Goal: Task Accomplishment & Management: Use online tool/utility

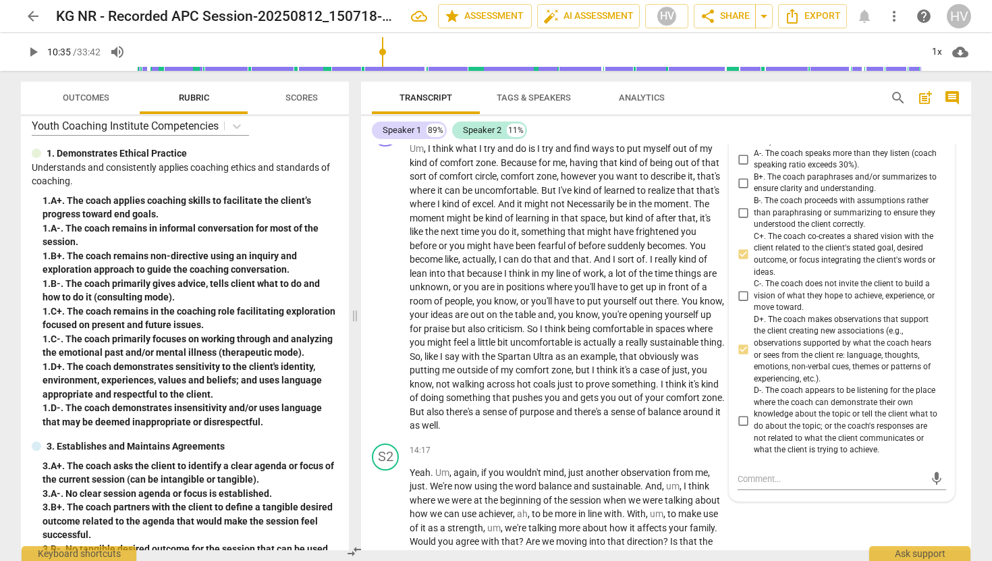
scroll to position [3204, 0]
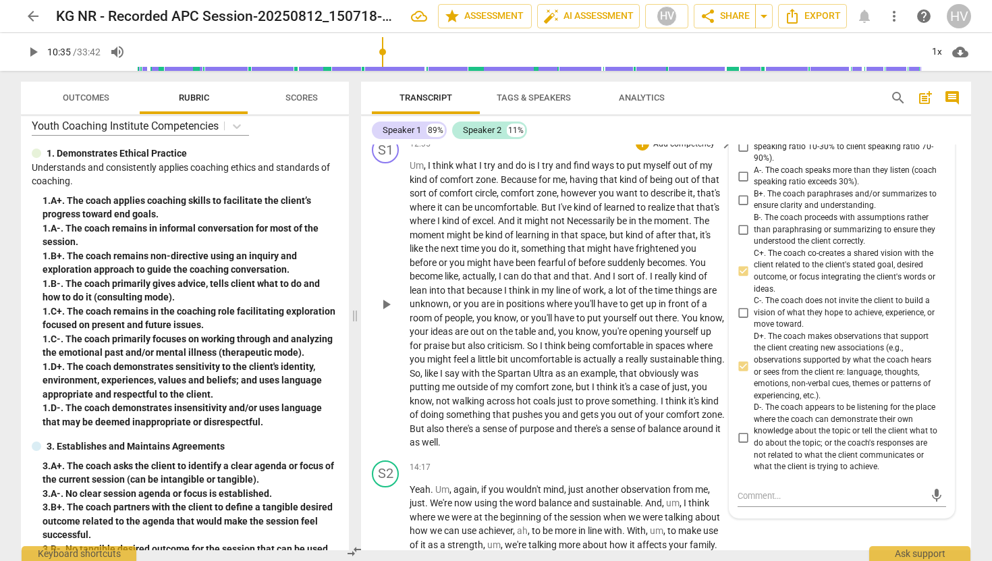
click at [516, 304] on span "positions" at bounding box center [526, 303] width 40 height 11
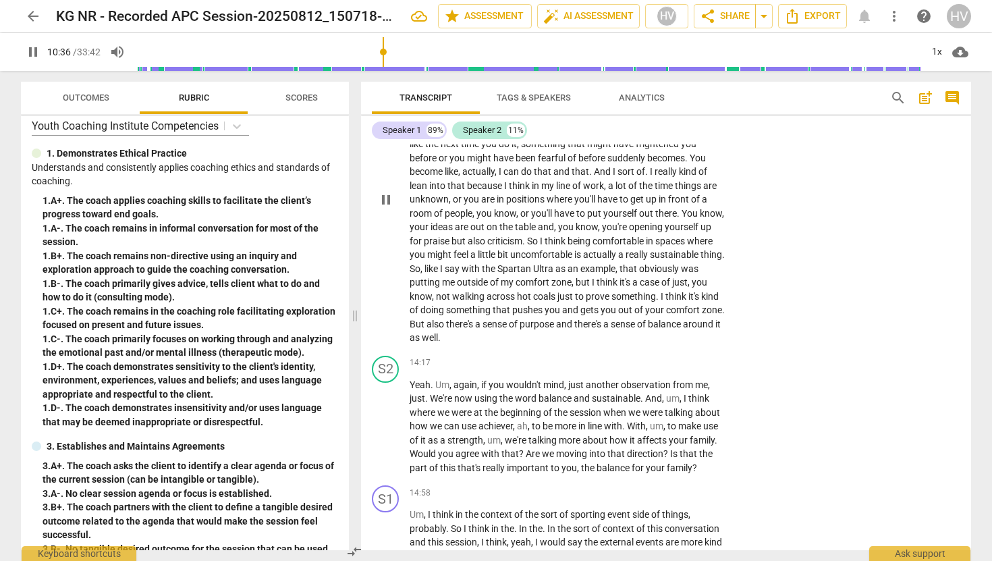
scroll to position [3331, 0]
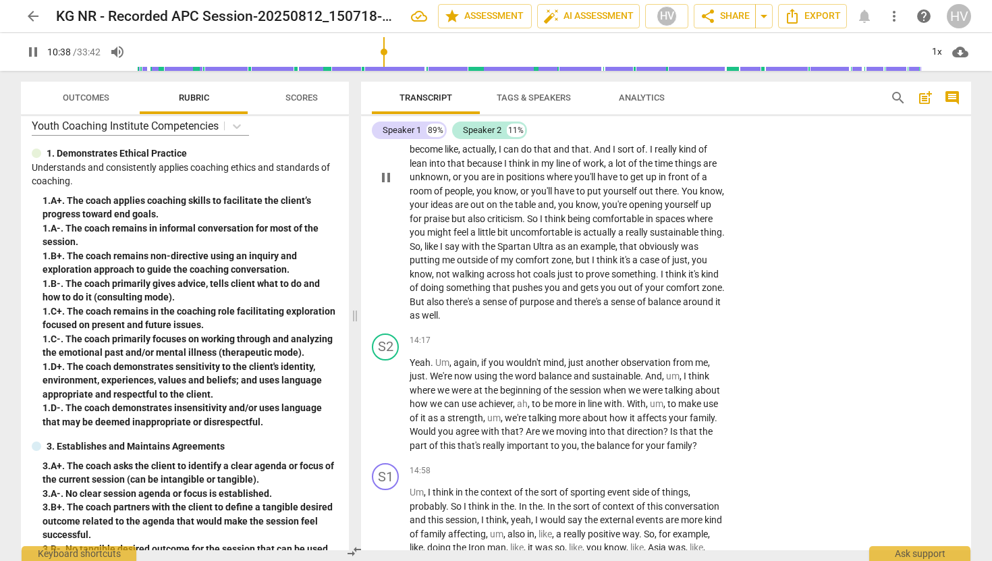
click at [383, 180] on span "pause" at bounding box center [386, 177] width 16 height 16
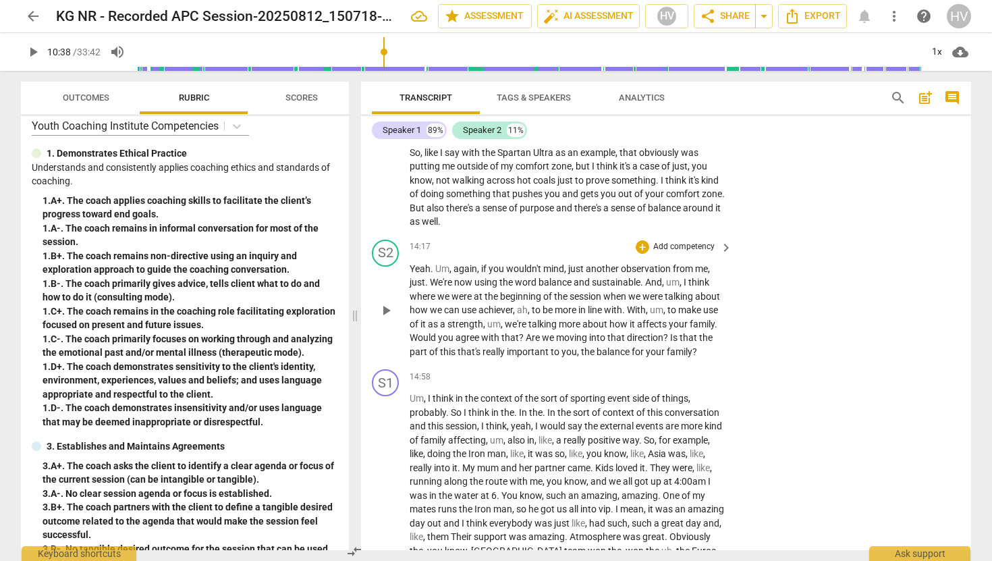
scroll to position [3429, 0]
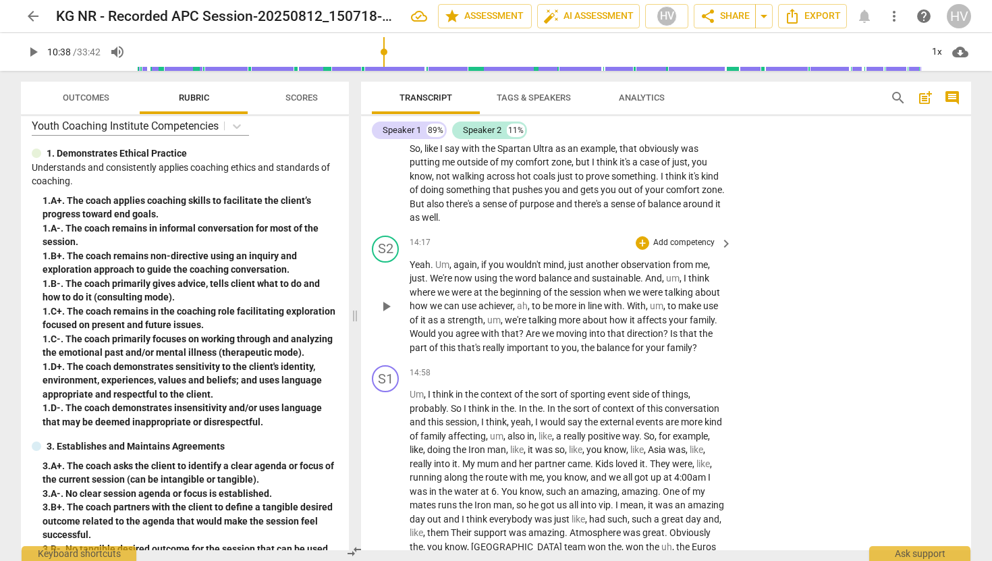
click at [388, 302] on span "play_arrow" at bounding box center [386, 306] width 16 height 16
click at [387, 304] on span "play_arrow" at bounding box center [386, 306] width 16 height 16
click at [386, 305] on span "pause" at bounding box center [386, 306] width 16 height 16
click at [386, 305] on span "play_arrow" at bounding box center [386, 306] width 16 height 16
click at [38, 50] on span "pause" at bounding box center [33, 52] width 16 height 16
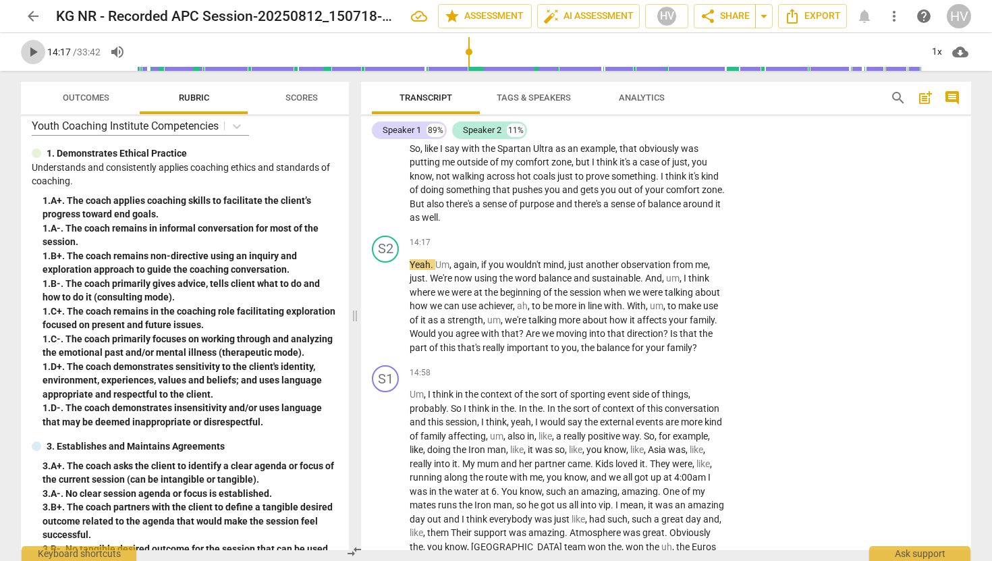
click at [38, 50] on span "play_arrow" at bounding box center [33, 52] width 16 height 16
type input "857"
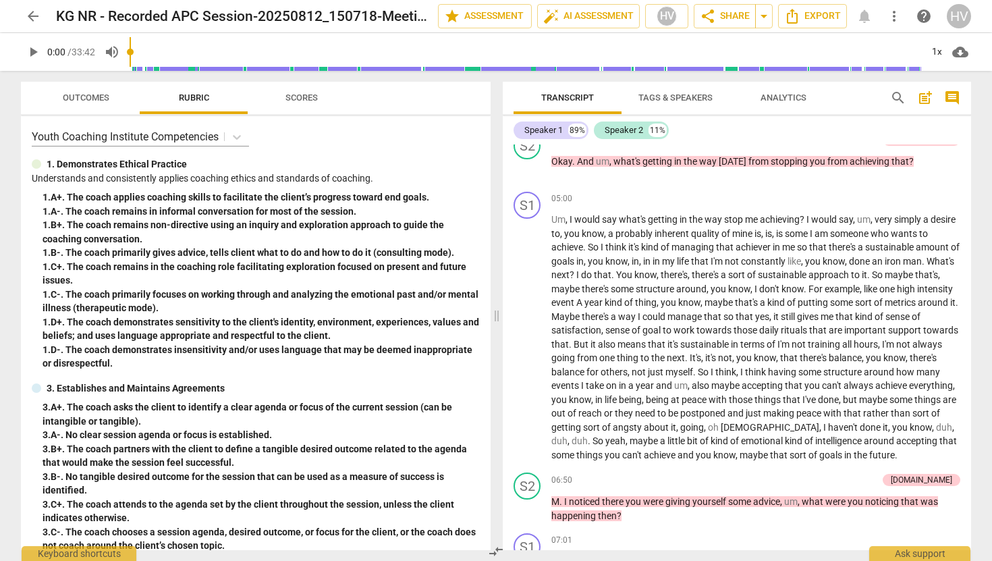
scroll to position [1293, 0]
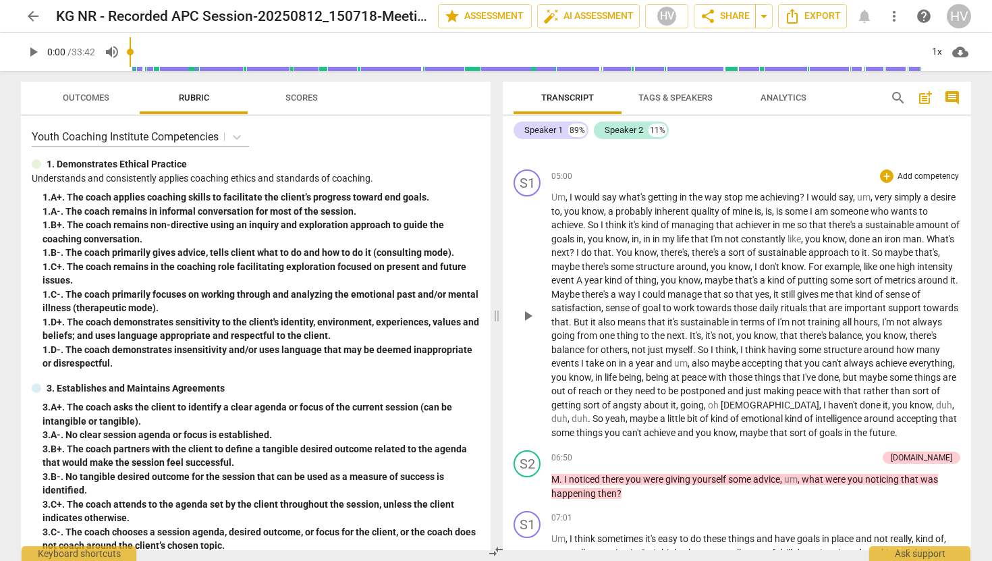
click at [532, 324] on span "play_arrow" at bounding box center [528, 316] width 16 height 16
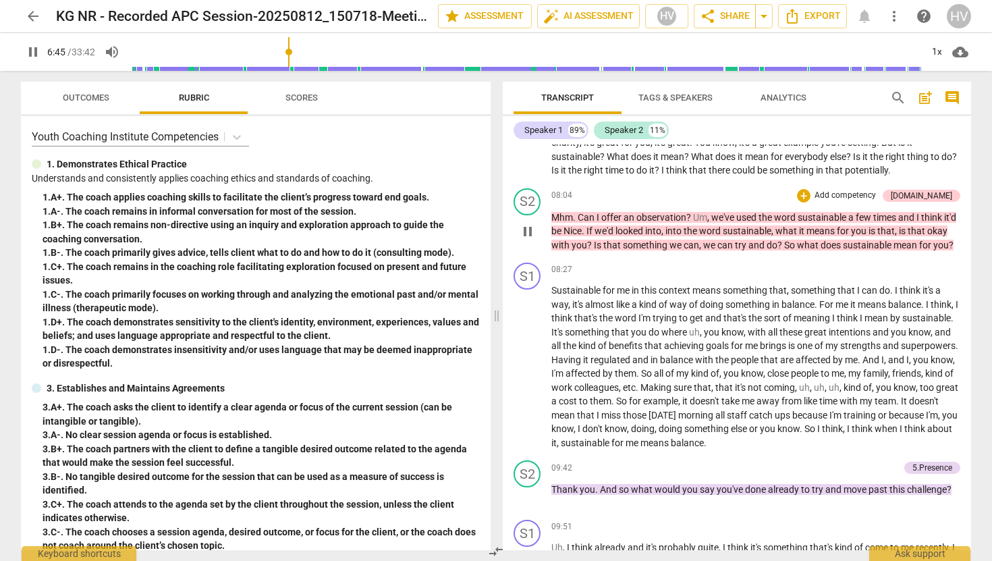
scroll to position [1802, 0]
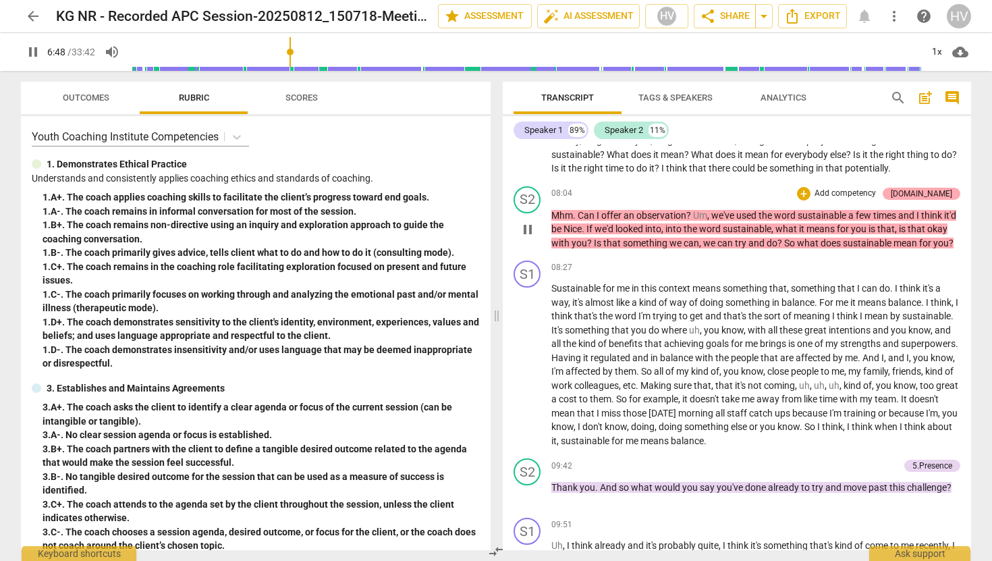
click at [941, 200] on div "[DOMAIN_NAME]" at bounding box center [921, 194] width 61 height 12
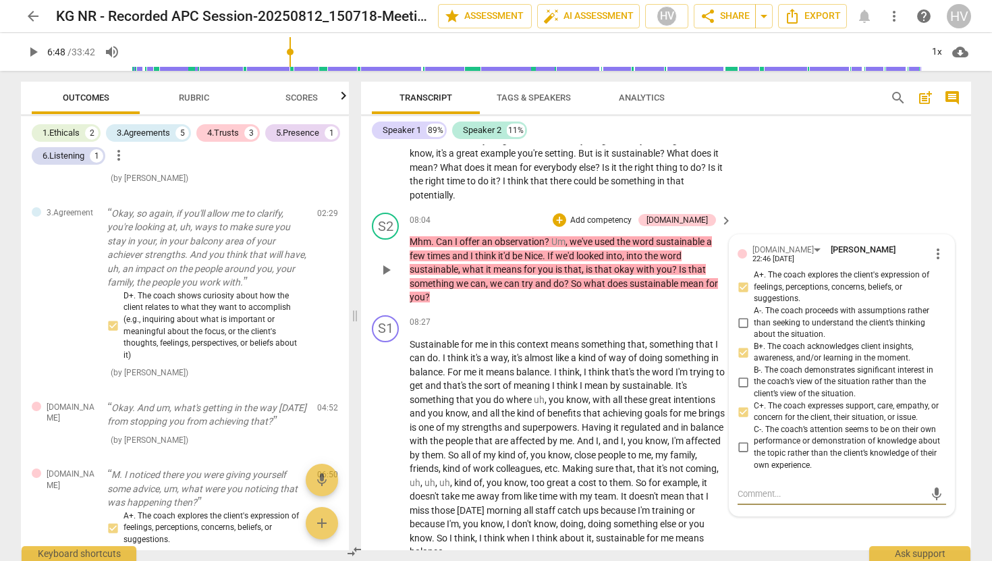
scroll to position [2105, 0]
click at [566, 215] on div "+" at bounding box center [559, 221] width 13 height 13
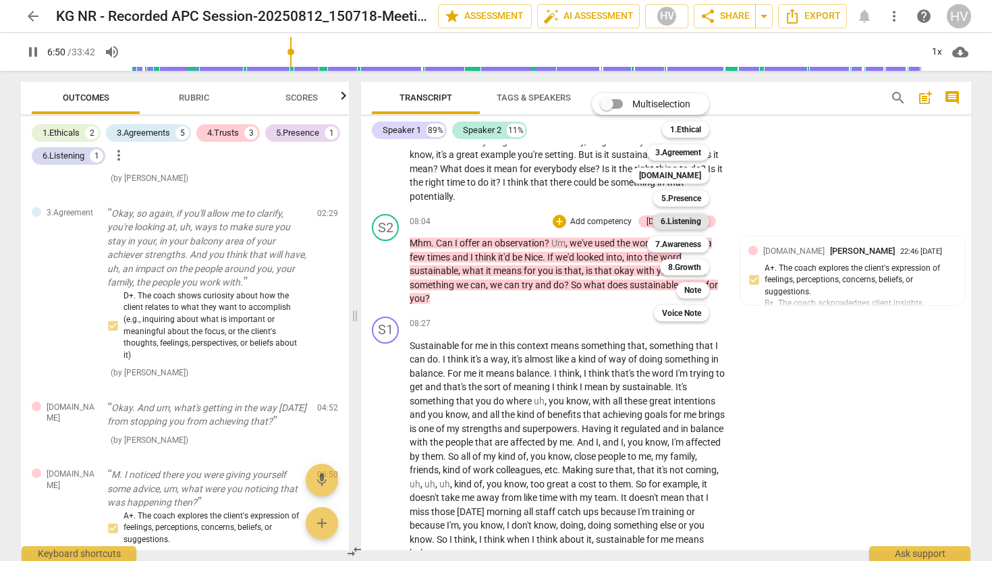
click at [683, 225] on b "6.Listening" at bounding box center [681, 221] width 40 height 16
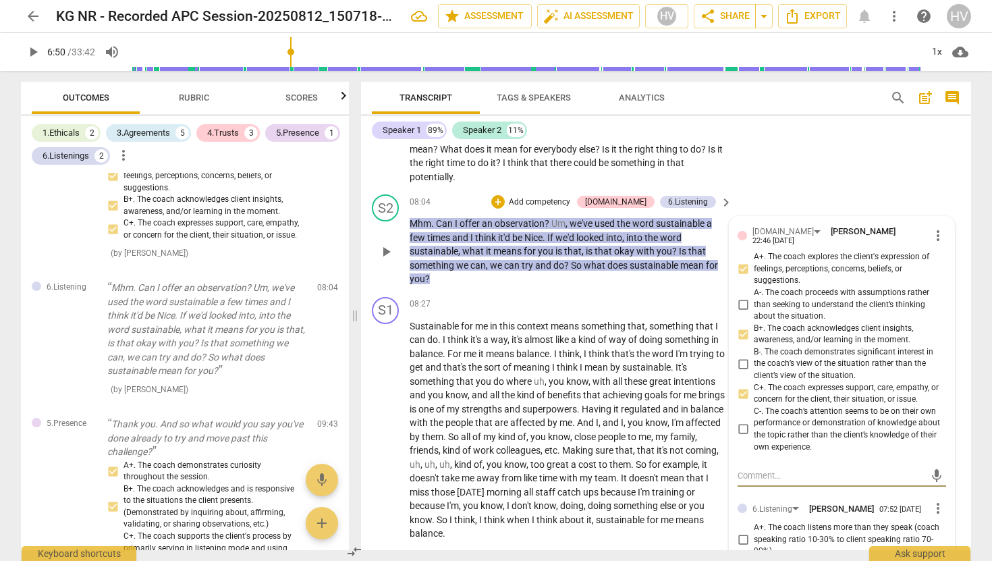
scroll to position [2122, 0]
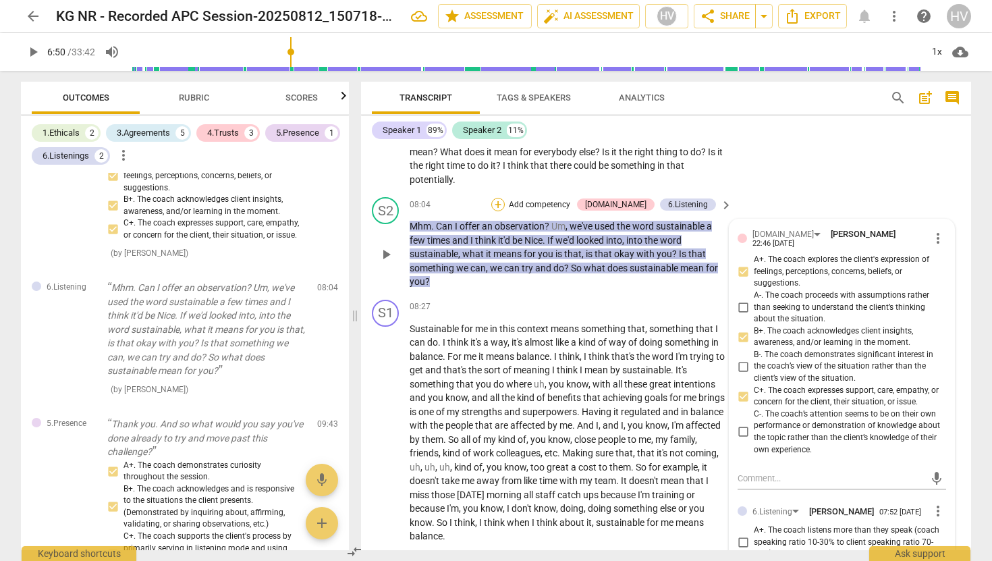
click at [505, 198] on div "+" at bounding box center [497, 204] width 13 height 13
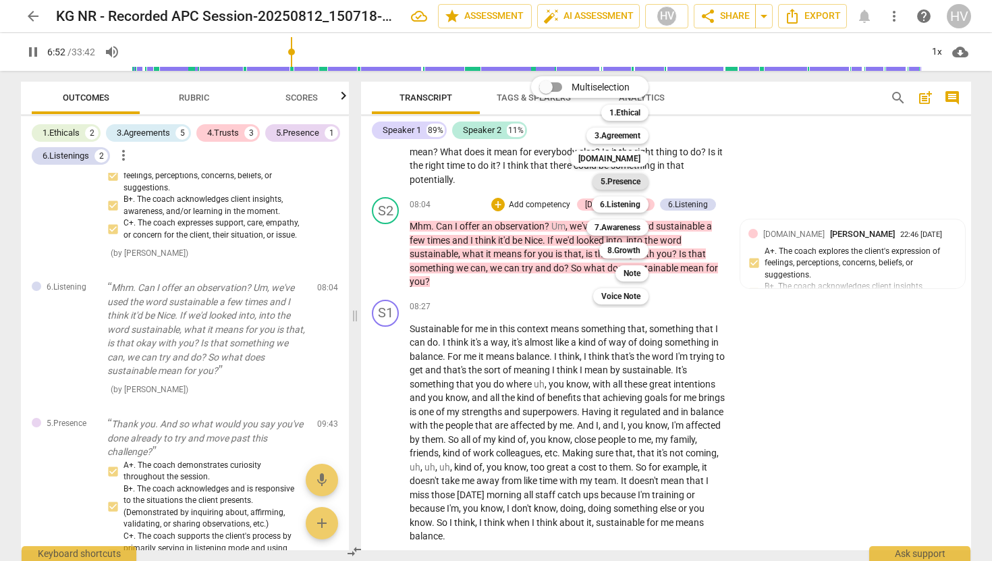
click at [612, 180] on b "5.Presence" at bounding box center [621, 181] width 40 height 16
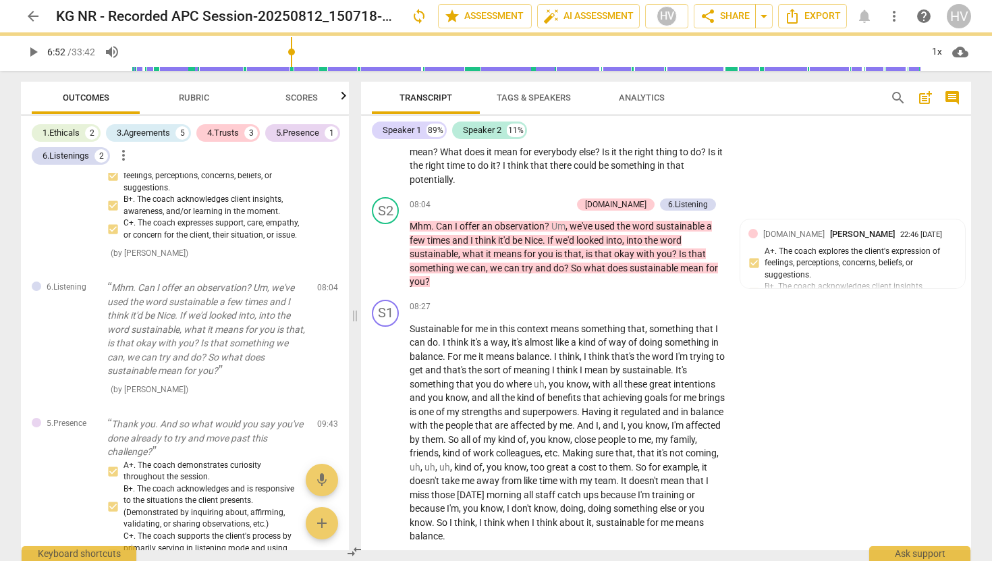
type input "413"
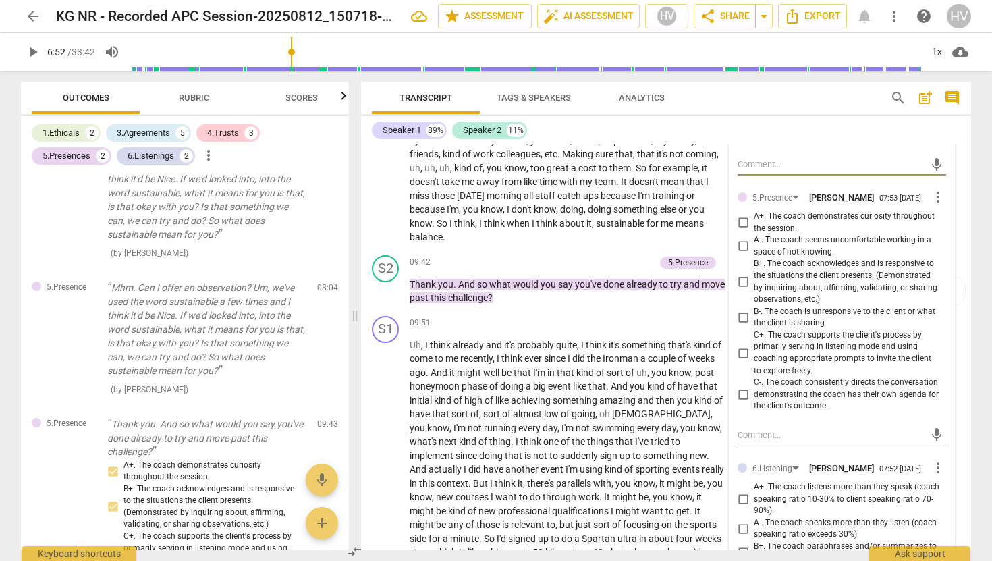
scroll to position [2438, 0]
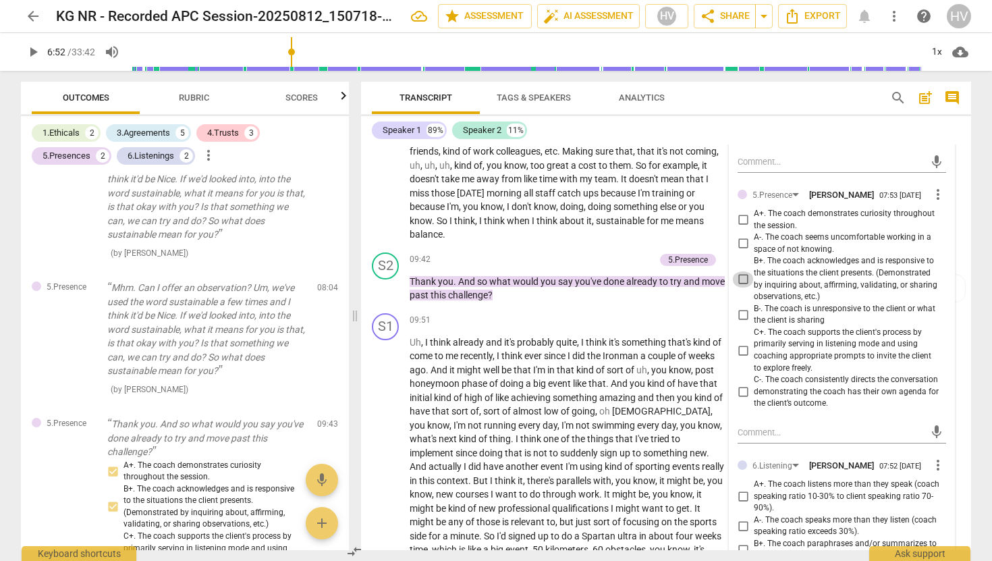
click at [741, 271] on input "B+. The coach acknowledges and is responsive to the situations the client prese…" at bounding box center [743, 279] width 22 height 16
checkbox input "true"
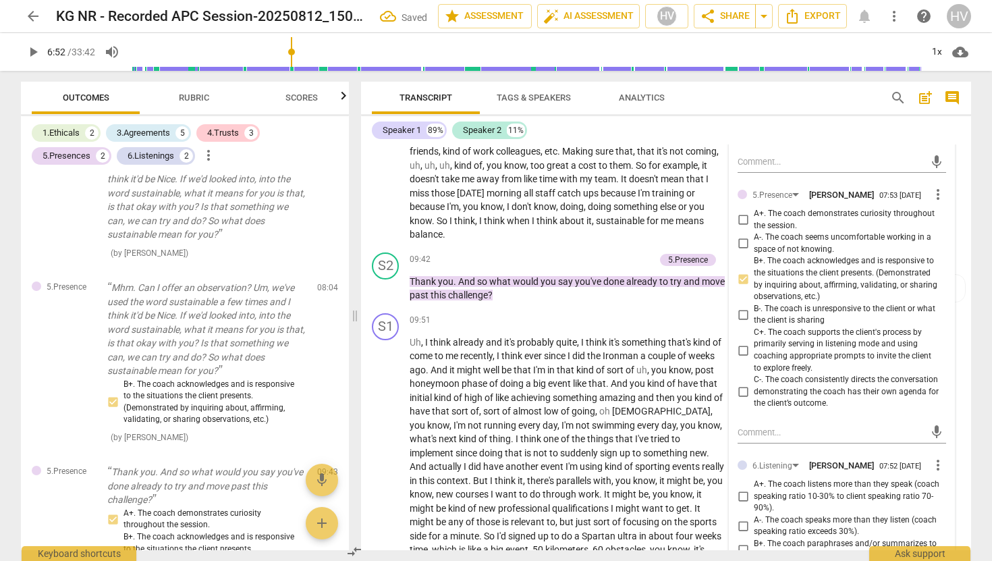
click at [743, 342] on input "C+. The coach supports the client's process by primarily serving in listening m…" at bounding box center [743, 350] width 22 height 16
checkbox input "true"
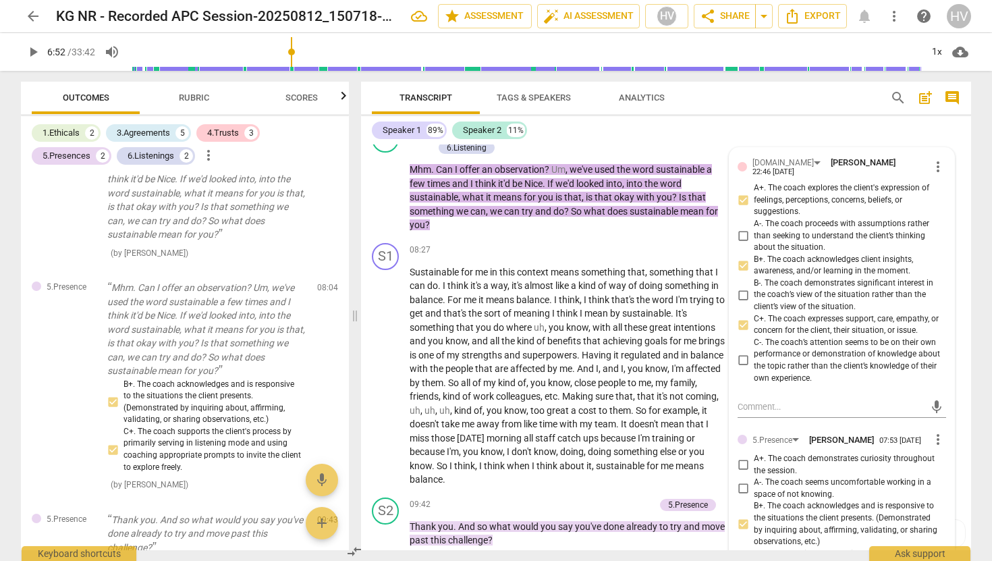
scroll to position [2173, 0]
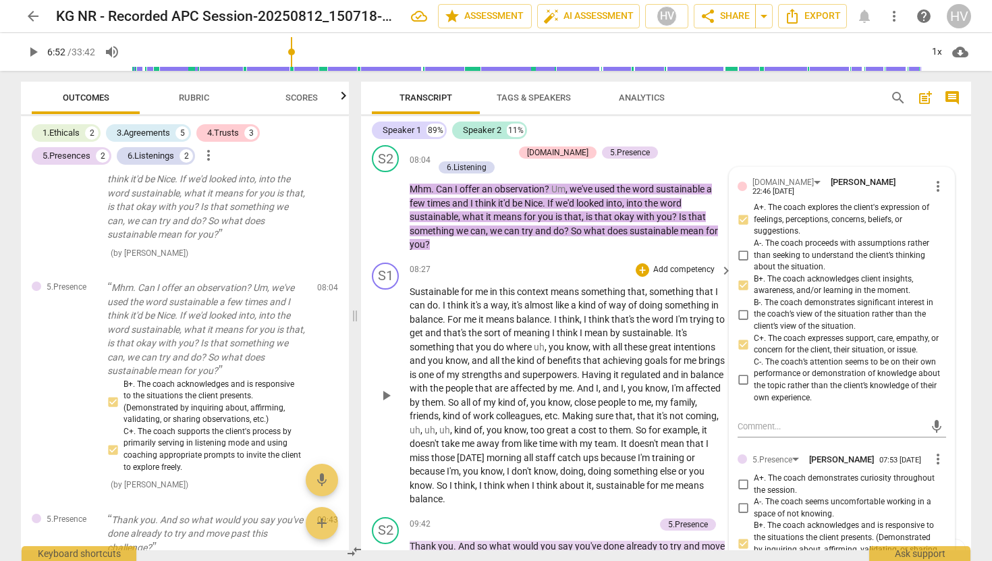
click at [387, 387] on span "play_arrow" at bounding box center [386, 395] width 16 height 16
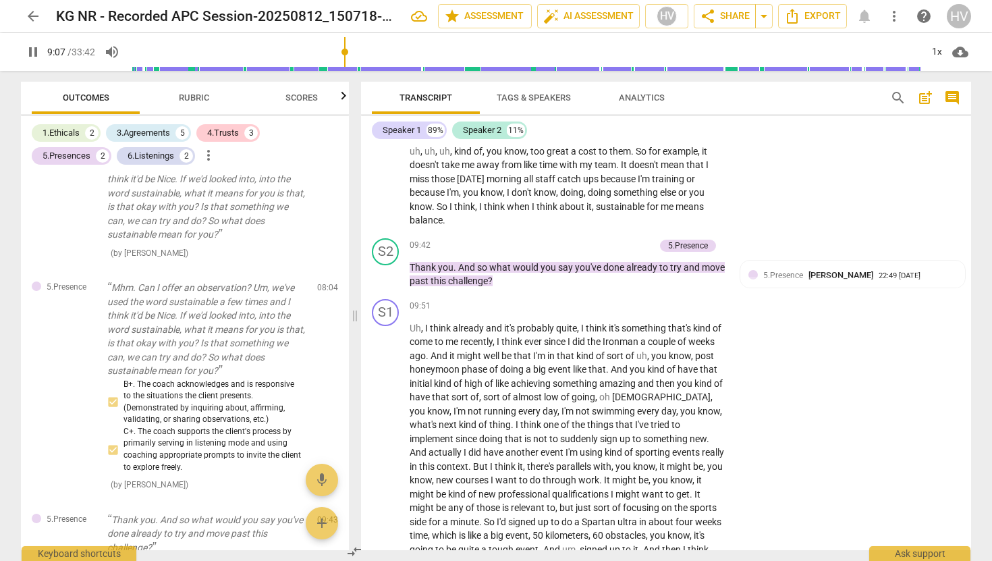
scroll to position [2454, 0]
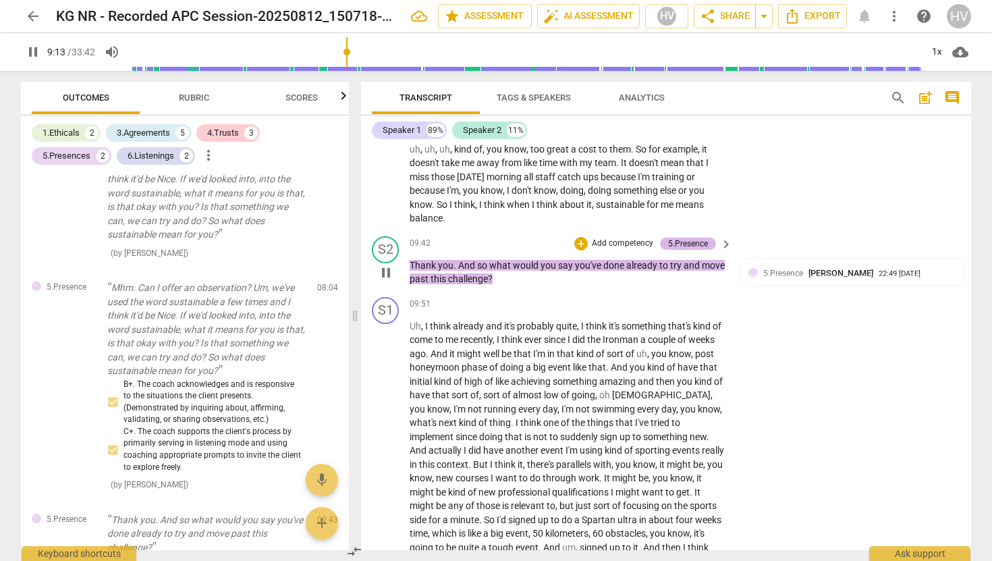
click at [689, 238] on div "5.Presence" at bounding box center [688, 244] width 40 height 12
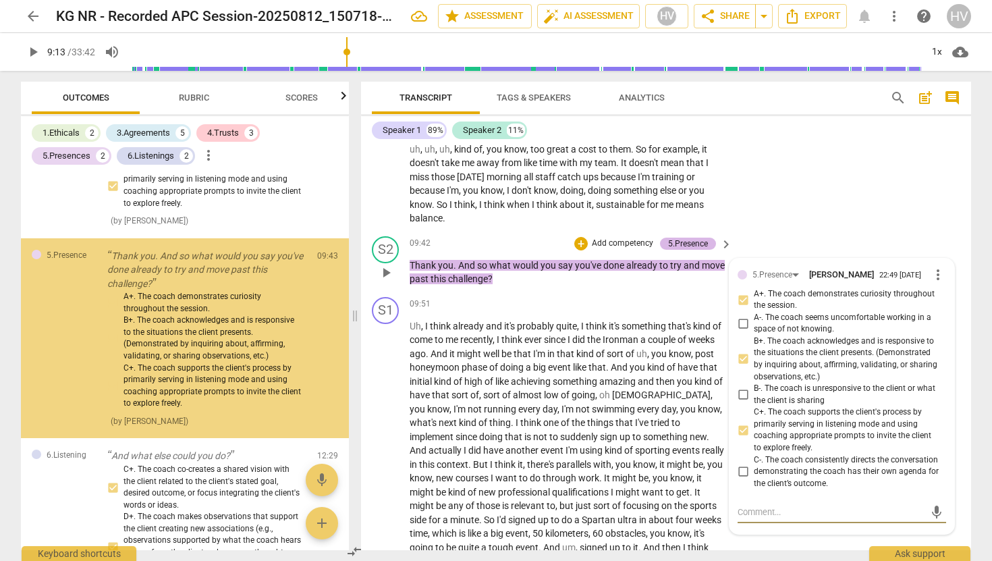
scroll to position [1622, 0]
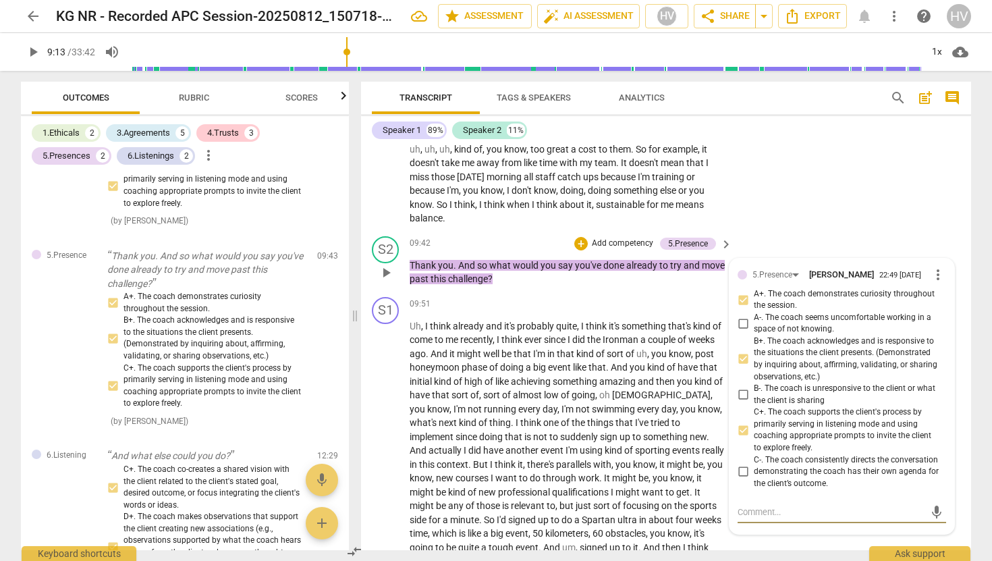
click at [608, 238] on p "Add competency" at bounding box center [623, 244] width 64 height 12
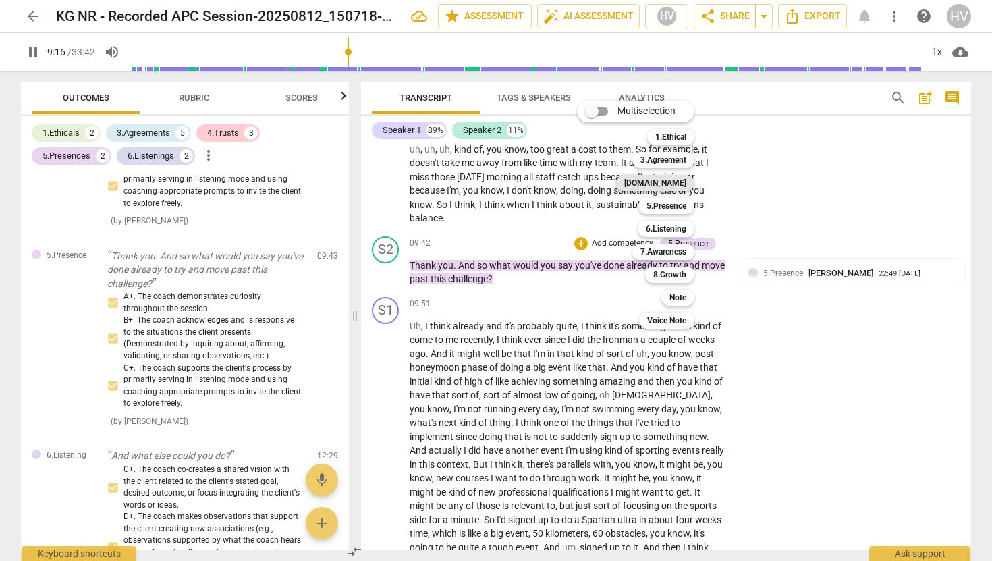
click at [678, 179] on b "[DOMAIN_NAME]" at bounding box center [655, 183] width 62 height 16
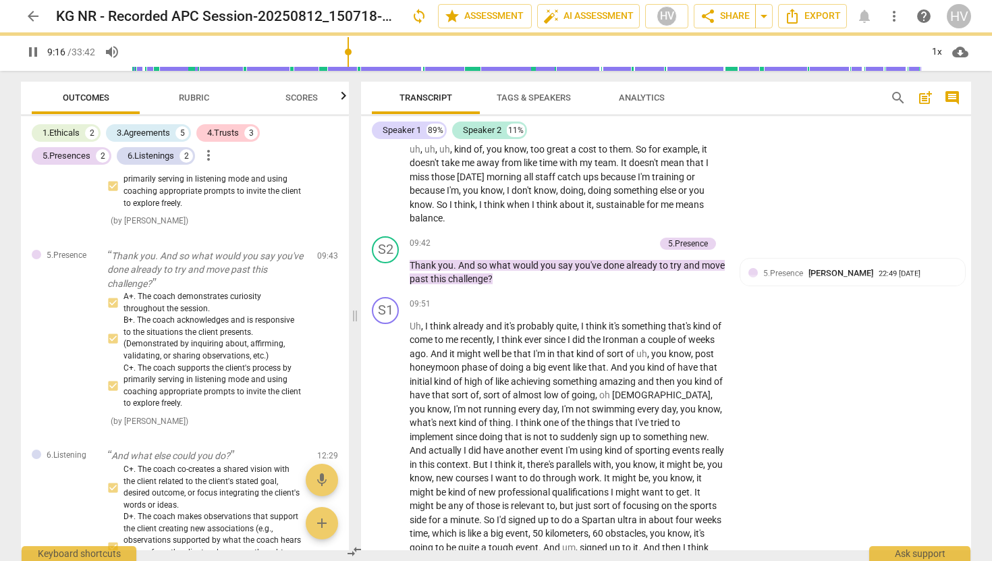
type input "557"
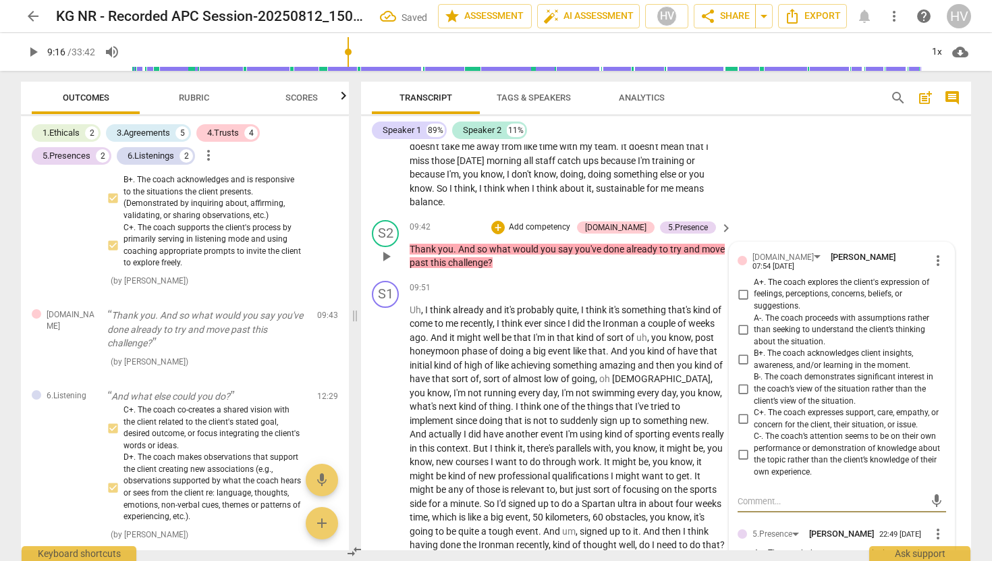
scroll to position [2480, 0]
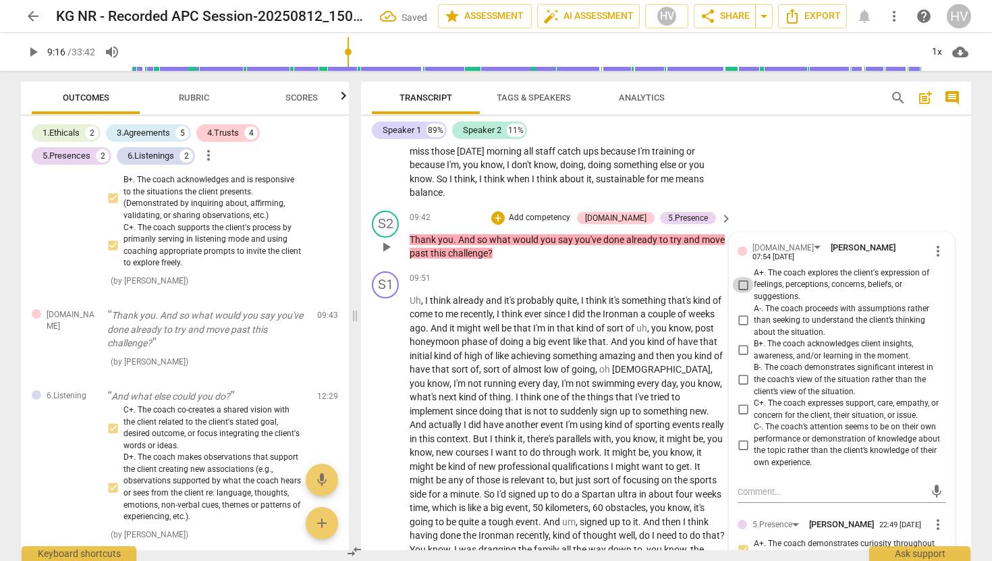
click at [742, 277] on input "A+. The coach explores the client's expression of feelings, perceptions, concer…" at bounding box center [743, 285] width 22 height 16
checkbox input "true"
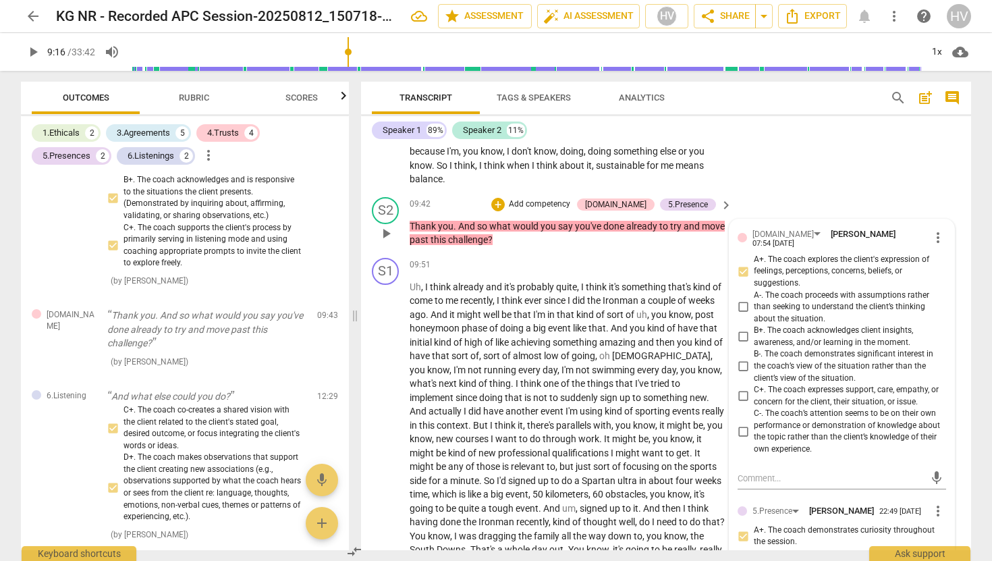
scroll to position [2495, 0]
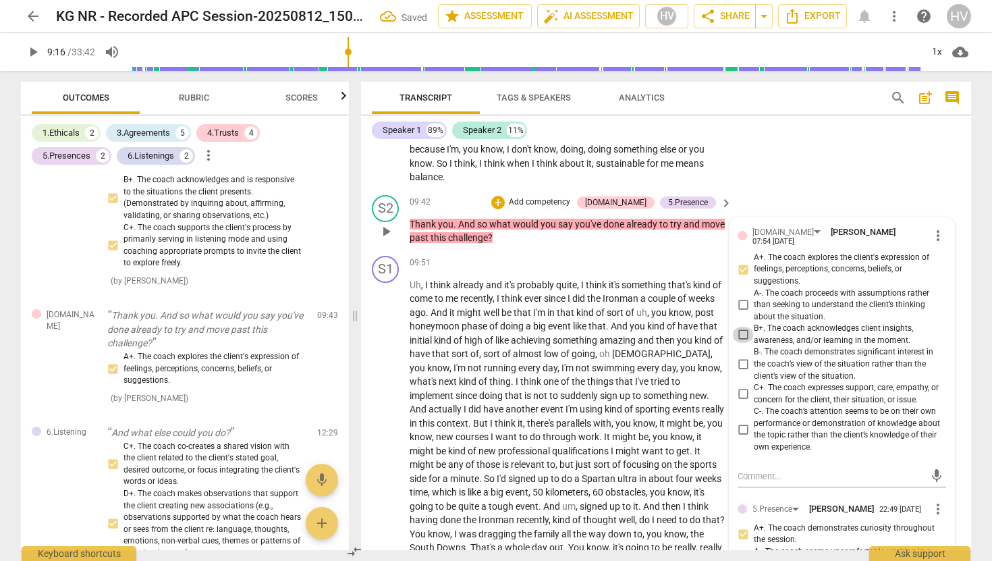
click at [743, 327] on input "B+. The coach acknowledges client insights, awareness, and/or learning in the m…" at bounding box center [743, 335] width 22 height 16
checkbox input "true"
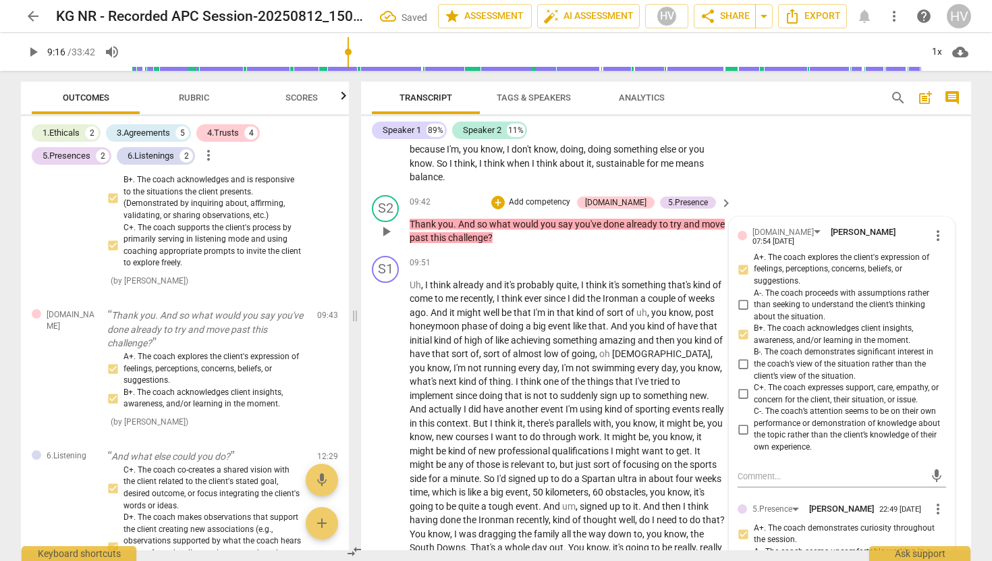
click at [742, 386] on input "C+. The coach expresses support, care, empathy, or concern for the client, thei…" at bounding box center [743, 394] width 22 height 16
checkbox input "true"
click at [558, 256] on div "09:51 + Add competency keyboard_arrow_right" at bounding box center [572, 263] width 324 height 15
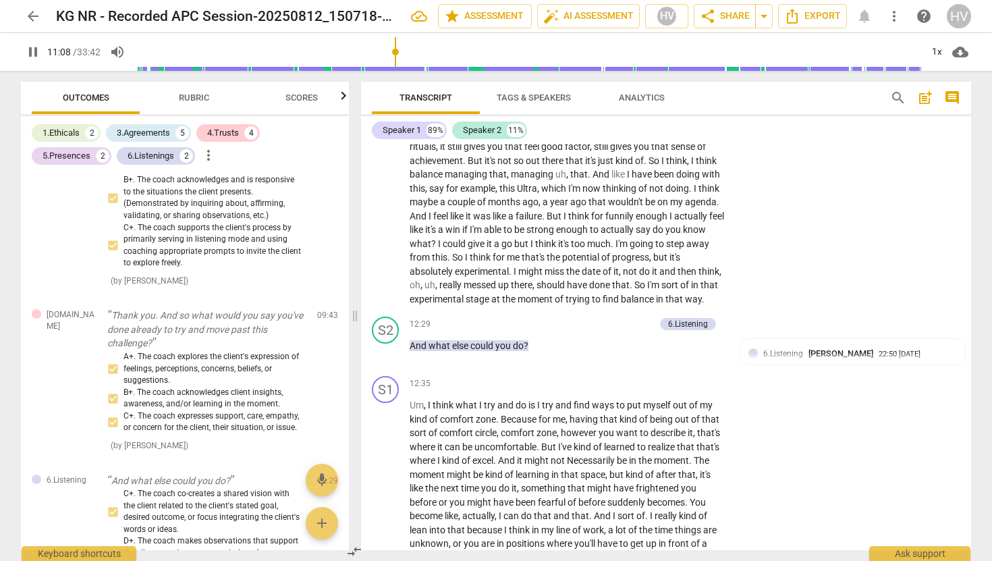
scroll to position [2980, 0]
click at [580, 317] on div "+" at bounding box center [580, 323] width 13 height 13
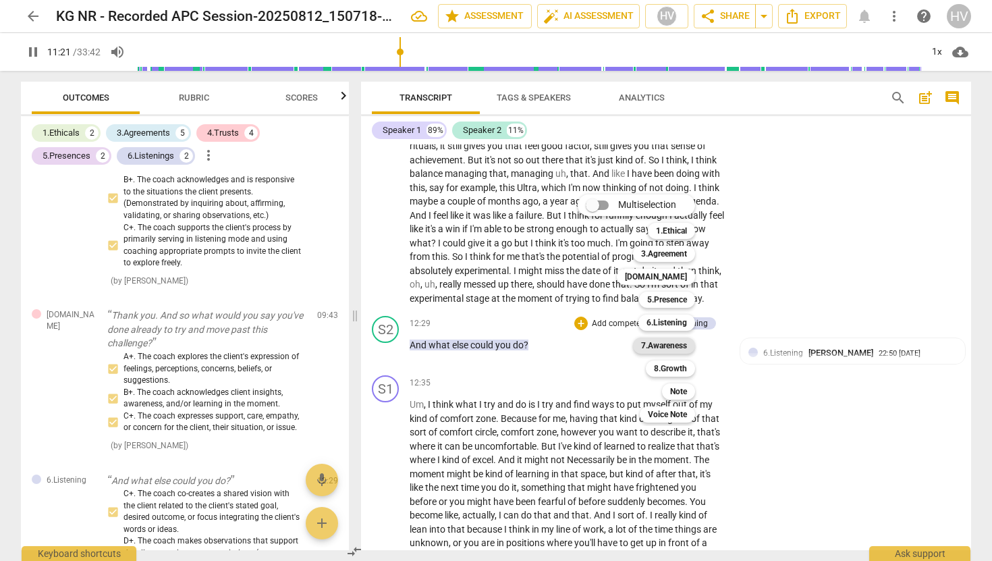
click at [674, 344] on b "7.Awareness" at bounding box center [664, 345] width 46 height 16
type input "682"
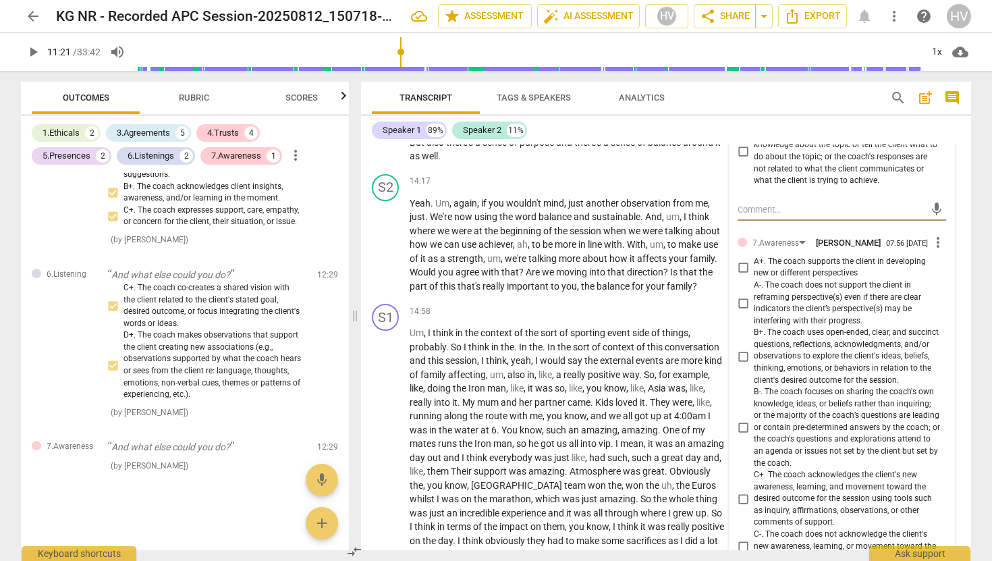
scroll to position [3509, 0]
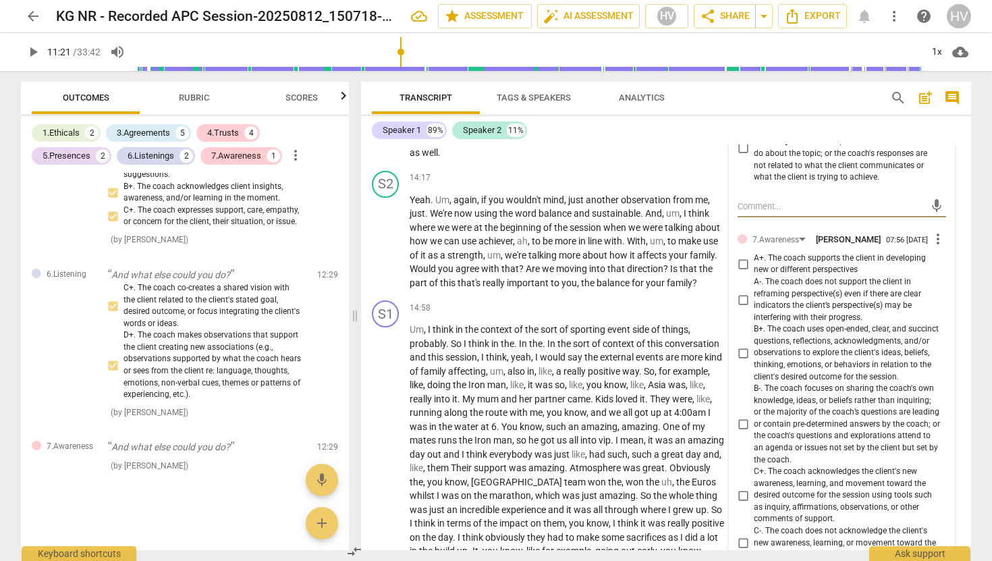
click at [742, 256] on input "A+. The coach supports the client in developing new or different perspectives" at bounding box center [743, 264] width 22 height 16
checkbox input "true"
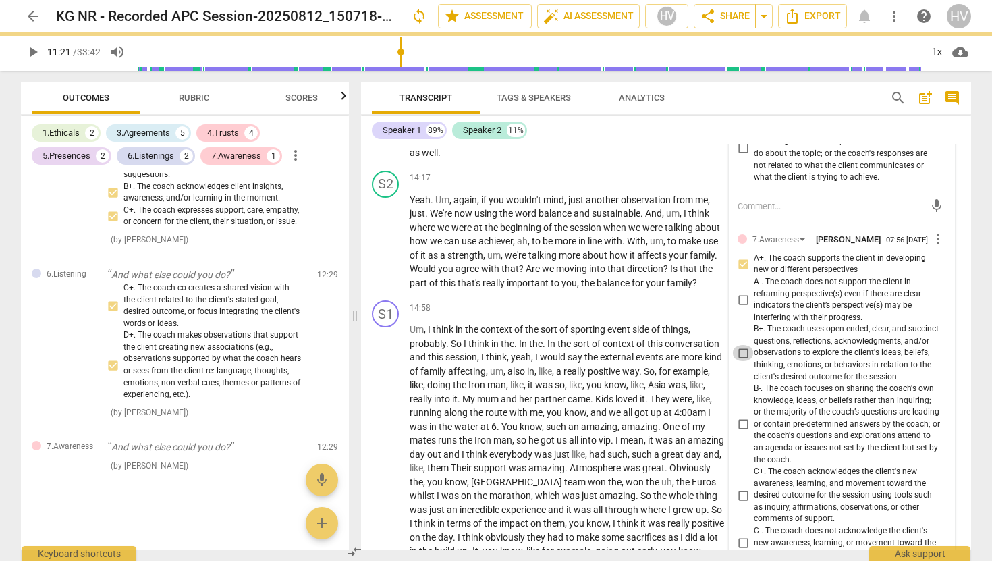
click at [744, 346] on input "B+. The coach uses open-ended, clear, and succinct questions, reflections, ackn…" at bounding box center [743, 353] width 22 height 16
checkbox input "true"
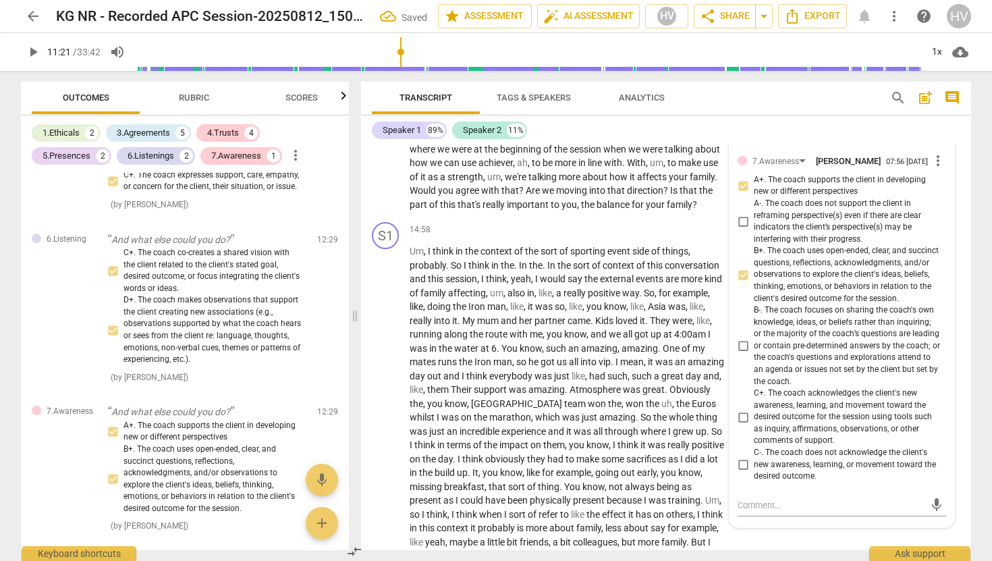
scroll to position [3590, 0]
click at [738, 408] on input "C+. The coach acknowledges the client's new awareness, learning, and movement t…" at bounding box center [743, 414] width 22 height 16
checkbox input "true"
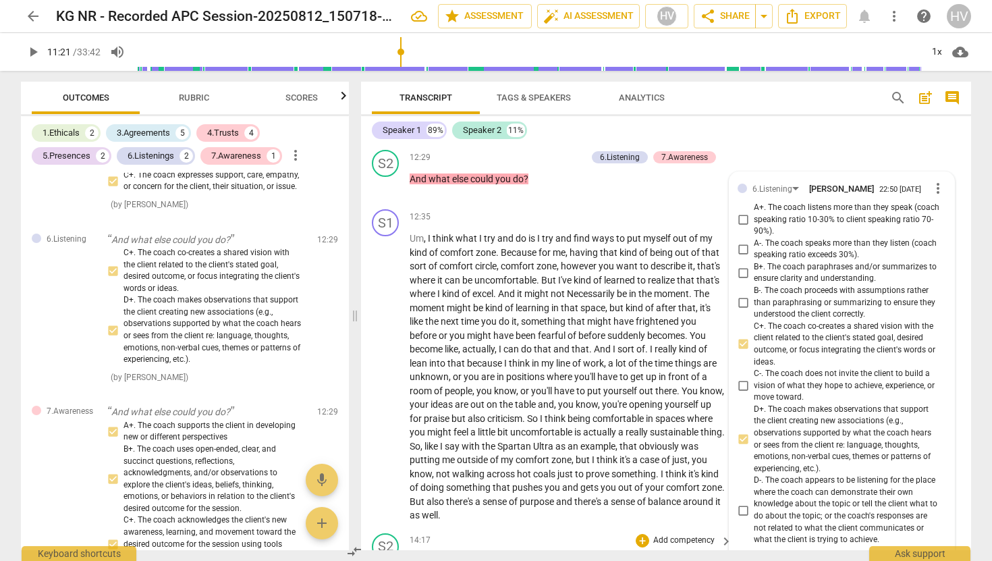
scroll to position [3145, 0]
click at [386, 371] on span "play_arrow" at bounding box center [386, 379] width 16 height 16
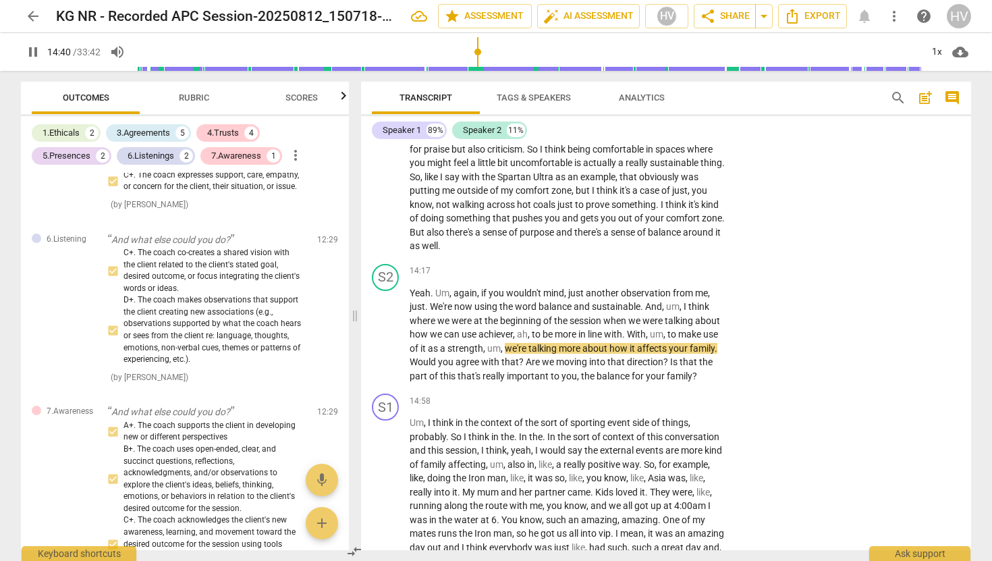
scroll to position [3417, 0]
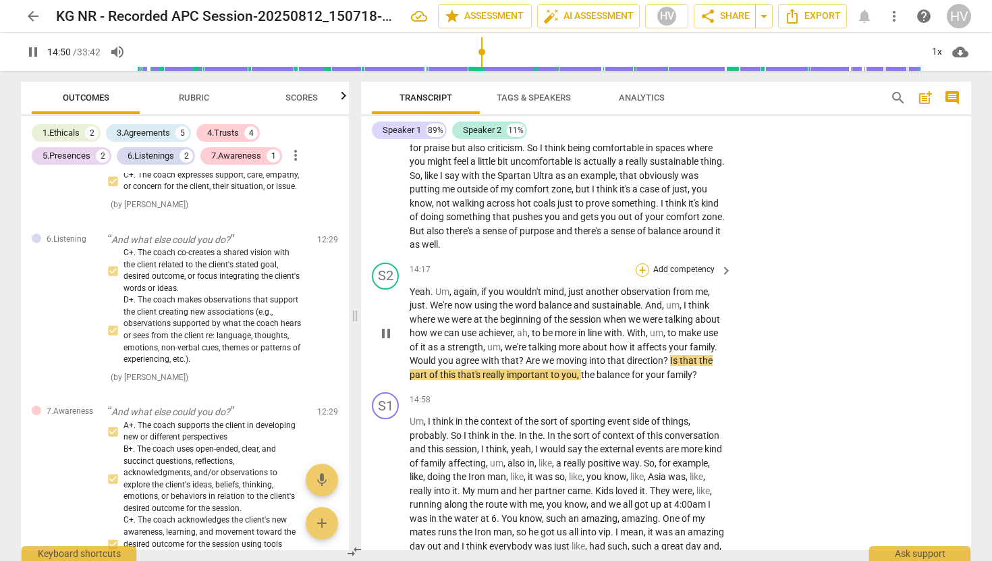
click at [643, 263] on div "+" at bounding box center [642, 269] width 13 height 13
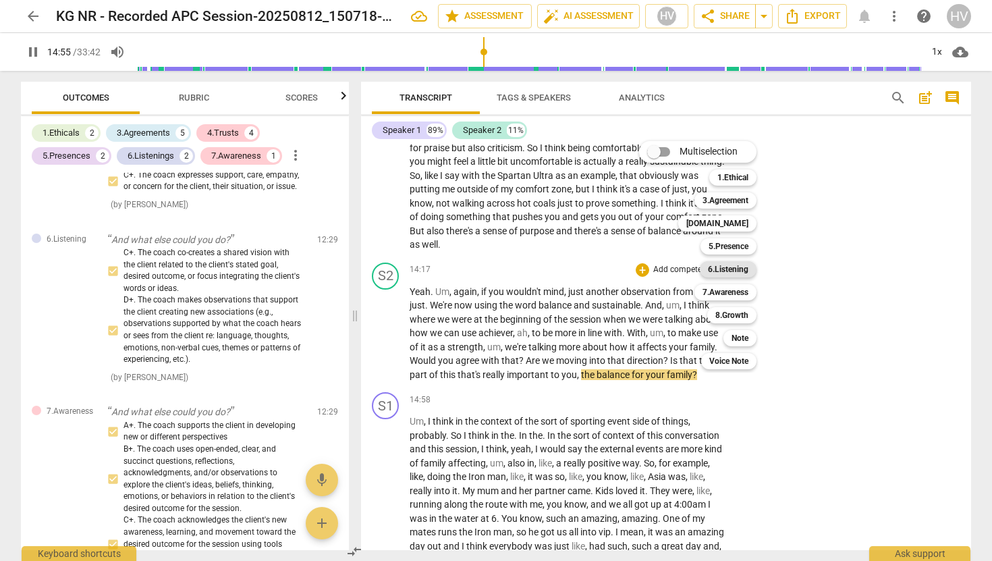
click at [728, 269] on b "6.Listening" at bounding box center [728, 269] width 40 height 16
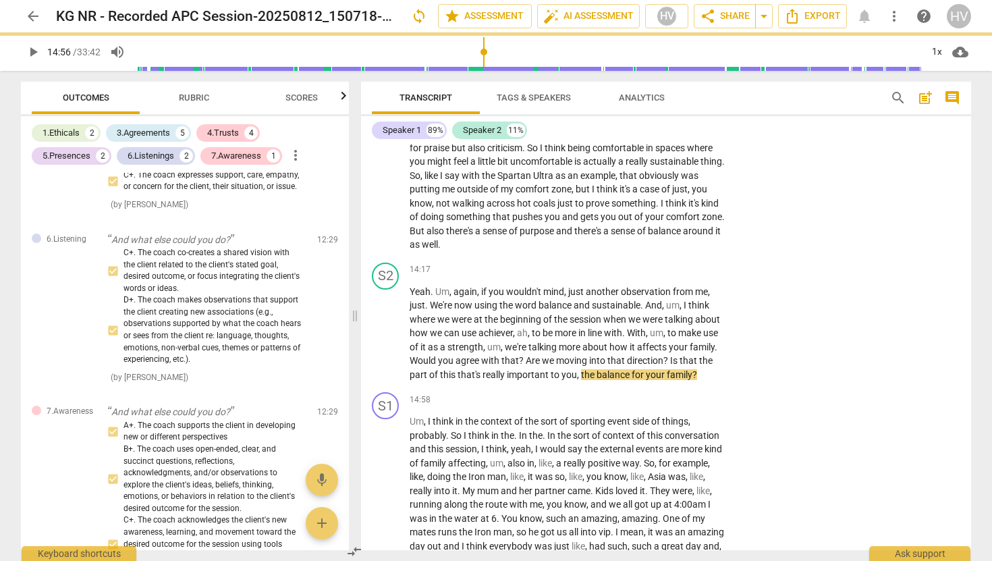
type input "896"
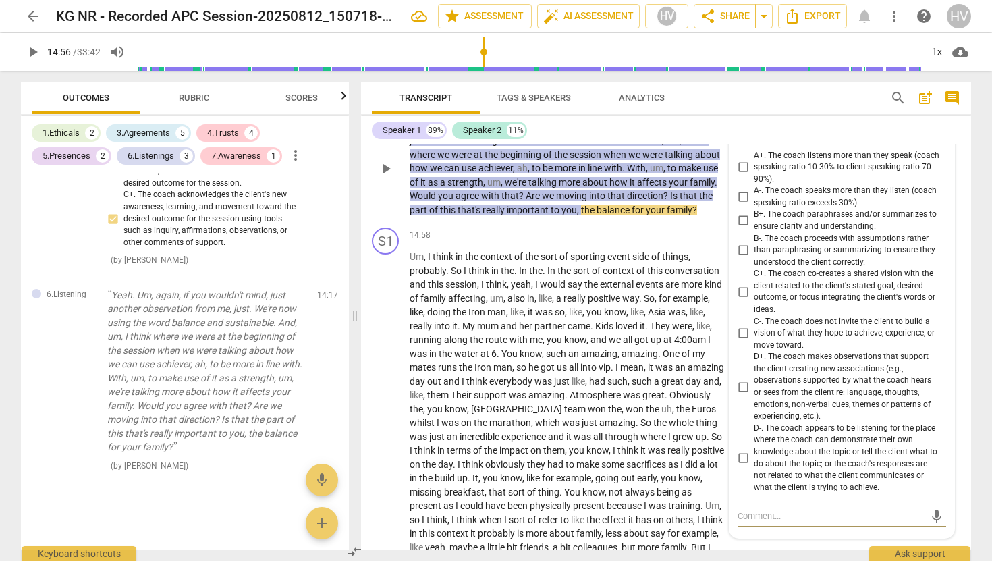
scroll to position [3577, 0]
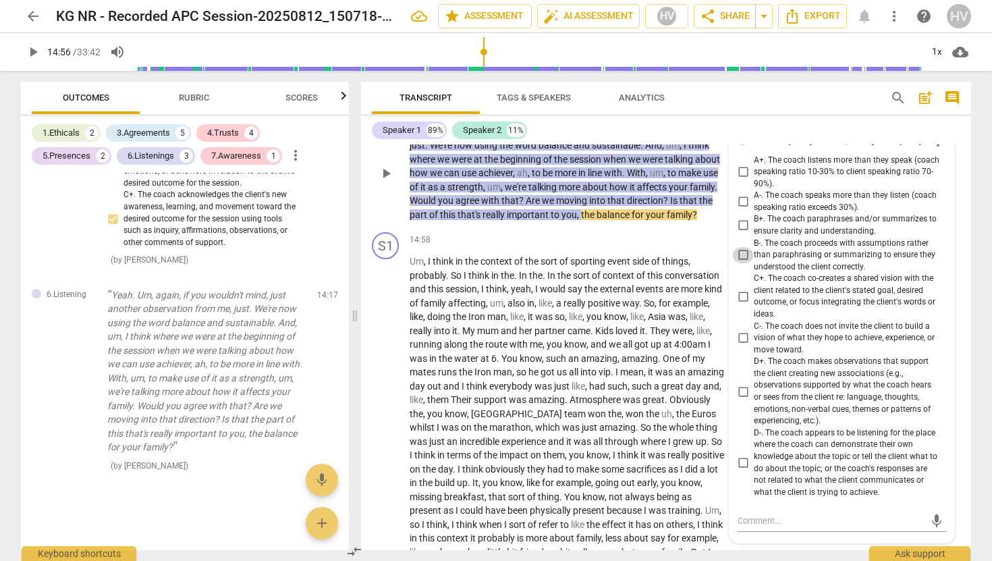
click at [742, 250] on input "B-. The coach proceeds with assumptions rather than paraphrasing or summarizing…" at bounding box center [743, 255] width 22 height 16
checkbox input "true"
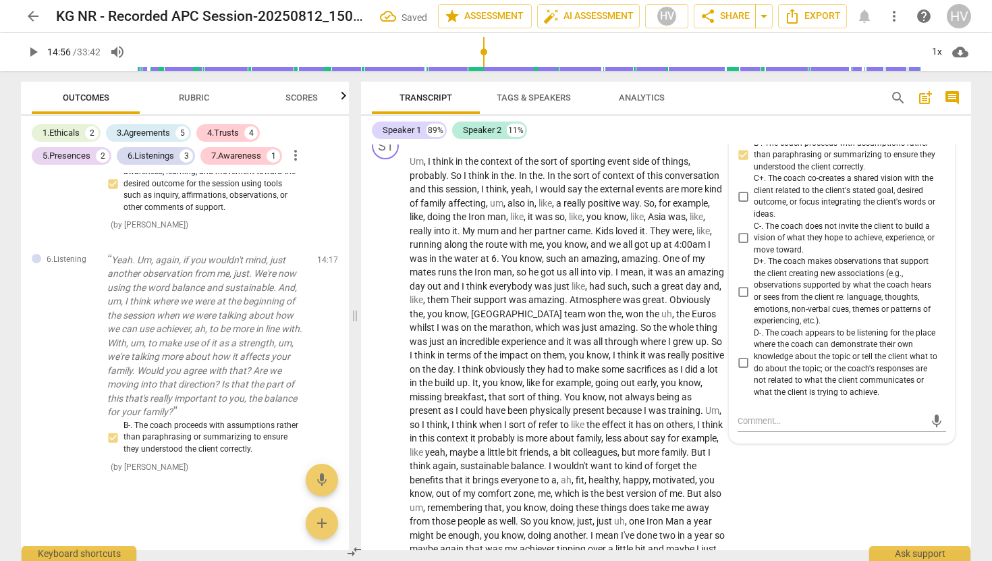
scroll to position [3679, 0]
click at [633, 400] on p "Um , I think in the context of the sort of sporting event side of things , prob…" at bounding box center [568, 367] width 316 height 429
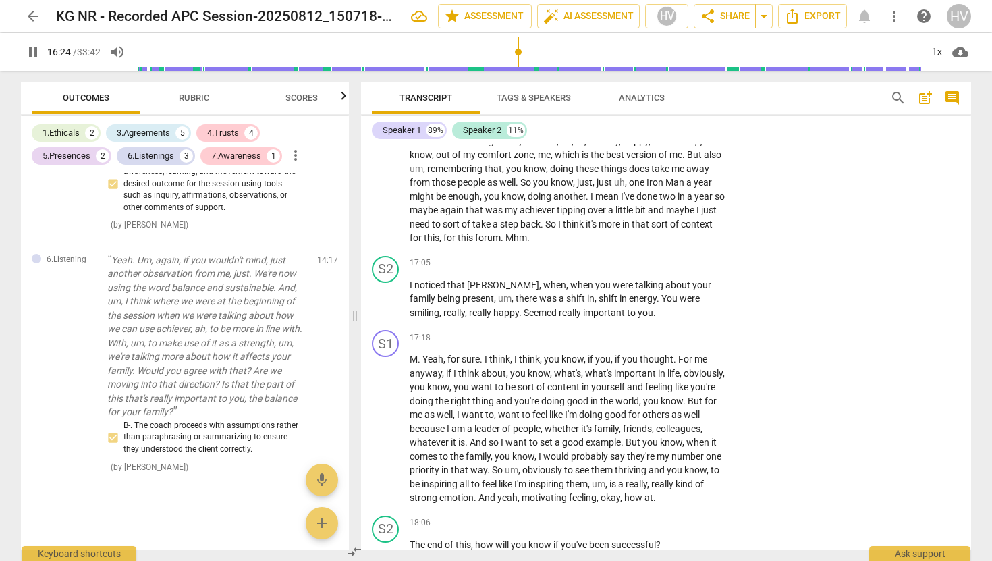
scroll to position [4020, 0]
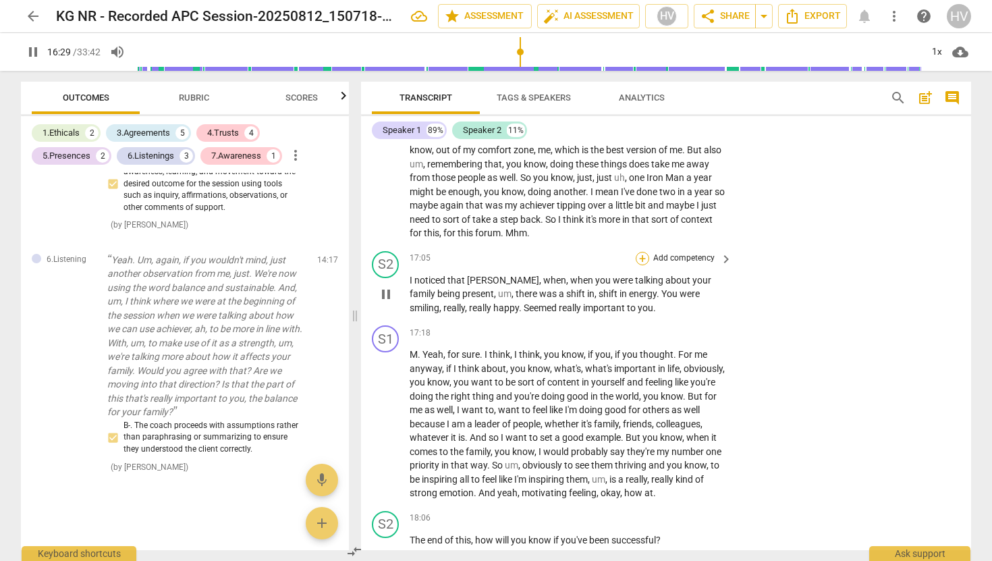
click at [643, 252] on div "+" at bounding box center [642, 258] width 13 height 13
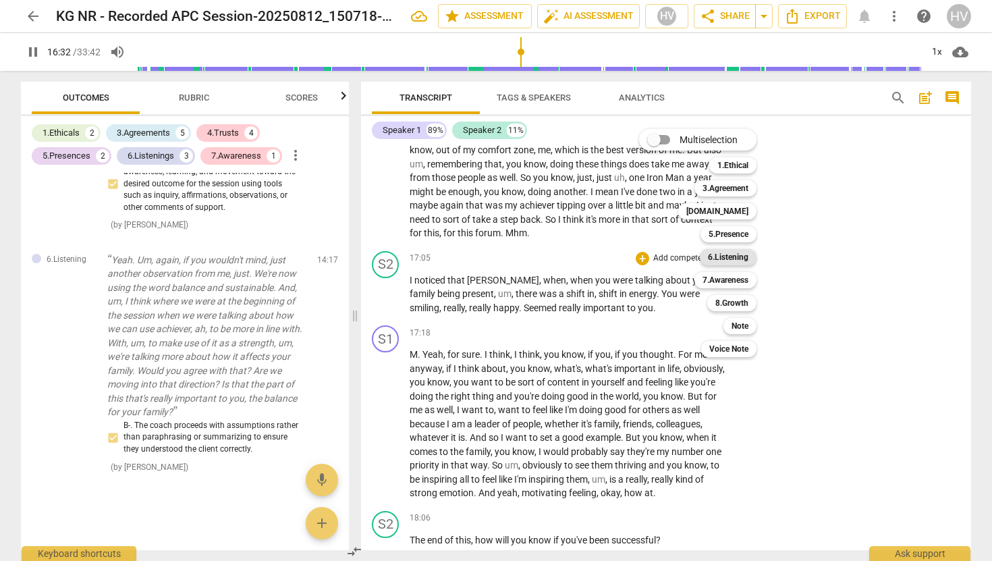
click at [731, 256] on b "6.Listening" at bounding box center [728, 257] width 40 height 16
type input "992"
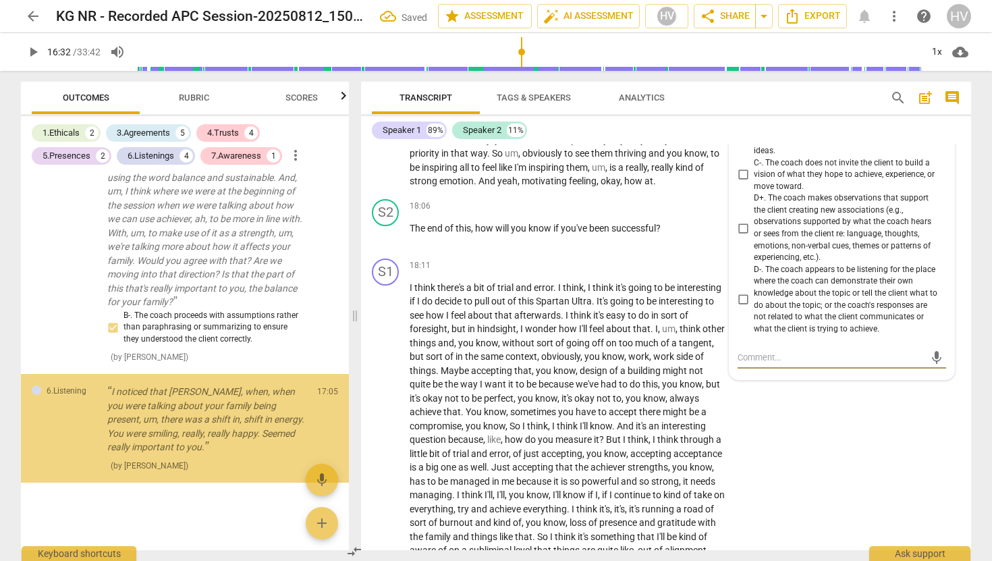
scroll to position [2509, 0]
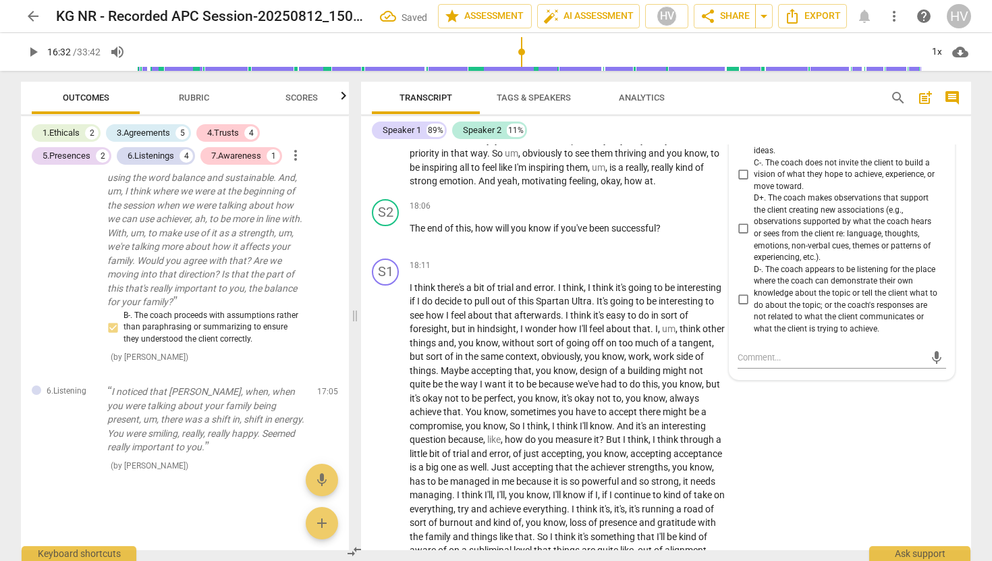
click at [754, 218] on span "D+. The coach makes observations that support the client creating new associati…" at bounding box center [847, 227] width 187 height 71
click at [754, 220] on input "D+. The coach makes observations that support the client creating new associati…" at bounding box center [743, 228] width 22 height 16
checkbox input "true"
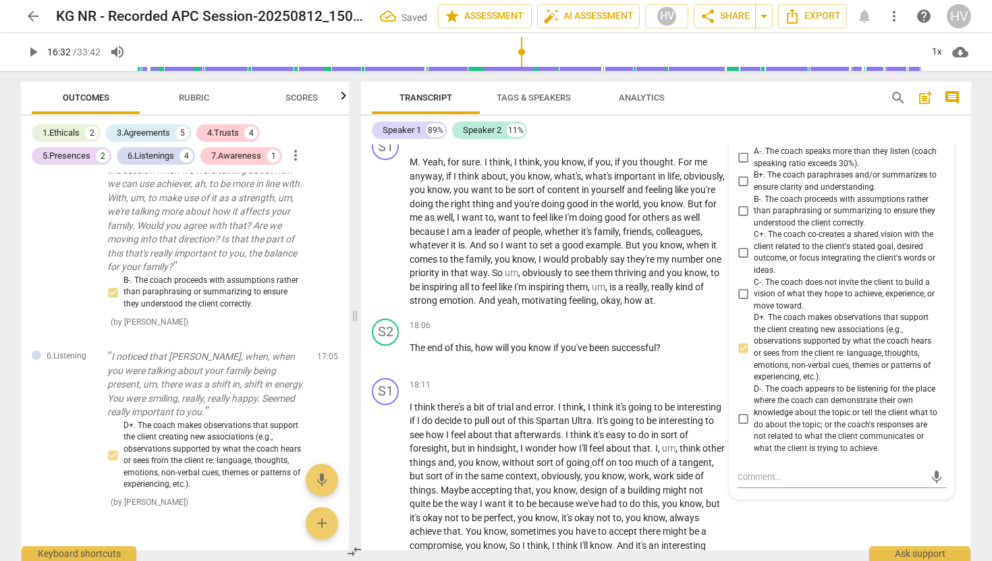
scroll to position [4211, 0]
click at [738, 246] on input "C+. The coach co-creates a shared vision with the client related to the client'…" at bounding box center [743, 254] width 22 height 16
checkbox input "true"
click at [787, 518] on div "S1 play_arrow pause 18:11 + Add competency keyboard_arrow_right I think there's…" at bounding box center [666, 557] width 610 height 365
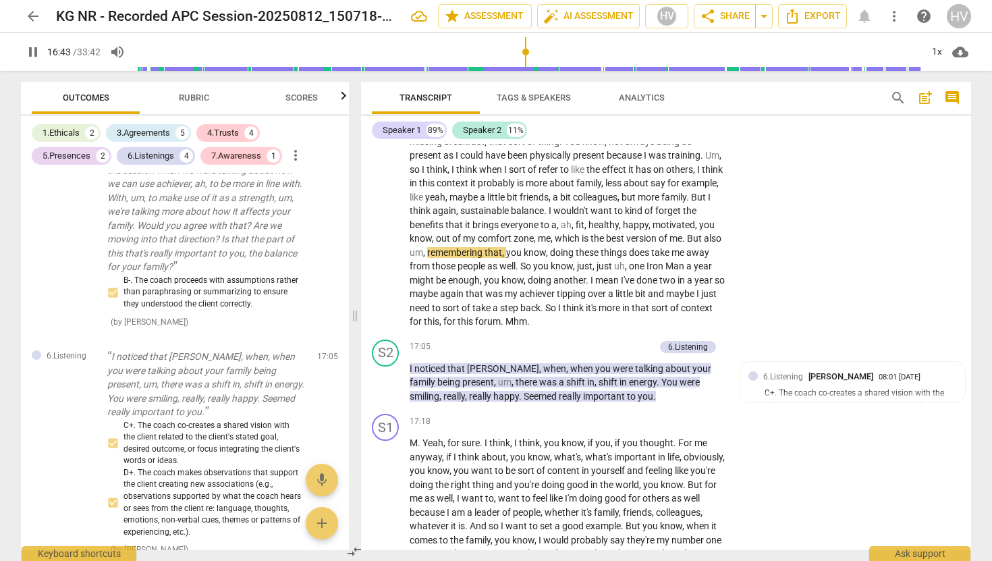
scroll to position [3938, 0]
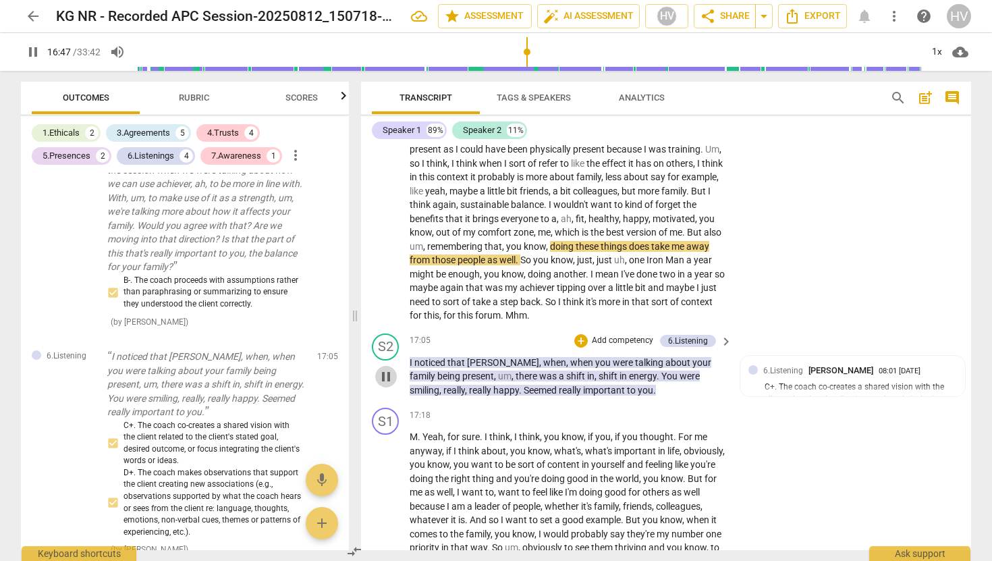
click at [388, 369] on span "pause" at bounding box center [386, 377] width 16 height 16
click at [388, 369] on span "play_arrow" at bounding box center [386, 377] width 16 height 16
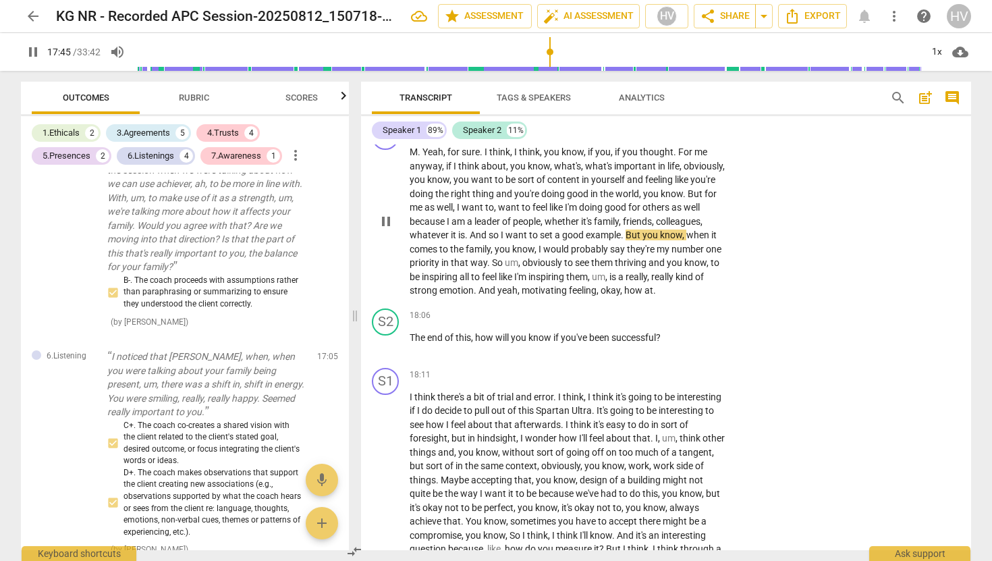
scroll to position [4239, 0]
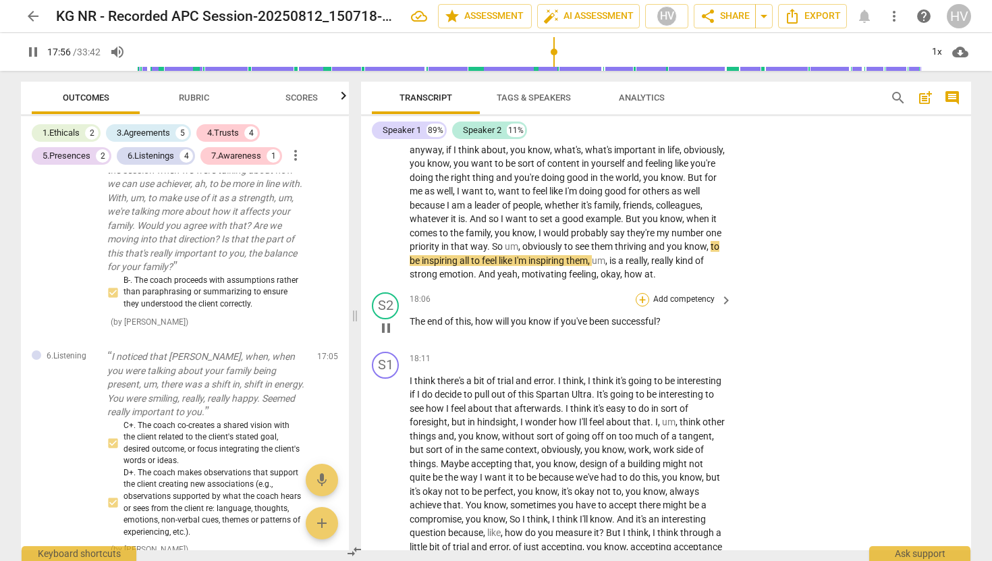
click at [643, 299] on div "+" at bounding box center [642, 299] width 13 height 13
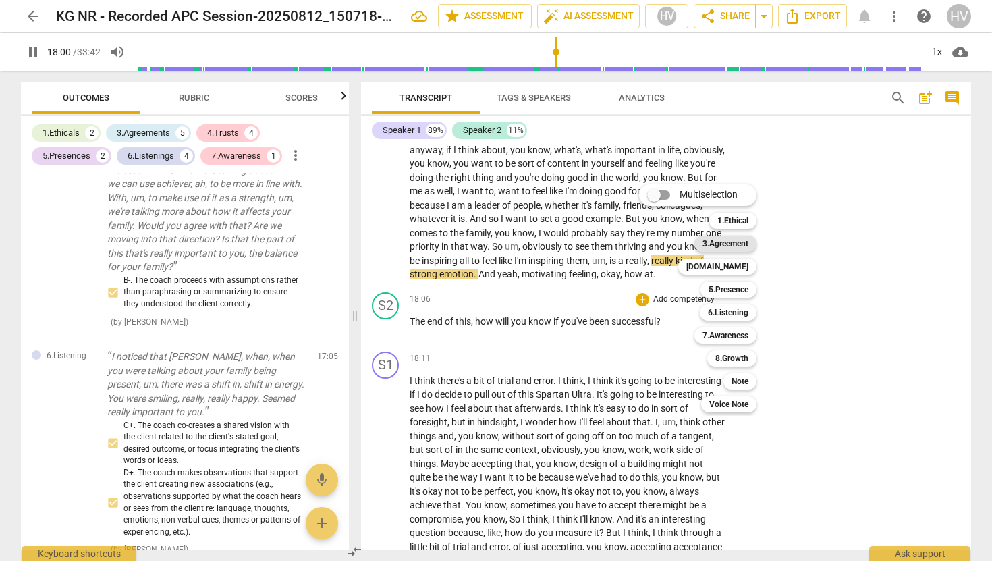
click at [735, 244] on b "3.Agreement" at bounding box center [726, 244] width 46 height 16
type input "1081"
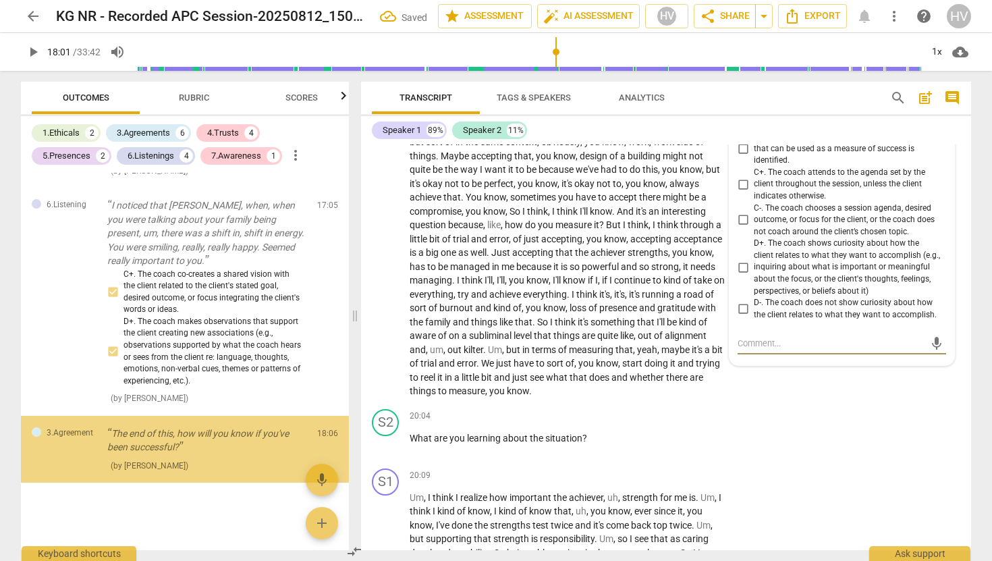
scroll to position [2695, 0]
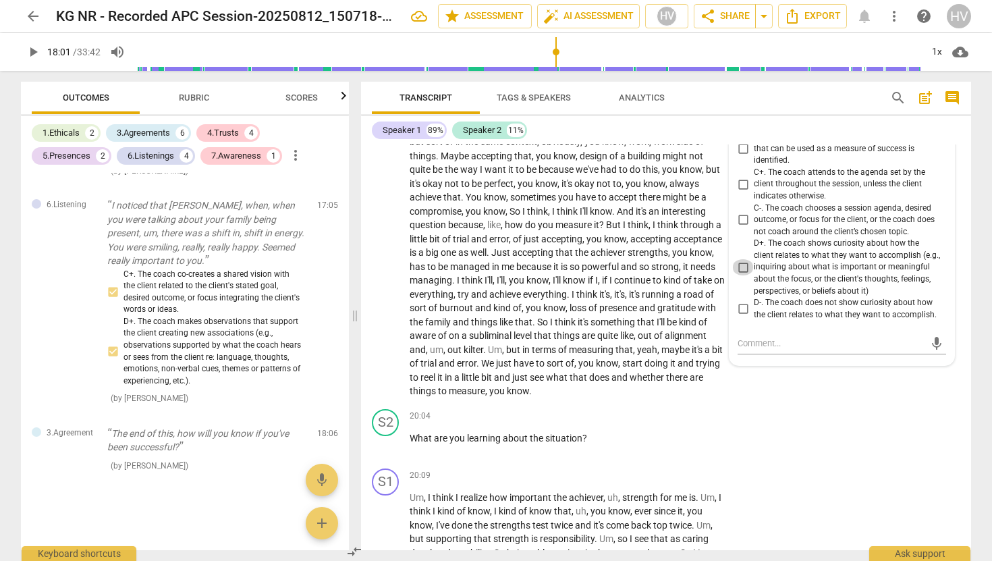
click at [747, 270] on input "D+. The coach shows curiosity about how the client relates to what they want to…" at bounding box center [743, 267] width 22 height 16
checkbox input "true"
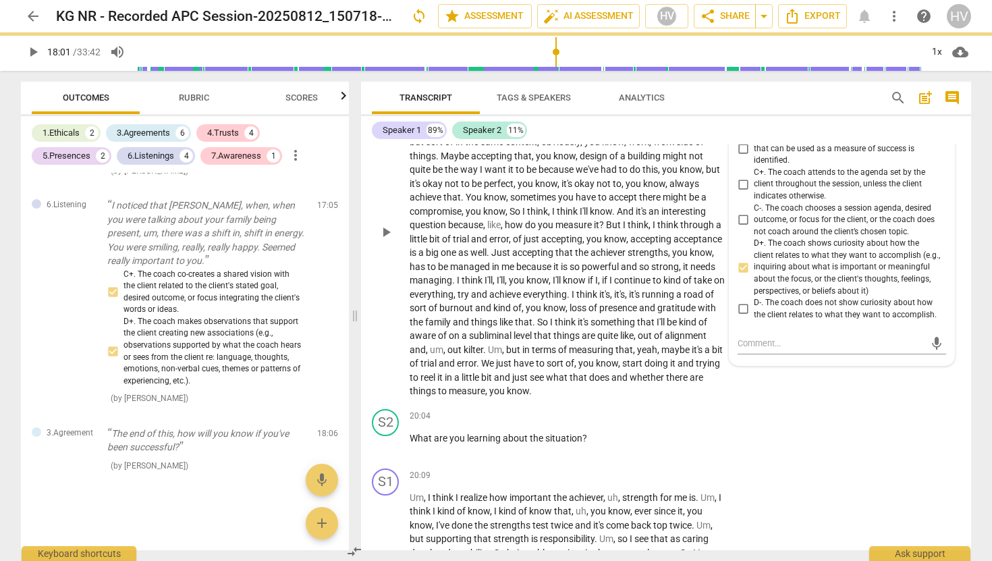
click at [532, 353] on span "in" at bounding box center [526, 349] width 9 height 11
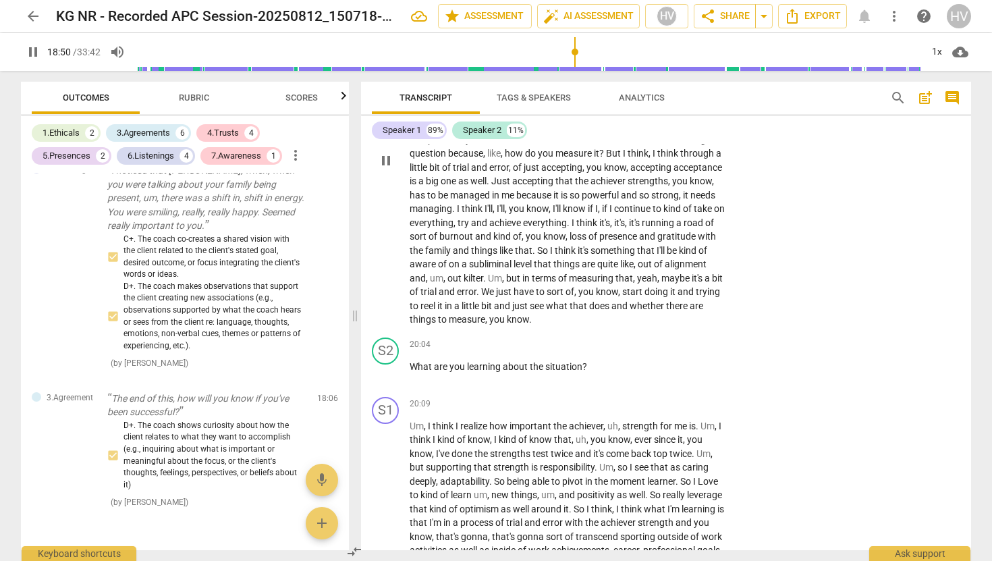
scroll to position [4620, 0]
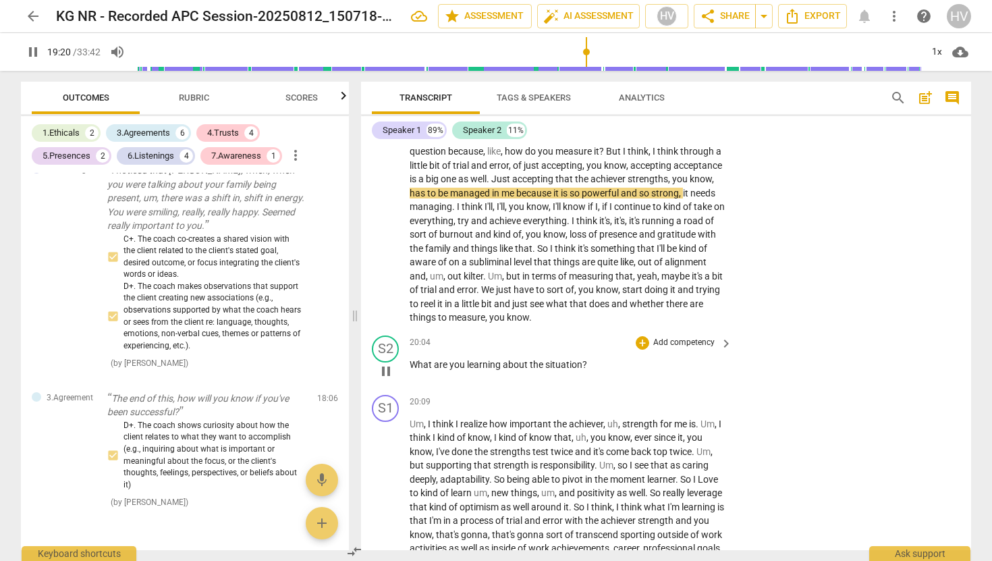
click at [652, 342] on p "Add competency" at bounding box center [684, 343] width 64 height 12
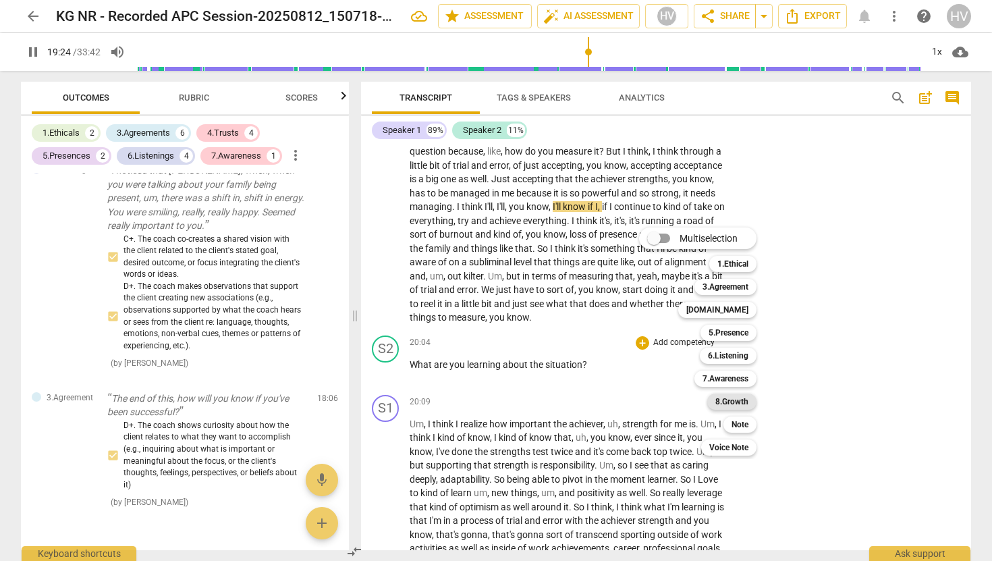
click at [729, 400] on b "8.Growth" at bounding box center [731, 402] width 33 height 16
type input "1165"
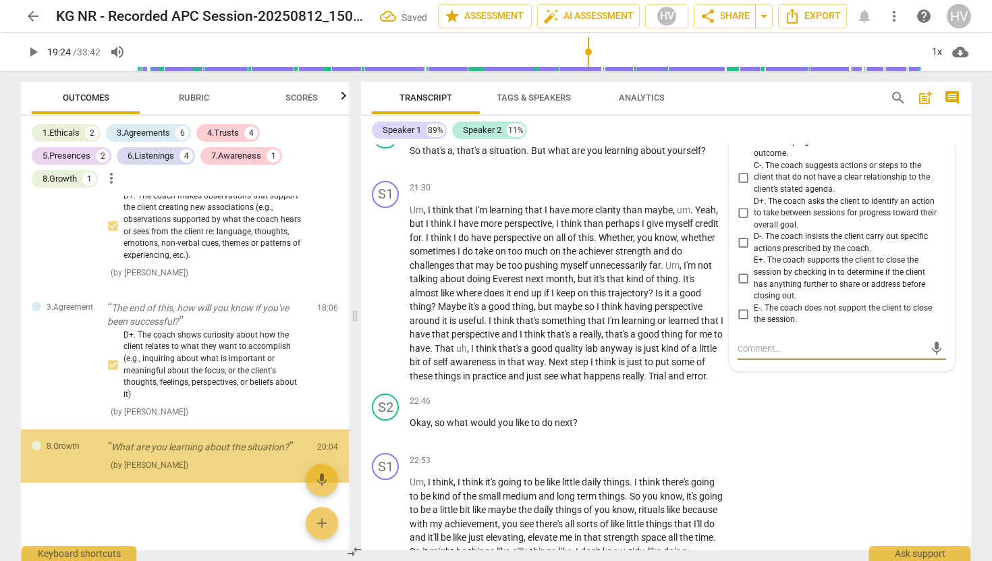
scroll to position [2843, 0]
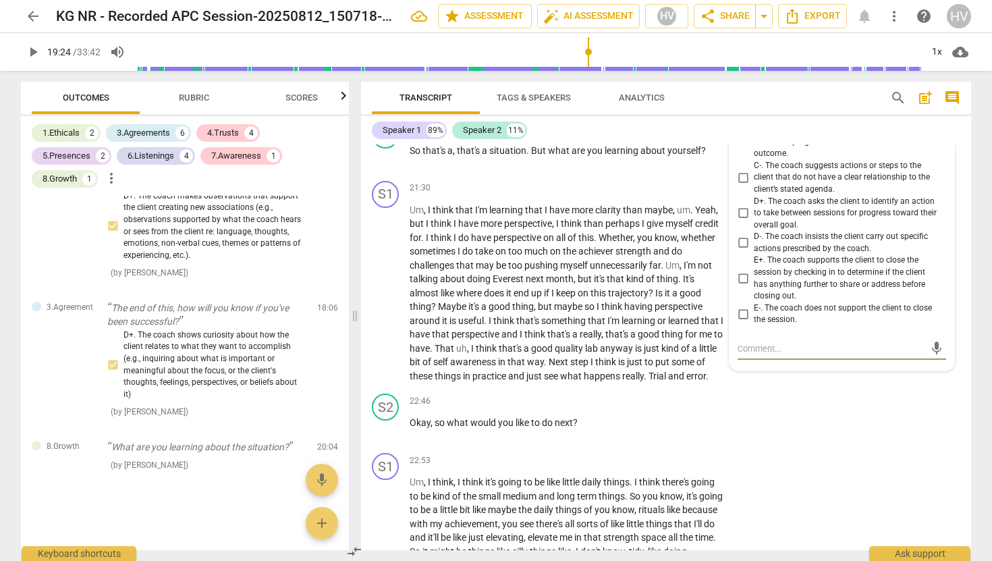
click at [742, 280] on input "E+. The coach supports the client to close the session by checking in to determ…" at bounding box center [743, 279] width 22 height 16
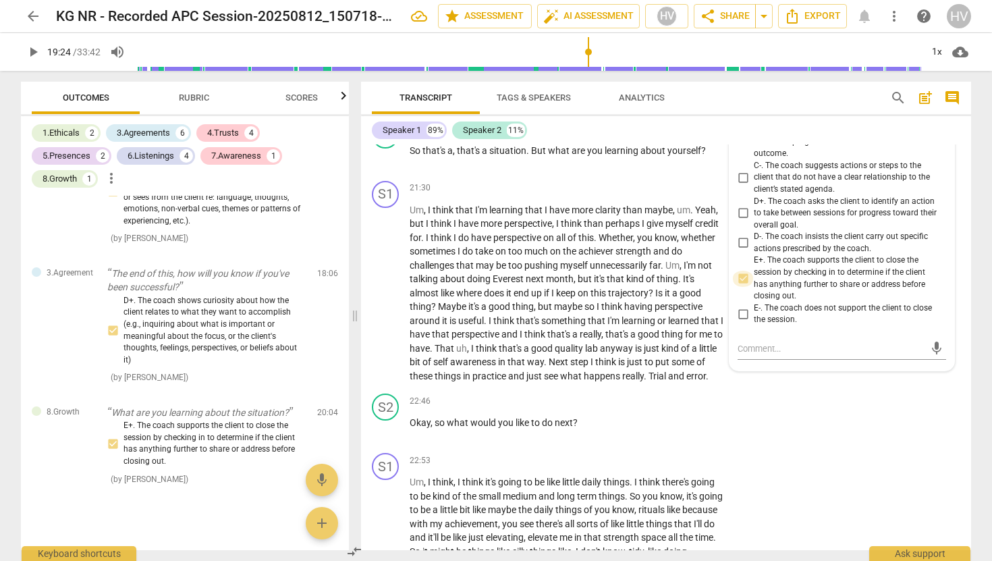
click at [742, 280] on input "E+. The coach supports the client to close the session by checking in to determ…" at bounding box center [743, 279] width 22 height 16
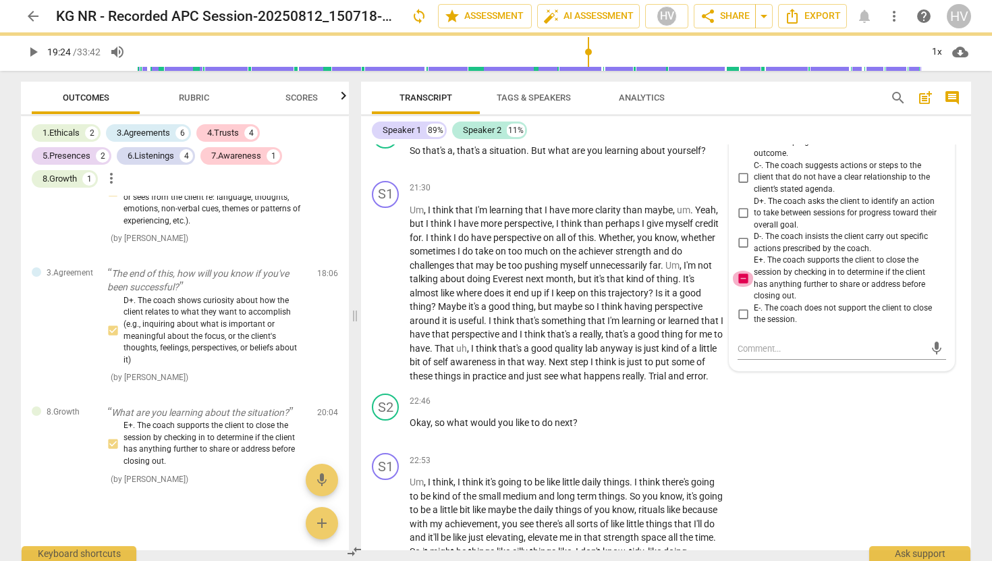
click at [742, 280] on input "E+. The coach supports the client to close the session by checking in to determ…" at bounding box center [743, 279] width 22 height 16
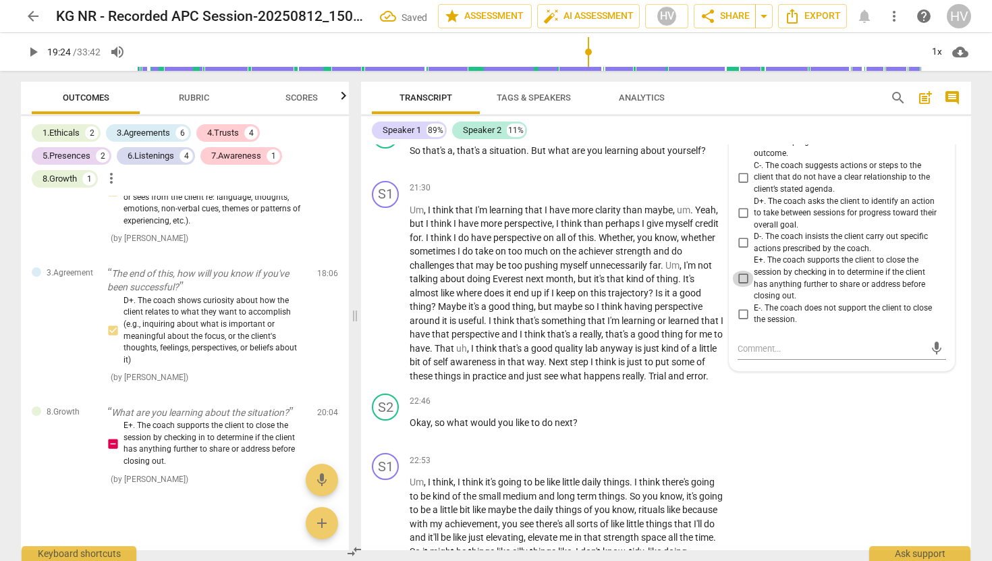
click at [741, 277] on input "E+. The coach supports the client to close the session by checking in to determ…" at bounding box center [743, 279] width 22 height 16
click at [745, 277] on input "E+. The coach supports the client to close the session by checking in to determ…" at bounding box center [743, 279] width 22 height 16
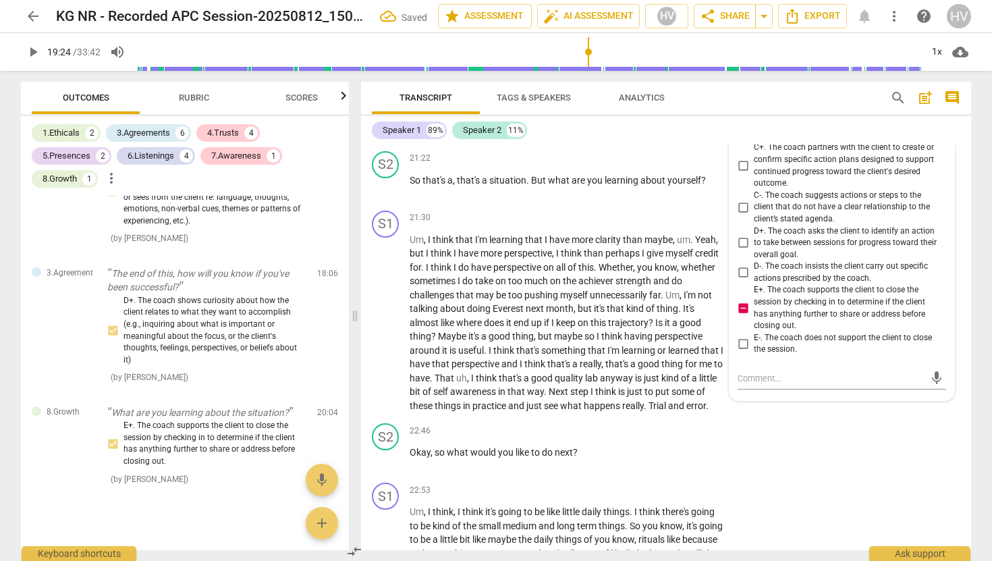
scroll to position [5091, 0]
click at [742, 305] on input "E+. The coach supports the client to close the session by checking in to determ…" at bounding box center [743, 308] width 22 height 16
checkbox input "false"
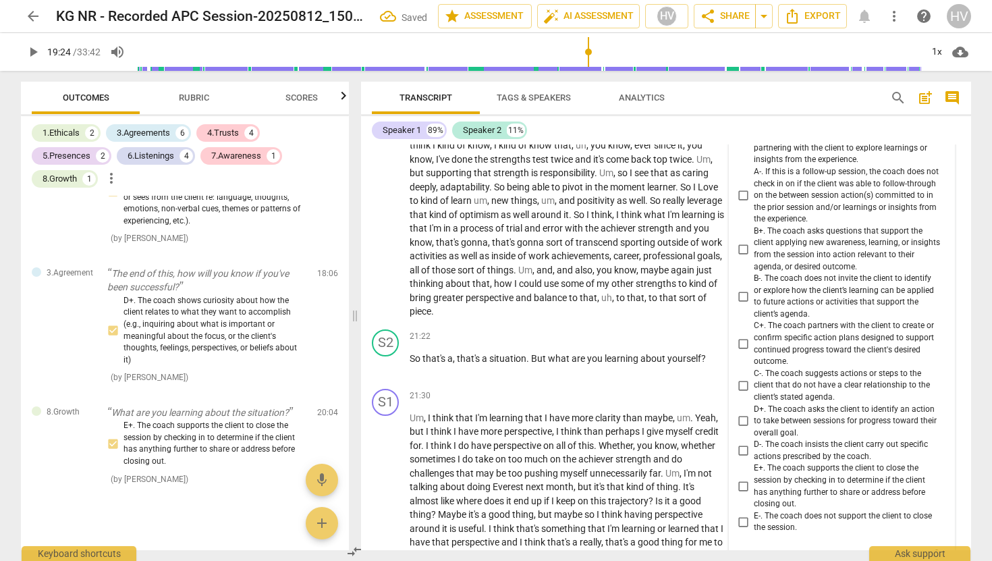
scroll to position [4886, 0]
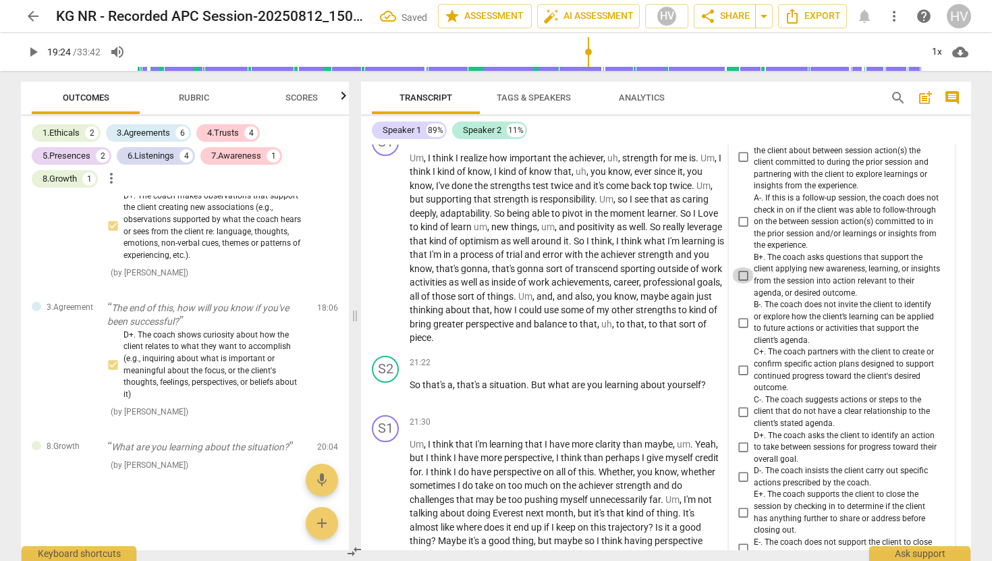
click at [740, 274] on input "B+. The coach asks questions that support the client applying new awareness, le…" at bounding box center [743, 275] width 22 height 16
checkbox input "true"
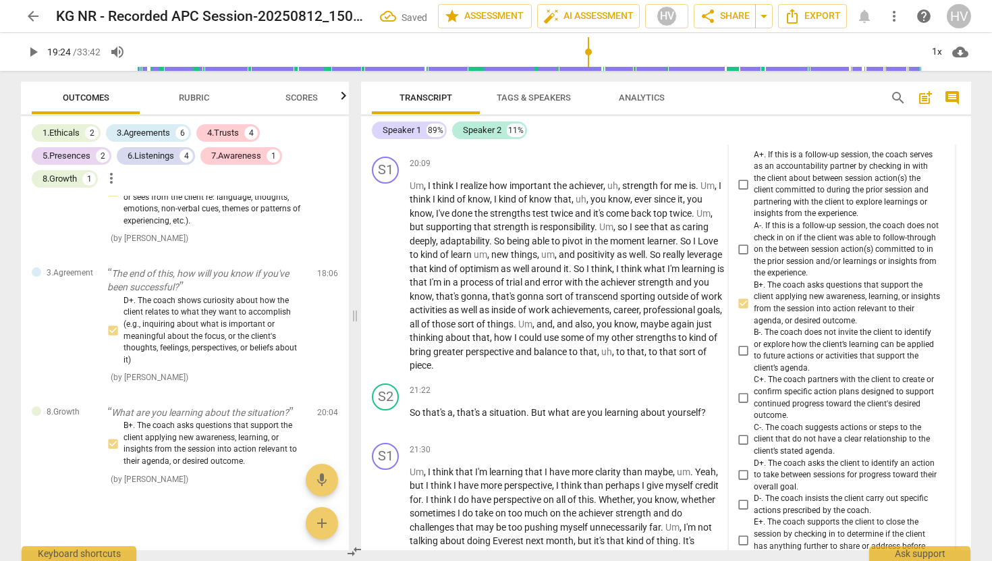
scroll to position [4860, 0]
click at [743, 246] on input "A-. If this is a follow-up session, the coach does not check in on if the clien…" at bounding box center [743, 248] width 22 height 16
checkbox input "true"
click at [605, 436] on div "S1 play_arrow pause 21:30 + Add competency keyboard_arrow_right Um , I think th…" at bounding box center [666, 542] width 610 height 213
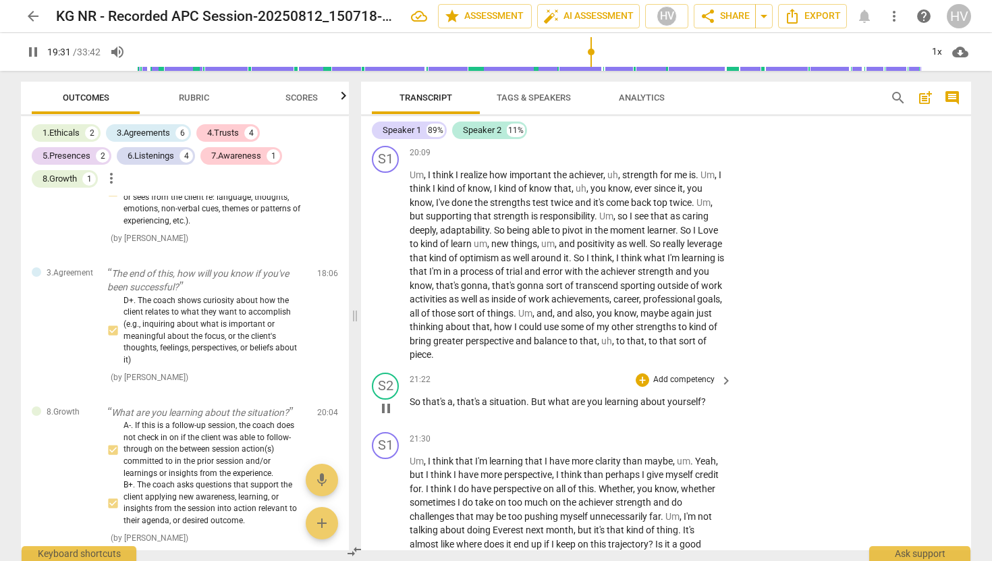
scroll to position [4871, 0]
click at [640, 380] on div "+" at bounding box center [642, 378] width 13 height 13
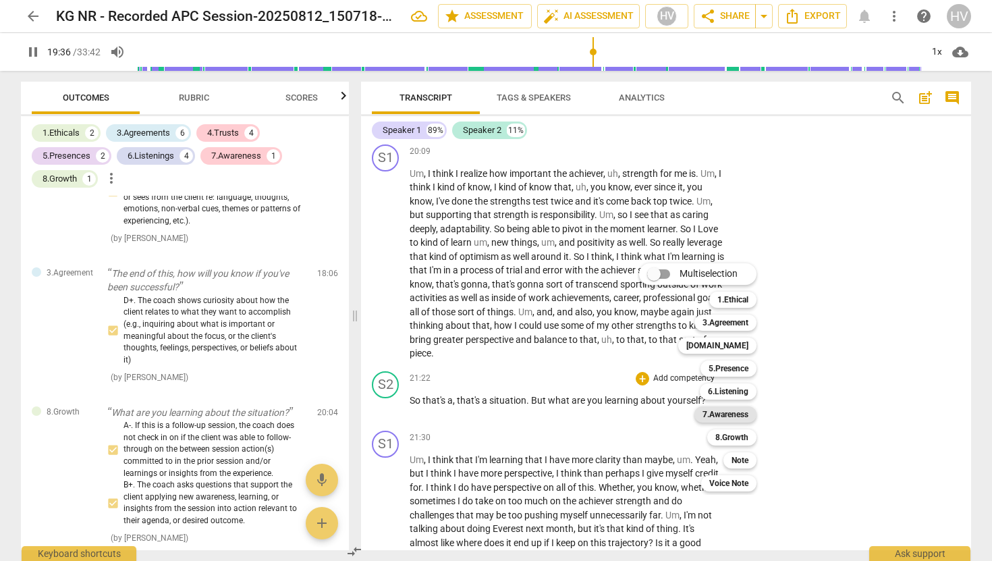
click at [742, 414] on b "7.Awareness" at bounding box center [726, 414] width 46 height 16
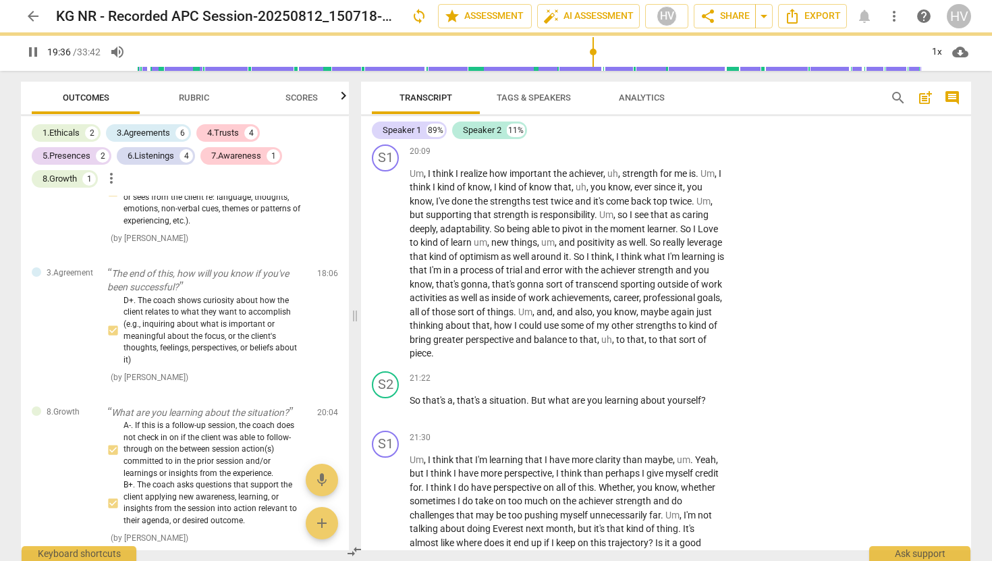
type input "1177"
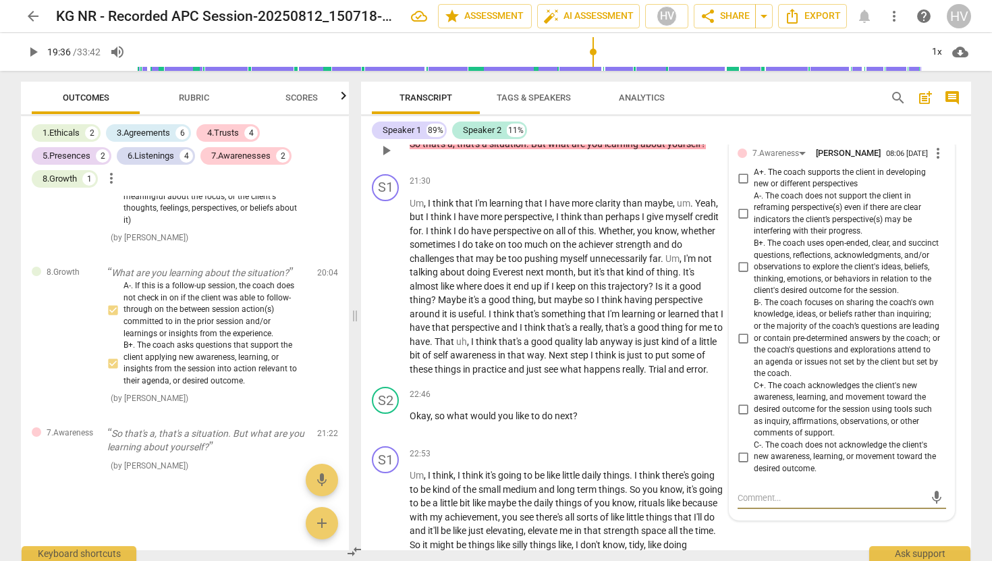
scroll to position [5123, 0]
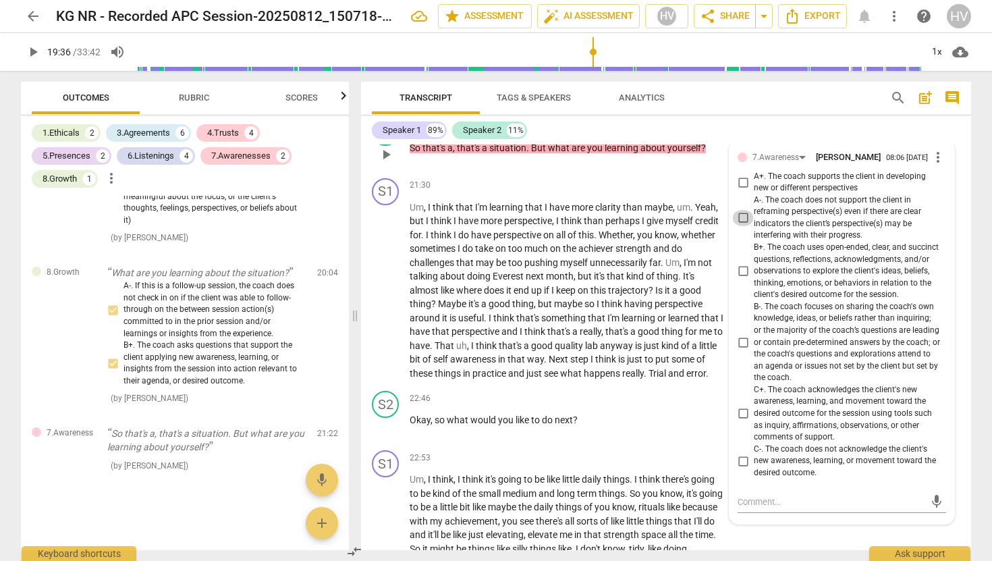
click at [739, 221] on input "A-. The coach does not support the client in reframing perspective(s) even if t…" at bounding box center [743, 218] width 22 height 16
checkbox input "true"
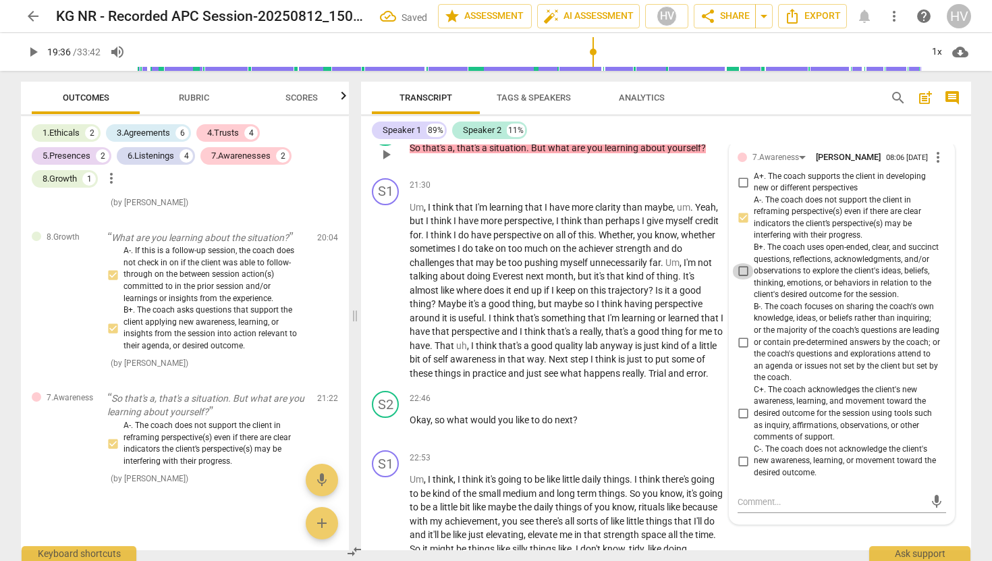
click at [743, 272] on input "B+. The coach uses open-ended, clear, and succinct questions, reflections, ackn…" at bounding box center [743, 271] width 22 height 16
checkbox input "true"
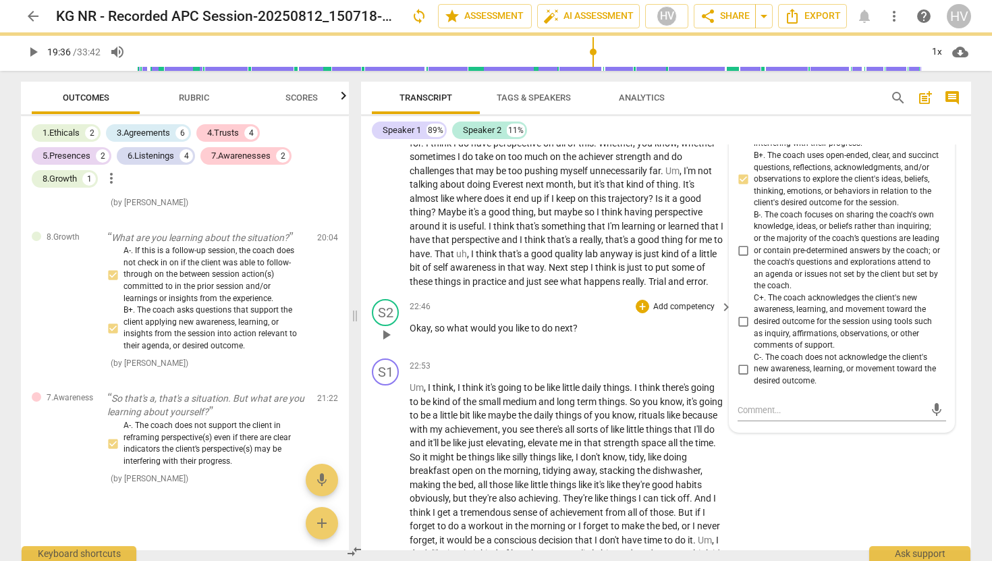
scroll to position [5233, 0]
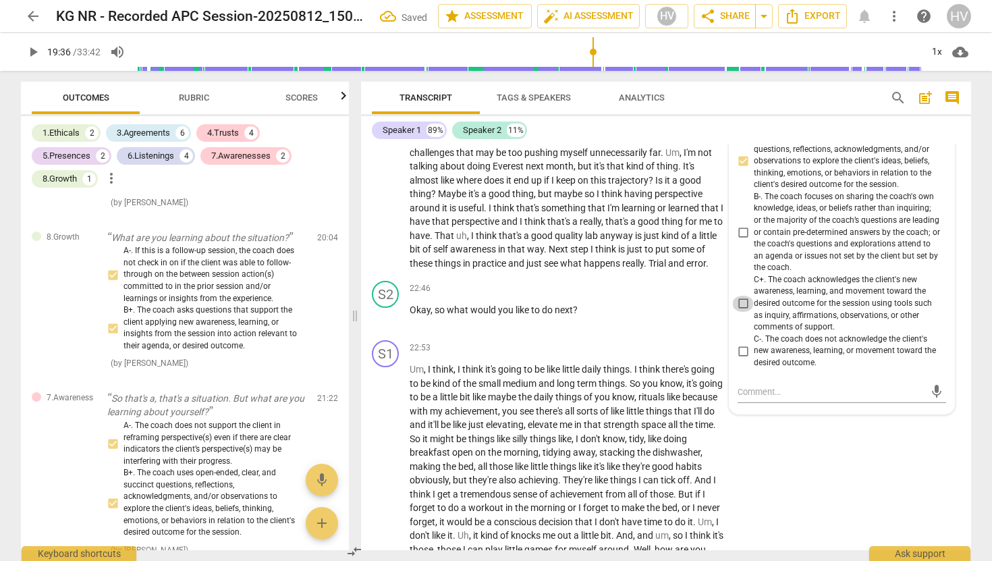
click at [743, 310] on input "C+. The coach acknowledges the client's new awareness, learning, and movement t…" at bounding box center [743, 304] width 22 height 16
checkbox input "true"
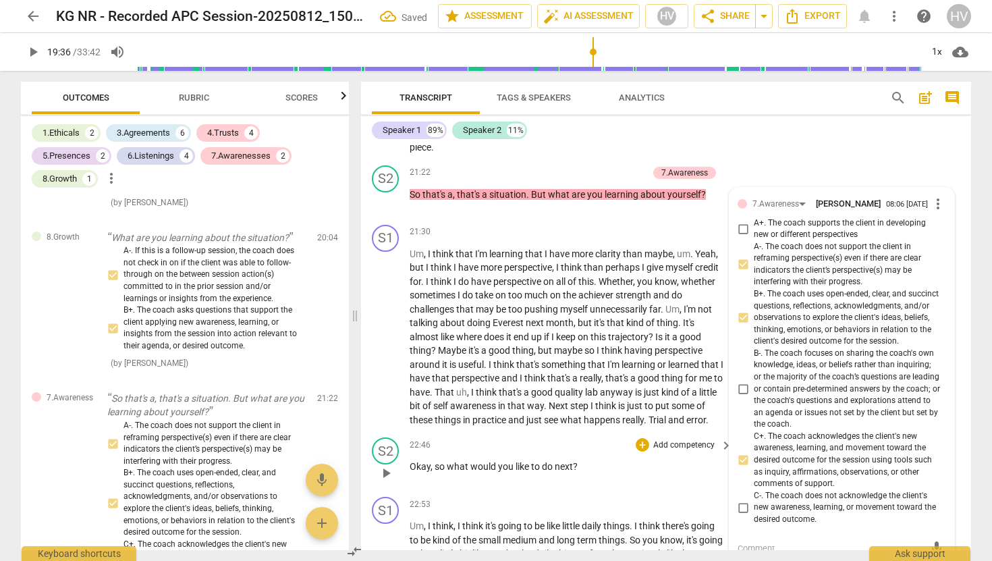
scroll to position [5103, 0]
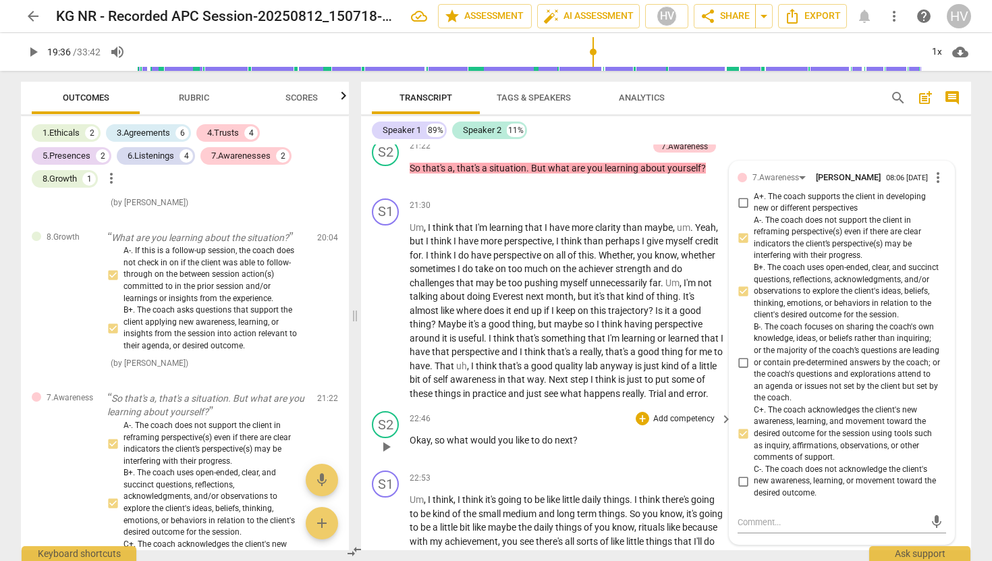
click at [387, 445] on span "play_arrow" at bounding box center [386, 447] width 16 height 16
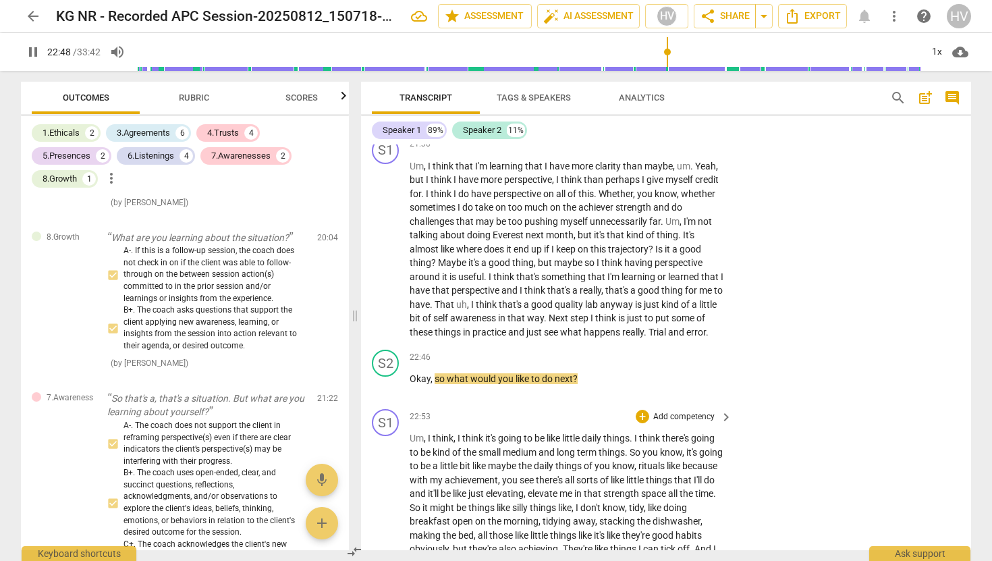
scroll to position [5166, 0]
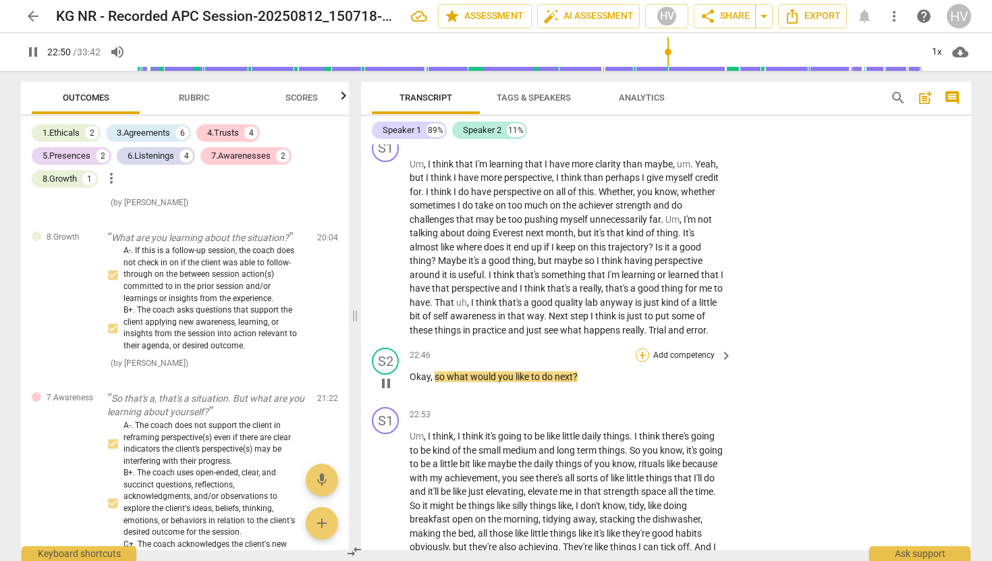
click at [639, 351] on div "+" at bounding box center [642, 354] width 13 height 13
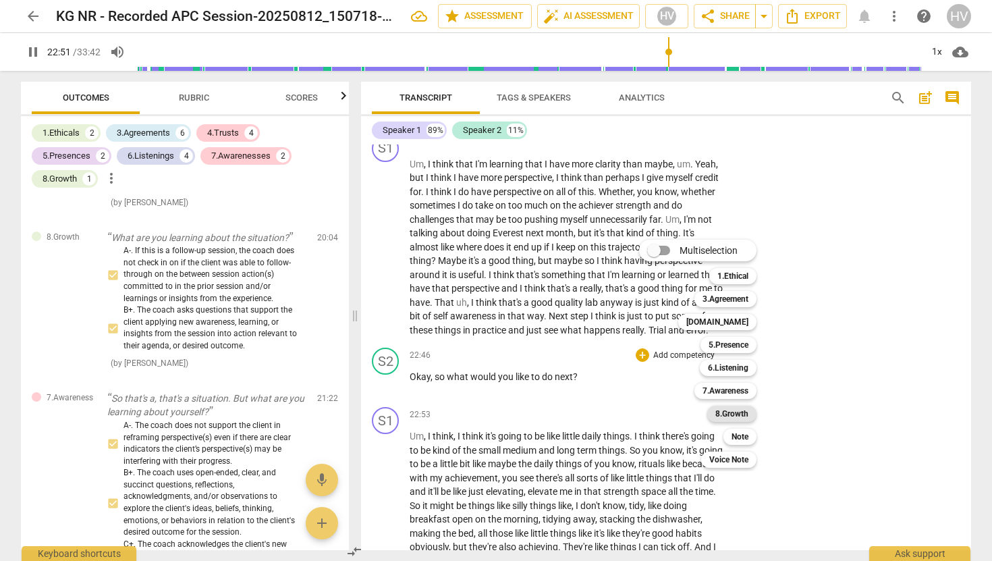
click at [737, 408] on b "8.Growth" at bounding box center [731, 414] width 33 height 16
type input "1372"
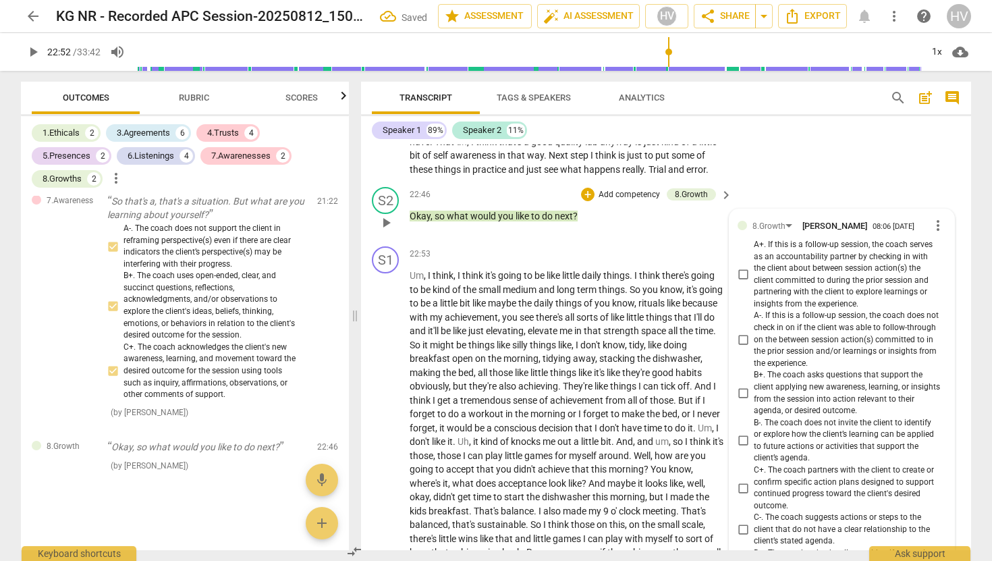
scroll to position [5343, 0]
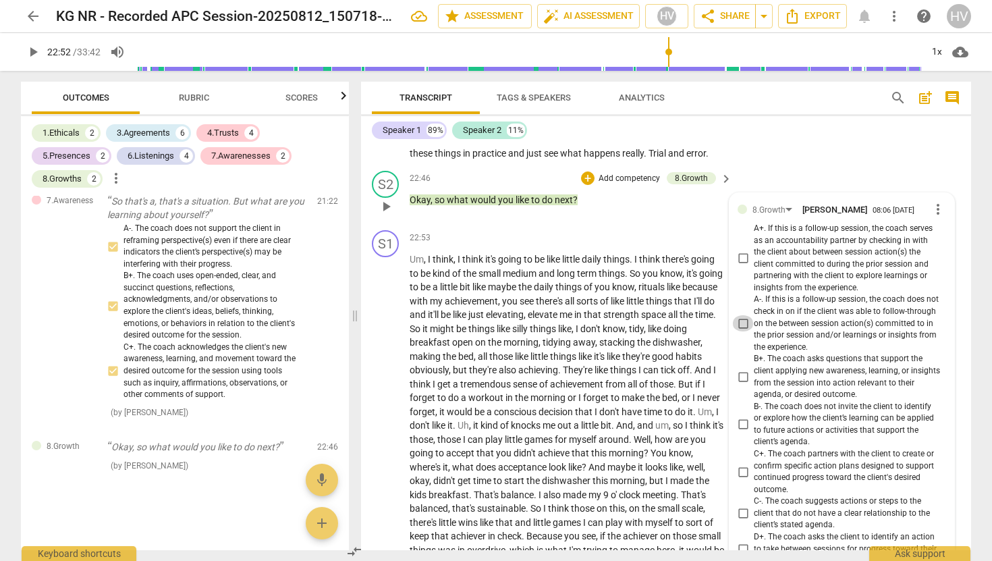
click at [742, 320] on input "A-. If this is a follow-up session, the coach does not check in on if the clien…" at bounding box center [743, 323] width 22 height 16
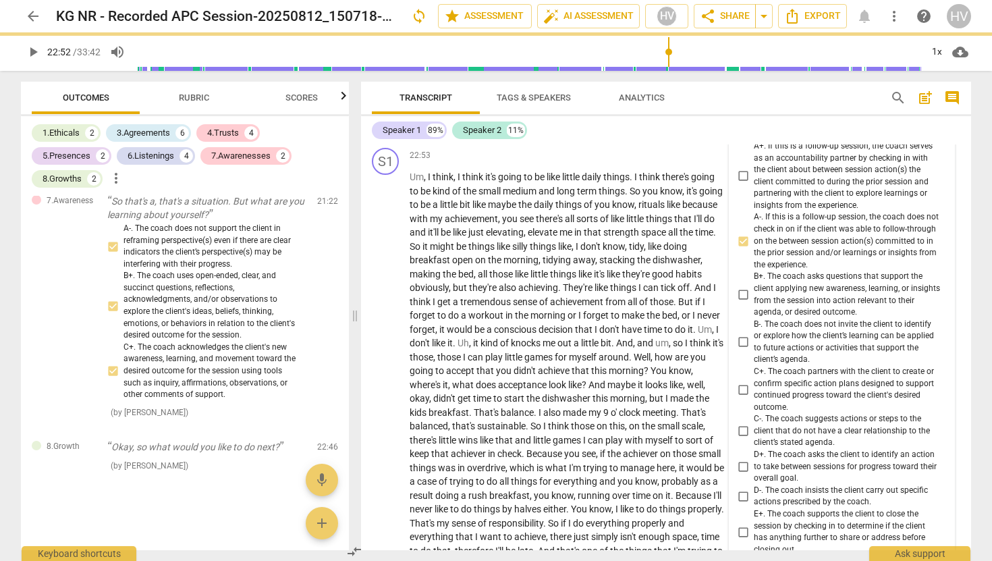
scroll to position [5419, 0]
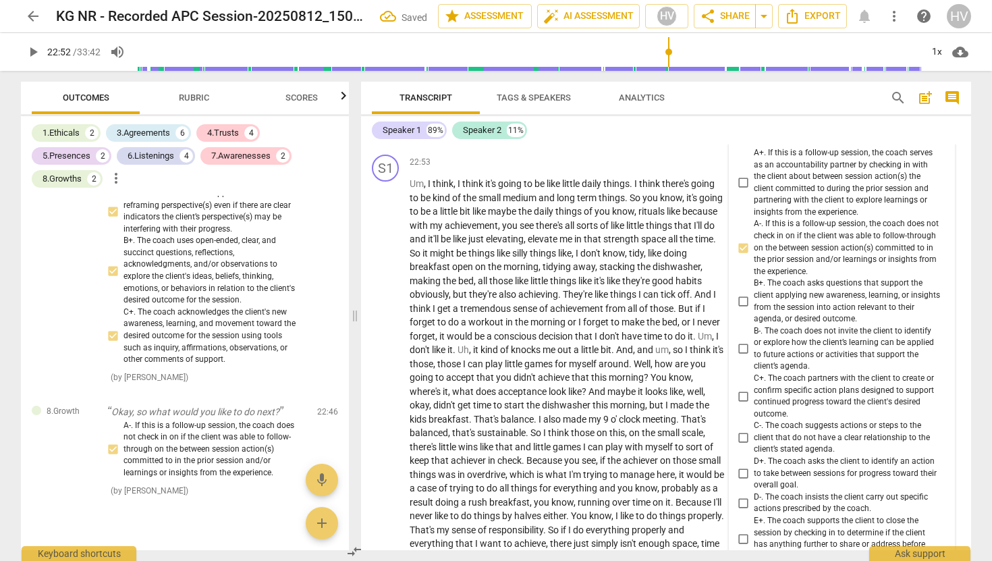
click at [742, 248] on input "A-. If this is a follow-up session, the coach does not check in on if the clien…" at bounding box center [743, 248] width 22 height 16
checkbox input "true"
click at [739, 179] on input "A+. If this is a follow-up session, the coach serves as an accountability partn…" at bounding box center [743, 183] width 22 height 16
checkbox input "true"
click at [742, 248] on input "A-. If this is a follow-up session, the coach does not check in on if the clien…" at bounding box center [743, 248] width 22 height 16
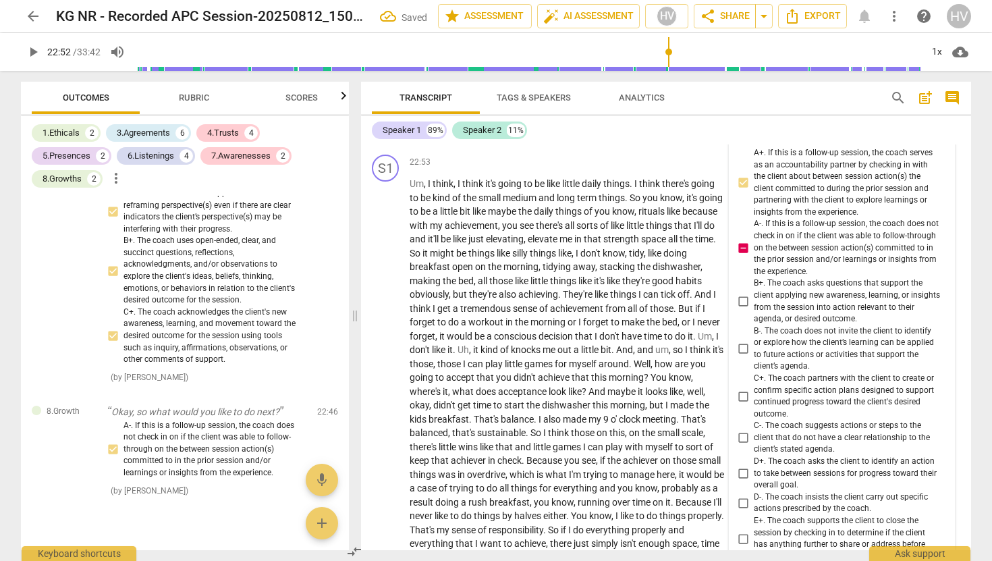
checkbox input "false"
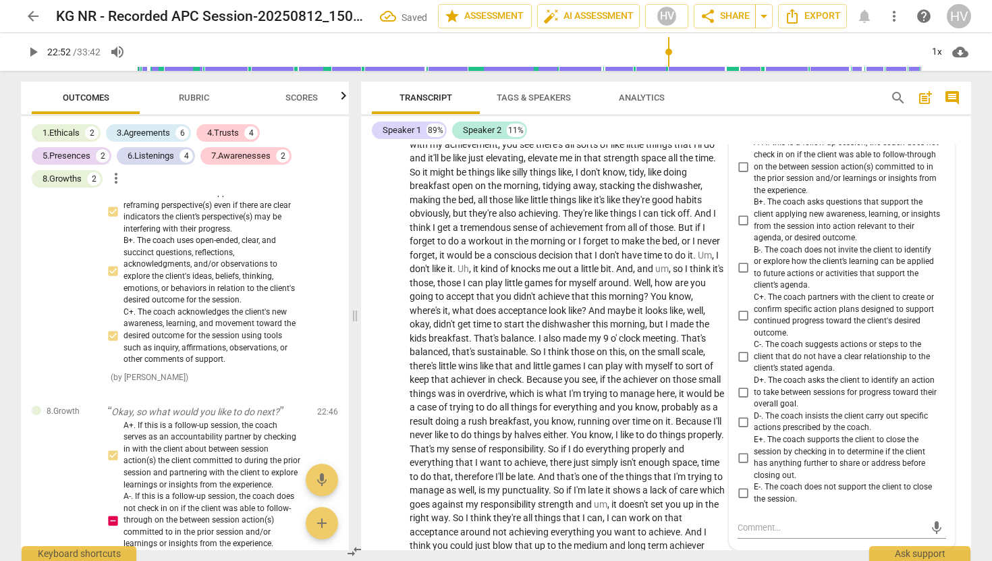
scroll to position [5506, 0]
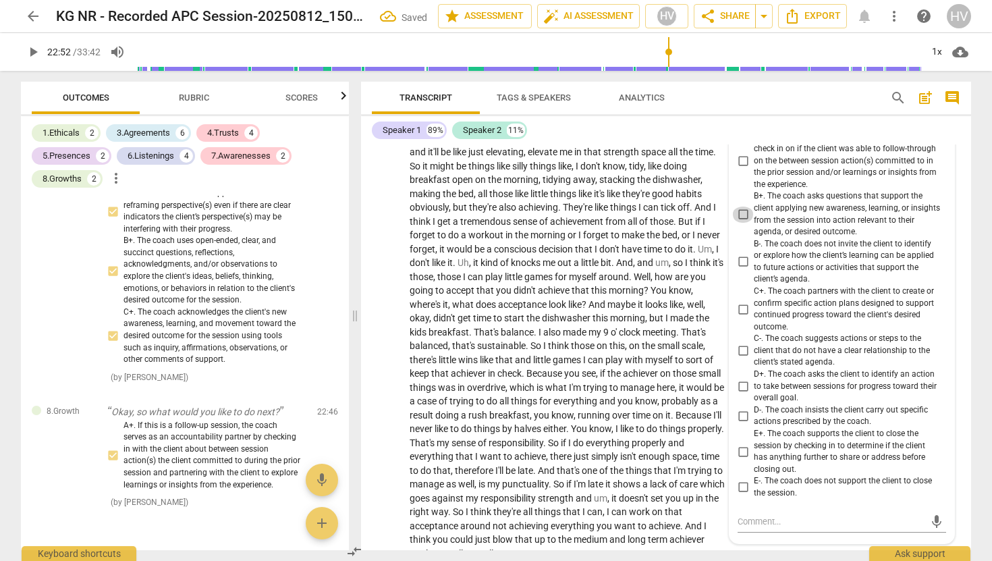
click at [742, 213] on input "B+. The coach asks questions that support the client applying new awareness, le…" at bounding box center [743, 215] width 22 height 16
checkbox input "true"
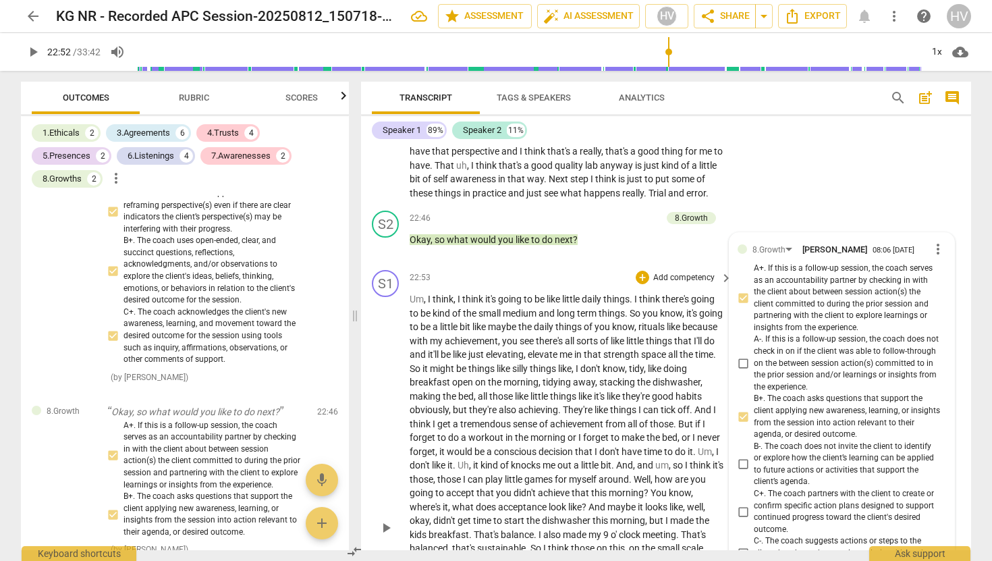
scroll to position [5318, 0]
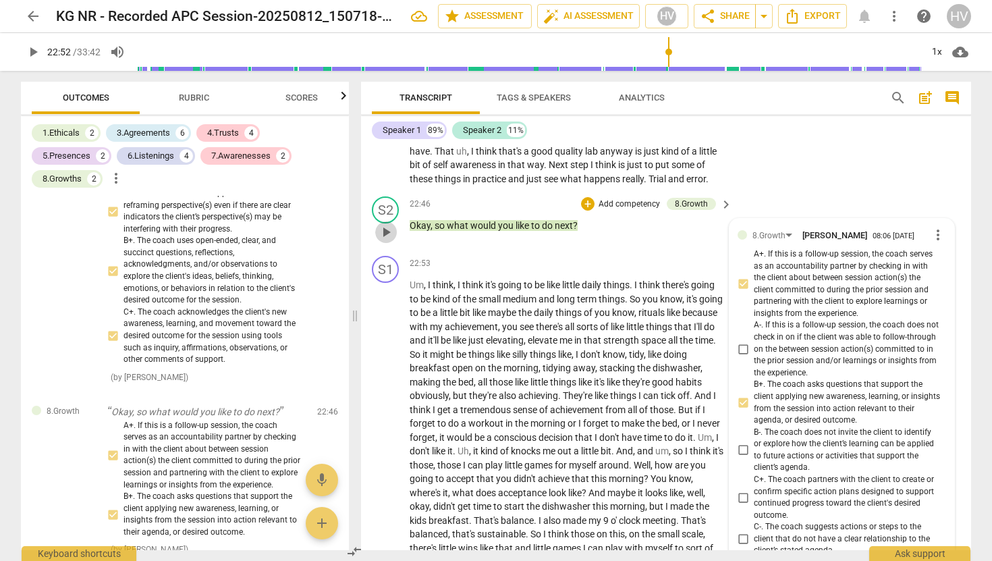
click at [385, 230] on span "play_arrow" at bounding box center [386, 232] width 16 height 16
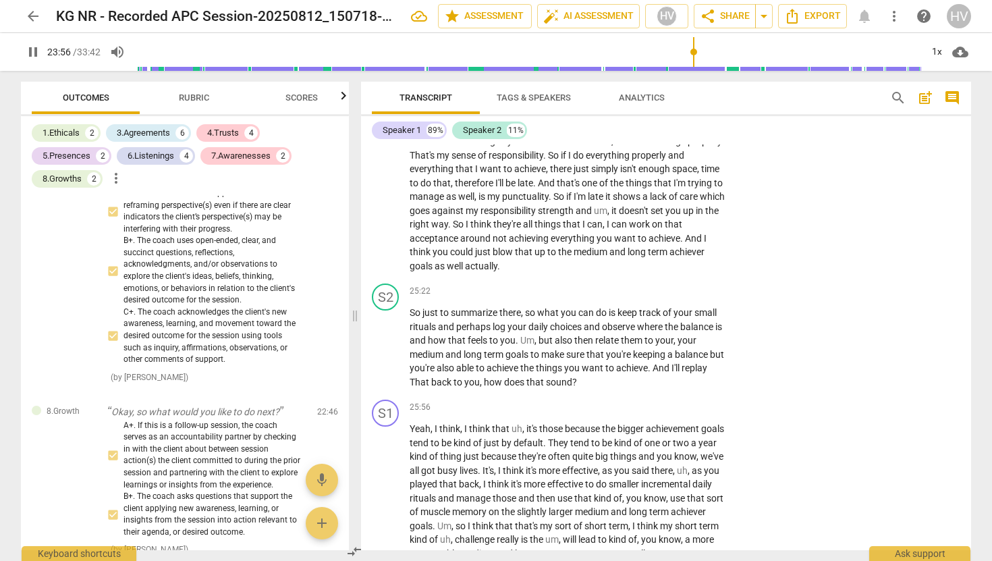
scroll to position [5795, 0]
click at [641, 290] on div "+" at bounding box center [642, 289] width 13 height 13
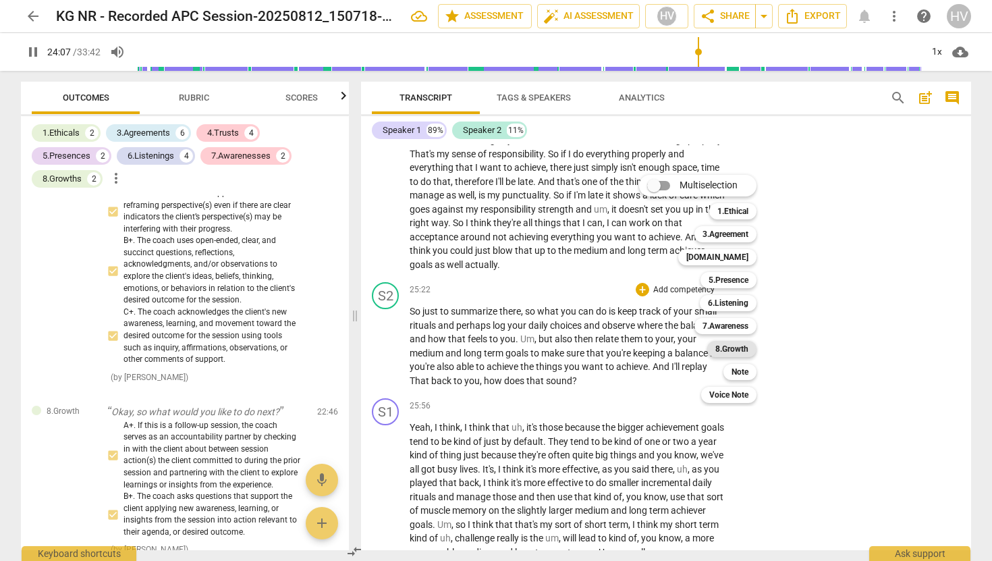
click at [739, 347] on b "8.Growth" at bounding box center [731, 349] width 33 height 16
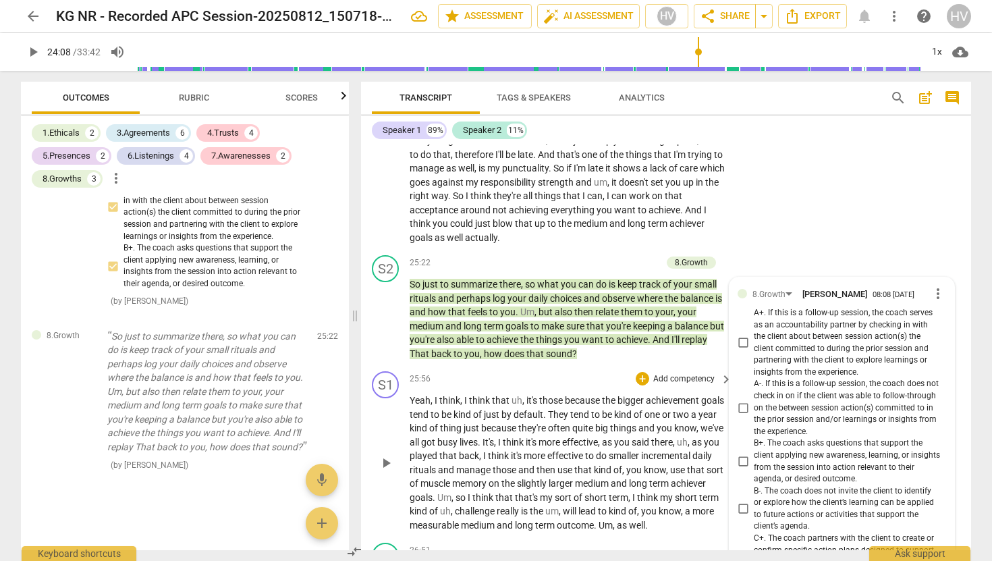
scroll to position [5823, 0]
click at [585, 259] on div "+" at bounding box center [587, 260] width 13 height 13
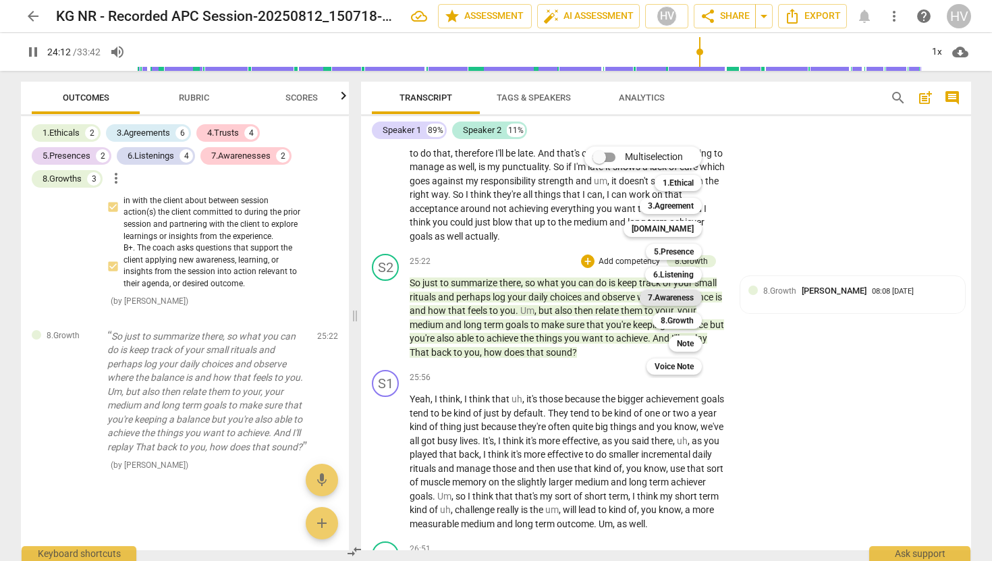
click at [675, 298] on b "7.Awareness" at bounding box center [671, 298] width 46 height 16
type input "1452"
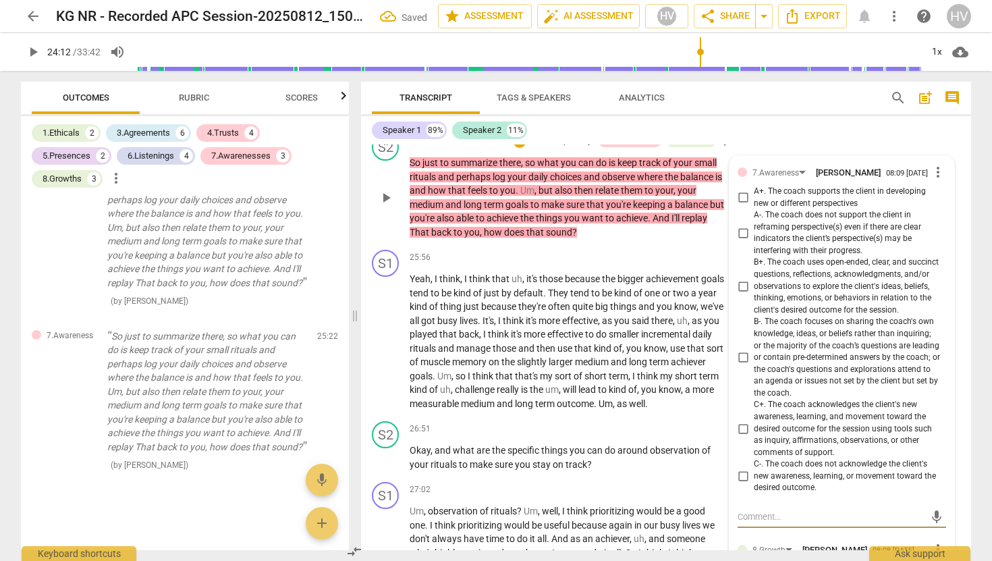
scroll to position [5946, 0]
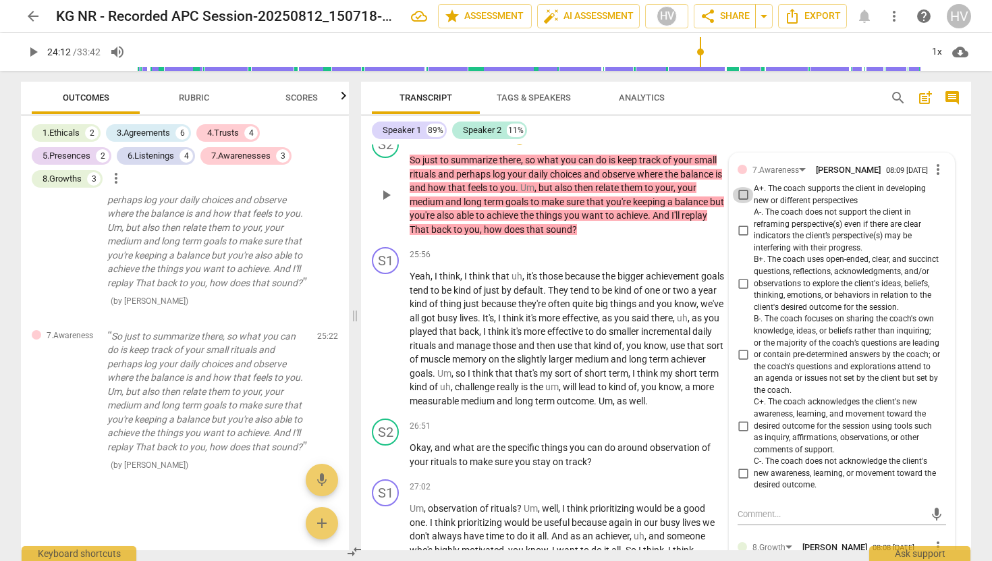
click at [744, 196] on input "A+. The coach supports the client in developing new or different perspectives" at bounding box center [743, 195] width 22 height 16
checkbox input "true"
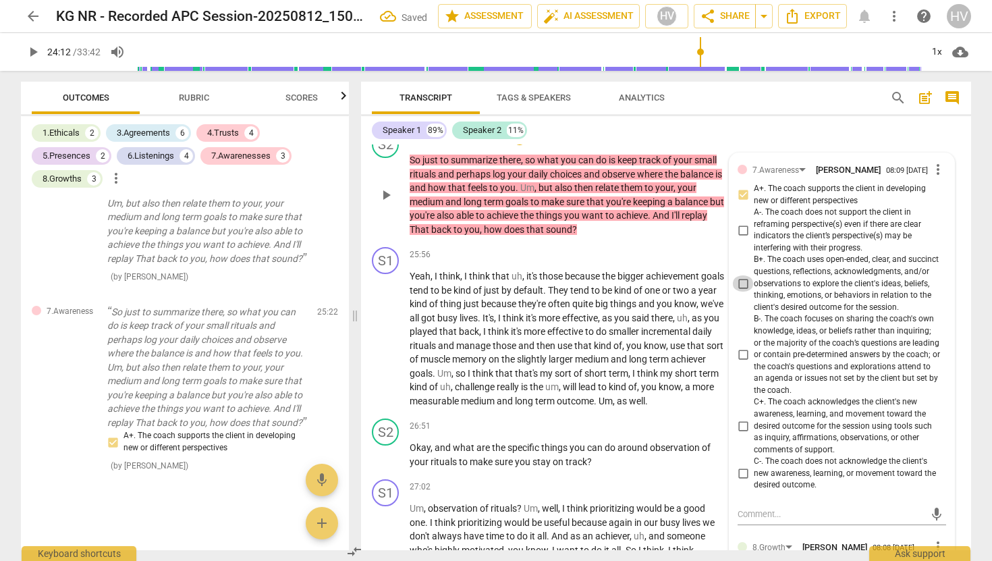
click at [738, 286] on input "B+. The coach uses open-ended, clear, and succinct questions, reflections, ackn…" at bounding box center [743, 283] width 22 height 16
checkbox input "true"
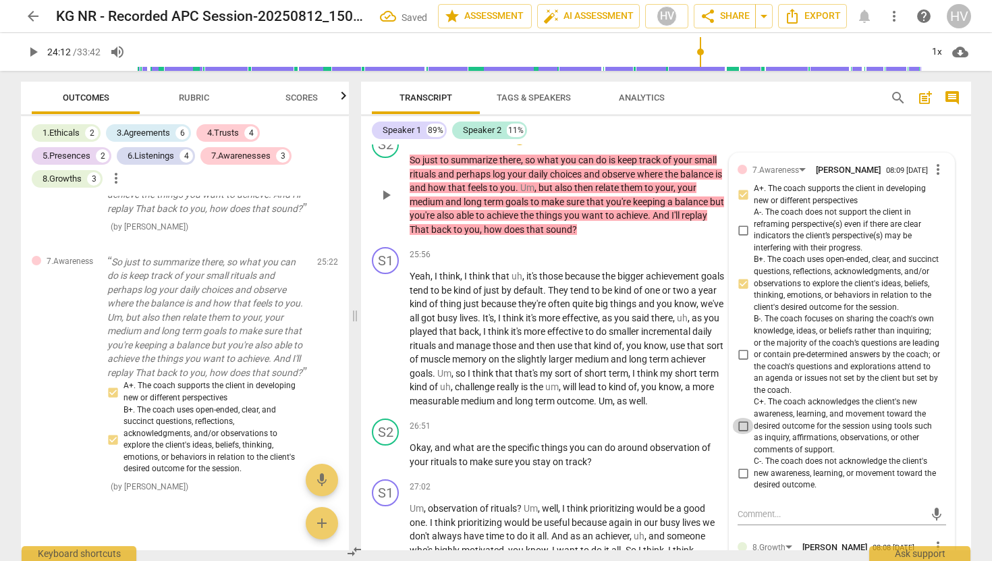
click at [743, 434] on input "C+. The coach acknowledges the client's new awareness, learning, and movement t…" at bounding box center [743, 426] width 22 height 16
checkbox input "true"
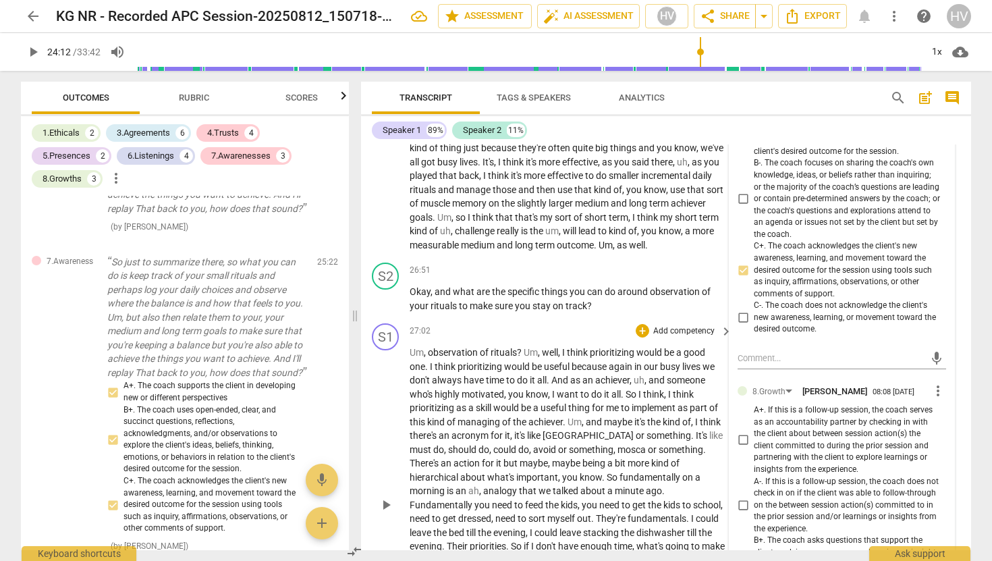
scroll to position [6103, 0]
click at [382, 306] on span "play_arrow" at bounding box center [386, 298] width 16 height 16
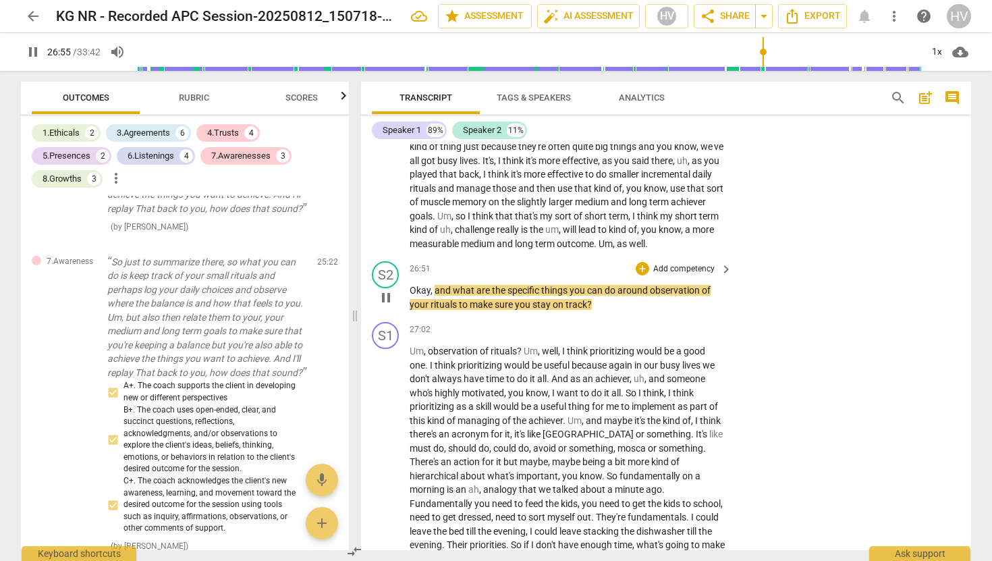
click at [706, 275] on p "Add competency" at bounding box center [684, 269] width 64 height 12
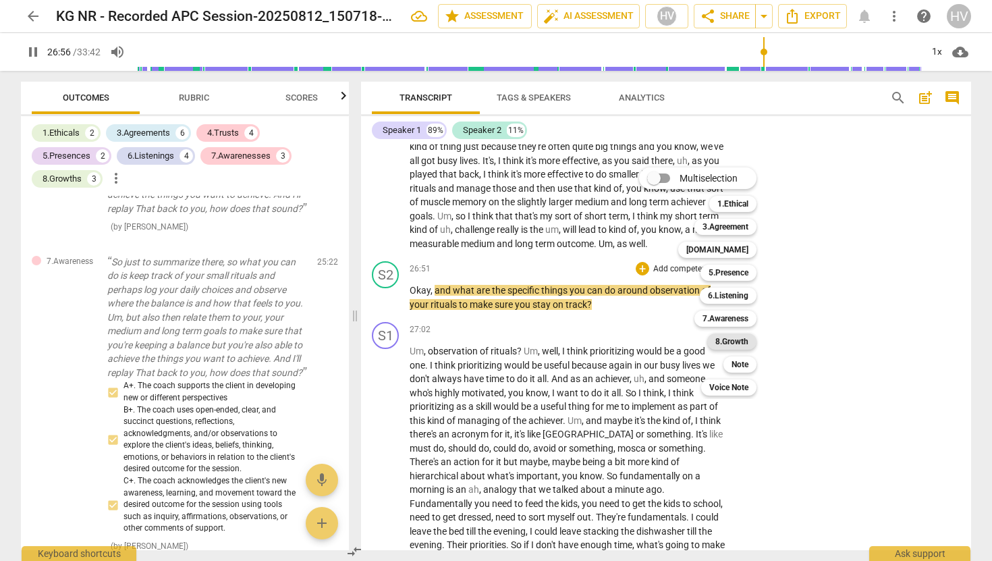
click at [740, 342] on b "8.Growth" at bounding box center [731, 341] width 33 height 16
type input "1617"
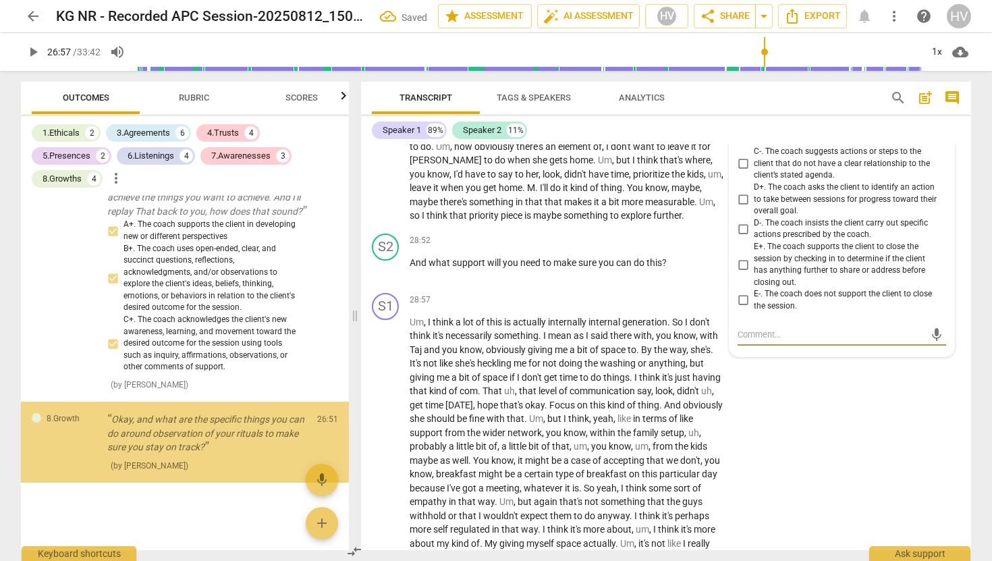
scroll to position [3972, 0]
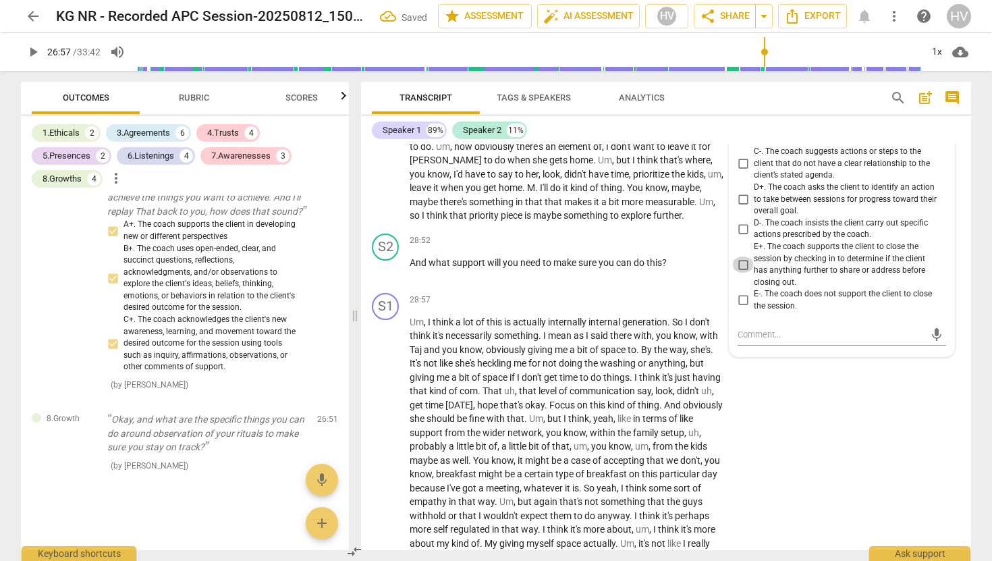
click at [742, 273] on input "E+. The coach supports the client to close the session by checking in to determ…" at bounding box center [743, 264] width 22 height 16
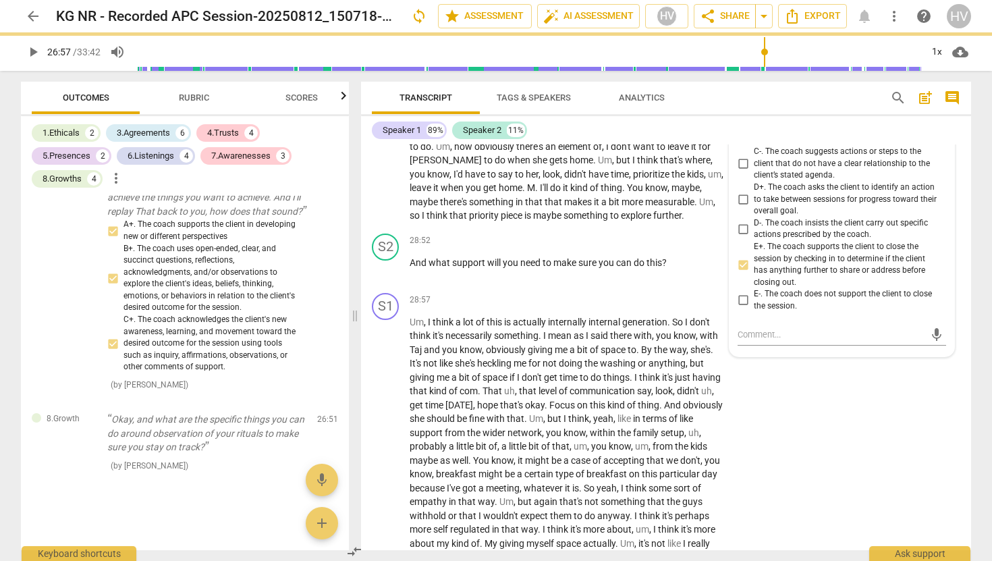
click at [740, 273] on input "E+. The coach supports the client to close the session by checking in to determ…" at bounding box center [743, 264] width 22 height 16
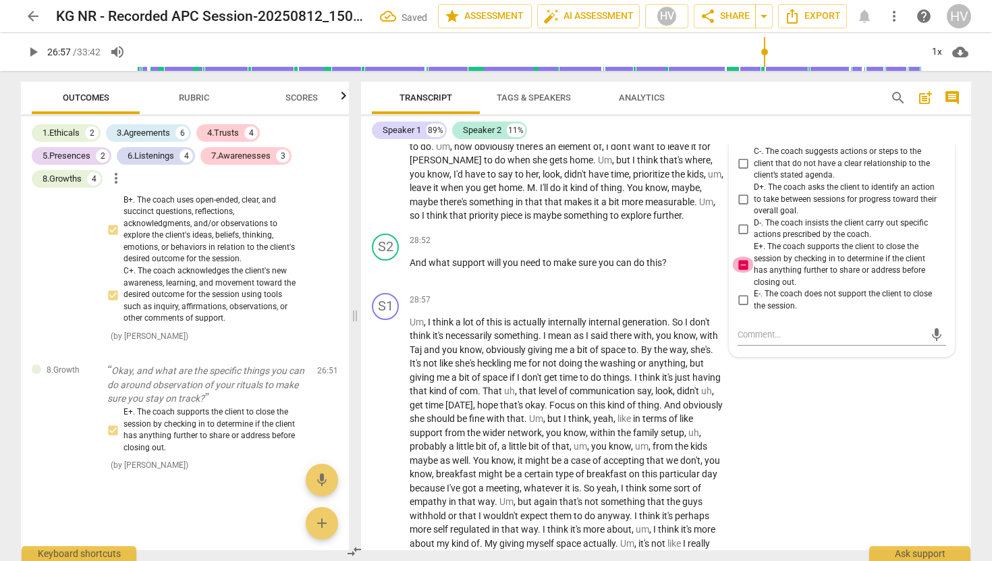
click at [741, 273] on input "E+. The coach supports the client to close the session by checking in to determ…" at bounding box center [743, 264] width 22 height 16
checkbox input "false"
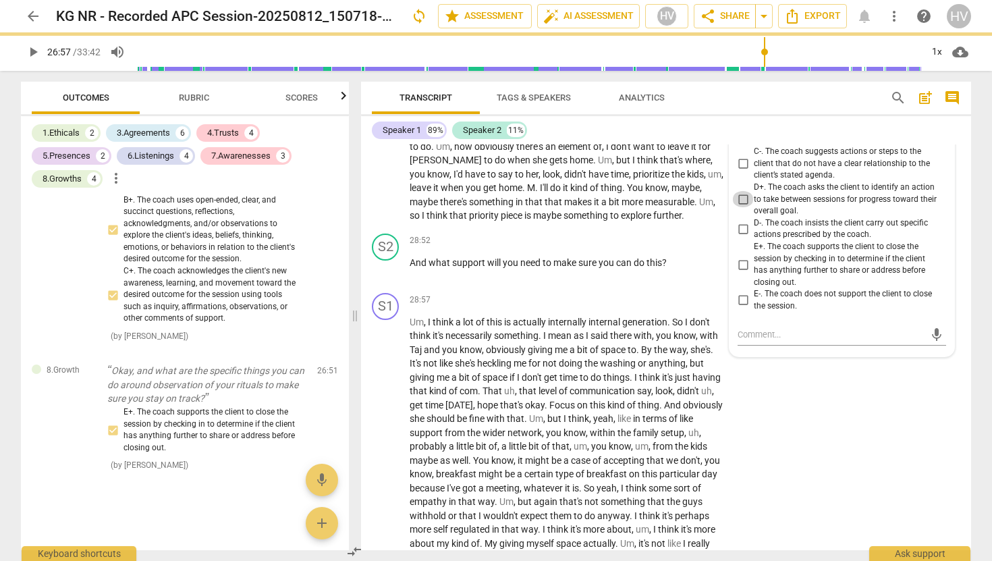
click at [740, 207] on input "D+. The coach asks the client to identify an action to take between sessions fo…" at bounding box center [743, 199] width 22 height 16
checkbox input "true"
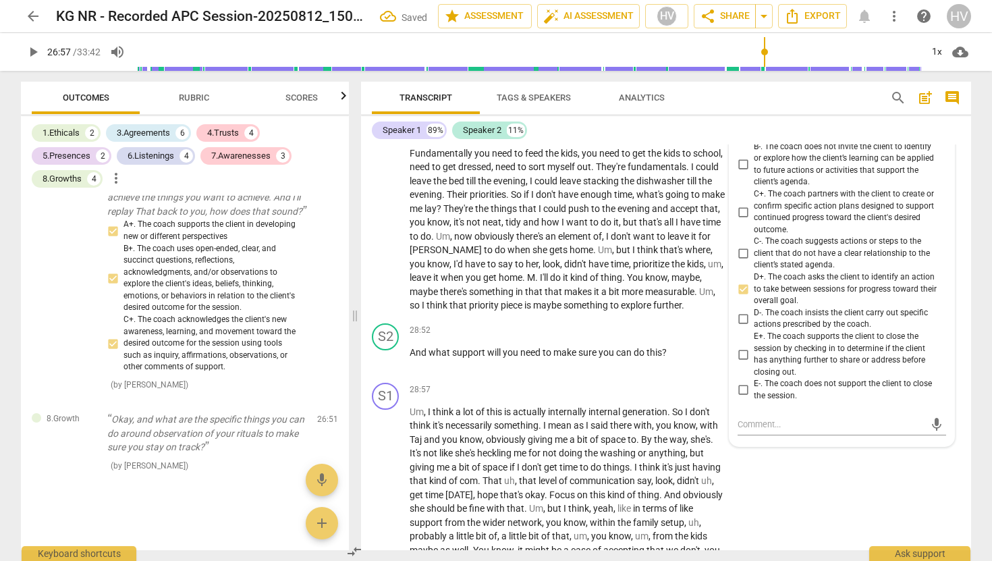
scroll to position [6453, 0]
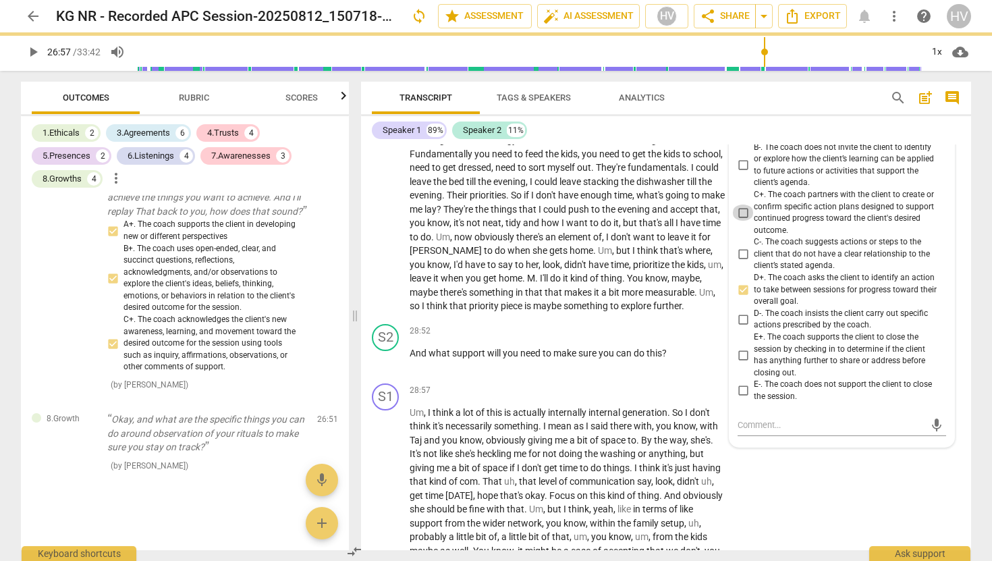
click at [739, 221] on input "C+. The coach partners with the client to create or confirm specific action pla…" at bounding box center [743, 213] width 22 height 16
checkbox input "true"
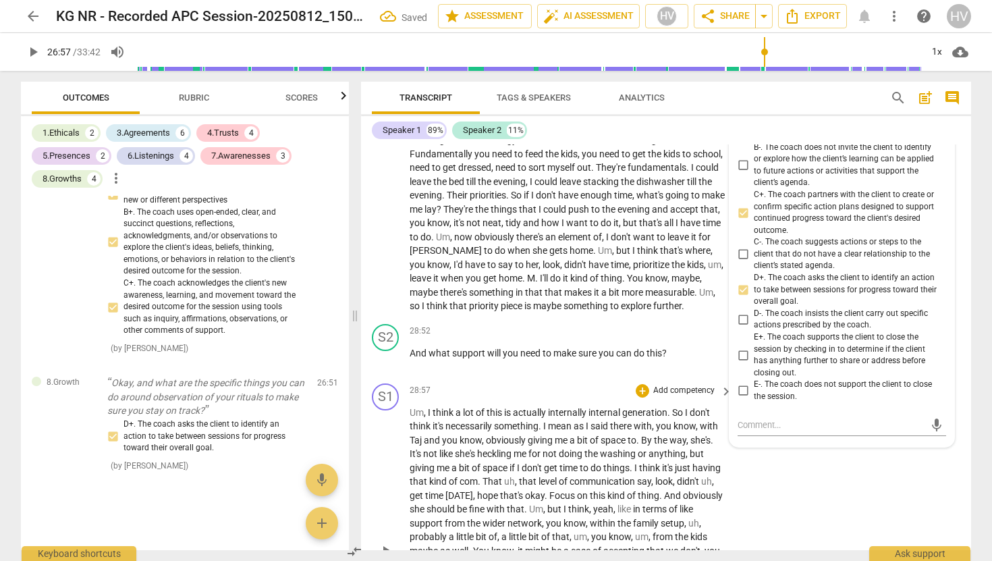
scroll to position [6482, 0]
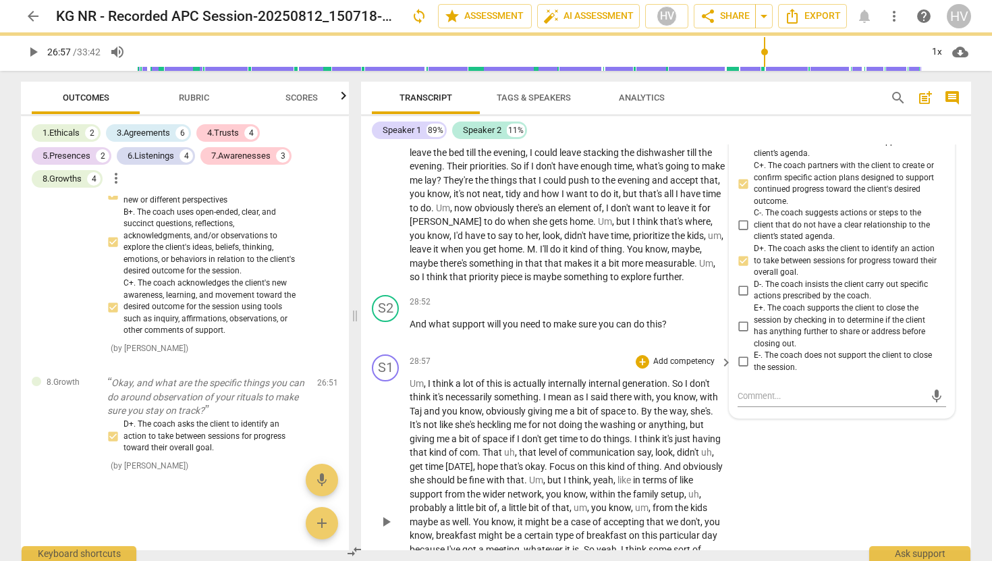
click at [543, 369] on div "28:57 + Add competency keyboard_arrow_right" at bounding box center [572, 361] width 324 height 15
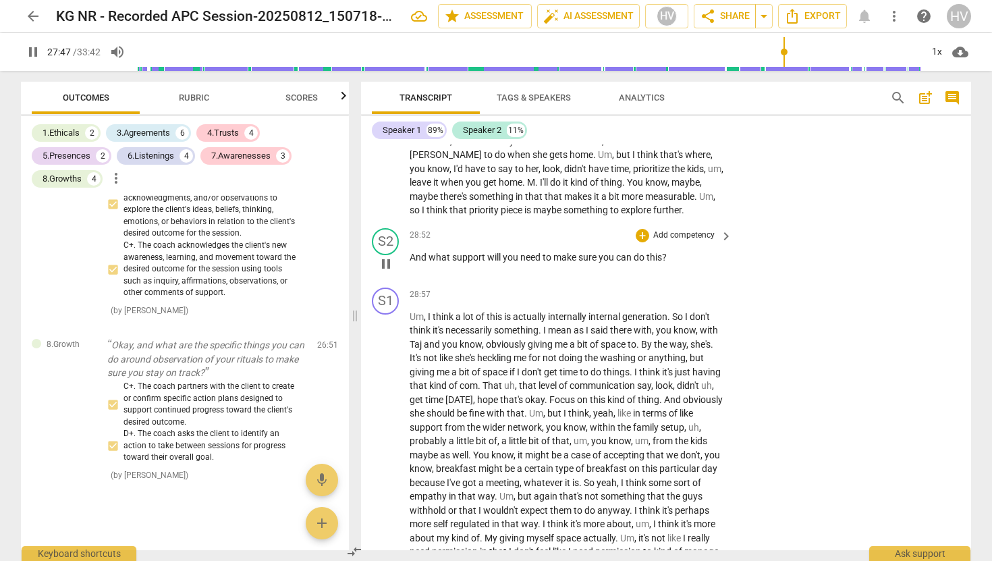
scroll to position [6558, 0]
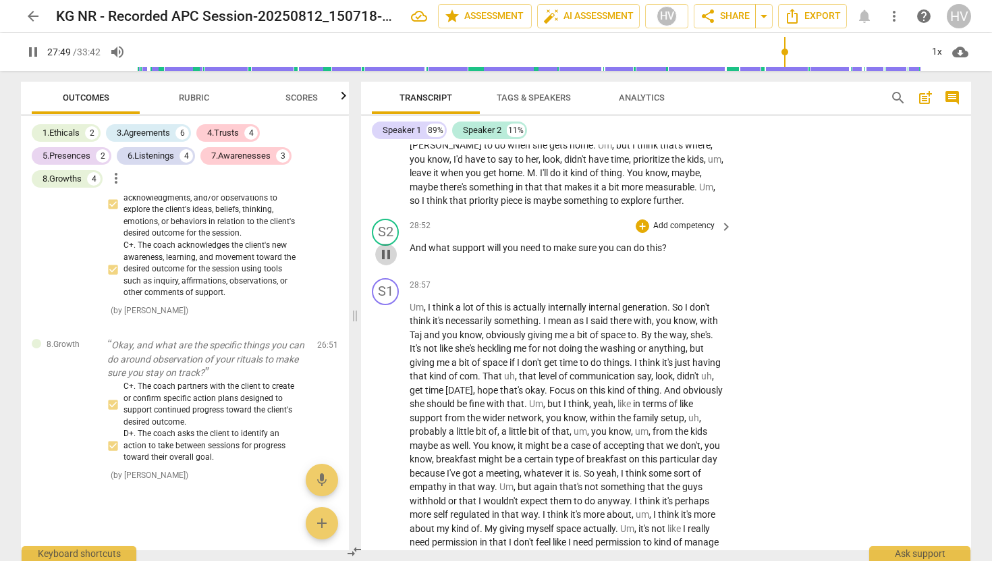
click at [387, 263] on span "pause" at bounding box center [386, 254] width 16 height 16
click at [387, 263] on span "play_arrow" at bounding box center [386, 254] width 16 height 16
click at [643, 233] on div "+" at bounding box center [642, 225] width 13 height 13
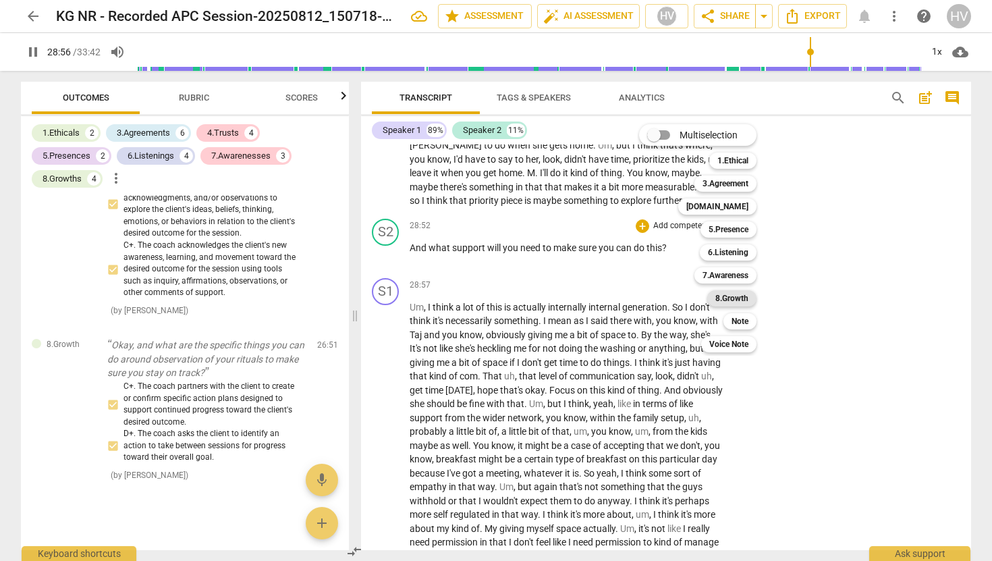
click at [736, 297] on b "8.Growth" at bounding box center [731, 298] width 33 height 16
type input "1737"
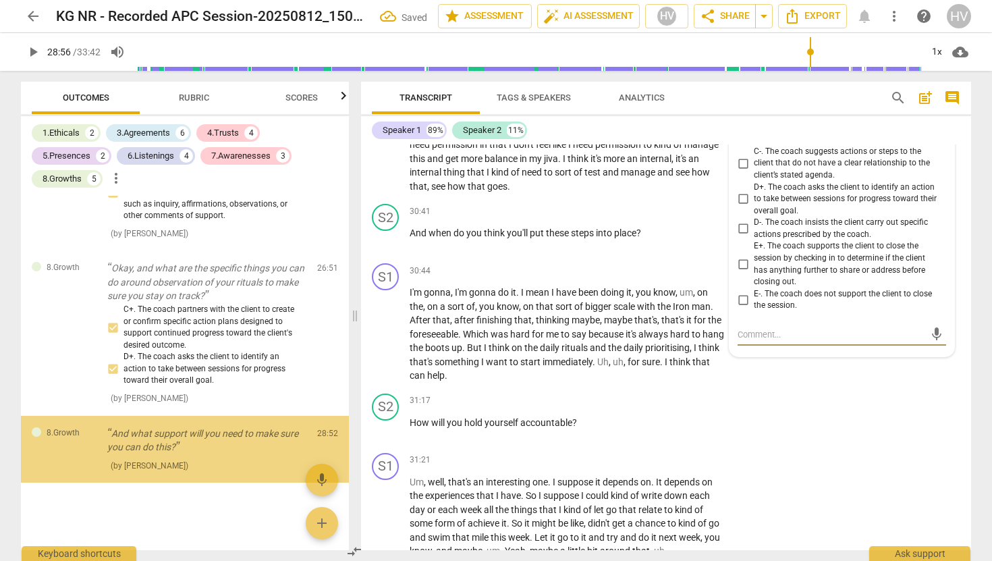
scroll to position [4124, 0]
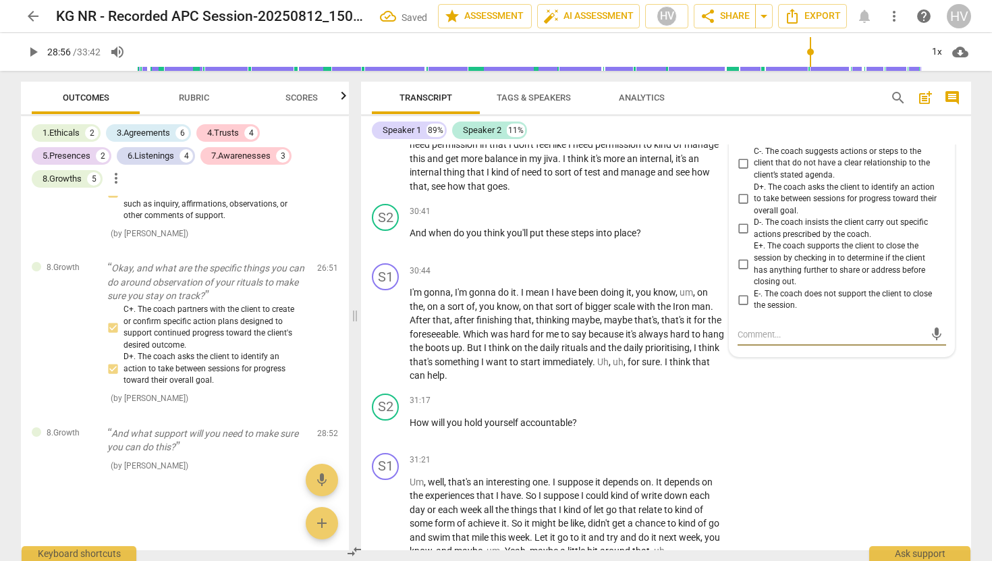
click at [742, 273] on input "E+. The coach supports the client to close the session by checking in to determ…" at bounding box center [743, 264] width 22 height 16
checkbox input "true"
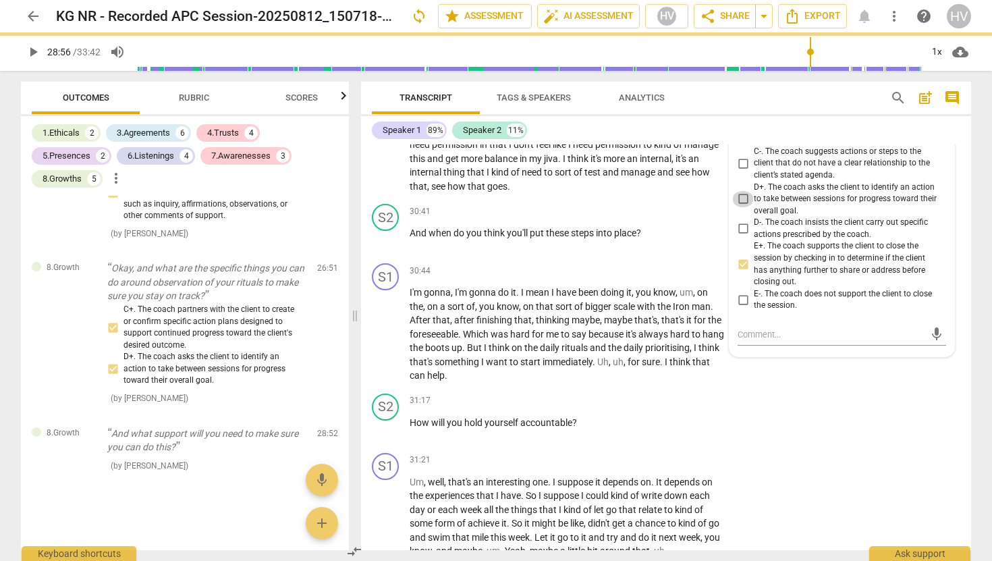
click at [743, 207] on input "D+. The coach asks the client to identify an action to take between sessions fo…" at bounding box center [743, 199] width 22 height 16
checkbox input "true"
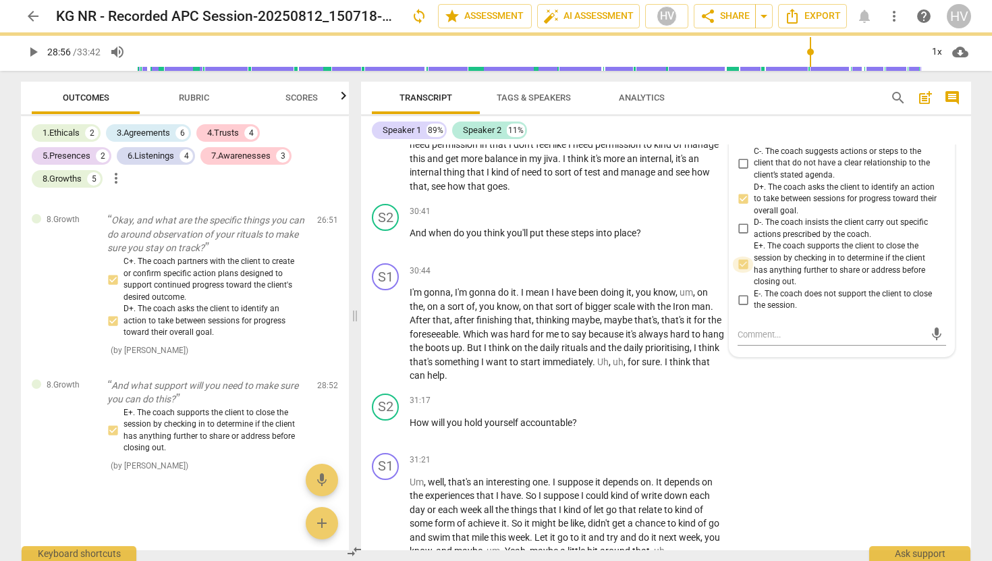
click at [741, 272] on input "E+. The coach supports the client to close the session by checking in to determ…" at bounding box center [743, 264] width 22 height 16
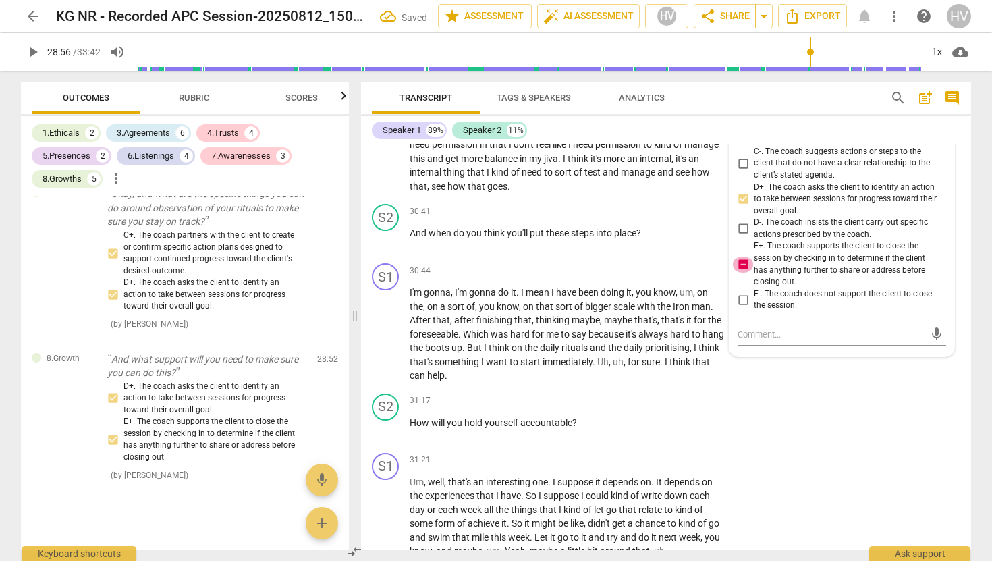
click at [741, 273] on input "E+. The coach supports the client to close the session by checking in to determ…" at bounding box center [743, 264] width 22 height 16
checkbox input "false"
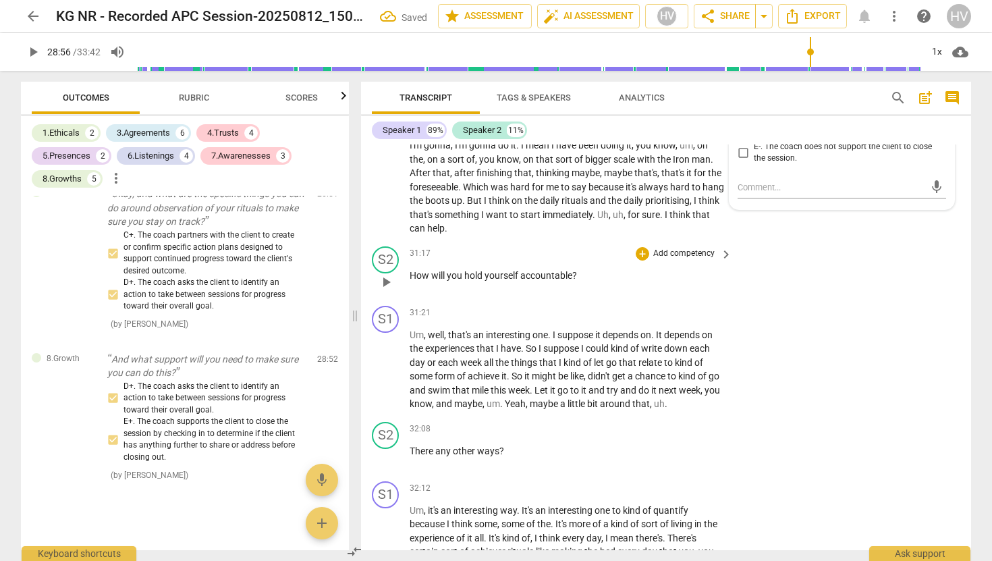
scroll to position [7105, 0]
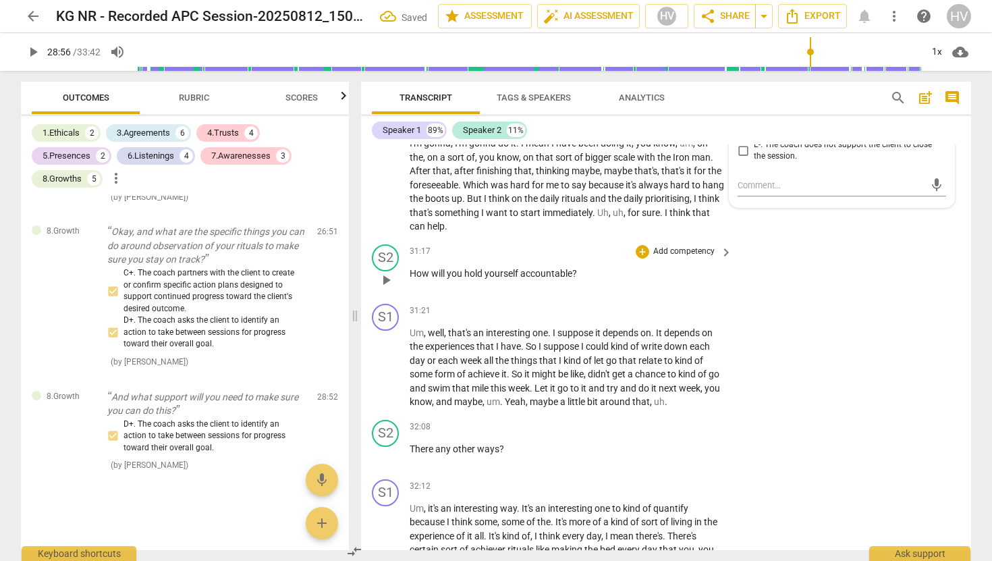
click at [527, 279] on span "accountable" at bounding box center [546, 273] width 52 height 11
click at [386, 288] on span "pause" at bounding box center [386, 280] width 16 height 16
click at [386, 288] on span "play_arrow" at bounding box center [386, 280] width 16 height 16
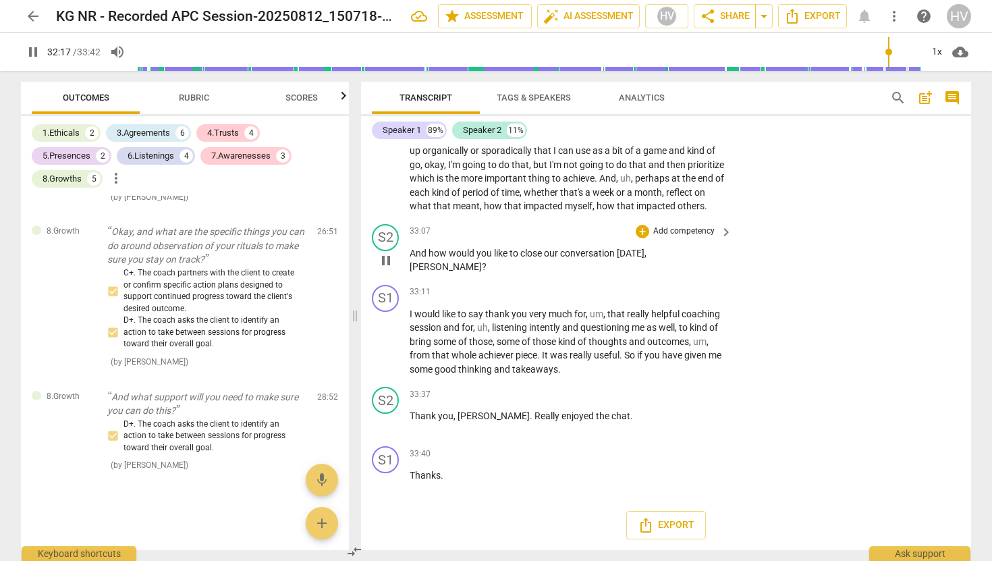
scroll to position [7548, 0]
click at [639, 238] on div "+" at bounding box center [642, 231] width 13 height 13
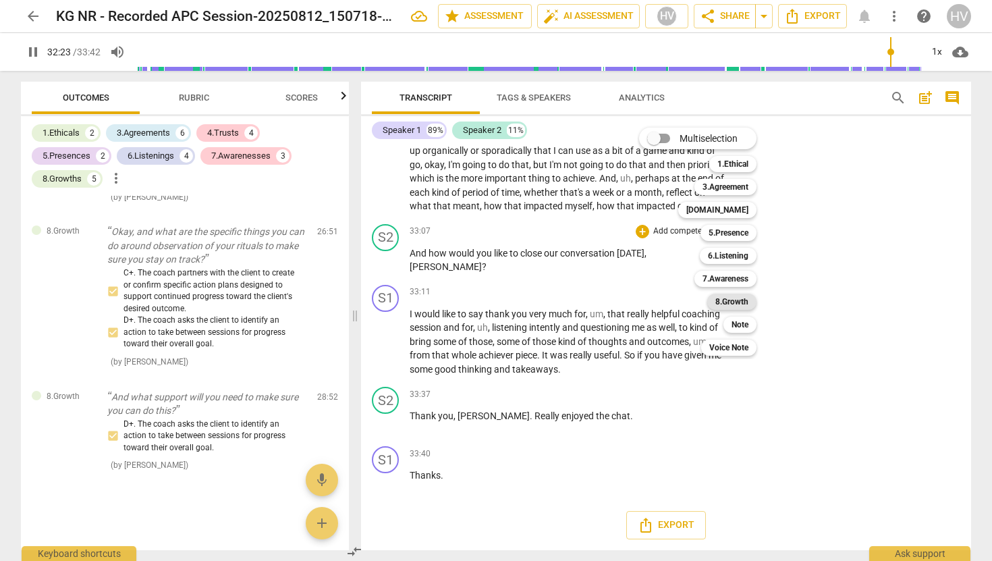
click at [736, 298] on b "8.Growth" at bounding box center [731, 302] width 33 height 16
type input "1943"
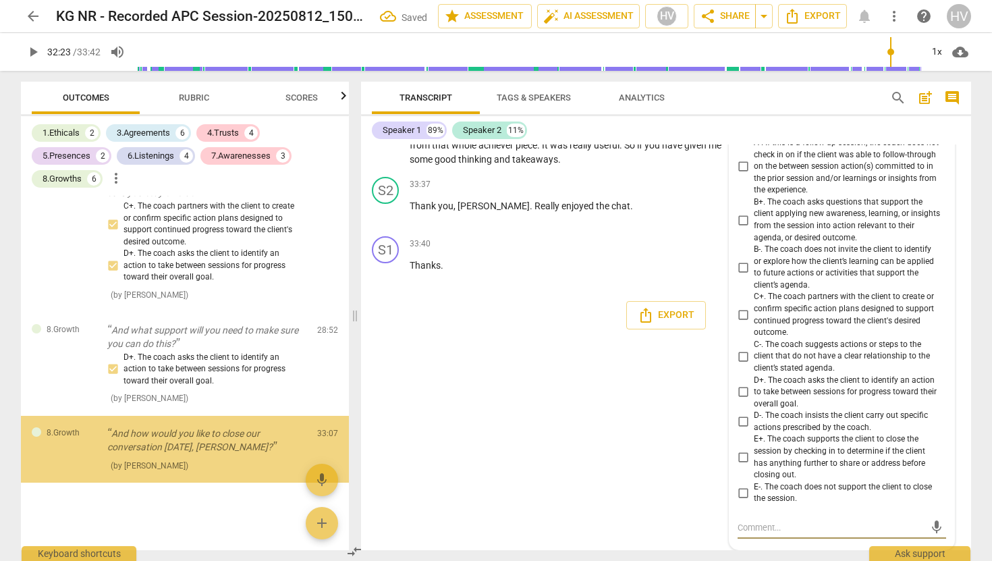
scroll to position [4227, 0]
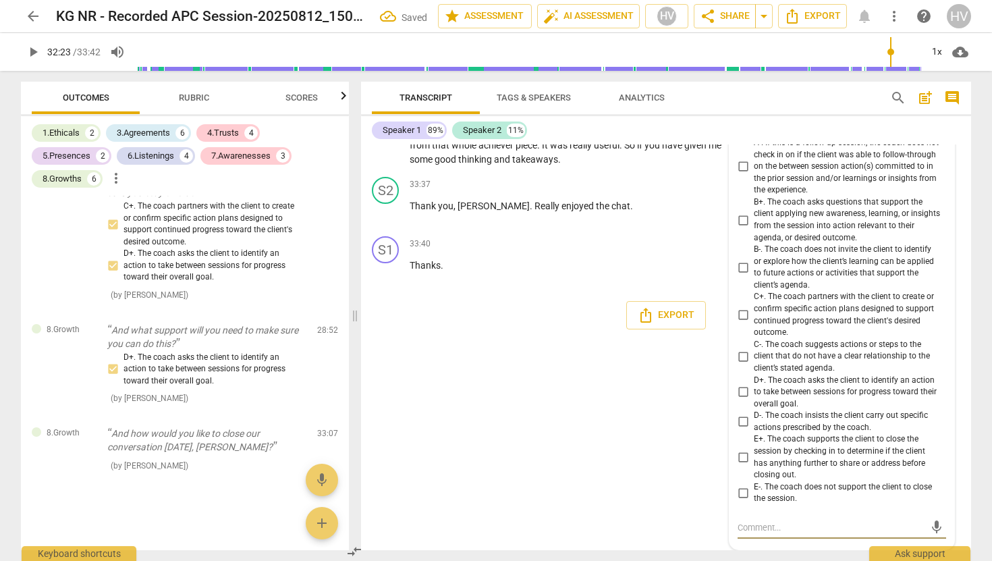
click at [737, 454] on input "E+. The coach supports the client to close the session by checking in to determ…" at bounding box center [743, 458] width 22 height 16
checkbox input "true"
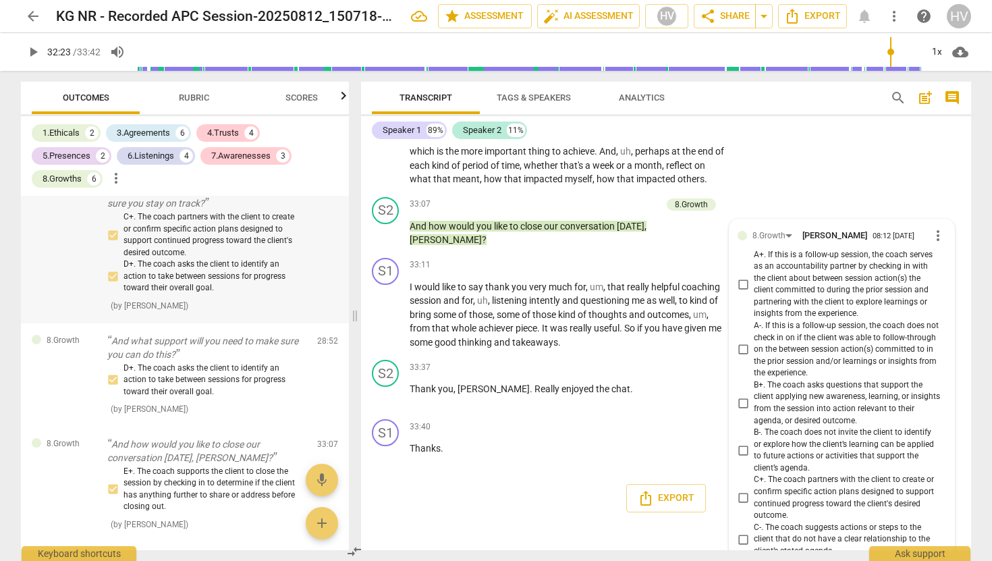
scroll to position [4139, 0]
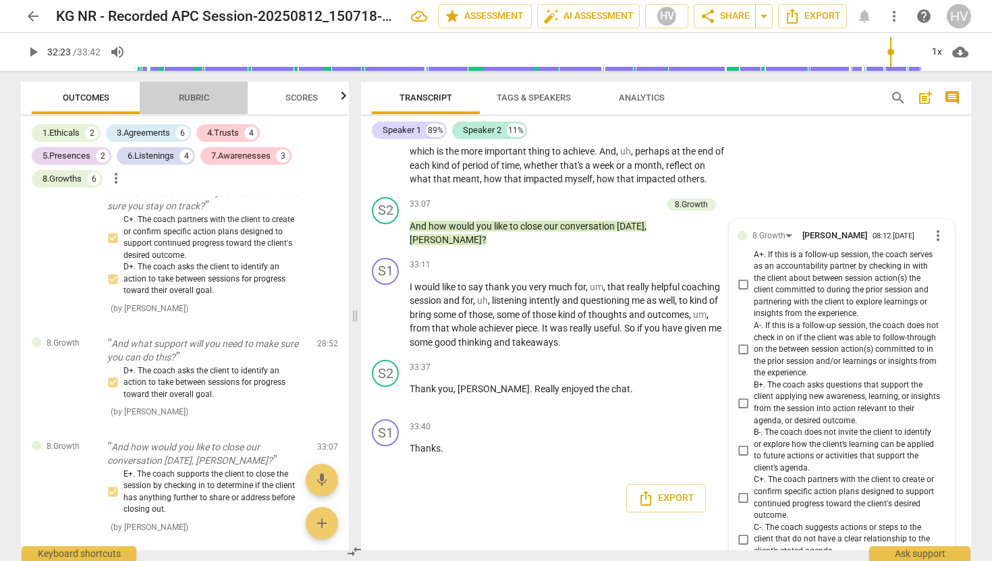
click at [187, 99] on span "Rubric" at bounding box center [194, 97] width 30 height 10
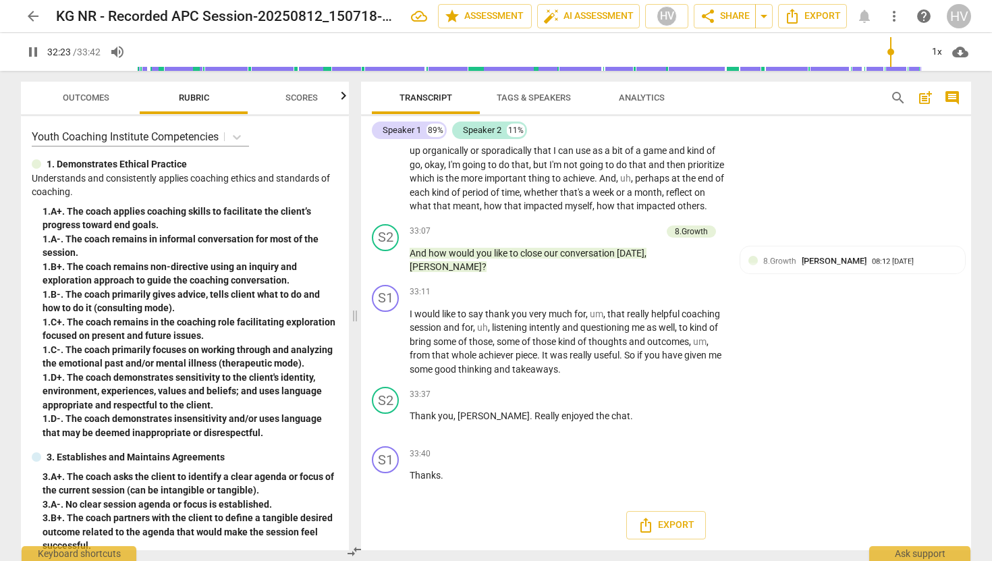
scroll to position [7557, 0]
click at [287, 98] on span "Scores" at bounding box center [302, 97] width 32 height 10
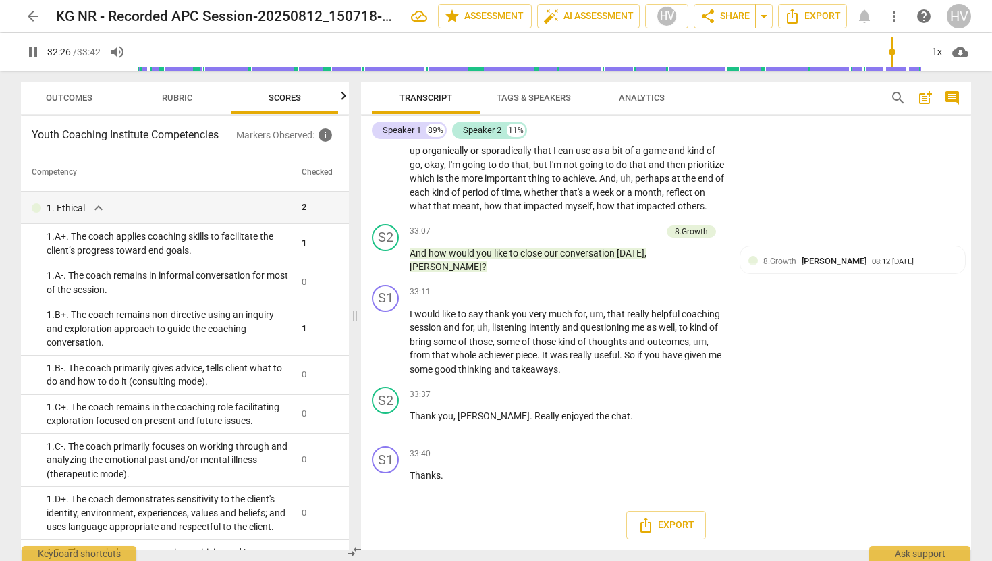
scroll to position [0, 18]
click at [666, 525] on span "Export" at bounding box center [666, 525] width 57 height 16
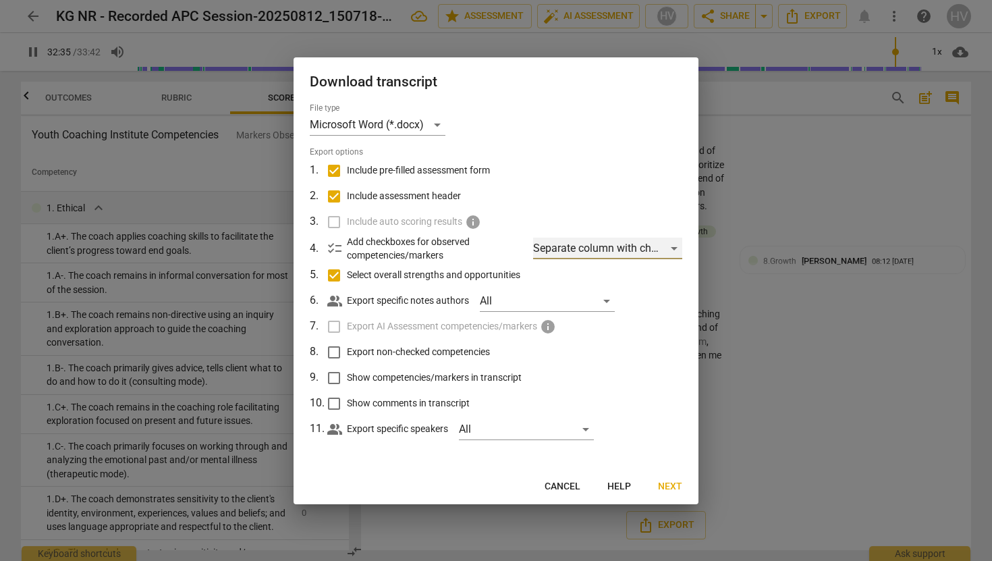
click at [674, 250] on div "Separate column with check marks" at bounding box center [607, 249] width 149 height 22
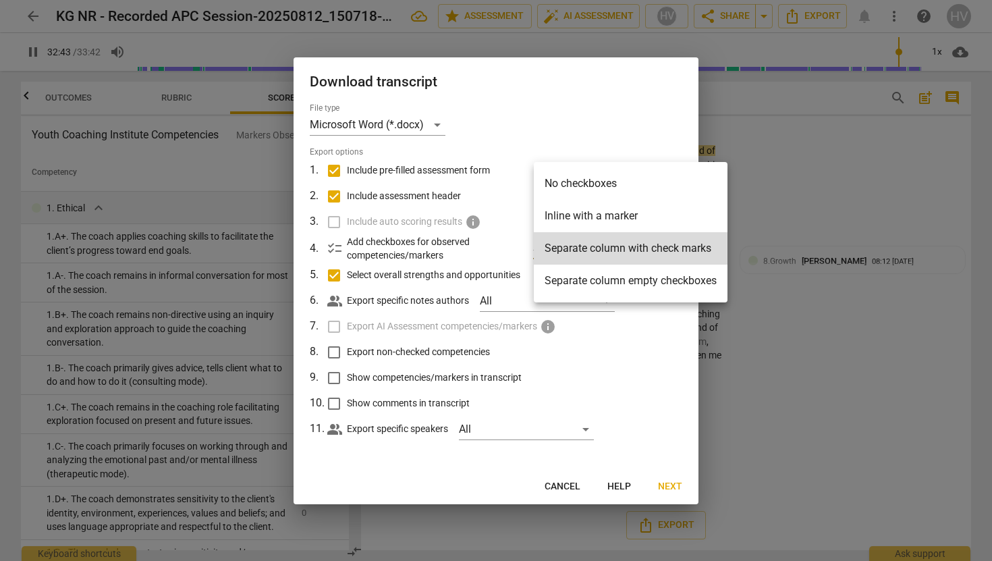
click at [670, 358] on div at bounding box center [496, 280] width 992 height 561
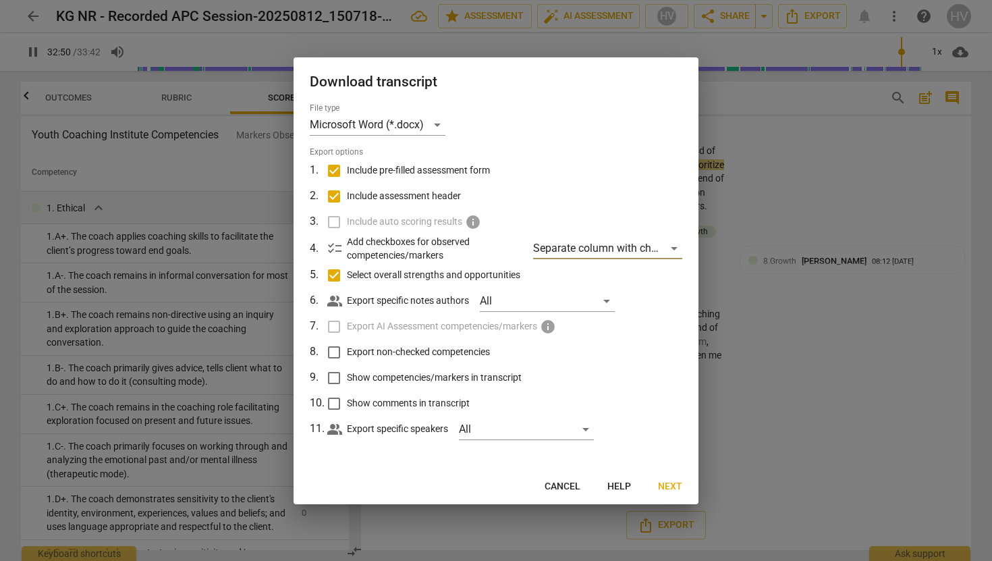
click at [668, 487] on span "Next" at bounding box center [670, 486] width 24 height 13
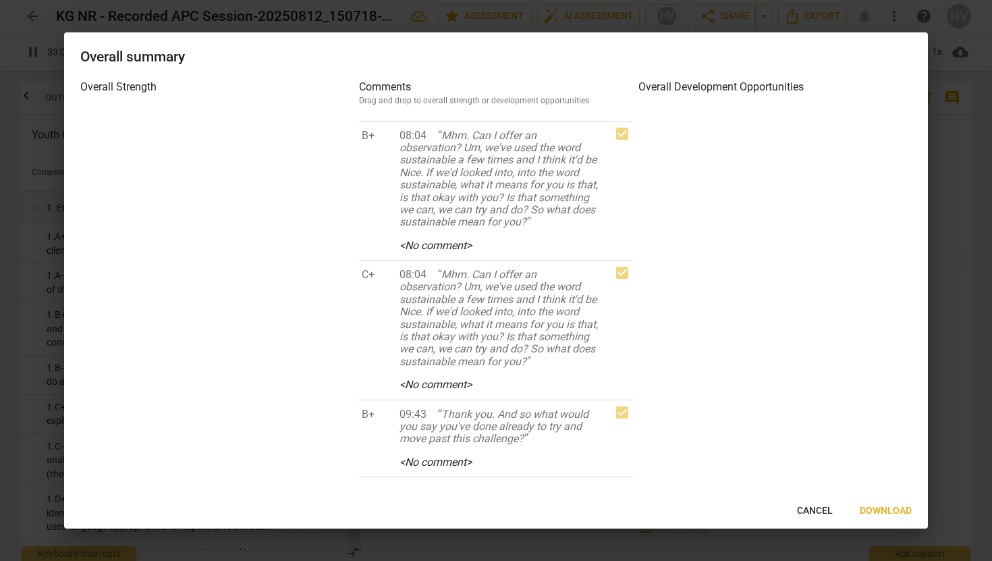
scroll to position [1571, 0]
click at [694, 113] on div at bounding box center [775, 292] width 273 height 372
click at [810, 512] on span "Cancel" at bounding box center [815, 510] width 36 height 13
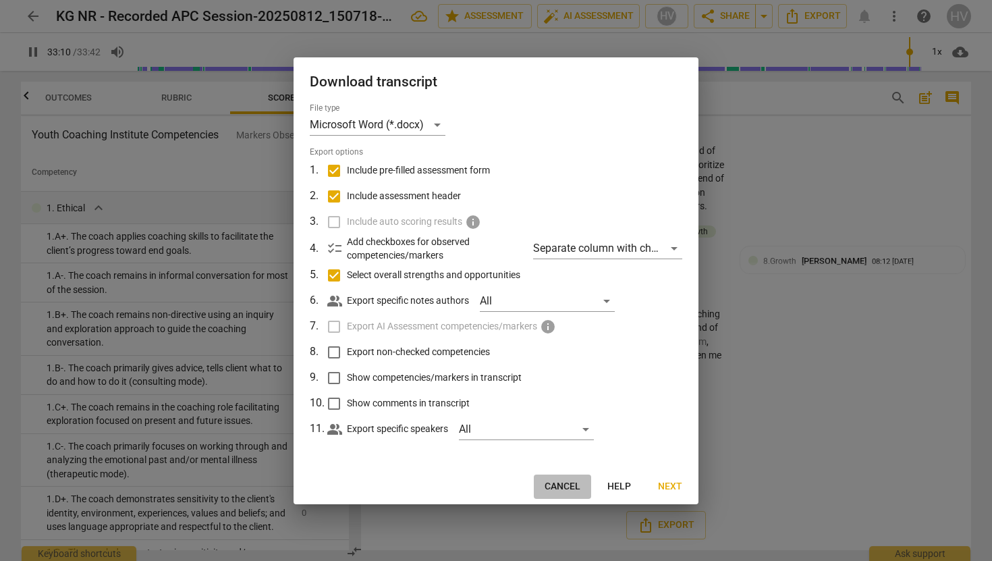
click at [564, 485] on span "Cancel" at bounding box center [563, 486] width 36 height 13
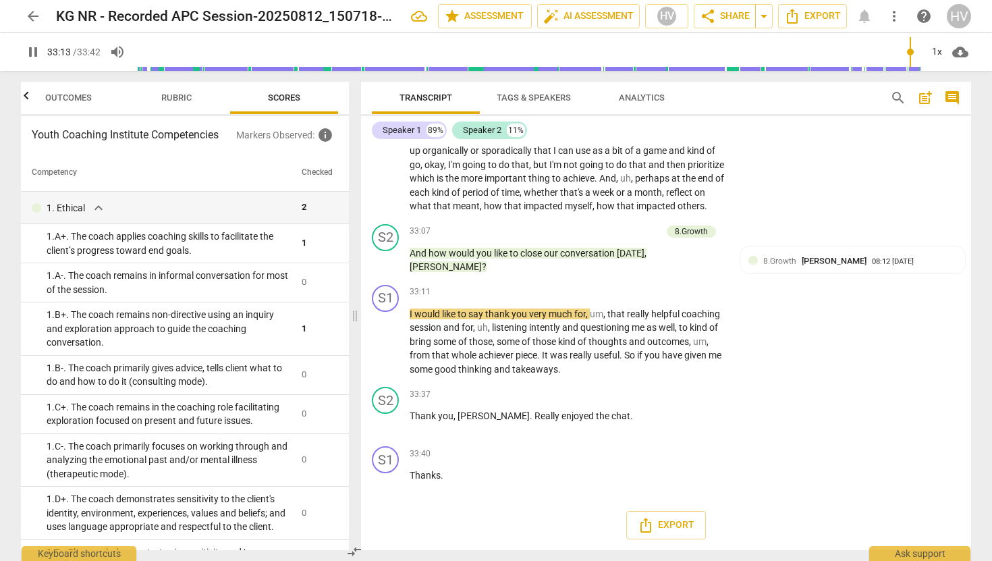
click at [61, 99] on span "Outcomes" at bounding box center [68, 97] width 47 height 10
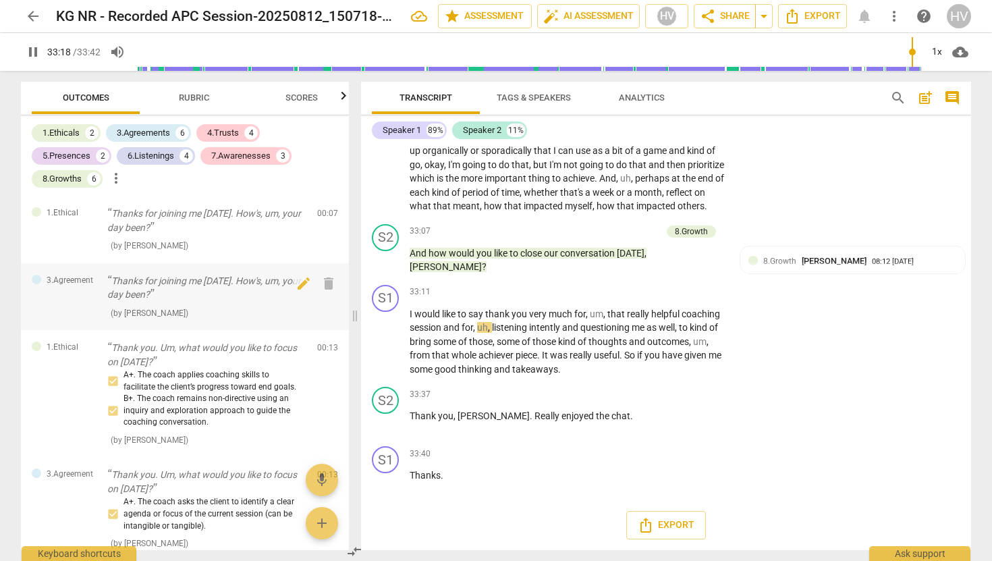
scroll to position [4, 0]
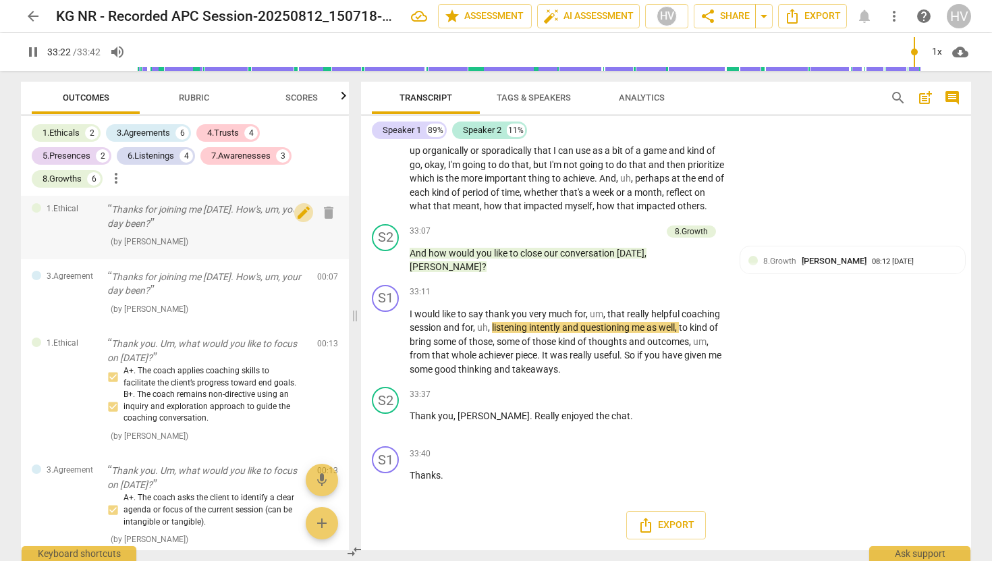
click at [296, 215] on span "edit" at bounding box center [304, 213] width 16 height 16
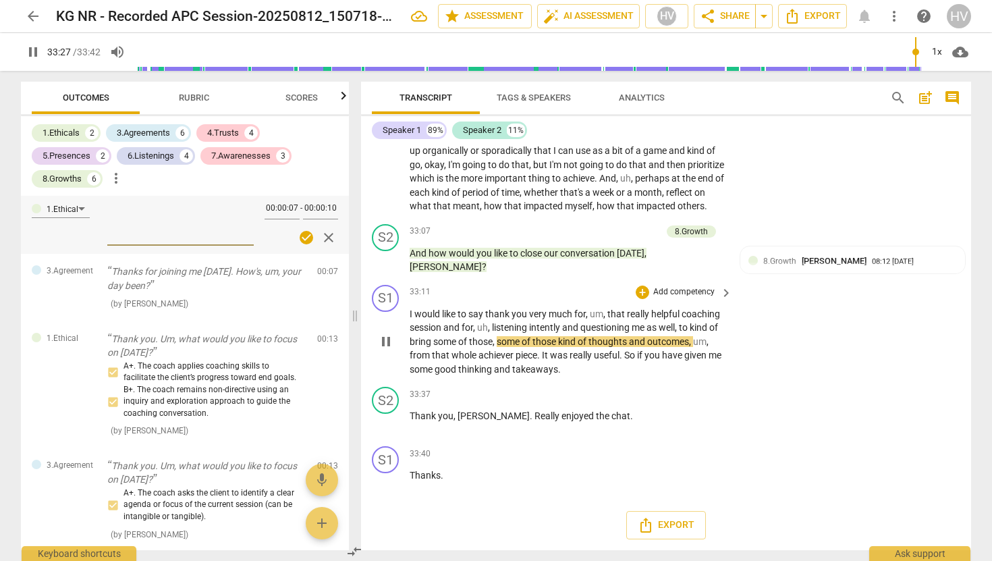
click at [385, 344] on span "pause" at bounding box center [386, 341] width 16 height 16
type input "2008"
click at [671, 525] on span "Export" at bounding box center [666, 525] width 57 height 16
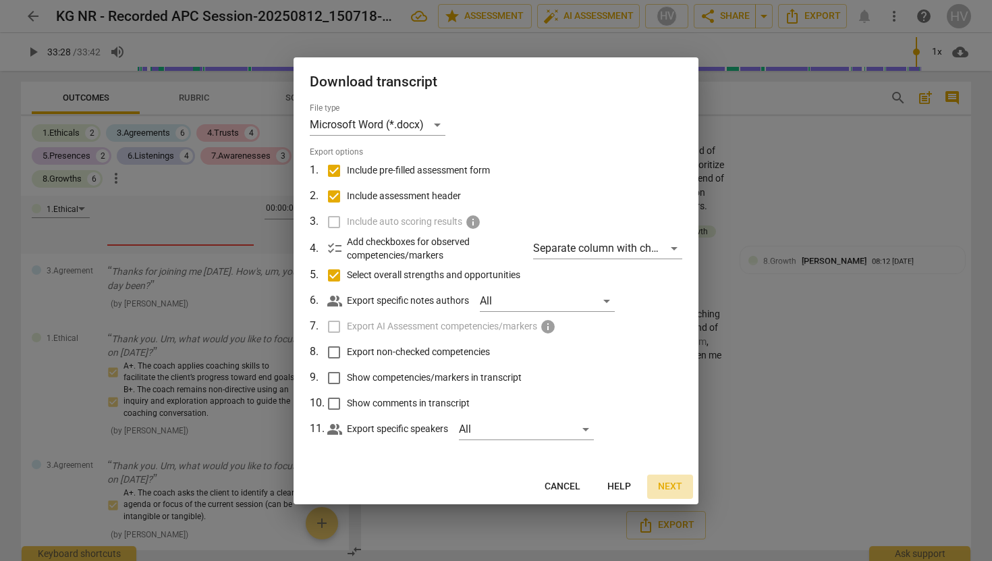
click at [668, 485] on span "Next" at bounding box center [670, 486] width 24 height 13
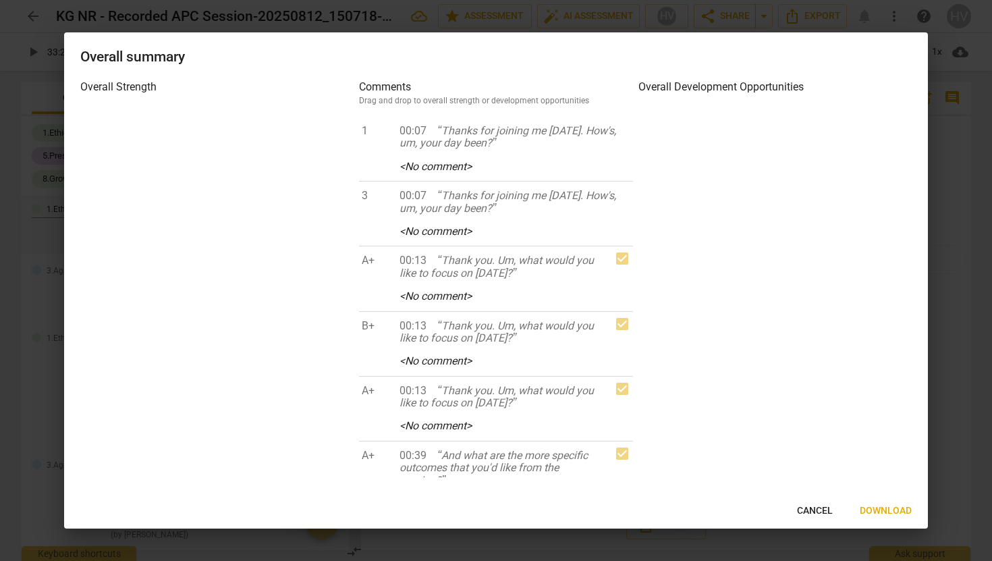
click at [809, 506] on span "Cancel" at bounding box center [815, 510] width 36 height 13
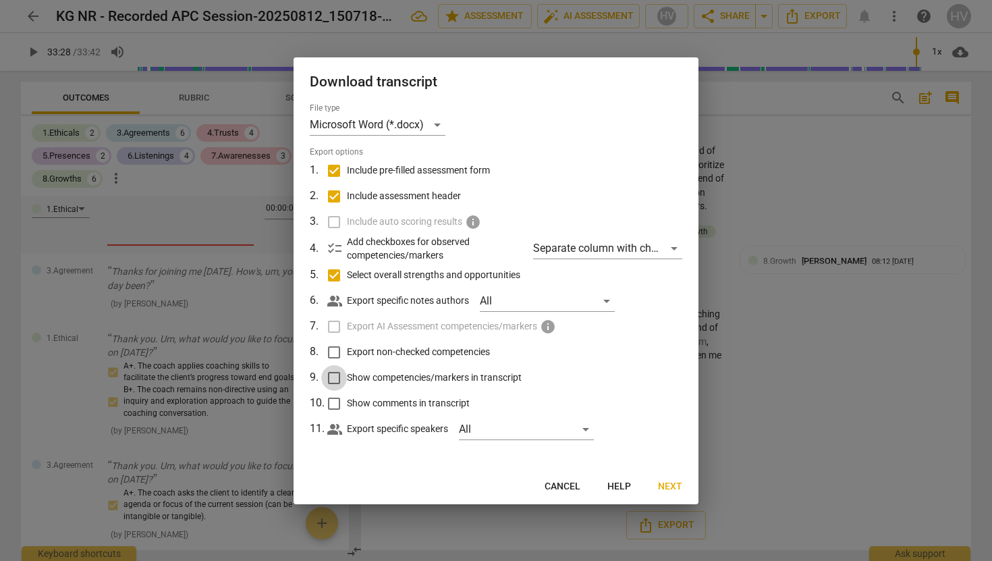
click at [335, 376] on input "Show competencies/markers in transcript" at bounding box center [334, 378] width 26 height 26
checkbox input "true"
click at [668, 485] on span "Next" at bounding box center [670, 486] width 24 height 13
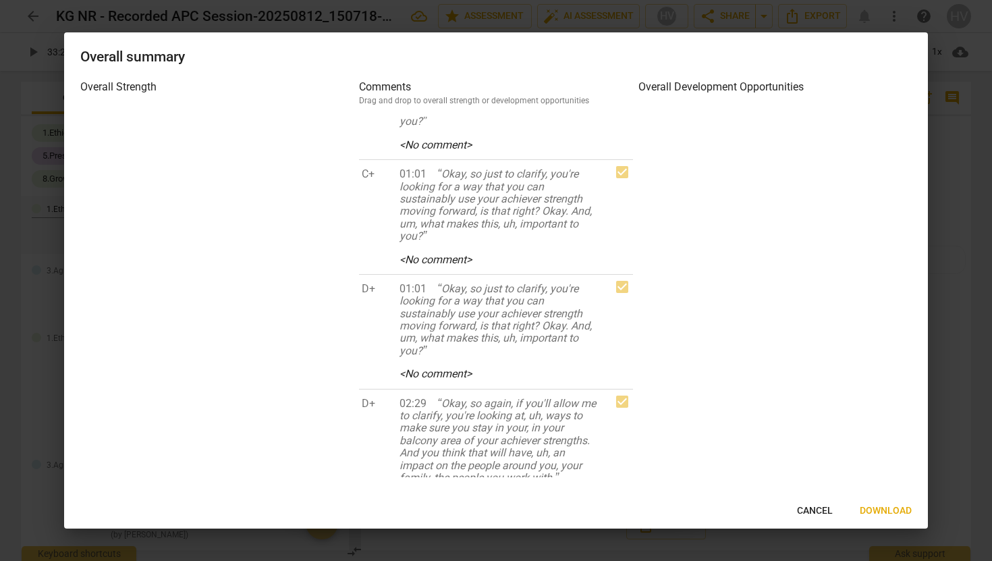
scroll to position [0, 0]
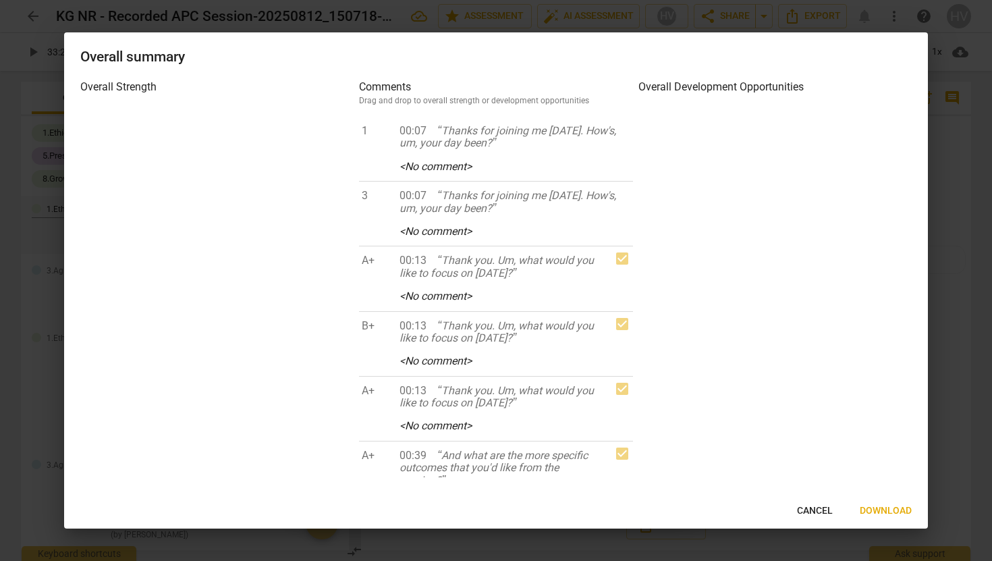
click at [809, 508] on span "Cancel" at bounding box center [815, 510] width 36 height 13
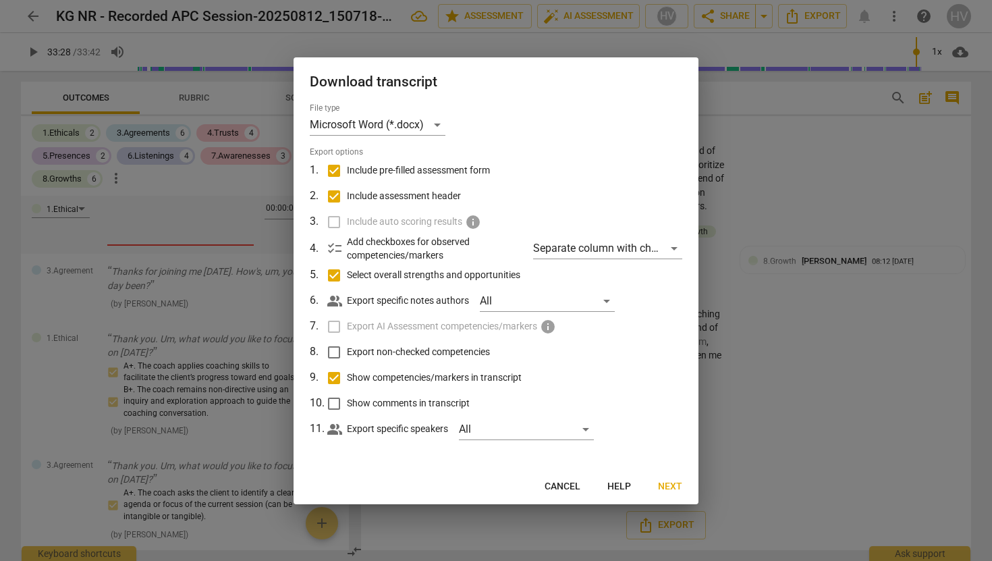
click at [336, 406] on input "Show comments in transcript" at bounding box center [334, 404] width 26 height 26
checkbox input "true"
click at [675, 247] on div "Separate column with check marks" at bounding box center [607, 249] width 149 height 22
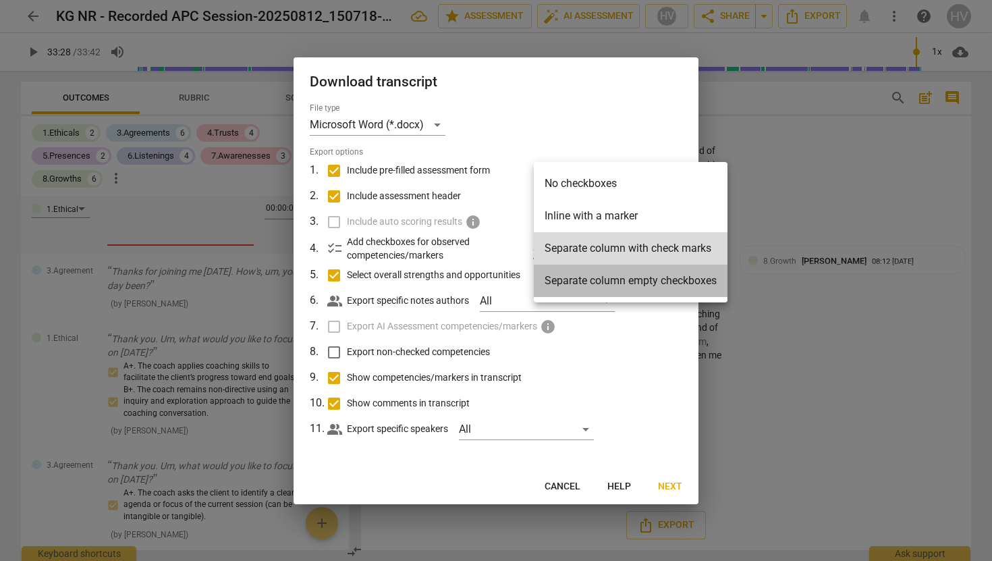
click at [635, 279] on li "Separate column empty checkboxes" at bounding box center [631, 281] width 194 height 32
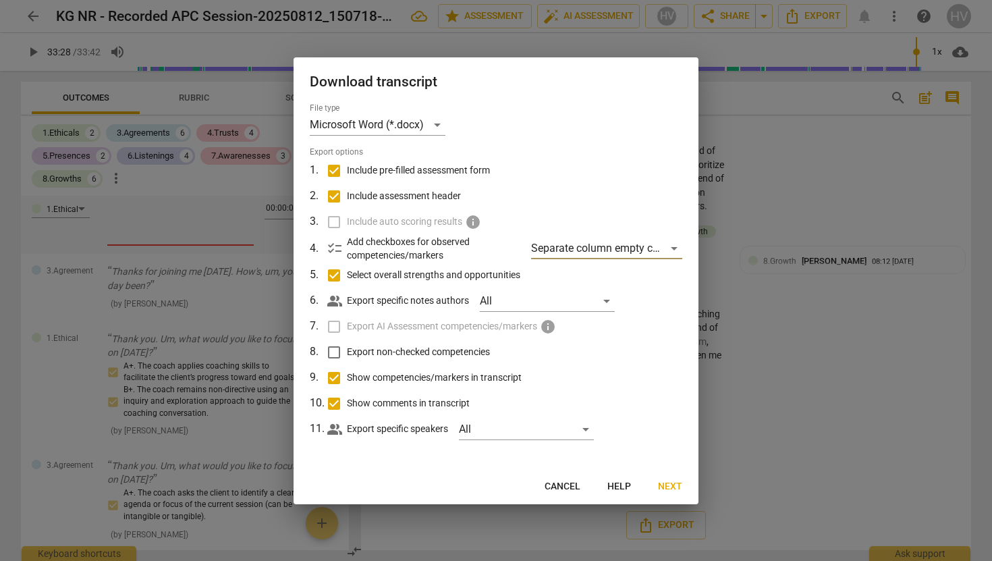
click at [672, 481] on span "Next" at bounding box center [670, 486] width 24 height 13
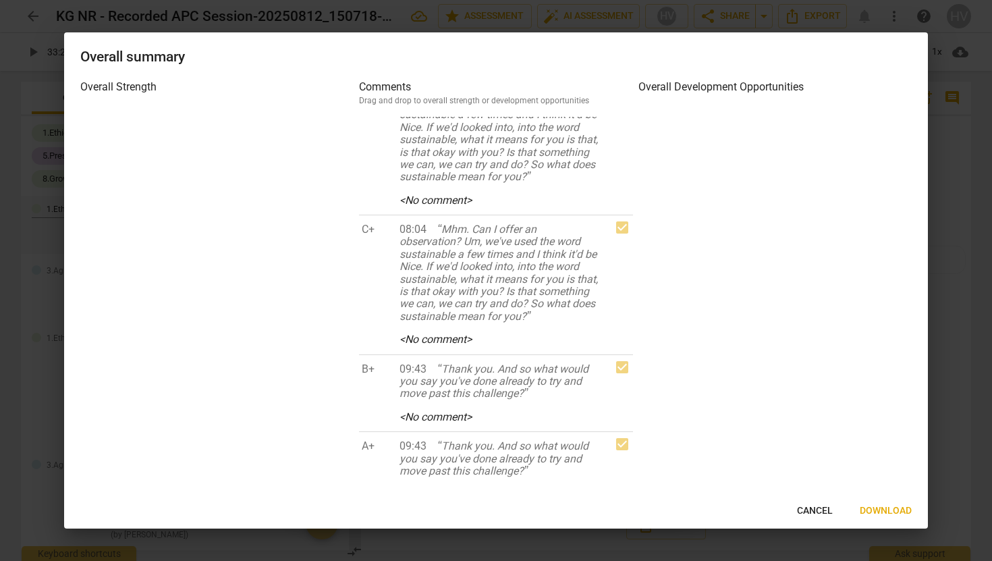
scroll to position [1615, 0]
click at [813, 508] on span "Cancel" at bounding box center [815, 510] width 36 height 13
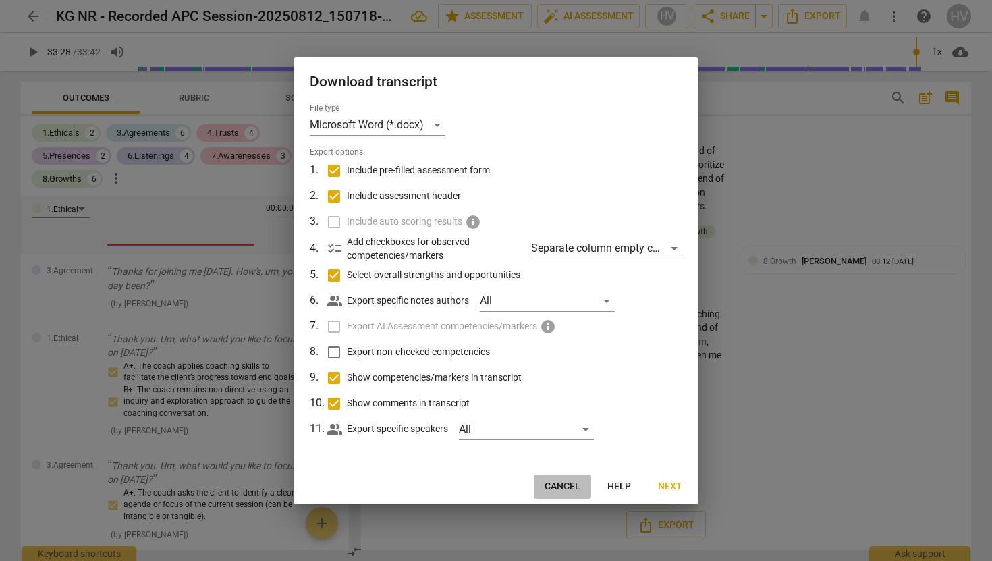
click at [566, 488] on span "Cancel" at bounding box center [563, 486] width 36 height 13
checkbox input "false"
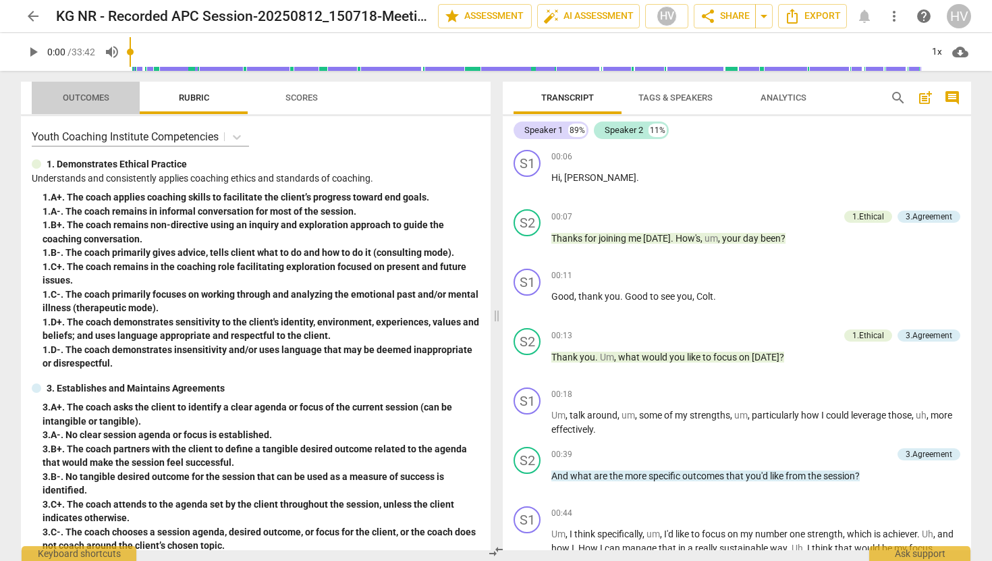
click at [87, 97] on span "Outcomes" at bounding box center [86, 97] width 47 height 10
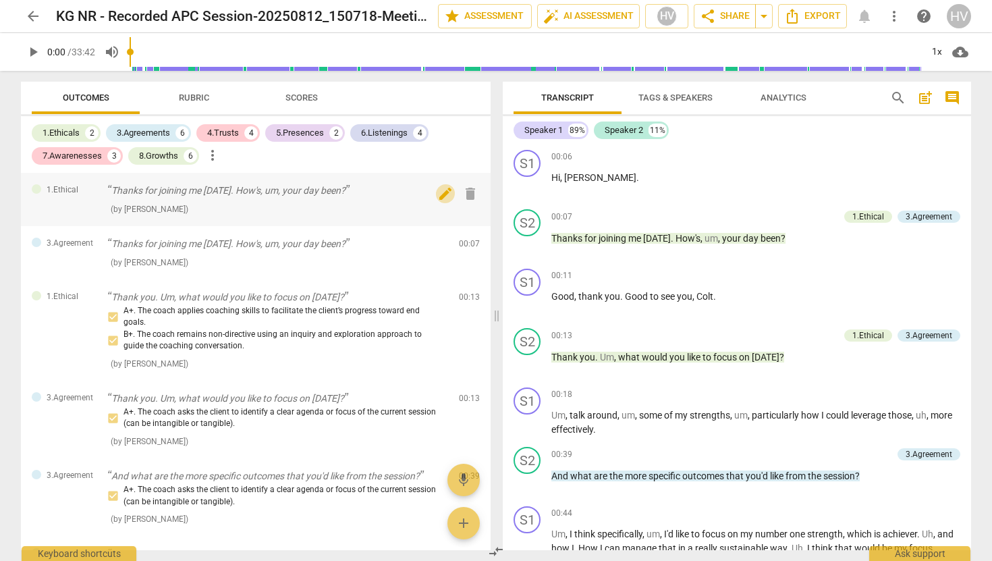
click at [439, 194] on span "edit" at bounding box center [445, 194] width 16 height 16
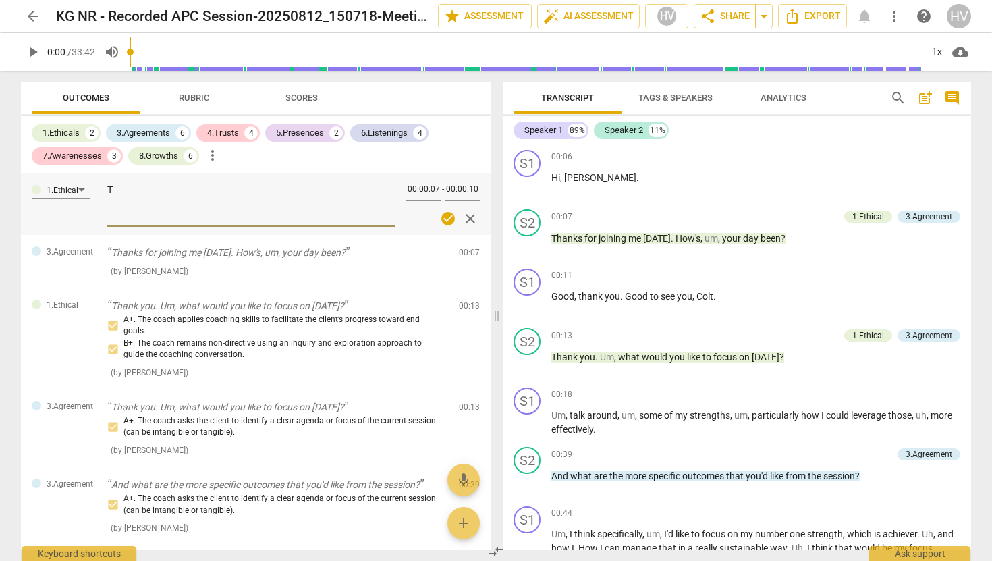
type textarea "T"
type textarea "Th"
type textarea "The"
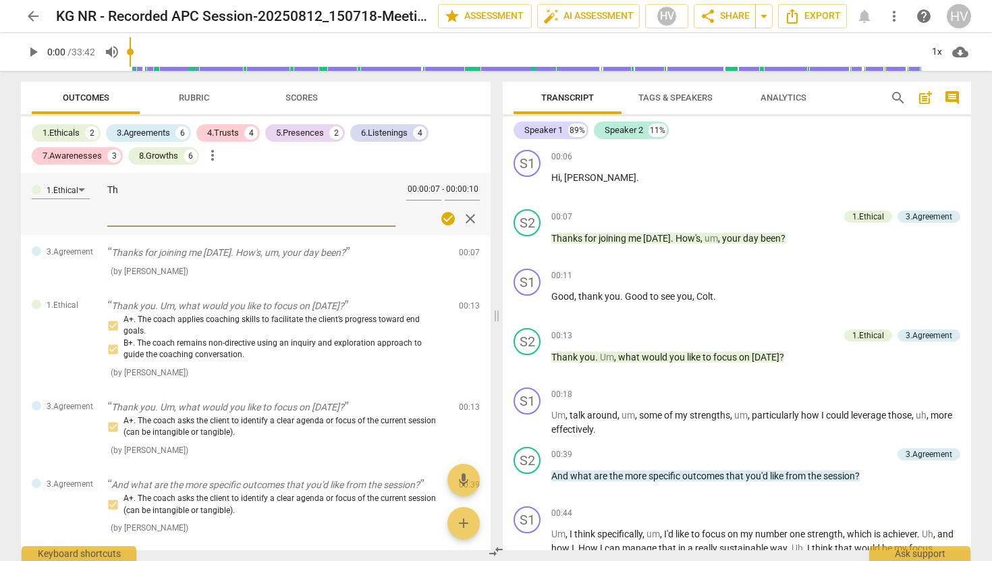
type textarea "The"
type textarea "The c"
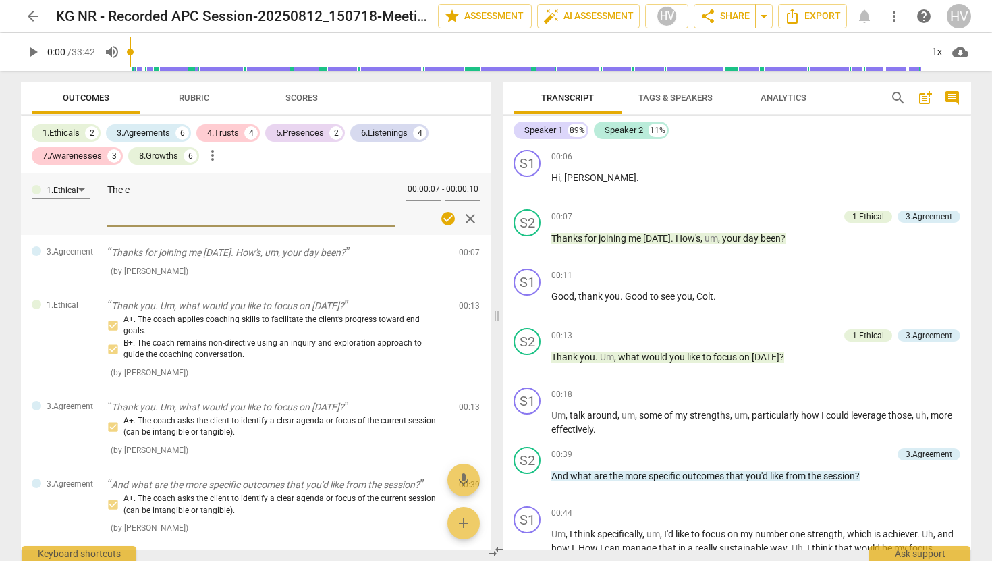
type textarea "The co"
type textarea "The coc"
type textarea "The coch"
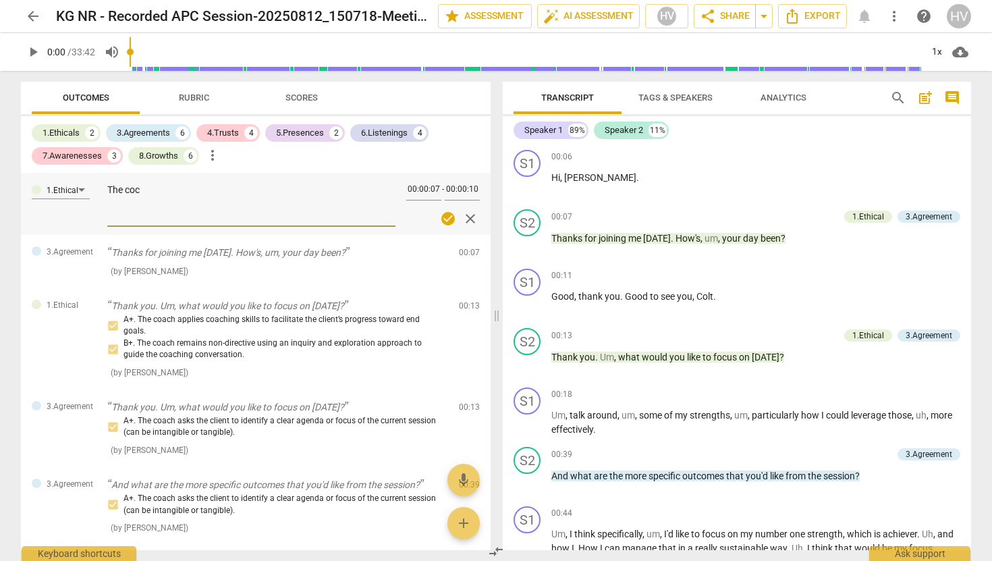
type textarea "The coch"
type textarea "The coc"
type textarea "The co"
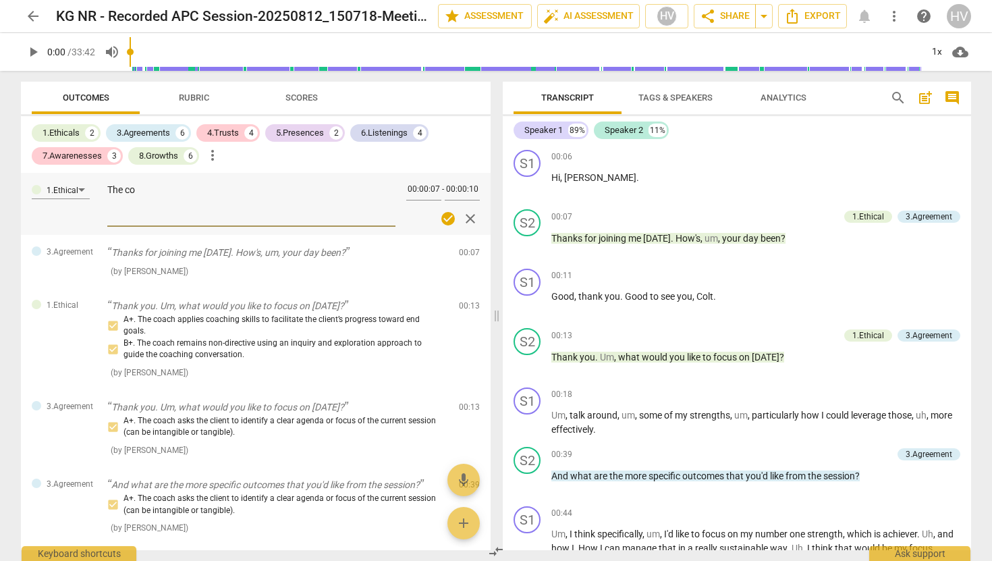
type textarea "The coa"
type textarea "The coac"
type textarea "The coach"
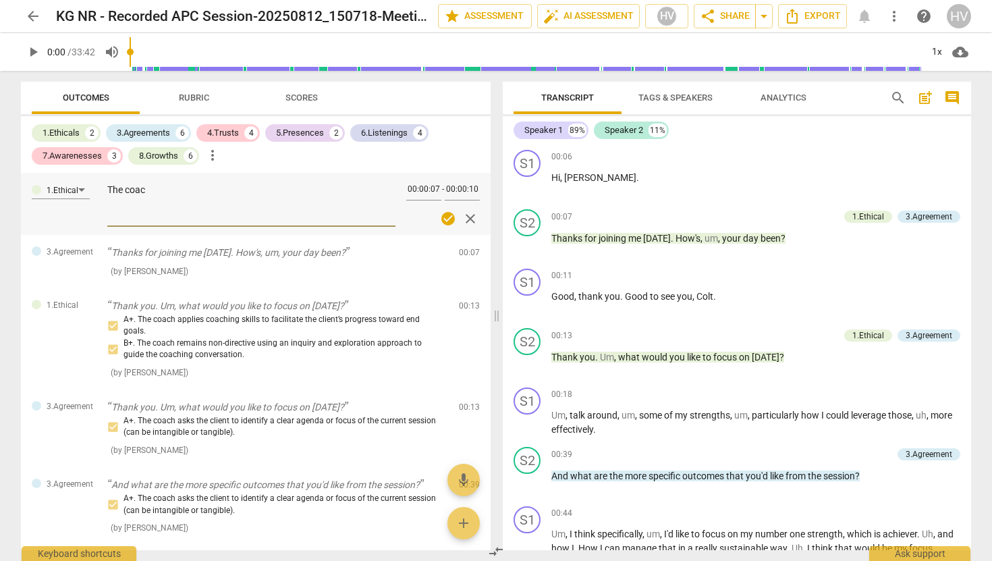
type textarea "The coach"
click at [192, 97] on span "Rubric" at bounding box center [194, 97] width 30 height 10
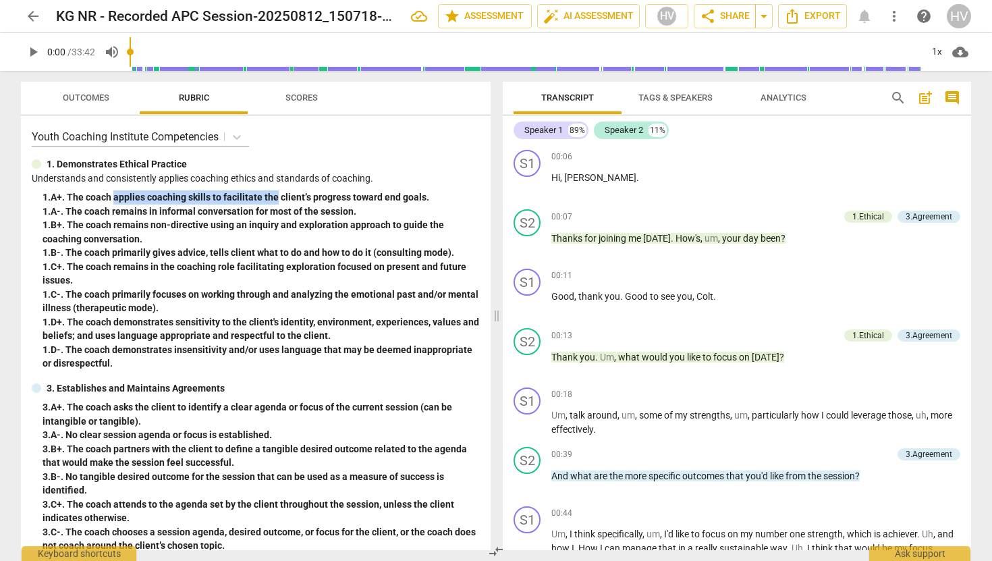
drag, startPoint x: 115, startPoint y: 197, endPoint x: 275, endPoint y: 200, distance: 160.7
click at [275, 200] on div "1. A+. The coach applies coaching skills to facilitate the client’s progress to…" at bounding box center [261, 197] width 437 height 14
copy div "applies coaching skills to facilitate the"
click at [91, 99] on span "Outcomes" at bounding box center [86, 97] width 47 height 10
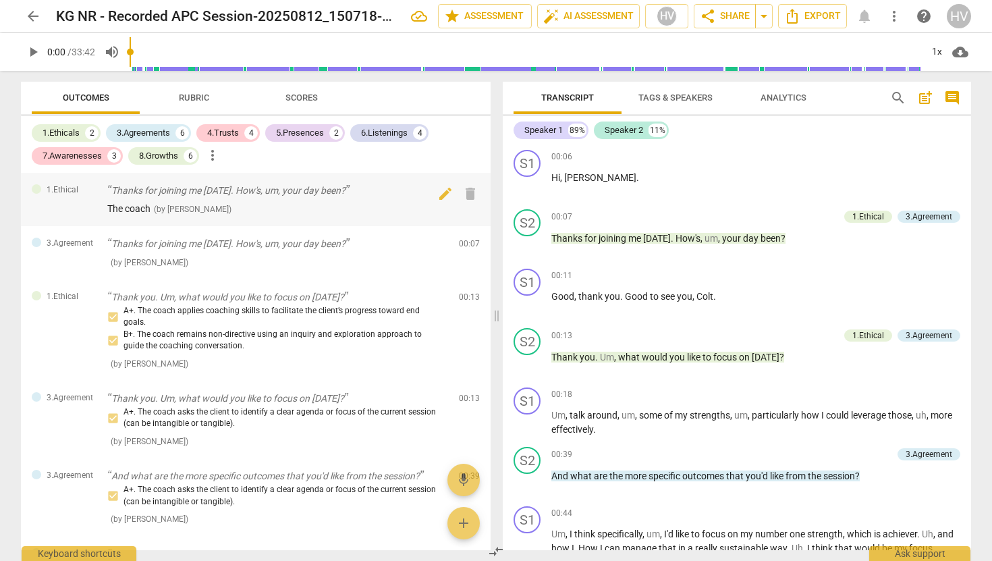
click at [164, 209] on span "( by Himani Verma )" at bounding box center [193, 209] width 78 height 9
click at [437, 187] on span "edit" at bounding box center [445, 194] width 16 height 16
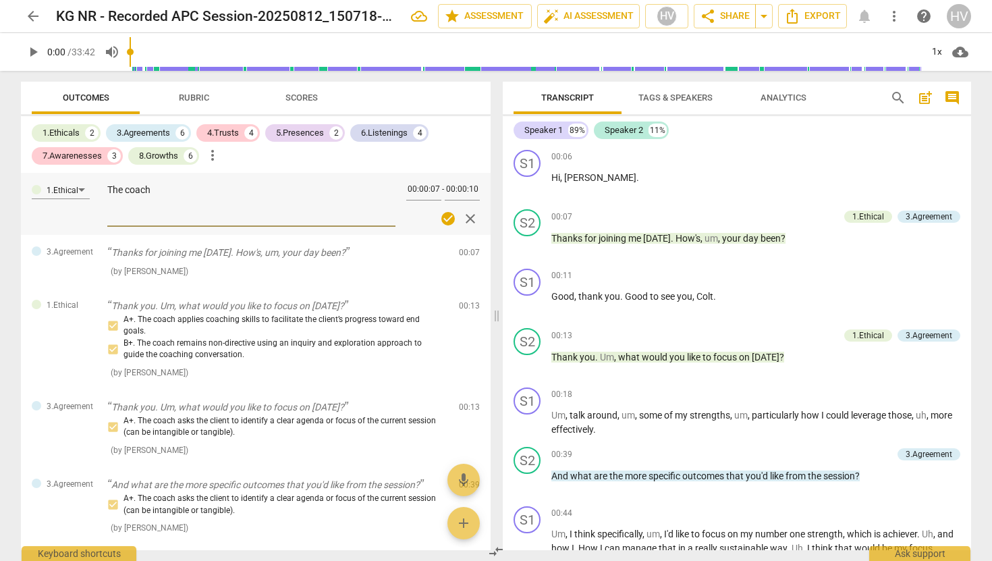
click at [173, 189] on textarea "The coach" at bounding box center [251, 203] width 288 height 38
type textarea "The coach applies coaching skills to facilitate the"
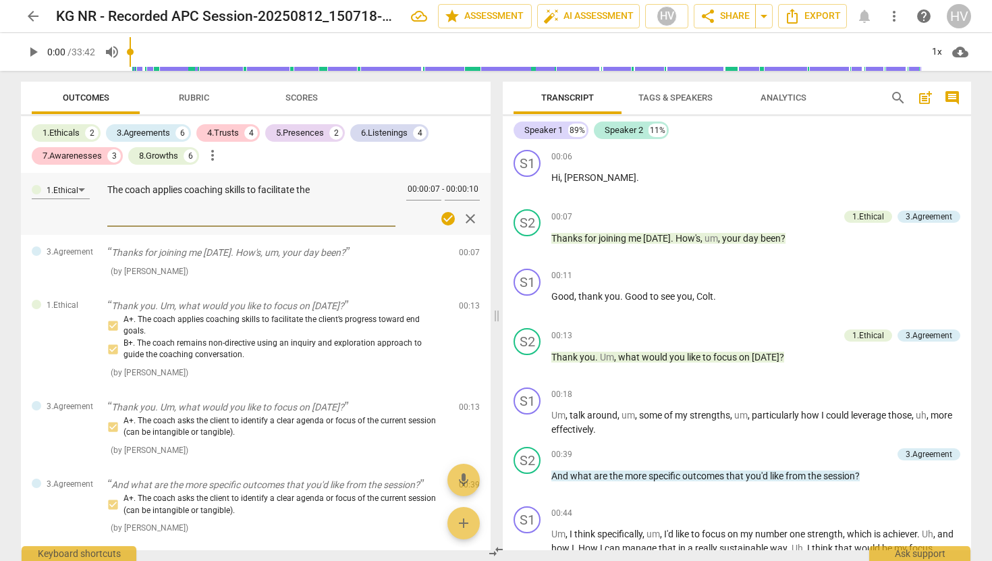
type textarea "The coach applies coaching skills to facilitate the c"
type textarea "The coach applies coaching skills to facilitate the co"
type textarea "The coach applies coaching skills to facilitate the con"
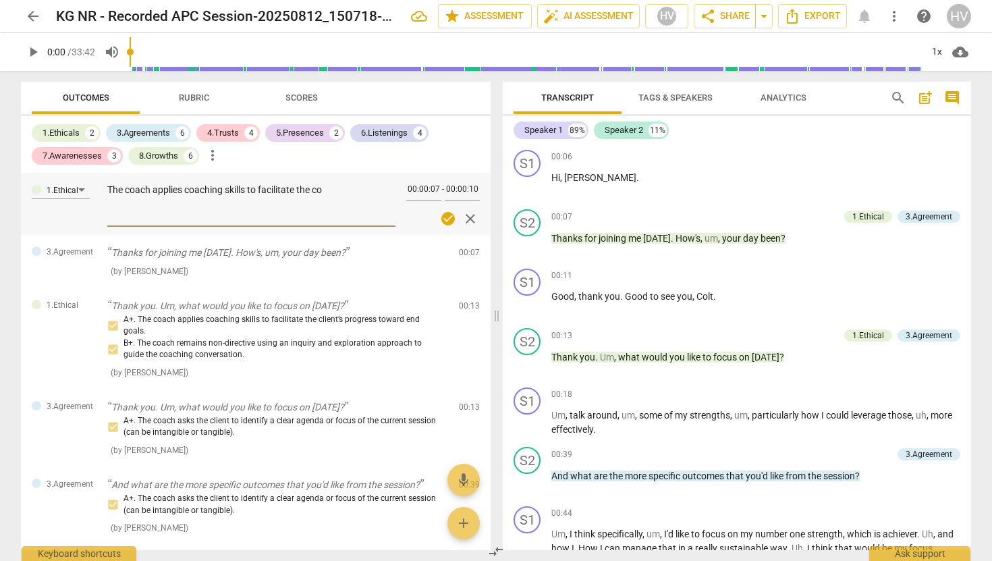
type textarea "The coach applies coaching skills to facilitate the con"
type textarea "The coach applies coaching skills to facilitate the conv"
type textarea "The coach applies coaching skills to facilitate the conve"
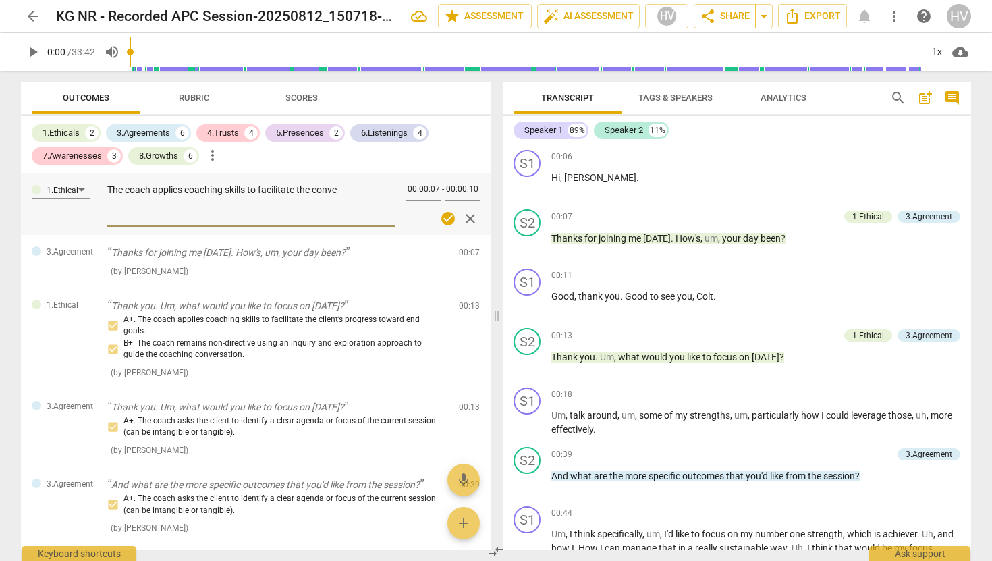
type textarea "The coach applies coaching skills to facilitate the conver"
type textarea "The coach applies coaching skills to facilitate the convers"
type textarea "The coach applies coaching skills to facilitate the conversa"
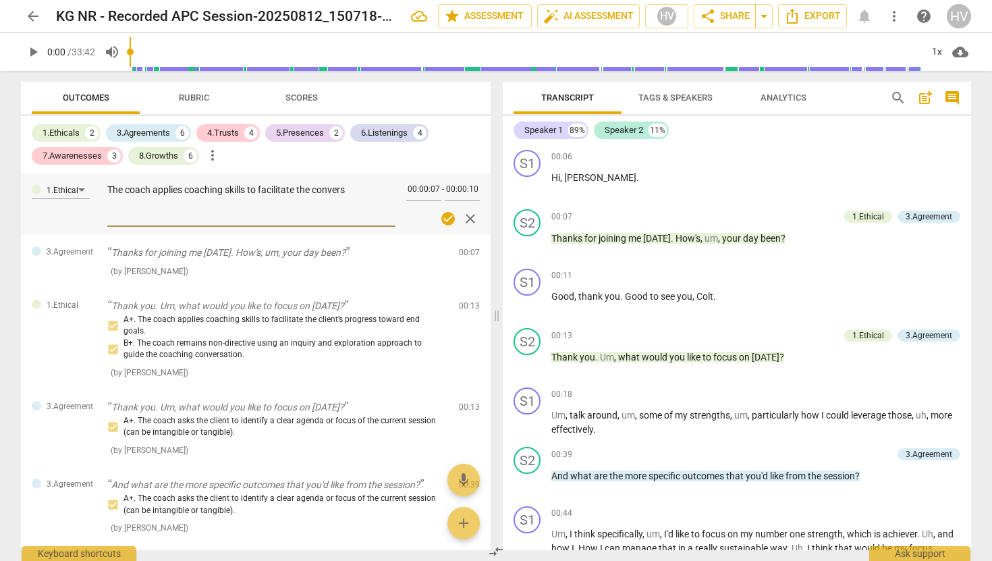
type textarea "The coach applies coaching skills to facilitate the conversa"
type textarea "The coach applies coaching skills to facilitate the conversat"
type textarea "The coach applies coaching skills to facilitate the conversati"
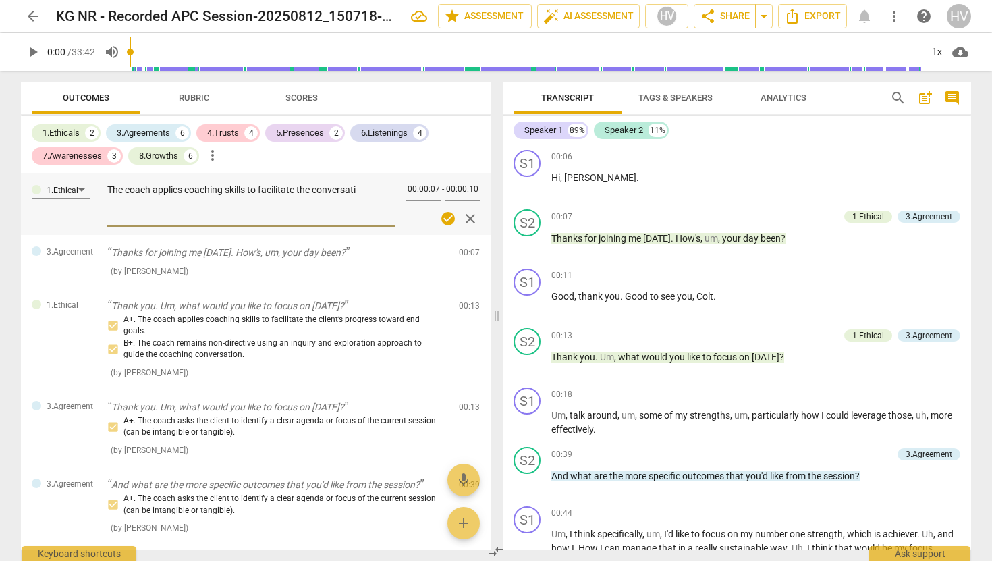
type textarea "The coach applies coaching skills to facilitate the conversatio"
type textarea "The coach applies coaching skills to facilitate the conversation"
click at [198, 358] on div "A+. The coach applies coaching skills to facilitate the client’s progress towar…" at bounding box center [277, 337] width 341 height 47
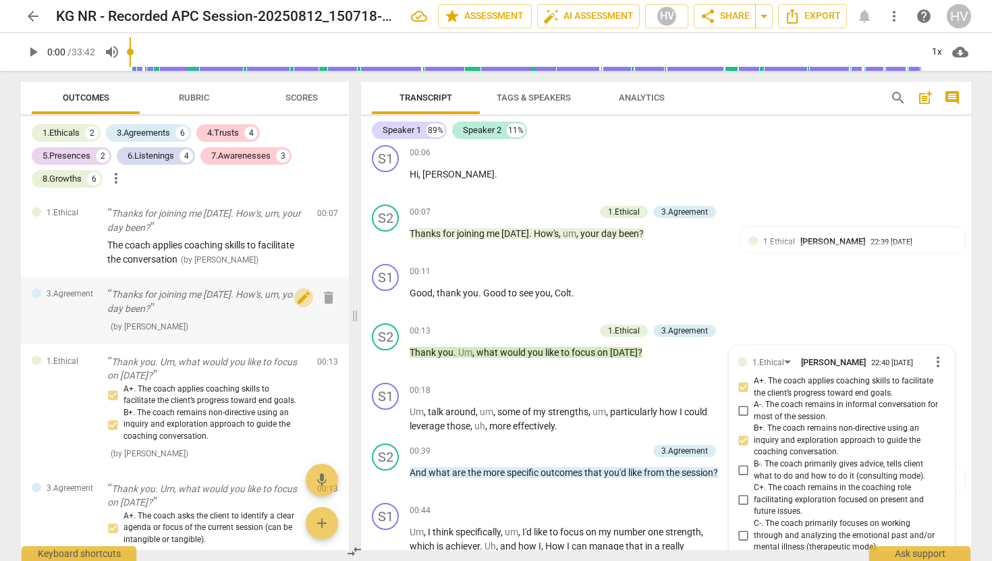
click at [296, 300] on span "edit" at bounding box center [304, 298] width 16 height 16
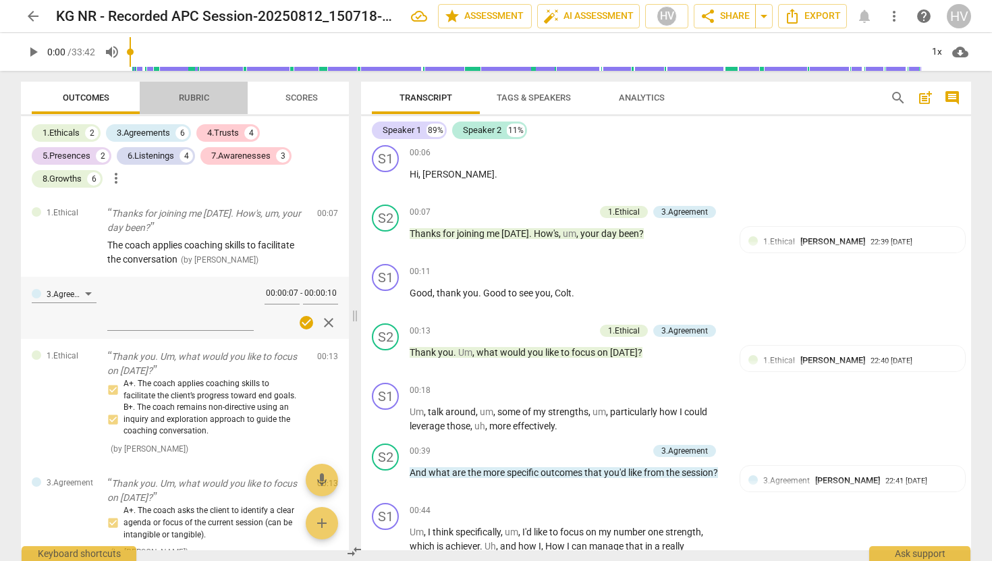
click at [188, 99] on span "Rubric" at bounding box center [194, 97] width 30 height 10
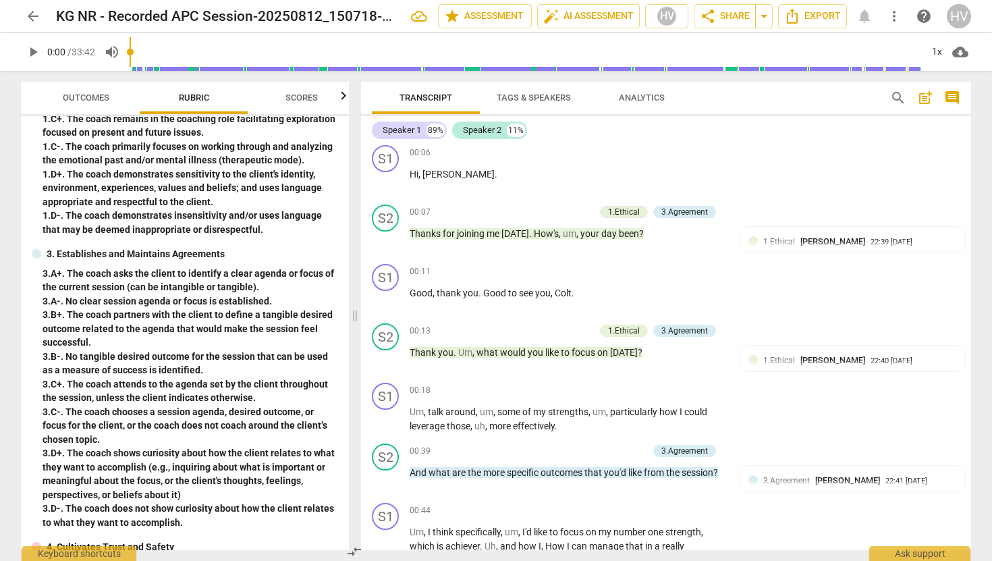
scroll to position [205, 0]
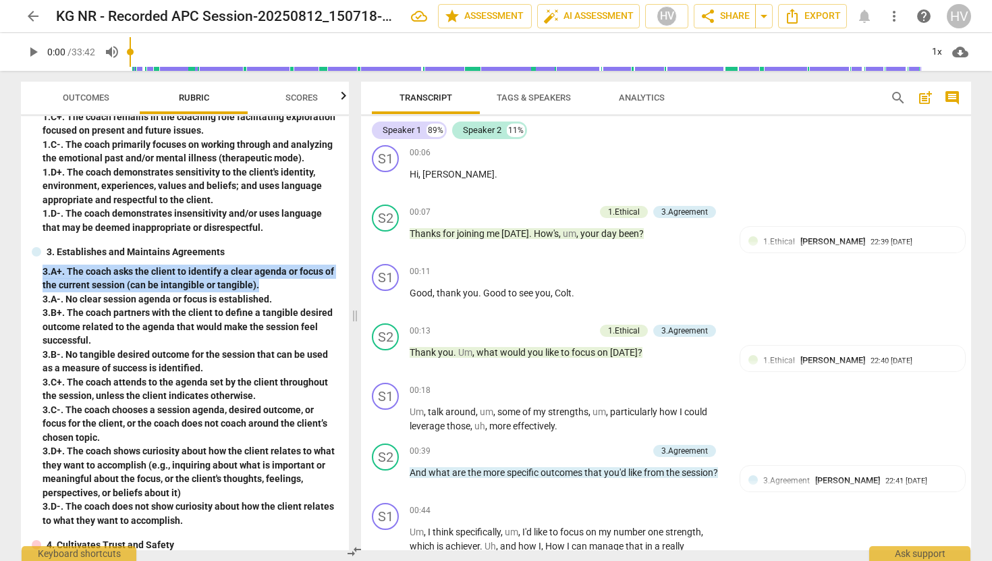
drag, startPoint x: 261, startPoint y: 283, endPoint x: 42, endPoint y: 269, distance: 219.2
click at [42, 269] on div "3. Establishes and Maintains Agreements 3. A+. The coach asks the client to ide…" at bounding box center [185, 386] width 306 height 282
copy div "3. A+. The coach asks the client to identify a clear agenda or focus of the cur…"
click at [85, 96] on span "Outcomes" at bounding box center [86, 97] width 47 height 10
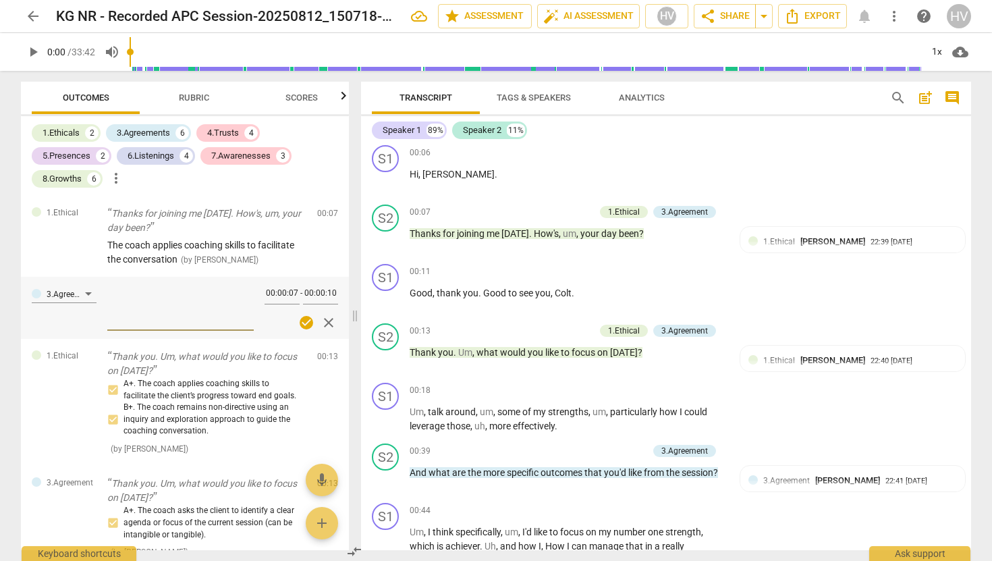
type textarea "3.A+. The coach asks the client to identify a clear agenda or focus of the curr…"
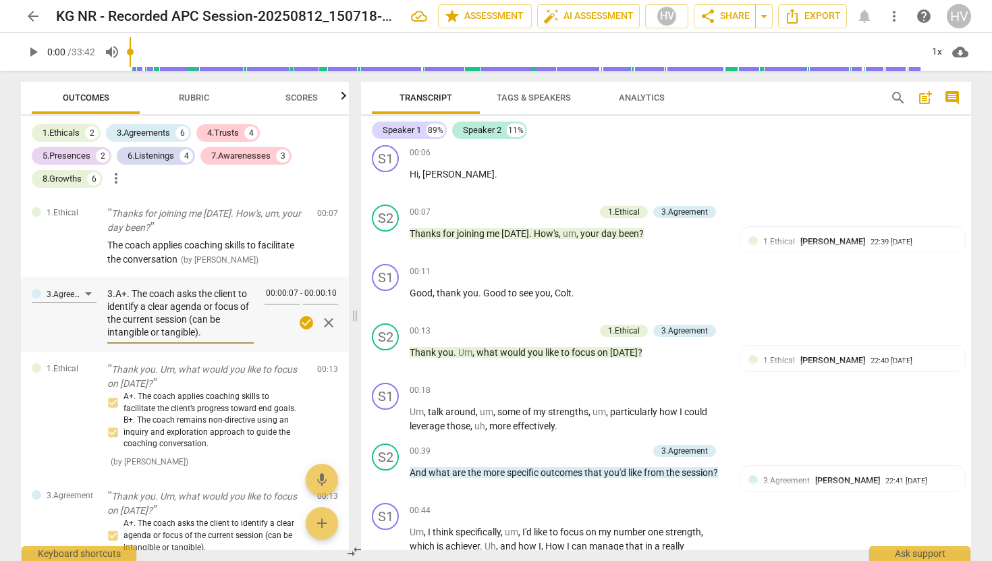
click at [130, 294] on textarea "3.A+. The coach asks the client to identify a clear agenda or focus of the curr…" at bounding box center [180, 313] width 146 height 51
type textarea "3.A+ The coach asks the client to identify a clear agenda or focus of the curre…"
type textarea "3.A The coach asks the client to identify a clear agenda or focus of the curren…"
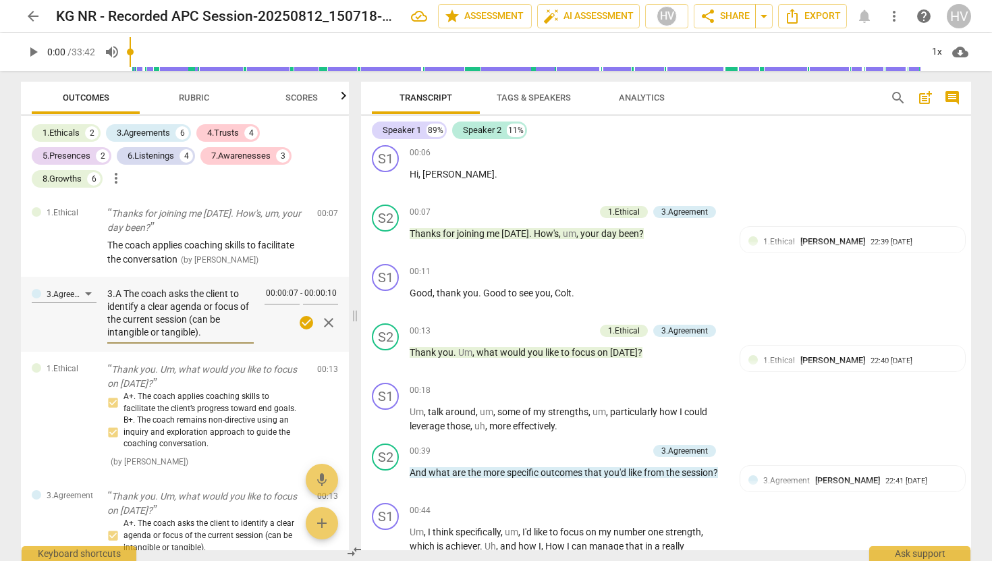
type textarea "3. The coach asks the client to identify a clear agenda or focus of the current…"
type textarea "3.A The coach asks the client to identify a clear agenda or focus of the curren…"
type textarea "3. The coach asks the client to identify a clear agenda or focus of the current…"
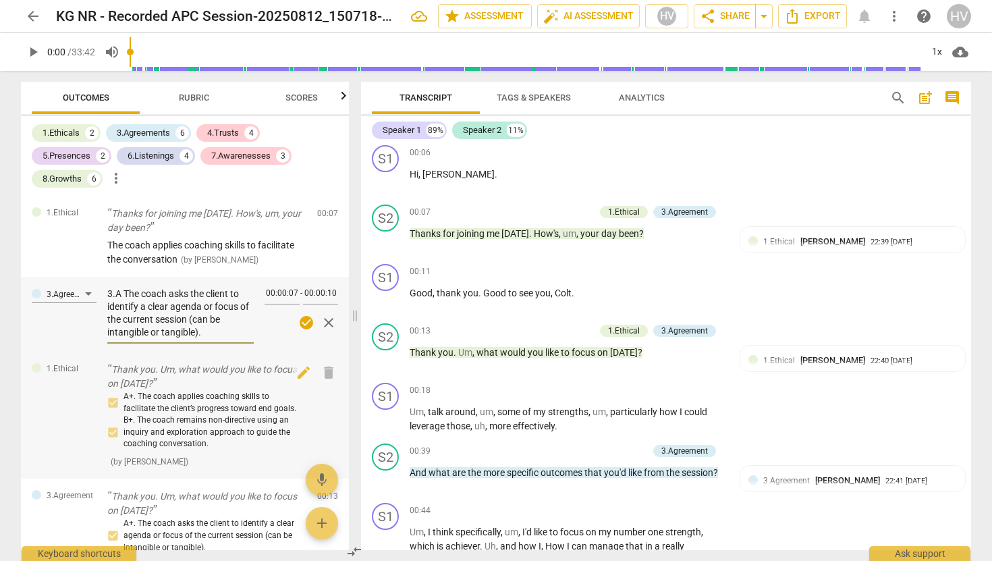
type textarea "3. The coach asks the client to identify a clear agenda or focus of the current…"
type textarea "3.1 The coach asks the client to identify a clear agenda or focus of the curren…"
click at [201, 100] on span "Rubric" at bounding box center [194, 97] width 30 height 10
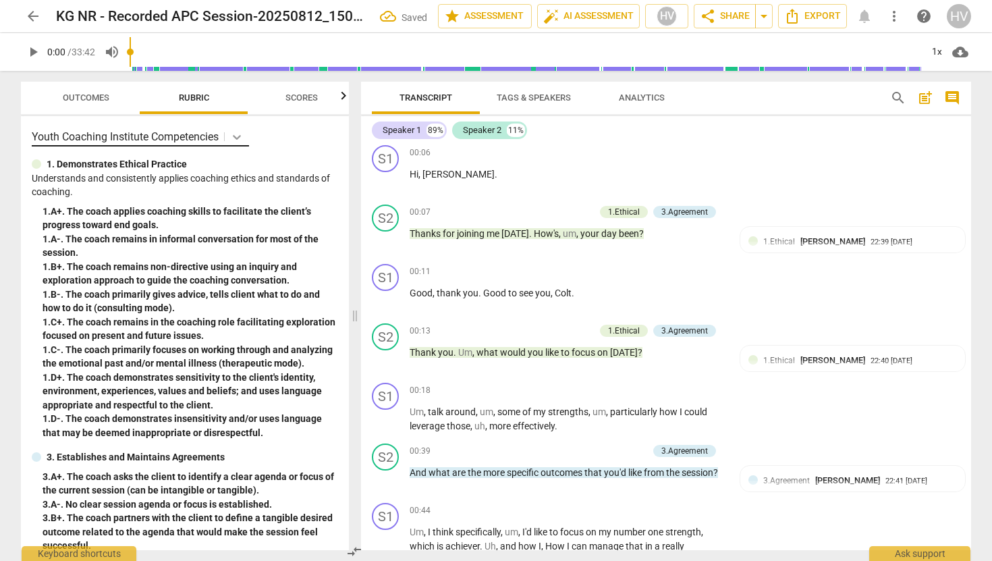
click at [241, 137] on icon at bounding box center [237, 137] width 8 height 5
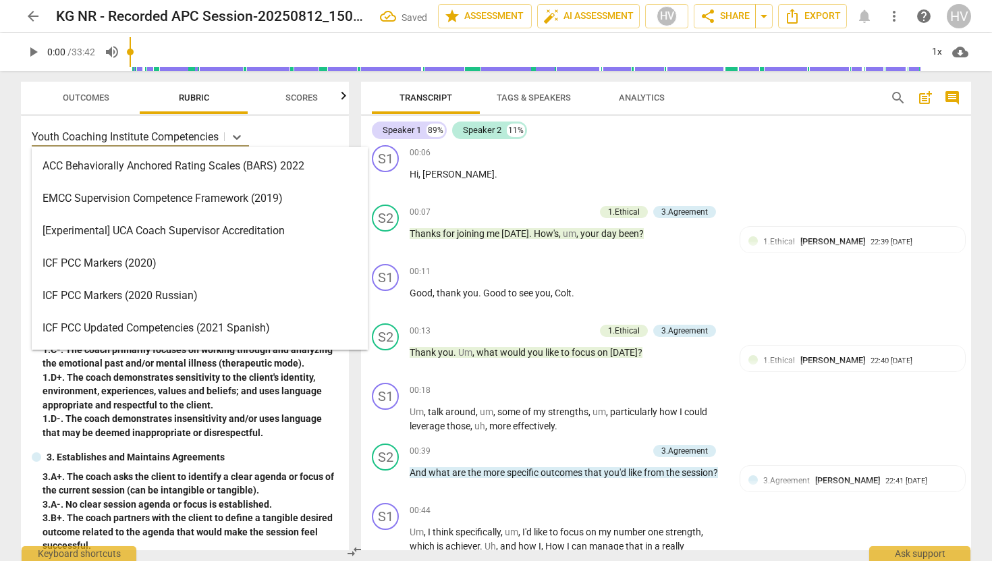
click at [136, 261] on div "ICF PCC Markers (2020)" at bounding box center [200, 263] width 336 height 32
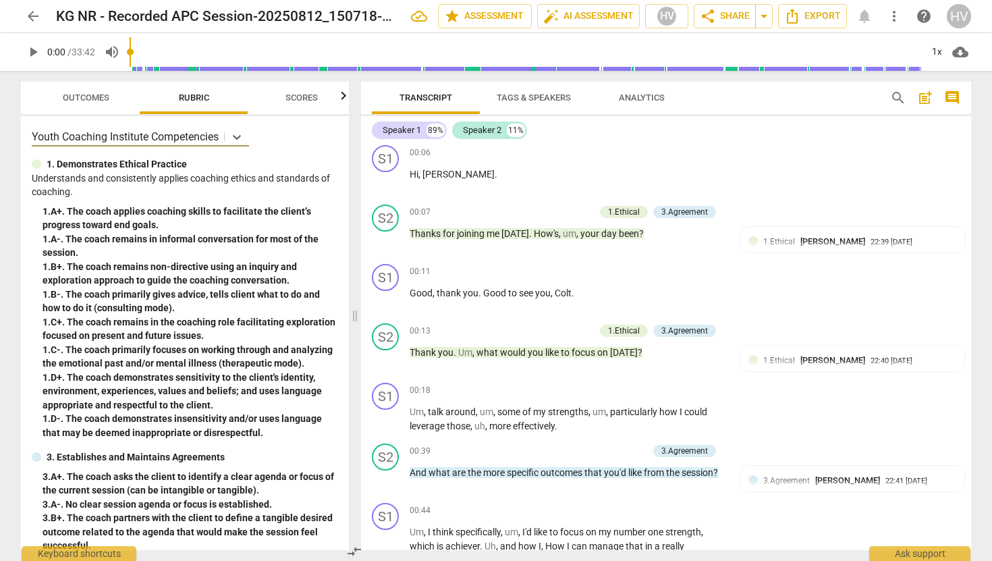
click at [82, 101] on span "Outcomes" at bounding box center [86, 97] width 47 height 10
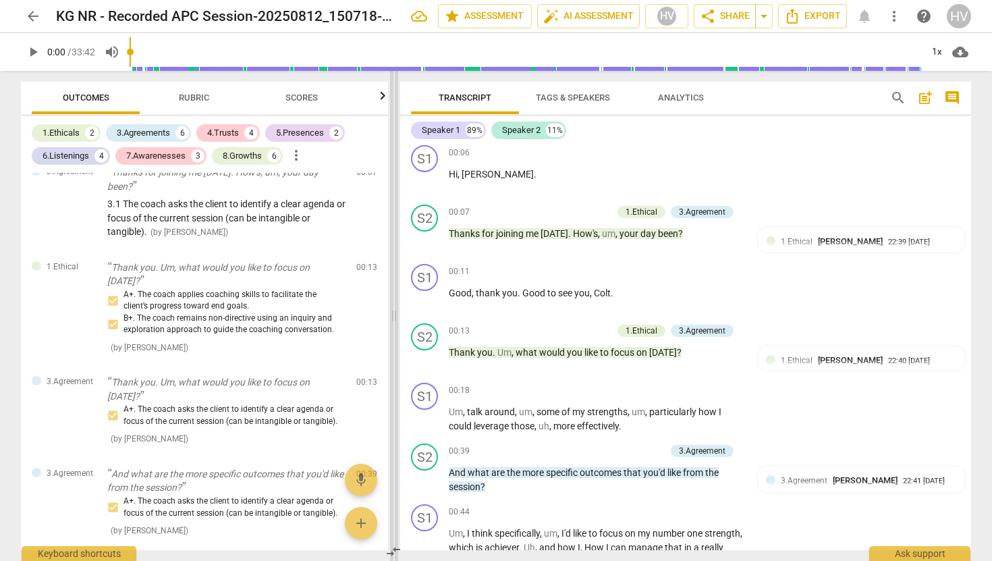
scroll to position [72, 0]
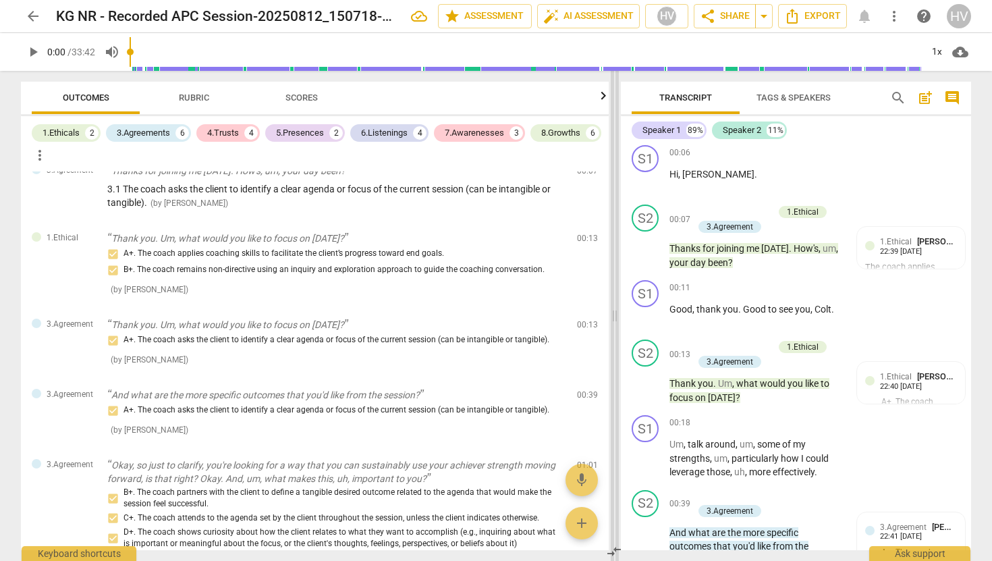
drag, startPoint x: 354, startPoint y: 313, endPoint x: 614, endPoint y: 314, distance: 259.9
click at [614, 314] on span at bounding box center [615, 316] width 8 height 490
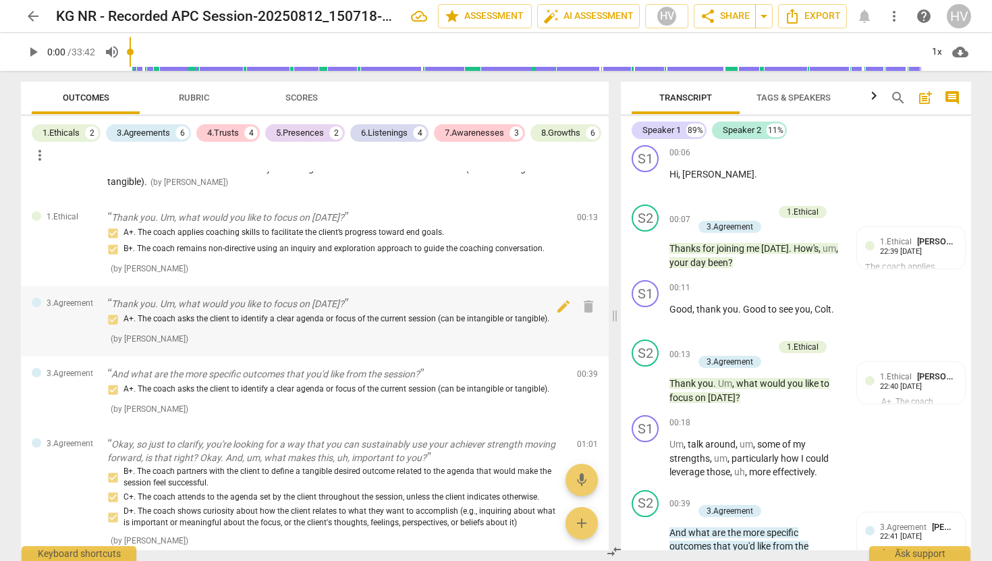
scroll to position [82, 0]
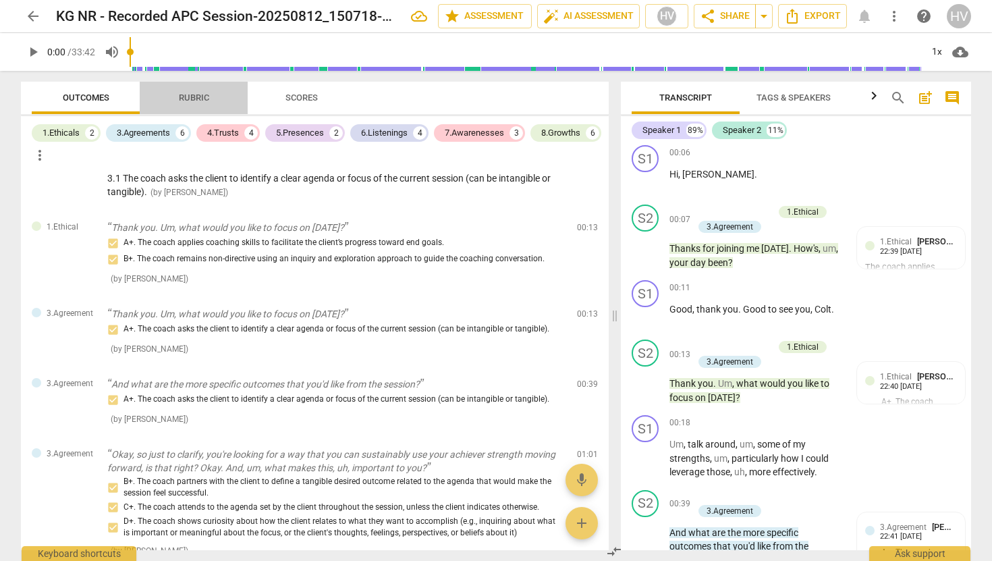
click at [201, 91] on span "Rubric" at bounding box center [194, 98] width 63 height 18
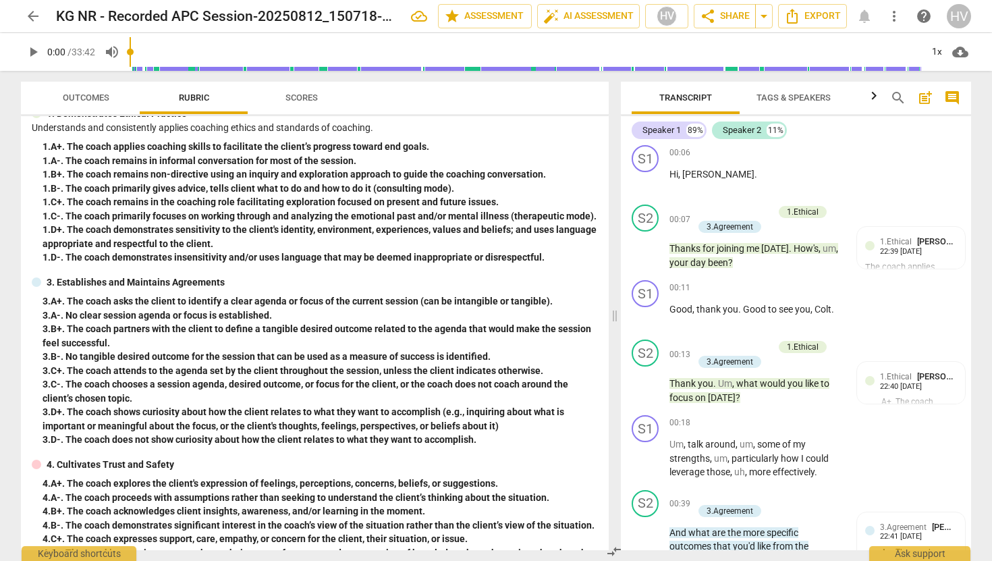
scroll to position [53, 0]
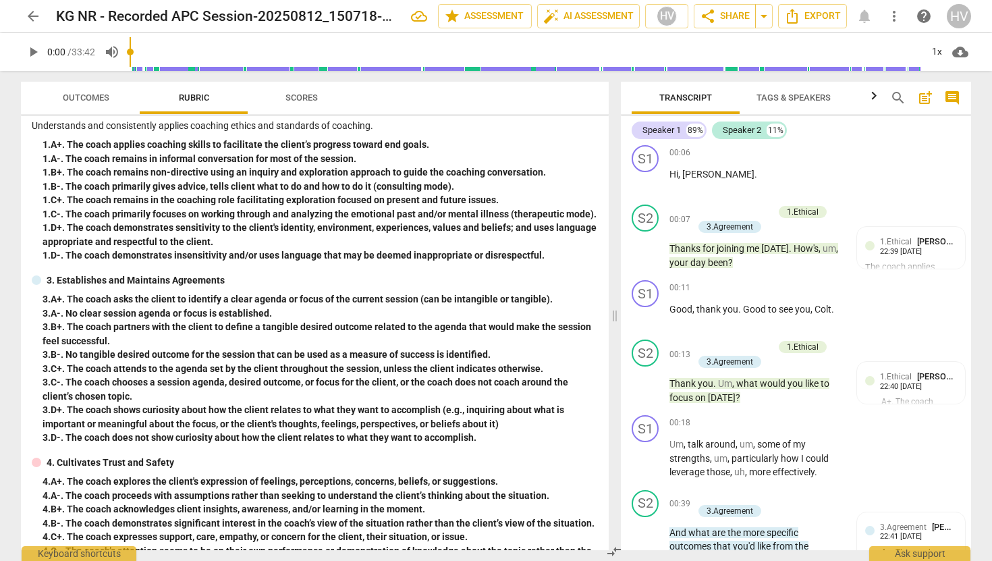
click at [80, 89] on span "Outcomes" at bounding box center [86, 98] width 79 height 18
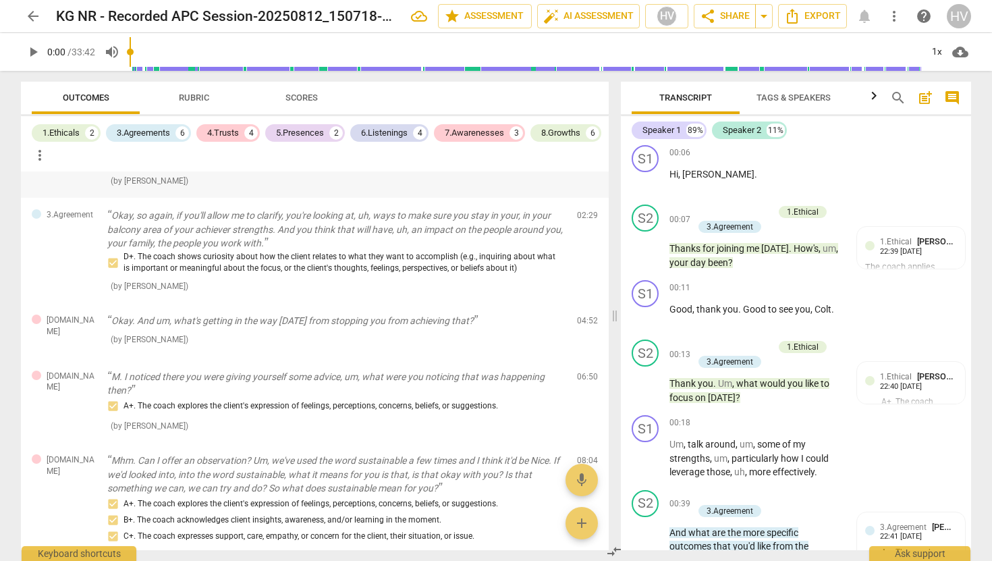
scroll to position [503, 0]
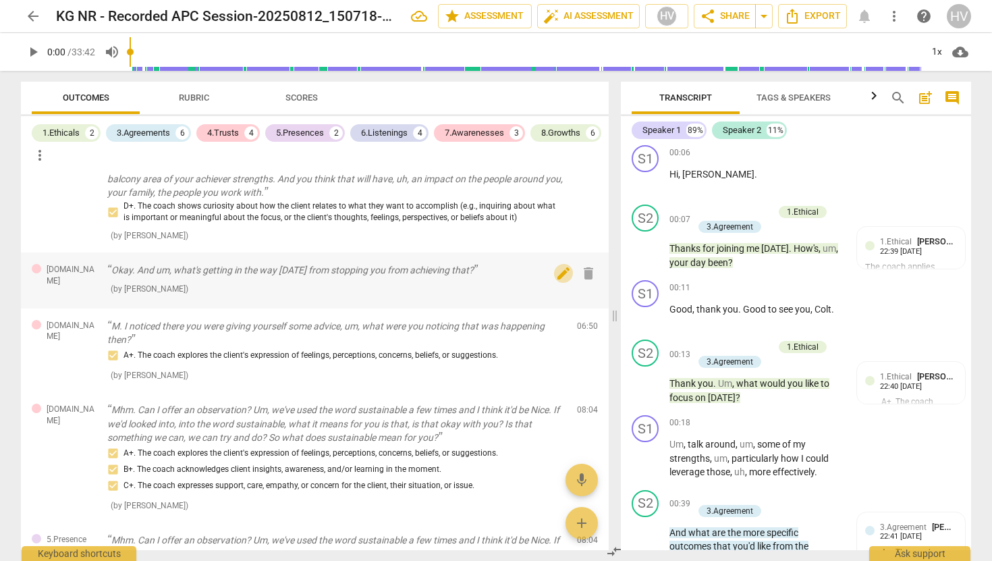
click at [557, 279] on span "edit" at bounding box center [564, 273] width 16 height 16
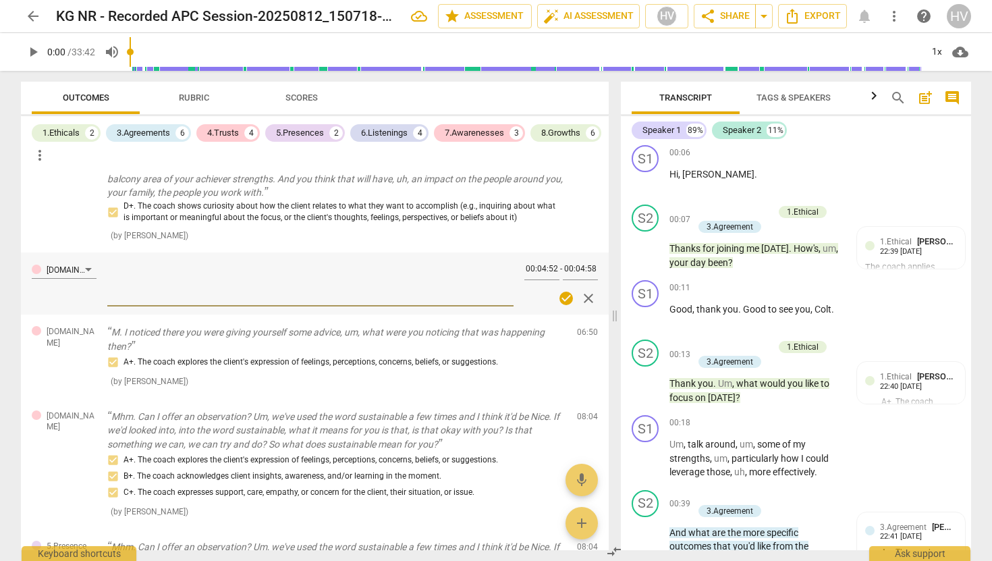
click at [195, 94] on span "Rubric" at bounding box center [194, 97] width 30 height 10
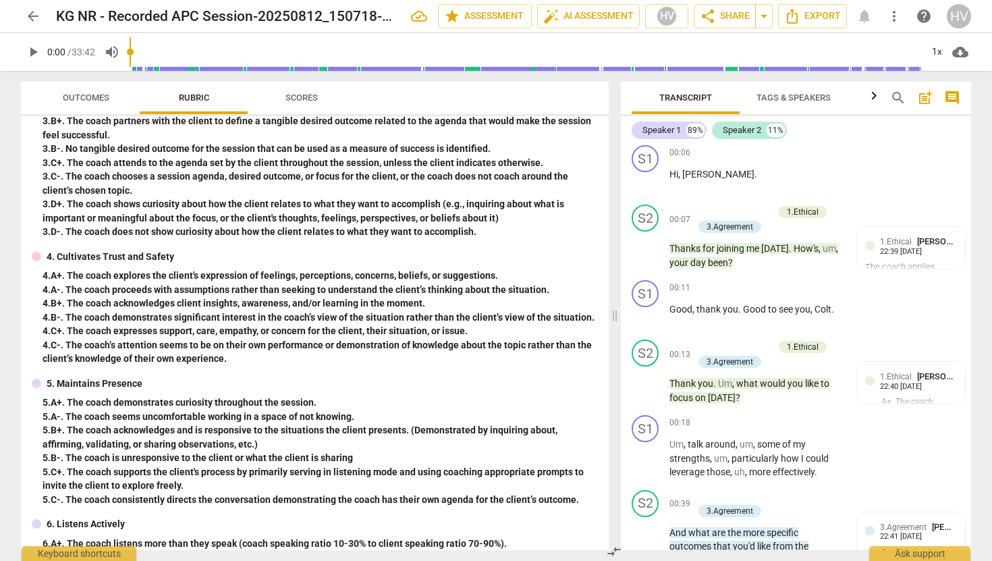
scroll to position [264, 0]
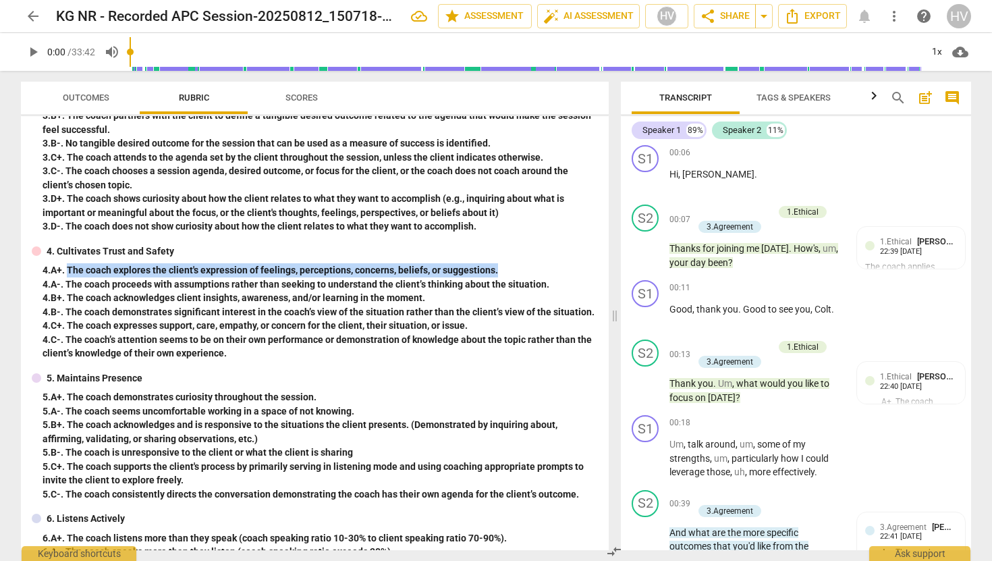
drag, startPoint x: 69, startPoint y: 271, endPoint x: 527, endPoint y: 273, distance: 458.3
click at [527, 273] on div "4. A+. The coach explores the client's expression of feelings, perceptions, con…" at bounding box center [321, 270] width 556 height 14
copy div "The coach explores the client's expression of feelings, perceptions, concerns, …"
click at [81, 95] on span "Outcomes" at bounding box center [86, 97] width 47 height 10
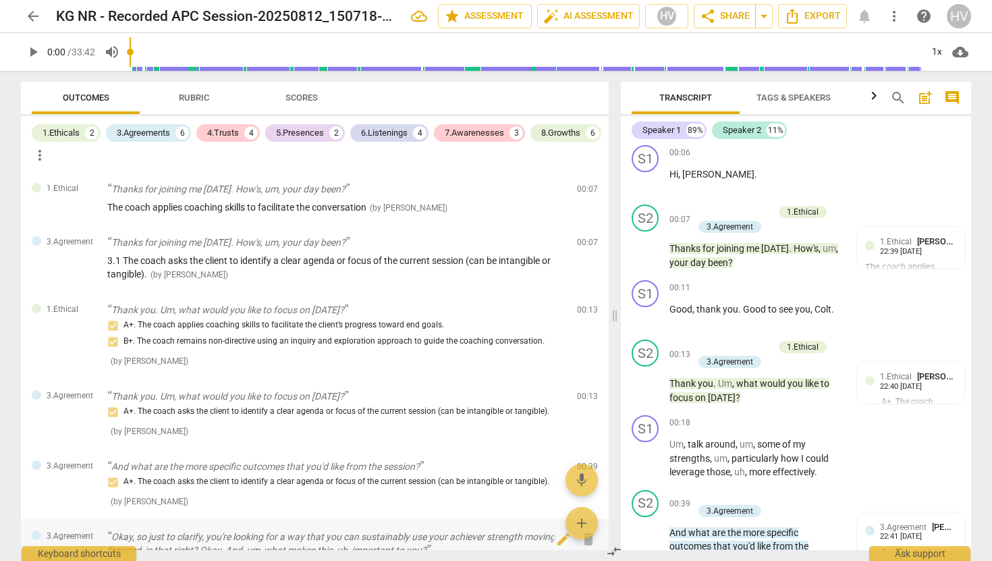
scroll to position [412, 0]
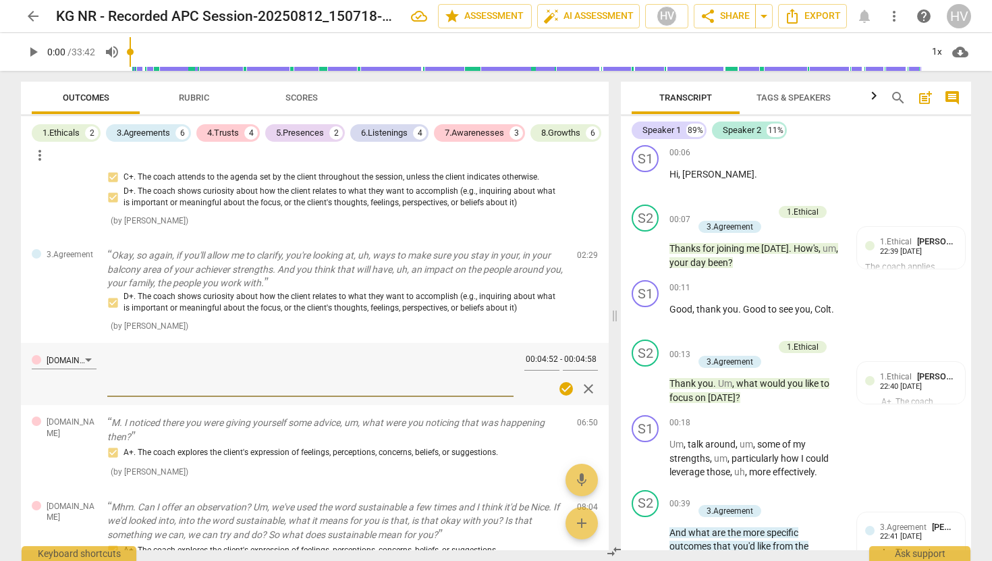
type textarea "The coach explores the client's expression of feelings, perceptions, concerns, …"
click at [195, 98] on span "Rubric" at bounding box center [194, 97] width 30 height 10
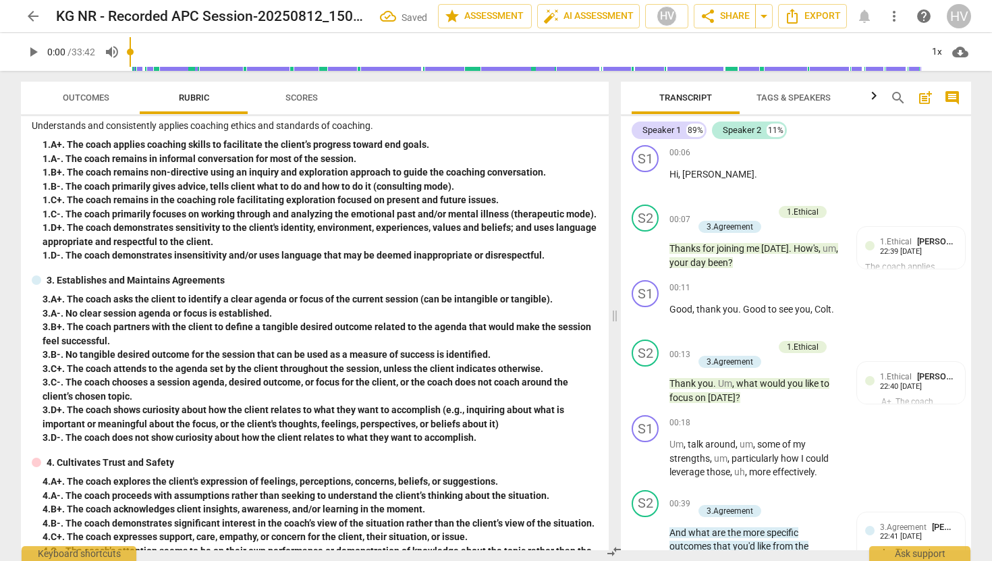
scroll to position [57, 0]
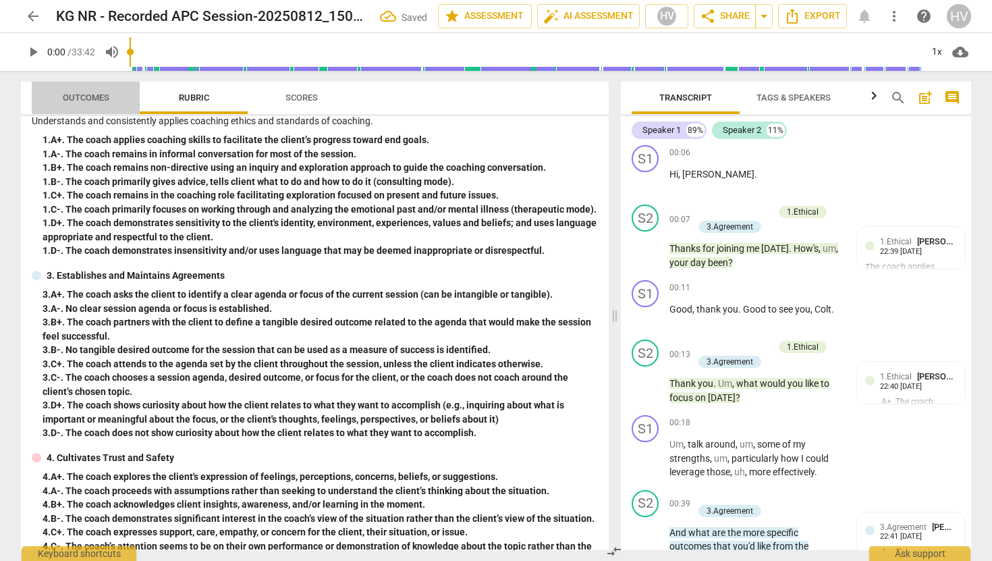
click at [78, 98] on span "Outcomes" at bounding box center [86, 97] width 47 height 10
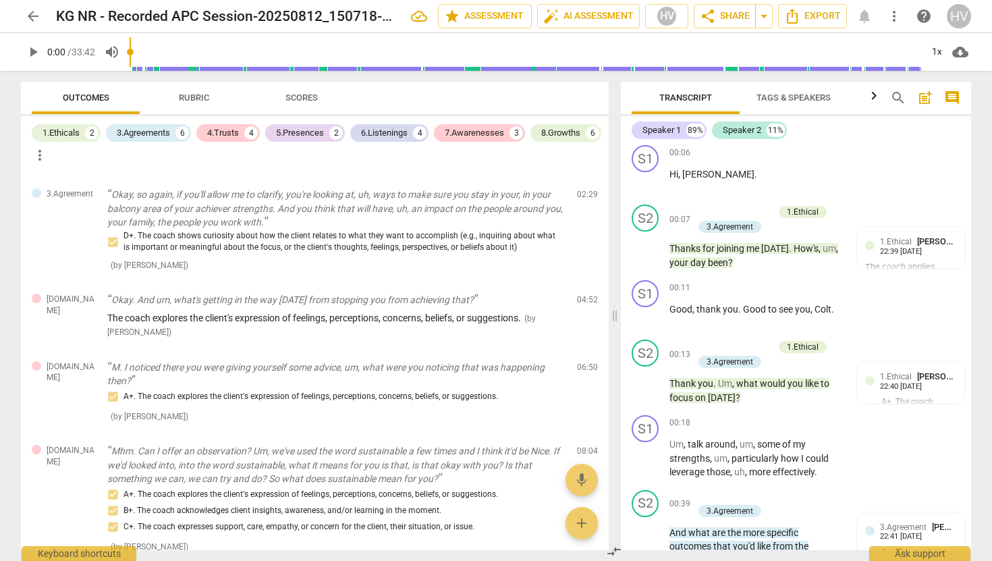
scroll to position [489, 0]
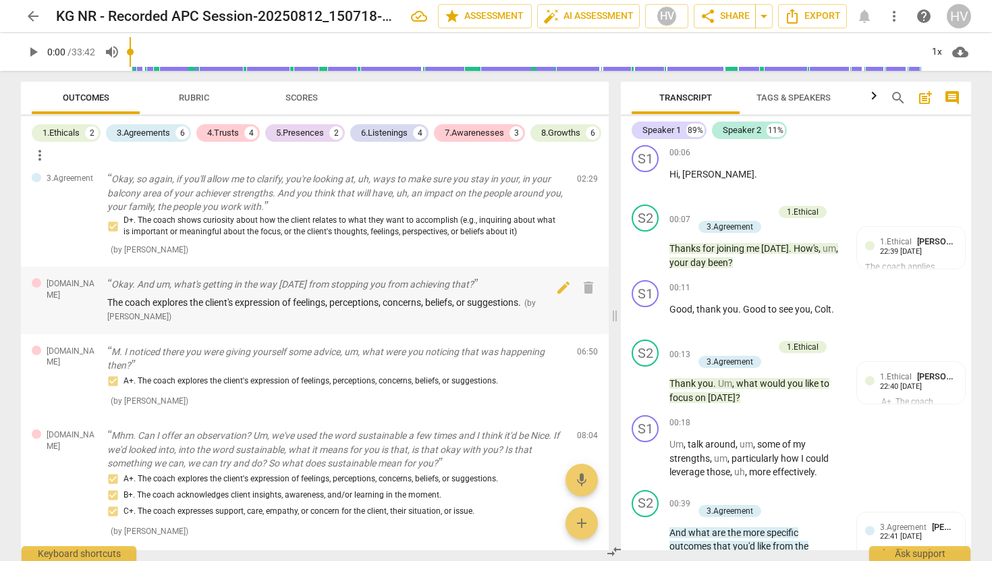
click at [178, 314] on div "The coach explores the client's expression of feelings, perceptions, concerns, …" at bounding box center [336, 310] width 459 height 28
click at [562, 291] on span "edit" at bounding box center [564, 287] width 16 height 16
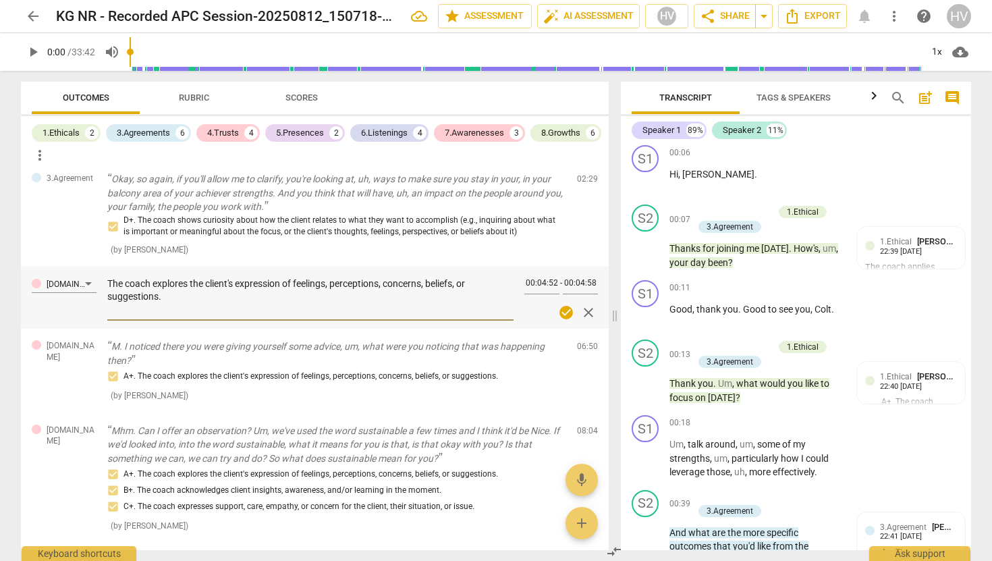
type textarea "4The coach explores the client's expression of feelings, perceptions, concerns,…"
type textarea "4.The coach explores the client's expression of feelings, perceptions, concerns…"
type textarea "4.1The coach explores the client's expression of feelings, perceptions, concern…"
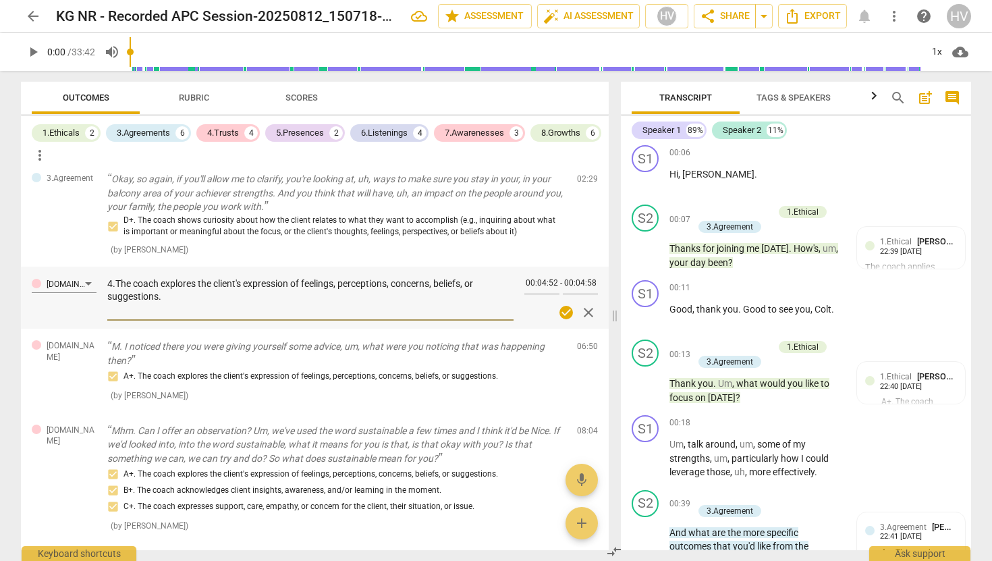
type textarea "4.1The coach explores the client's expression of feelings, perceptions, concern…"
type textarea "4.1 The coach explores the client's expression of feelings, perceptions, concer…"
click at [224, 391] on div "A+. The coach explores the client's expression of feelings, perceptions, concer…" at bounding box center [336, 385] width 459 height 34
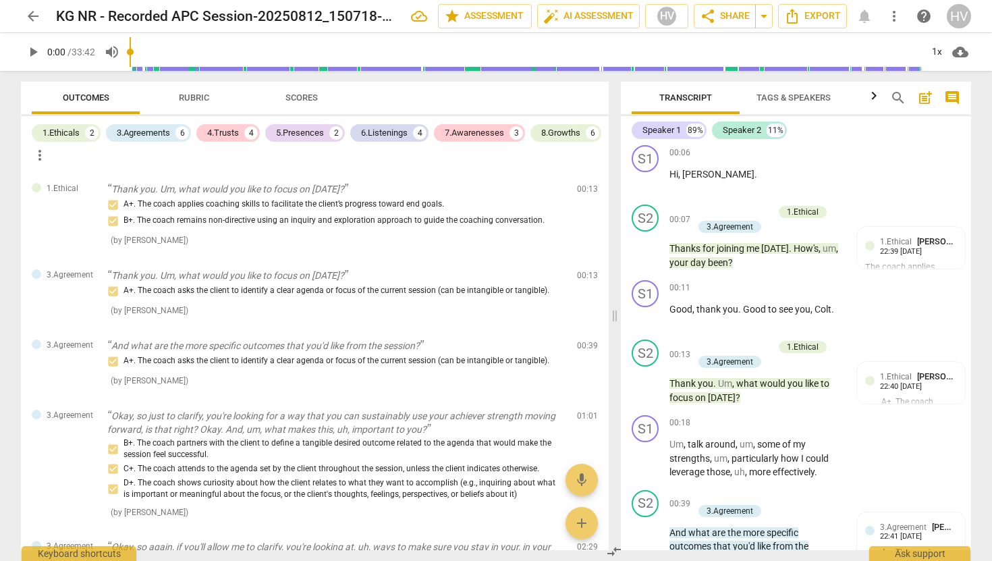
scroll to position [95, 0]
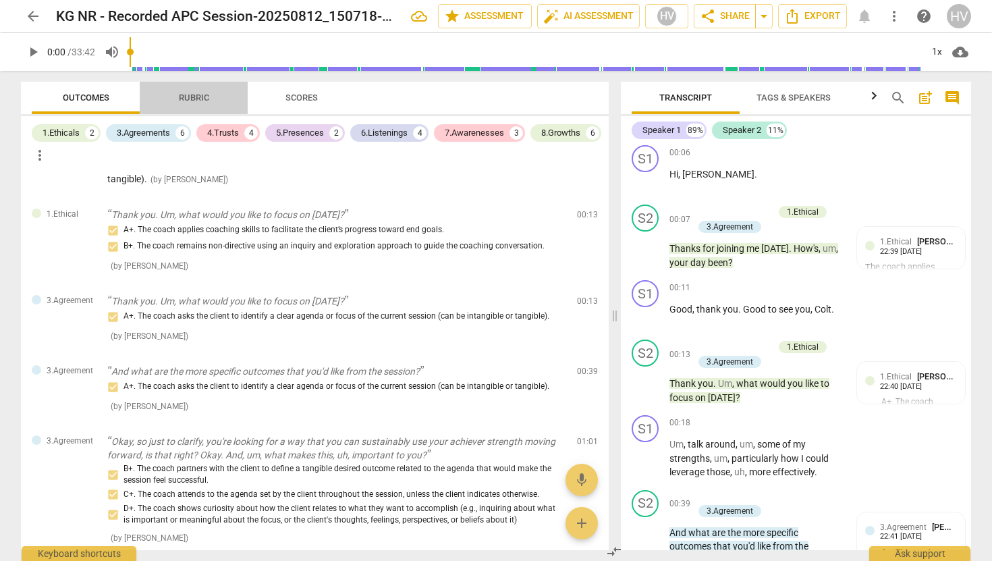
click at [194, 99] on span "Rubric" at bounding box center [194, 97] width 30 height 10
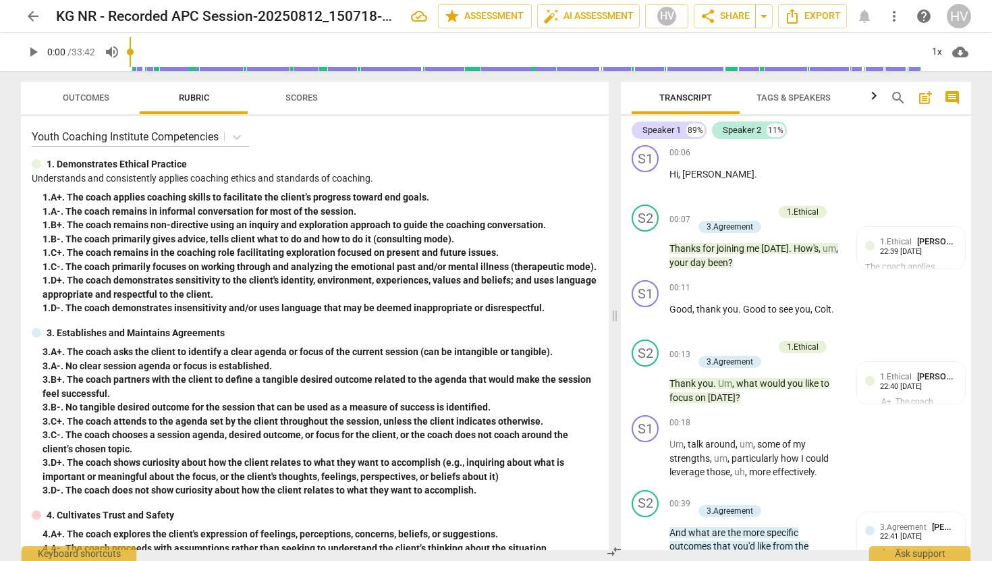
click at [301, 97] on span "Scores" at bounding box center [302, 97] width 32 height 10
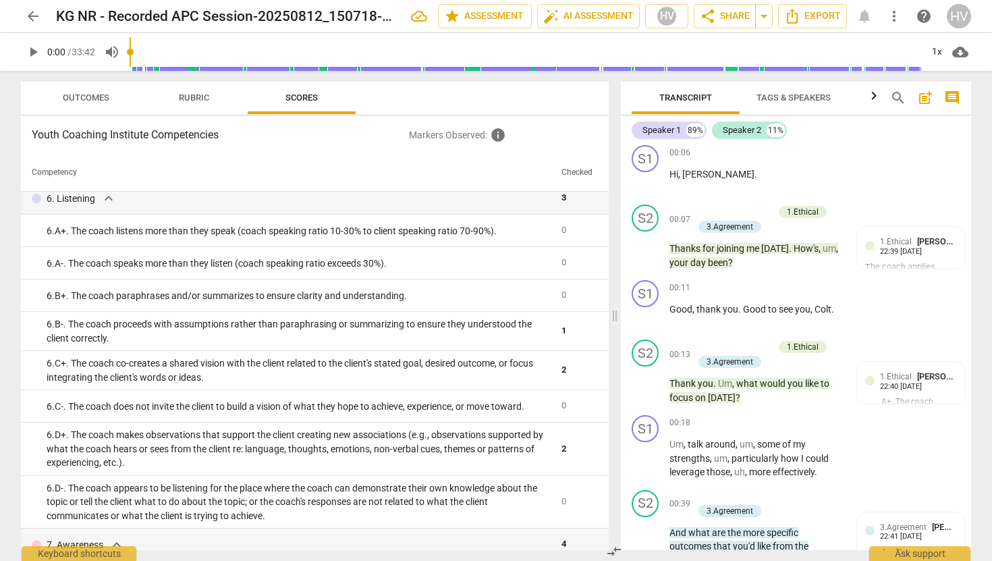
scroll to position [1116, 0]
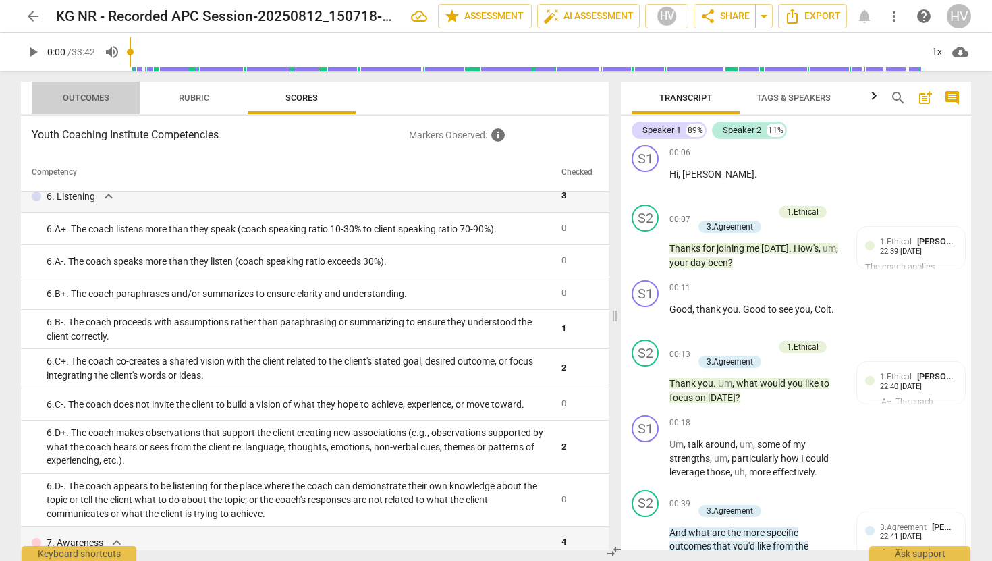
click at [96, 94] on span "Outcomes" at bounding box center [86, 97] width 47 height 10
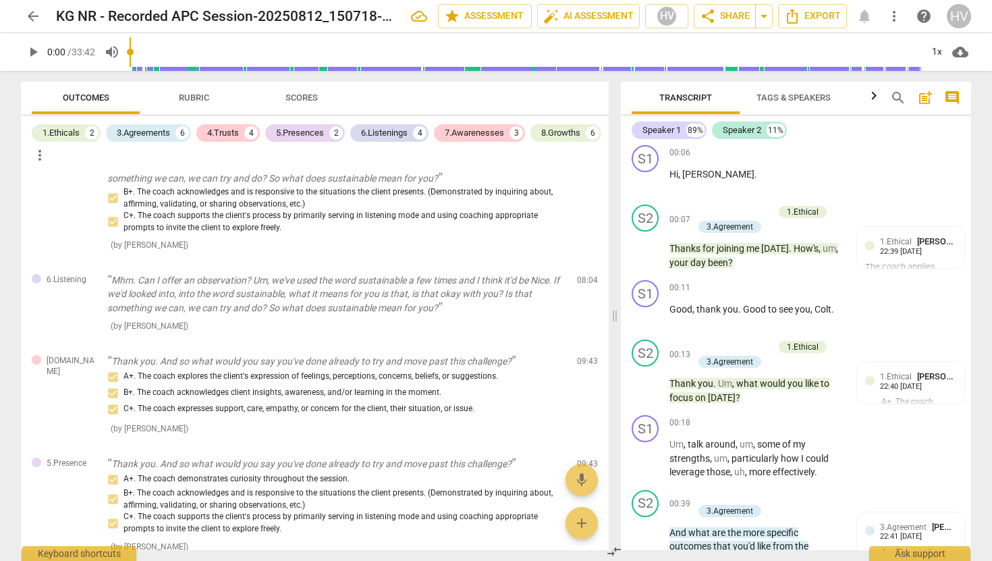
scroll to position [910, 0]
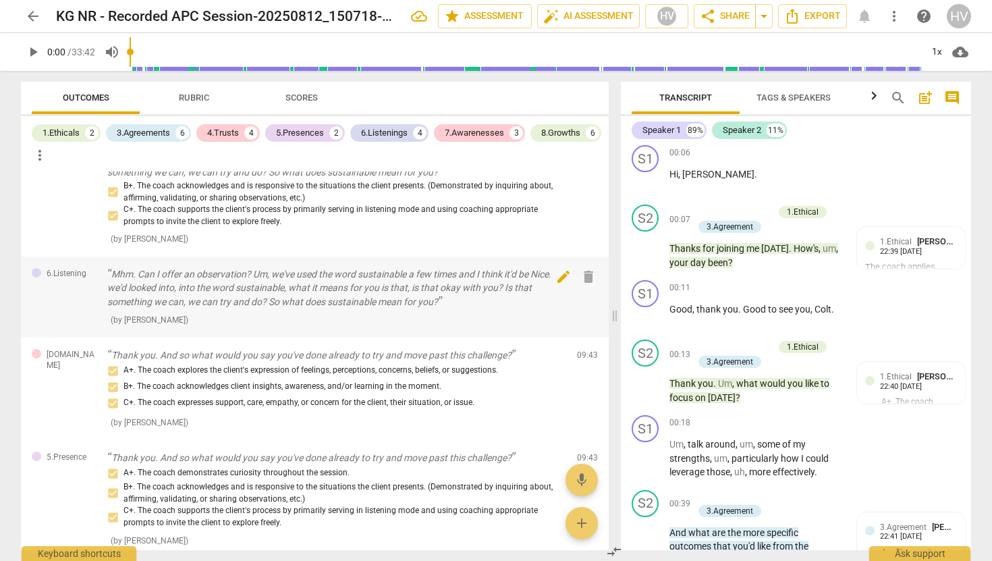
click at [556, 277] on span "edit" at bounding box center [564, 277] width 16 height 16
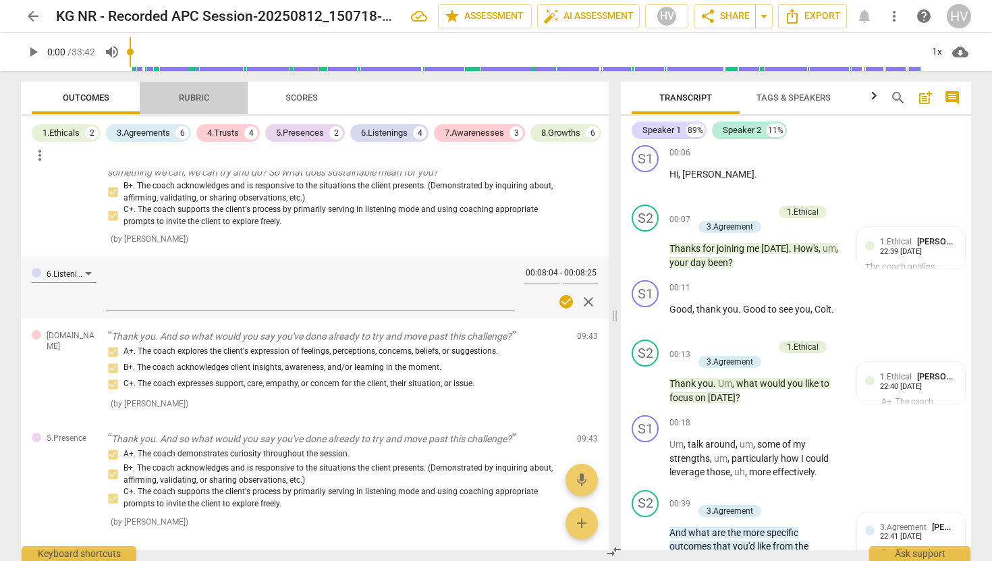
click at [192, 99] on span "Rubric" at bounding box center [194, 97] width 30 height 10
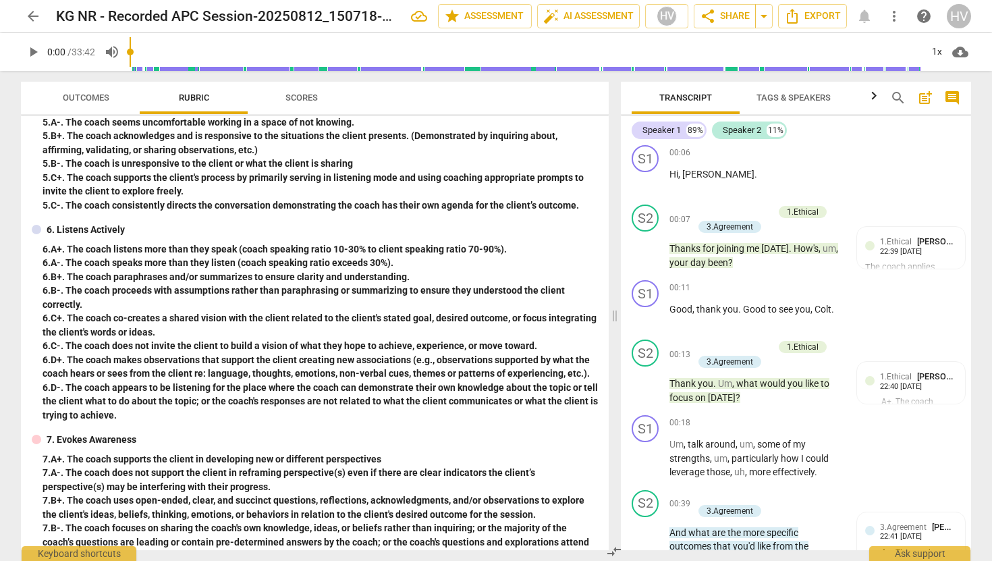
scroll to position [560, 0]
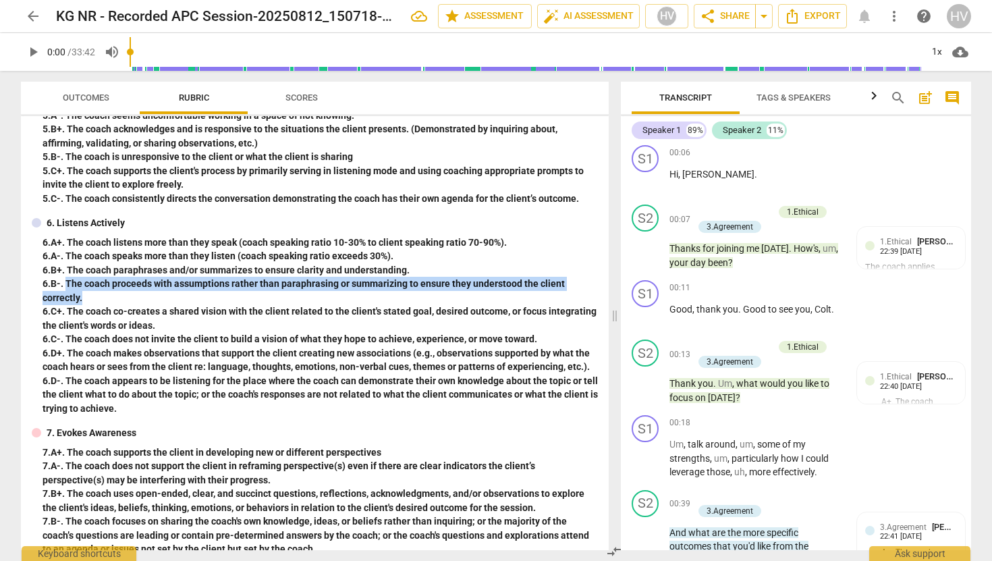
drag, startPoint x: 66, startPoint y: 284, endPoint x: 92, endPoint y: 300, distance: 30.0
click at [92, 300] on div "6. B-. The coach proceeds with assumptions rather than paraphrasing or summariz…" at bounding box center [321, 291] width 556 height 28
copy div "The coach proceeds with assumptions rather than paraphrasing or summarizing to …"
click at [82, 102] on span "Outcomes" at bounding box center [86, 97] width 47 height 10
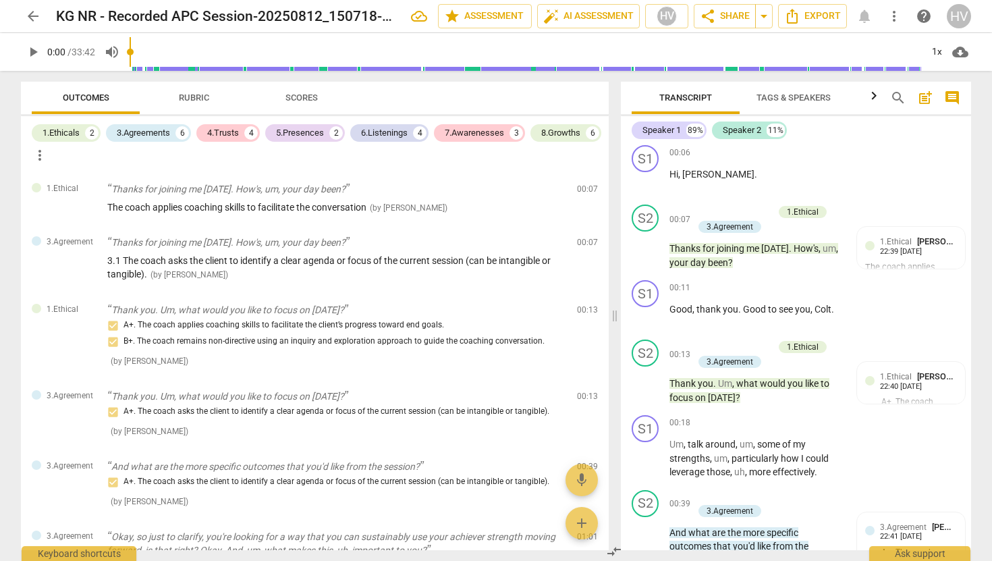
scroll to position [823, 0]
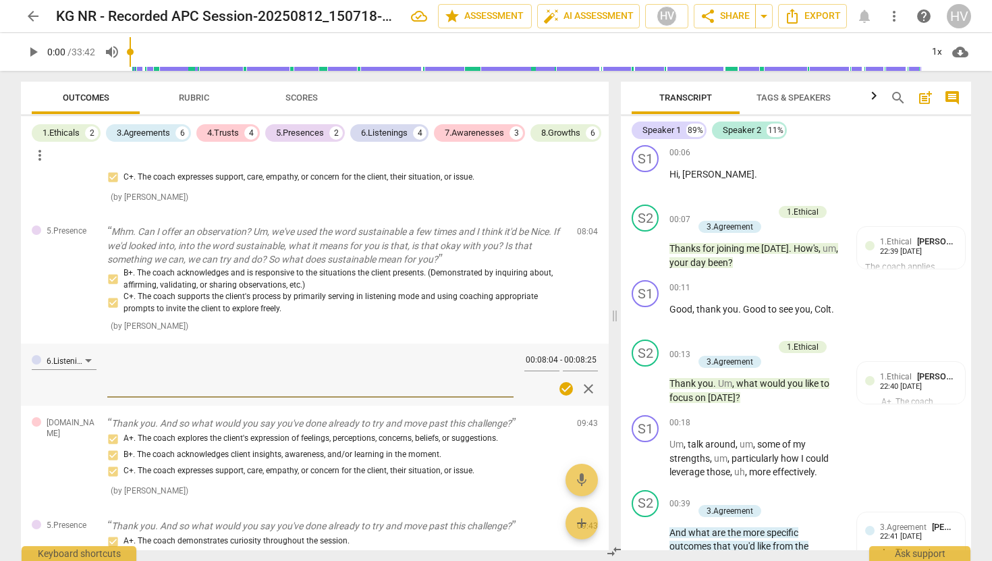
type textarea "The coach proceeds with assumptions rather than paraphrasing or summarizing to …"
click at [75, 461] on div "4.Trust Thank you. And so what would you say you've done already to try and mov…" at bounding box center [315, 457] width 588 height 103
click at [585, 389] on span "close" at bounding box center [588, 389] width 16 height 16
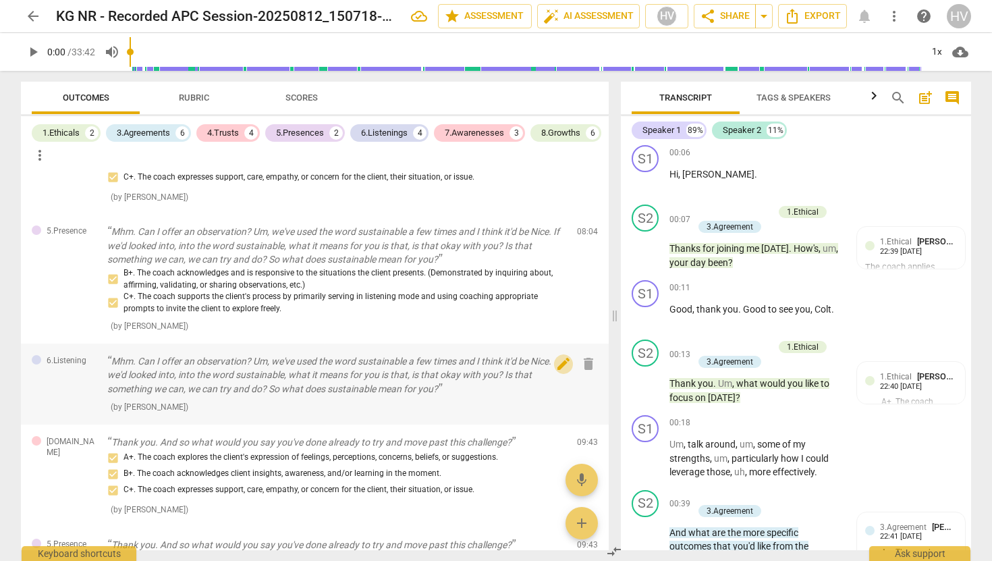
click at [561, 368] on span "edit" at bounding box center [564, 364] width 16 height 16
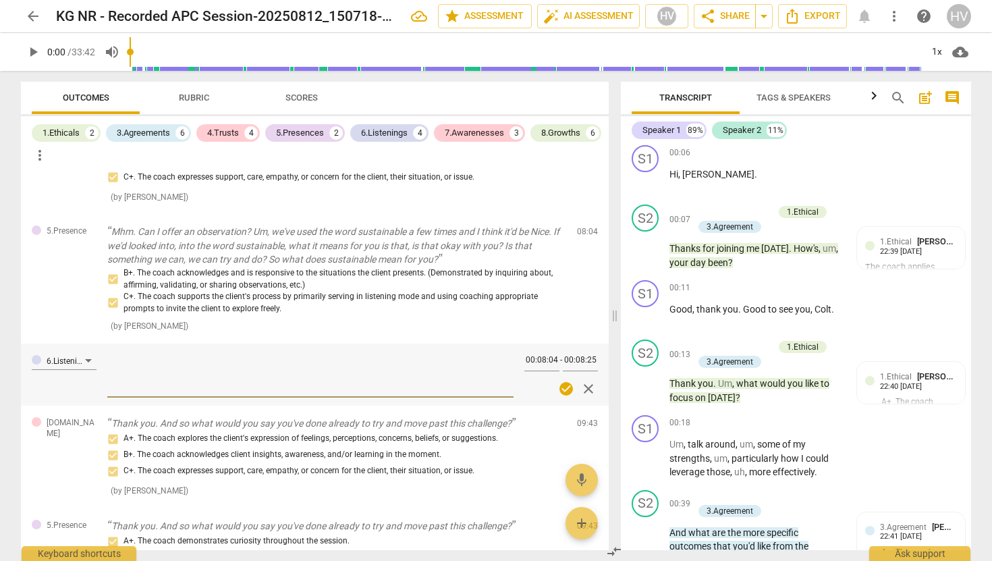
type textarea "The coach proceeds with assumptions rather than paraphrasing or summarizing to …"
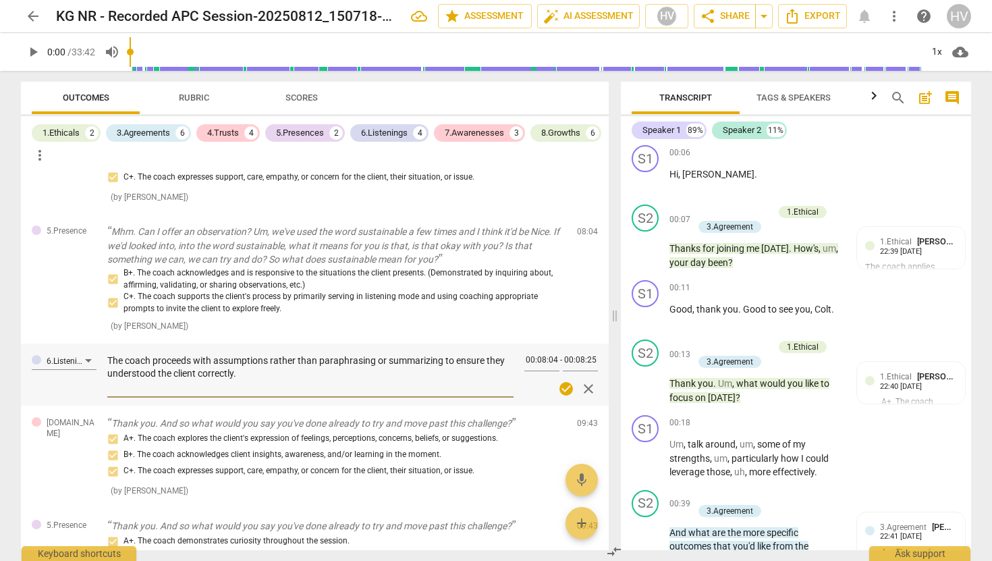
click at [270, 363] on textarea "The coach proceeds with assumptions rather than paraphrasing or summarizing to …" at bounding box center [310, 373] width 406 height 38
type textarea "The coach proceeds with assumption rather than paraphrasing or summarizing to e…"
type textarea "The coach proceeds with assumptio rather than paraphrasing or summarizing to en…"
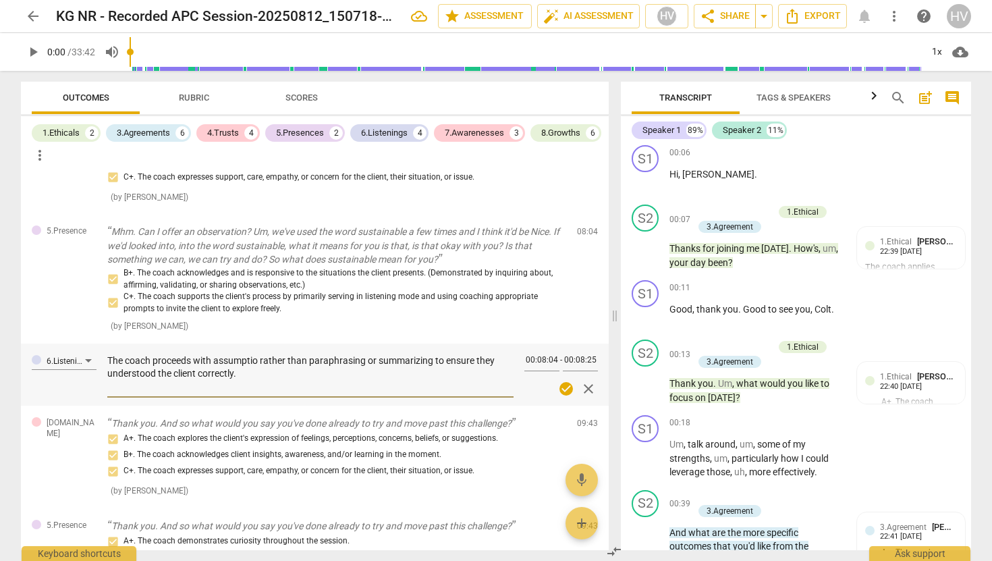
type textarea "The coach proceeds with assumpti rather than paraphrasing or summarizing to ens…"
type textarea "The coach proceeds with assumpt rather than paraphrasing or summarizing to ensu…"
type textarea "The coach proceeds with assump rather than paraphrasing or summarizing to ensur…"
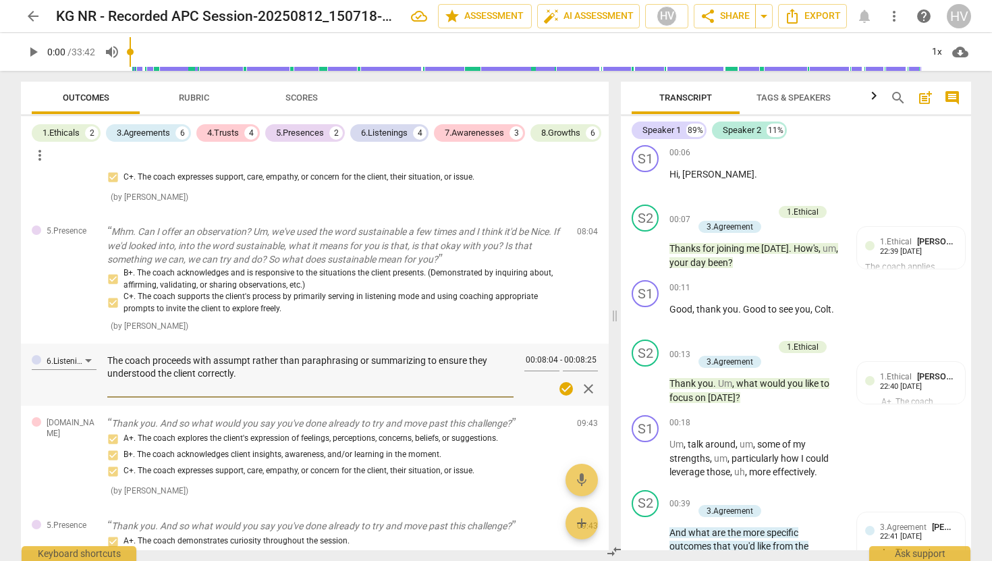
type textarea "The coach proceeds with assump rather than paraphrasing or summarizing to ensur…"
type textarea "The coach proceeds with assum rather than paraphrasing or summarizing to ensure…"
type textarea "The coach proceeds with assu rather than paraphrasing or summarizing to ensure …"
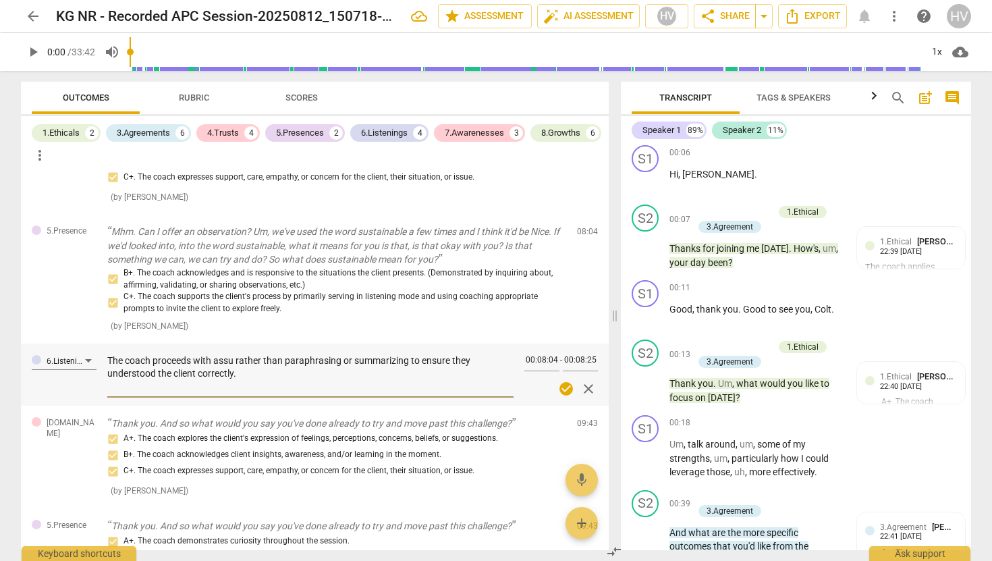
type textarea "The coach proceeds with ass rather than paraphrasing or summarizing to ensure t…"
type textarea "The coach proceeds with as rather than paraphrasing or summarizing to ensure th…"
type textarea "The coach proceeds with a rather than paraphrasing or summarizing to ensure the…"
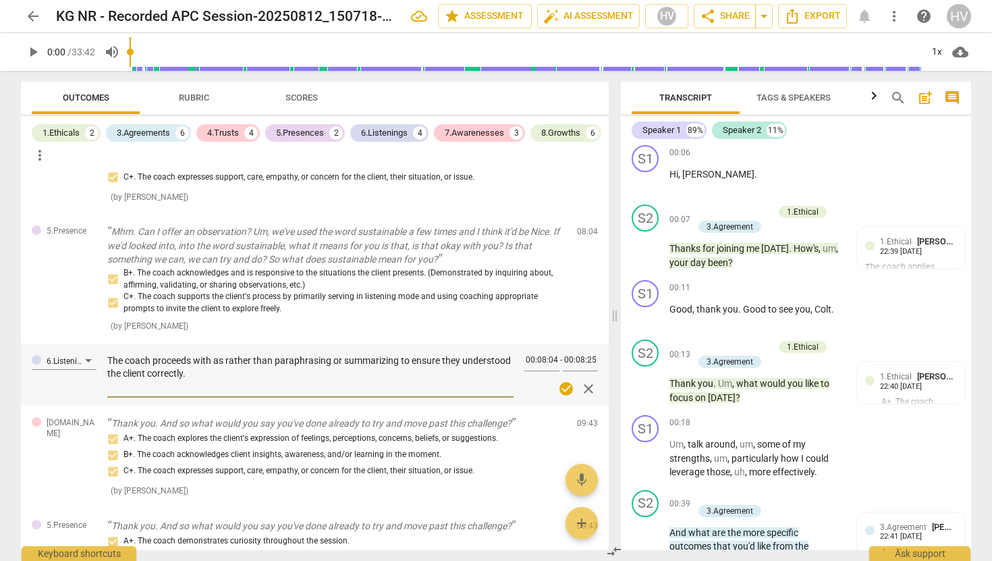
type textarea "The coach proceeds with a rather than paraphrasing or summarizing to ensure the…"
type textarea "The coach proceeds with rather than paraphrasing or summarizing to ensure they …"
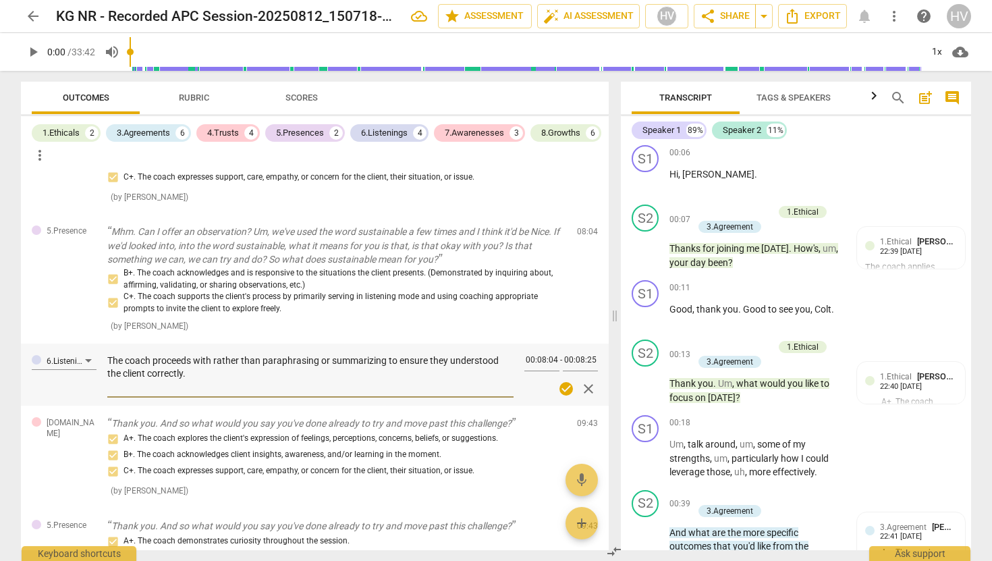
type textarea "The coach proceeds wit rather than paraphrasing or summarizing to ensure they u…"
type textarea "The coach proceeds wi rather than paraphrasing or summarizing to ensure they un…"
type textarea "The coach proceeds w rather than paraphrasing or summarizing to ensure they und…"
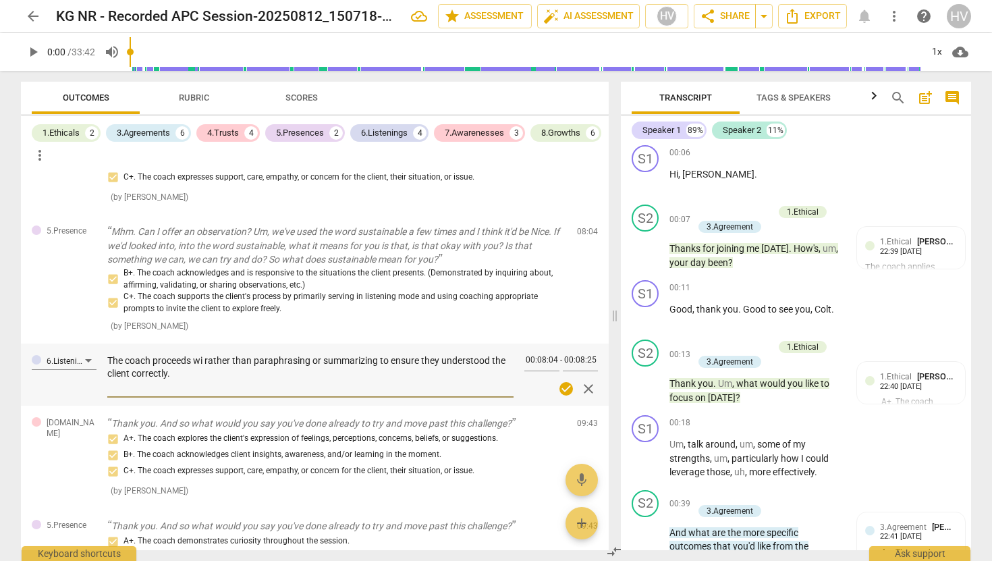
type textarea "The coach proceeds w rather than paraphrasing or summarizing to ensure they und…"
type textarea "The coach proceeds rather than paraphrasing or summarizing to ensure they under…"
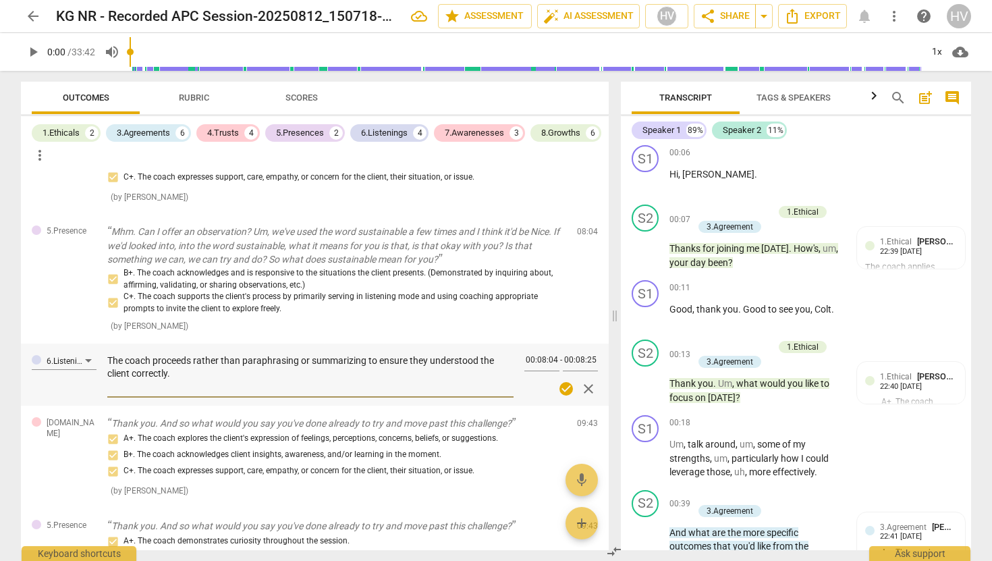
type textarea "The coach proceed rather than paraphrasing or summarizing to ensure they unders…"
type textarea "The coach procee rather than paraphrasing or summarizing to ensure they underst…"
type textarea "The coach proce rather than paraphrasing or summarizing to ensure they understo…"
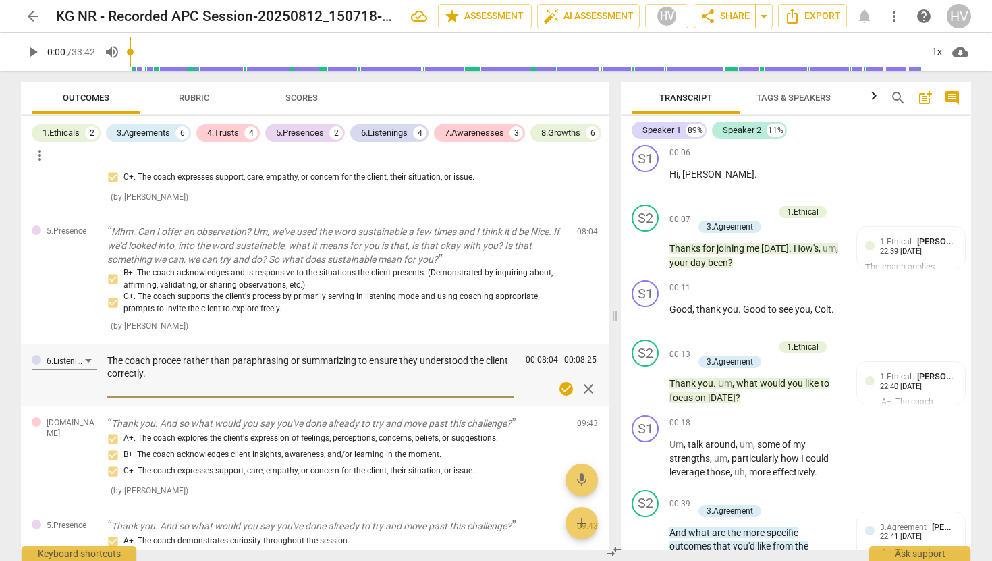
type textarea "The coach proce rather than paraphrasing or summarizing to ensure they understo…"
type textarea "The coach proc rather than paraphrasing or summarizing to ensure they understoo…"
type textarea "The coach pro rather than paraphrasing or summarizing to ensure they understood…"
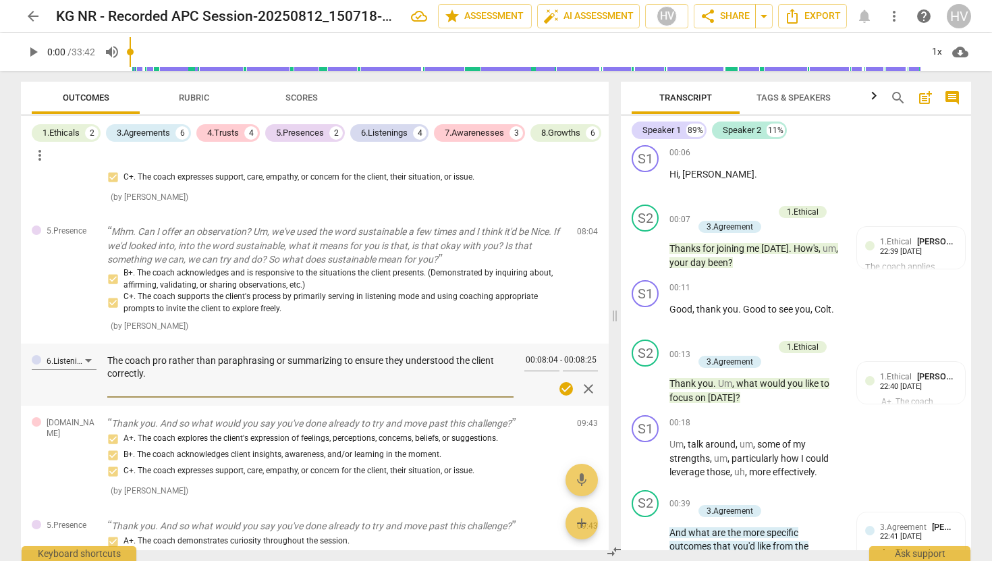
type textarea "The coach pr rather than paraphrasing or summarizing to ensure they understood …"
type textarea "The coach p rather than paraphrasing or summarizing to ensure they understood t…"
type textarea "The coach rather than paraphrasing or summarizing to ensure they understood the…"
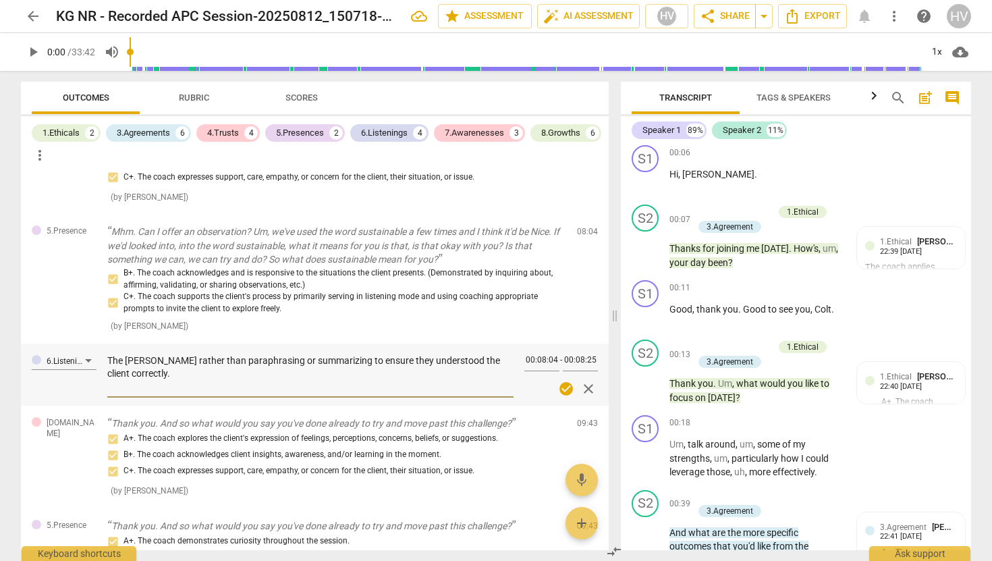
type textarea "The coach rather than paraphrasing or summarizing to ensure they understood the…"
type textarea "The coach y rather than paraphrasing or summarizing to ensure they understood t…"
type textarea "The coach rather than paraphrasing or summarizing to ensure they understood the…"
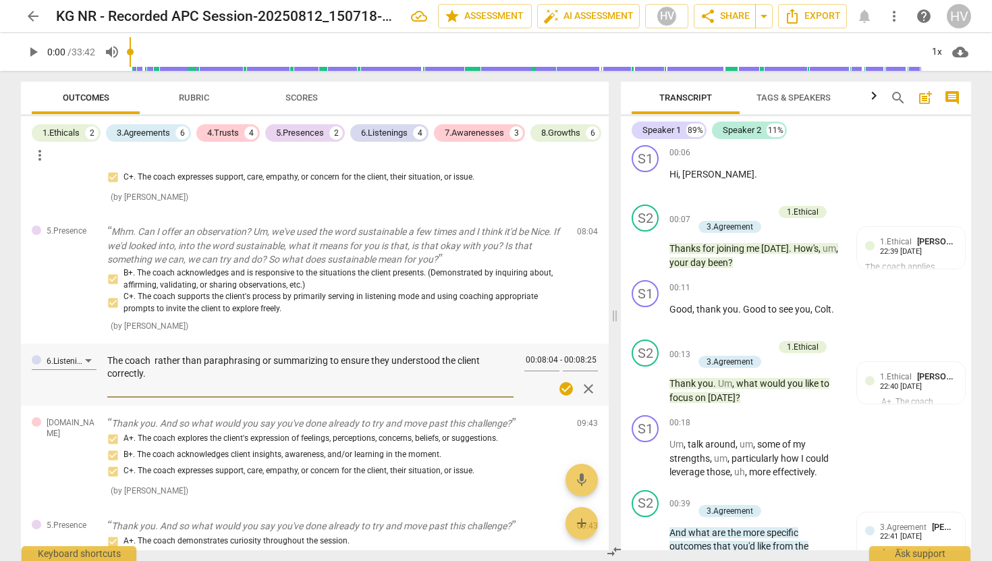
type textarea "The coach u rather than paraphrasing or summarizing to ensure they understood t…"
type textarea "The coach us rather than paraphrasing or summarizing to ensure they understood …"
type textarea "The coach use rather than paraphrasing or summarizing to ensure they understood…"
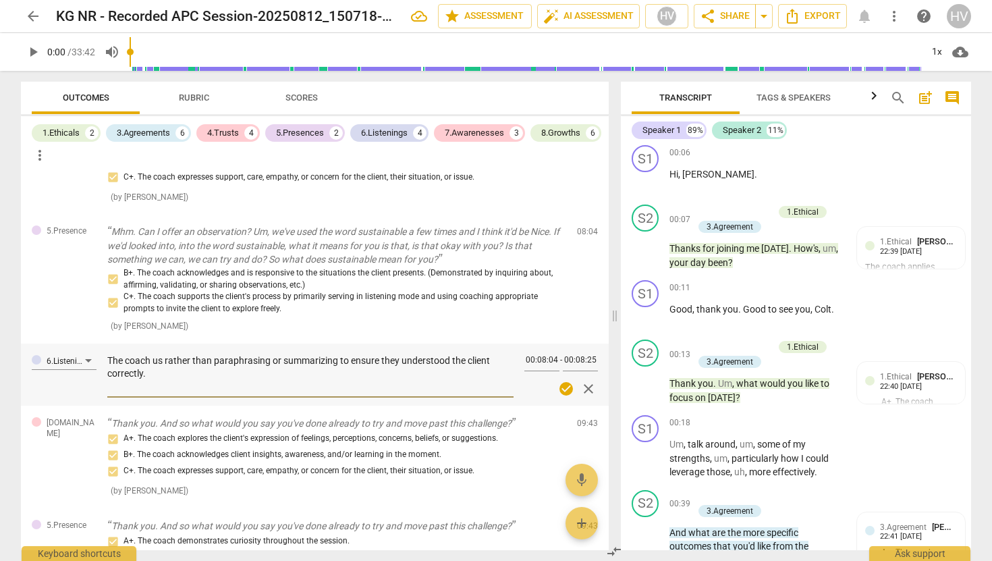
type textarea "The coach use rather than paraphrasing or summarizing to ensure they understood…"
type textarea "The coach uses rather than paraphrasing or summarizing to ensure they understoo…"
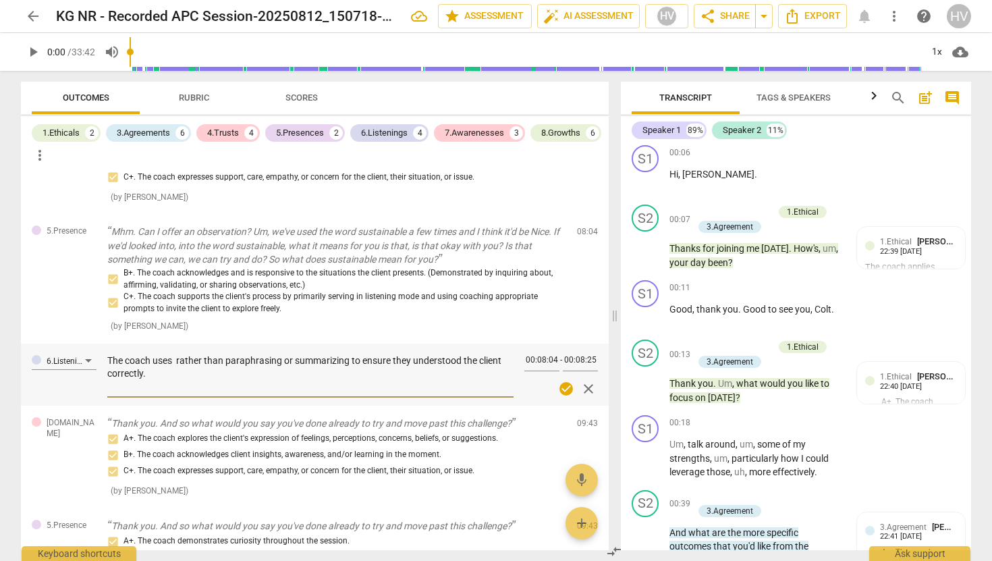
type textarea "The coach uses s rather than paraphrasing or summarizing to ensure they underst…"
type textarea "The coach uses st rather than paraphrasing or summarizing to ensure they unders…"
type textarea "The coach uses sta rather than paraphrasing or summarizing to ensure they under…"
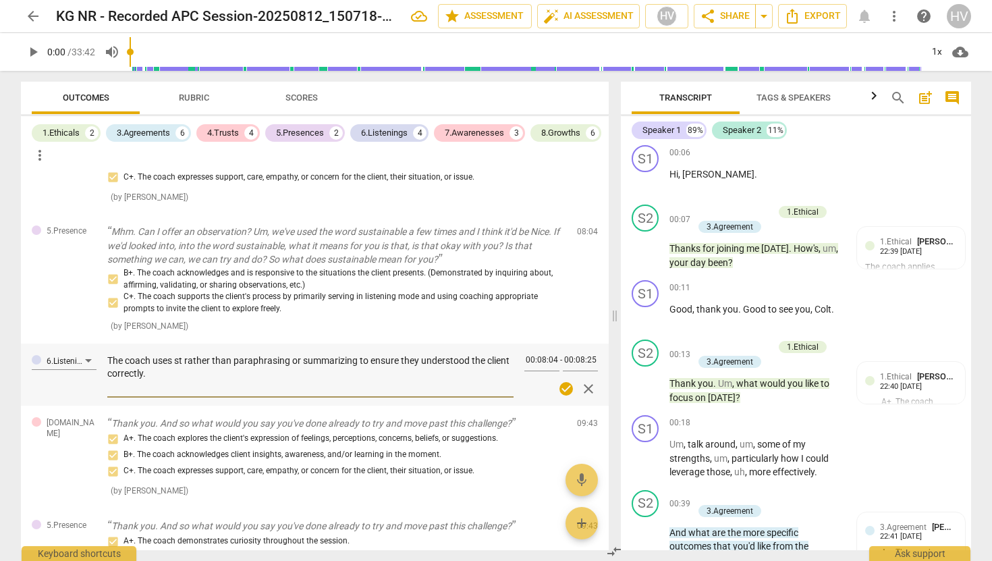
type textarea "The coach uses sta rather than paraphrasing or summarizing to ensure they under…"
type textarea "The coach uses stac rather than paraphrasing or summarizing to ensure they unde…"
type textarea "The coach uses sta rather than paraphrasing or summarizing to ensure they under…"
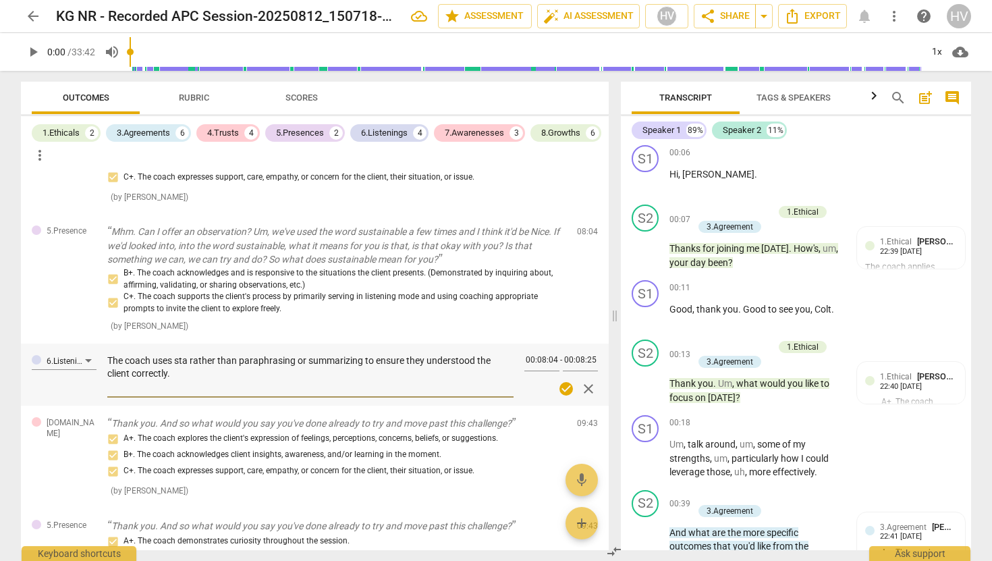
type textarea "The coach uses st rather than paraphrasing or summarizing to ensure they unders…"
type textarea "The coach uses s rather than paraphrasing or summarizing to ensure they underst…"
type textarea "The coach uses rather than paraphrasing or summarizing to ensure they understoo…"
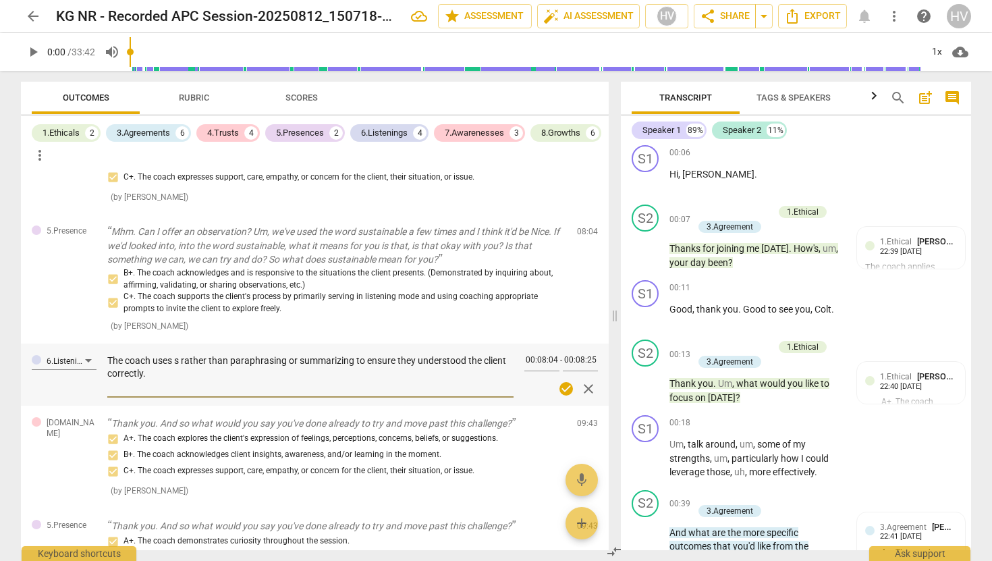
type textarea "The coach uses rather than paraphrasing or summarizing to ensure they understoo…"
type textarea "The coach uses q rather than paraphrasing or summarizing to ensure they underst…"
type textarea "The coach uses qu rather than paraphrasing or summarizing to ensure they unders…"
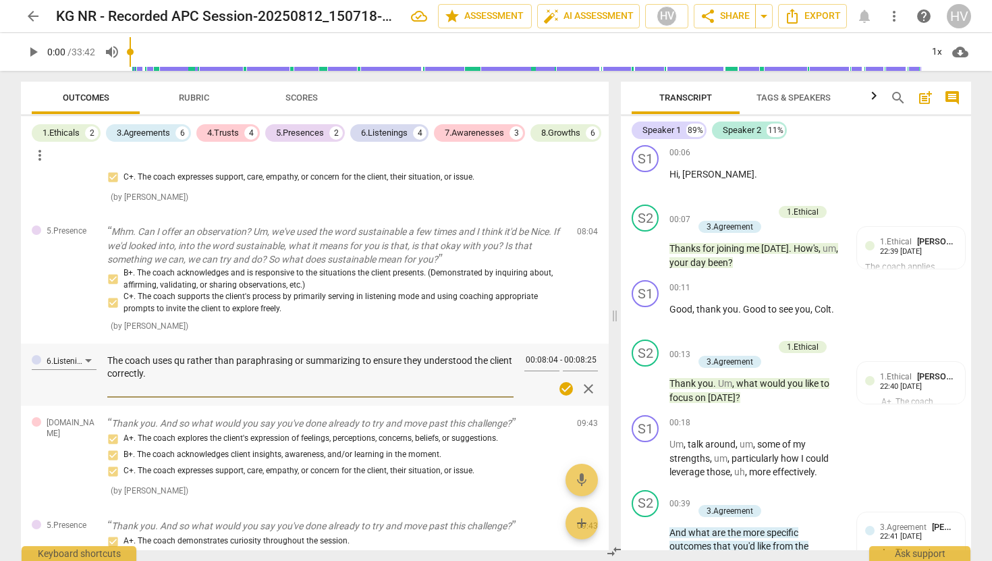
type textarea "The coach uses que rather than paraphrasing or summarizing to ensure they under…"
type textarea "The coach uses ques rather than paraphrasing or summarizing to ensure they unde…"
type textarea "The coach uses quest rather than paraphrasing or summarizing to ensure they und…"
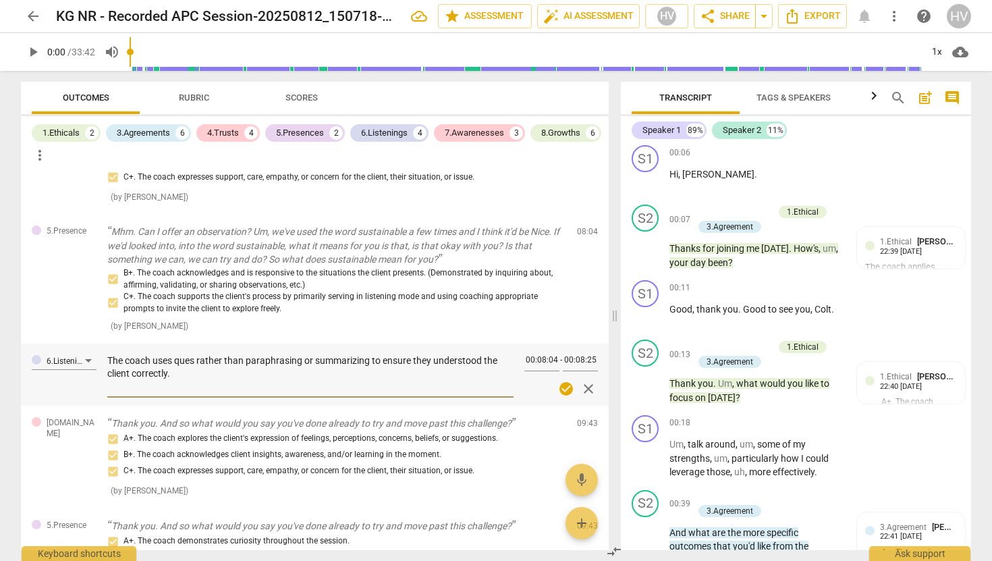
type textarea "The coach uses quest rather than paraphrasing or summarizing to ensure they und…"
type textarea "The coach uses questi rather than paraphrasing or summarizing to ensure they un…"
type textarea "The coach uses questio rather than paraphrasing or summarizing to ensure they u…"
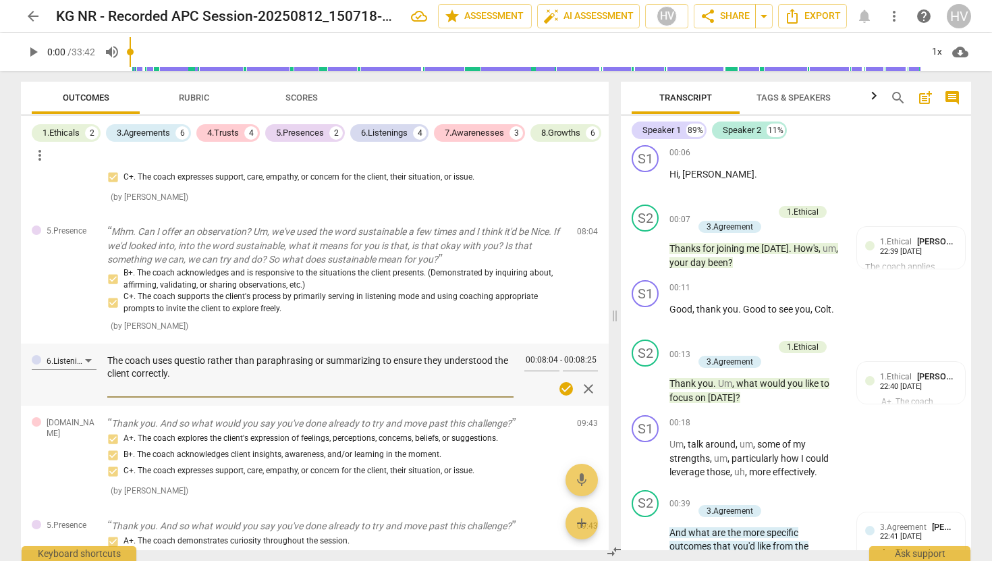
type textarea "The coach uses question rather than paraphrasing or summarizing to ensure they …"
type textarea "The coach uses questions rather than paraphrasing or summarizing to ensure they…"
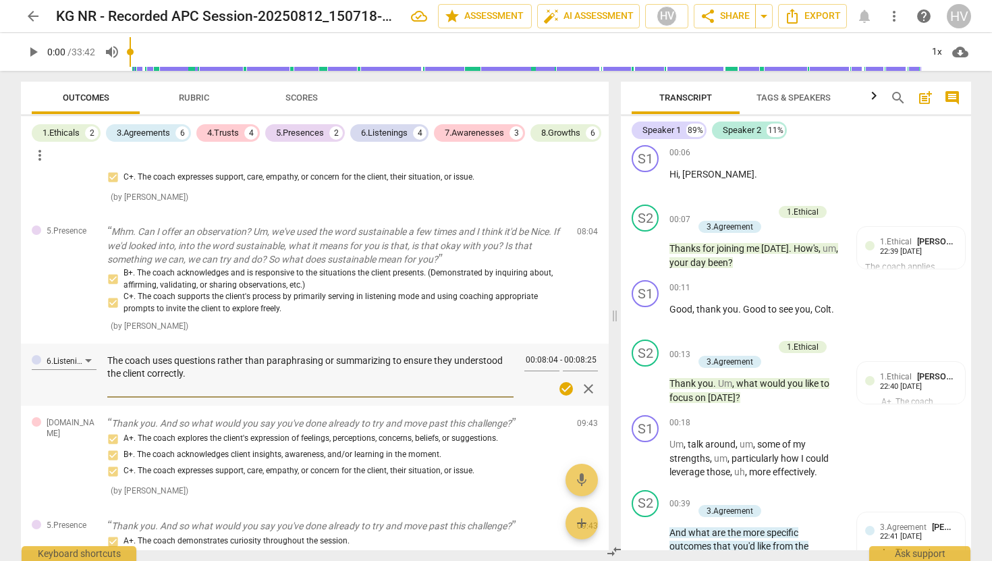
type textarea "The coach uses questions rather than paraphrasing or summarizing to ensure they…"
type textarea "The coach uses questions o rather than paraphrasing or summarizing to ensure th…"
type textarea "The coach uses questions on rather than paraphrasing or summarizing to ensure t…"
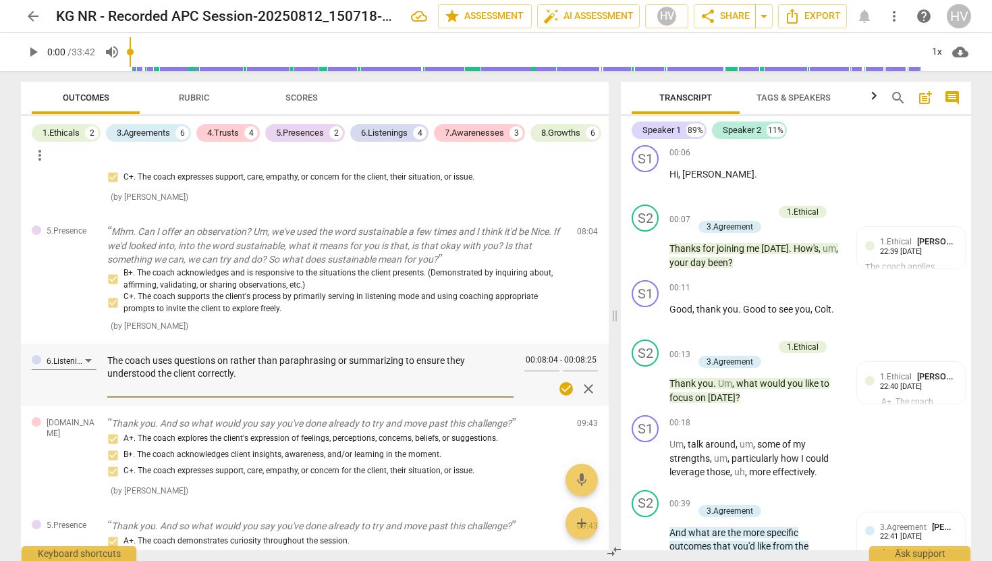
type textarea "The coach uses questions one rather than paraphrasing or summarizing to ensure …"
type textarea "The coach uses questions one a rather than paraphrasing or summarizing to ensur…"
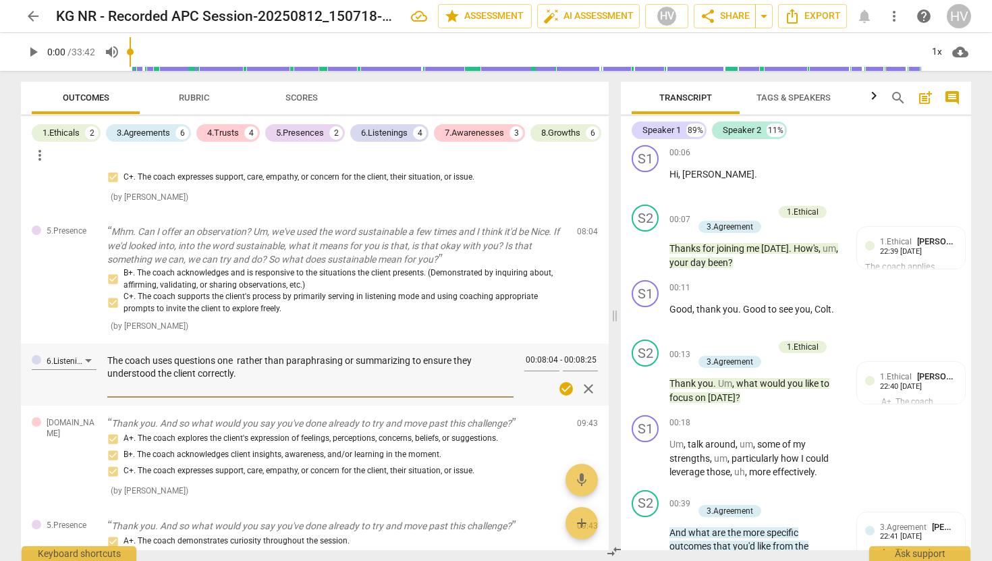
type textarea "The coach uses questions one a rather than paraphrasing or summarizing to ensur…"
type textarea "The coach uses questions one af rather than paraphrasing or summarizing to ensu…"
type textarea "The coach uses questions one aft rather than paraphrasing or summarizing to ens…"
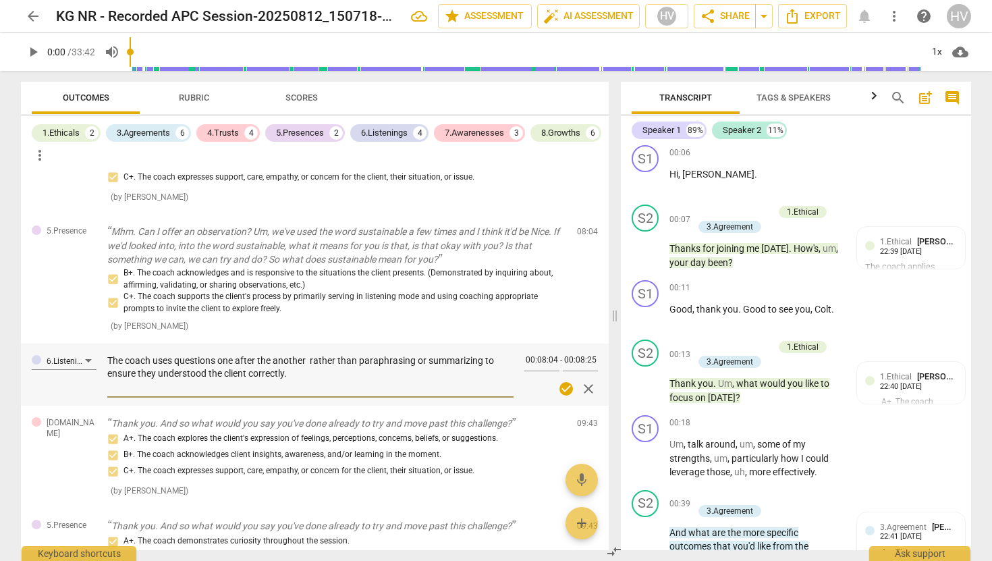
click at [176, 363] on textarea "The coach uses questions one after the another rather than paraphrasing or summ…" at bounding box center [310, 373] width 406 height 38
click at [316, 362] on textarea "The coach stacks questions one after the another rather than paraphrasing or su…" at bounding box center [310, 373] width 406 height 38
click at [562, 387] on span "check_circle" at bounding box center [566, 389] width 16 height 16
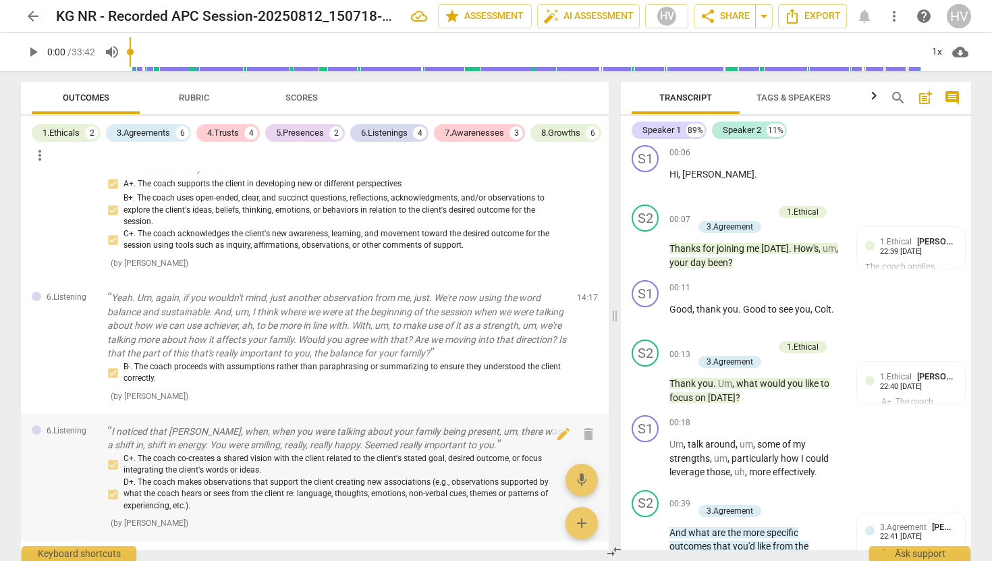
scroll to position [1449, 0]
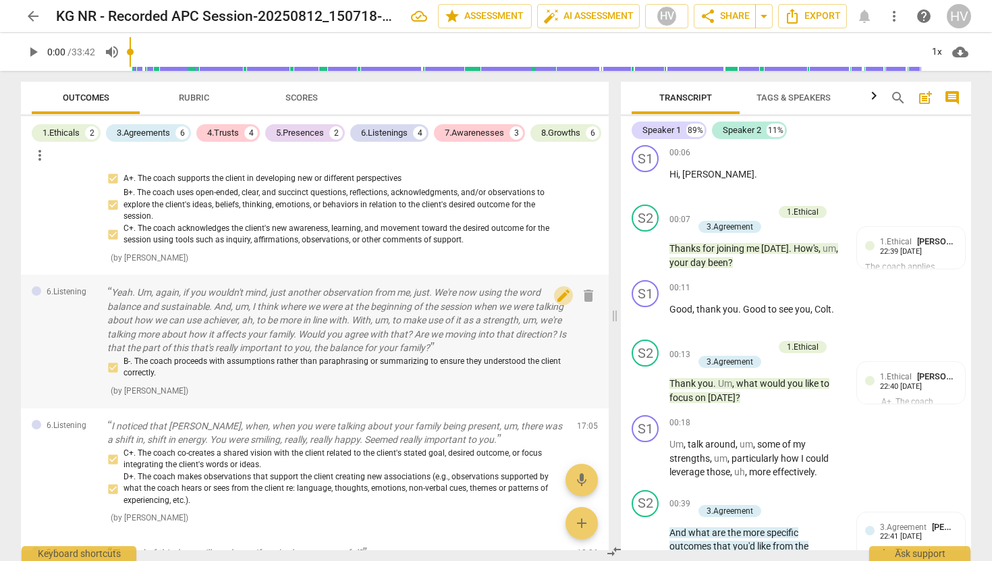
click at [558, 300] on span "edit" at bounding box center [564, 296] width 16 height 16
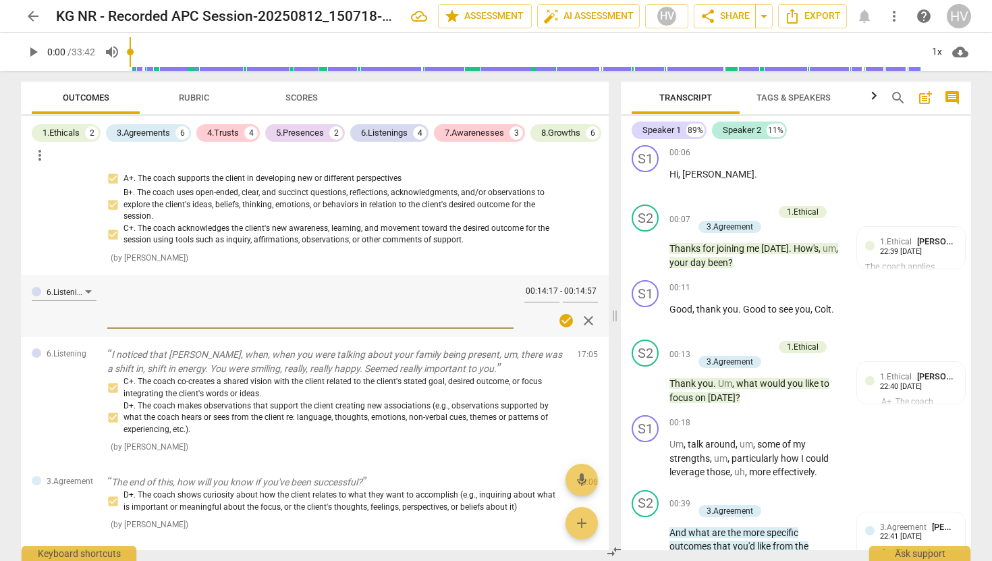
click at [201, 104] on span "Rubric" at bounding box center [194, 98] width 63 height 18
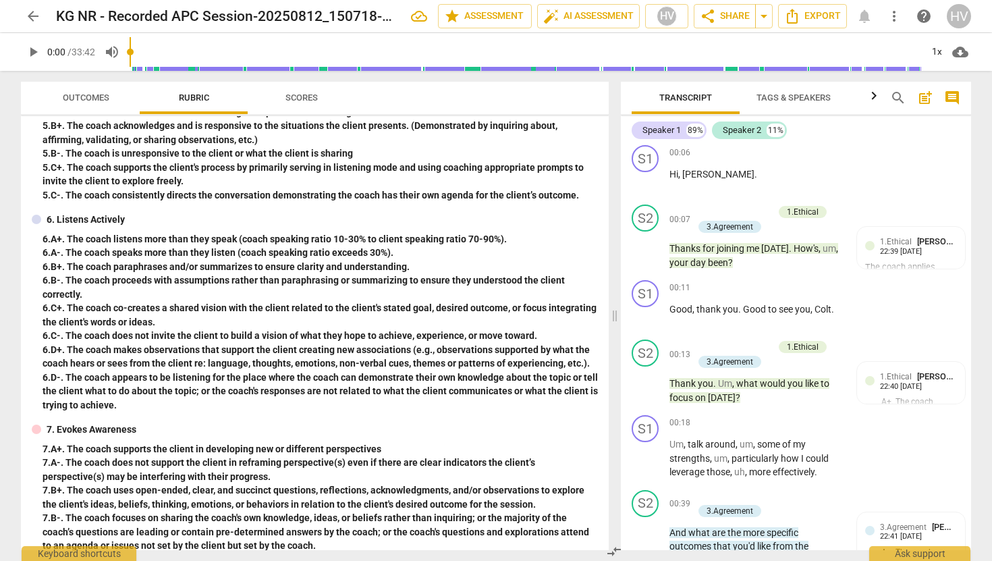
scroll to position [576, 0]
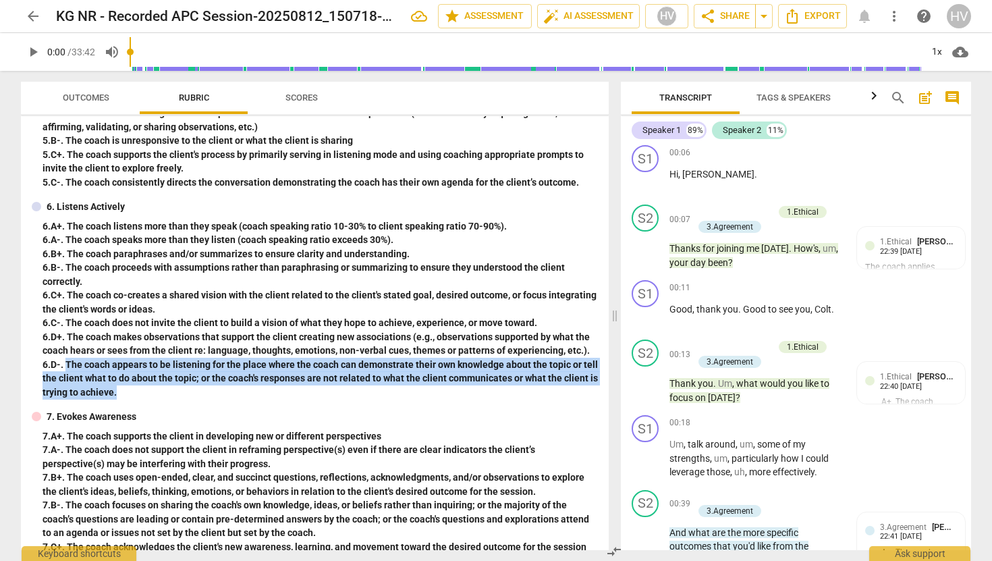
drag, startPoint x: 65, startPoint y: 364, endPoint x: 160, endPoint y: 398, distance: 100.8
click at [160, 398] on div "6. D-. The coach appears to be listening for the place where the coach can demo…" at bounding box center [321, 379] width 556 height 42
copy div "The coach appears to be listening for the place where the coach can demonstrate…"
click at [85, 98] on span "Outcomes" at bounding box center [86, 97] width 47 height 10
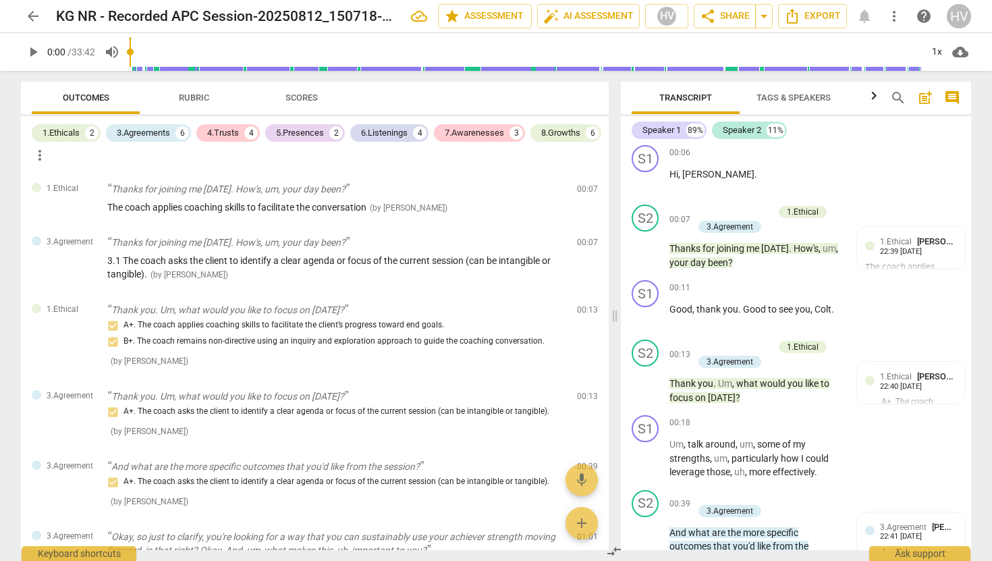
scroll to position [1381, 0]
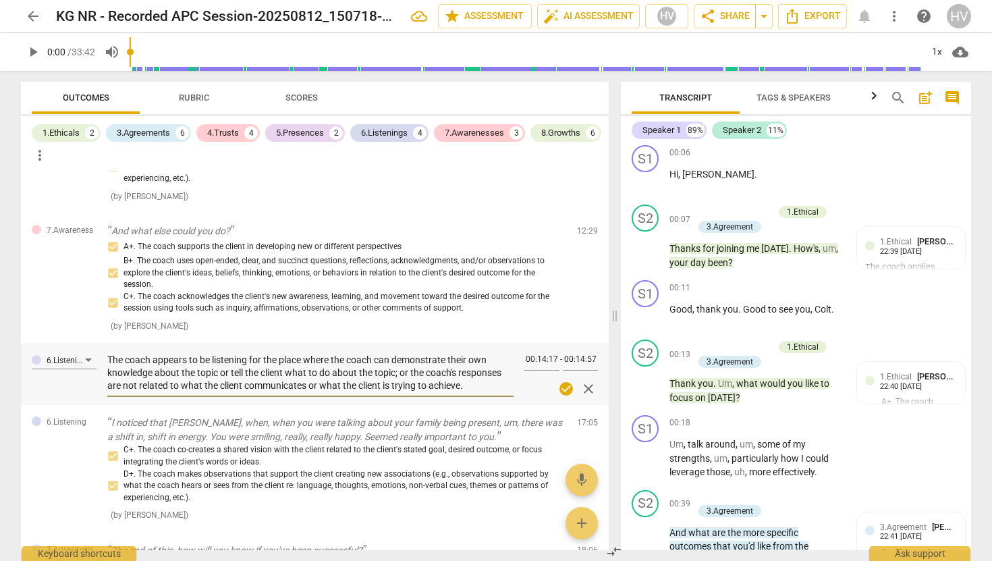
click at [155, 363] on textarea "The coach appears to be listening for the place where the coach can demonstrate…" at bounding box center [310, 373] width 406 height 38
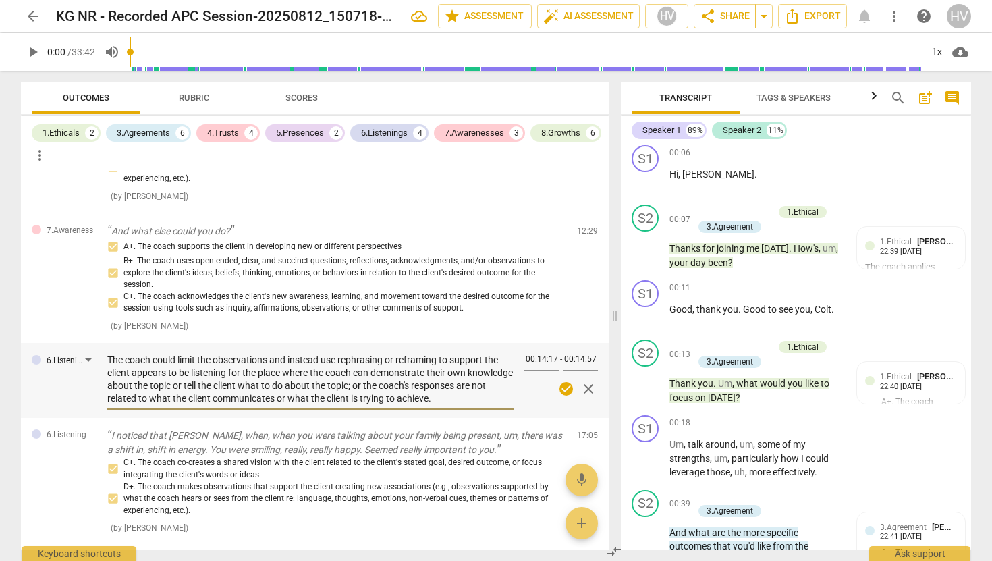
drag, startPoint x: 132, startPoint y: 375, endPoint x: 516, endPoint y: 408, distance: 384.8
click at [516, 408] on div "6.Listening The coach could limit the observations and instead use rephrasing o…" at bounding box center [315, 380] width 588 height 75
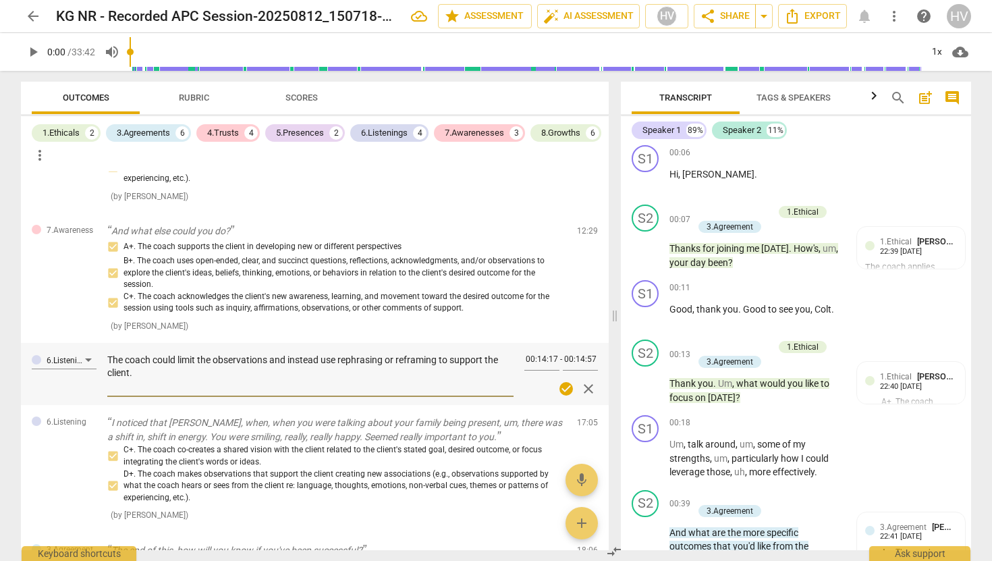
click at [562, 390] on span "check_circle" at bounding box center [566, 389] width 16 height 16
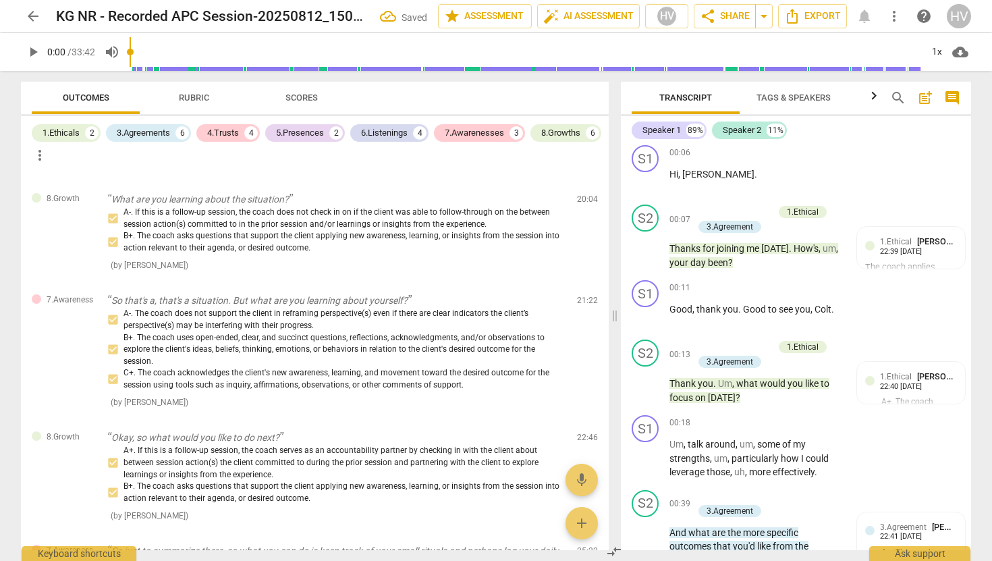
scroll to position [1896, 0]
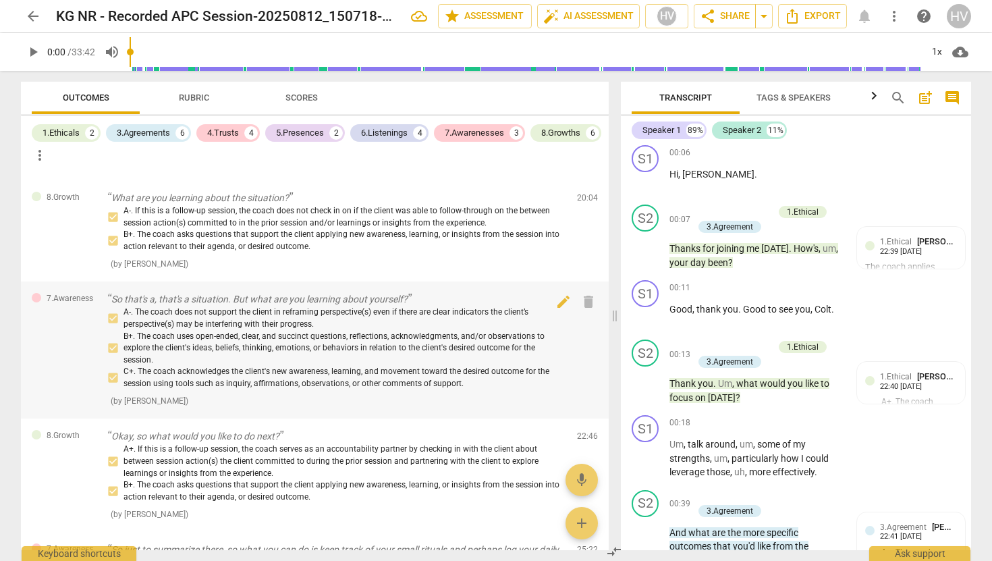
click at [113, 319] on div "A-. The coach does not support the client in reframing perspective(s) even if t…" at bounding box center [336, 347] width 459 height 83
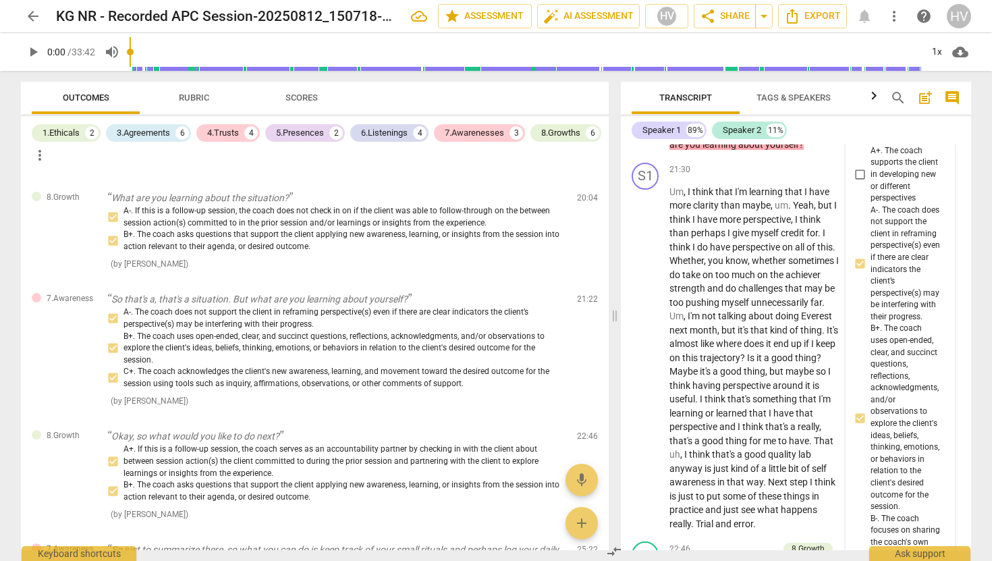
scroll to position [8462, 0]
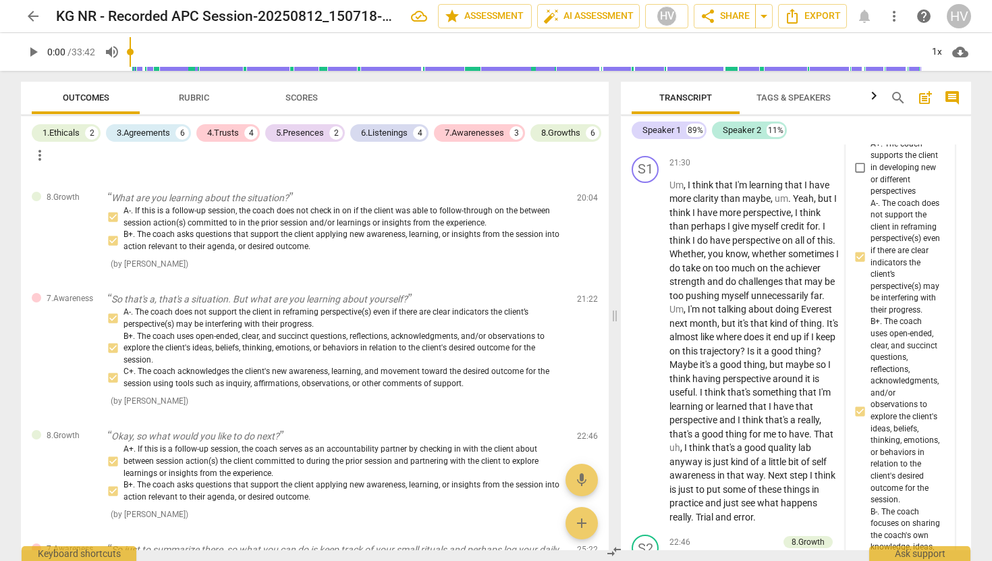
click at [859, 265] on input "A-. The coach does not support the client in reframing perspective(s) even if t…" at bounding box center [860, 257] width 22 height 16
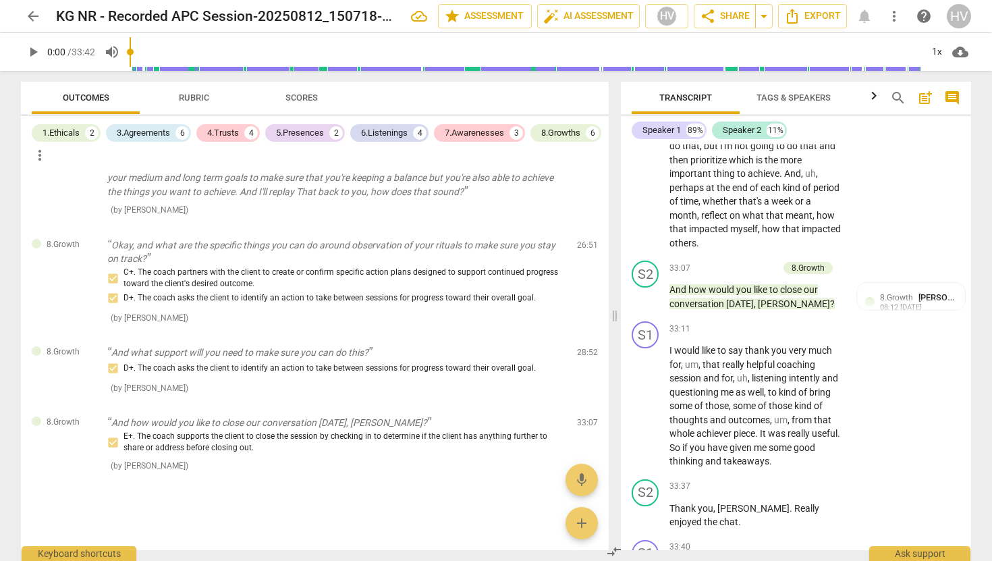
scroll to position [12610, 0]
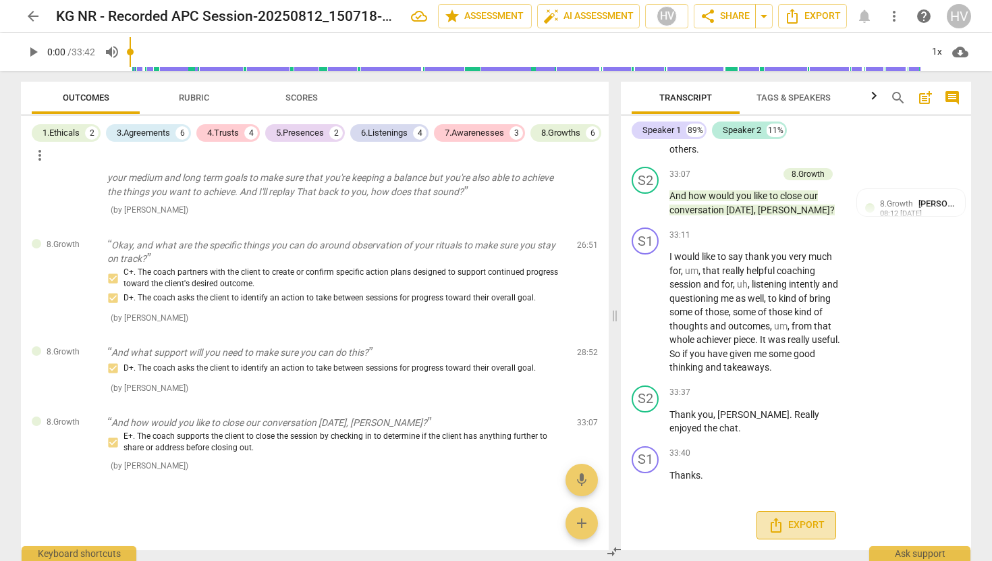
click at [790, 521] on span "Export" at bounding box center [796, 525] width 57 height 16
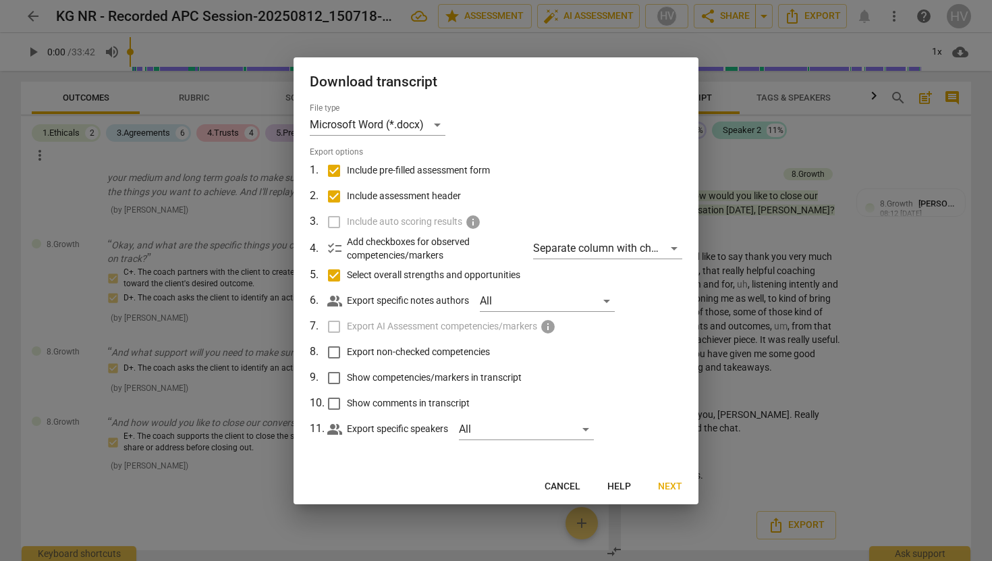
click at [668, 489] on span "Next" at bounding box center [670, 486] width 24 height 13
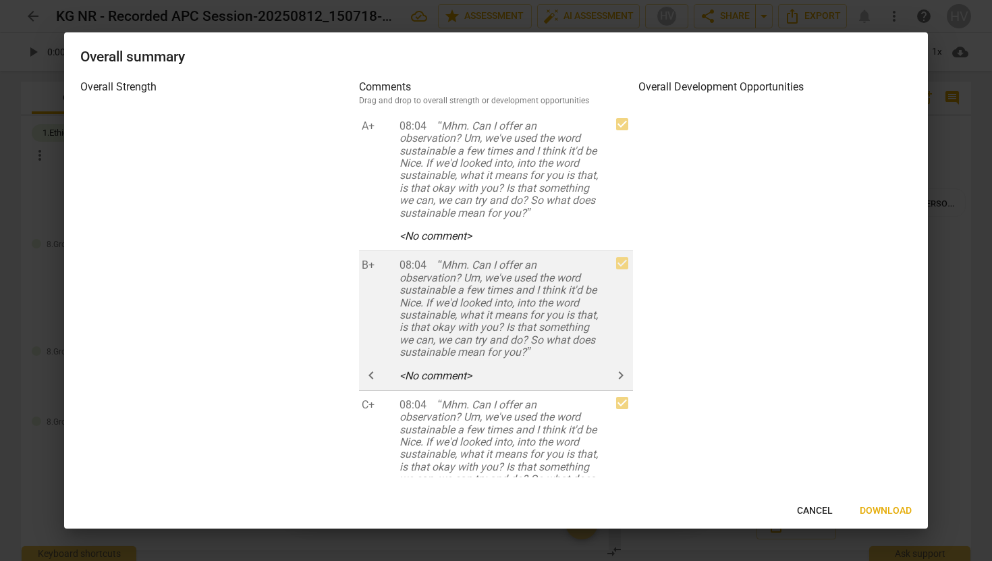
scroll to position [1384, 0]
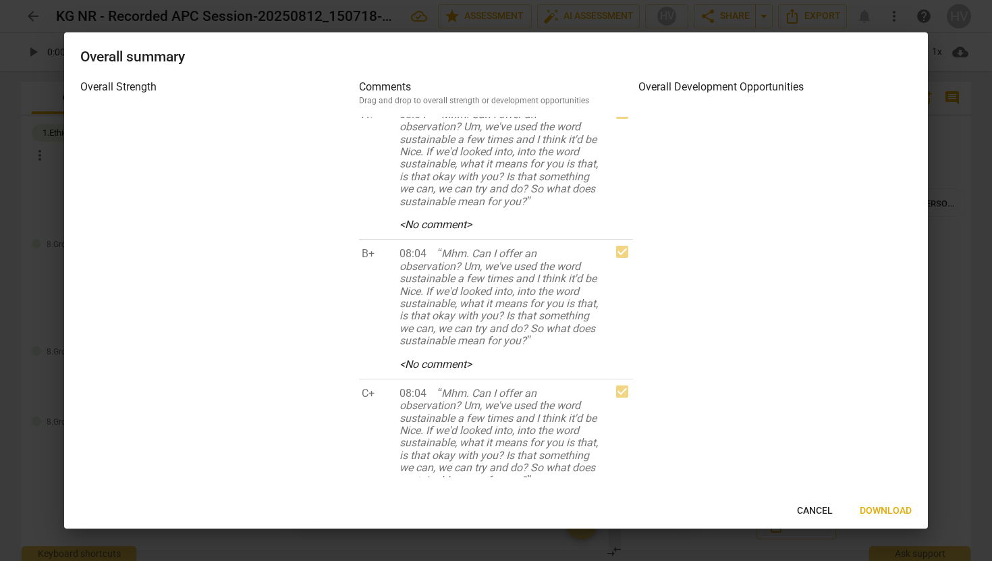
click at [805, 507] on span "Cancel" at bounding box center [815, 510] width 36 height 13
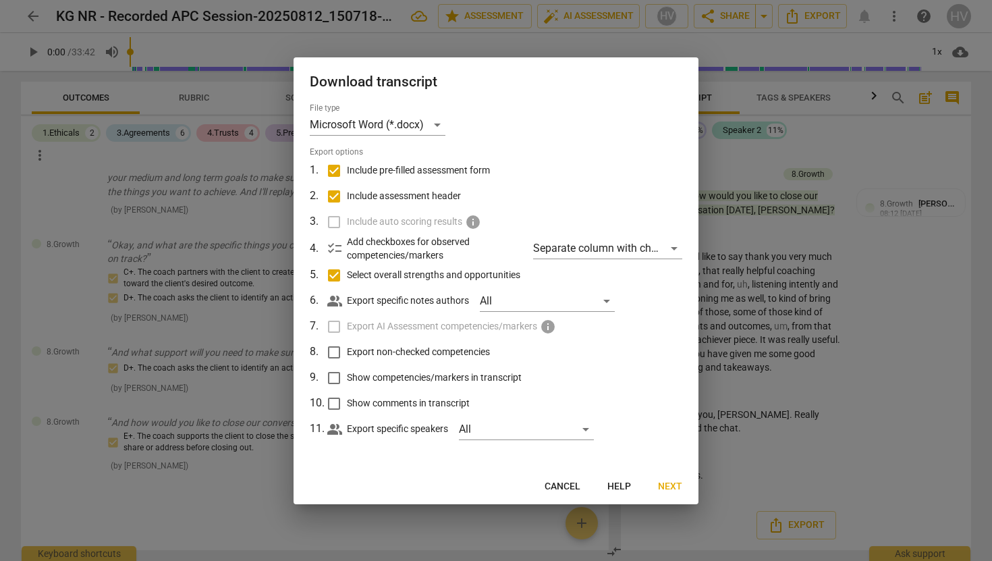
click at [333, 377] on input "Show competencies/markers in transcript" at bounding box center [334, 378] width 26 height 26
click at [334, 402] on input "Show comments in transcript" at bounding box center [334, 404] width 26 height 26
click at [666, 488] on span "Next" at bounding box center [670, 486] width 24 height 13
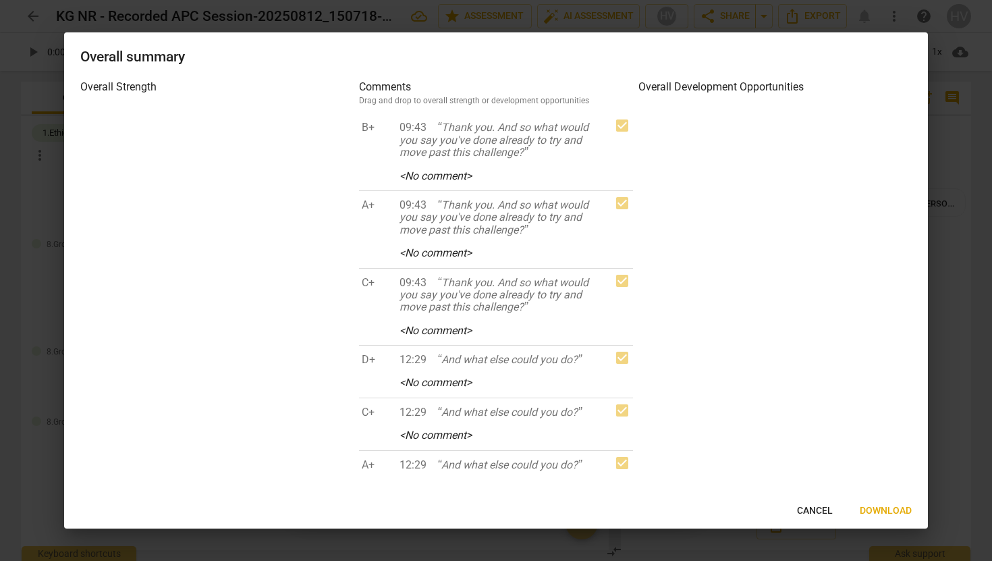
scroll to position [2186, 0]
click at [811, 508] on span "Cancel" at bounding box center [815, 510] width 36 height 13
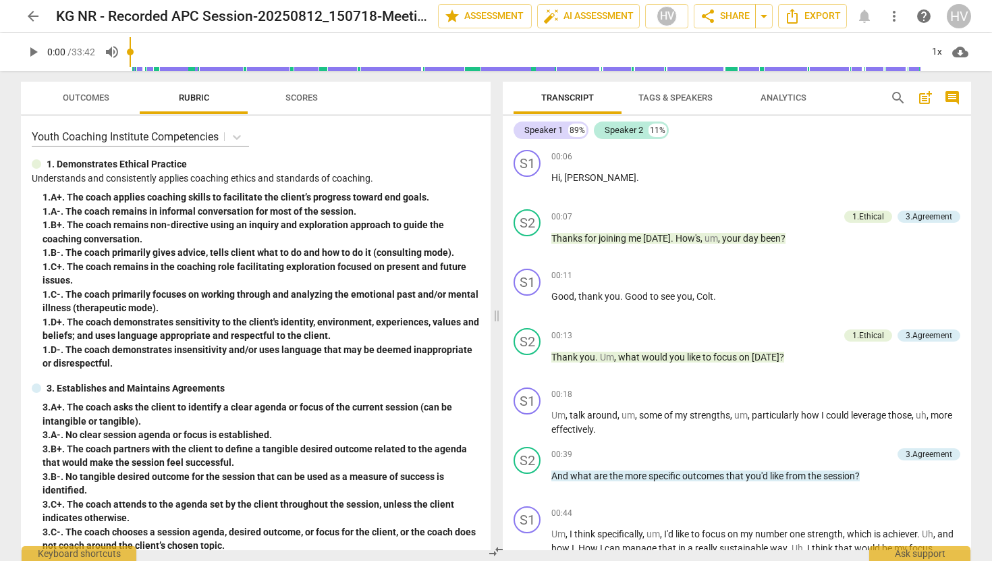
click at [81, 97] on span "Outcomes" at bounding box center [86, 97] width 47 height 10
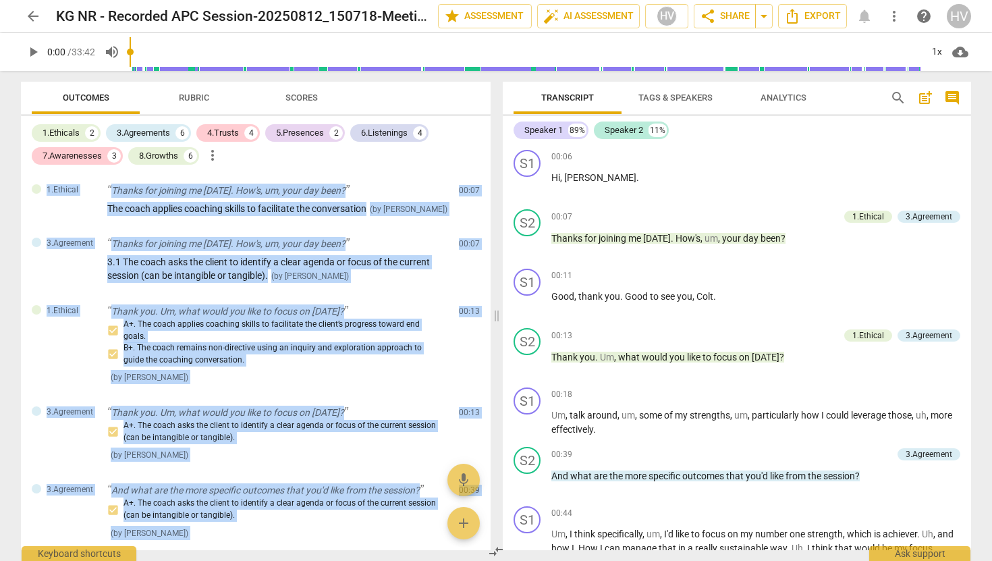
drag, startPoint x: 219, startPoint y: 494, endPoint x: 140, endPoint y: 169, distance: 334.8
click at [140, 169] on div "1.Ethicals 2 3.Agreements 6 4.Trusts 4 5.Presences 2 6.Listenings 4 7.Awareness…" at bounding box center [256, 333] width 470 height 434
copy div "1.Ethical Thanks for joining me today. How's, um, your day been? The coach appl…"
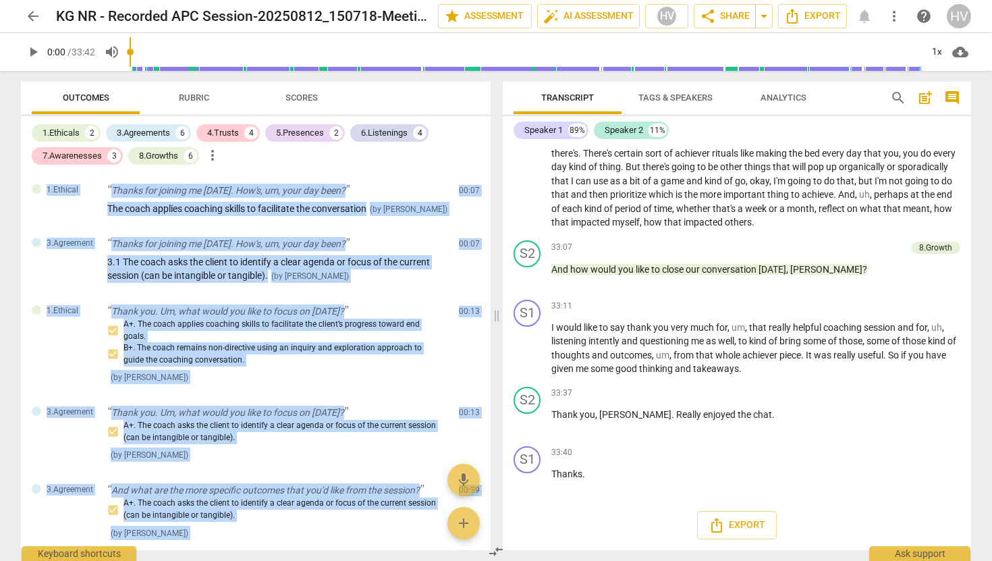
scroll to position [6276, 0]
click at [743, 527] on span "Export" at bounding box center [737, 525] width 57 height 16
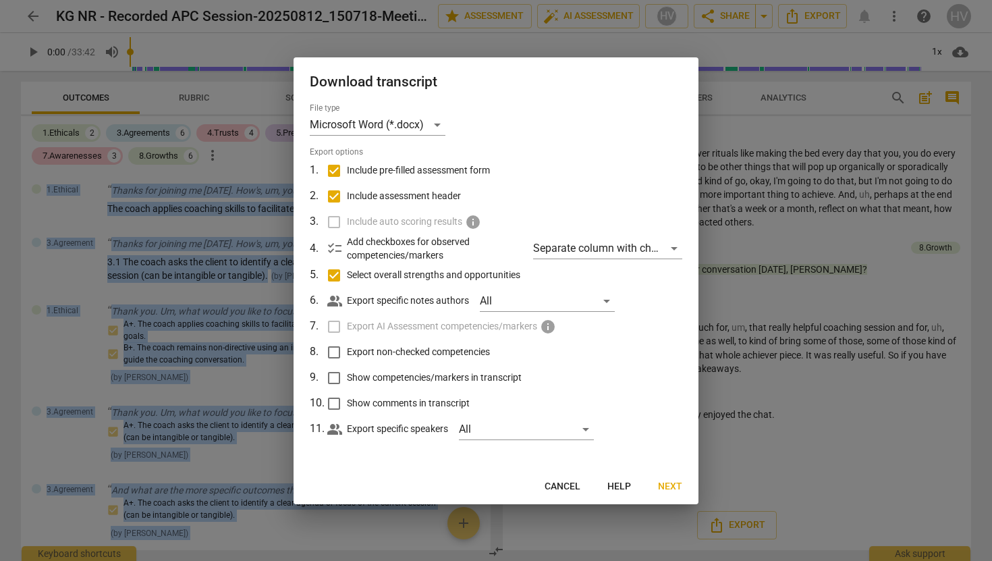
click at [673, 489] on span "Next" at bounding box center [670, 486] width 24 height 13
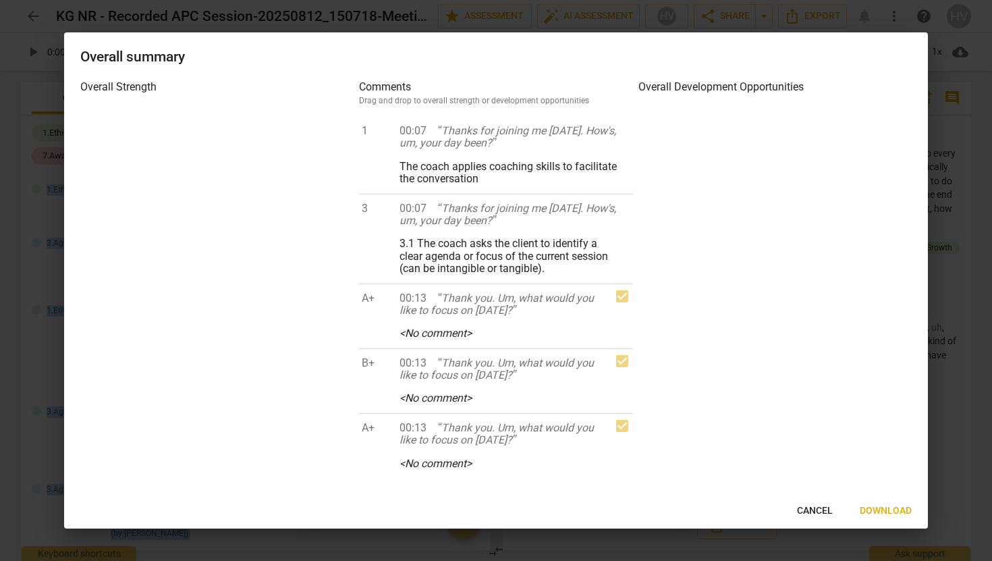
click at [875, 508] on span "Download" at bounding box center [886, 510] width 52 height 13
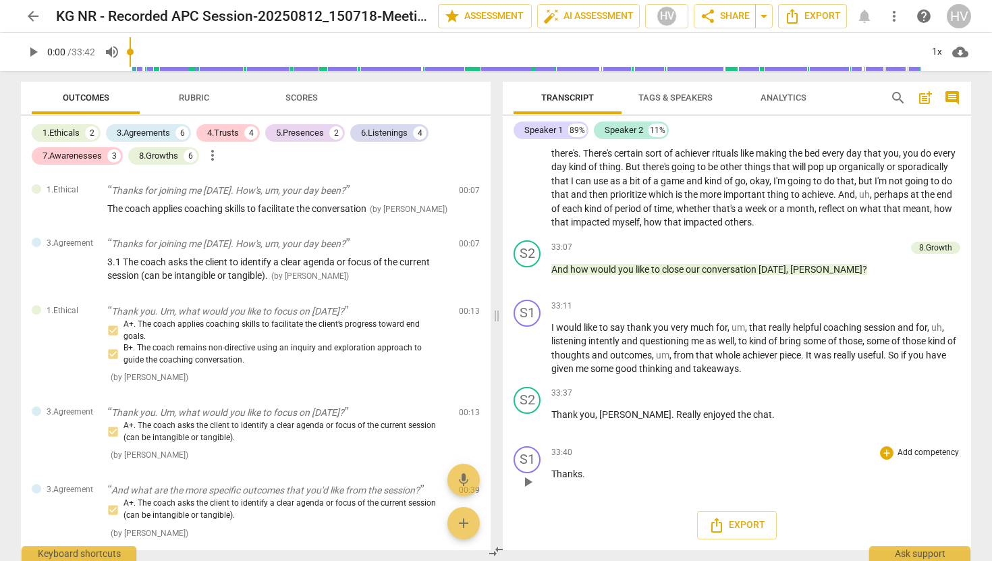
click at [806, 481] on div "33:40 + Add competency keyboard_arrow_right Thanks ." at bounding box center [755, 470] width 409 height 49
click at [744, 525] on span "Export" at bounding box center [737, 525] width 57 height 16
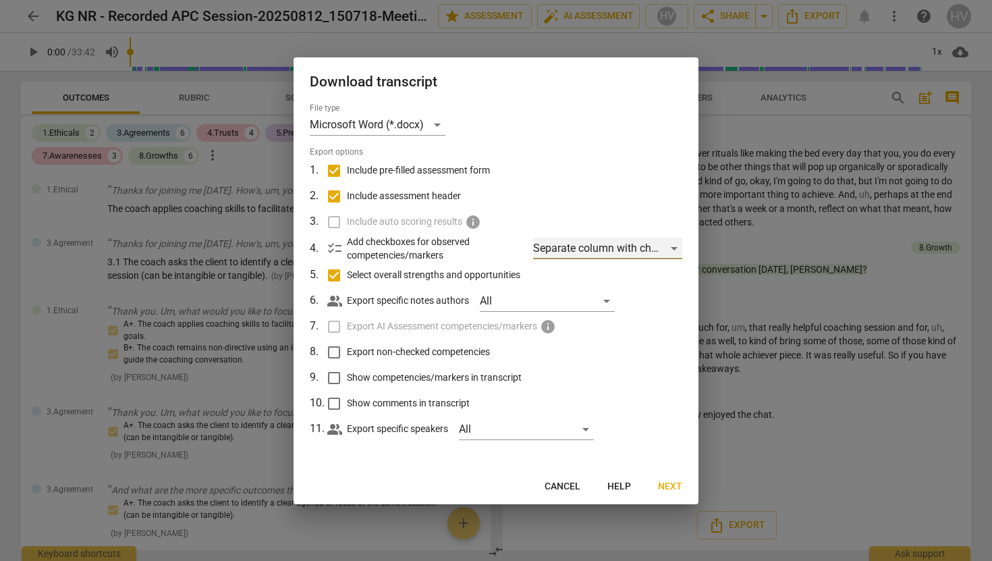
click at [679, 247] on div "Separate column with check marks" at bounding box center [607, 249] width 149 height 22
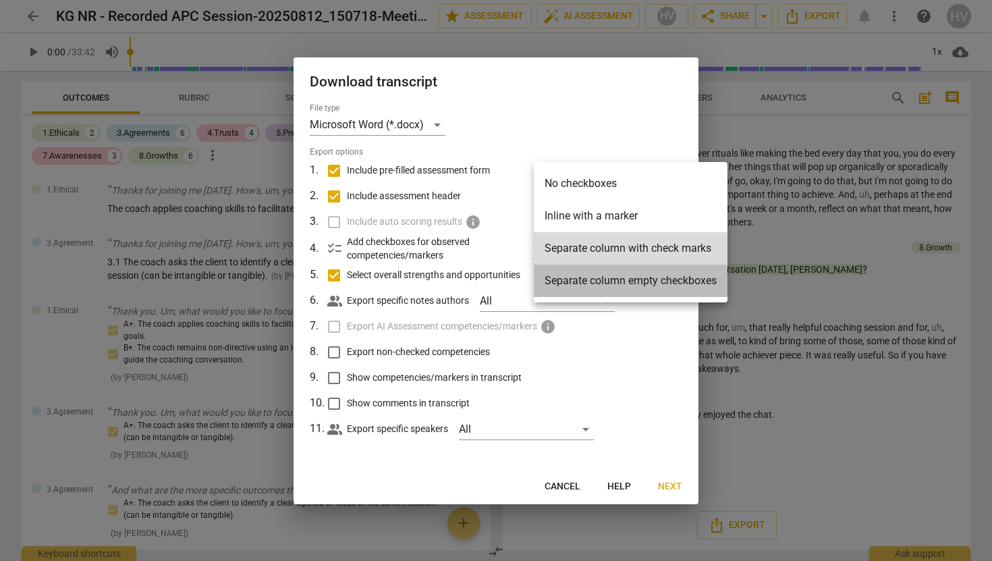
click at [639, 286] on li "Separate column empty checkboxes" at bounding box center [631, 281] width 194 height 32
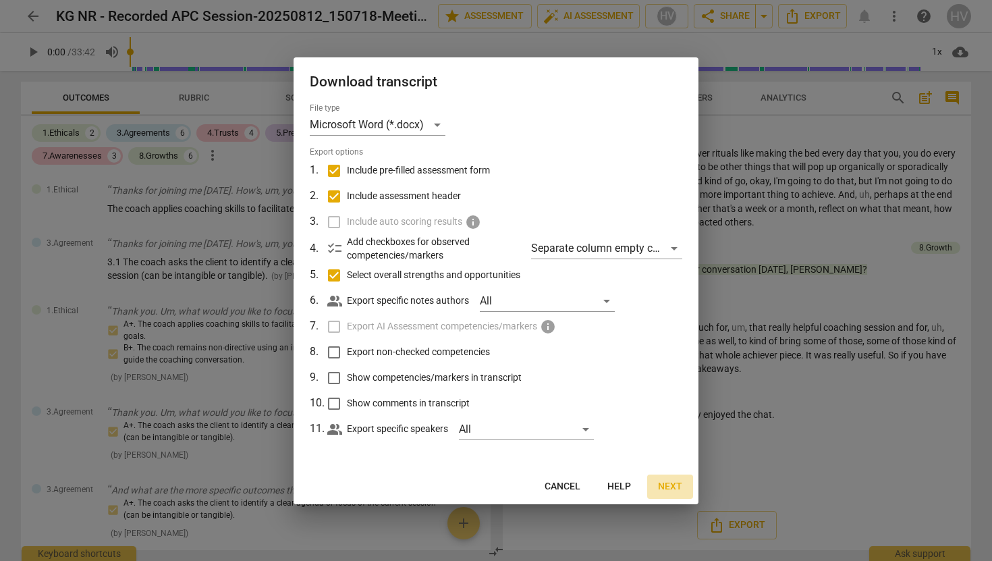
click at [678, 482] on span "Next" at bounding box center [670, 486] width 24 height 13
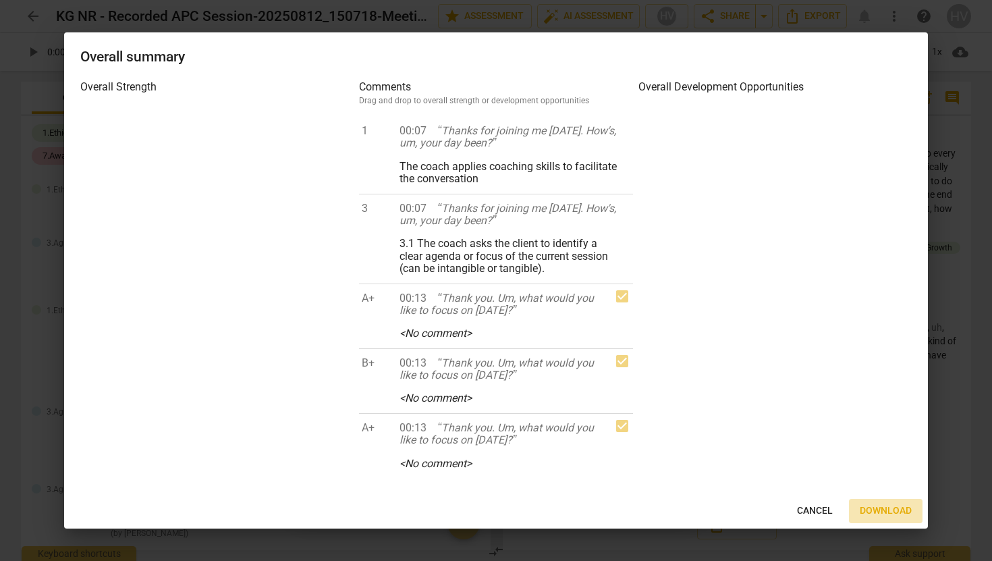
click at [881, 506] on span "Download" at bounding box center [886, 510] width 52 height 13
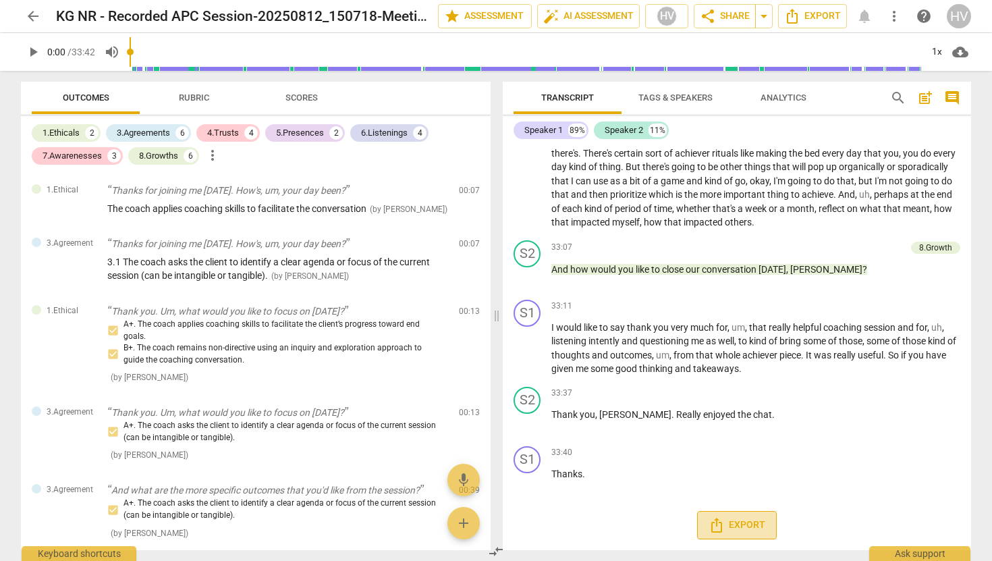
click at [741, 528] on span "Export" at bounding box center [737, 525] width 57 height 16
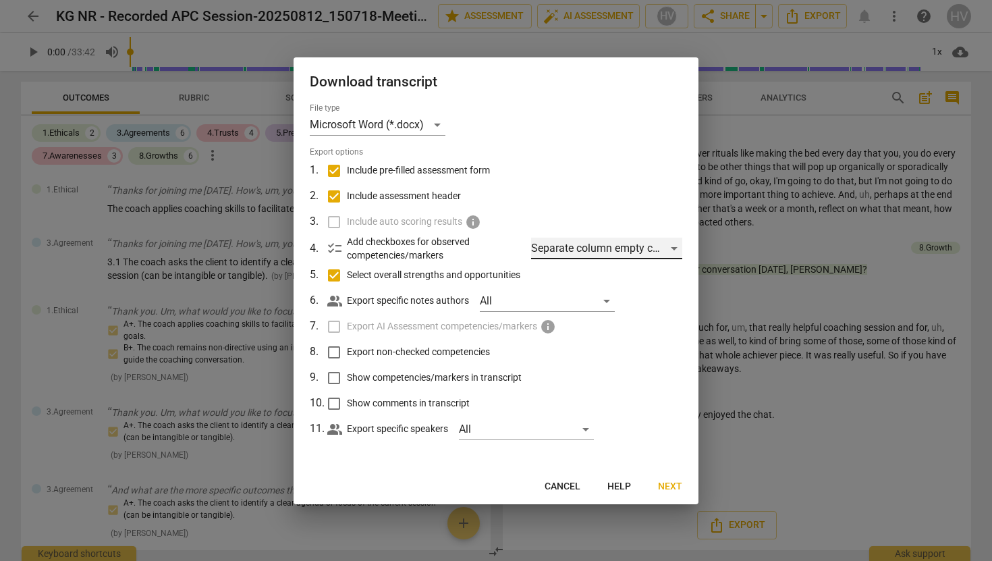
click at [612, 242] on div "Separate column empty checkboxes" at bounding box center [606, 249] width 151 height 22
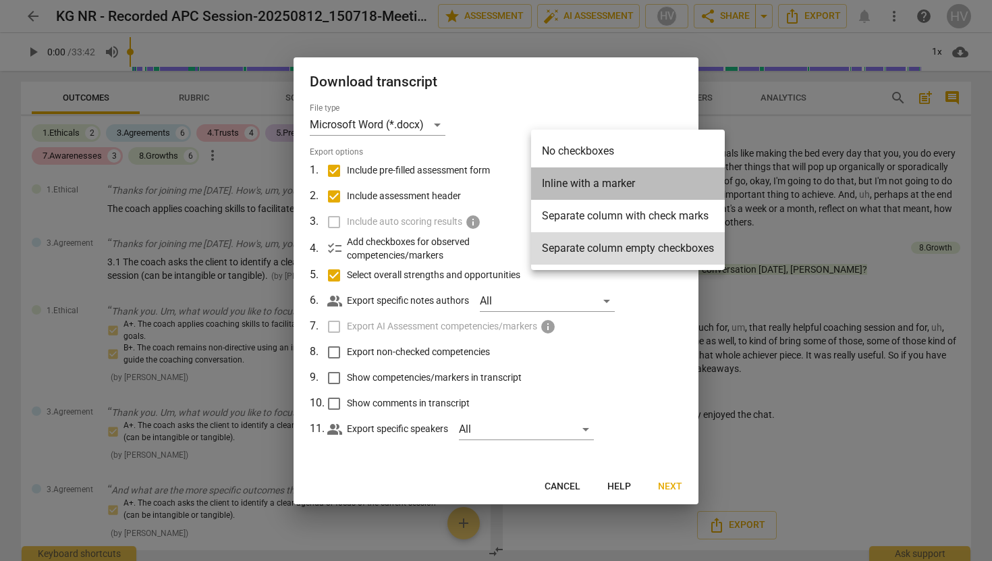
click at [600, 184] on li "Inline with a marker" at bounding box center [628, 183] width 194 height 32
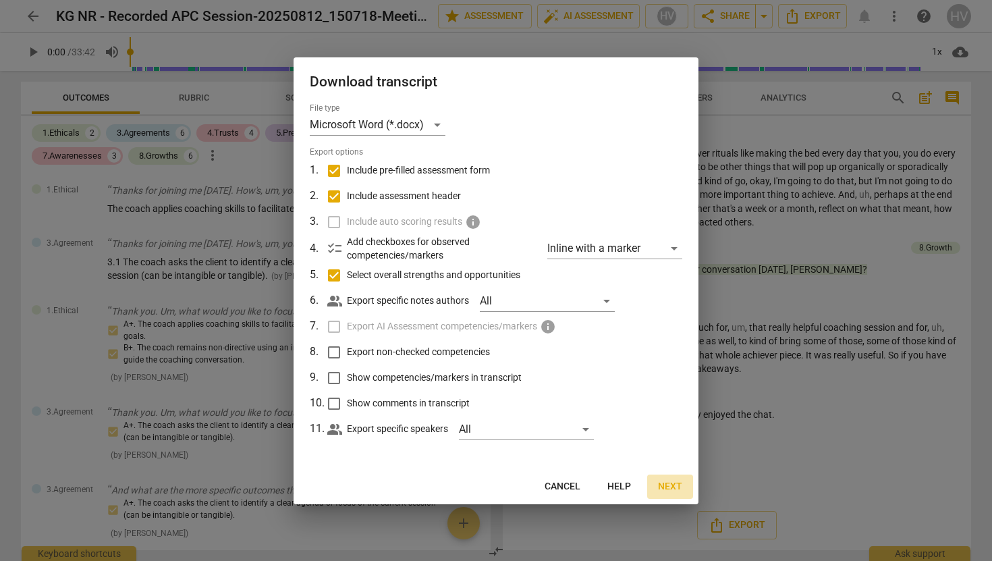
click at [670, 487] on span "Next" at bounding box center [670, 486] width 24 height 13
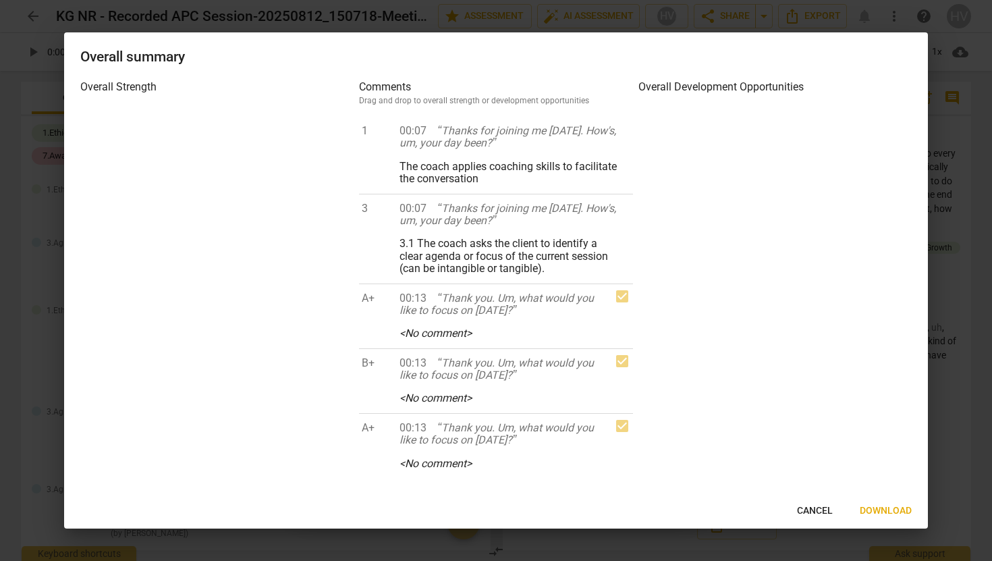
click at [890, 509] on span "Download" at bounding box center [886, 510] width 52 height 13
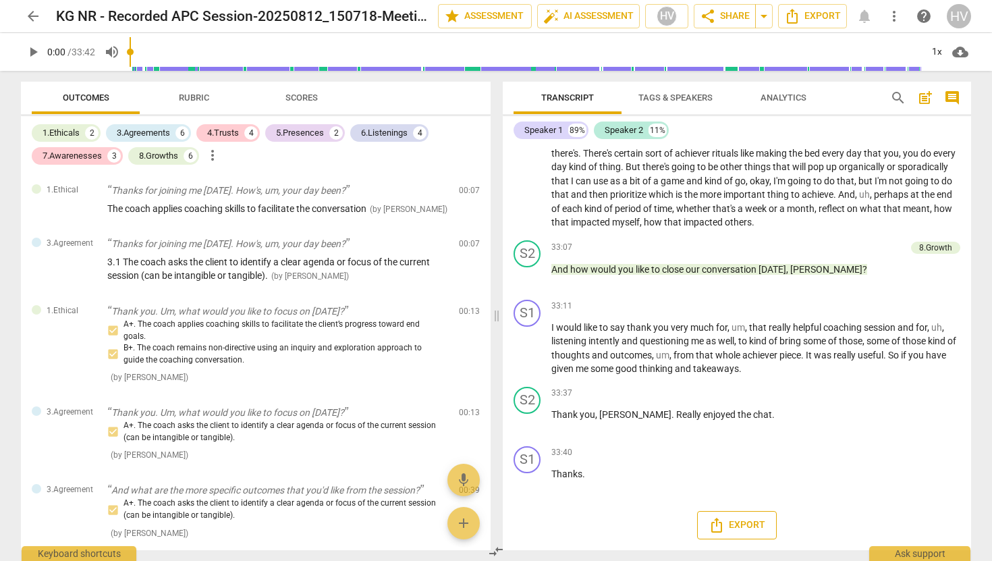
click at [748, 522] on span "Export" at bounding box center [737, 525] width 57 height 16
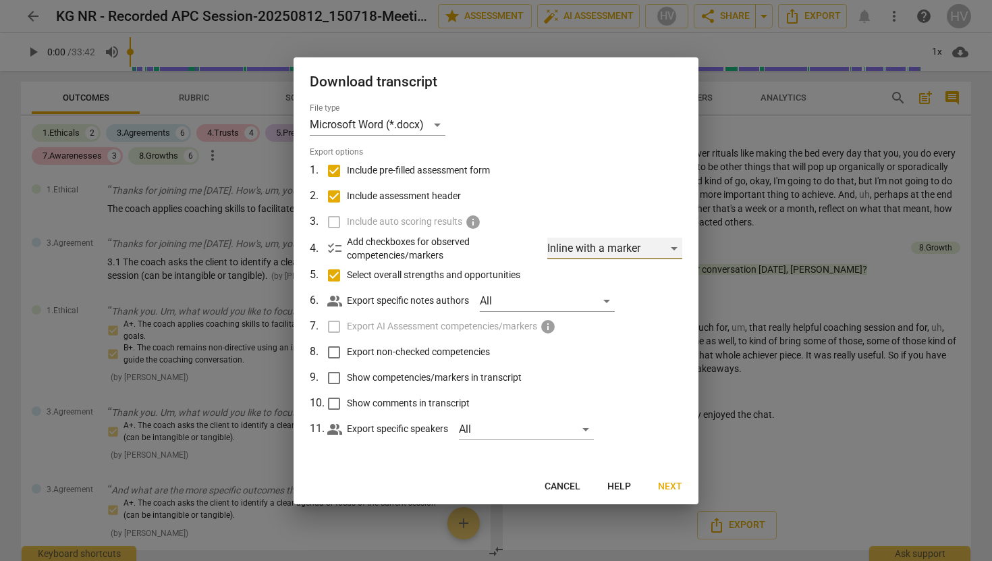
click at [677, 248] on div "Inline with a marker" at bounding box center [614, 249] width 135 height 22
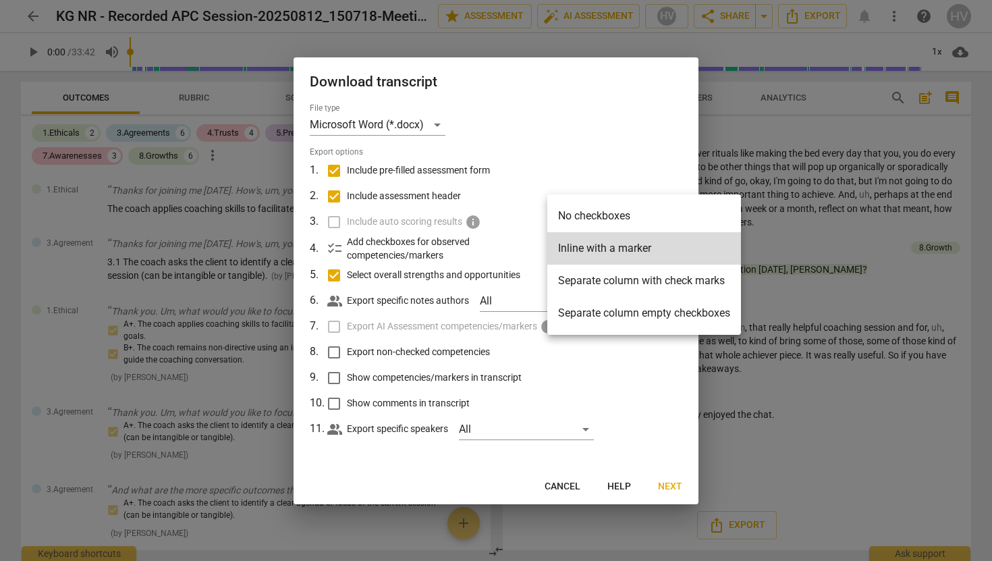
click at [652, 284] on li "Separate column with check marks" at bounding box center [644, 281] width 194 height 32
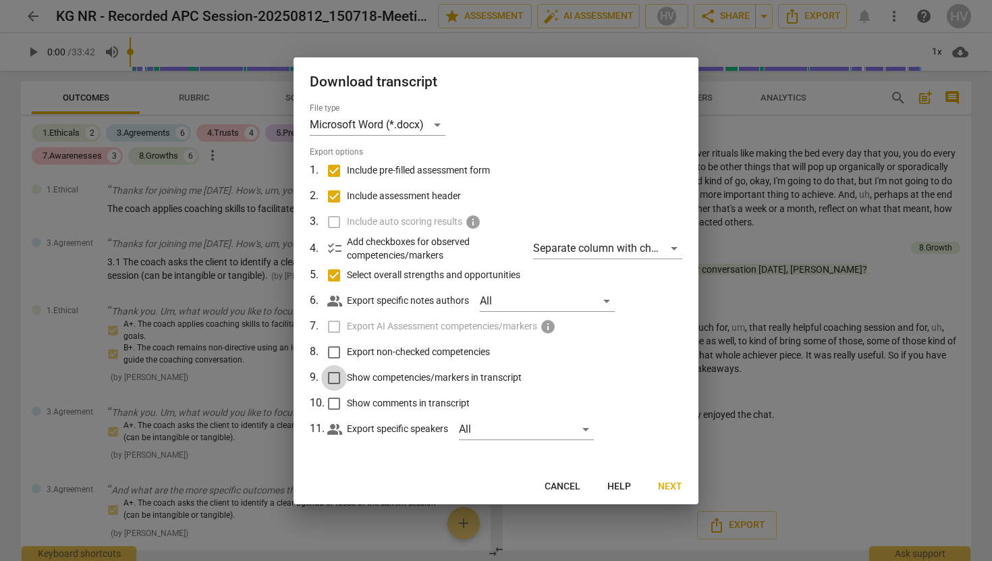
click at [337, 380] on input "Show competencies/markers in transcript" at bounding box center [334, 378] width 26 height 26
click at [337, 379] on input "Show competencies/markers in transcript" at bounding box center [334, 378] width 26 height 26
checkbox input "false"
click at [580, 487] on span "Cancel" at bounding box center [563, 486] width 36 height 13
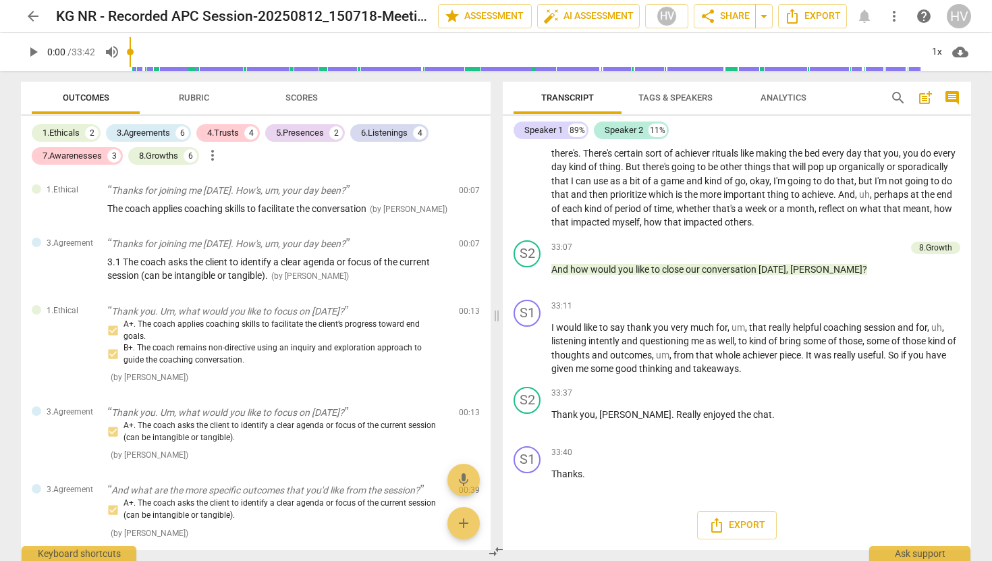
click at [186, 92] on span "Rubric" at bounding box center [194, 98] width 63 height 18
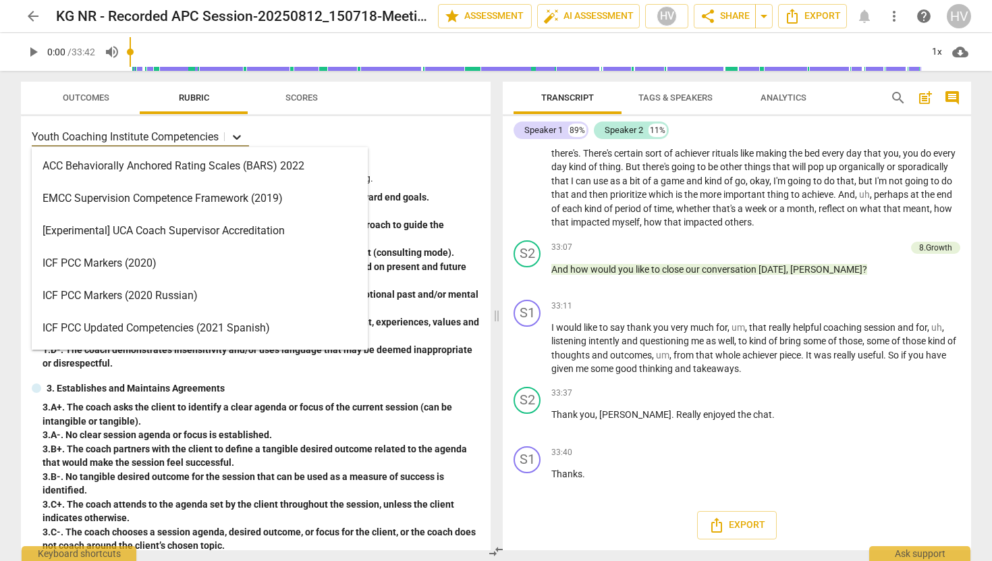
click at [240, 140] on icon at bounding box center [236, 136] width 13 height 13
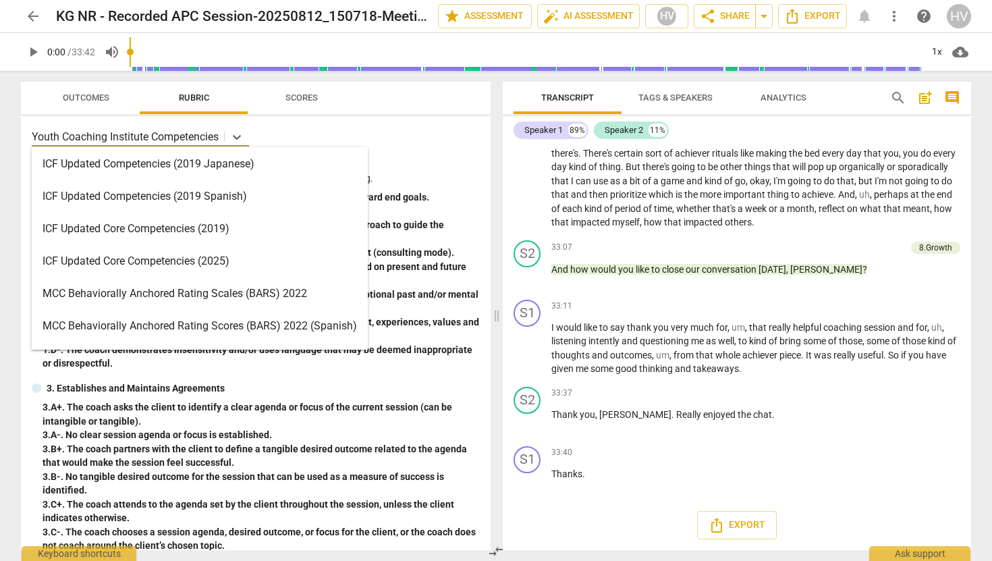
scroll to position [224, 0]
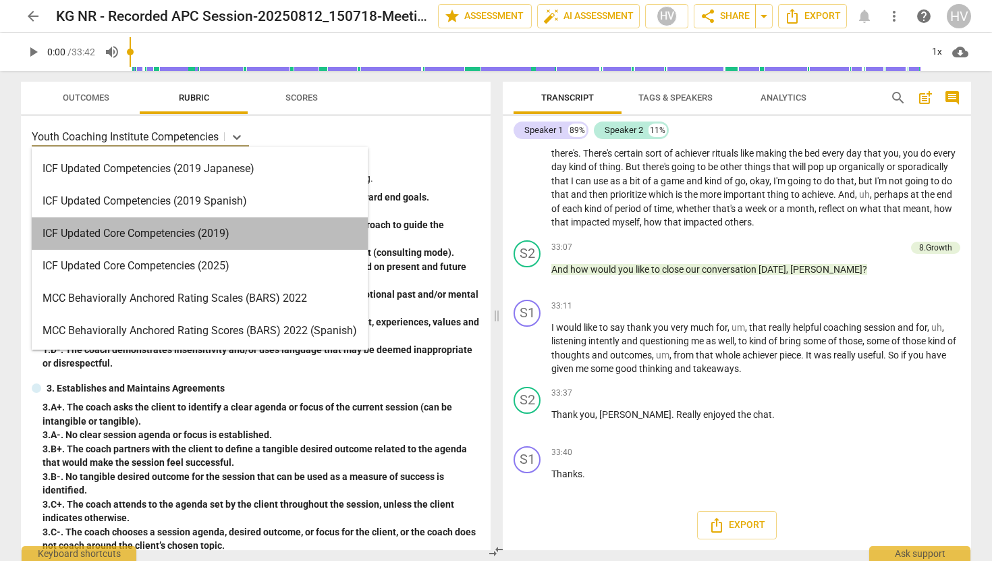
click at [221, 236] on div "ICF Updated Core Competencies (2019)" at bounding box center [200, 233] width 336 height 32
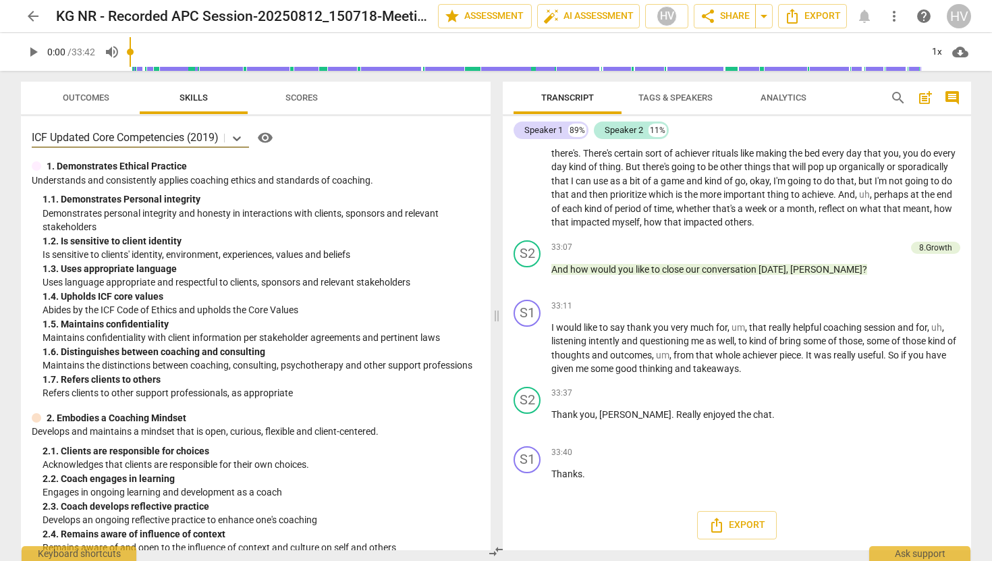
click at [94, 100] on span "Outcomes" at bounding box center [86, 97] width 47 height 10
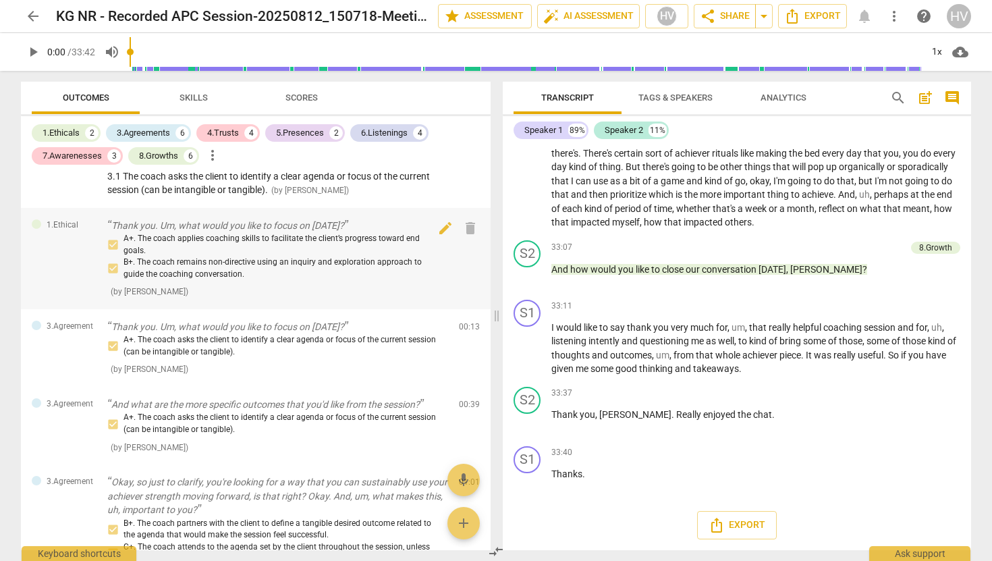
scroll to position [0, 0]
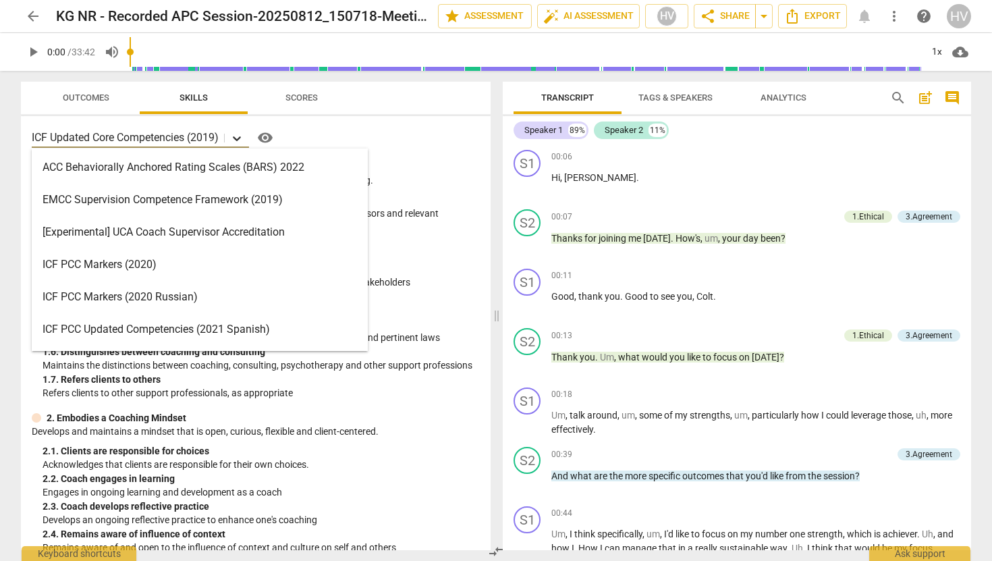
click at [244, 138] on icon at bounding box center [236, 138] width 13 height 13
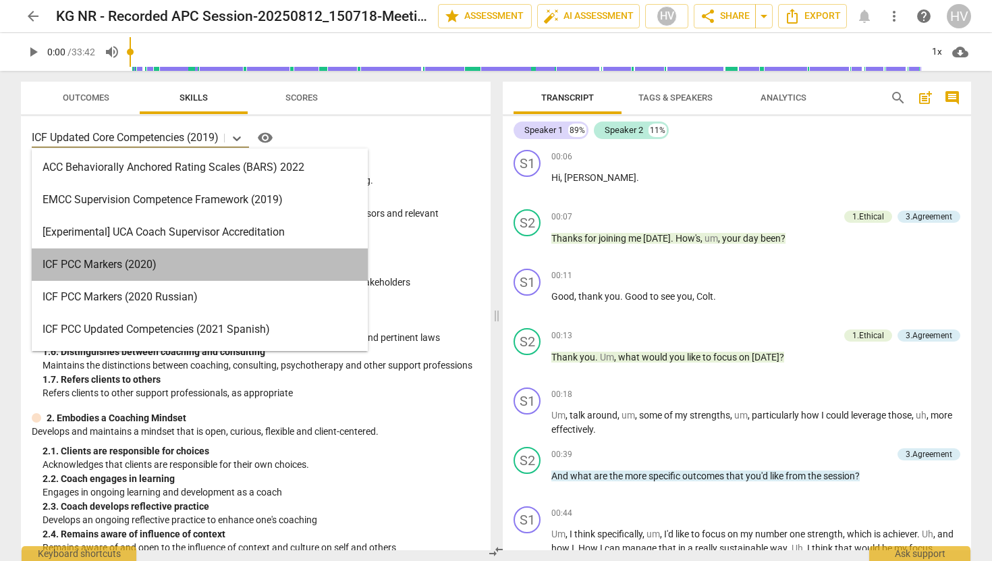
click at [201, 256] on div "ICF PCC Markers (2020)" at bounding box center [200, 264] width 336 height 32
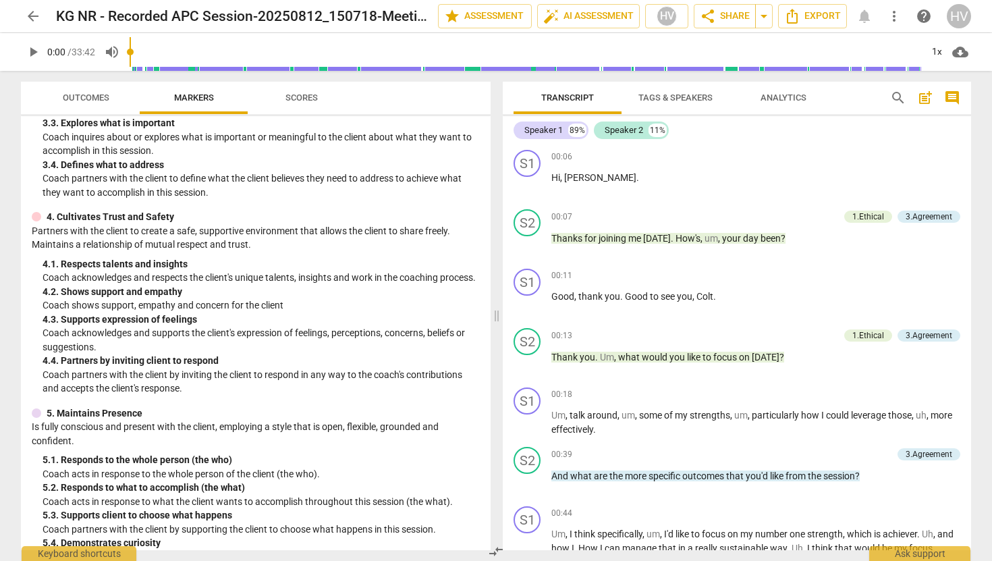
scroll to position [336, 0]
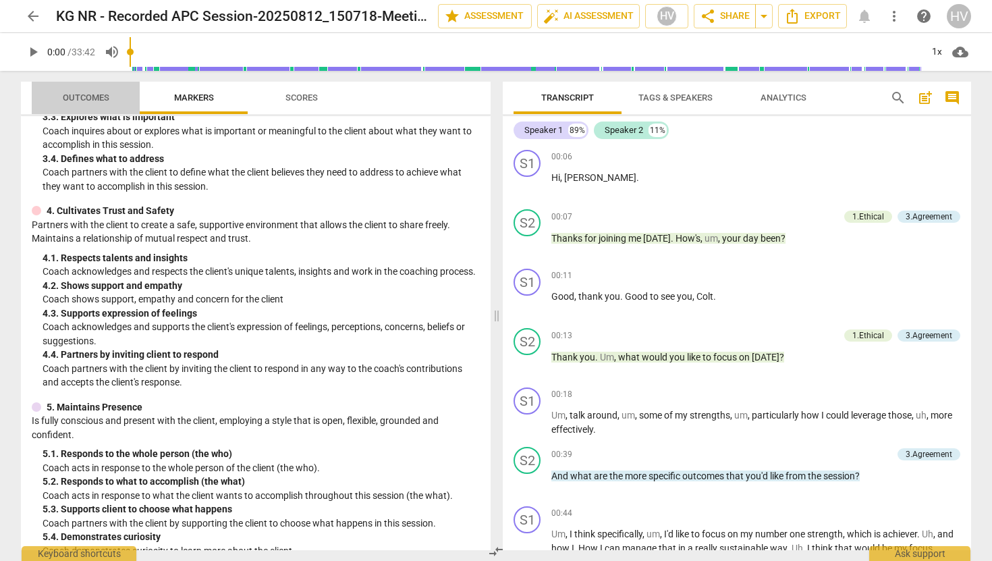
click at [94, 100] on span "Outcomes" at bounding box center [86, 97] width 47 height 10
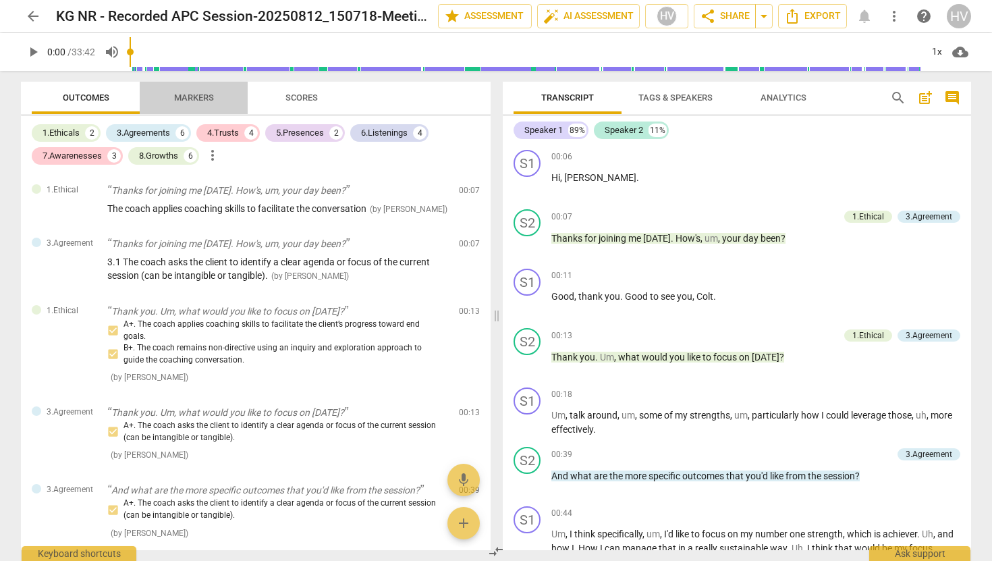
click at [209, 99] on span "Markers" at bounding box center [194, 97] width 40 height 10
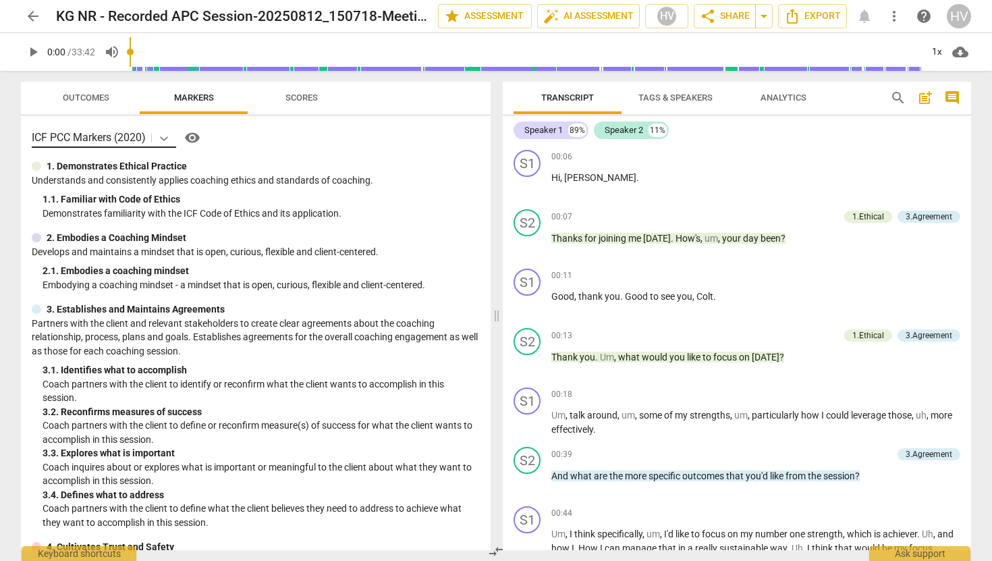
click at [165, 137] on icon at bounding box center [163, 138] width 13 height 13
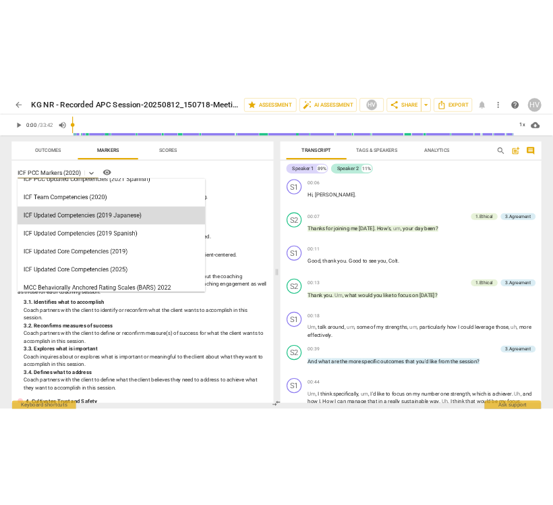
scroll to position [182, 0]
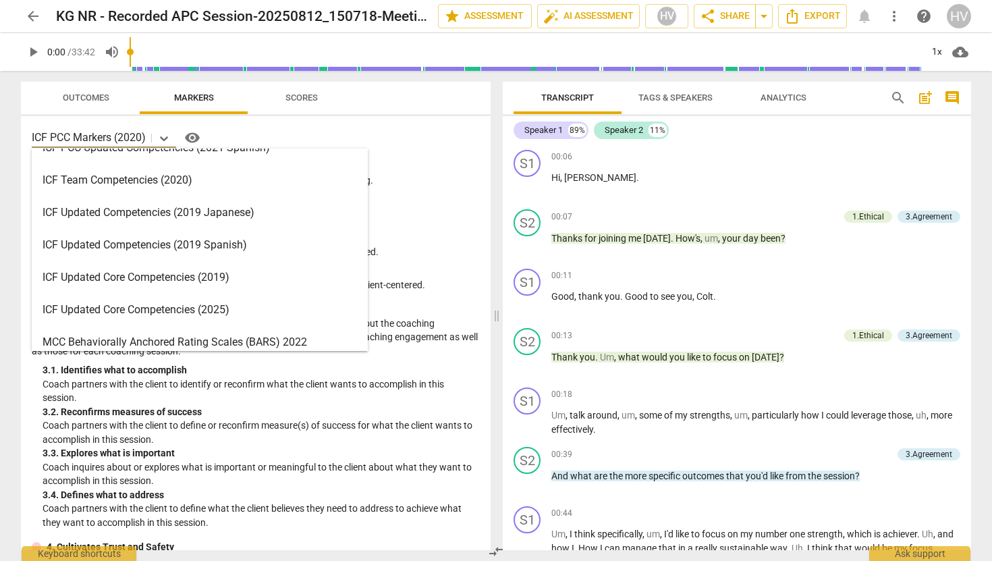
click at [202, 279] on div "ICF Updated Core Competencies (2019)" at bounding box center [200, 277] width 336 height 32
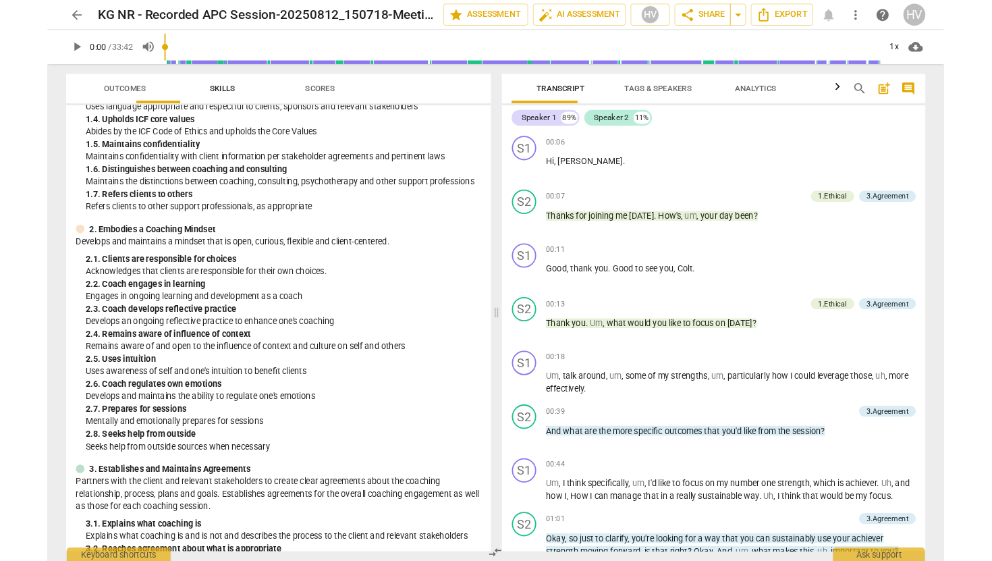
scroll to position [151, 0]
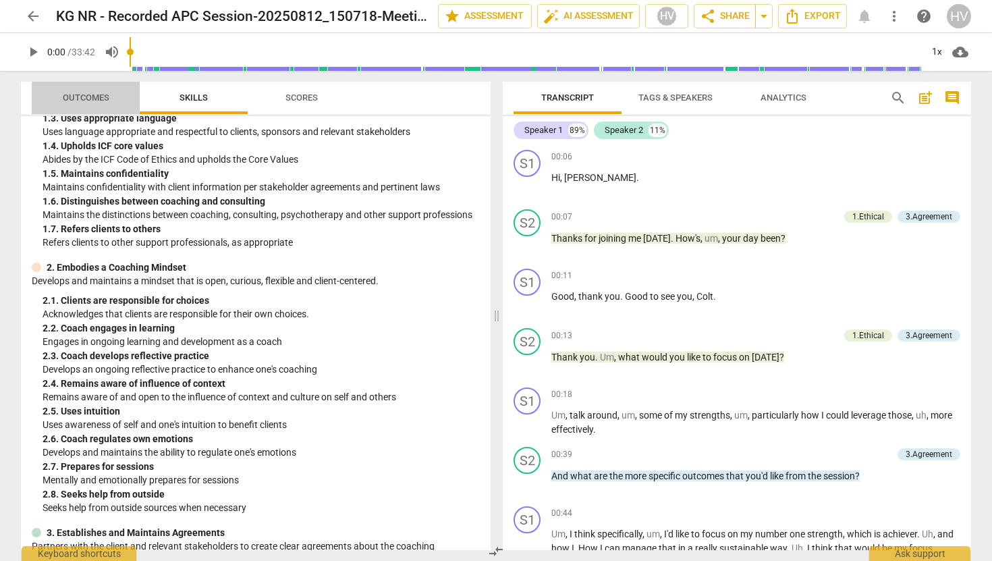
click at [80, 97] on span "Outcomes" at bounding box center [86, 97] width 47 height 10
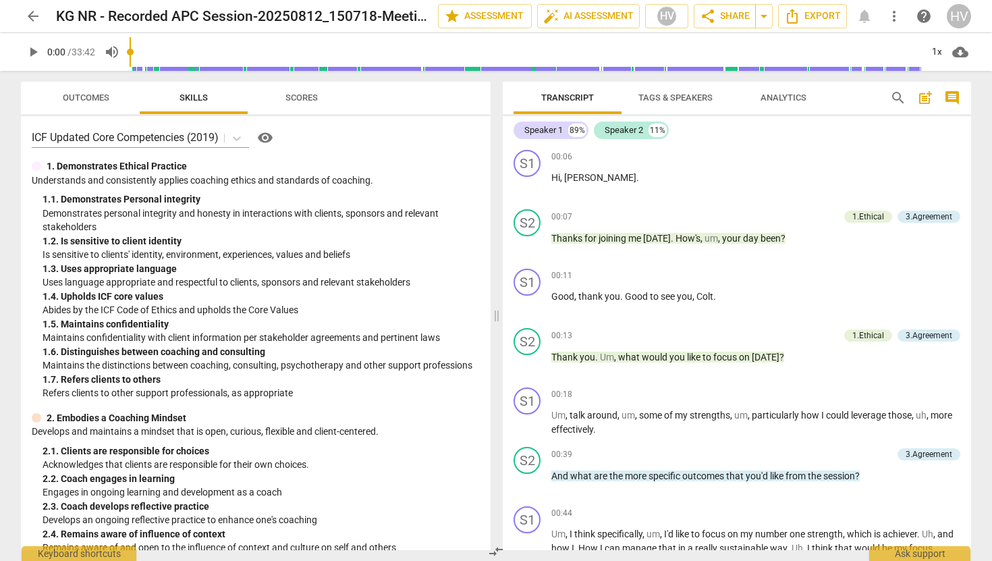
click at [85, 104] on span "Outcomes" at bounding box center [86, 98] width 79 height 18
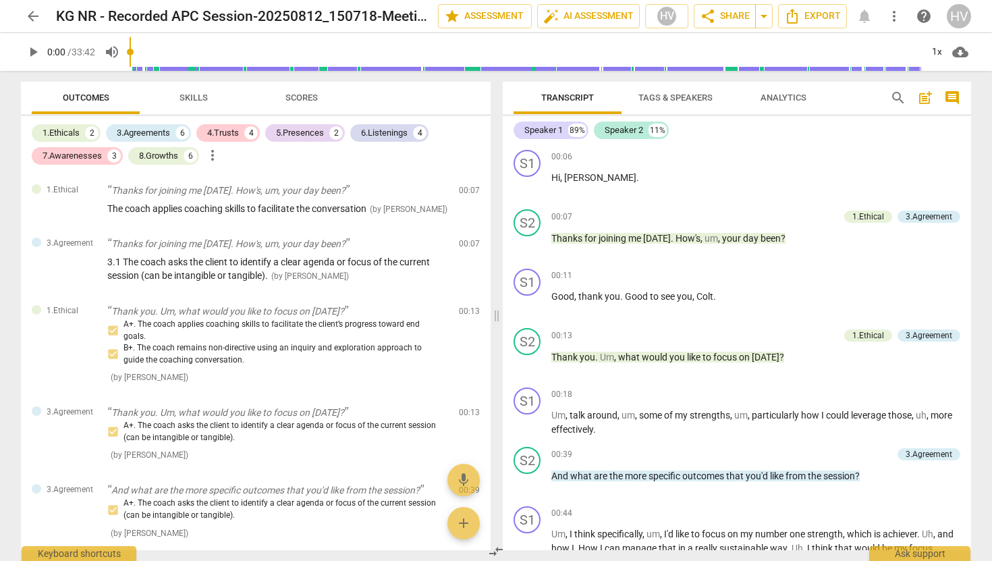
click at [207, 98] on span "Skills" at bounding box center [194, 97] width 28 height 10
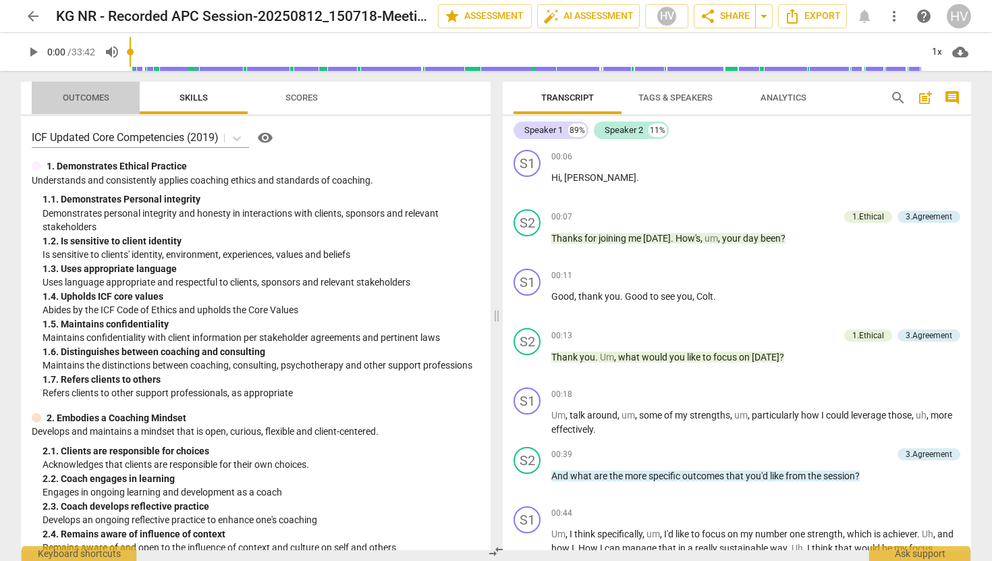
click at [91, 97] on span "Outcomes" at bounding box center [86, 97] width 47 height 10
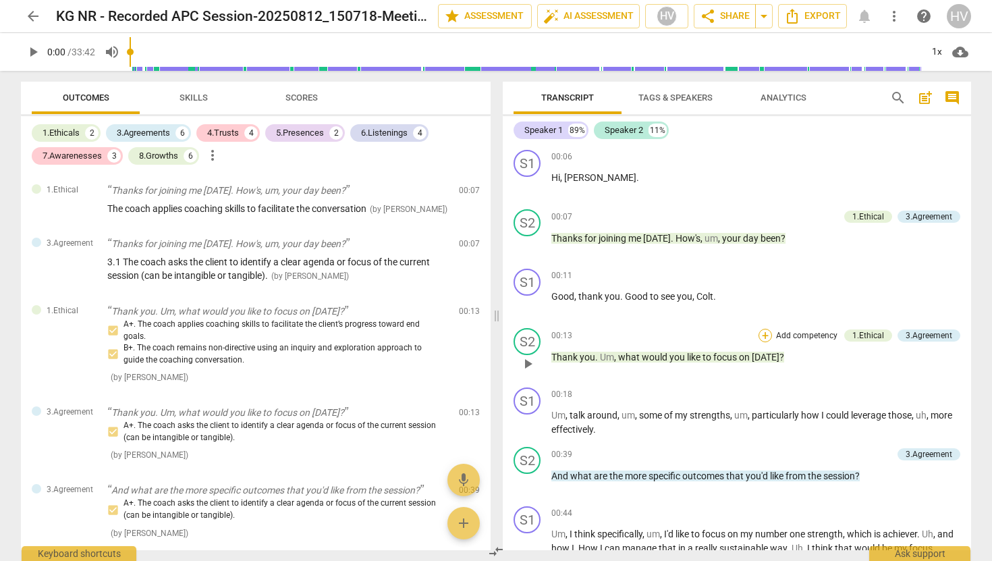
click at [762, 335] on div "+" at bounding box center [765, 335] width 13 height 13
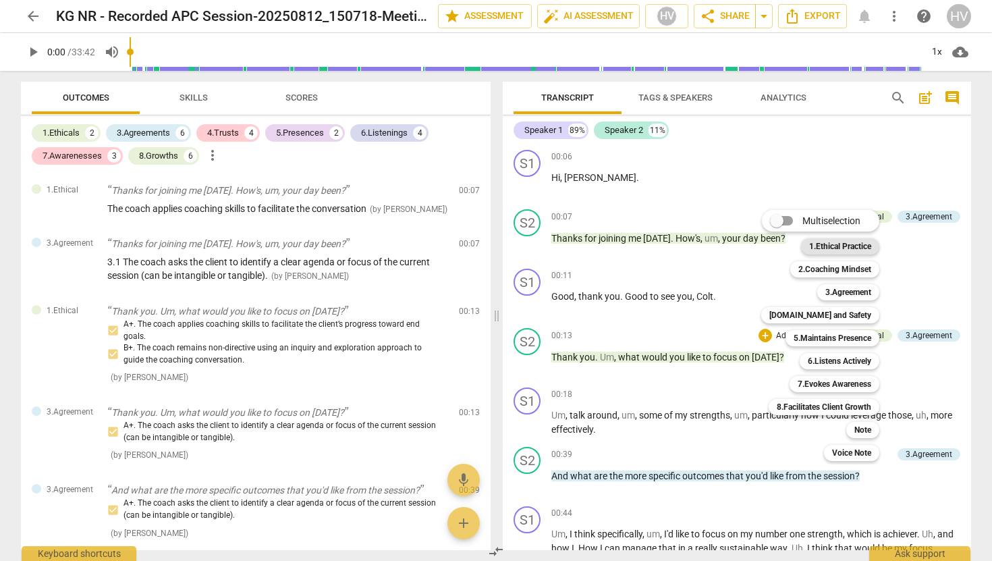
click at [837, 246] on b "1.Ethical Practice" at bounding box center [840, 246] width 62 height 16
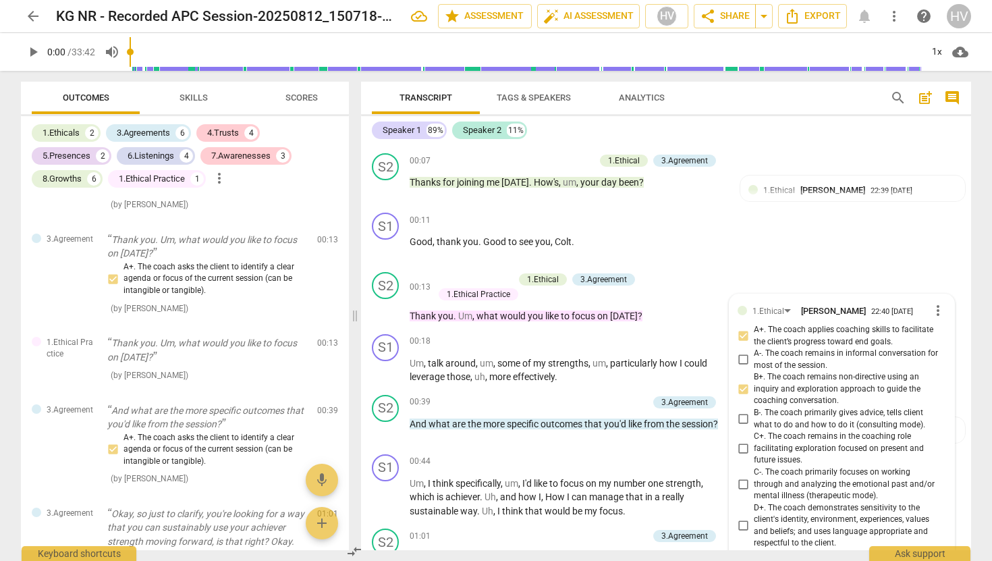
scroll to position [59, 0]
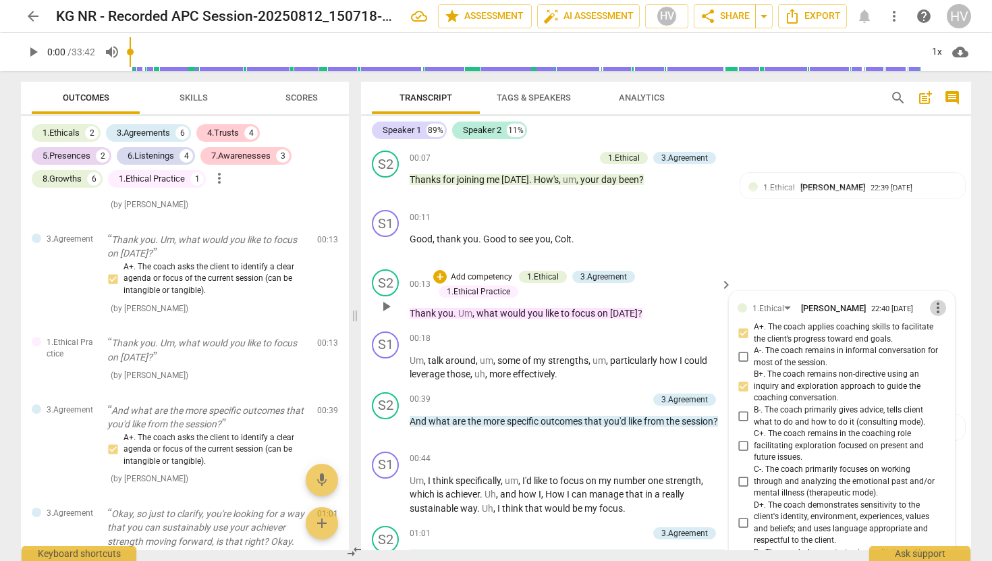
click at [936, 310] on span "more_vert" at bounding box center [938, 308] width 16 height 16
click at [946, 332] on li "Delete" at bounding box center [948, 334] width 47 height 26
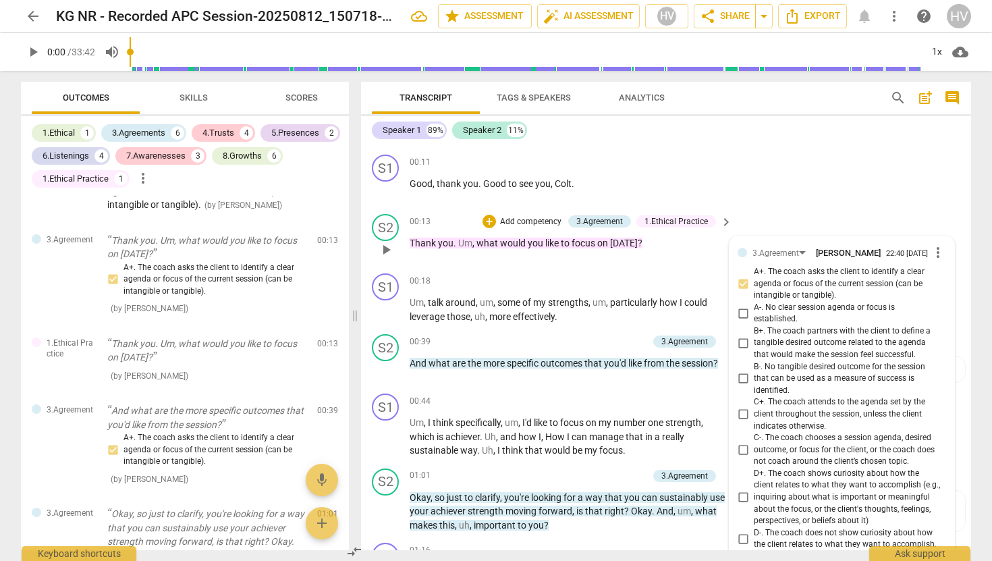
scroll to position [146, 0]
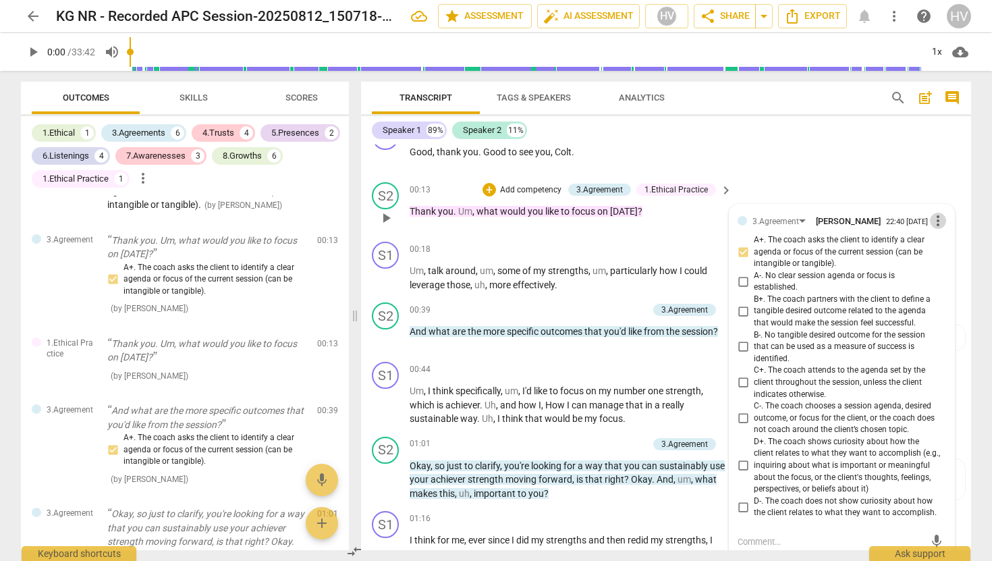
click at [933, 223] on span "more_vert" at bounding box center [938, 221] width 16 height 16
click at [948, 249] on li "Delete" at bounding box center [948, 249] width 47 height 26
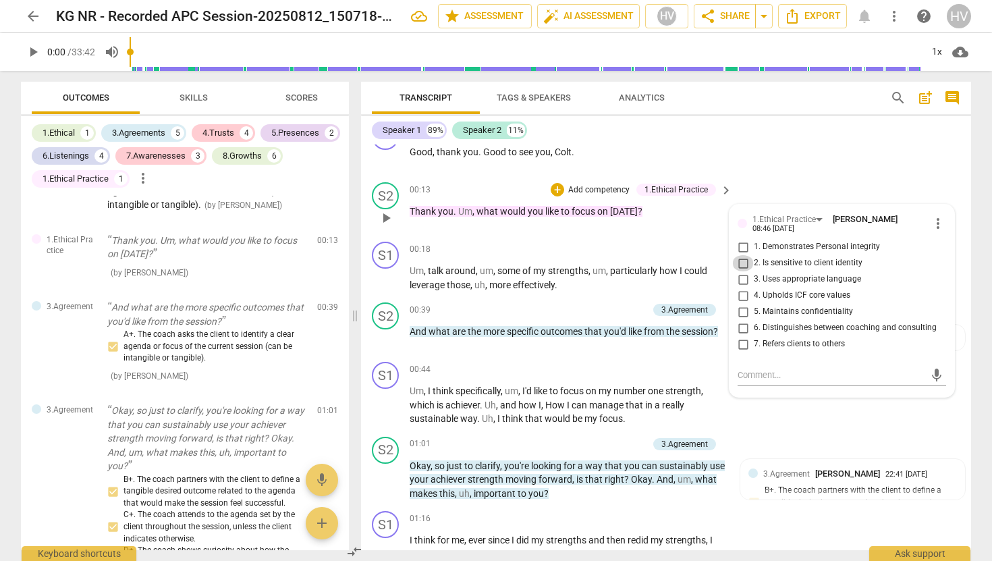
click at [742, 264] on input "2. Is sensitive to client identity" at bounding box center [743, 263] width 22 height 16
checkbox input "true"
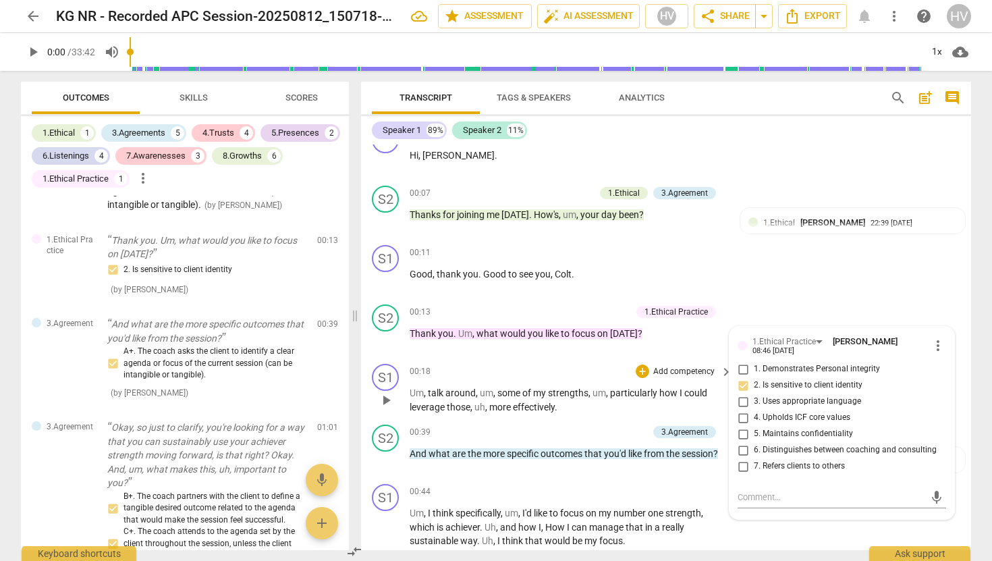
scroll to position [0, 0]
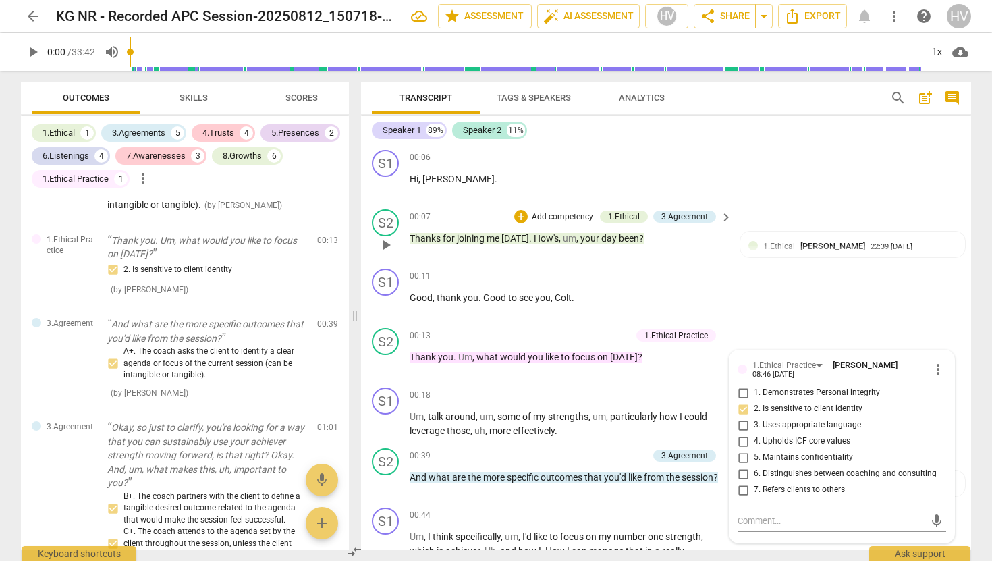
click at [565, 211] on p "Add competency" at bounding box center [563, 217] width 64 height 12
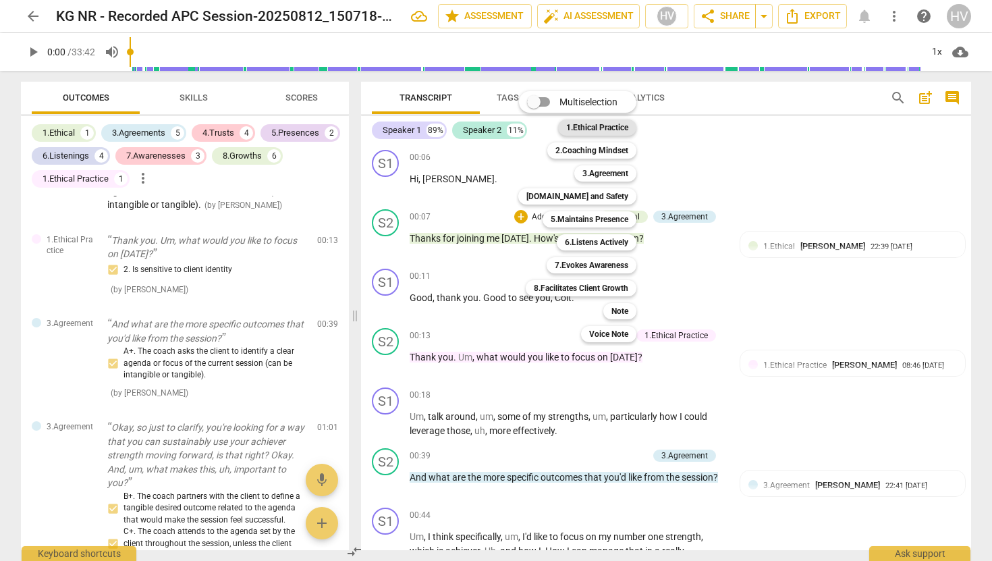
click at [607, 127] on b "1.Ethical Practice" at bounding box center [597, 127] width 62 height 16
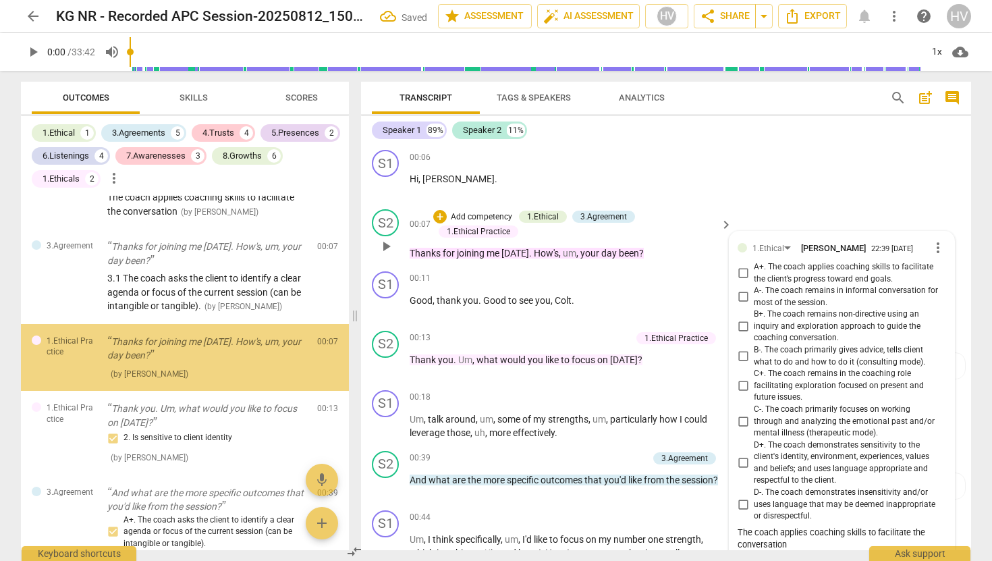
scroll to position [46, 0]
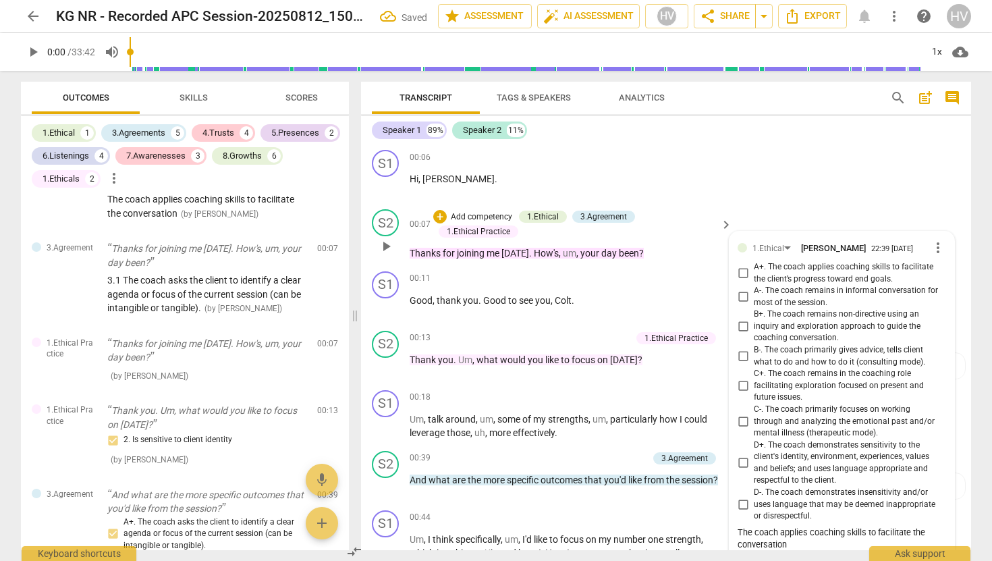
click at [935, 250] on span "more_vert" at bounding box center [938, 248] width 16 height 16
click at [949, 275] on li "Delete" at bounding box center [948, 274] width 47 height 26
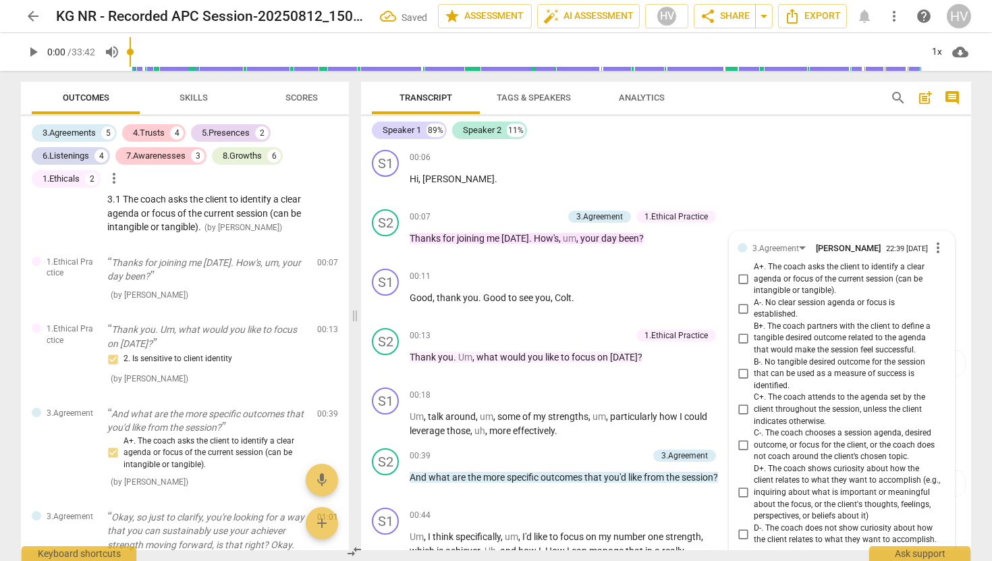
scroll to position [0, 0]
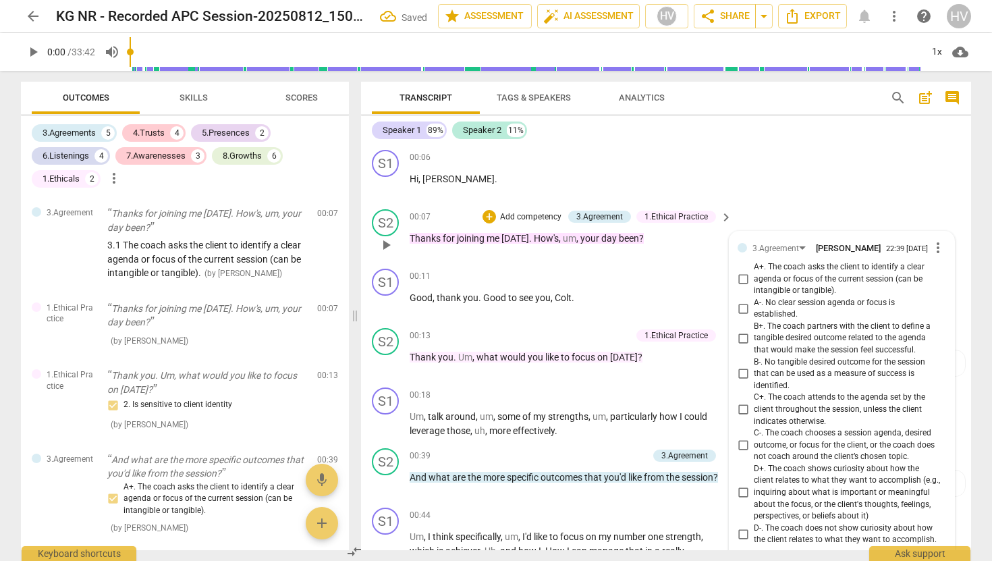
click at [936, 250] on span "more_vert" at bounding box center [938, 248] width 16 height 16
click at [946, 280] on li "Delete" at bounding box center [948, 276] width 47 height 26
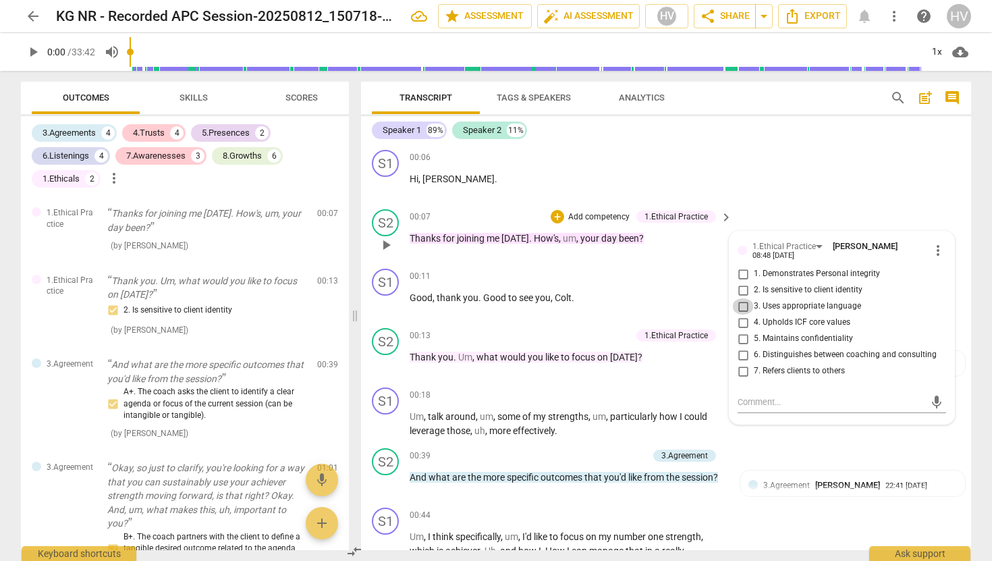
click at [742, 310] on input "3. Uses appropriate language" at bounding box center [743, 306] width 22 height 16
checkbox input "true"
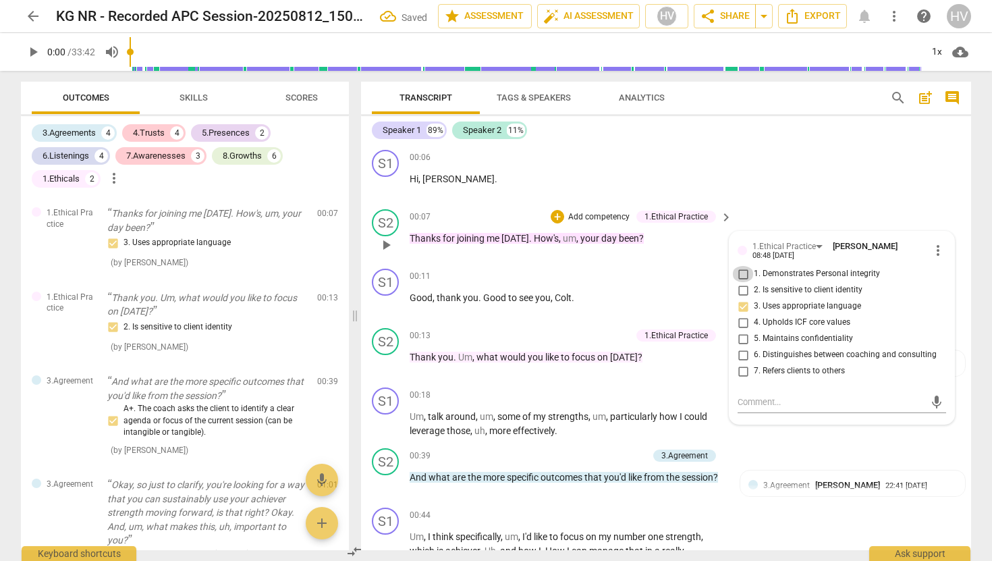
click at [742, 276] on input "1. Demonstrates Personal integrity" at bounding box center [743, 274] width 22 height 16
checkbox input "true"
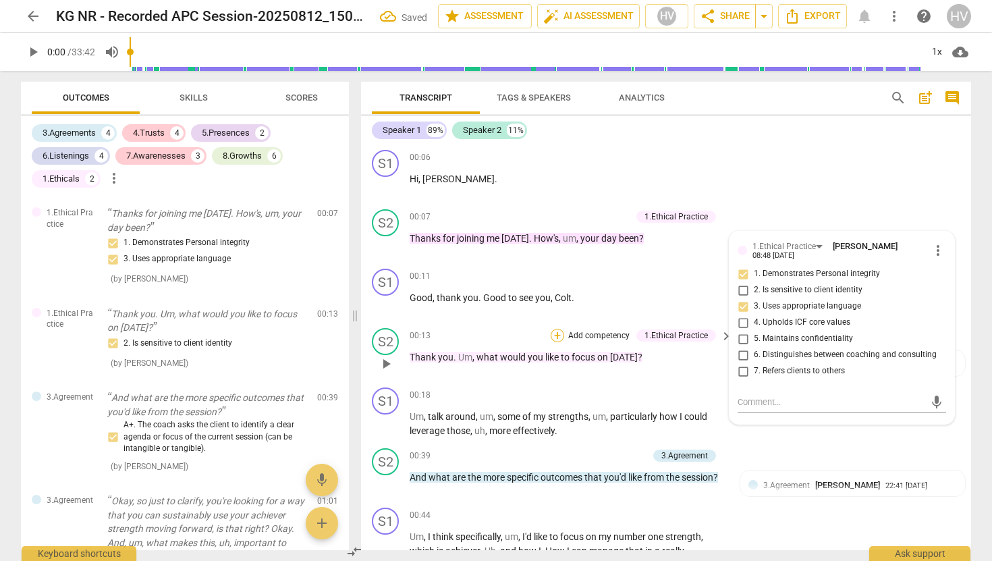
click at [561, 337] on div "+" at bounding box center [557, 335] width 13 height 13
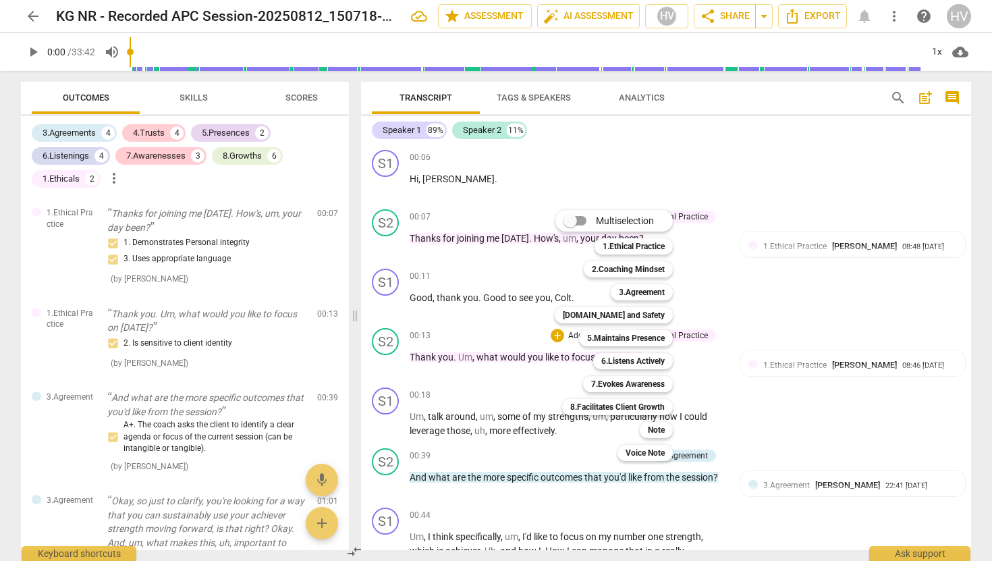
click at [687, 335] on div "5.Maintains Presence 5" at bounding box center [633, 338] width 119 height 23
click at [793, 366] on div at bounding box center [496, 280] width 992 height 561
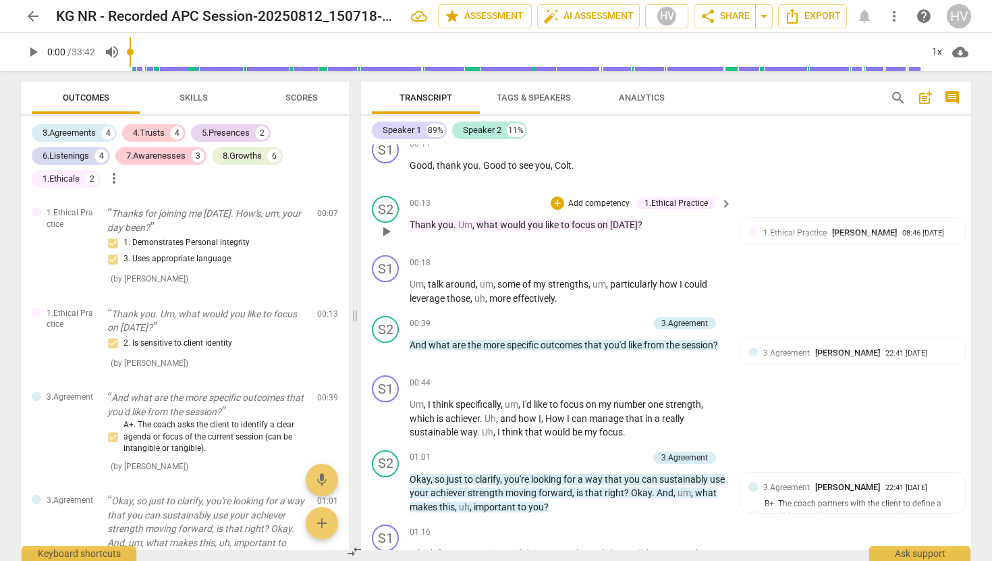
scroll to position [152, 0]
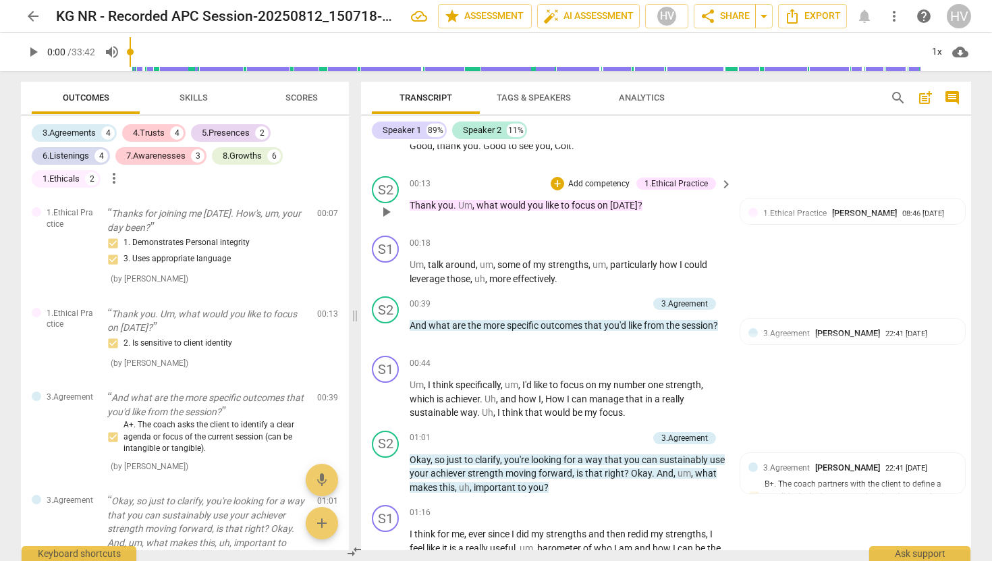
click at [674, 182] on div "1.Ethical Practice" at bounding box center [676, 184] width 63 height 12
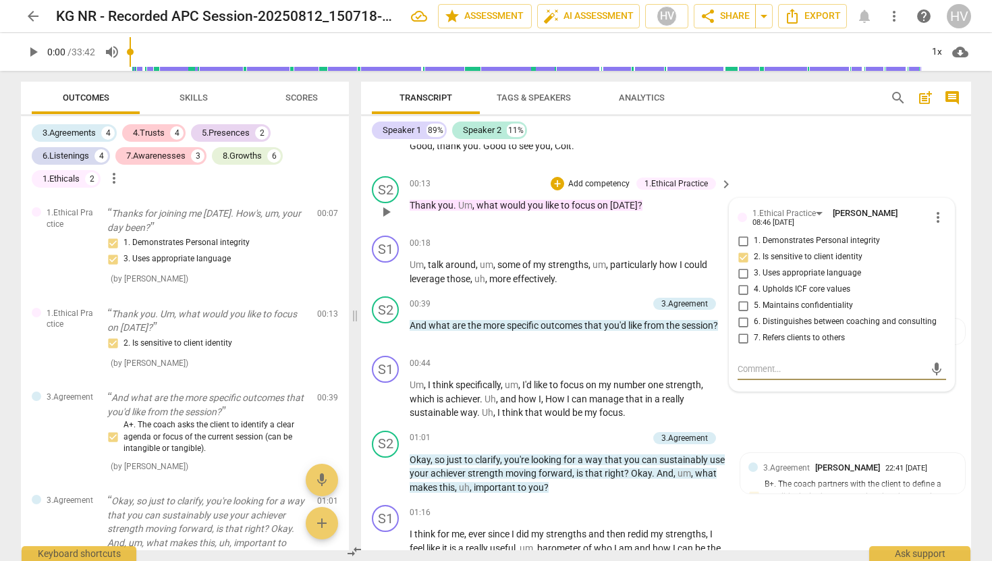
click at [739, 292] on input "4. Upholds ICF core values" at bounding box center [743, 289] width 22 height 16
checkbox input "true"
click at [743, 323] on input "6. Distinguishes between coaching and consulting" at bounding box center [743, 322] width 22 height 16
checkbox input "true"
click at [655, 214] on div "00:13 + Add competency 1.Ethical Practice keyboard_arrow_right Thank you . Um ,…" at bounding box center [572, 200] width 324 height 49
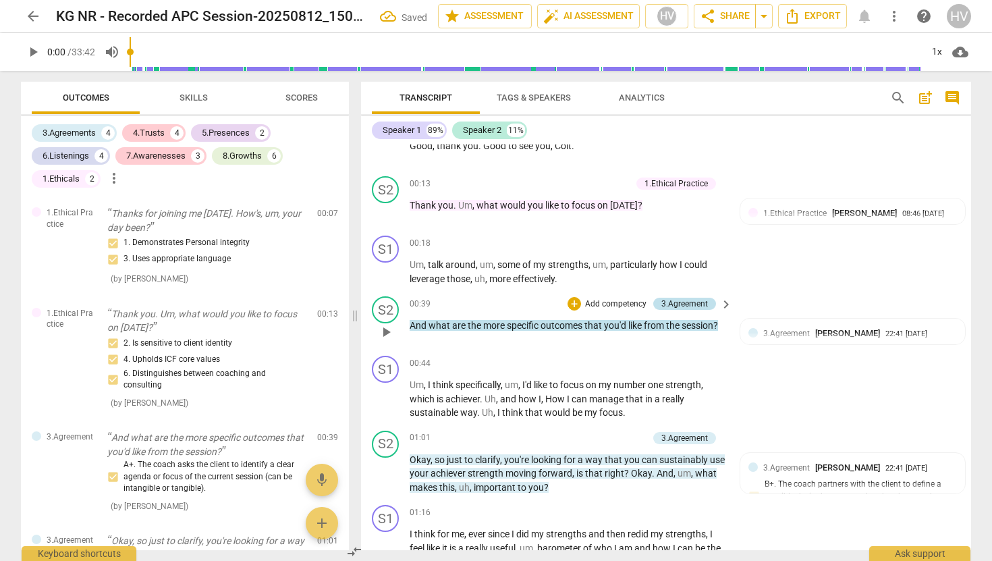
click at [685, 303] on div "3.Agreement" at bounding box center [684, 304] width 47 height 12
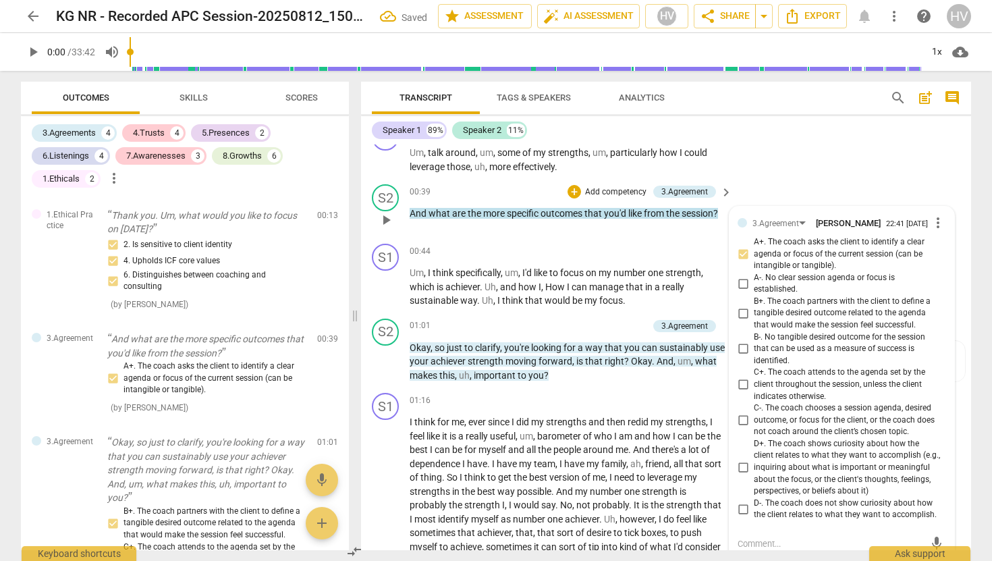
scroll to position [298, 0]
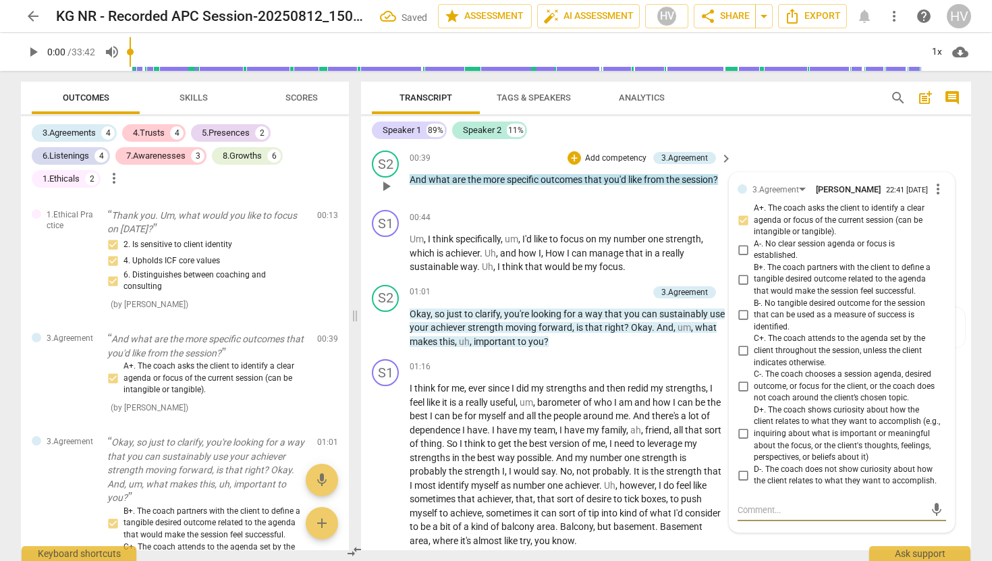
click at [935, 193] on span "more_vert" at bounding box center [938, 189] width 16 height 16
click at [942, 213] on li "Delete" at bounding box center [948, 217] width 47 height 26
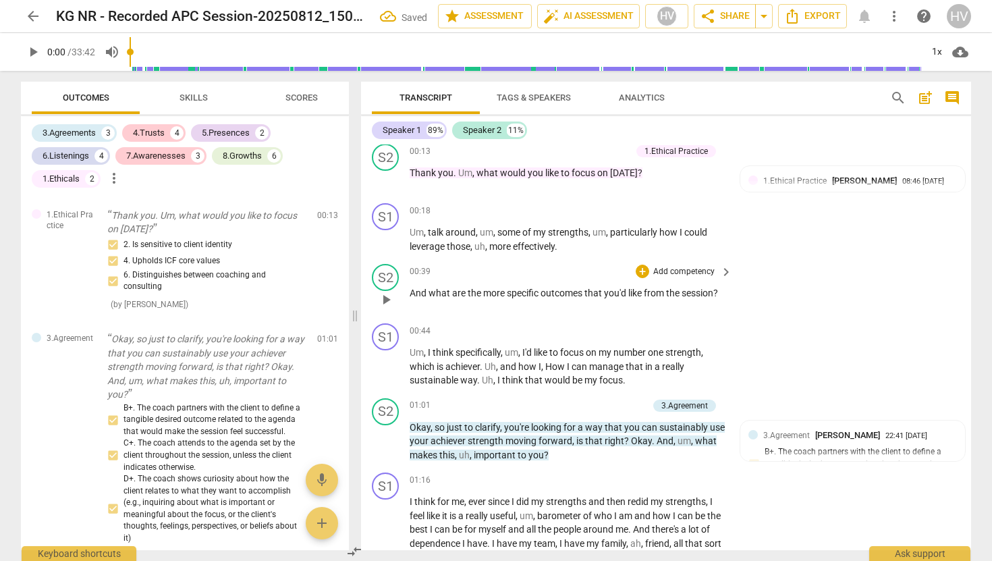
scroll to position [181, 0]
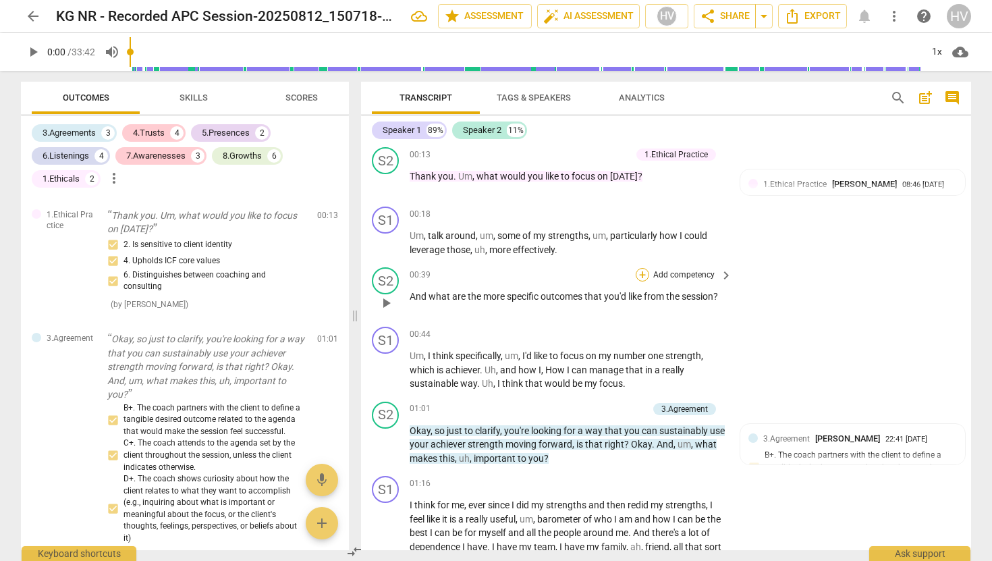
click at [645, 277] on div "+" at bounding box center [642, 274] width 13 height 13
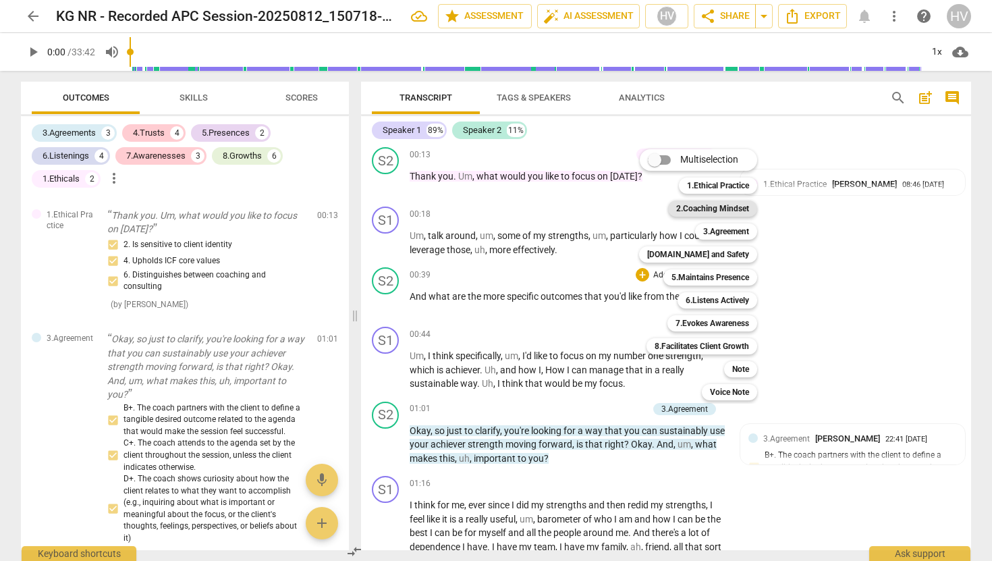
click at [727, 207] on b "2.Coaching Mindset" at bounding box center [712, 208] width 73 height 16
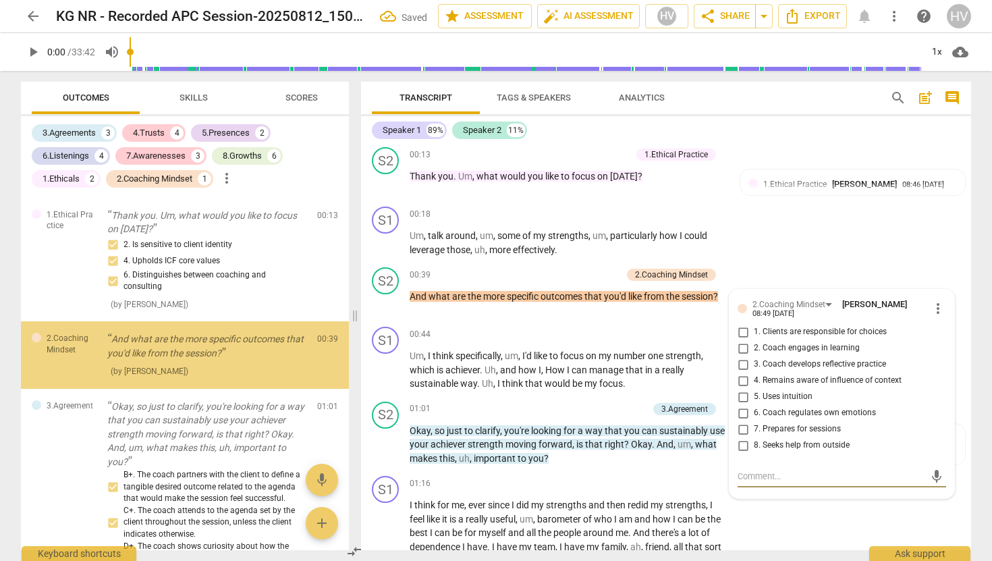
scroll to position [80, 0]
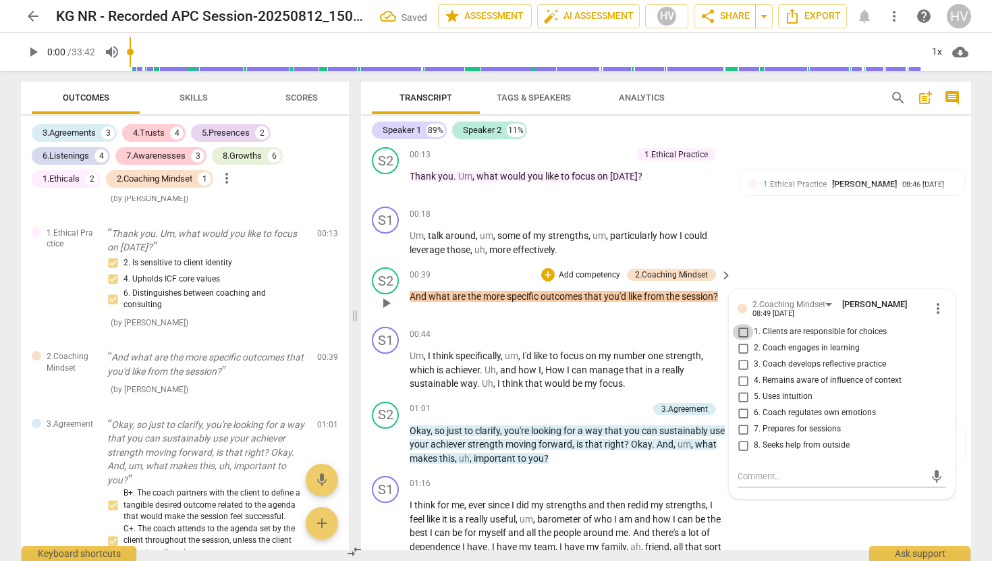
click at [742, 334] on input "1. Clients are responsible for choices" at bounding box center [743, 332] width 22 height 16
checkbox input "true"
click at [742, 350] on input "2. Coach engages in learning" at bounding box center [743, 348] width 22 height 16
checkbox input "true"
click at [745, 367] on input "3. Coach develops reflective practice" at bounding box center [743, 364] width 22 height 16
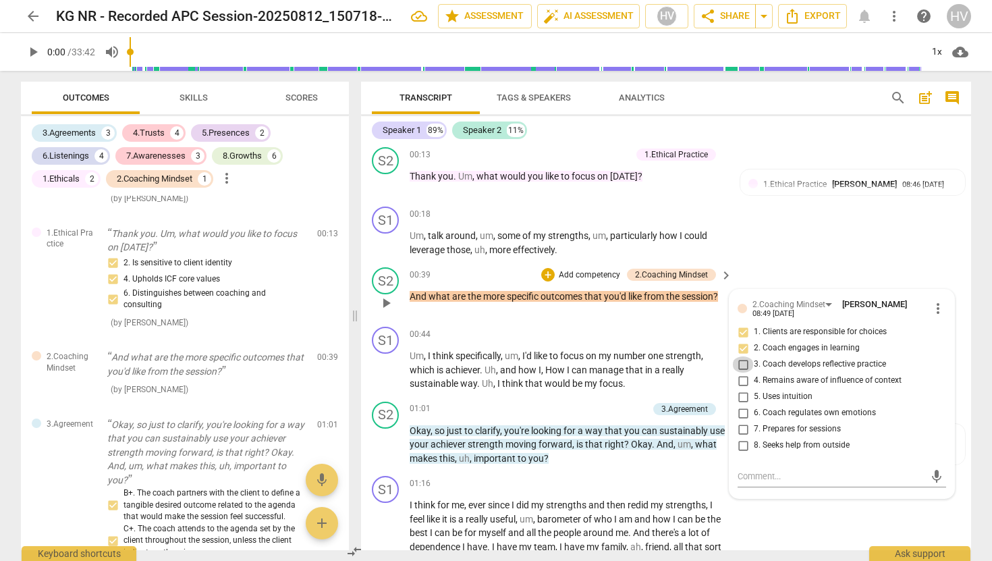
checkbox input "true"
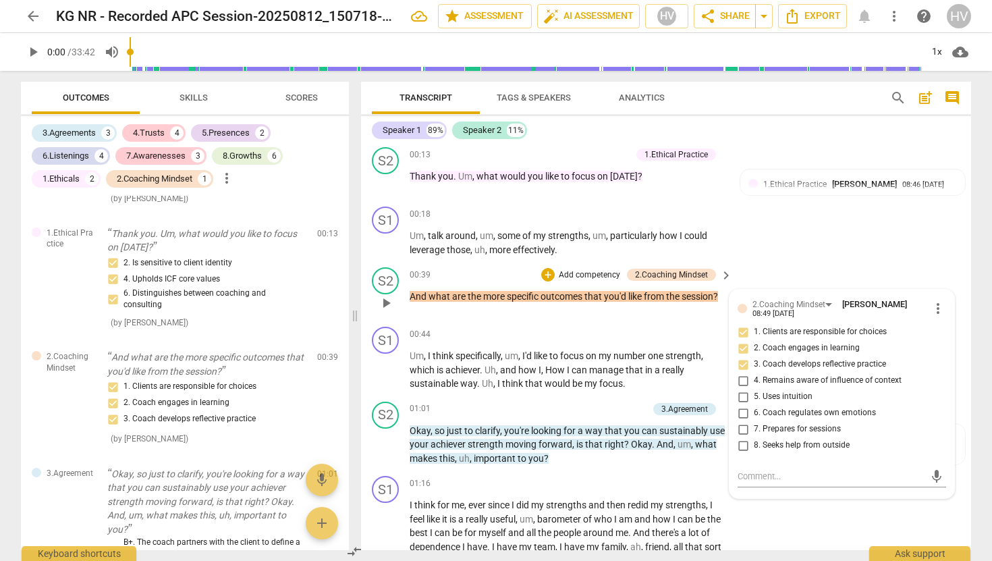
click at [822, 265] on div "S2 play_arrow pause 00:39 + Add competency 2.Coaching Mindset keyboard_arrow_ri…" at bounding box center [666, 291] width 610 height 59
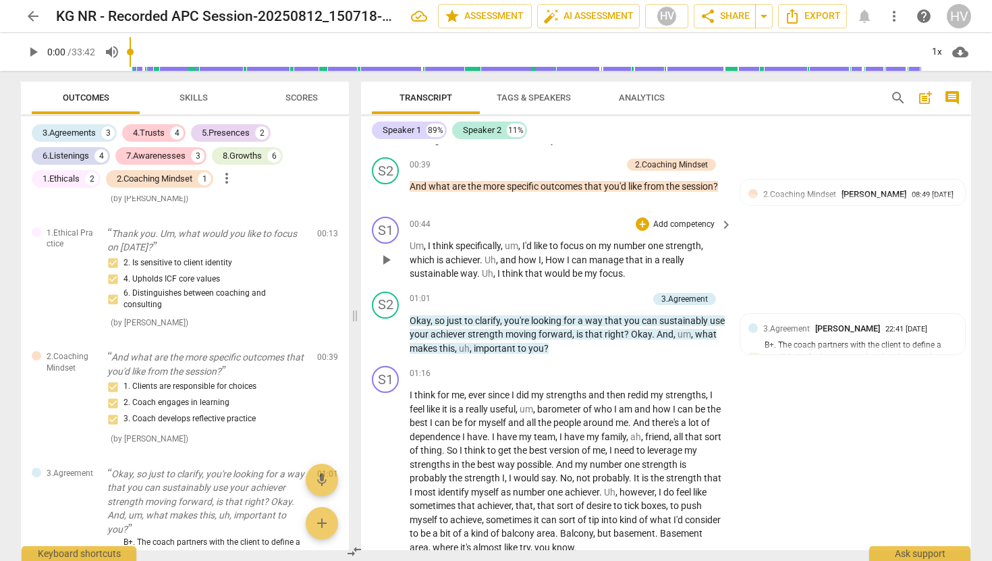
scroll to position [294, 0]
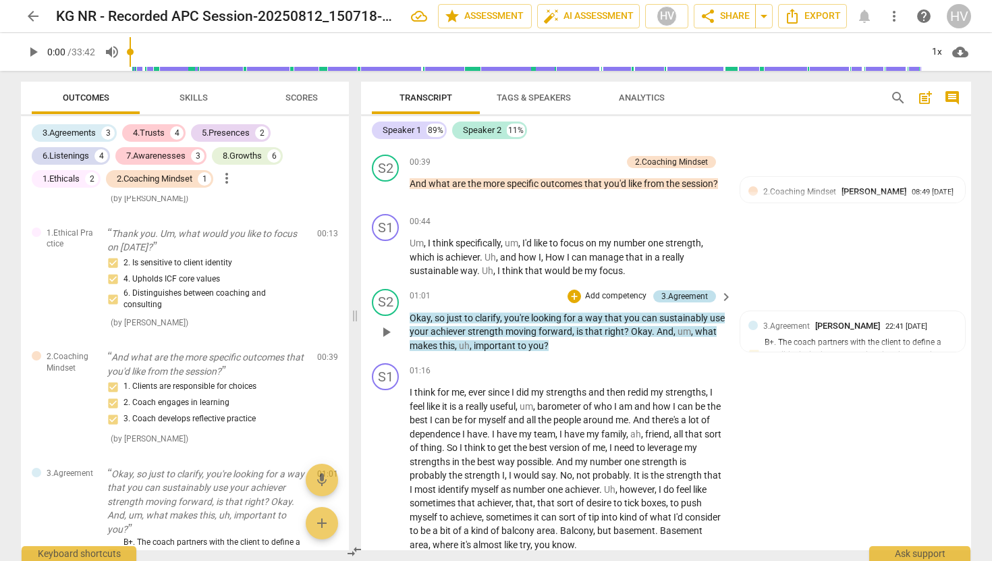
click at [694, 294] on div "3.Agreement" at bounding box center [684, 296] width 47 height 12
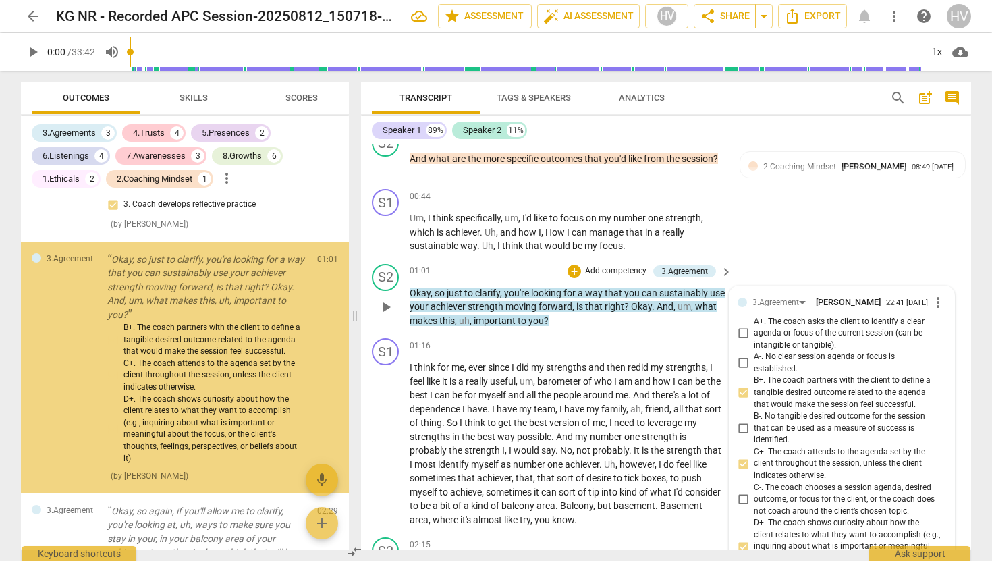
scroll to position [346, 0]
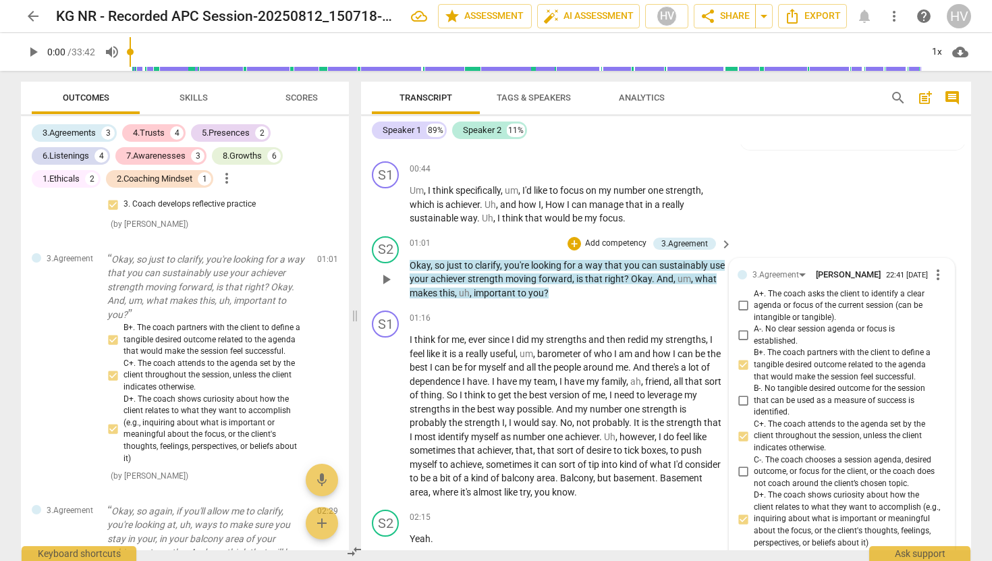
click at [934, 279] on span "more_vert" at bounding box center [938, 275] width 16 height 16
click at [939, 298] on li "Delete" at bounding box center [948, 302] width 47 height 26
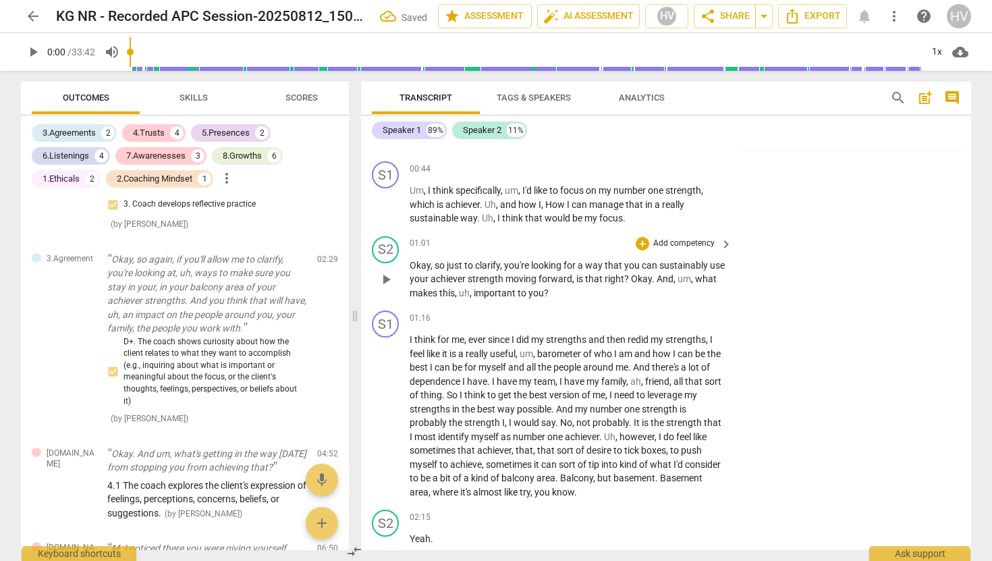
scroll to position [342, 0]
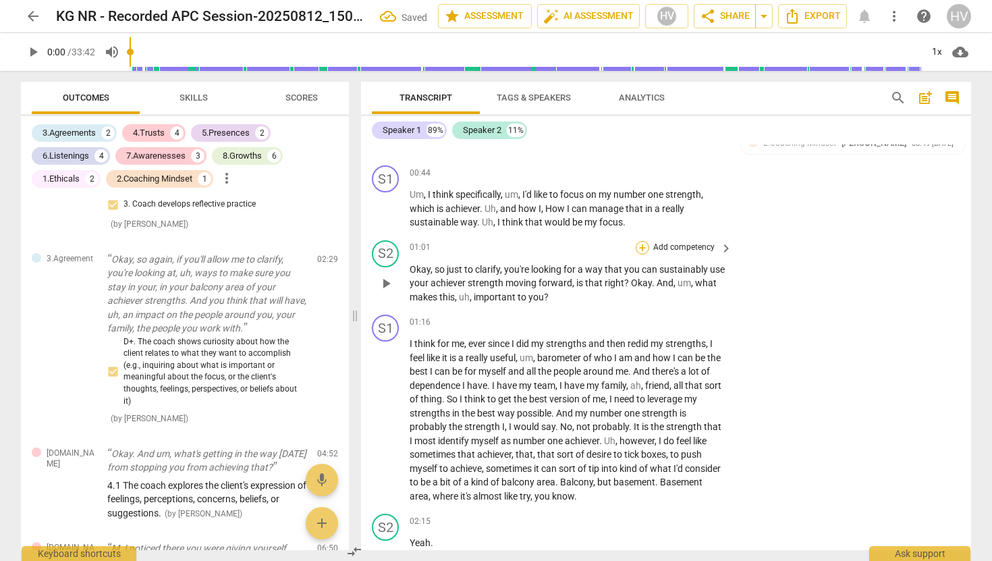
click at [644, 246] on div "+" at bounding box center [642, 247] width 13 height 13
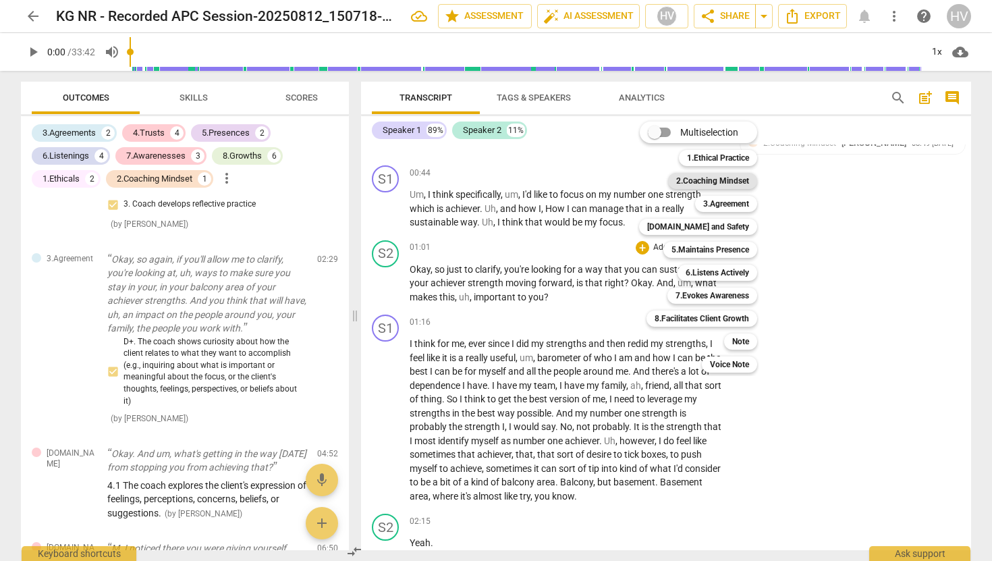
click at [717, 184] on b "2.Coaching Mindset" at bounding box center [712, 181] width 73 height 16
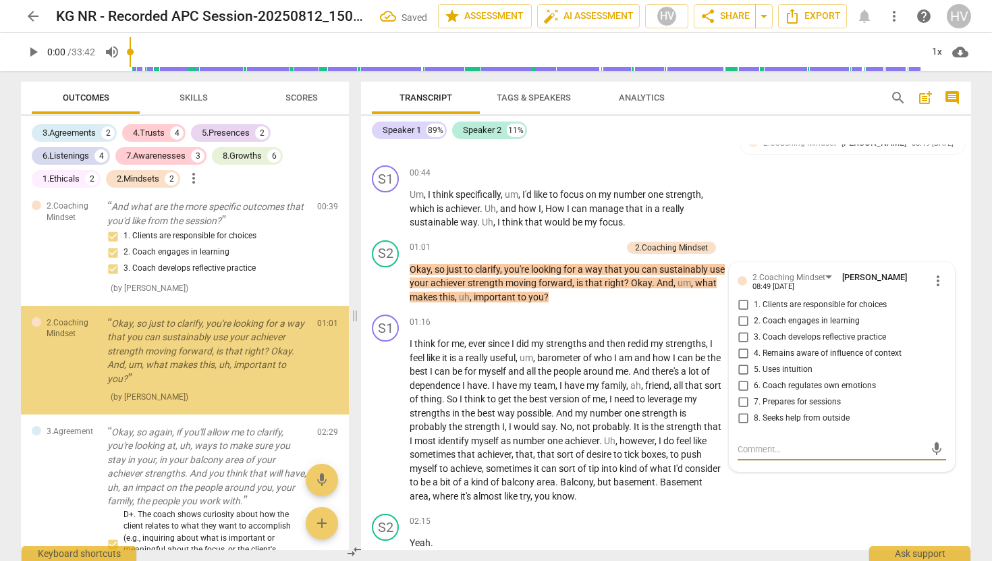
scroll to position [217, 0]
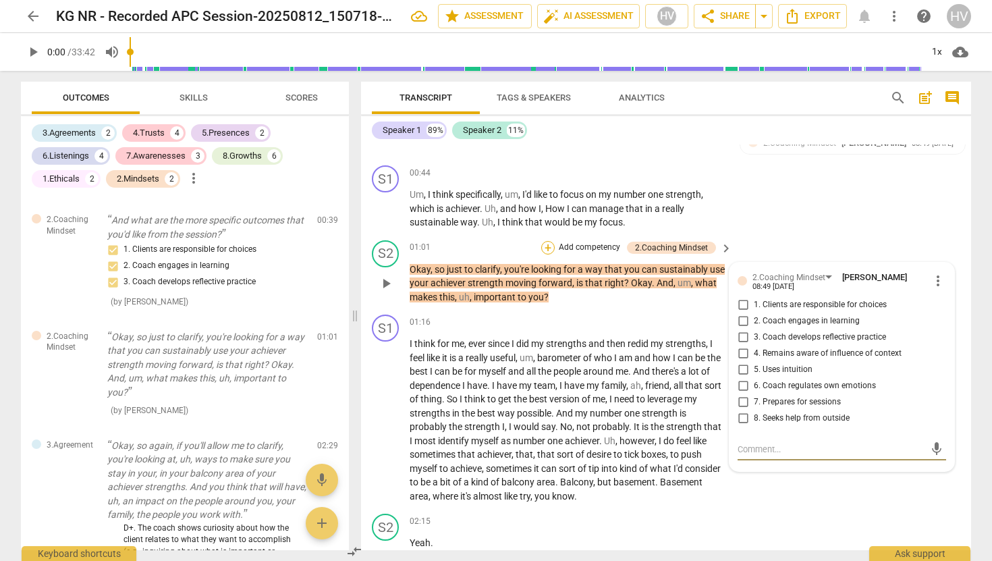
click at [549, 245] on div "+" at bounding box center [547, 247] width 13 height 13
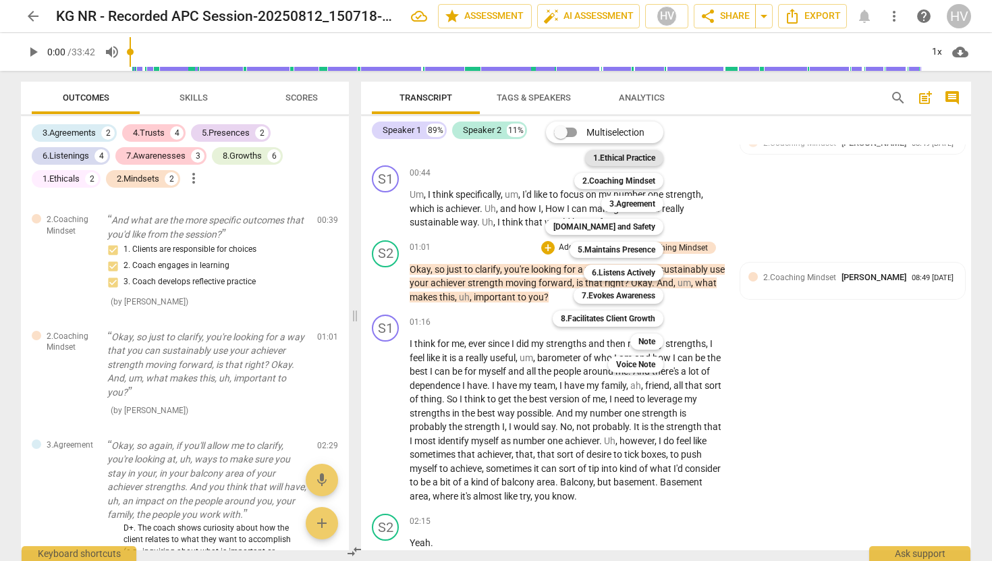
click at [624, 155] on b "1.Ethical Practice" at bounding box center [624, 158] width 62 height 16
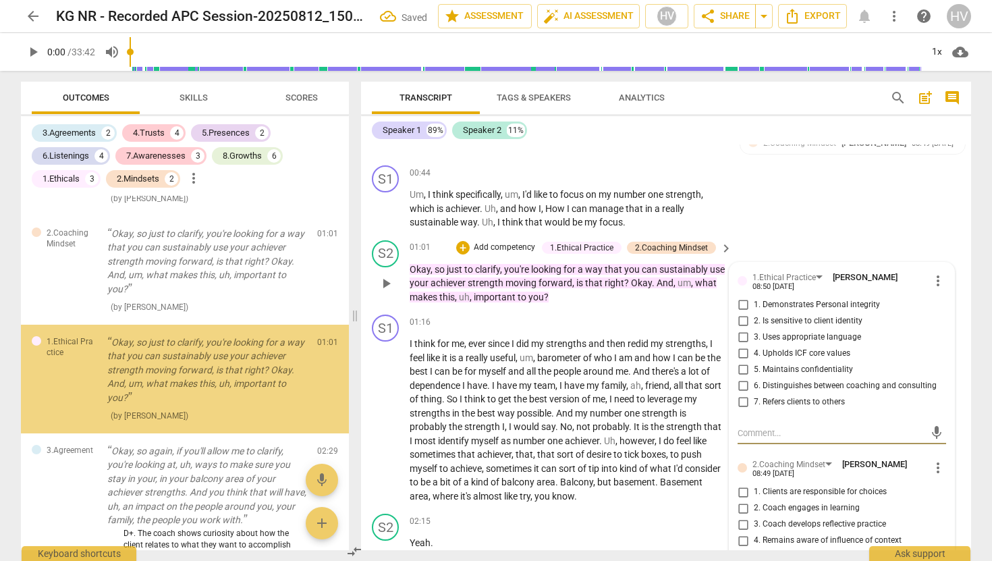
scroll to position [326, 0]
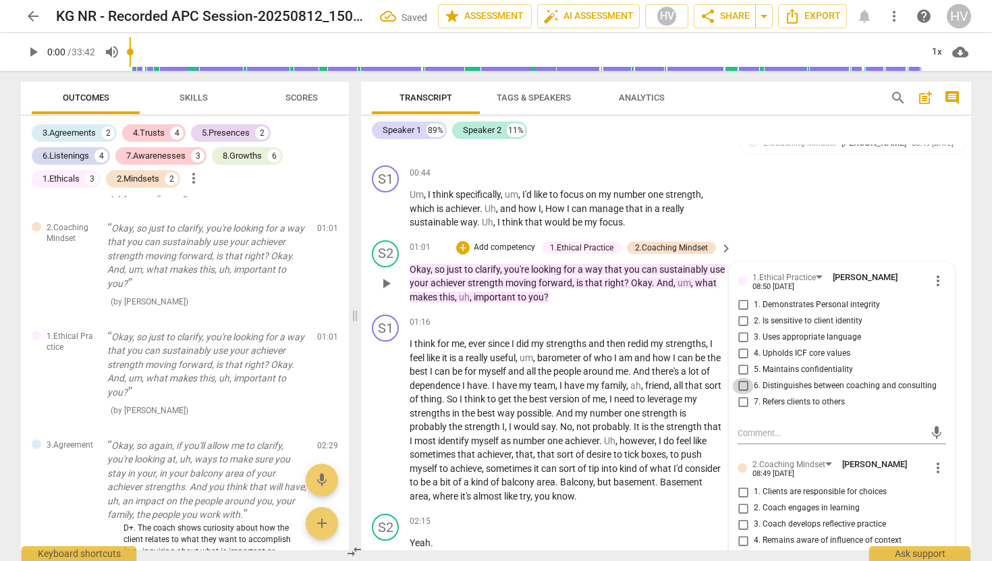
click at [742, 387] on input "6. Distinguishes between coaching and consulting" at bounding box center [743, 386] width 22 height 16
checkbox input "true"
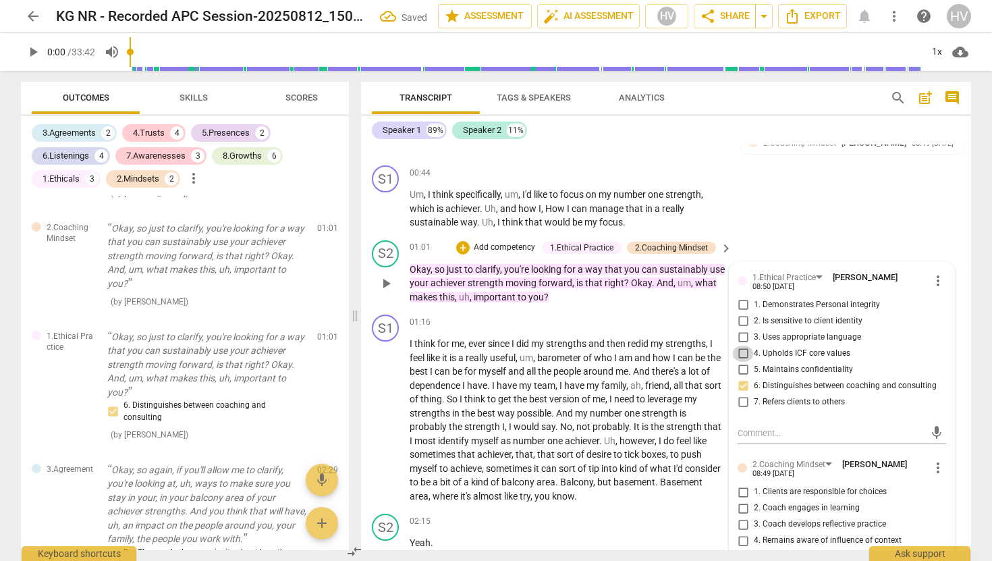
click at [741, 355] on input "4. Upholds ICF core values" at bounding box center [743, 354] width 22 height 16
checkbox input "true"
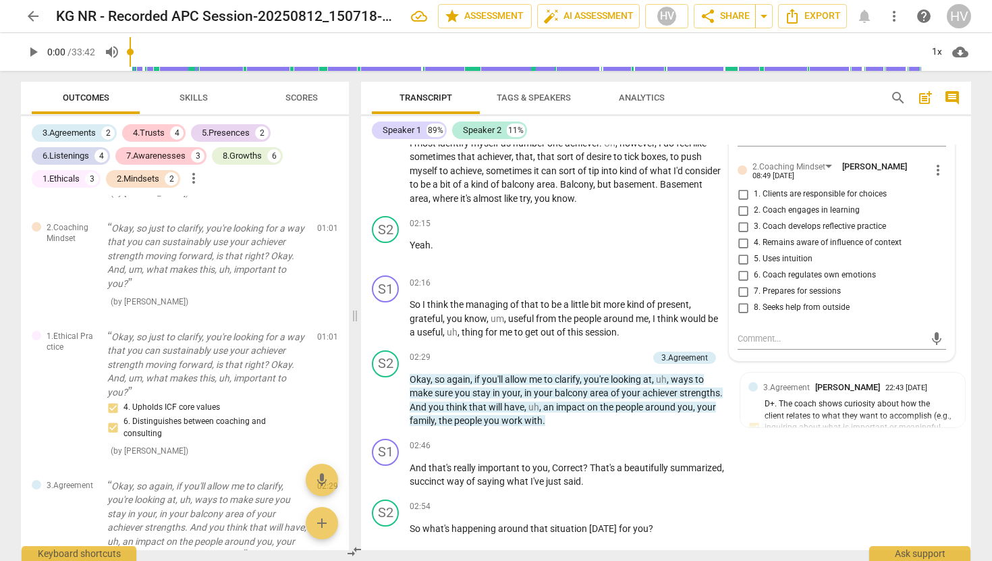
scroll to position [644, 0]
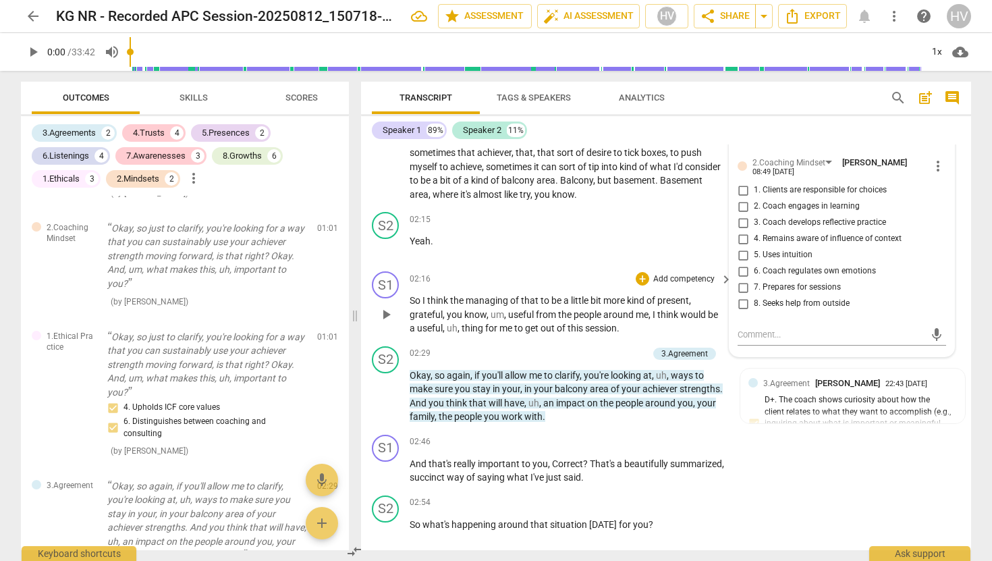
click at [689, 277] on p "Add competency" at bounding box center [684, 279] width 64 height 12
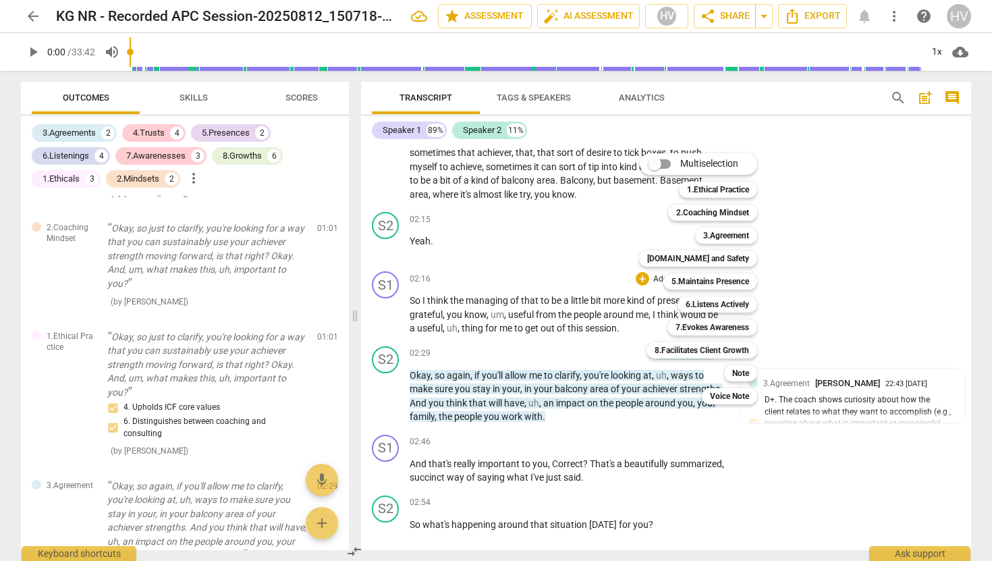
click at [867, 224] on div at bounding box center [496, 280] width 992 height 561
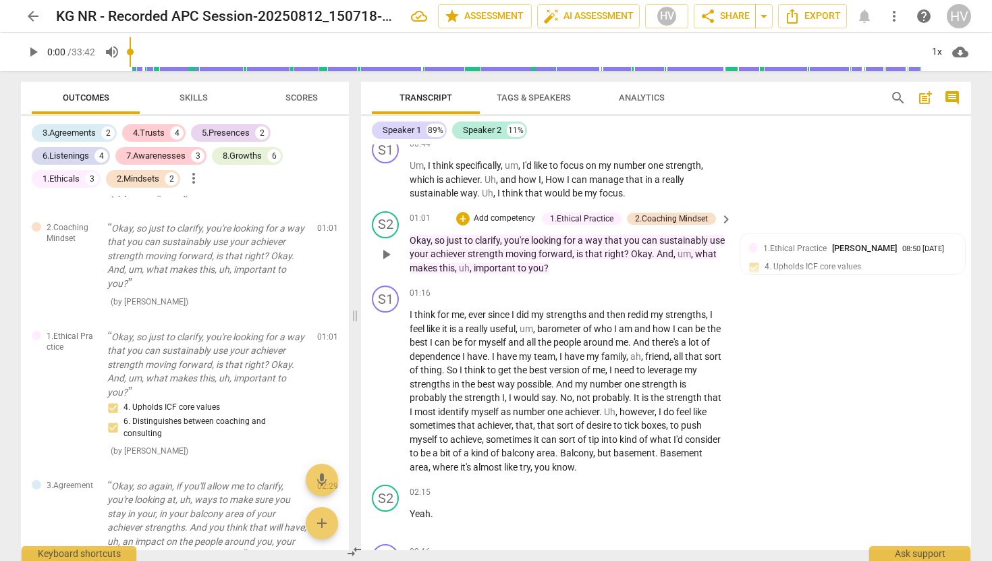
scroll to position [370, 0]
click at [493, 216] on p "Add competency" at bounding box center [504, 220] width 64 height 12
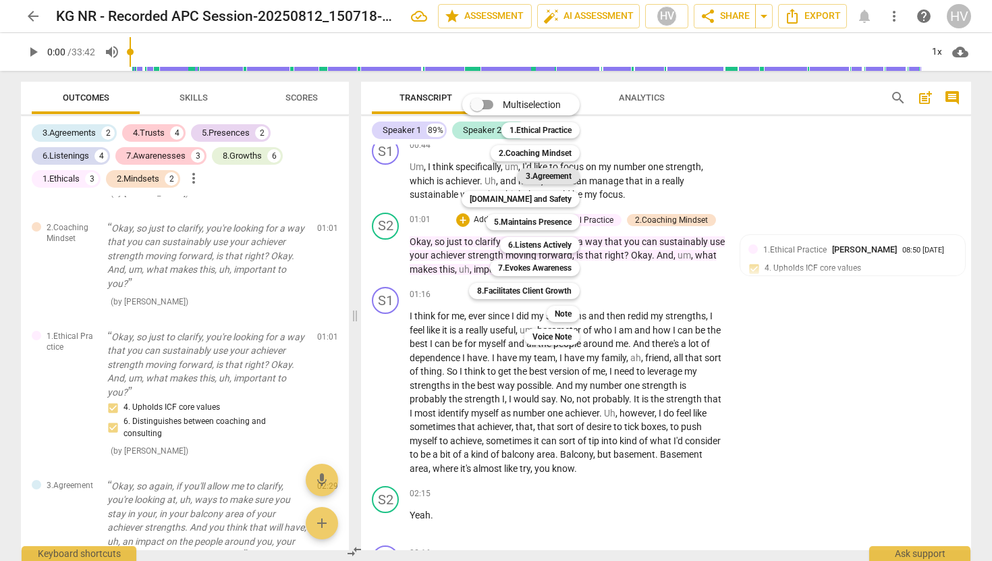
click at [556, 178] on b "3.Agreement" at bounding box center [549, 176] width 46 height 16
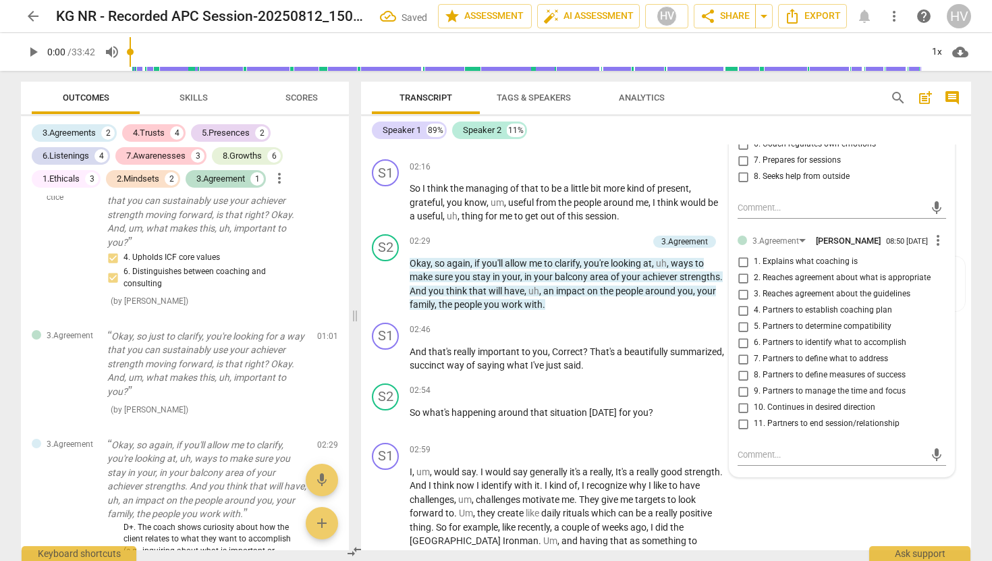
scroll to position [776, 0]
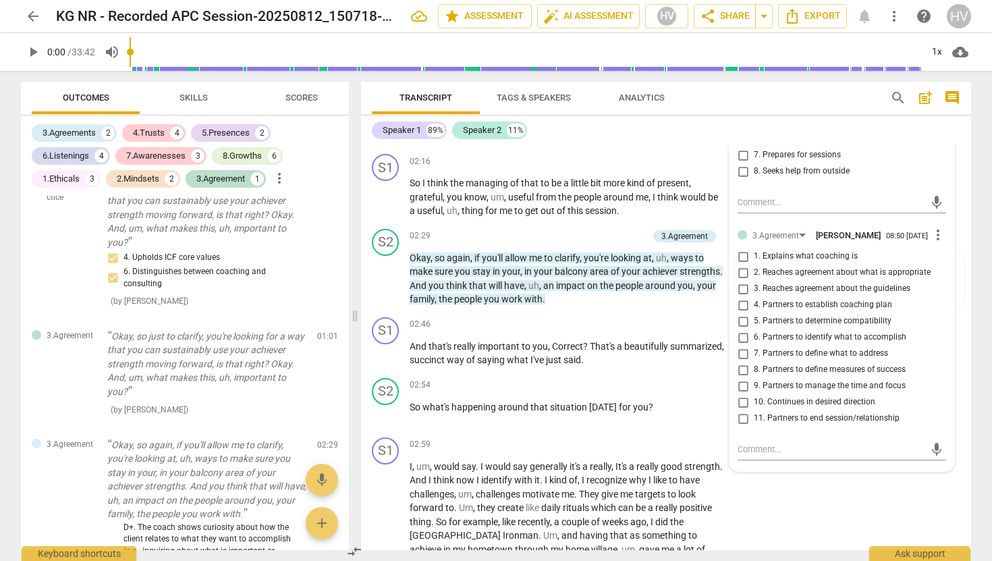
click at [739, 294] on input "3. Reaches agreement about the guidelines" at bounding box center [743, 289] width 22 height 16
checkbox input "true"
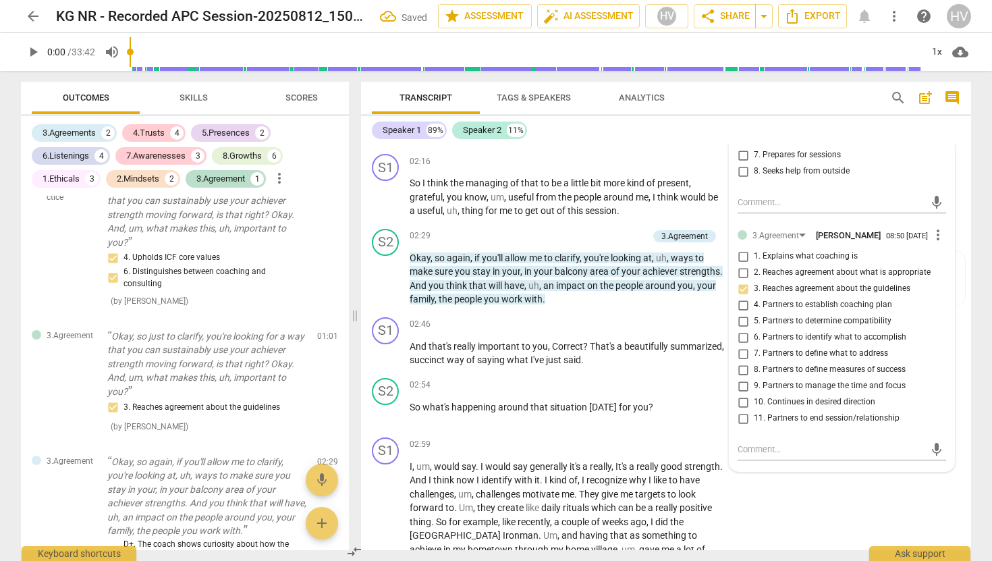
click at [745, 261] on input "1. Explains what coaching is" at bounding box center [743, 256] width 22 height 16
checkbox input "true"
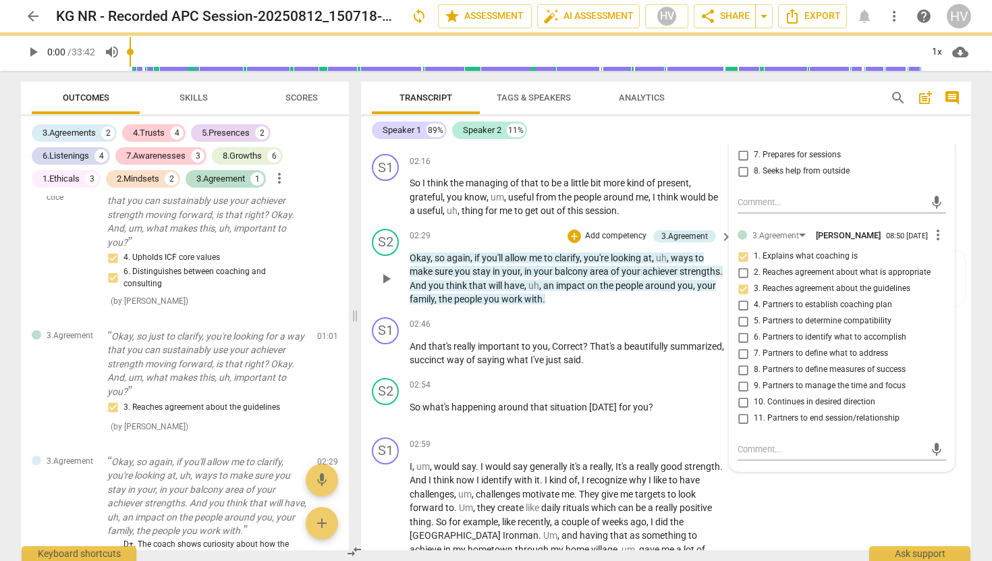
click at [695, 259] on span "ways" at bounding box center [683, 257] width 24 height 11
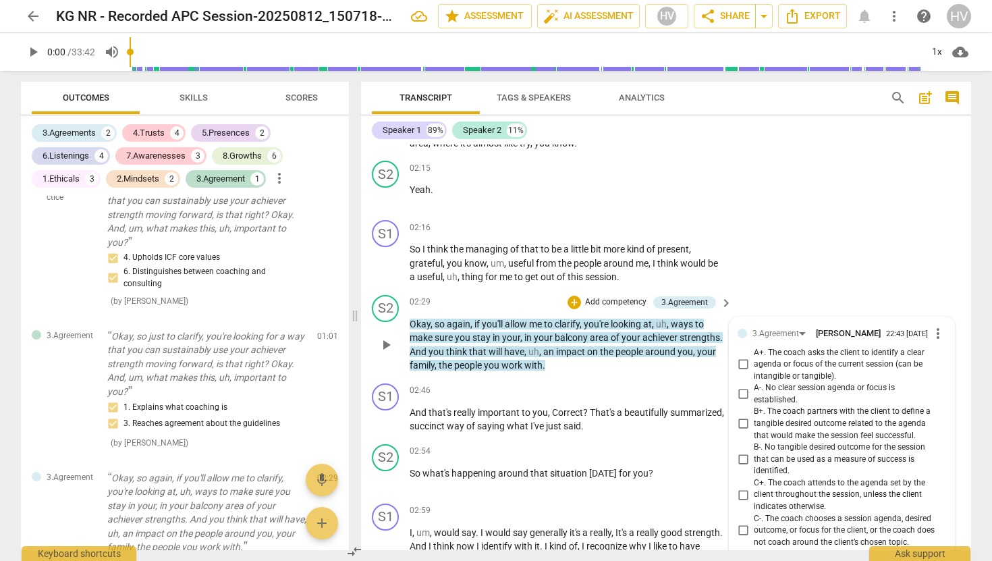
scroll to position [718, 0]
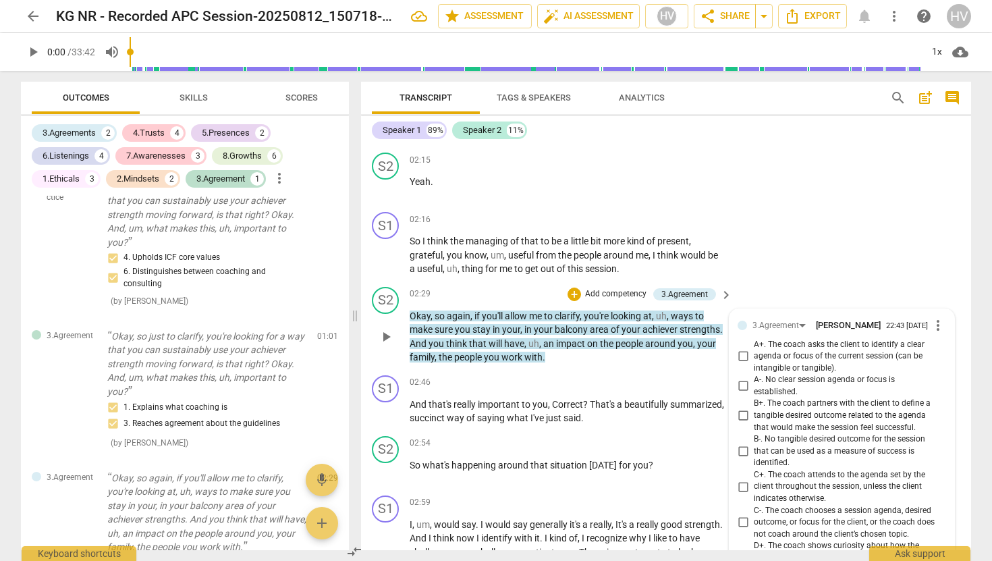
click at [934, 322] on span "more_vert" at bounding box center [938, 325] width 16 height 16
click at [943, 348] on li "Delete" at bounding box center [948, 353] width 47 height 26
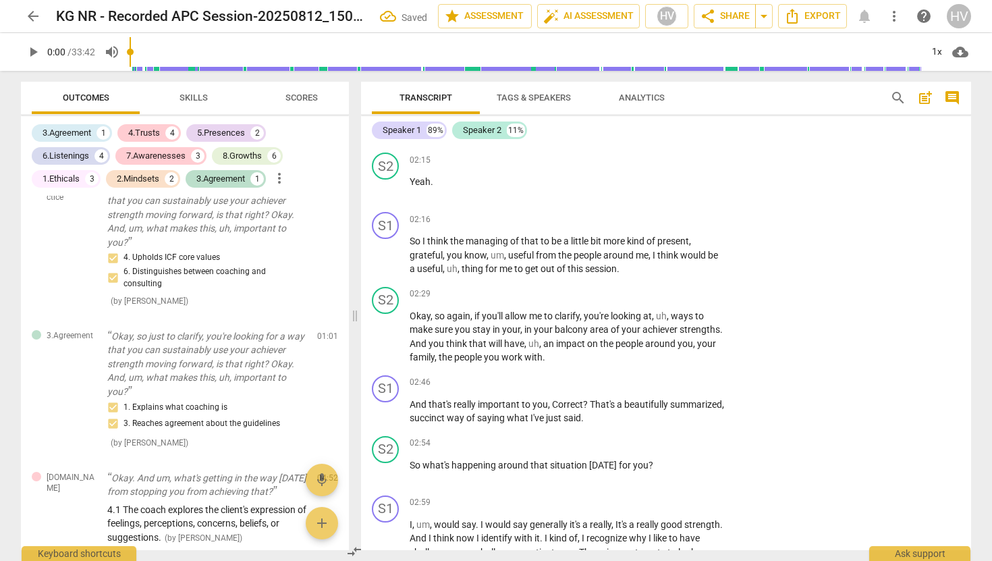
click at [640, 292] on div "+" at bounding box center [642, 294] width 13 height 13
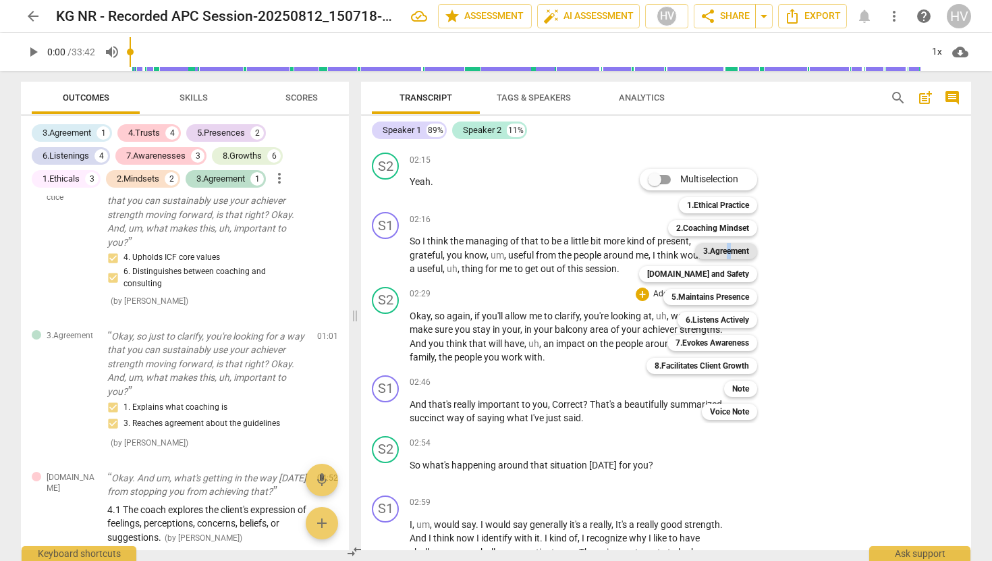
click at [728, 254] on b "3.Agreement" at bounding box center [726, 251] width 46 height 16
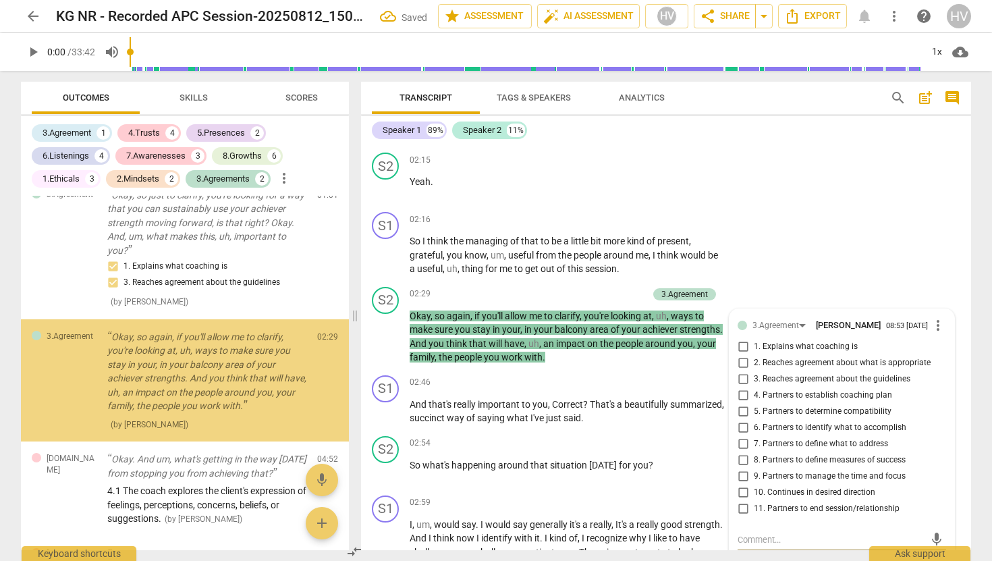
scroll to position [624, 0]
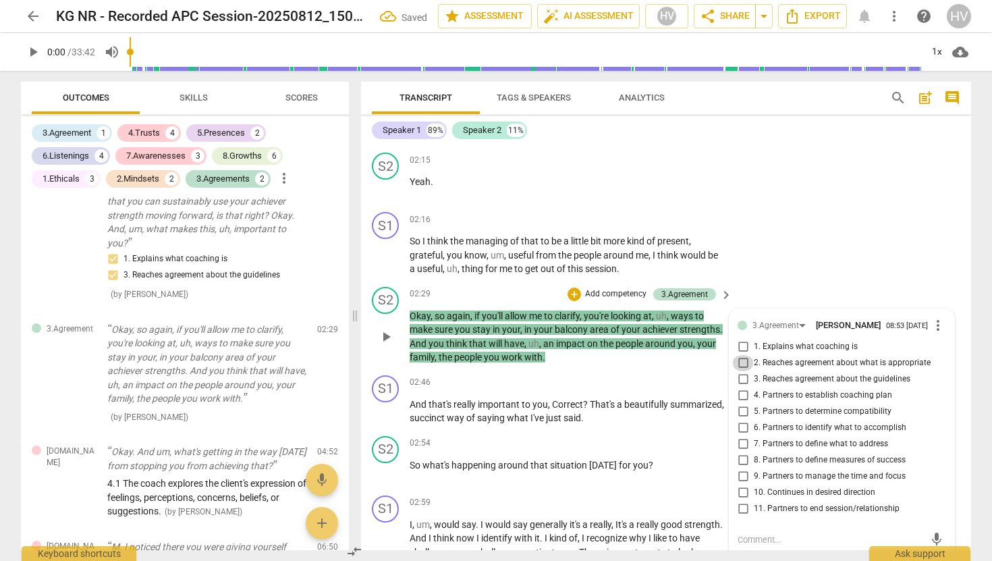
click at [738, 367] on input "2. Reaches agreement about what is appropriate" at bounding box center [743, 363] width 22 height 16
checkbox input "true"
click at [740, 382] on input "3. Reaches agreement about the guidelines" at bounding box center [743, 379] width 22 height 16
checkbox input "true"
click at [741, 402] on input "4. Partners to establish coaching plan" at bounding box center [743, 395] width 22 height 16
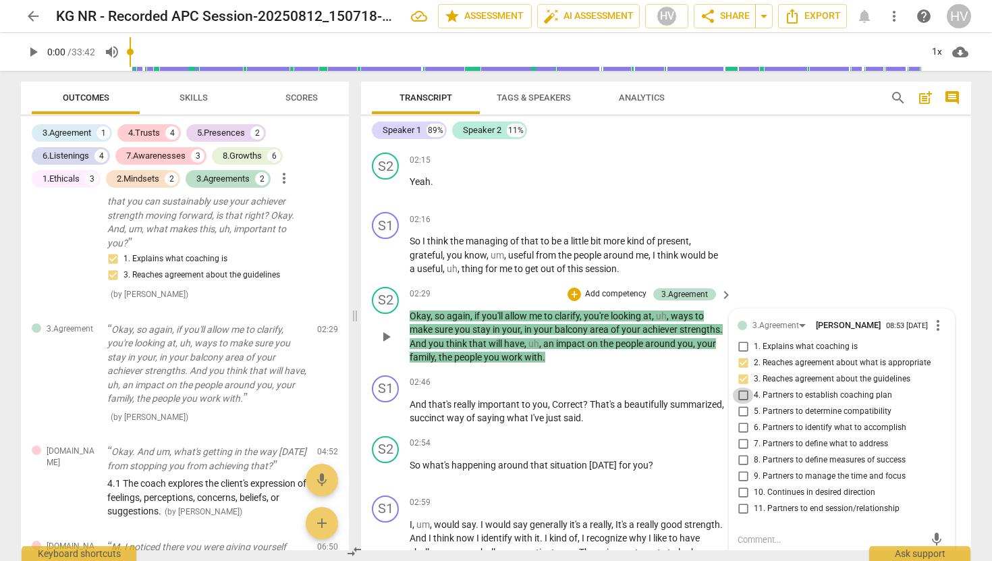
checkbox input "true"
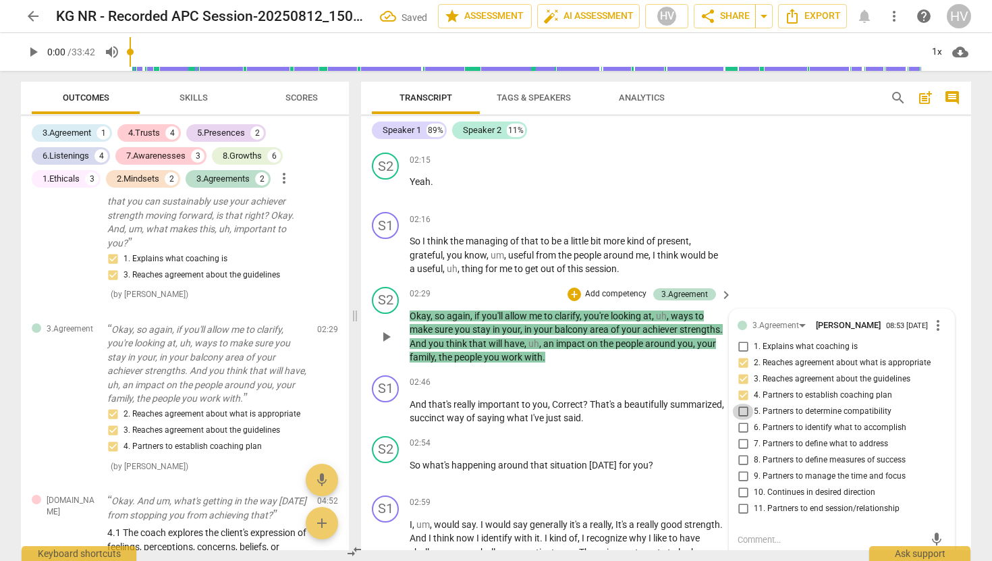
click at [741, 419] on input "5. Partners to determine compatibility" at bounding box center [743, 412] width 22 height 16
checkbox input "true"
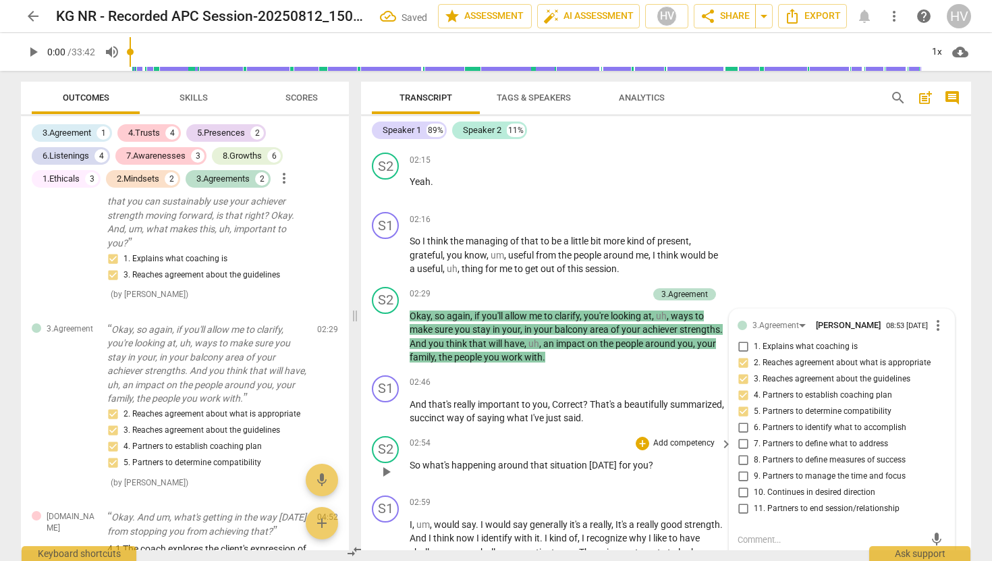
click at [682, 470] on p "So what's happening around that situation [DATE] for you ?" at bounding box center [568, 465] width 316 height 14
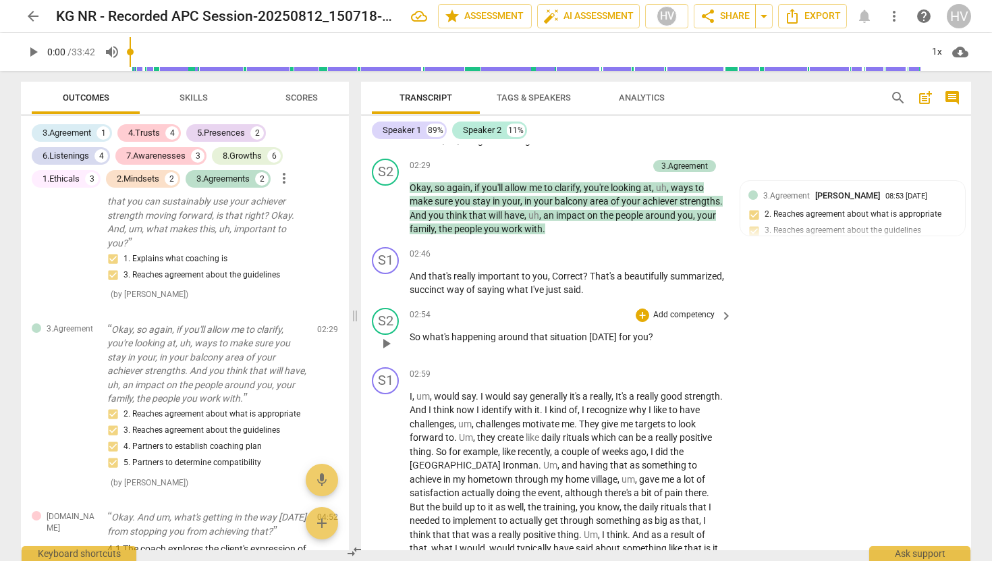
scroll to position [846, 0]
click at [642, 318] on div "+" at bounding box center [642, 315] width 13 height 13
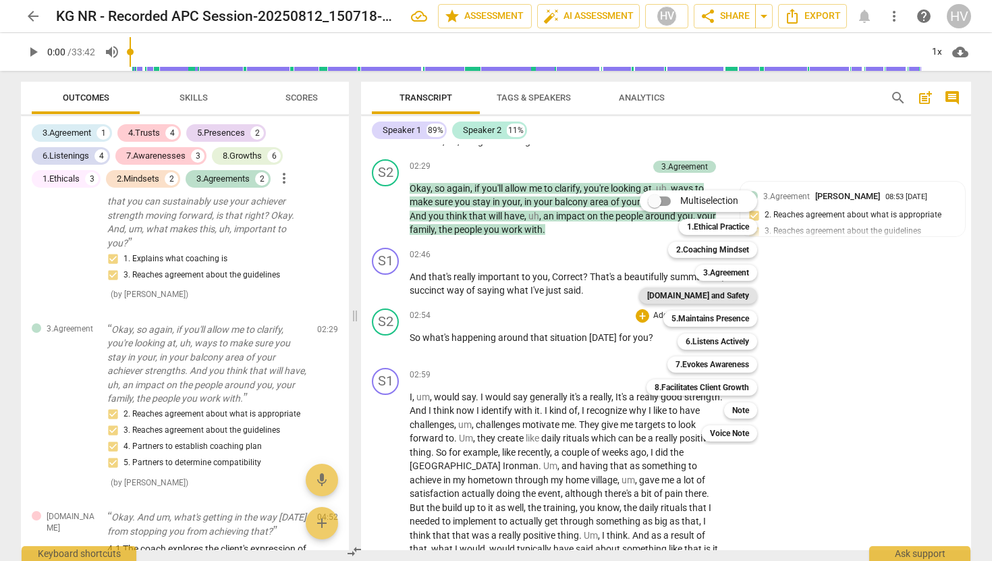
click at [711, 292] on b "[DOMAIN_NAME] and Safety" at bounding box center [698, 296] width 102 height 16
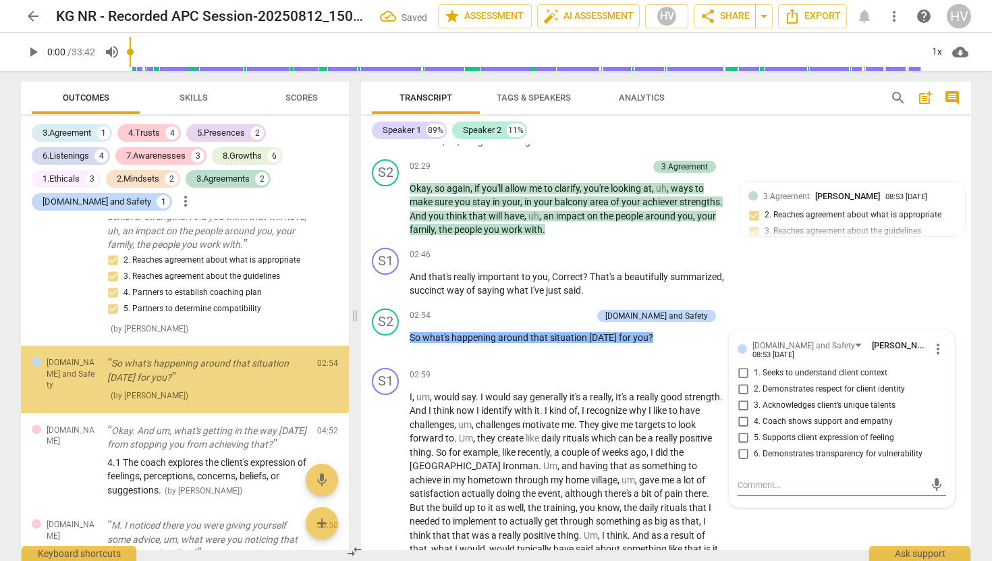
scroll to position [803, 0]
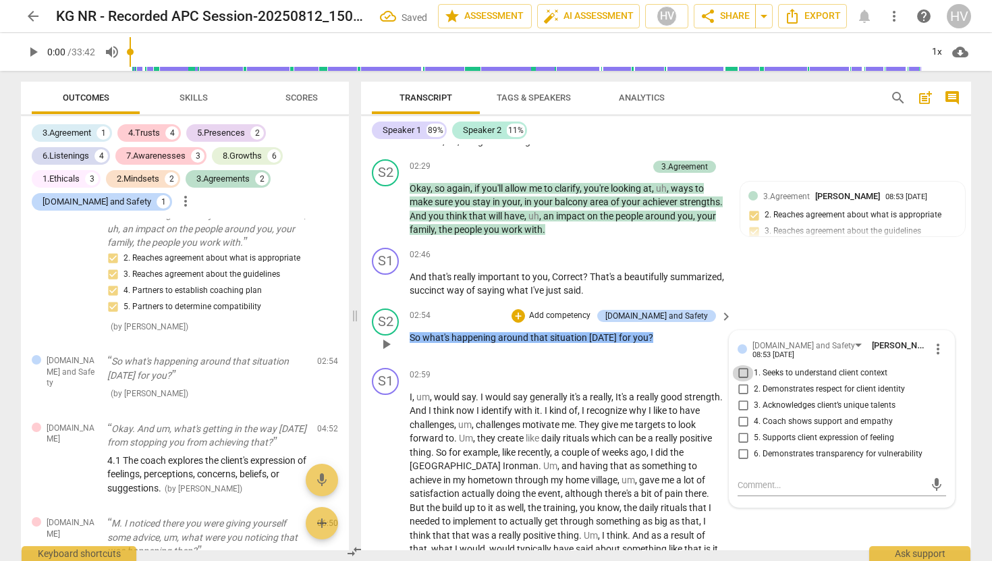
click at [738, 373] on input "1. Seeks to understand client context" at bounding box center [743, 373] width 22 height 16
checkbox input "true"
click at [742, 390] on input "2. Demonstrates respect for client identity" at bounding box center [743, 389] width 22 height 16
checkbox input "true"
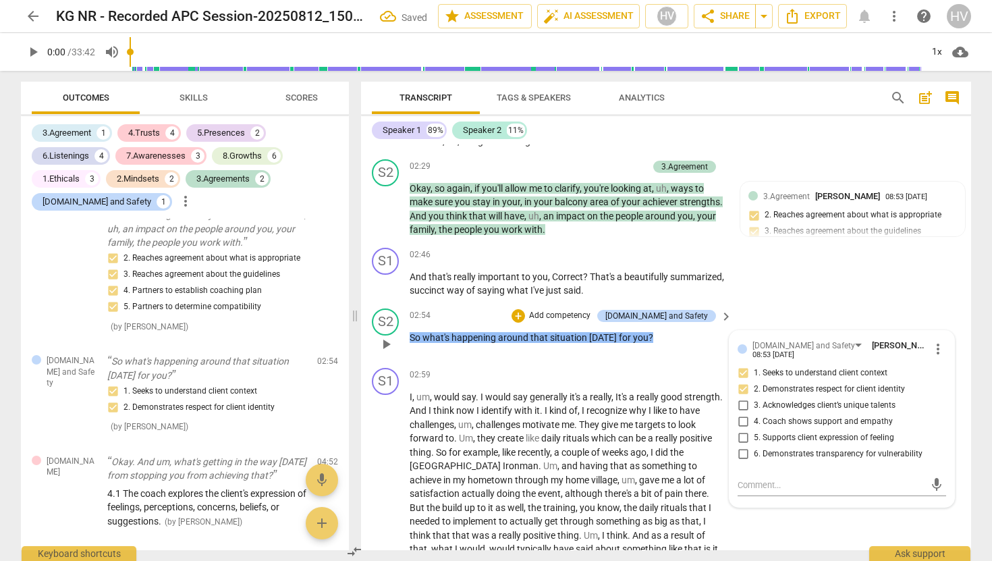
click at [744, 408] on input "3. Acknowledges client’s unique talents" at bounding box center [743, 406] width 22 height 16
checkbox input "true"
click at [742, 424] on input "4. Coach shows support and empathy" at bounding box center [743, 422] width 22 height 16
checkbox input "true"
click at [742, 436] on input "5. Supports client expression of feeling" at bounding box center [743, 438] width 22 height 16
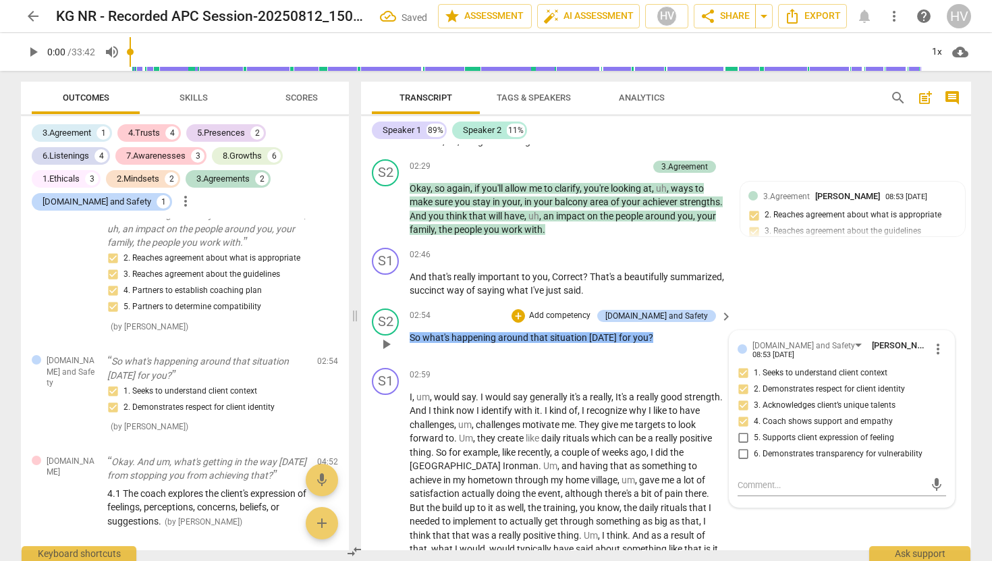
checkbox input "true"
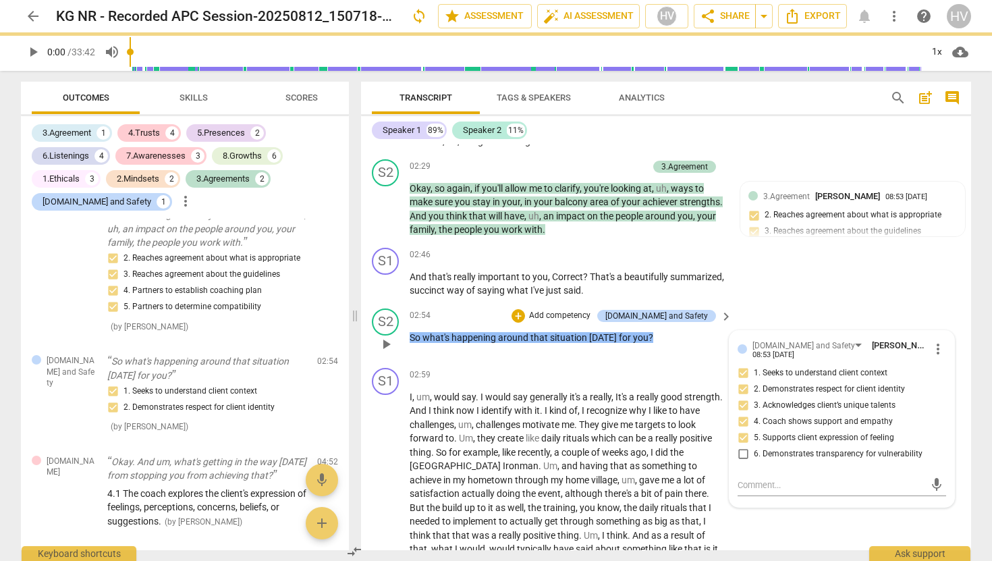
click at [680, 358] on div "S2 play_arrow pause 02:54 + Add competency [DOMAIN_NAME] and Safety keyboard_ar…" at bounding box center [666, 332] width 610 height 59
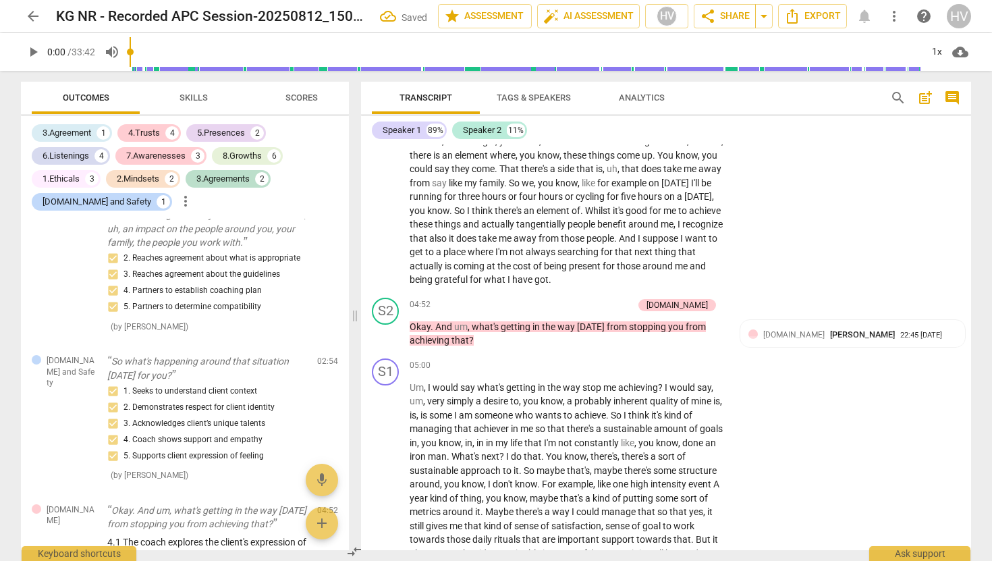
scroll to position [1314, 0]
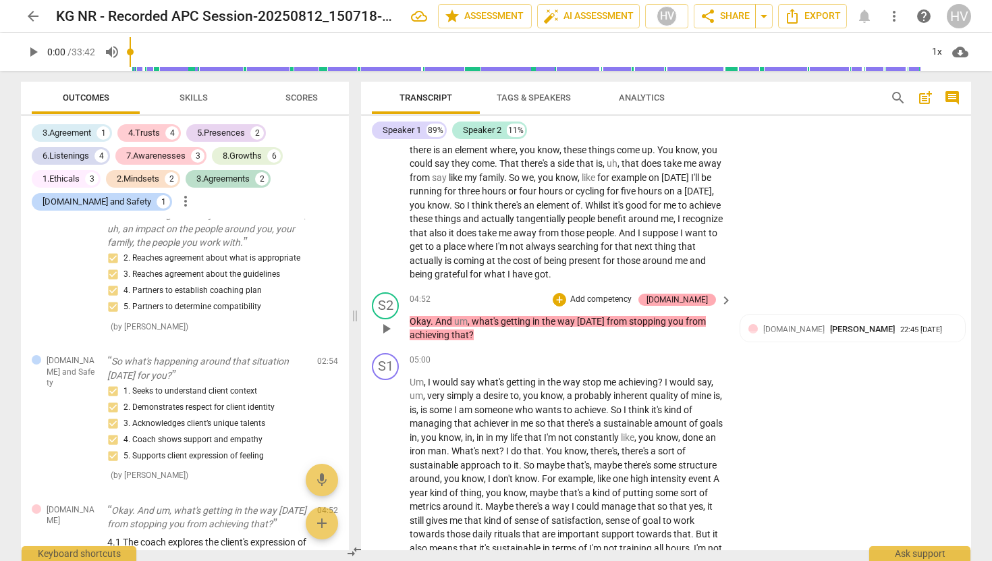
click at [693, 297] on div "[DOMAIN_NAME]" at bounding box center [677, 300] width 61 height 12
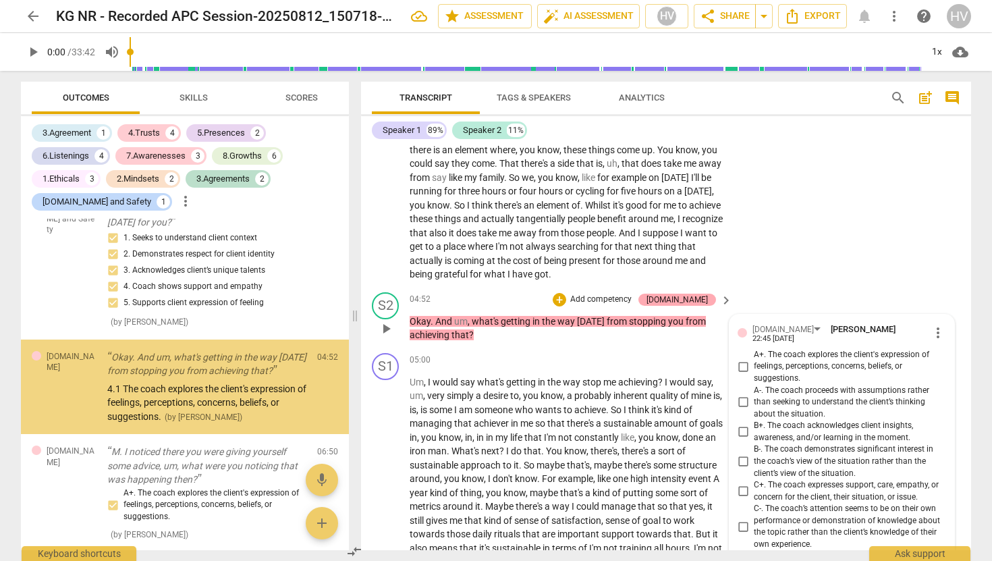
scroll to position [966, 0]
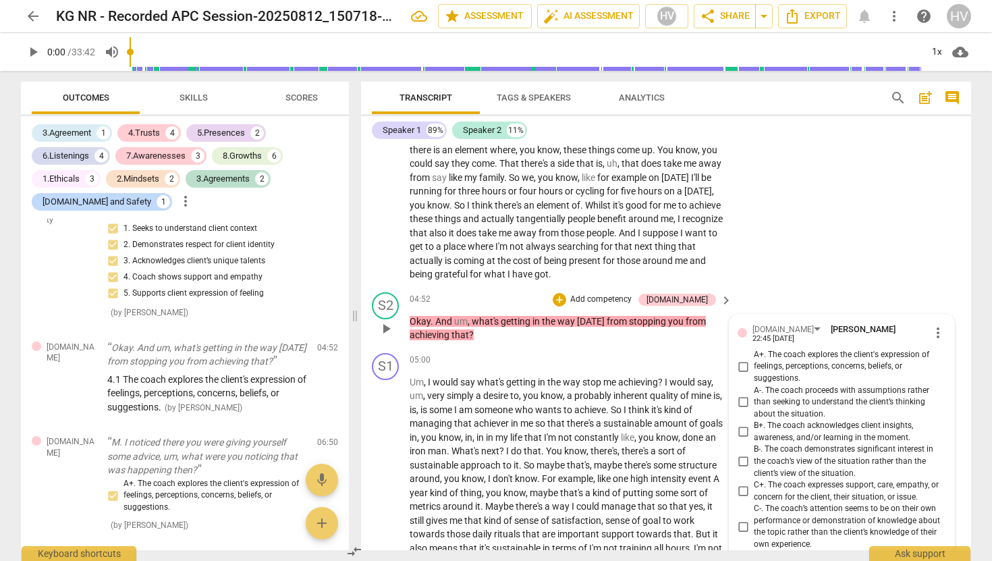
click at [931, 329] on span "more_vert" at bounding box center [938, 333] width 16 height 16
click at [942, 349] on li "Delete" at bounding box center [948, 356] width 47 height 26
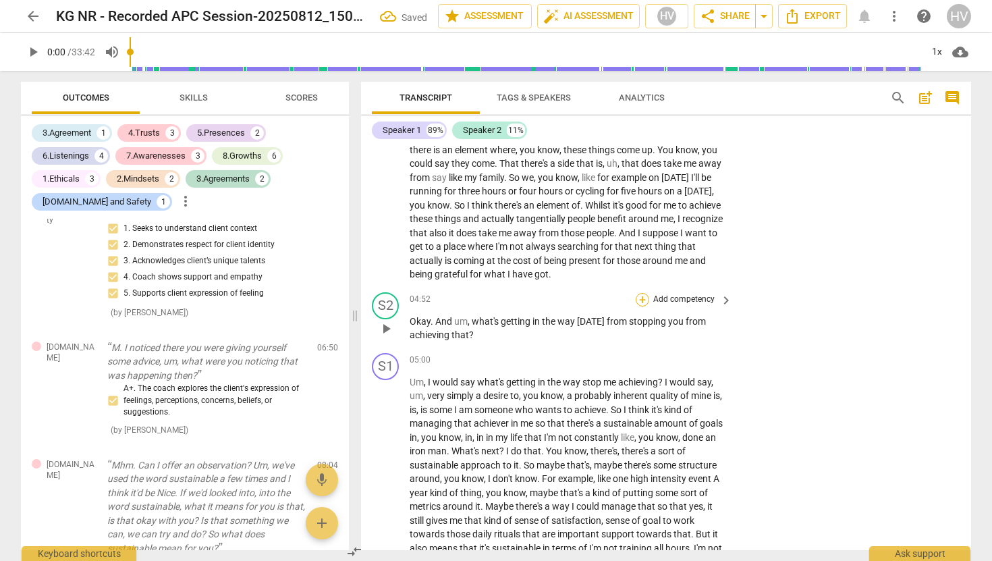
click at [637, 299] on div "+" at bounding box center [642, 299] width 13 height 13
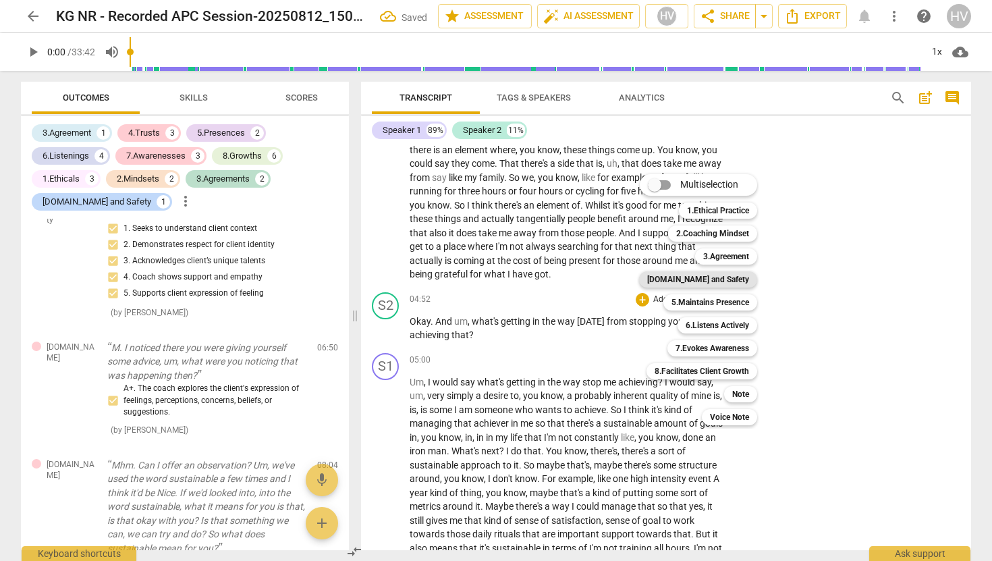
click at [719, 275] on b "[DOMAIN_NAME] and Safety" at bounding box center [698, 279] width 102 height 16
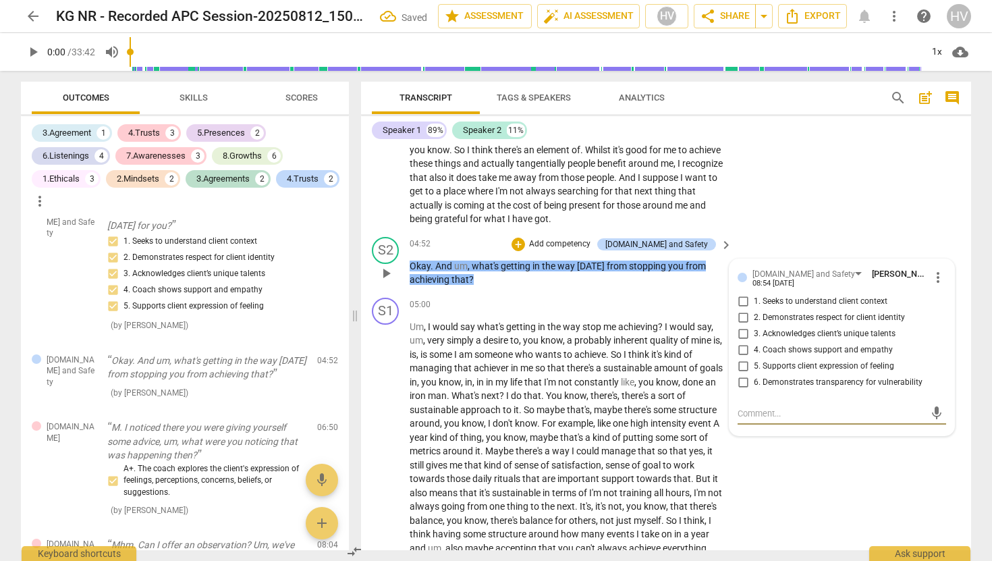
scroll to position [1376, 0]
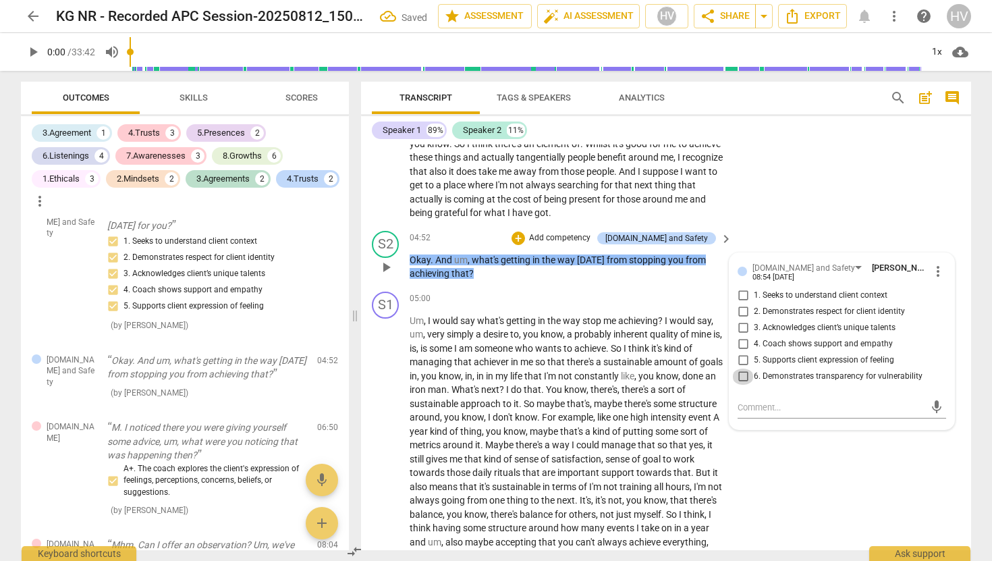
click at [739, 379] on input "6. Demonstrates transparency for vulnerability" at bounding box center [743, 377] width 22 height 16
checkbox input "true"
click at [740, 359] on input "5. Supports client expression of feeling" at bounding box center [743, 360] width 22 height 16
checkbox input "true"
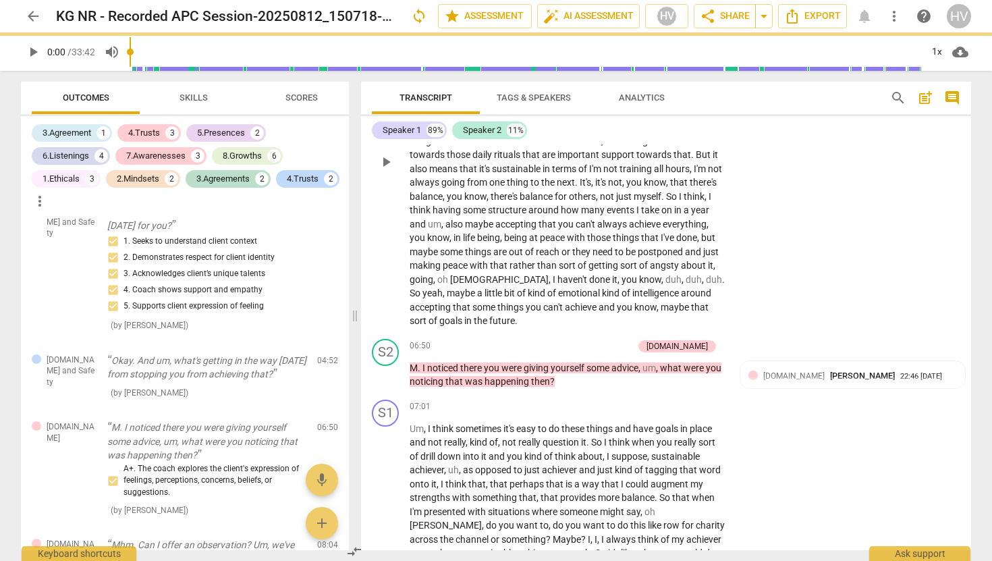
scroll to position [1699, 0]
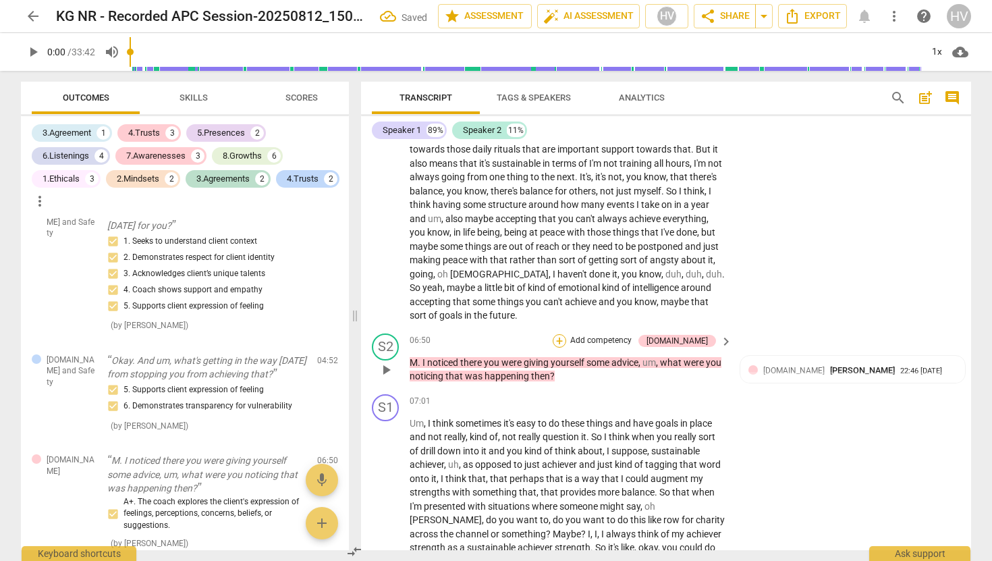
click at [566, 337] on div "+" at bounding box center [559, 340] width 13 height 13
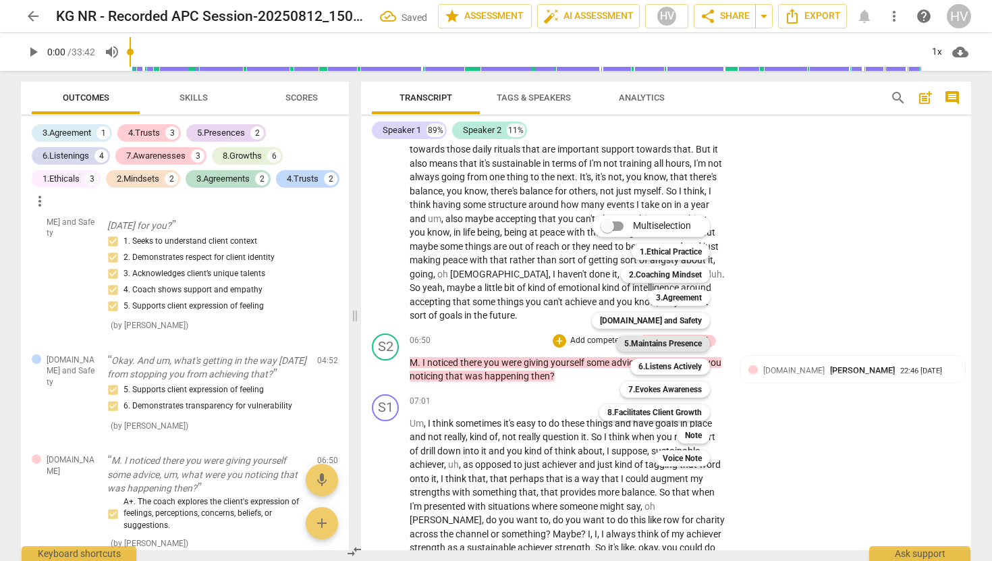
click at [681, 343] on b "5.Maintains Presence" at bounding box center [663, 343] width 78 height 16
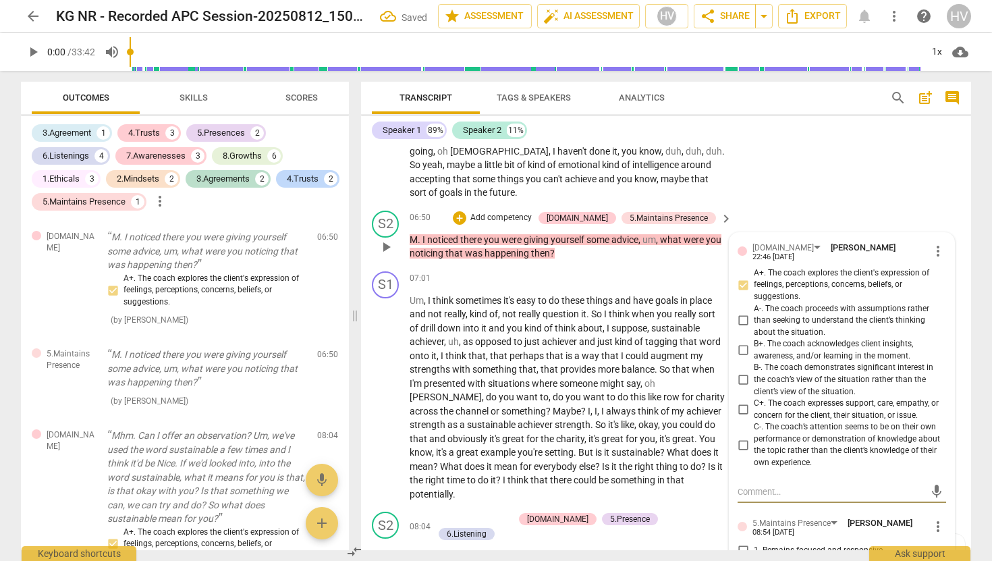
scroll to position [1818, 0]
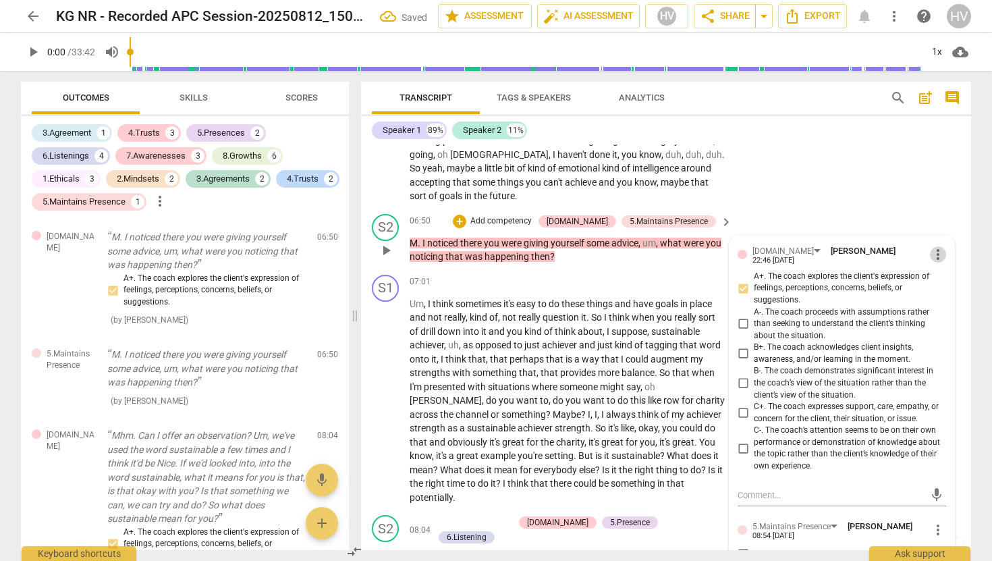
click at [936, 251] on span "more_vert" at bounding box center [938, 254] width 16 height 16
click at [942, 273] on li "Delete" at bounding box center [948, 278] width 47 height 26
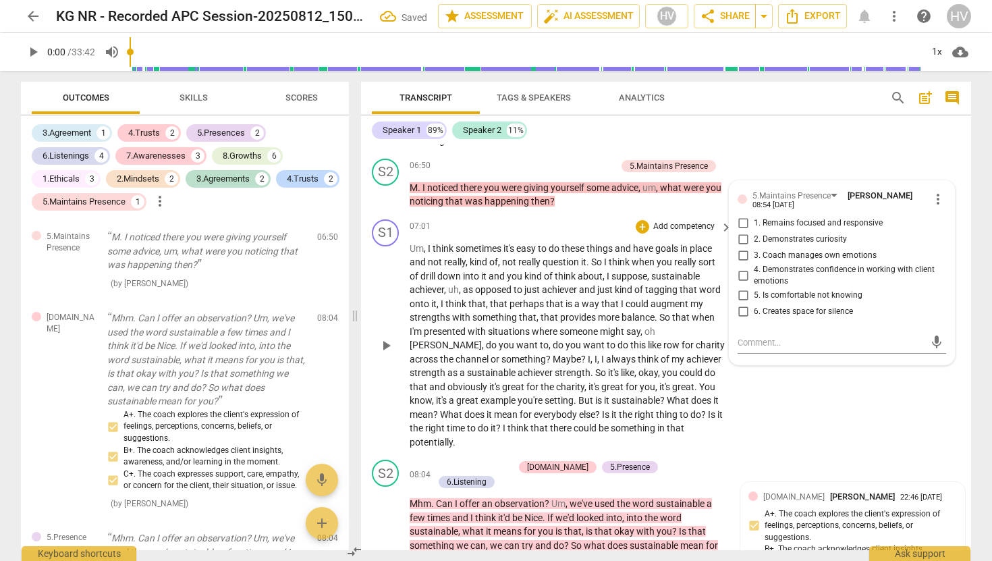
scroll to position [1874, 0]
click at [738, 223] on input "1. Remains focused and responsive" at bounding box center [743, 223] width 22 height 16
checkbox input "true"
click at [741, 242] on input "2. Demonstrates curiosity" at bounding box center [743, 239] width 22 height 16
checkbox input "true"
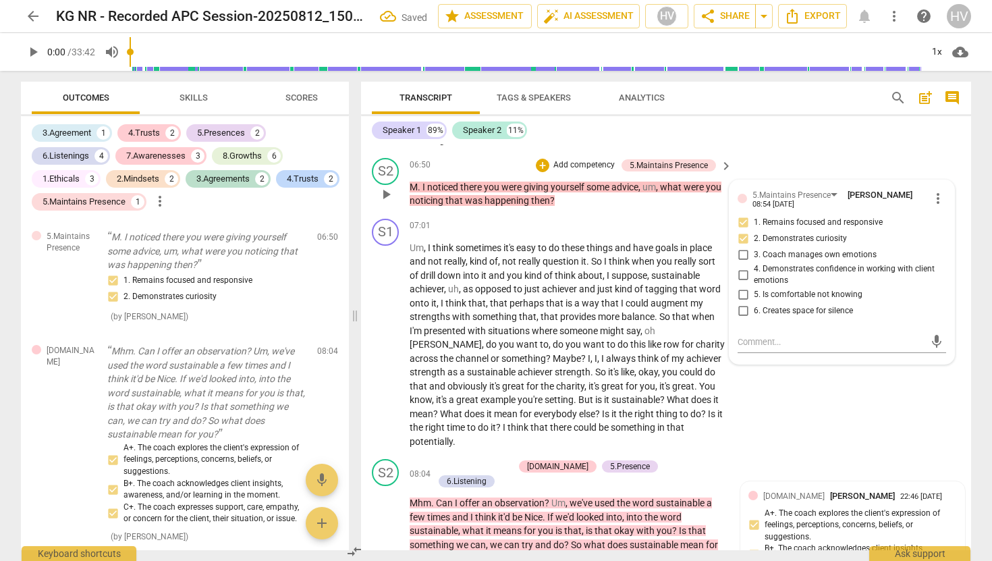
click at [740, 275] on input "4. Demonstrates confidence in working with client emotions" at bounding box center [743, 275] width 22 height 16
checkbox input "true"
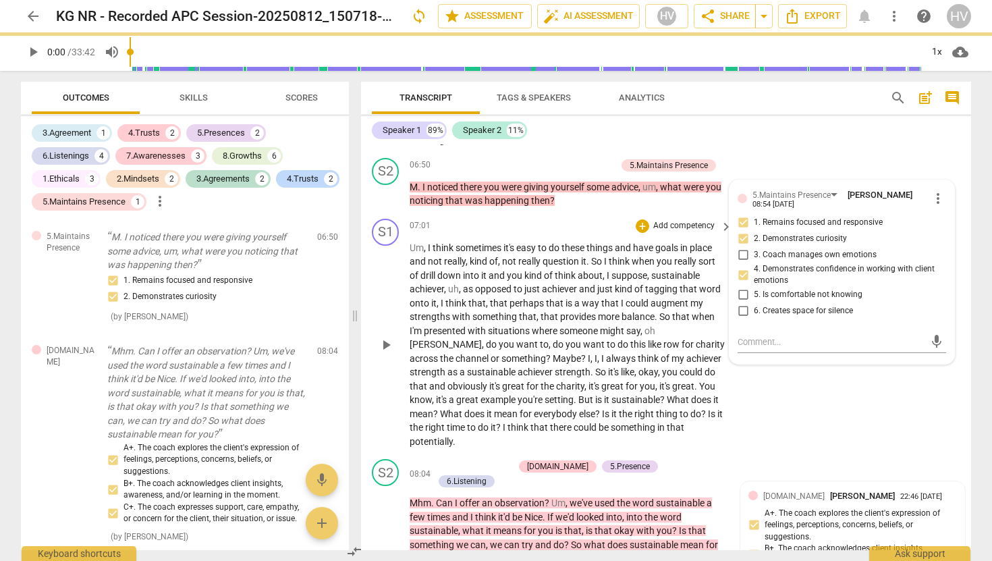
click at [689, 309] on p "Um , I think sometimes it's easy to do these things and have goals in place and…" at bounding box center [568, 345] width 316 height 208
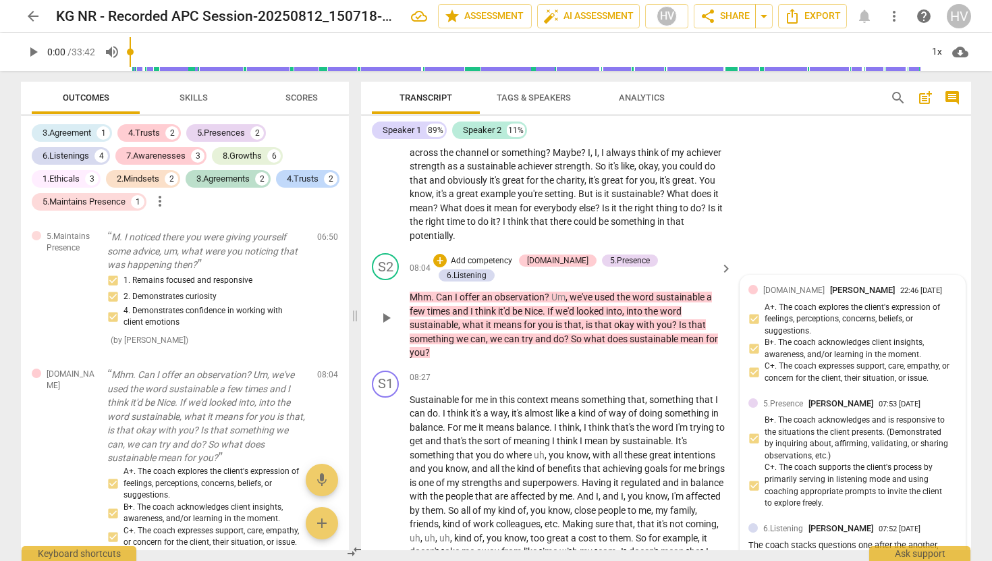
scroll to position [2053, 0]
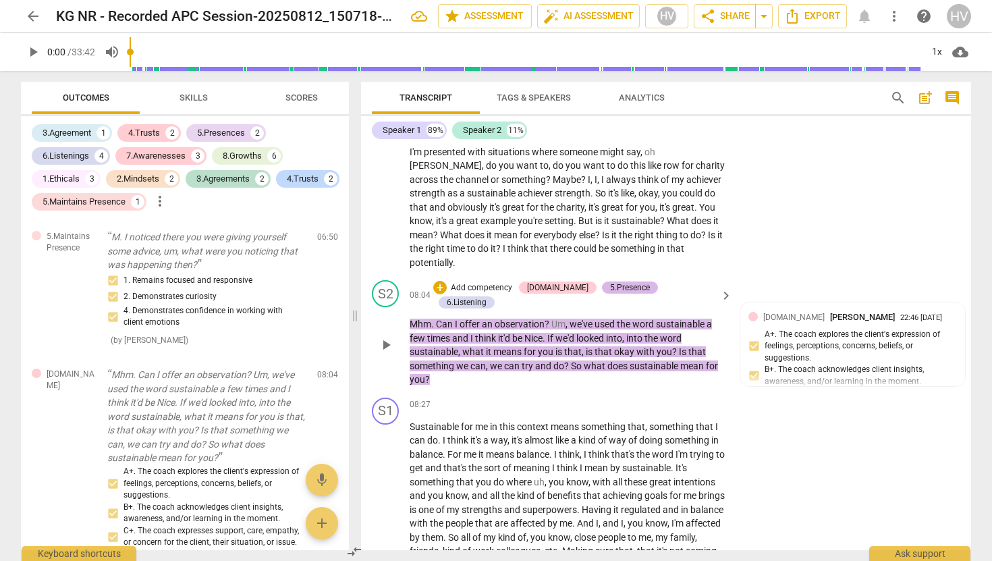
click at [637, 281] on div "5.Presence" at bounding box center [630, 287] width 40 height 12
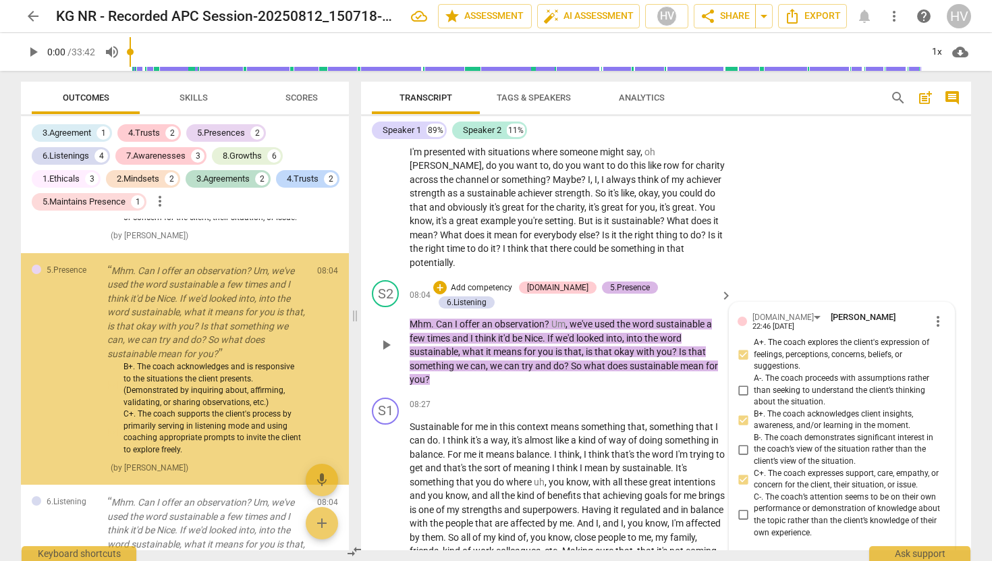
scroll to position [1505, 0]
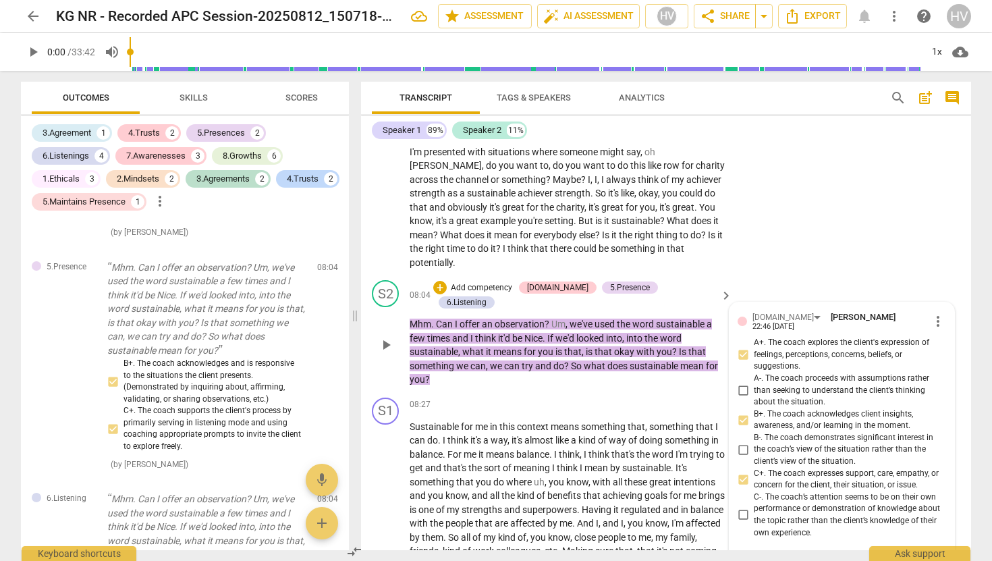
click at [931, 313] on span "more_vert" at bounding box center [938, 321] width 16 height 16
click at [942, 331] on li "Delete" at bounding box center [948, 330] width 47 height 26
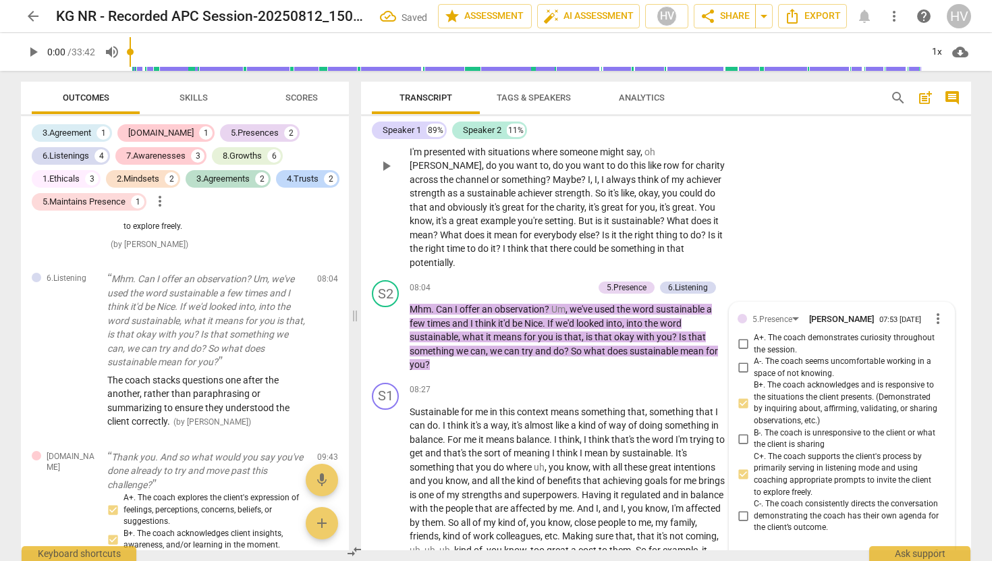
scroll to position [1273, 0]
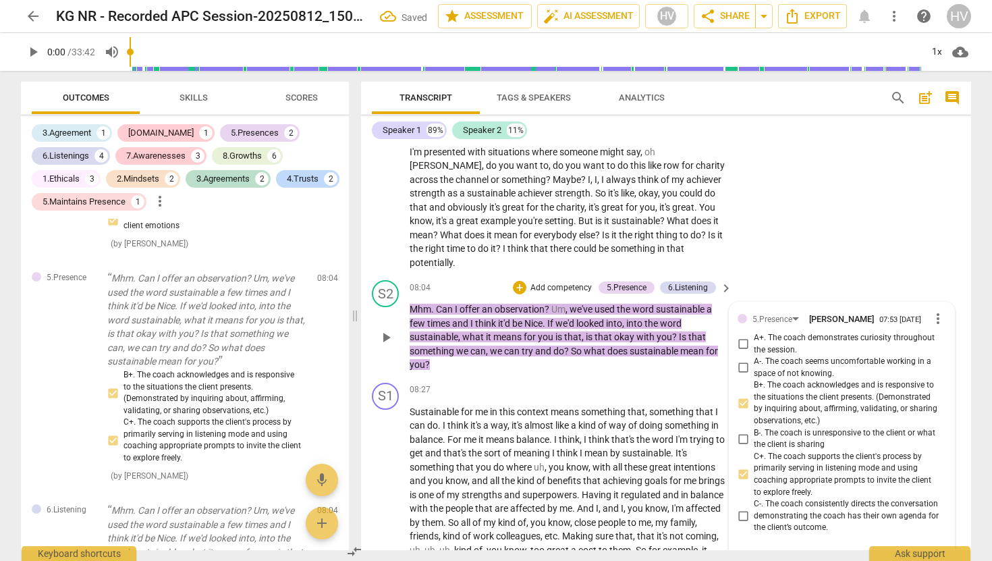
click at [930, 310] on span "more_vert" at bounding box center [938, 318] width 16 height 16
click at [938, 329] on li "Delete" at bounding box center [948, 332] width 47 height 26
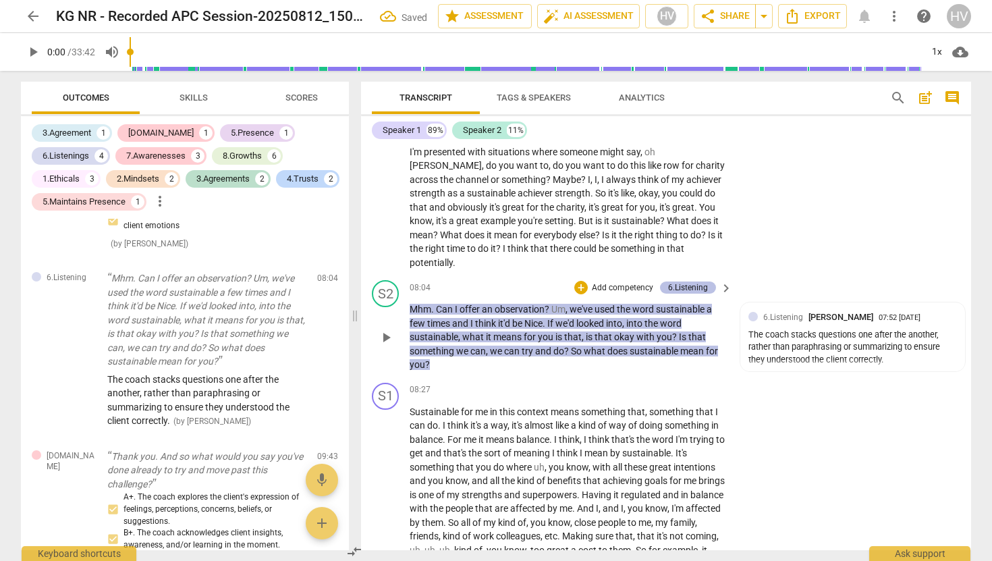
click at [686, 281] on div "6.Listening" at bounding box center [688, 287] width 40 height 12
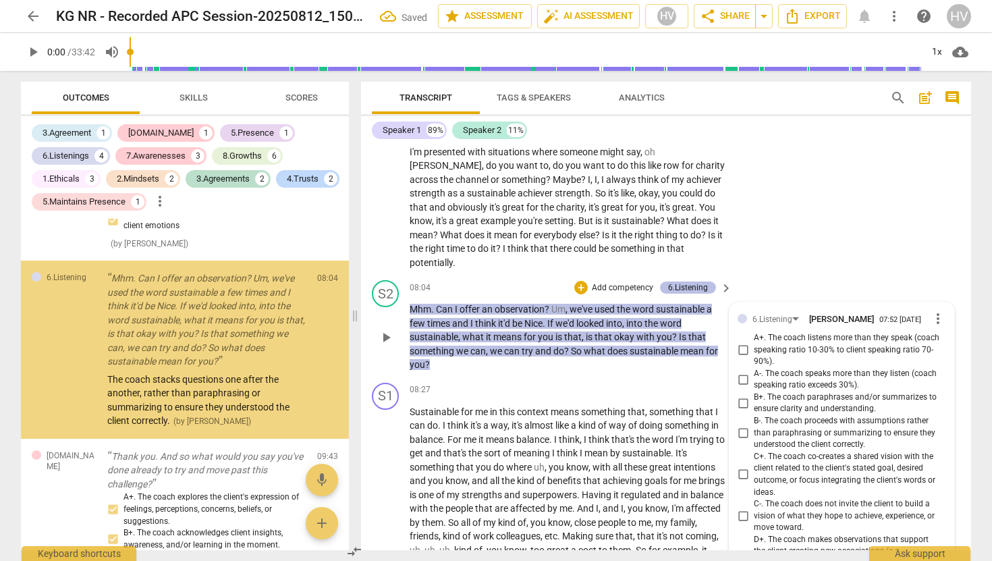
scroll to position [1246, 0]
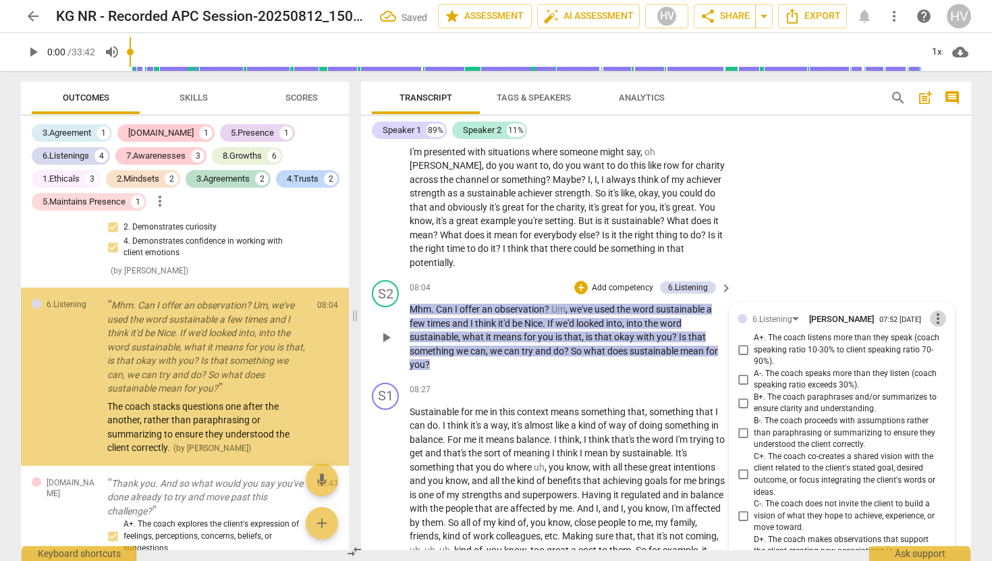
click at [936, 310] on span "more_vert" at bounding box center [938, 318] width 16 height 16
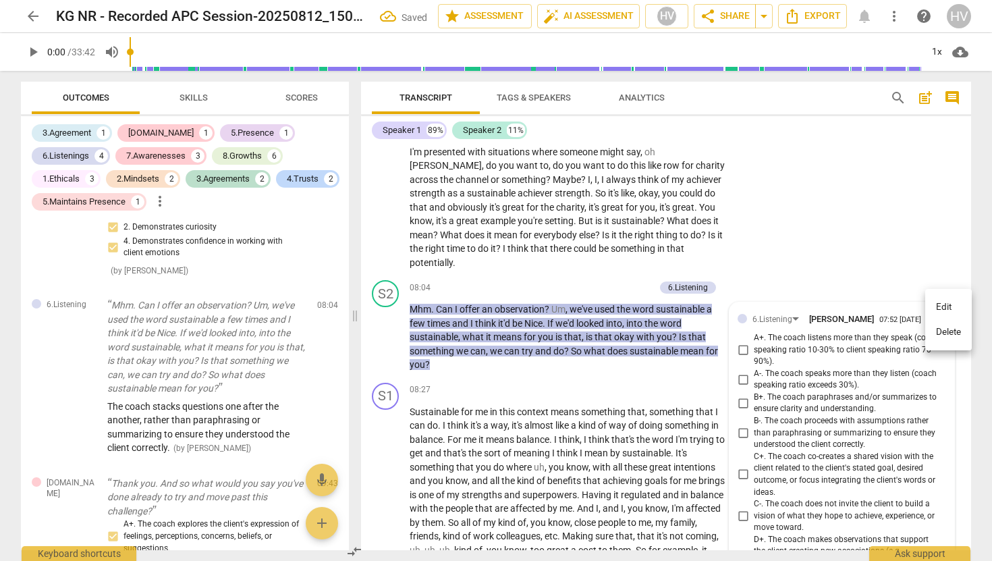
click at [944, 335] on li "Delete" at bounding box center [948, 332] width 47 height 26
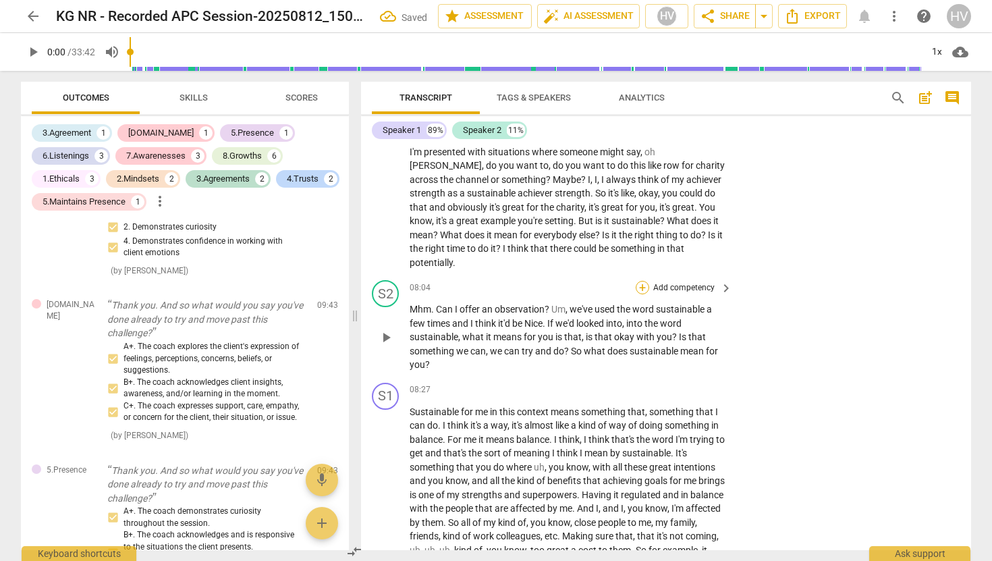
click at [636, 281] on div "+" at bounding box center [642, 287] width 13 height 13
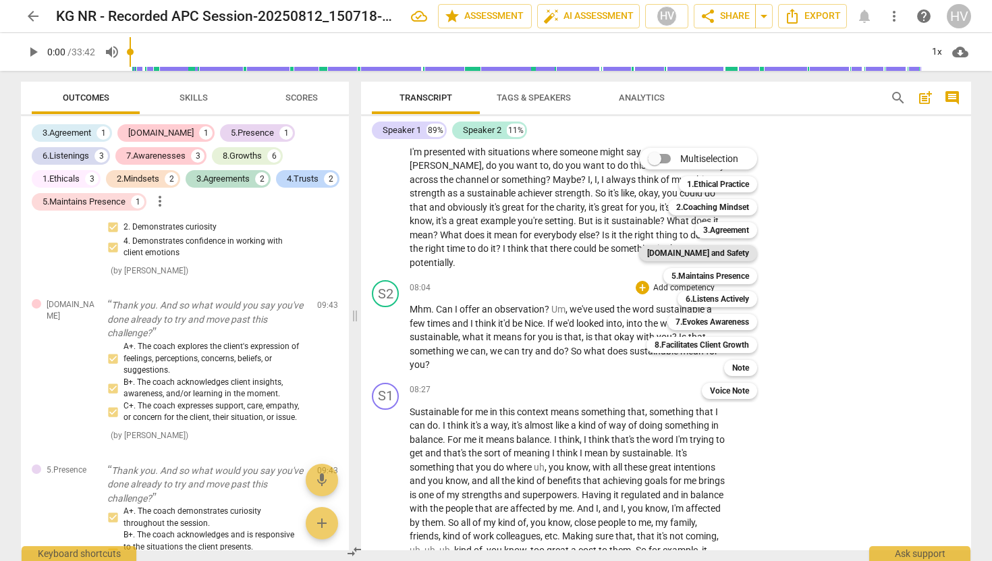
click at [720, 249] on b "[DOMAIN_NAME] and Safety" at bounding box center [698, 253] width 102 height 16
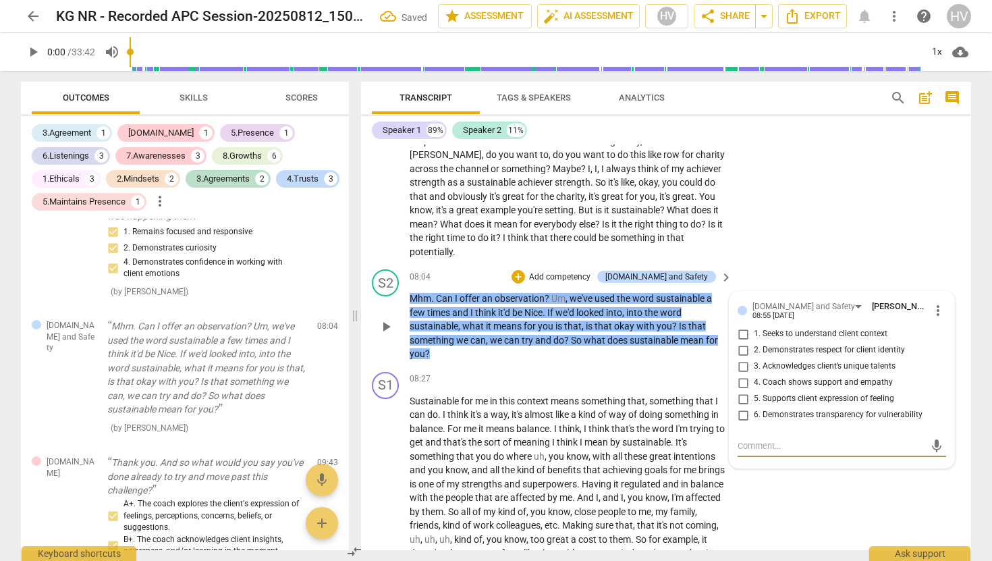
scroll to position [2070, 0]
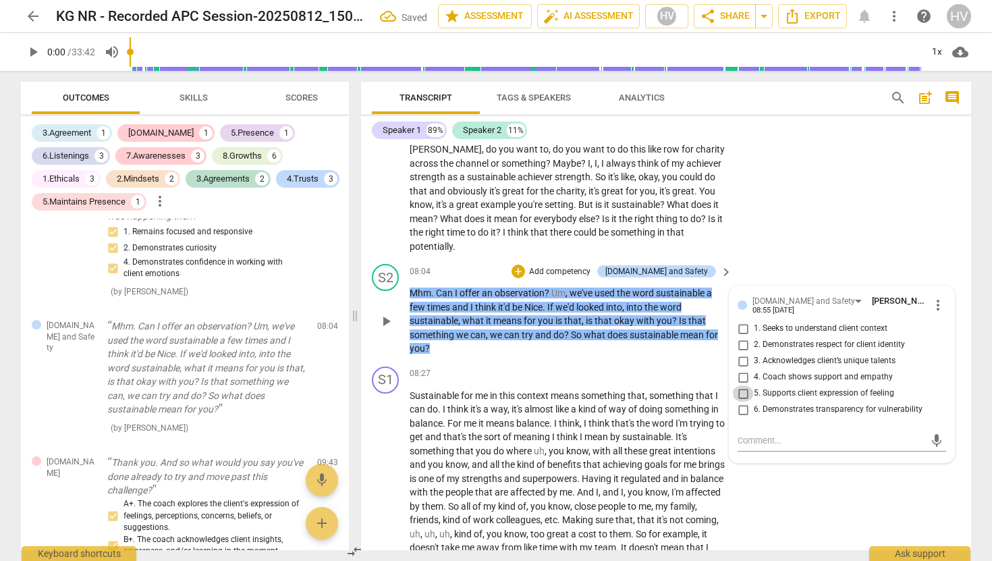
click at [742, 385] on input "5. Supports client expression of feeling" at bounding box center [743, 393] width 22 height 16
checkbox input "true"
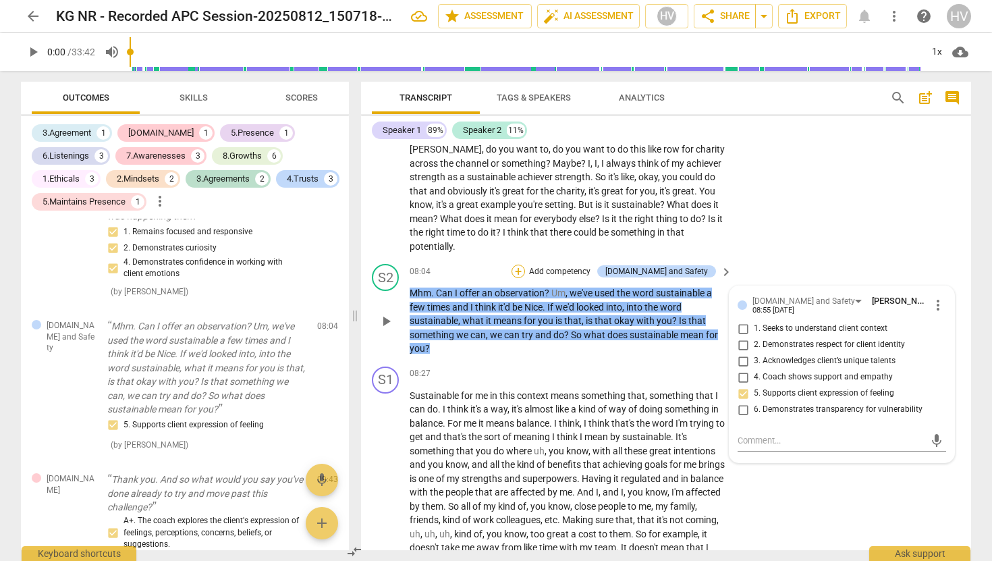
click at [525, 265] on div "+" at bounding box center [518, 271] width 13 height 13
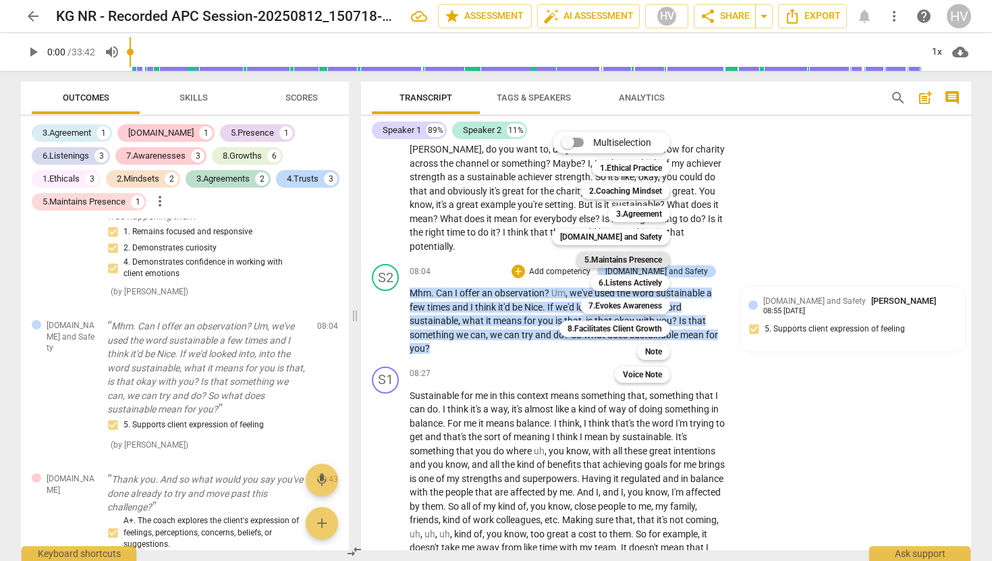
click at [637, 260] on b "5.Maintains Presence" at bounding box center [624, 260] width 78 height 16
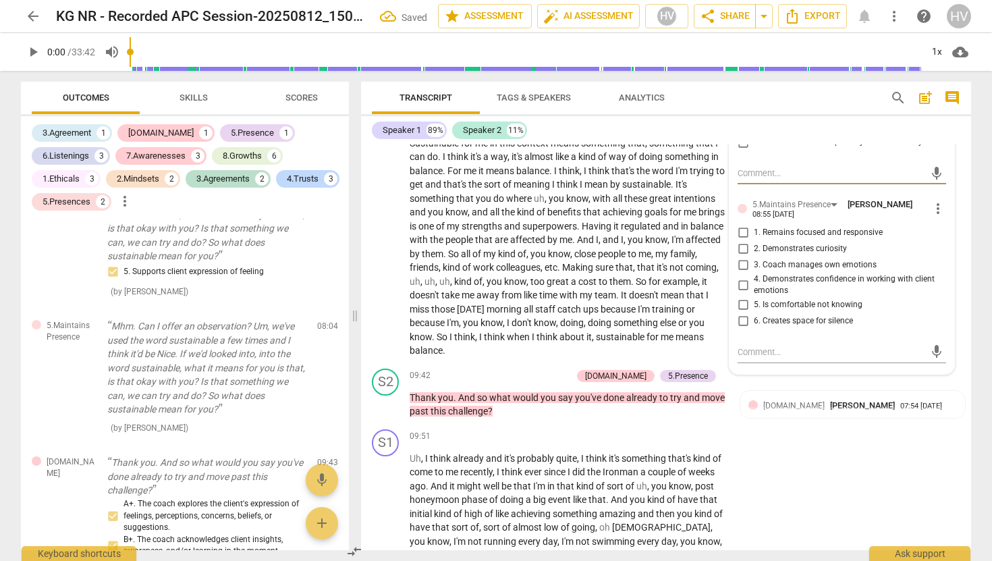
scroll to position [2329, 0]
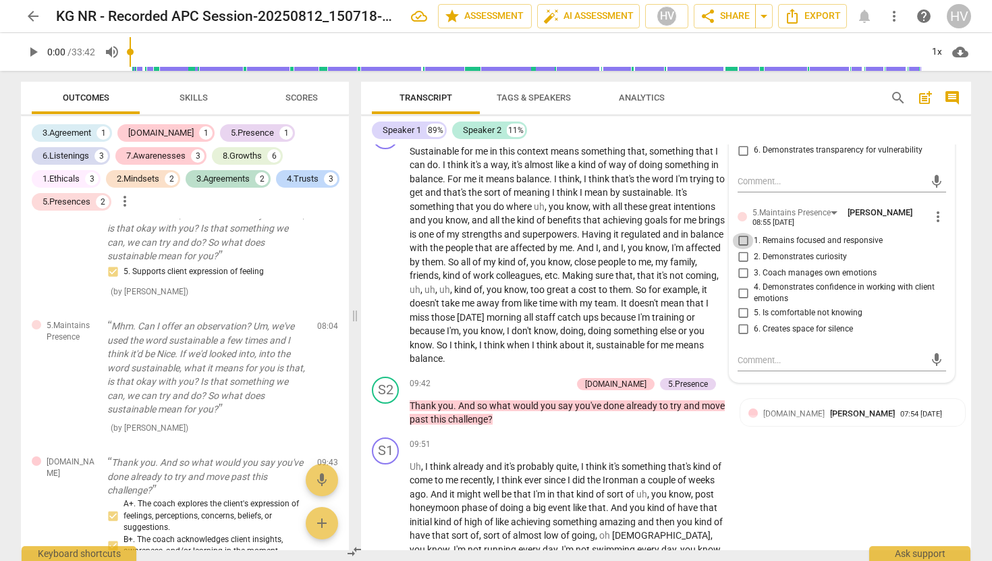
click at [740, 233] on input "1. Remains focused and responsive" at bounding box center [743, 241] width 22 height 16
checkbox input "true"
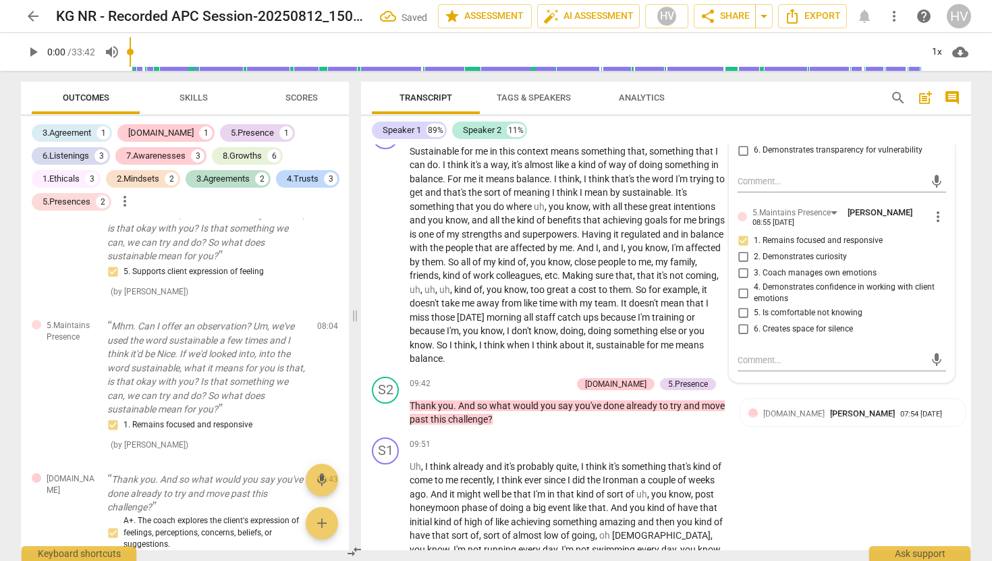
click at [744, 305] on input "5. Is comfortable not knowing" at bounding box center [743, 313] width 22 height 16
checkbox input "true"
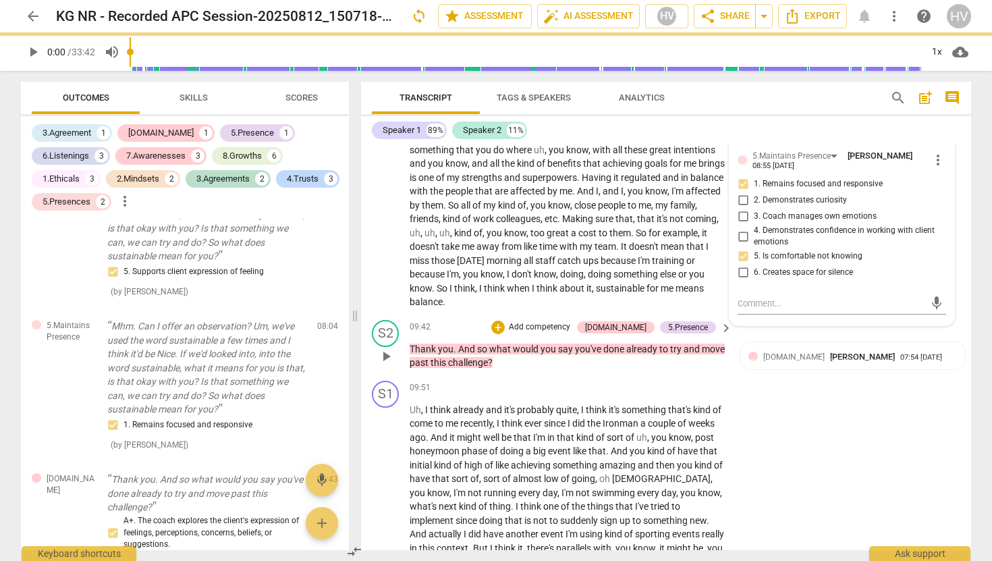
scroll to position [2392, 0]
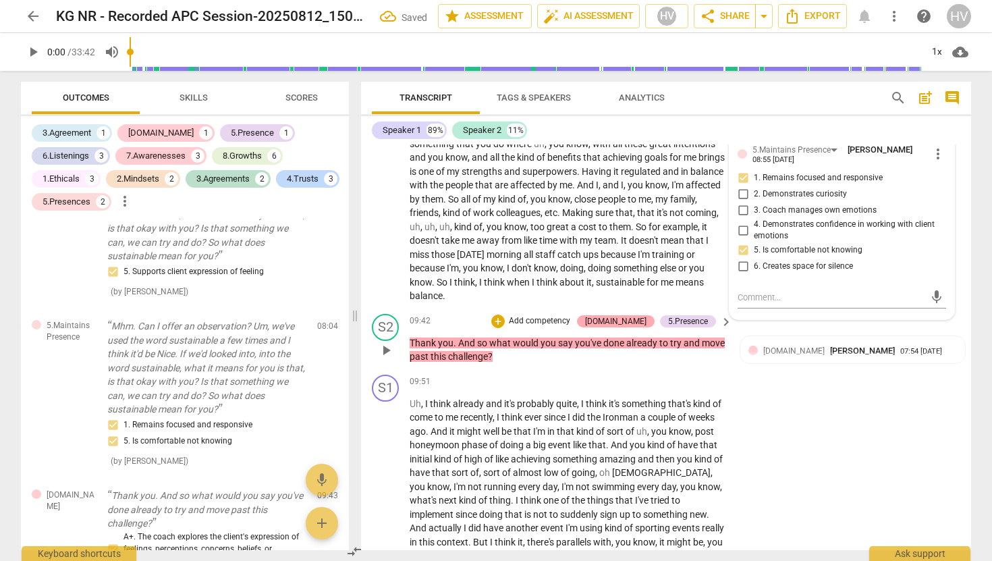
click at [628, 315] on div "[DOMAIN_NAME]" at bounding box center [615, 321] width 61 height 12
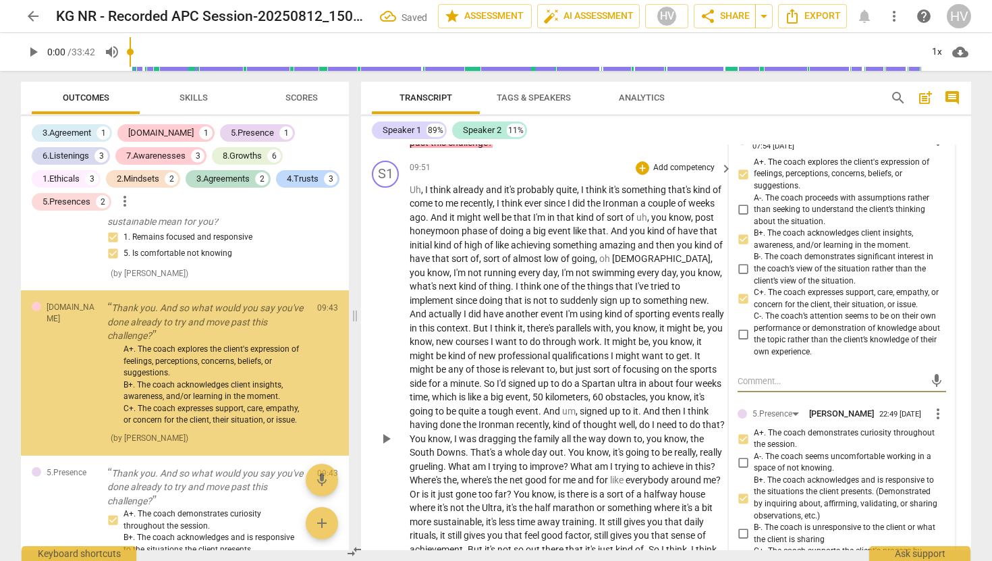
scroll to position [1568, 0]
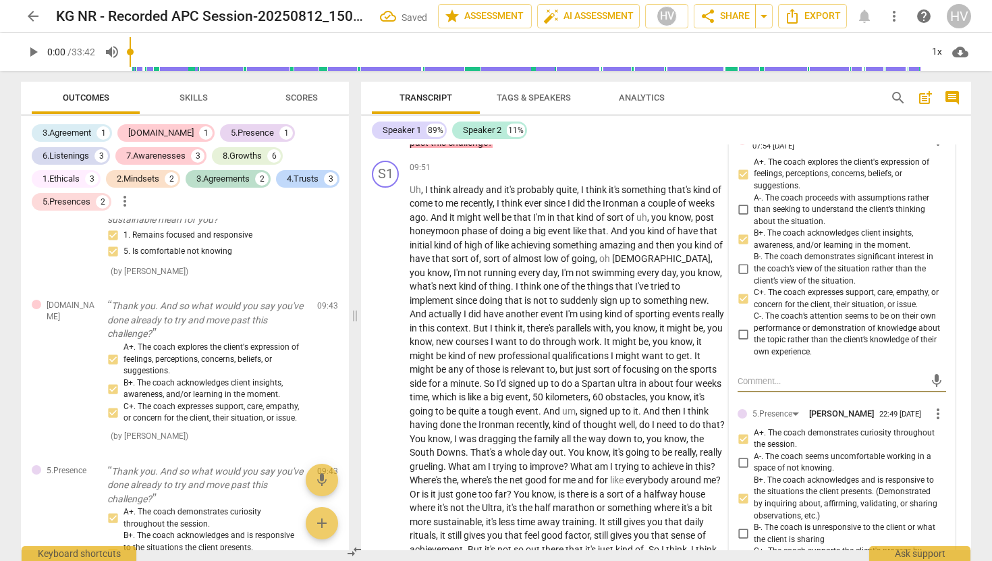
click at [935, 406] on span "more_vert" at bounding box center [938, 414] width 16 height 16
click at [942, 410] on li "Delete" at bounding box center [948, 408] width 47 height 26
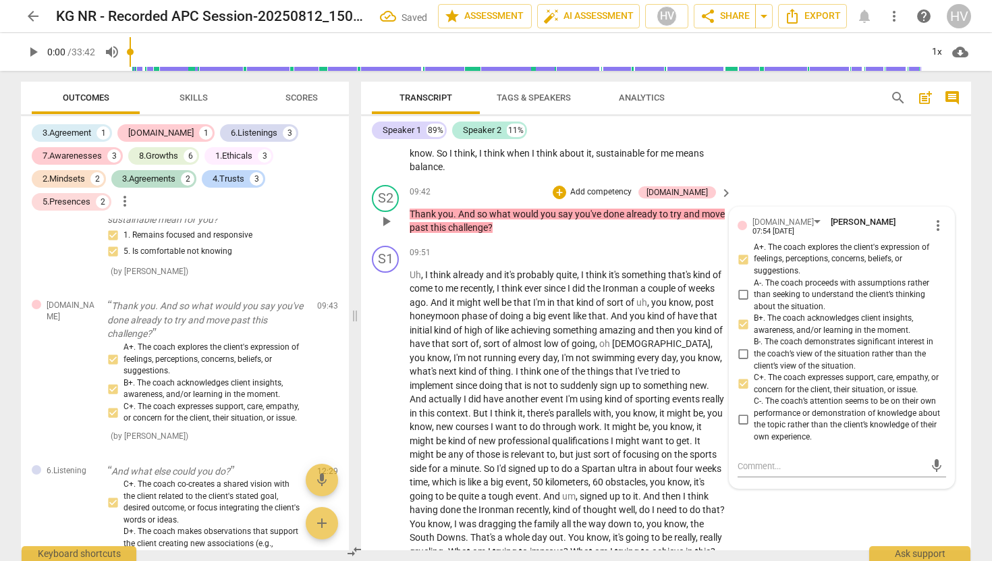
scroll to position [2502, 0]
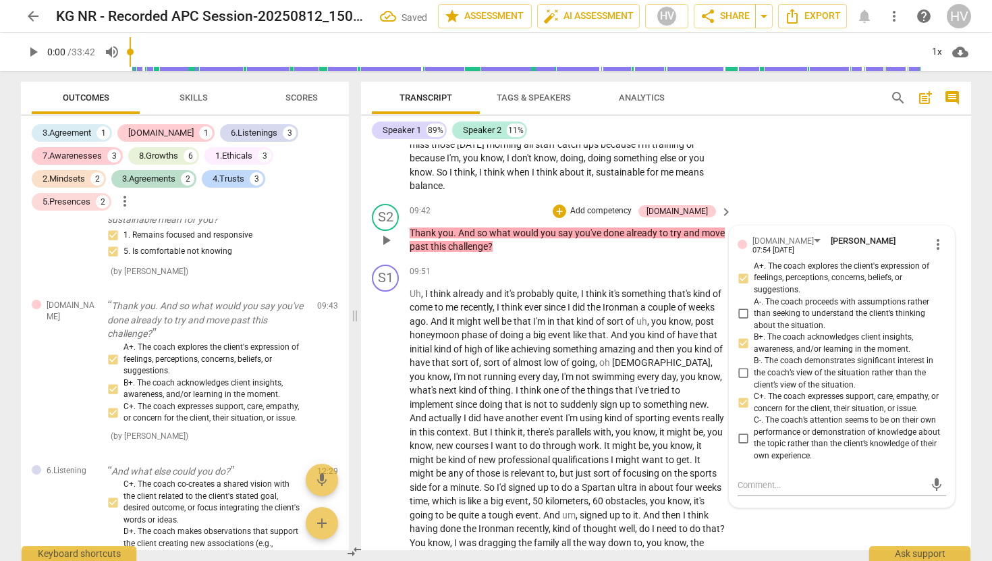
click at [933, 236] on span "more_vert" at bounding box center [938, 244] width 16 height 16
click at [938, 231] on li "Delete" at bounding box center [948, 239] width 47 height 26
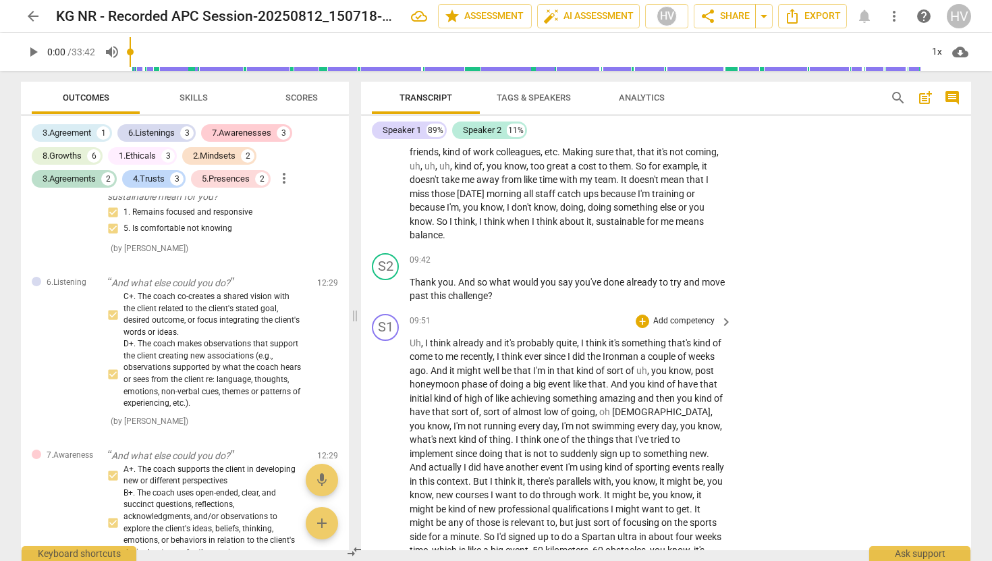
scroll to position [2443, 0]
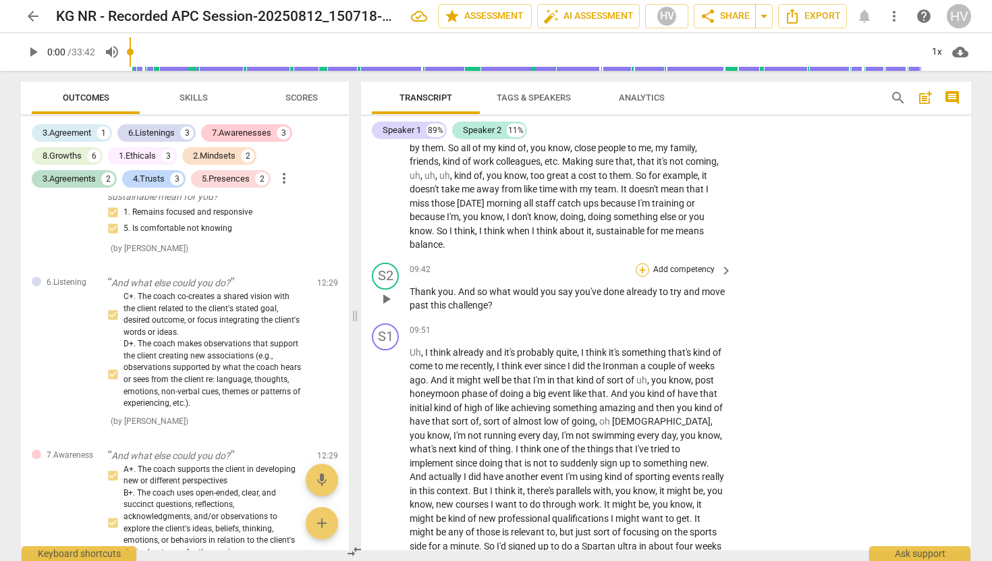
click at [645, 263] on div "+" at bounding box center [642, 269] width 13 height 13
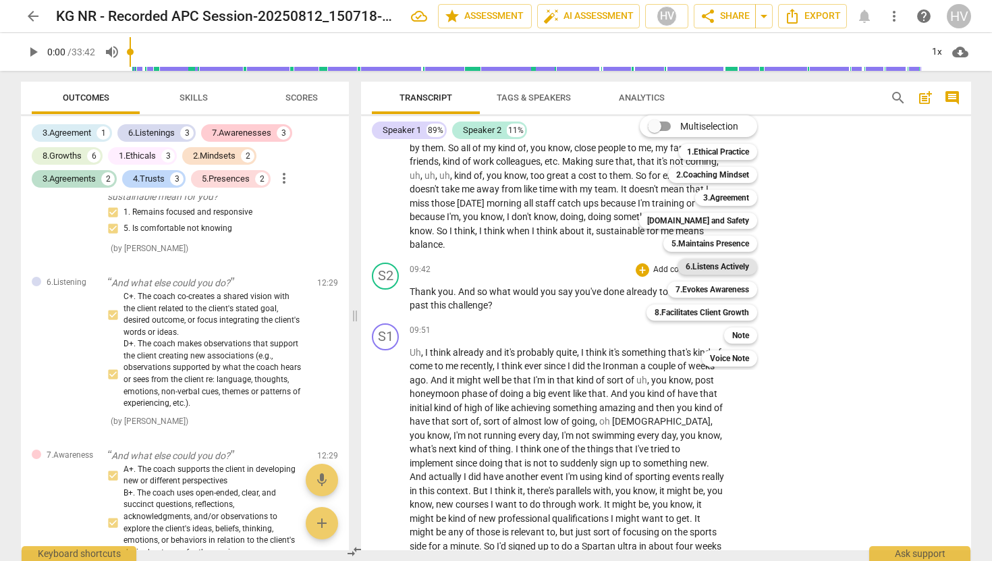
click at [730, 263] on b "6.Listens Actively" at bounding box center [717, 267] width 63 height 16
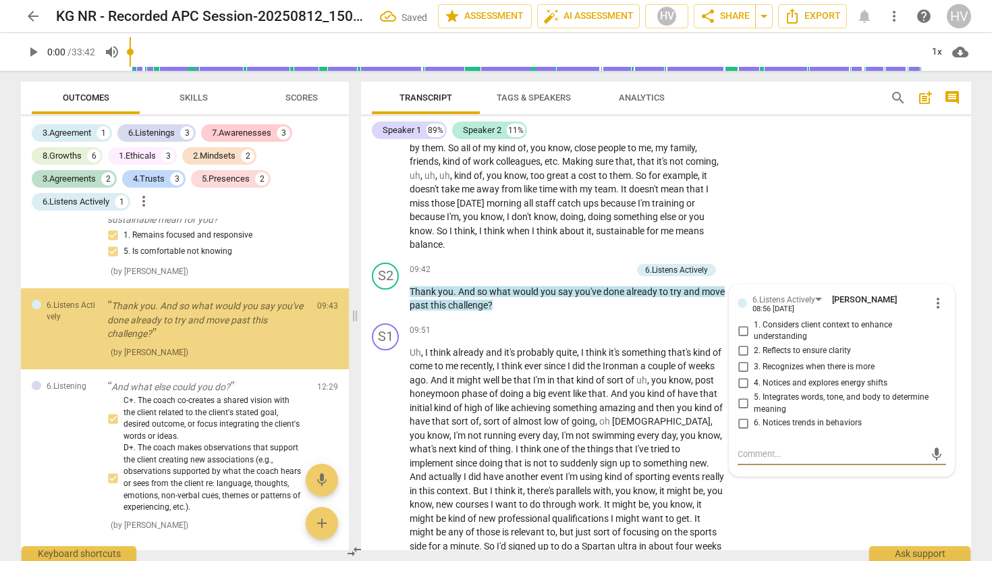
scroll to position [1520, 0]
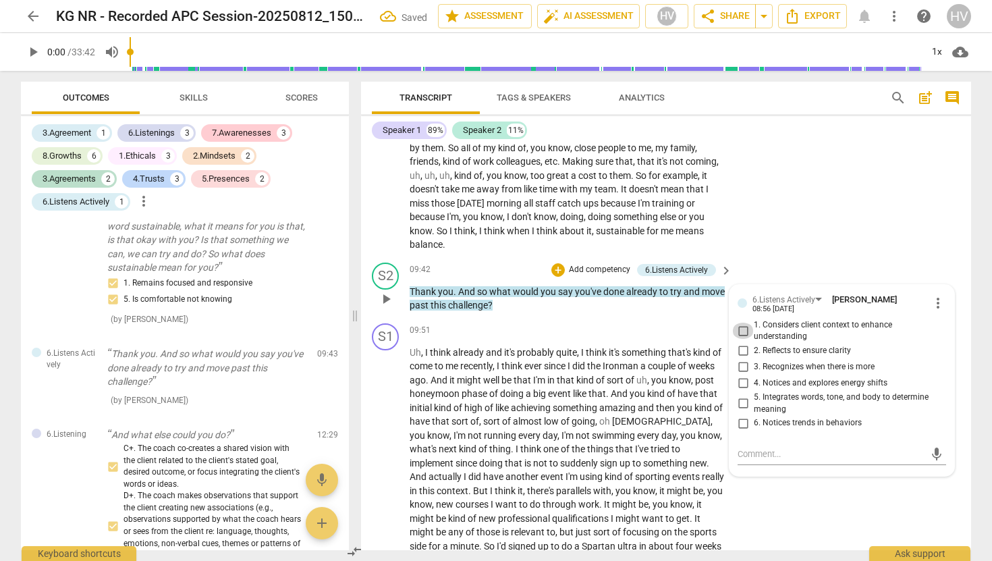
click at [740, 323] on input "1. Considers client context to enhance understanding" at bounding box center [743, 331] width 22 height 16
checkbox input "true"
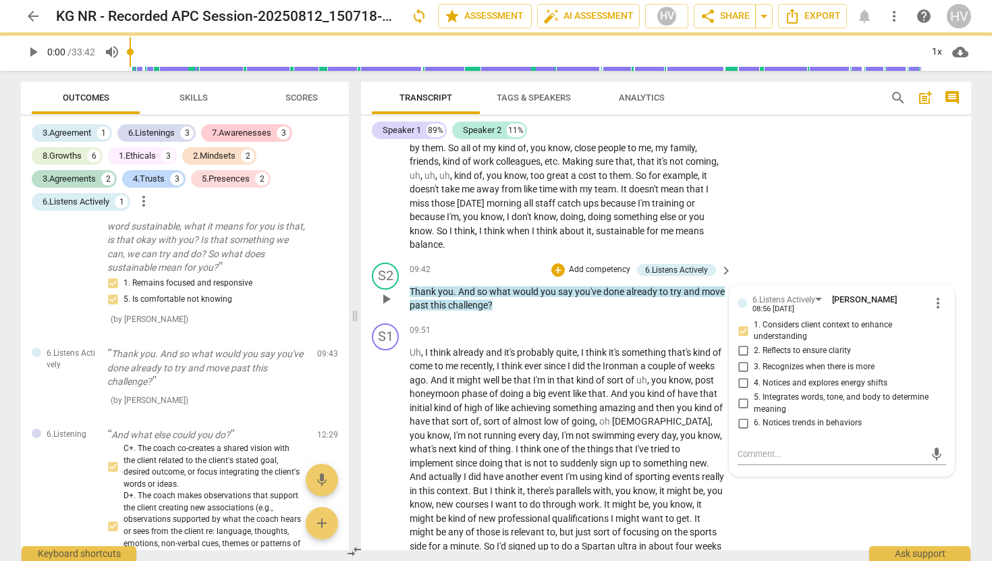
click at [742, 343] on input "2. Reflects to ensure clarity" at bounding box center [743, 351] width 22 height 16
checkbox input "true"
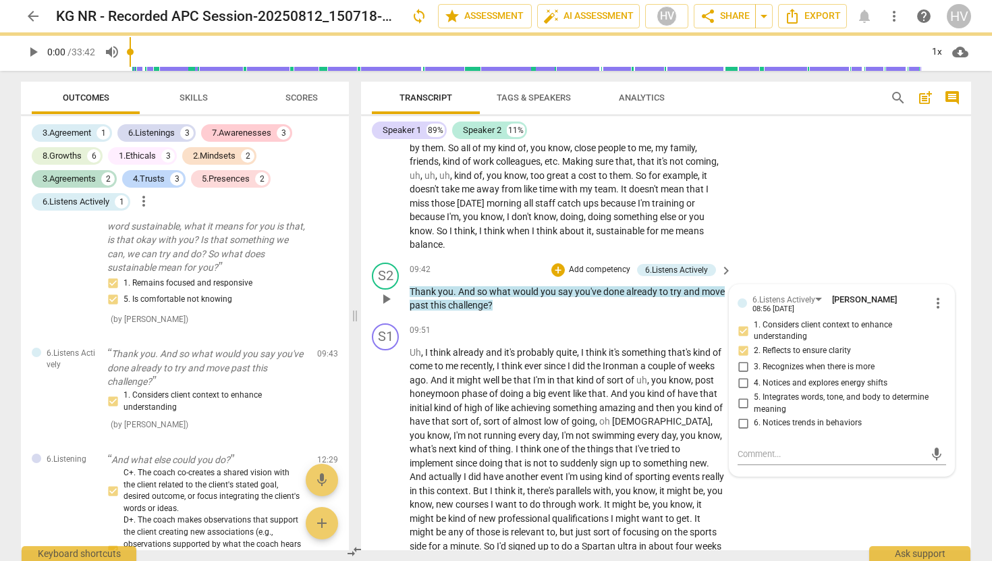
click at [742, 359] on input "3. Recognizes when there is more" at bounding box center [743, 367] width 22 height 16
checkbox input "true"
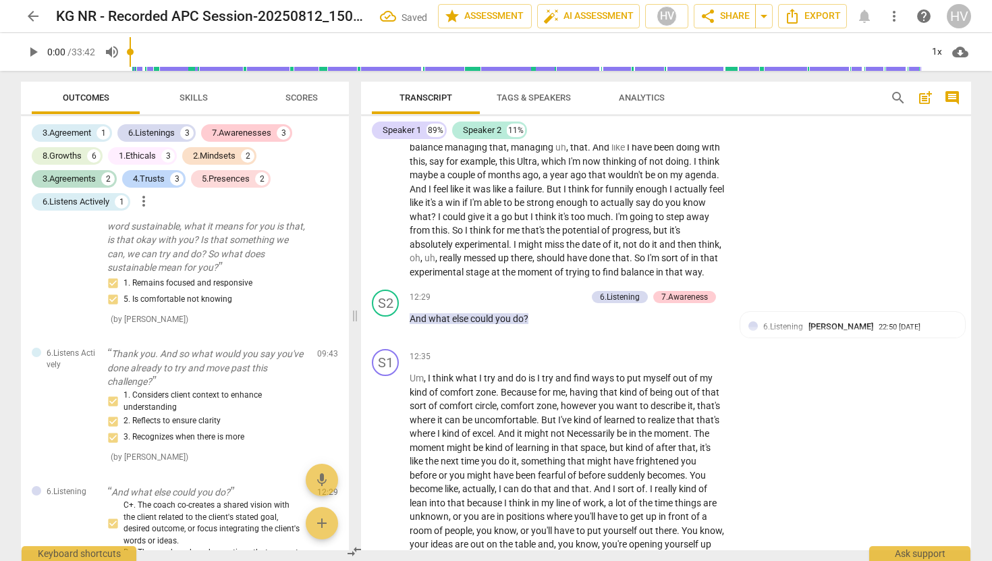
scroll to position [3035, 0]
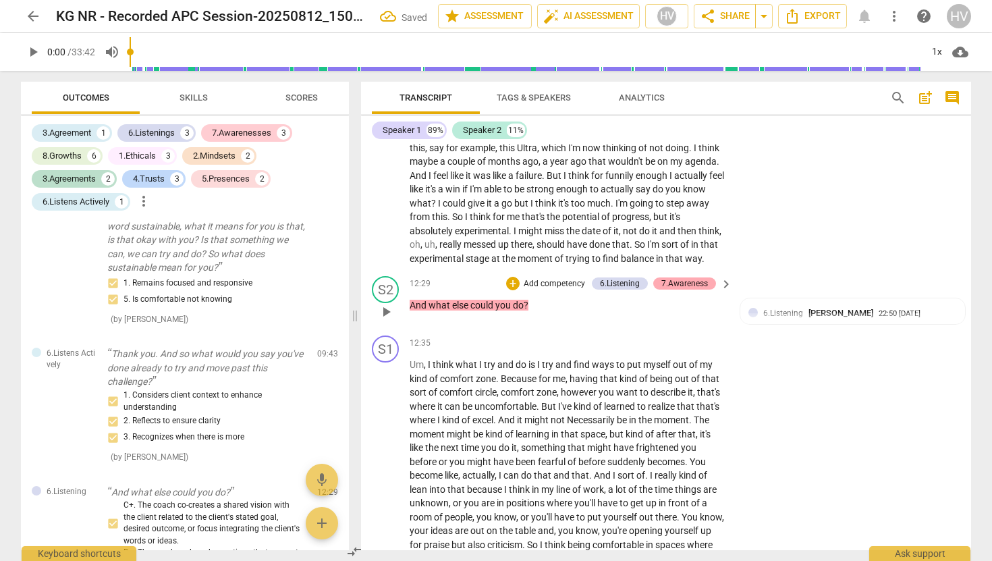
click at [697, 277] on div "7.Awareness" at bounding box center [684, 283] width 47 height 12
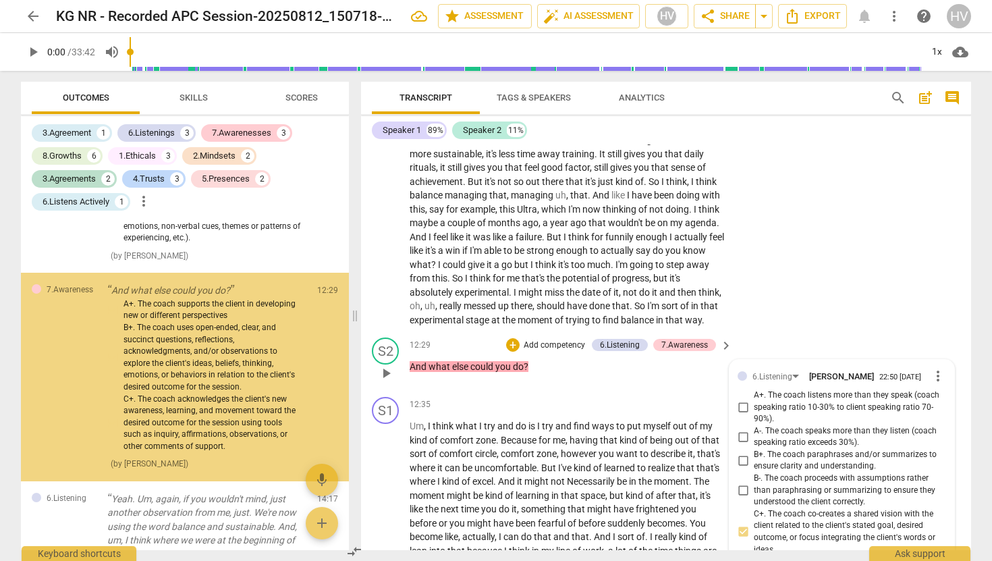
scroll to position [2973, 0]
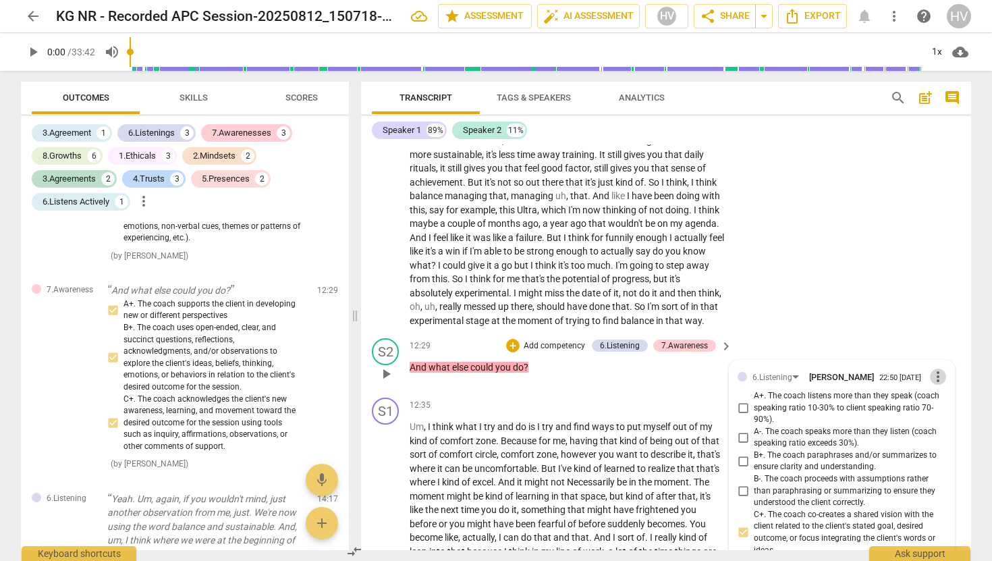
click at [936, 369] on span "more_vert" at bounding box center [938, 377] width 16 height 16
click at [942, 385] on li "Delete" at bounding box center [948, 390] width 47 height 26
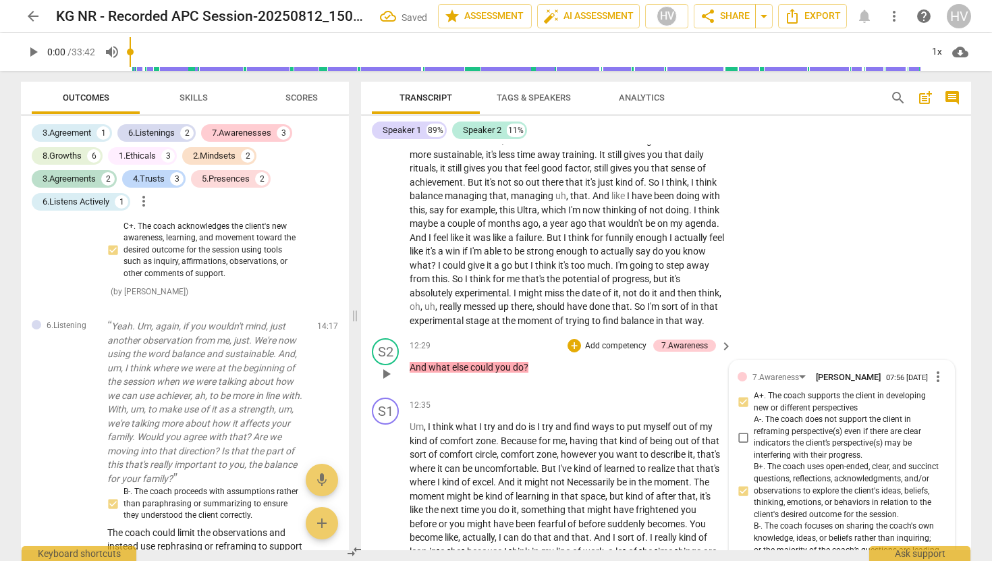
scroll to position [1721, 0]
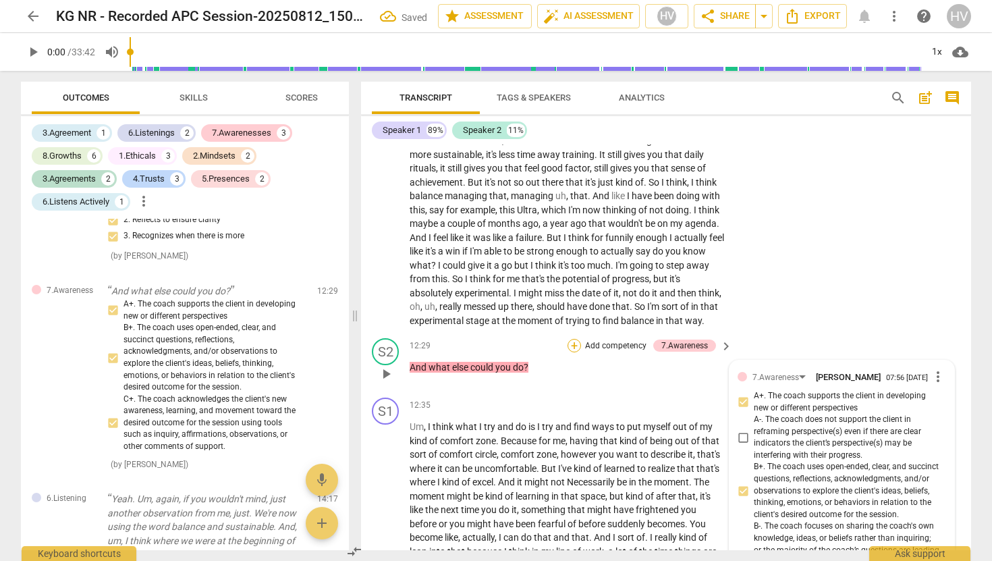
click at [574, 339] on div "+" at bounding box center [574, 345] width 13 height 13
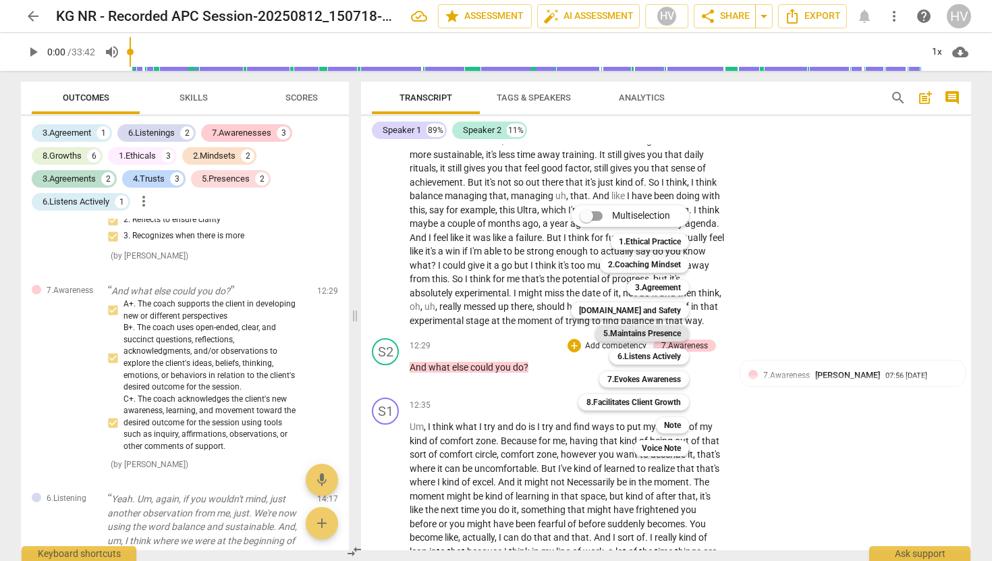
click at [664, 335] on b "5.Maintains Presence" at bounding box center [642, 333] width 78 height 16
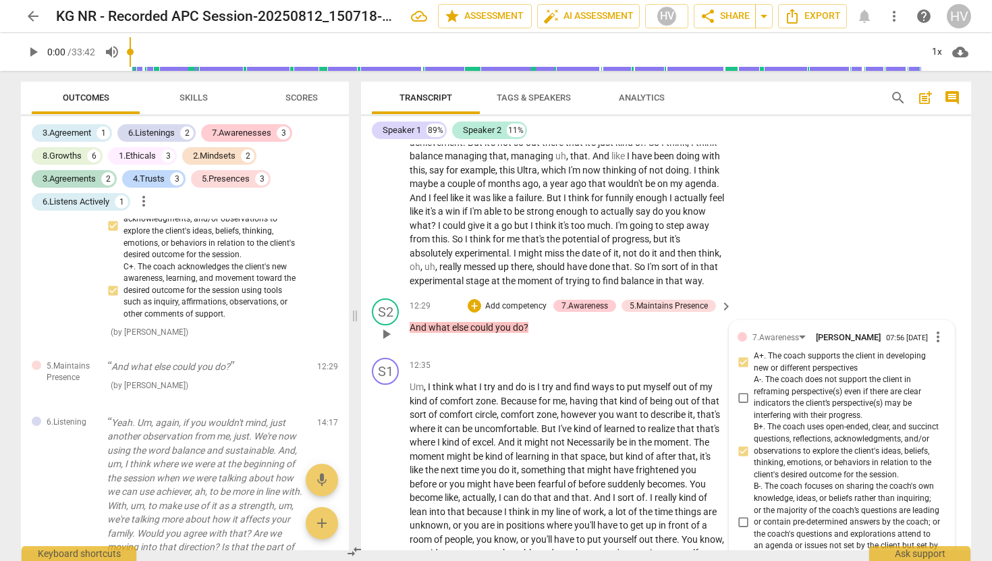
scroll to position [3010, 0]
click at [938, 331] on span "more_vert" at bounding box center [938, 339] width 16 height 16
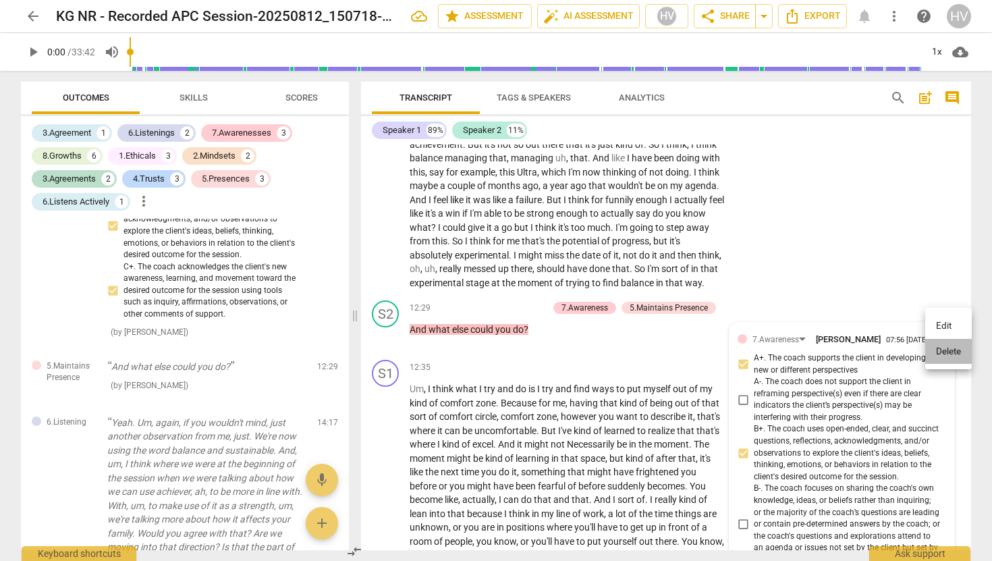
click at [943, 351] on li "Delete" at bounding box center [948, 352] width 47 height 26
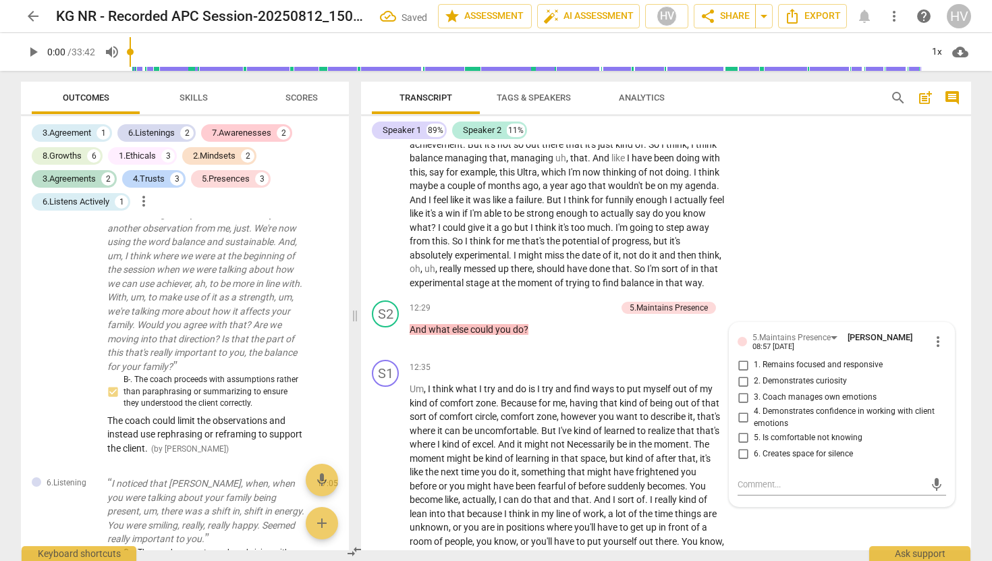
scroll to position [1645, 0]
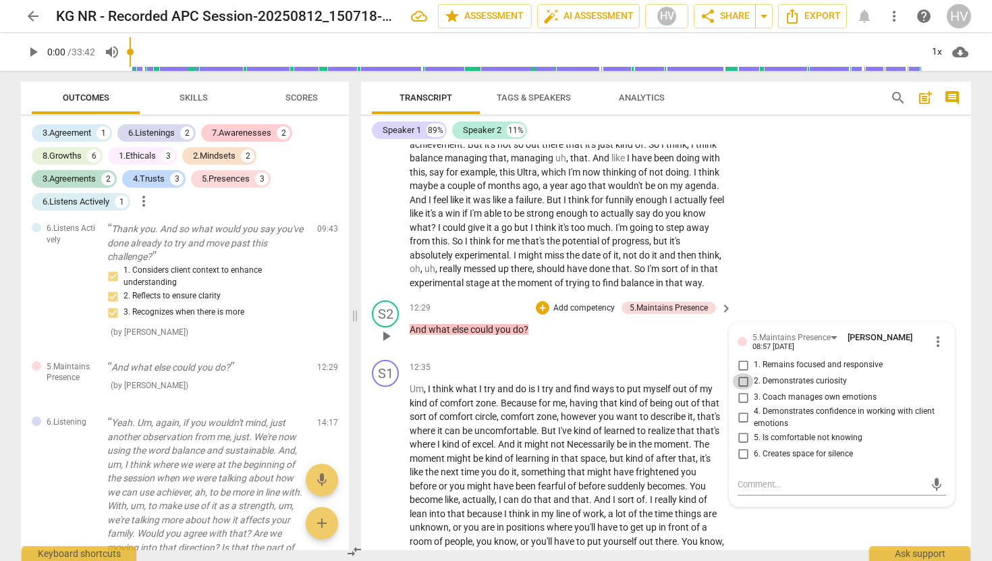
click at [738, 373] on input "2. Demonstrates curiosity" at bounding box center [743, 381] width 22 height 16
checkbox input "true"
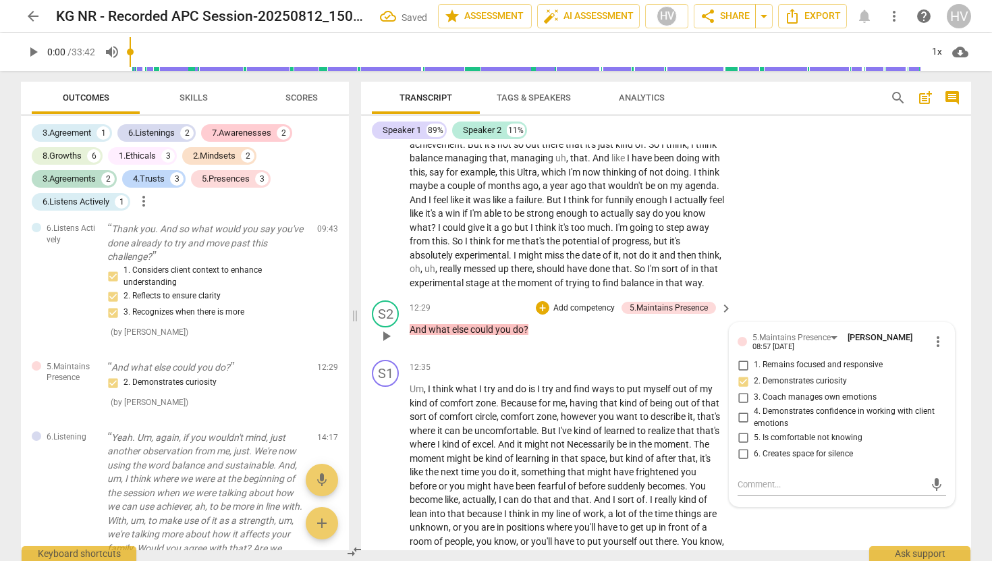
click at [745, 357] on input "1. Remains focused and responsive" at bounding box center [743, 365] width 22 height 16
checkbox input "true"
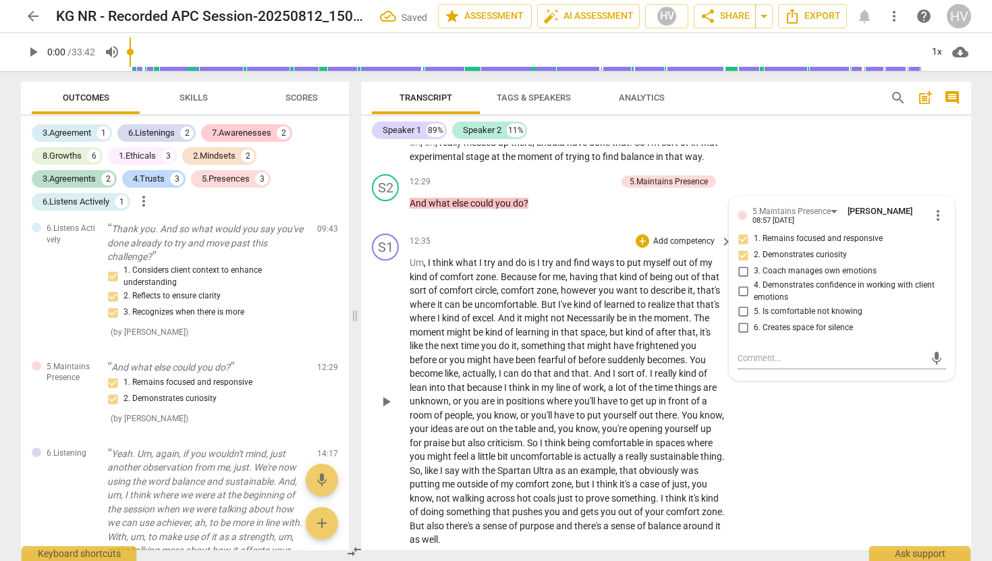
scroll to position [3132, 0]
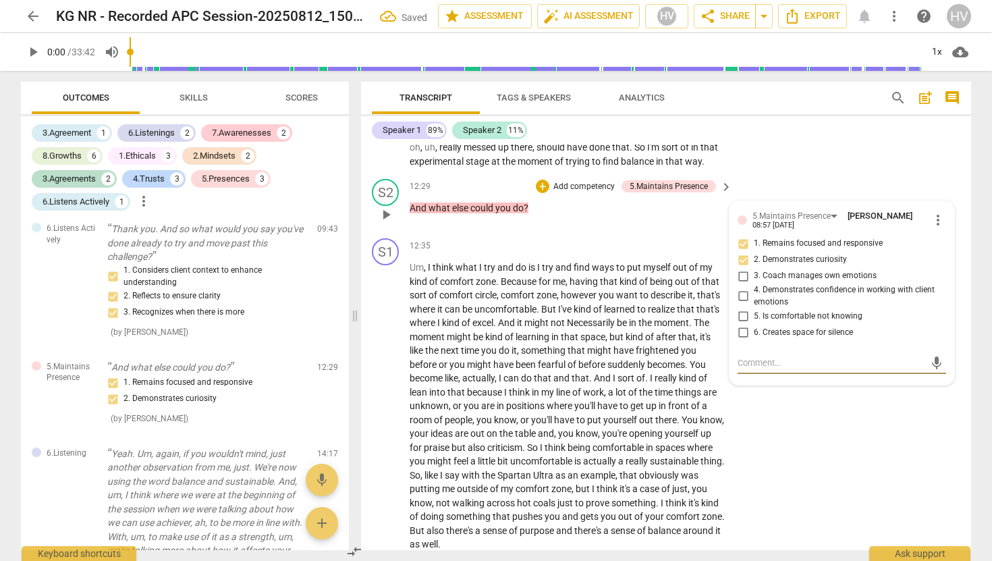
click at [765, 356] on textarea at bounding box center [831, 362] width 187 height 13
type textarea "T"
type textarea "Th"
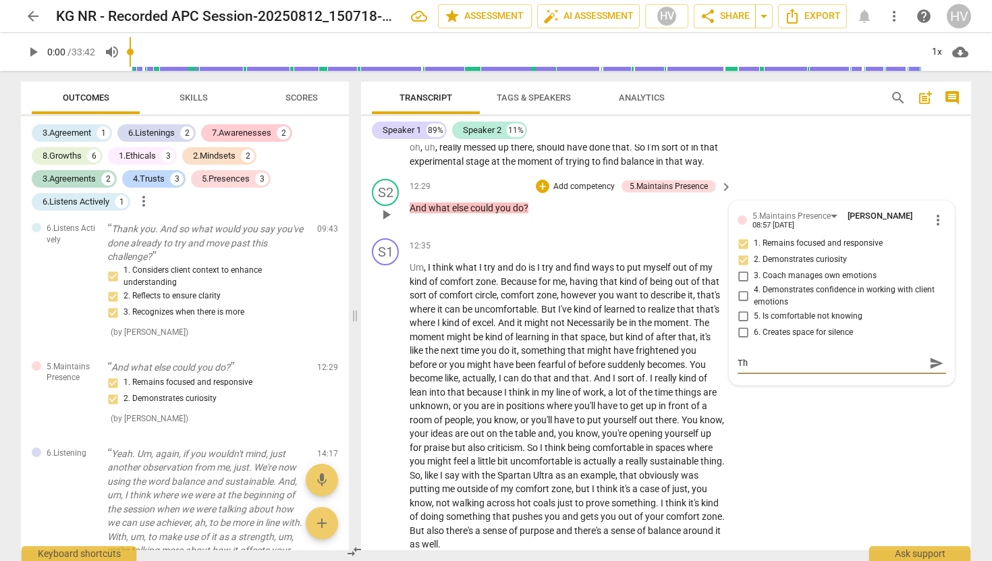
type textarea "The"
type textarea "The c"
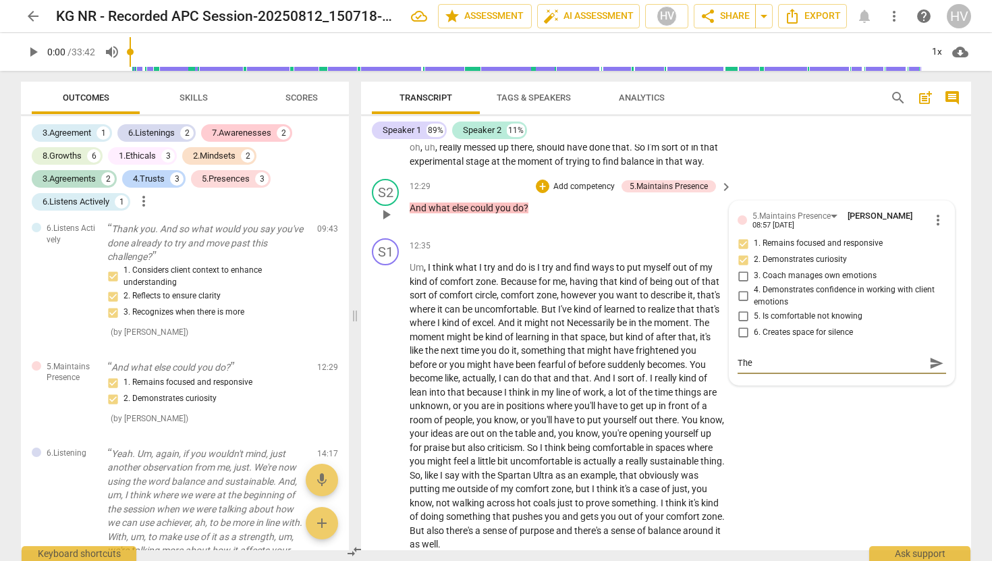
type textarea "The c"
type textarea "The co"
type textarea "The coa"
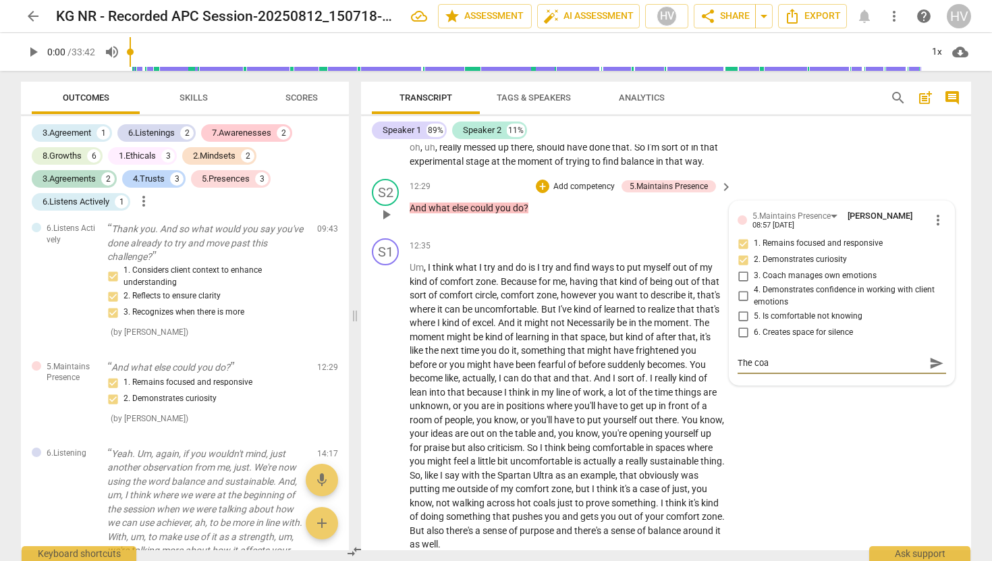
type textarea "The coac"
type textarea "The coach"
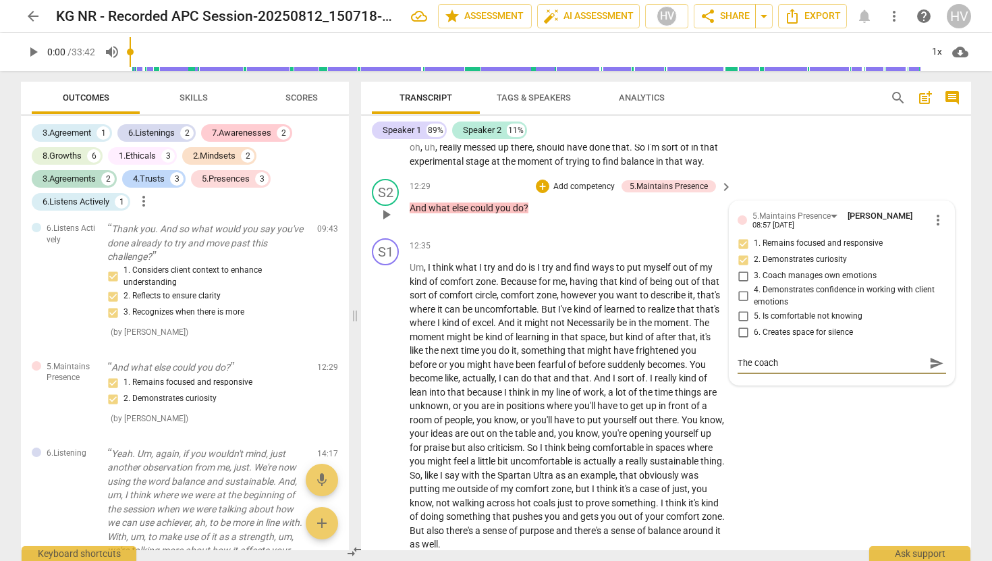
type textarea "The coach"
type textarea "The coach d"
type textarea "The coach de"
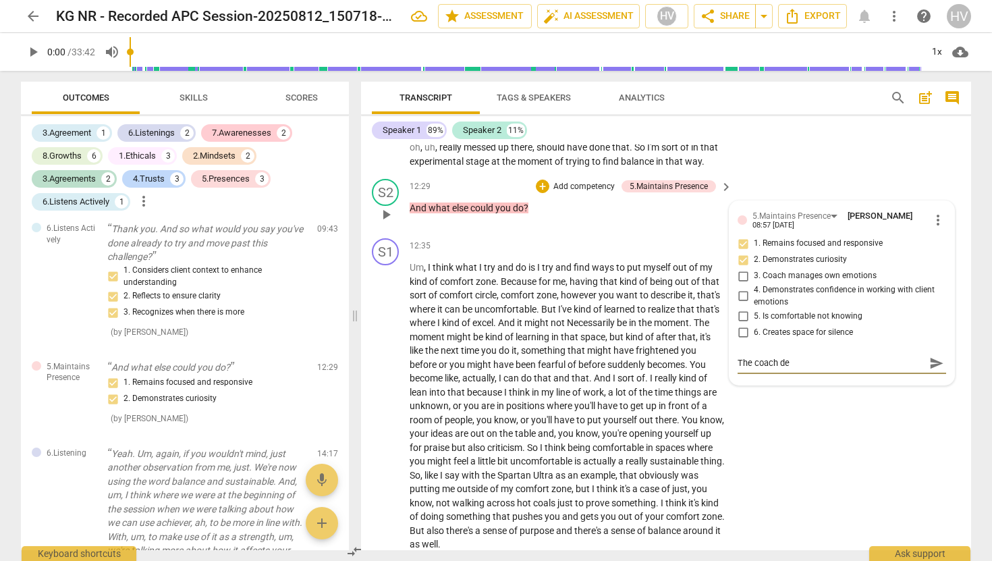
type textarea "The coach dem"
type textarea "The coach demo"
type textarea "The coach demon"
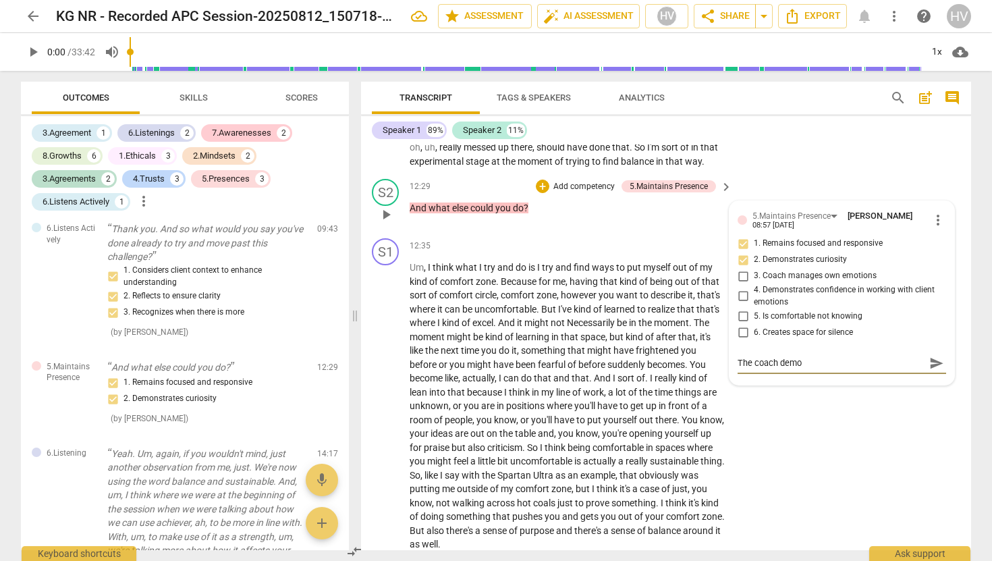
type textarea "The coach demon"
type textarea "The coach demons"
type textarea "The coach demonst"
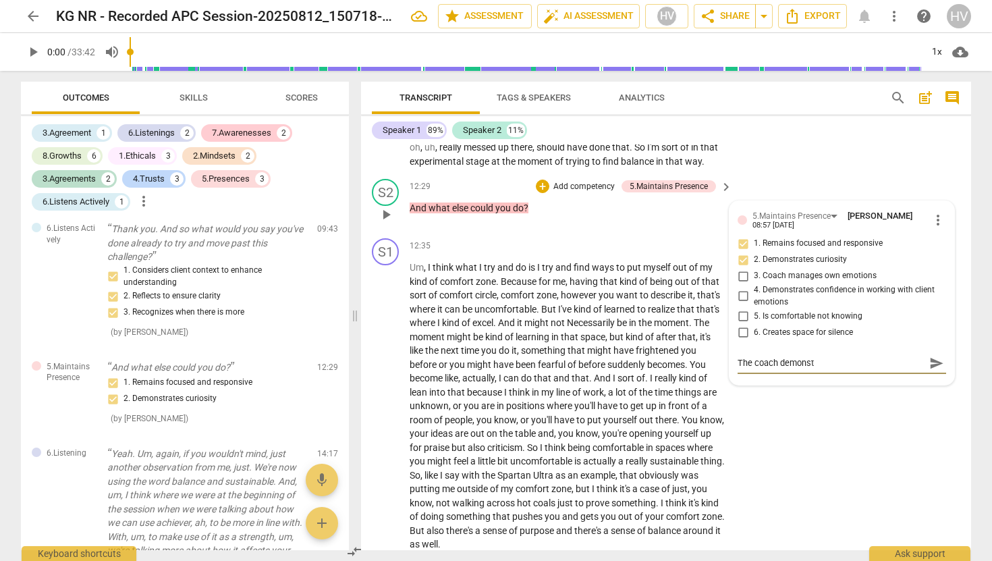
type textarea "The coach demonstr"
type textarea "The coach demonstra"
type textarea "The coach demonstrat"
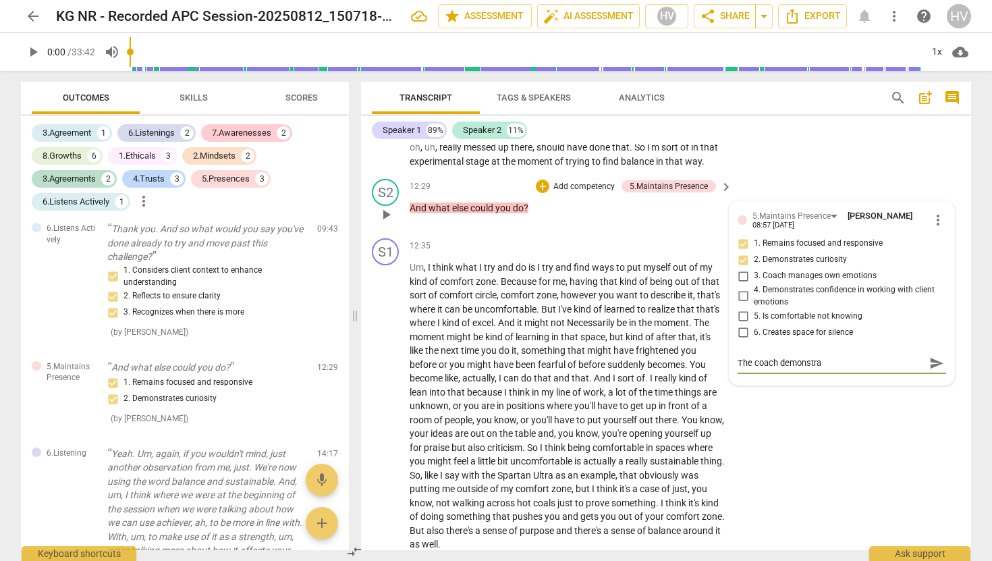
type textarea "The coach demonstrat"
type textarea "The coach demonstrate"
type textarea "The coach demonstrates"
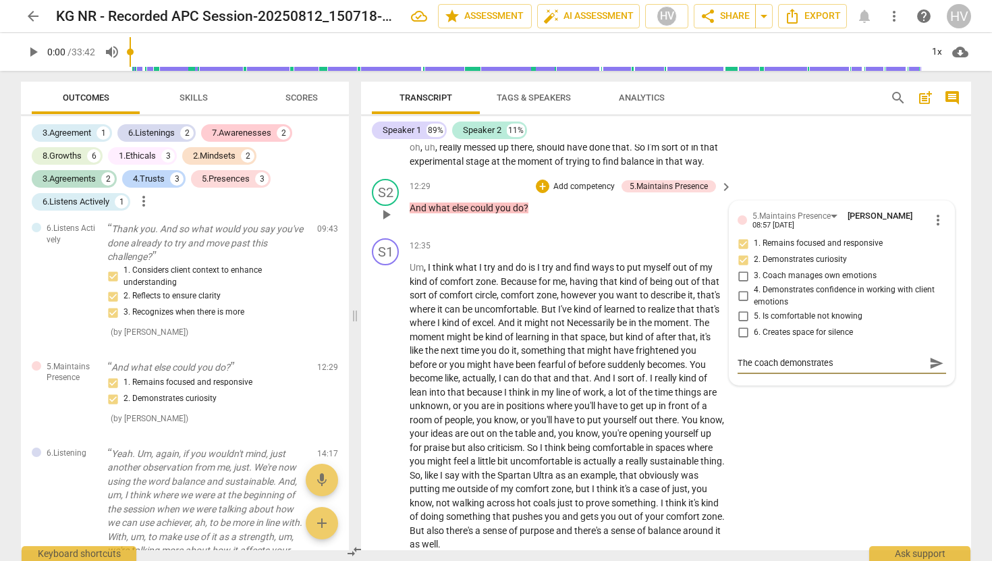
type textarea "The coach demonstrates"
type textarea "The coach demonstrates c"
type textarea "The coach demonstrates co"
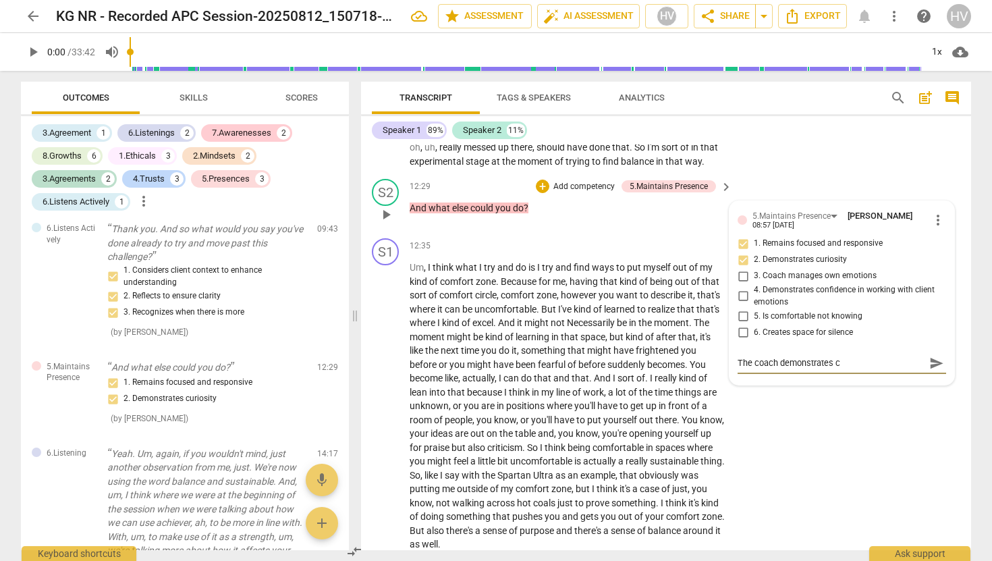
type textarea "The coach demonstrates co"
type textarea "The coach demonstrates con"
type textarea "The coach demonstrates conf"
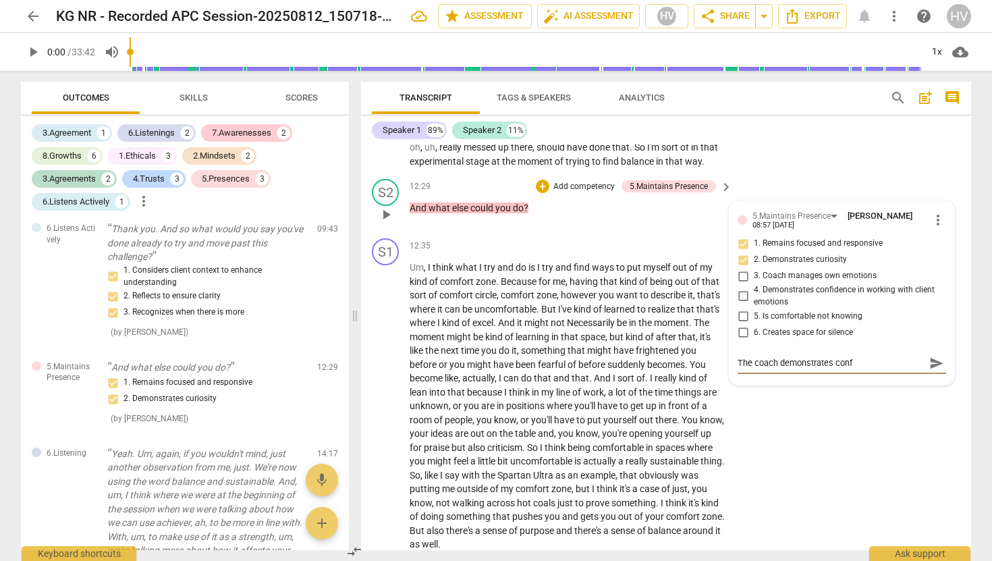
type textarea "The coach demonstrates confi"
type textarea "The coach demonstrates confid"
type textarea "The coach demonstrates confide"
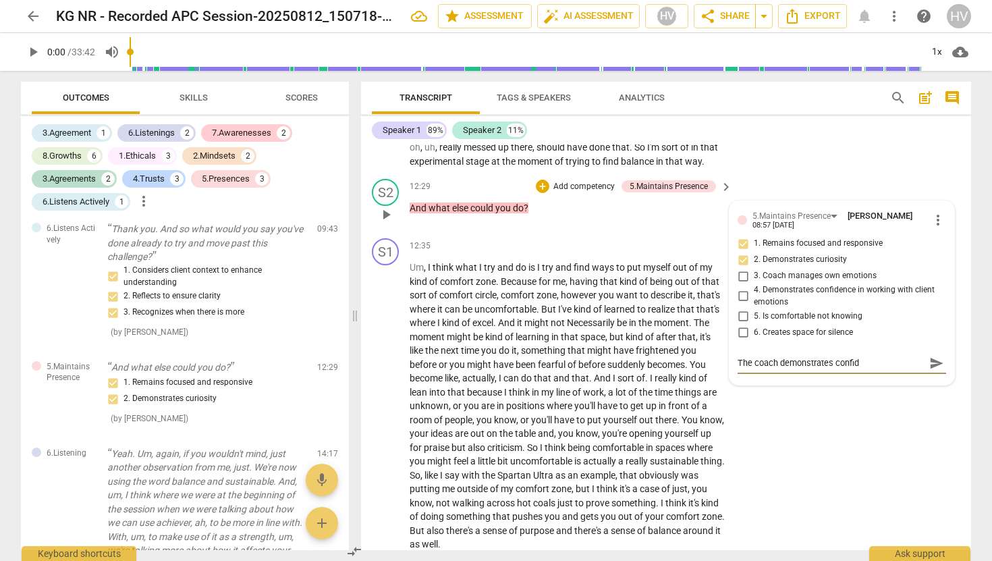
type textarea "The coach demonstrates confide"
type textarea "The coach demonstrates confiden"
type textarea "The coach demonstrates confidenc"
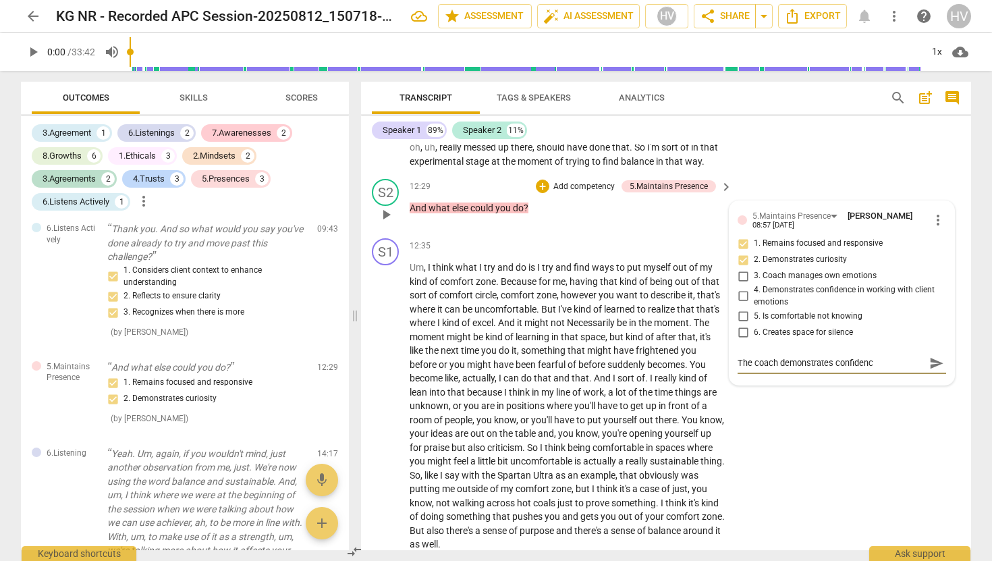
type textarea "The coach demonstrates confidence"
type textarea "The coach demonstrates confidence i"
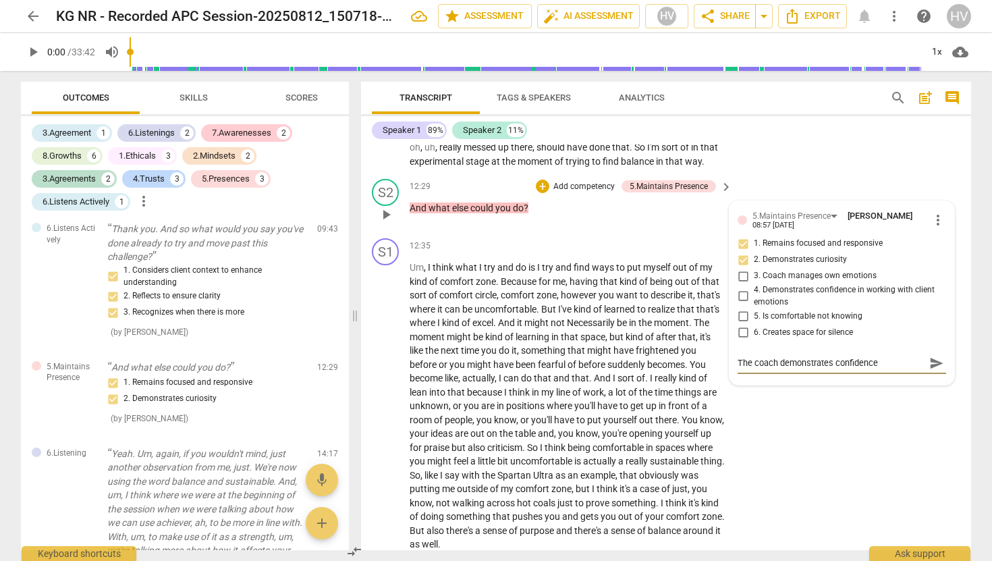
type textarea "The coach demonstrates confidence i"
type textarea "The coach demonstrates confidence in"
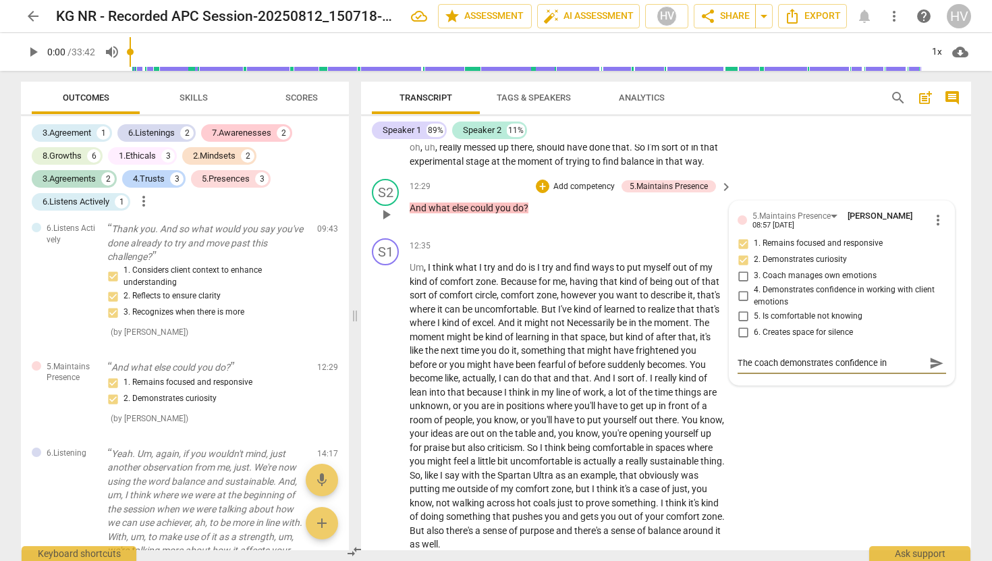
type textarea "The coach demonstrates confidence in s"
type textarea "The coach demonstrates confidence in su"
type textarea "The coach demonstrates confidence in sup"
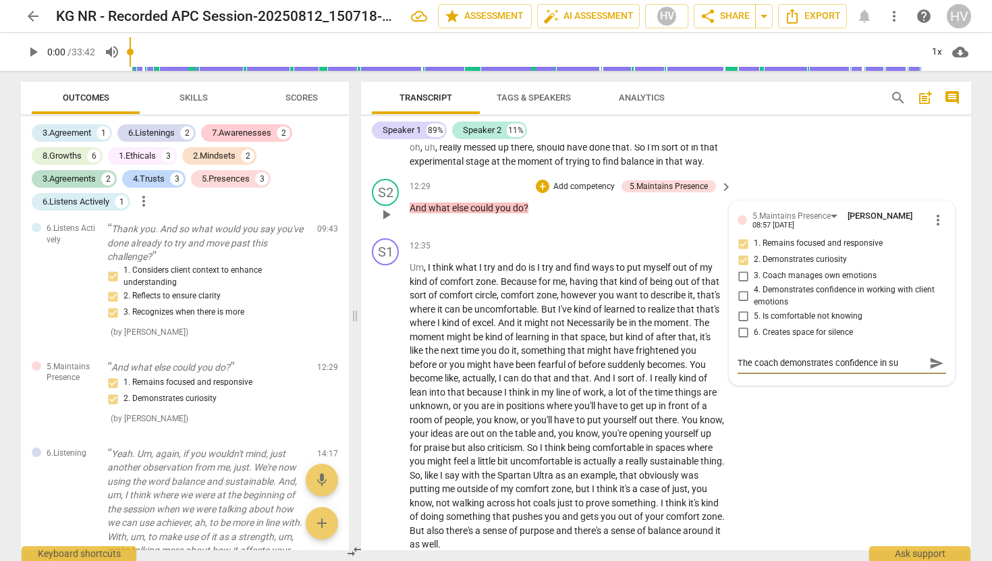
type textarea "The coach demonstrates confidence in sup"
type textarea "The coach demonstrates confidence in supp"
type textarea "The coach demonstrates confidence in suppo"
type textarea "The coach demonstrates confidence in suppor"
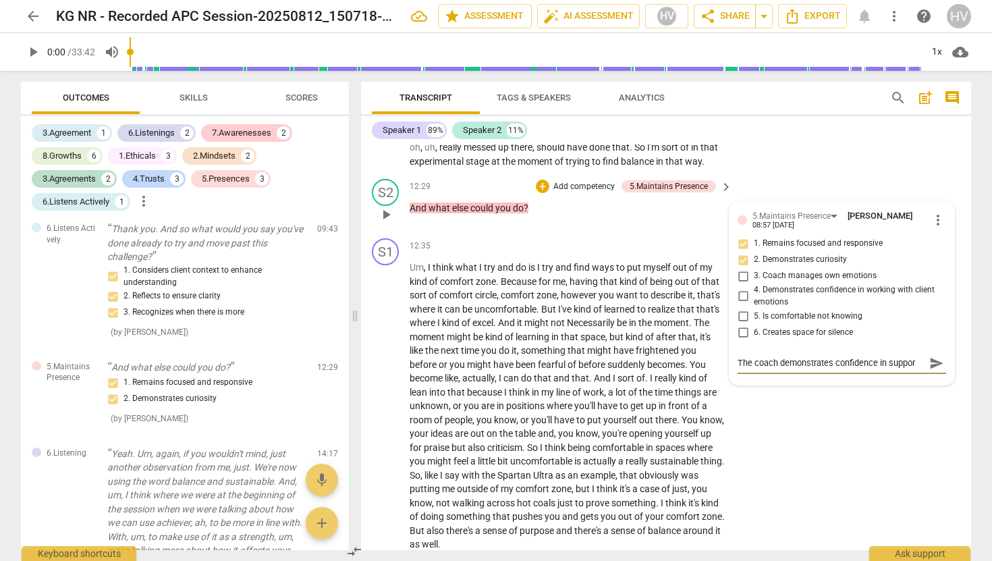
type textarea "The coach demonstrates confidence in support"
type textarea "The coach demonstrates confidence in supporti"
type textarea "The coach demonstrates confidence in supportin"
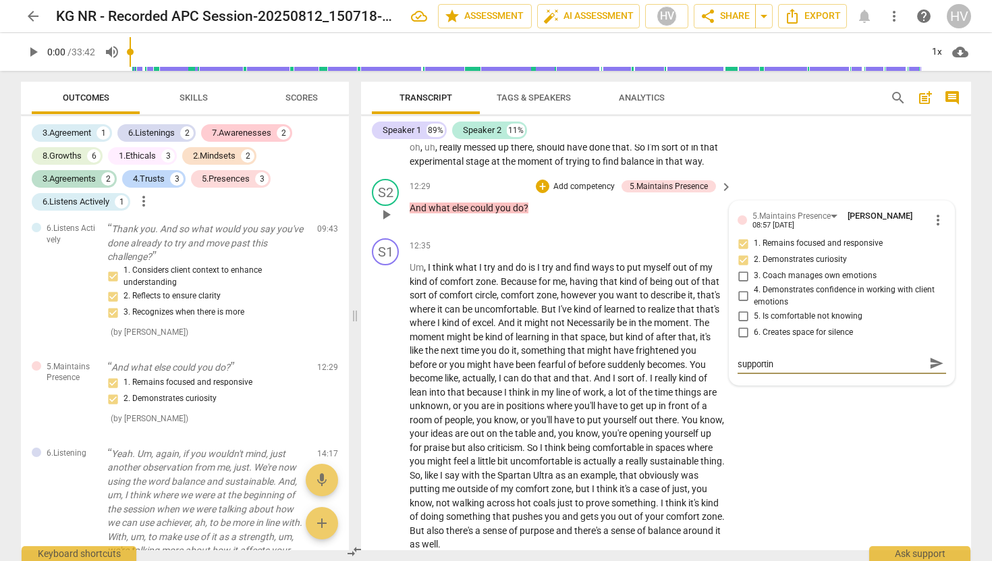
type textarea "The coach demonstrates confidence in supporting"
type textarea "The coach demonstrates confidence in supporting c"
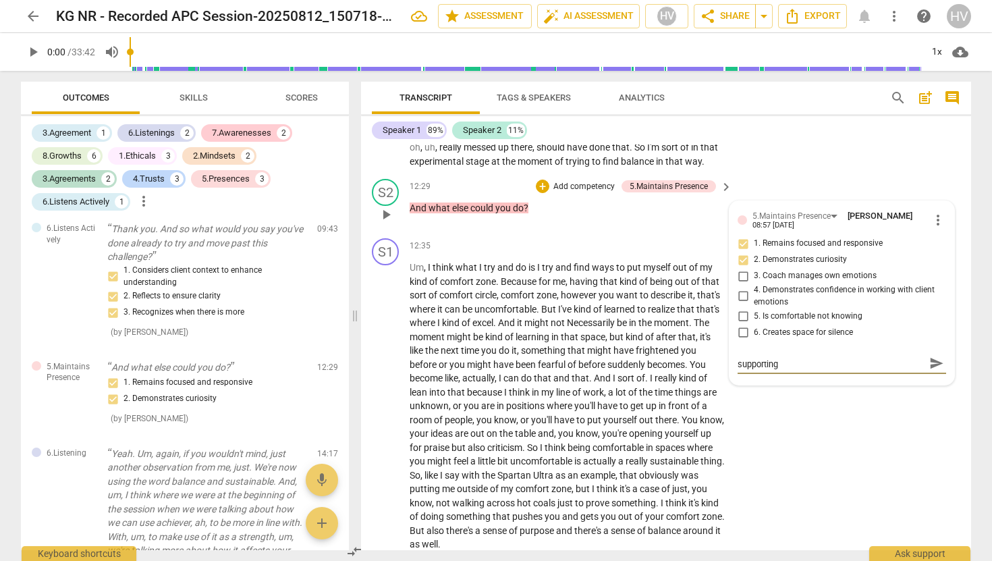
type textarea "The coach demonstrates confidence in supporting c"
type textarea "The coach demonstrates confidence in supporting cl"
type textarea "The coach demonstrates confidence in supporting cli"
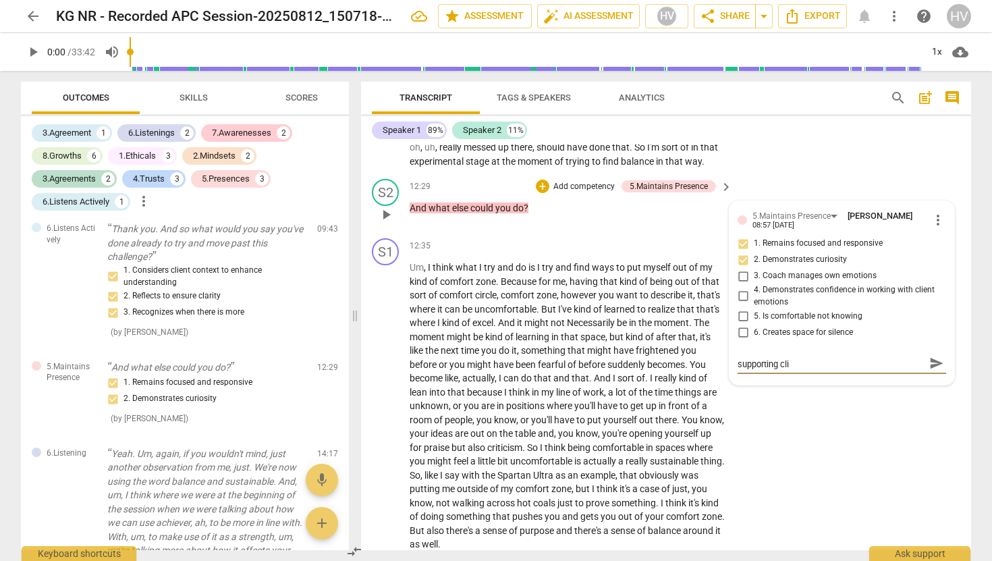
type textarea "The coach demonstrates confidence in supporting clie"
type textarea "The coach demonstrates confidence in supporting clien"
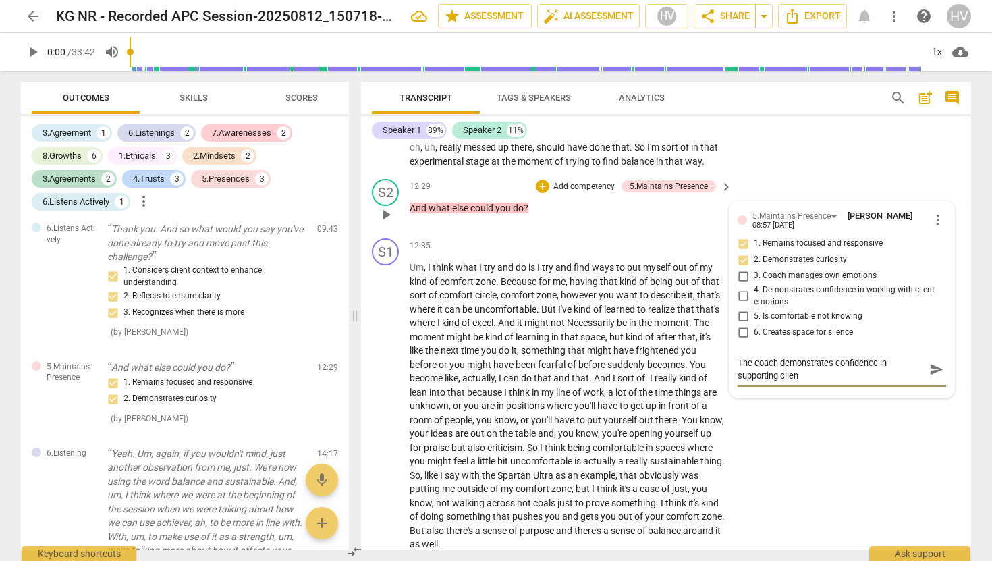
type textarea "The coach demonstrates confidence in supporting client"
type textarea "The coach demonstrates confidence in supporting client t"
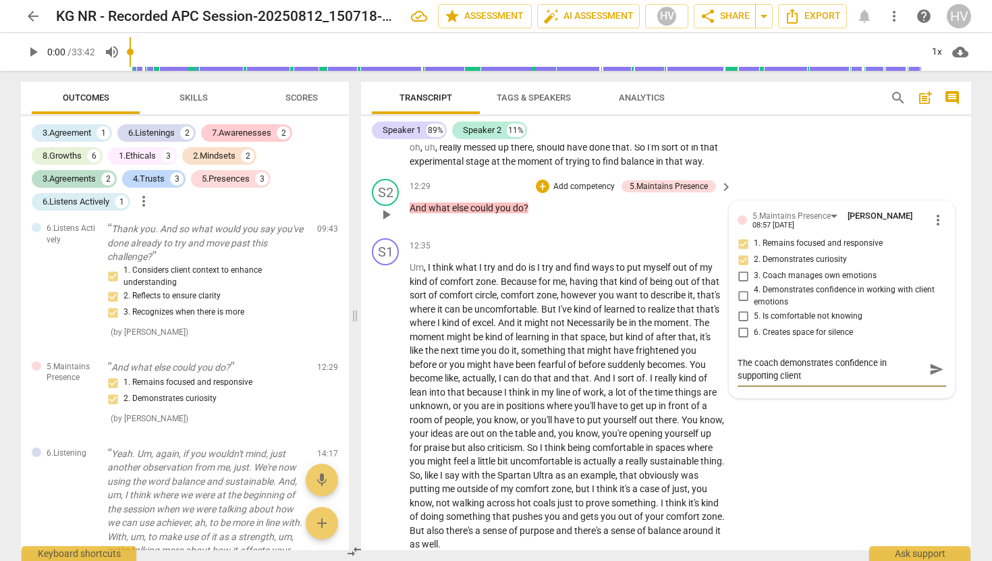
type textarea "The coach demonstrates confidence in supporting client t"
type textarea "The coach demonstrates confidence in supporting client to"
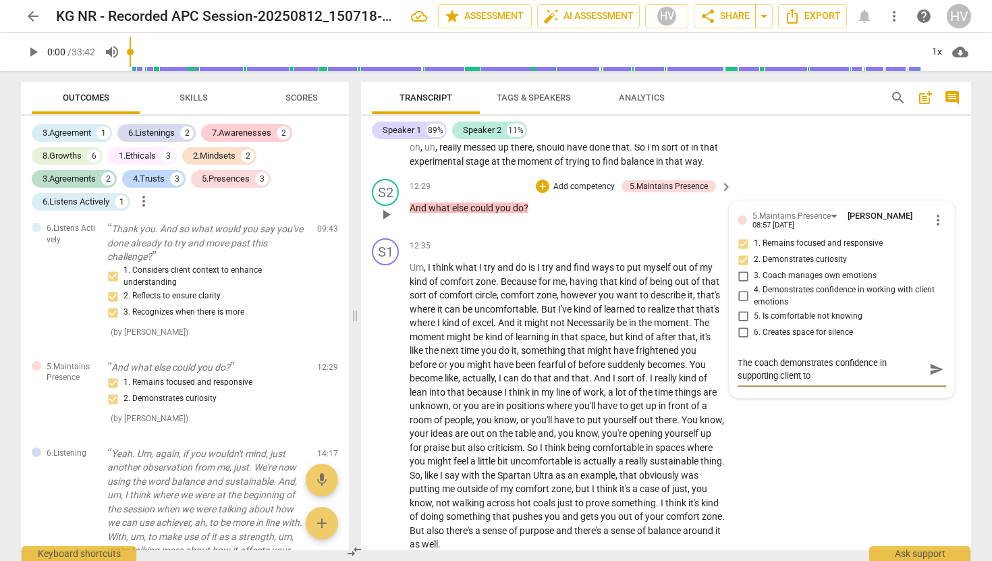
type textarea "The coach demonstrates confidence in supporting client to e"
type textarea "The coach demonstrates confidence in supporting client to ex"
type textarea "The coach demonstrates confidence in supporting client to exp"
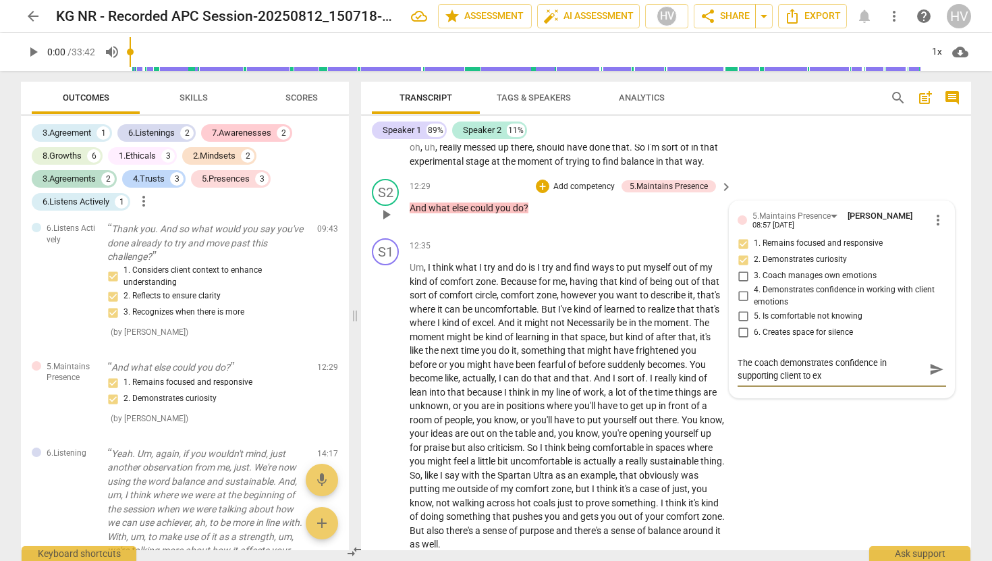
type textarea "The coach demonstrates confidence in supporting client to exp"
type textarea "The coach demonstrates confidence in supporting client to expl"
type textarea "The coach demonstrates confidence in supporting client to explo"
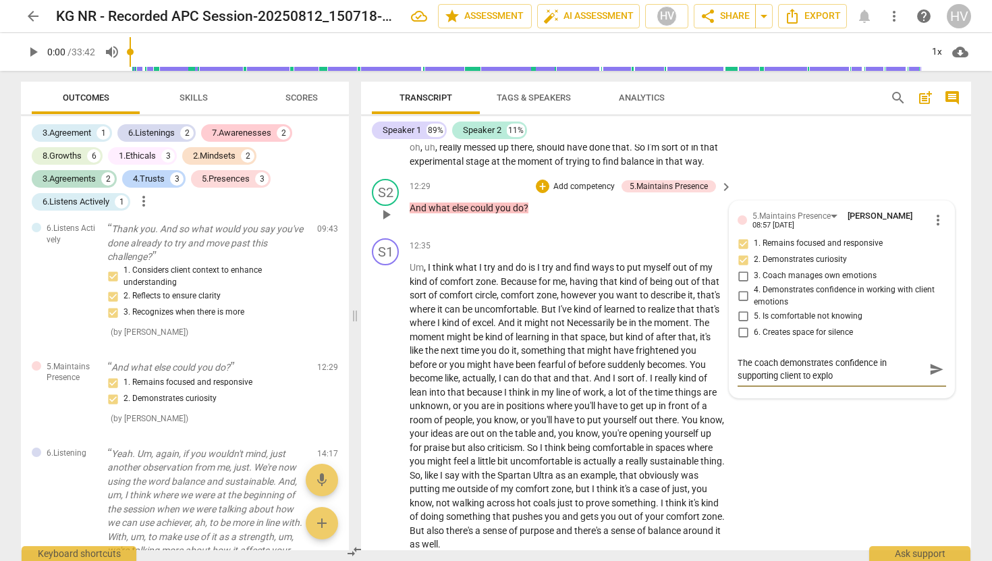
type textarea "The coach demonstrates confidence in supporting client to explor"
type textarea "The coach demonstrates confidence in supporting client to explore"
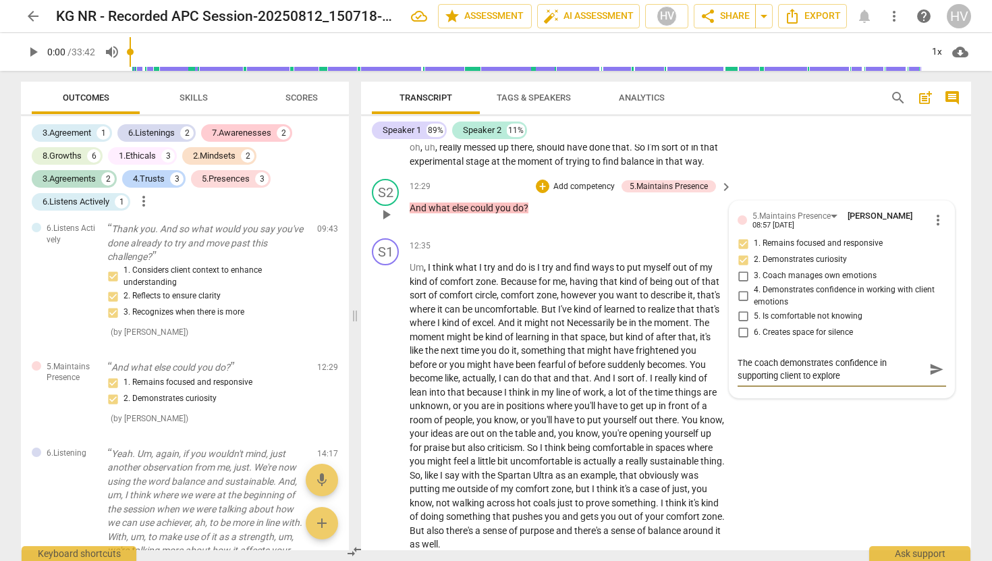
type textarea "The coach demonstrates confidence in supporting client to explore"
type textarea "The coach demonstrates confidence in supporting client to explore f"
type textarea "The coach demonstrates confidence in supporting client to explore fu"
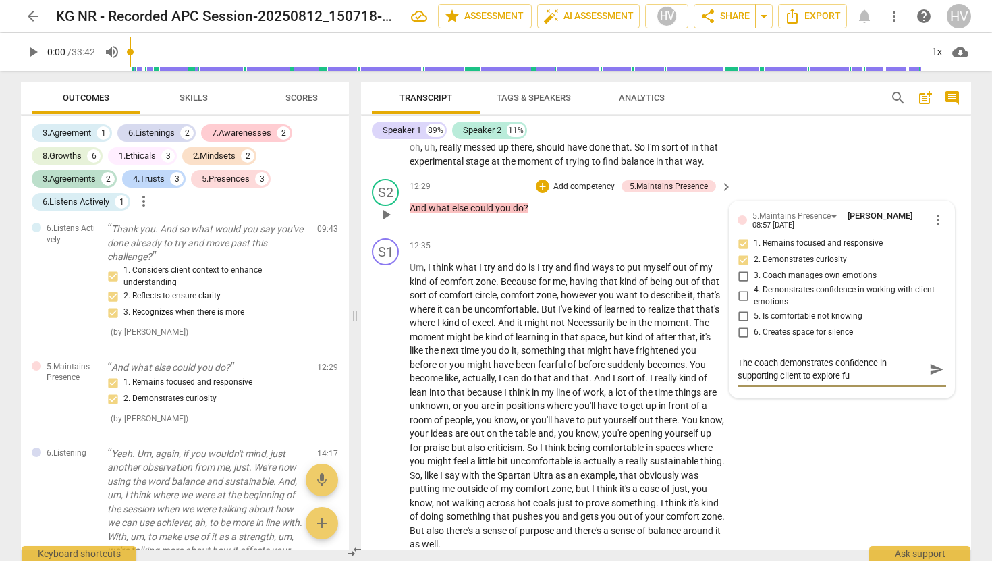
type textarea "The coach demonstrates confidence in supporting client to explore fur"
type textarea "The coach demonstrates confidence in supporting client to explore furt"
type textarea "The coach demonstrates confidence in supporting client to explore furth"
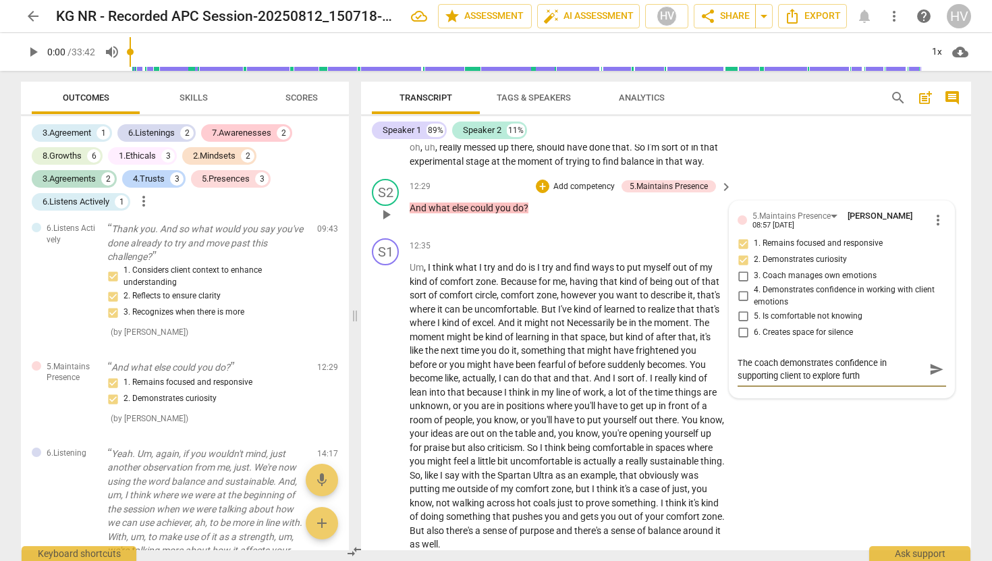
type textarea "The coach demonstrates confidence in supporting client to explore furthe"
type textarea "The coach demonstrates confidence in supporting client to explore further"
click at [932, 362] on span "send" at bounding box center [936, 369] width 15 height 15
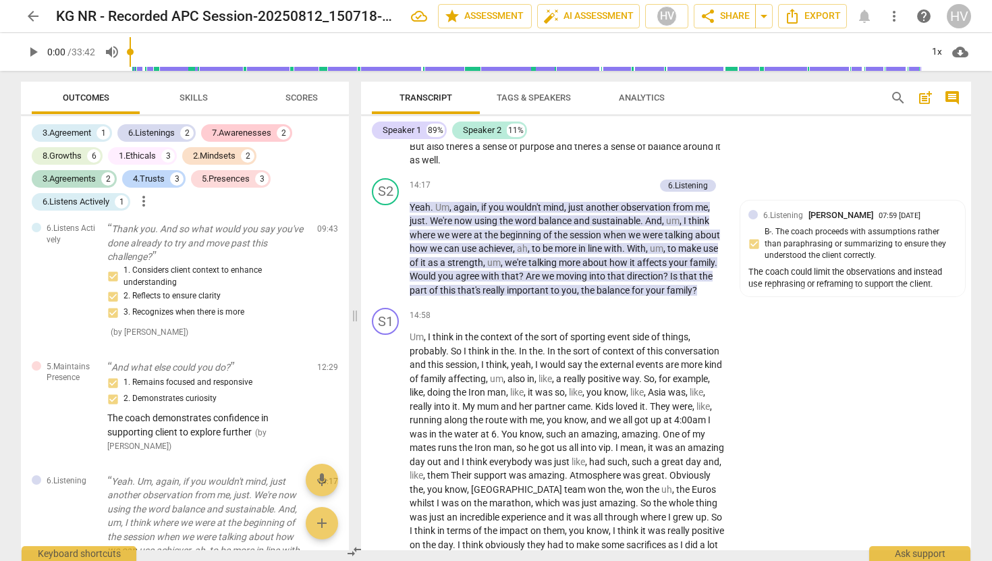
scroll to position [3519, 0]
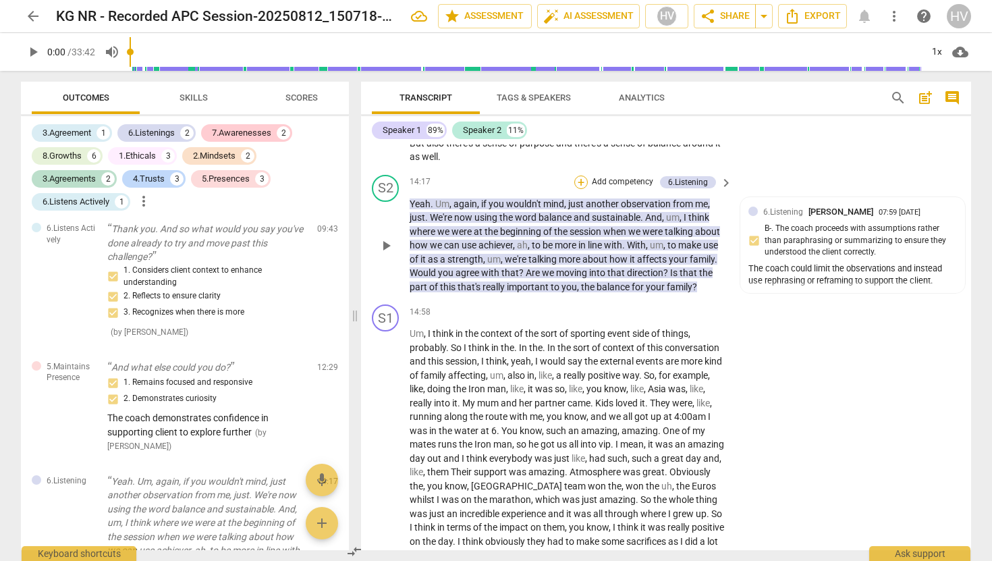
click at [580, 175] on div "+" at bounding box center [580, 181] width 13 height 13
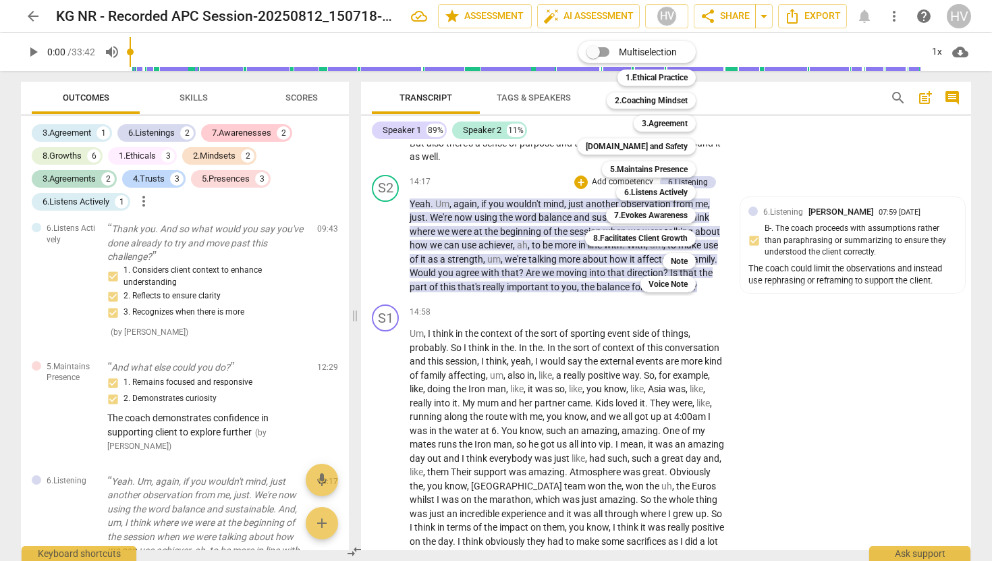
click at [916, 264] on div at bounding box center [496, 280] width 992 height 561
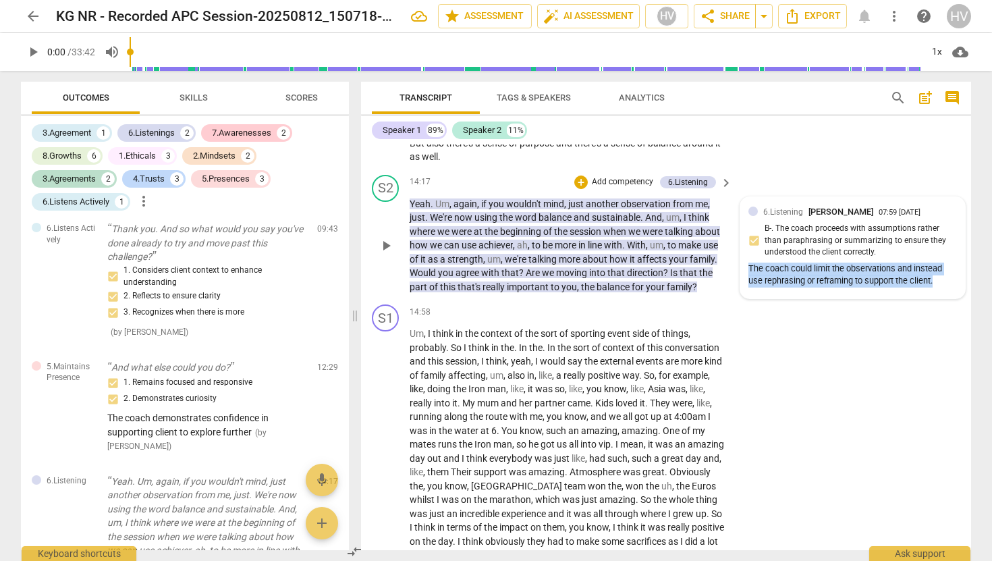
drag, startPoint x: 934, startPoint y: 266, endPoint x: 739, endPoint y: 254, distance: 194.8
click at [740, 254] on div "6.Listening [PERSON_NAME] 07:59 [DATE] B-. The coach proceeds with assumptions …" at bounding box center [852, 248] width 225 height 102
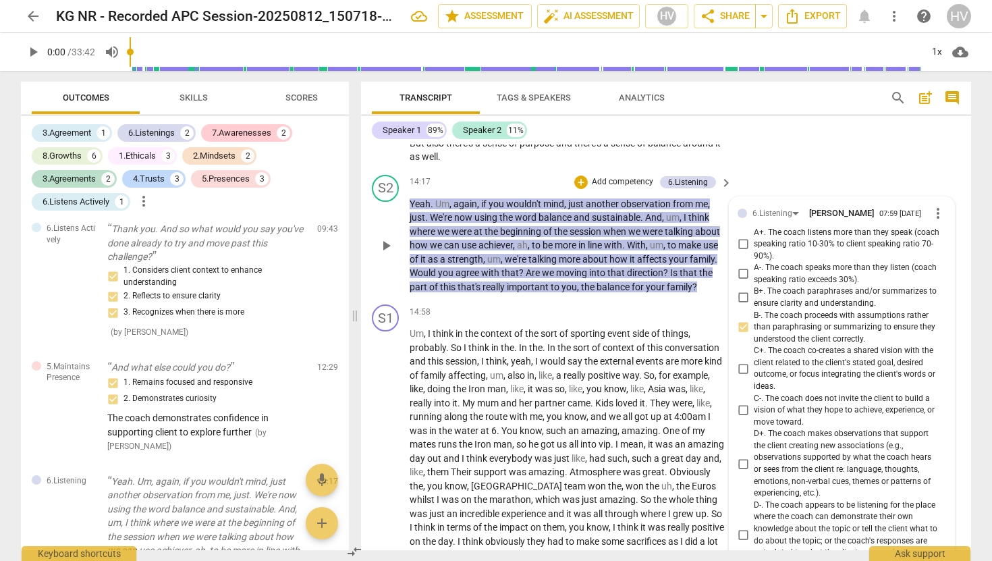
copy div "The coach could limit the observations and instead use rephrasing or reframing …"
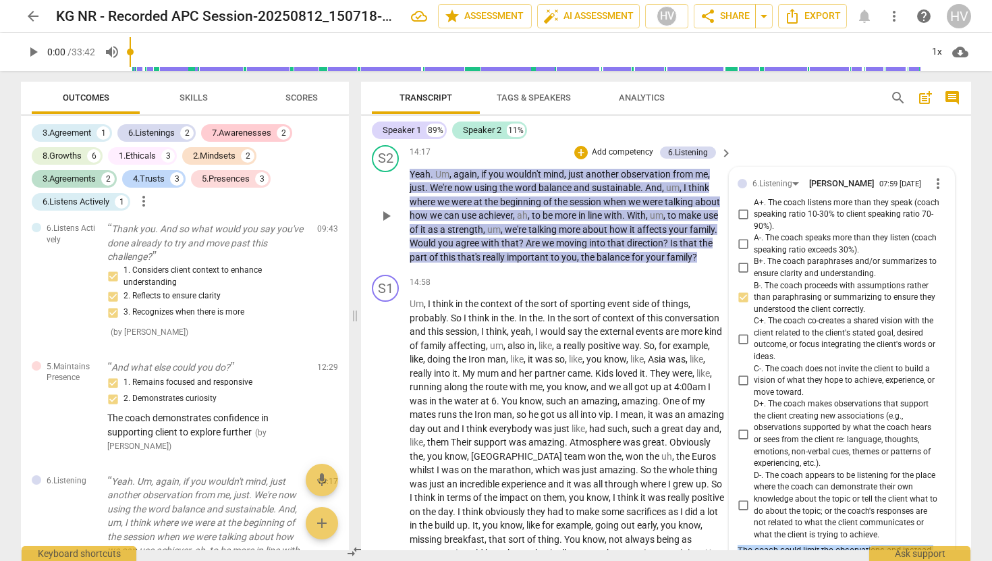
scroll to position [3459, 0]
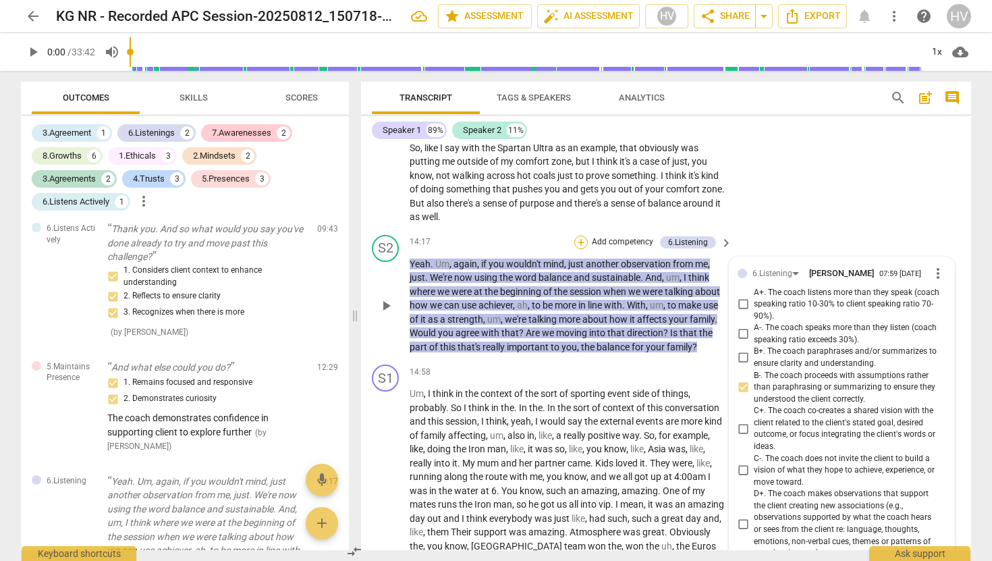
click at [576, 236] on div "+" at bounding box center [580, 242] width 13 height 13
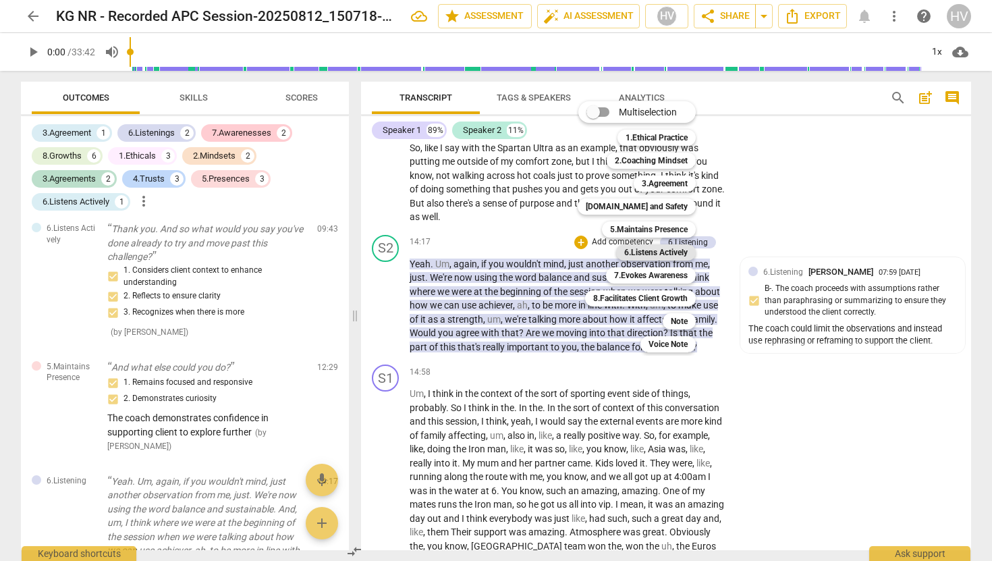
click at [664, 248] on b "6.Listens Actively" at bounding box center [655, 252] width 63 height 16
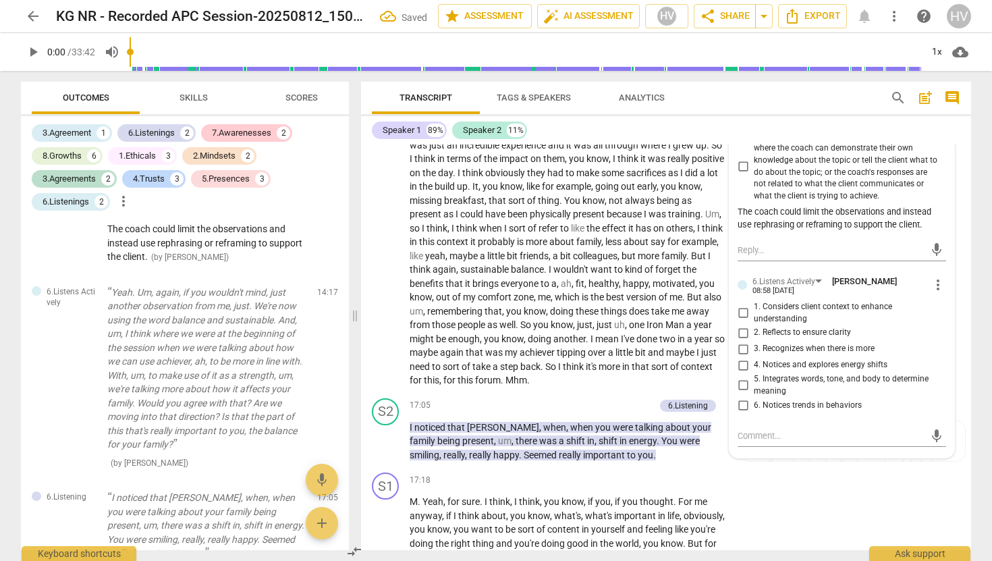
scroll to position [3894, 0]
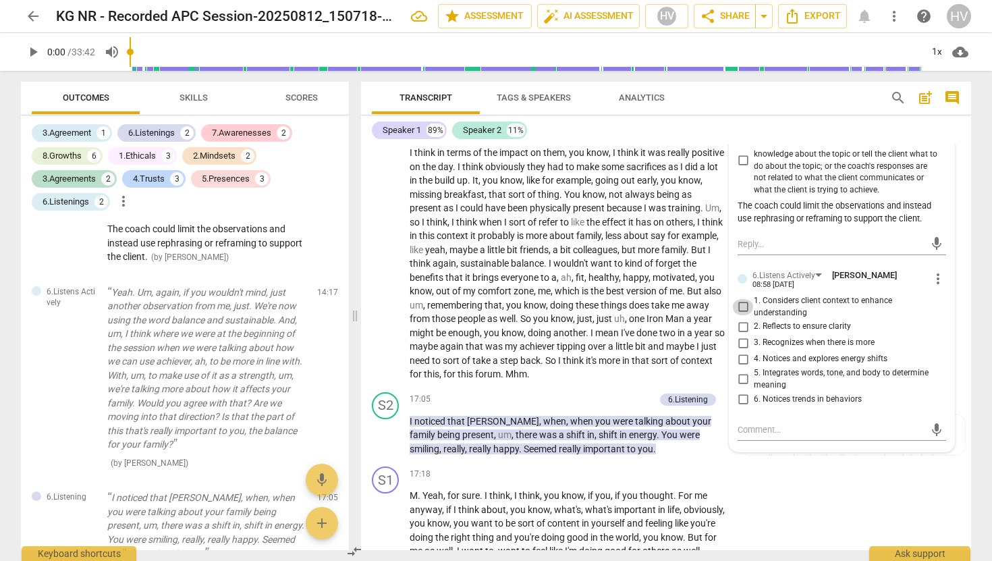
click at [740, 299] on input "1. Considers client context to enhance understanding" at bounding box center [743, 307] width 22 height 16
checkbox input "true"
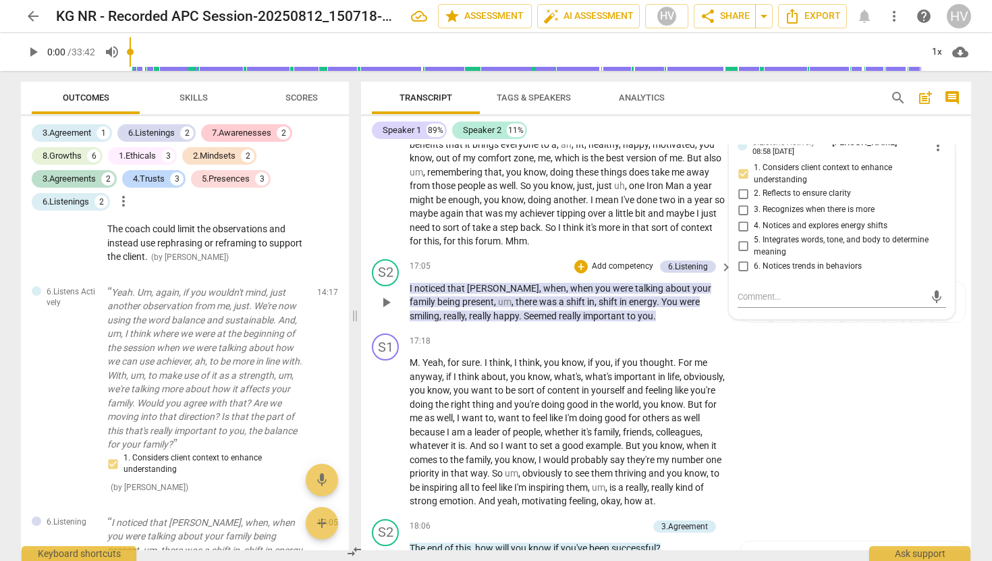
scroll to position [4028, 0]
click at [740, 237] on input "5. Integrates words, tone, and body to determine meaning" at bounding box center [743, 245] width 22 height 16
checkbox input "true"
click at [741, 257] on input "6. Notices trends in behaviors" at bounding box center [743, 264] width 22 height 16
checkbox input "true"
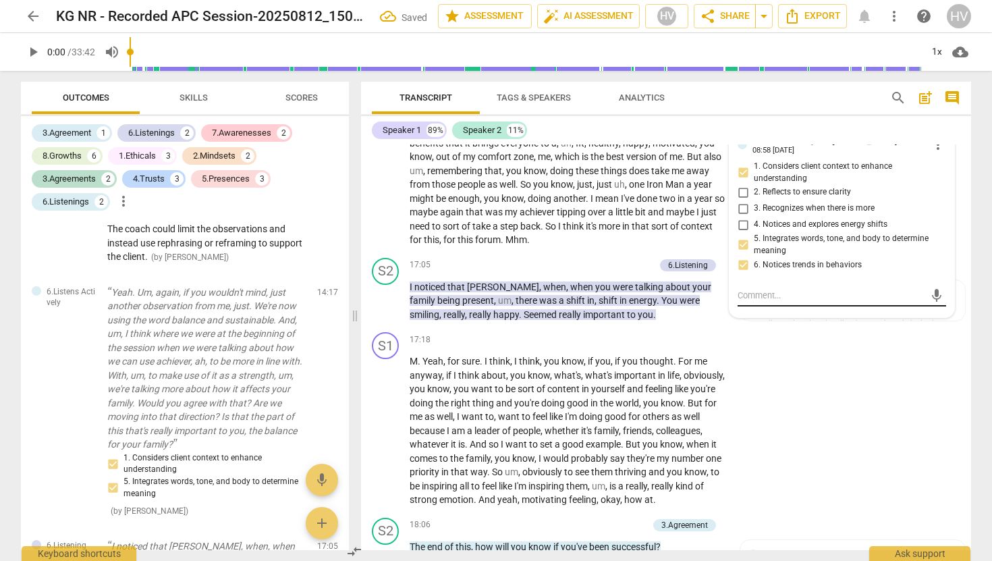
click at [738, 289] on textarea at bounding box center [831, 295] width 187 height 13
paste textarea "The coach could limit the observations and instead use rephrasing or reframing …"
type textarea "The coach could limit the observations and instead use rephrasing or reframing …"
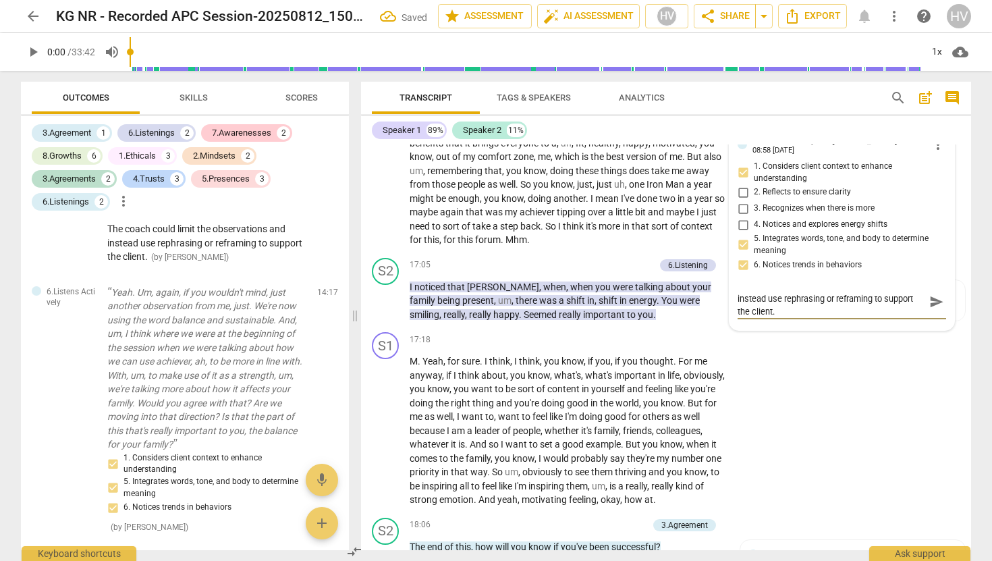
scroll to position [10, 0]
type textarea "The coach could limit the observations and instead use rephrasing or reframing …"
click at [934, 296] on span "send" at bounding box center [936, 302] width 15 height 15
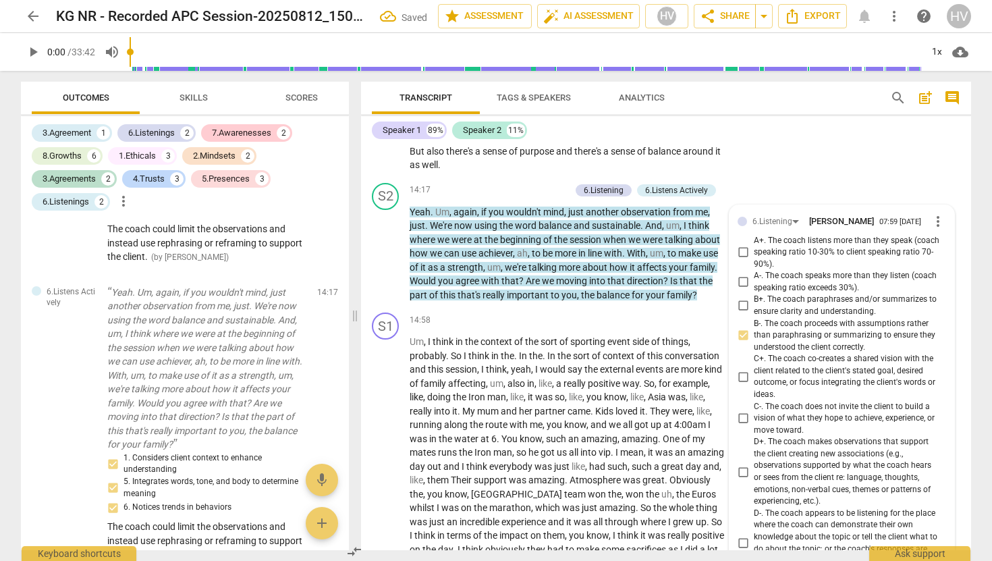
scroll to position [3511, 0]
click at [933, 214] on span "more_vert" at bounding box center [938, 222] width 16 height 16
click at [940, 232] on li "Delete" at bounding box center [948, 234] width 47 height 26
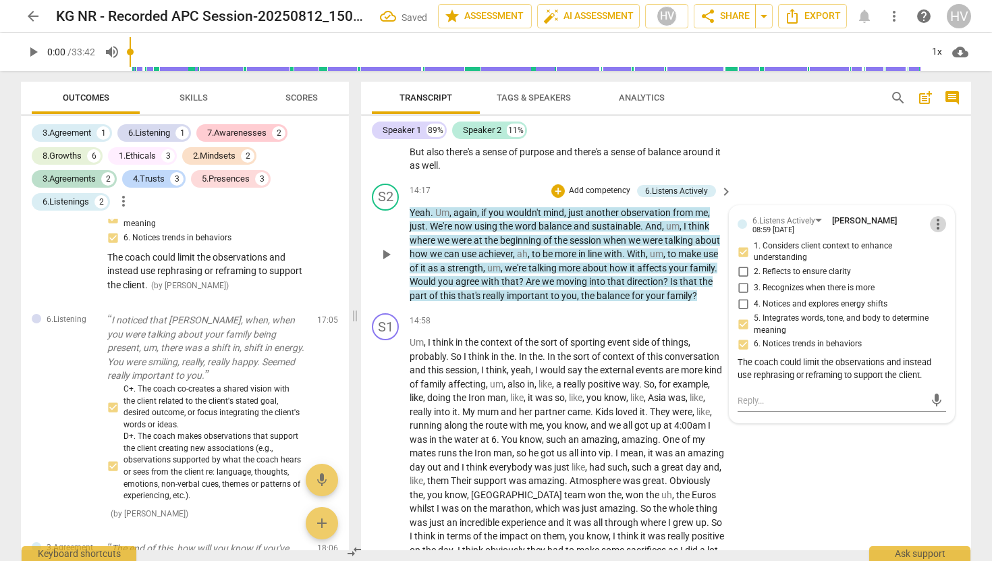
click at [932, 216] on span "more_vert" at bounding box center [938, 224] width 16 height 16
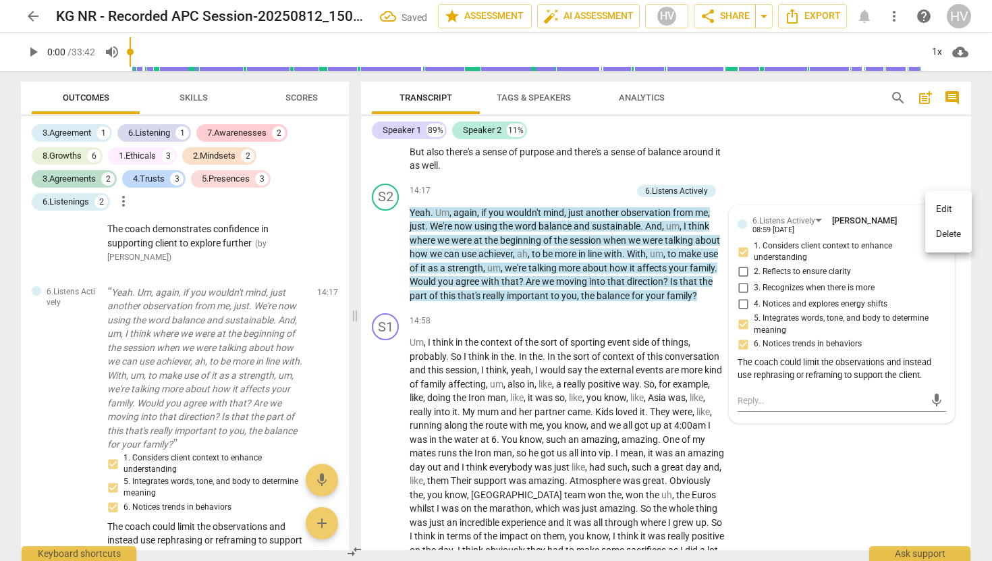
click at [882, 157] on div at bounding box center [496, 280] width 992 height 561
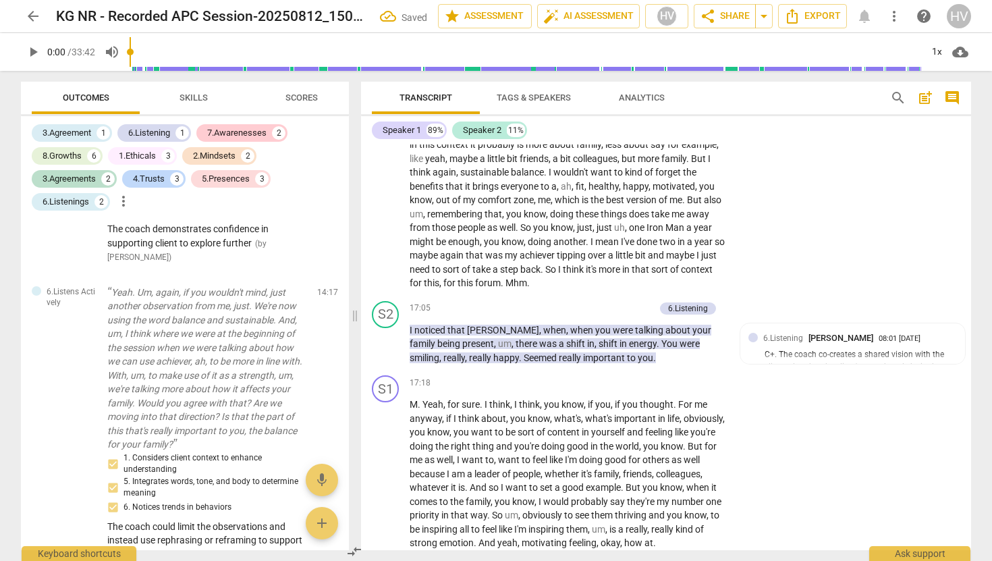
scroll to position [3987, 0]
click at [579, 300] on div "+" at bounding box center [580, 306] width 13 height 13
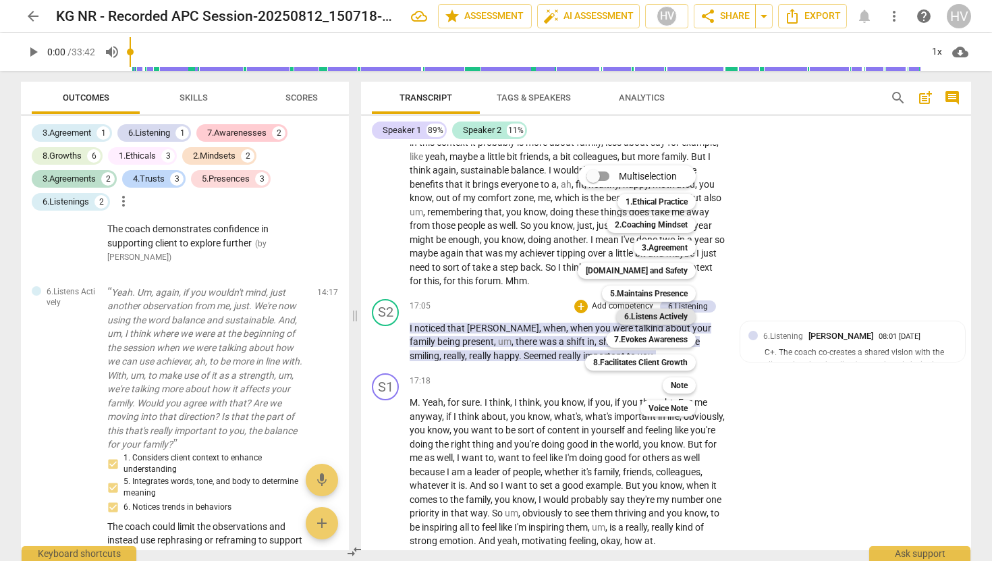
click at [680, 314] on b "6.Listens Actively" at bounding box center [655, 316] width 63 height 16
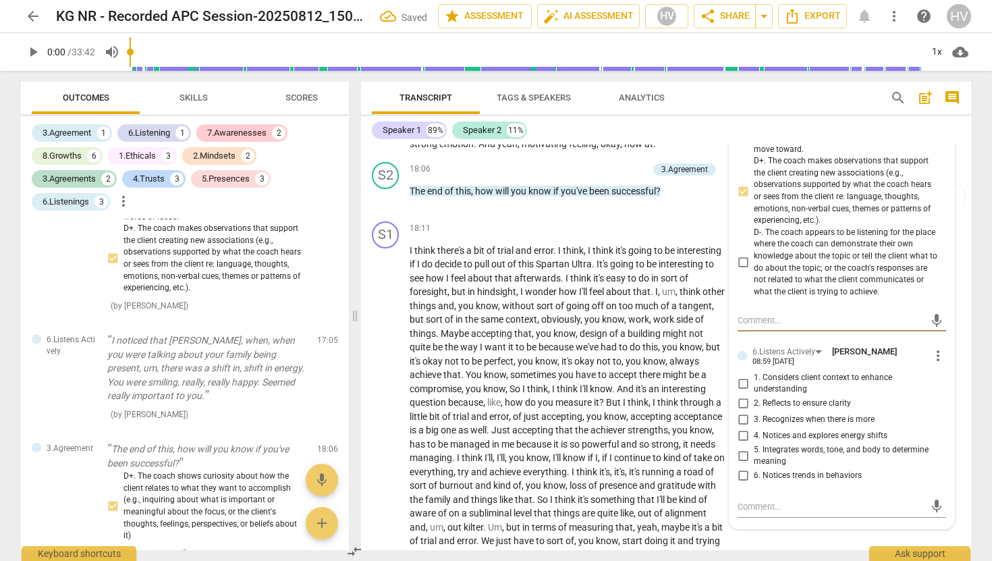
scroll to position [4397, 0]
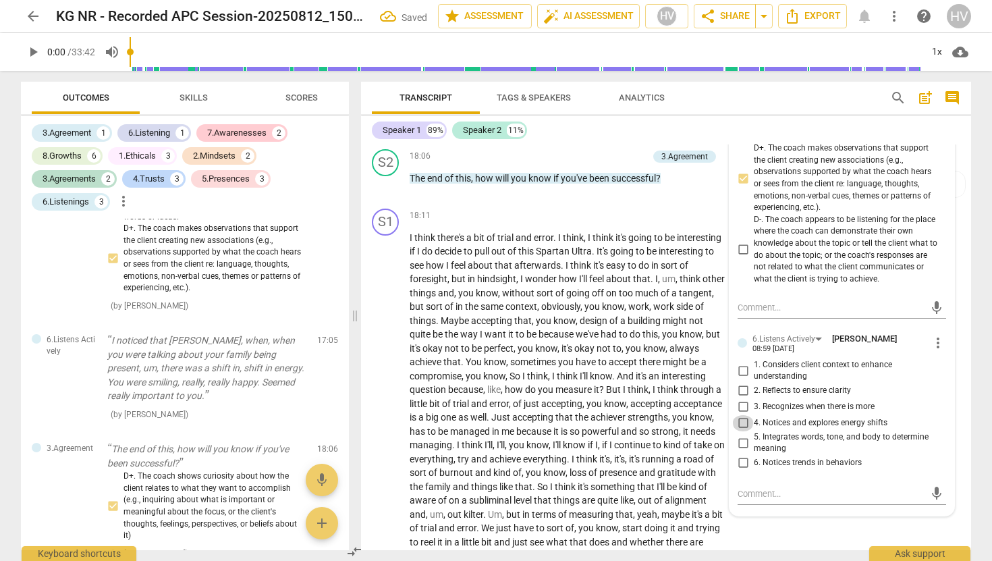
click at [740, 415] on input "4. Notices and explores energy shifts" at bounding box center [743, 423] width 22 height 16
checkbox input "true"
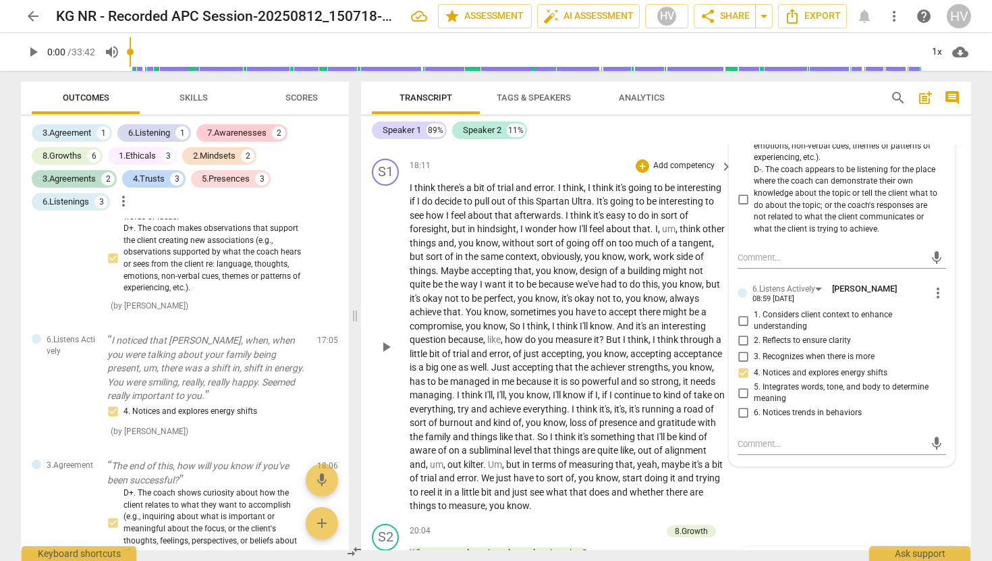
scroll to position [4449, 0]
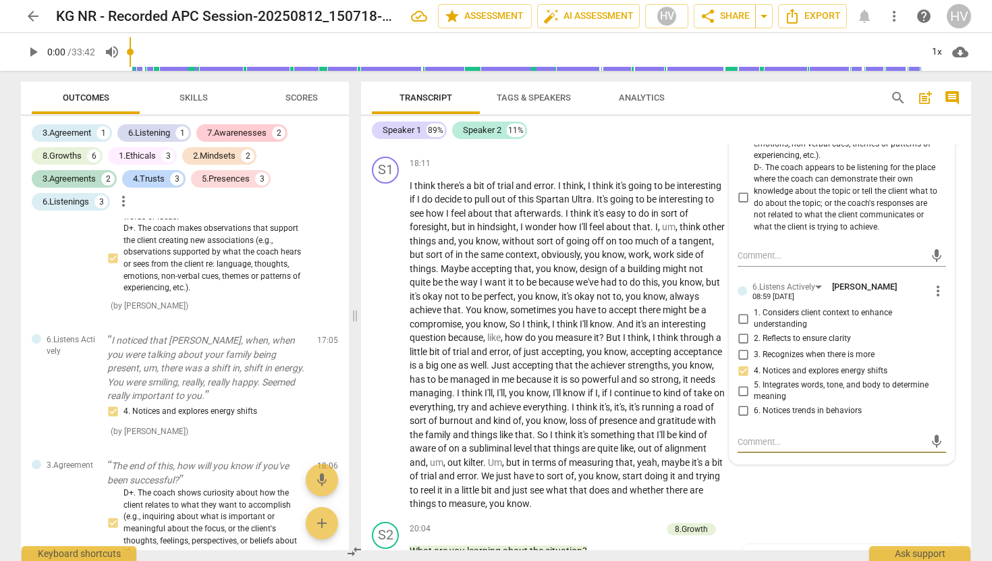
click at [752, 435] on textarea at bounding box center [831, 441] width 187 height 13
type textarea "T"
type textarea "Th"
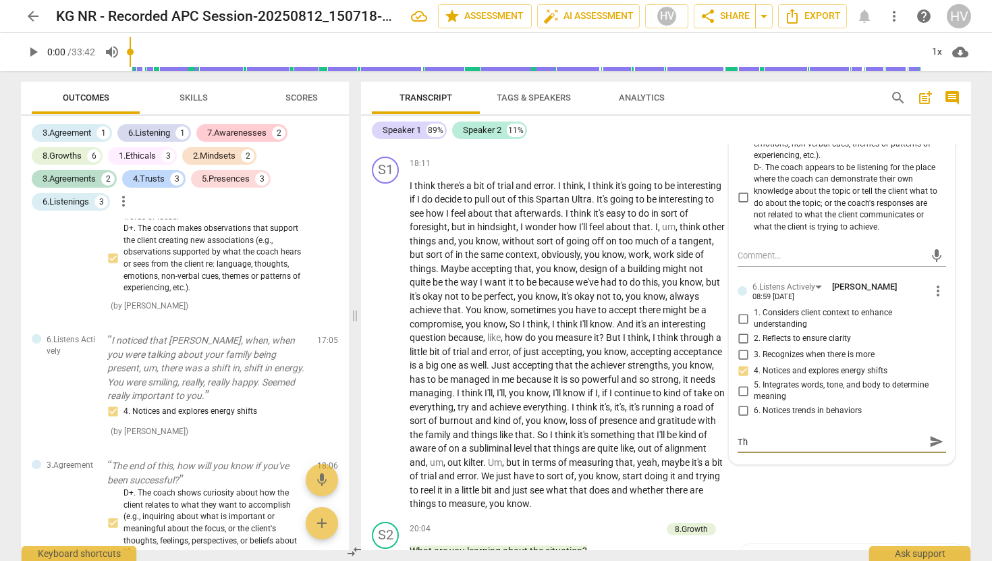
type textarea "The"
type textarea "The c"
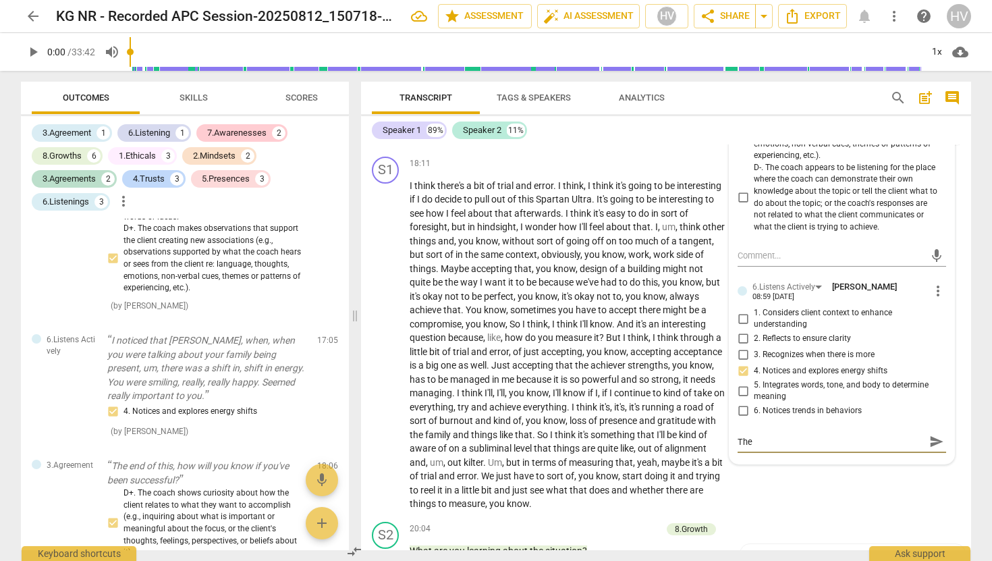
type textarea "The c"
type textarea "The co"
type textarea "The coa"
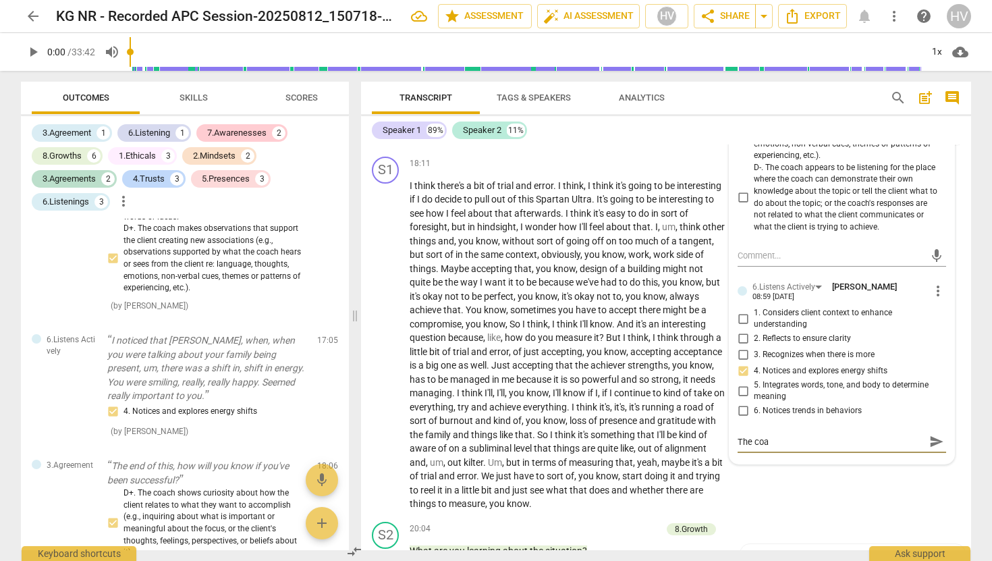
type textarea "The coac"
click at [935, 441] on span "send" at bounding box center [936, 448] width 15 height 15
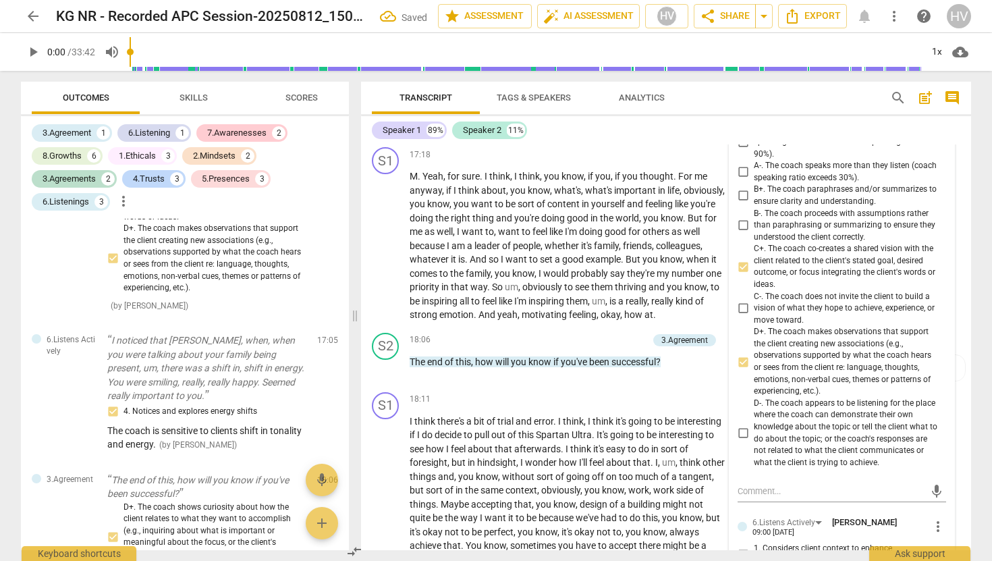
scroll to position [4218, 0]
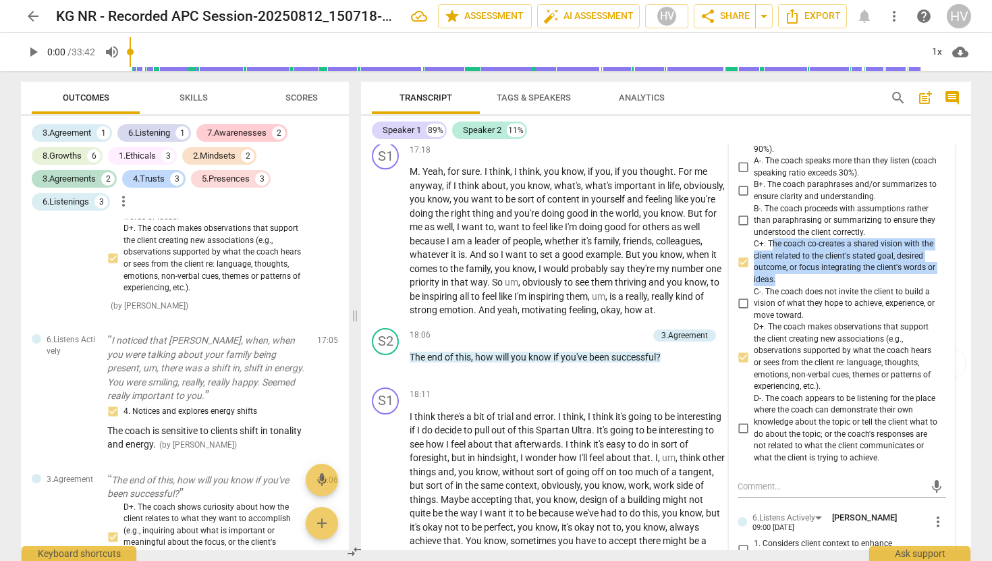
drag, startPoint x: 769, startPoint y: 229, endPoint x: 780, endPoint y: 267, distance: 38.5
click at [780, 267] on span "C+. The coach co-creates a shared vision with the client related to the client'…" at bounding box center [847, 261] width 187 height 47
copy span "he coach co-creates a shared vision with the client related to the client's sta…"
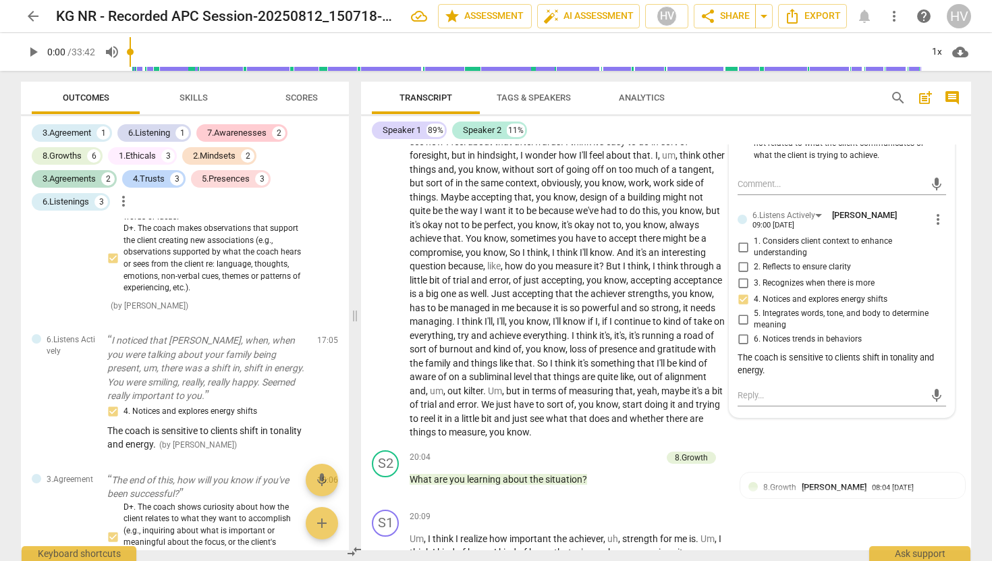
scroll to position [4509, 0]
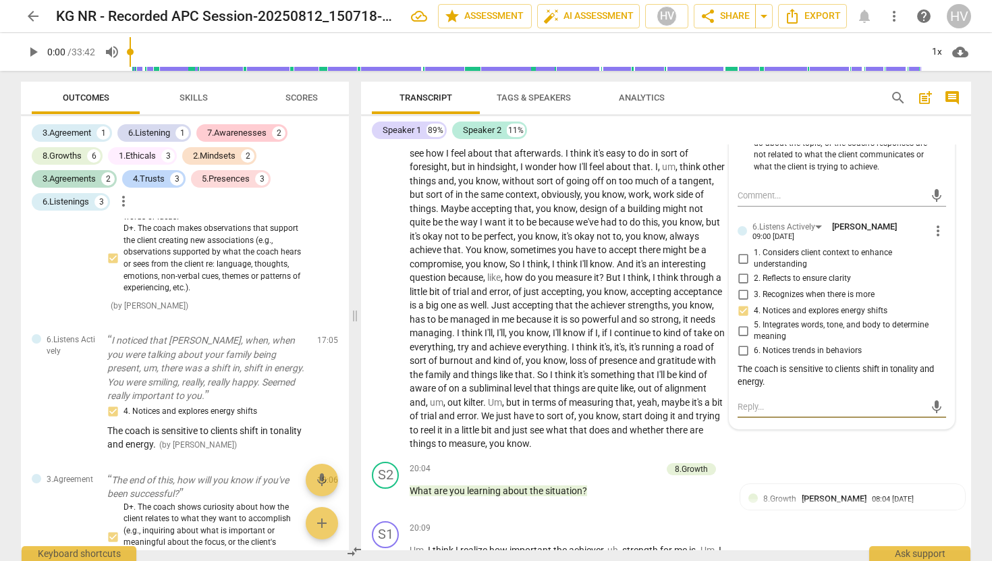
click at [762, 400] on textarea at bounding box center [831, 406] width 187 height 13
paste textarea "he coach co-creates a shared vision with the client related to the client's sta…"
click at [934, 412] on span "send" at bounding box center [936, 419] width 15 height 15
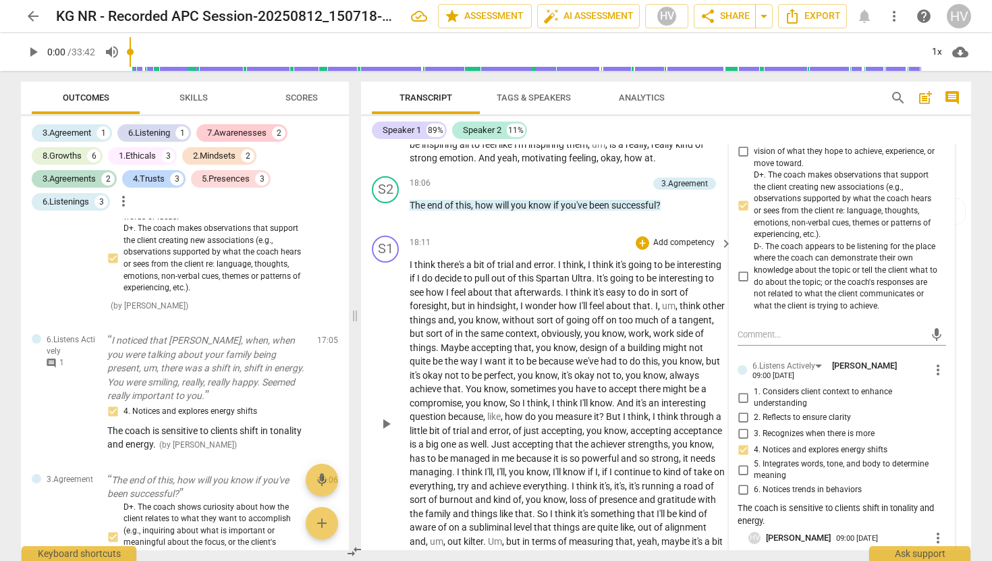
scroll to position [4359, 0]
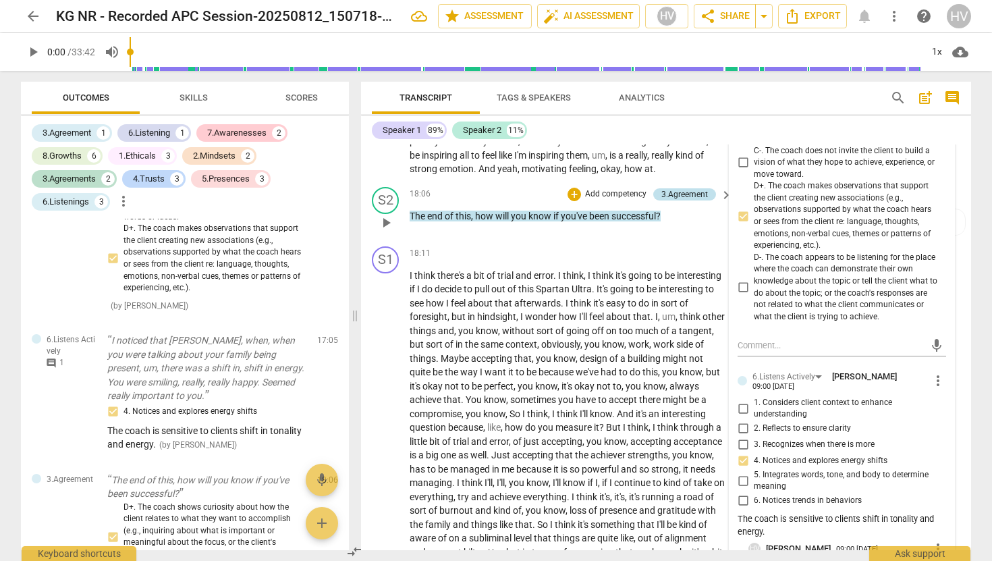
click at [684, 190] on div "3.Agreement" at bounding box center [684, 194] width 47 height 12
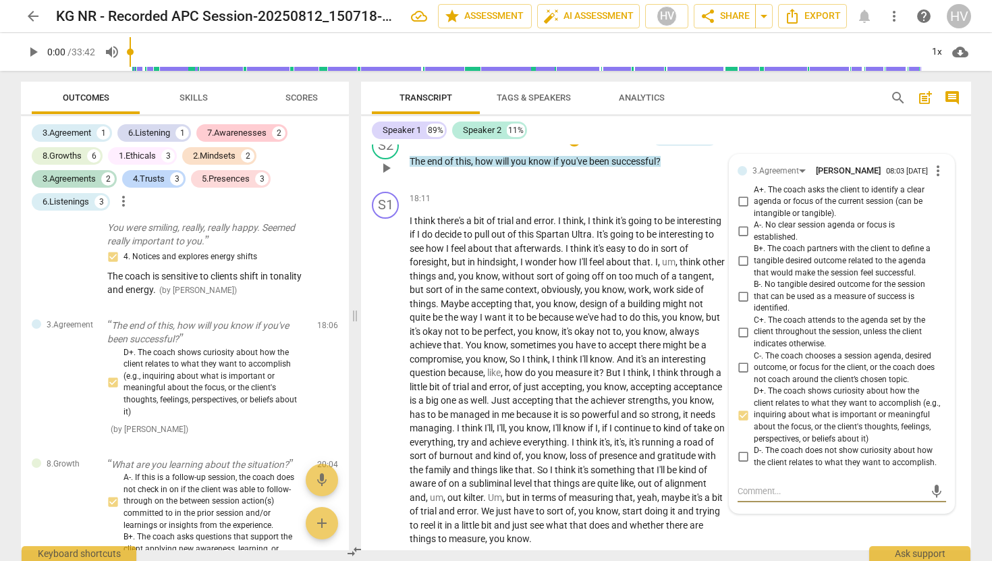
scroll to position [4419, 0]
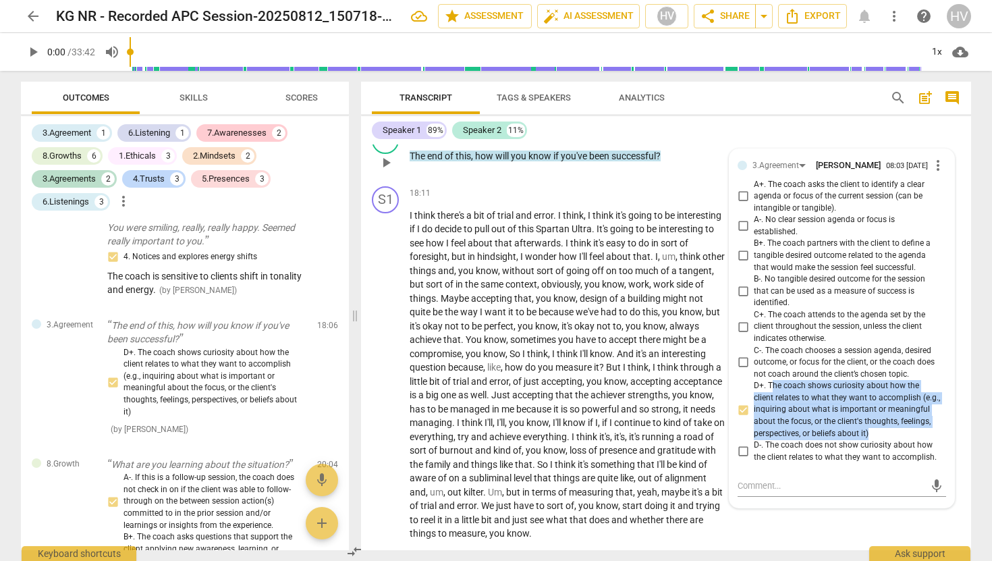
drag, startPoint x: 769, startPoint y: 387, endPoint x: 876, endPoint y: 436, distance: 117.2
click at [876, 436] on span "D+. The coach shows curiosity about how the client relates to what they want to…" at bounding box center [847, 409] width 187 height 59
copy span "he coach shows curiosity about how the client relates to what they want to acco…"
click at [934, 169] on span "more_vert" at bounding box center [938, 165] width 16 height 16
click at [949, 195] on li "Delete" at bounding box center [948, 192] width 47 height 26
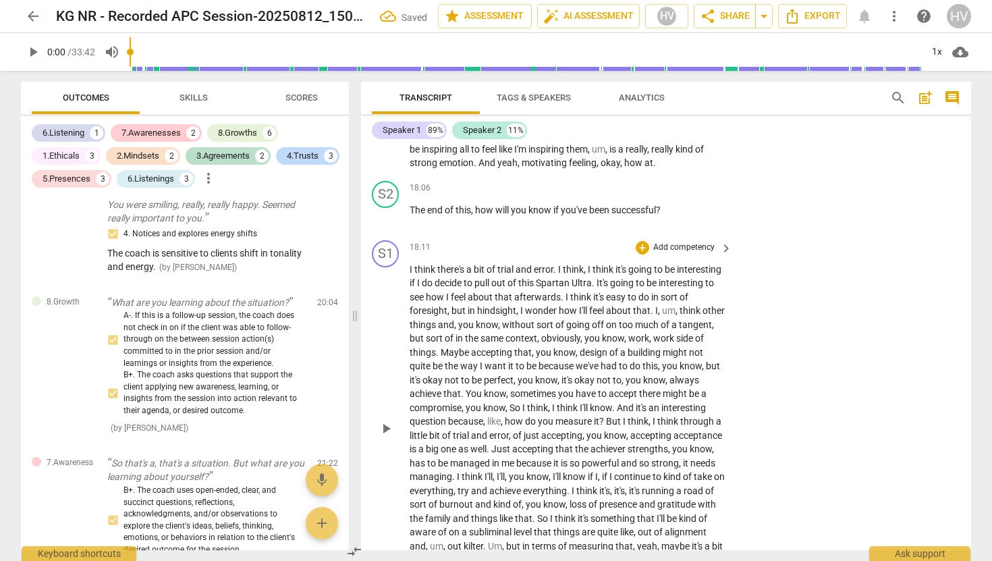
scroll to position [4354, 0]
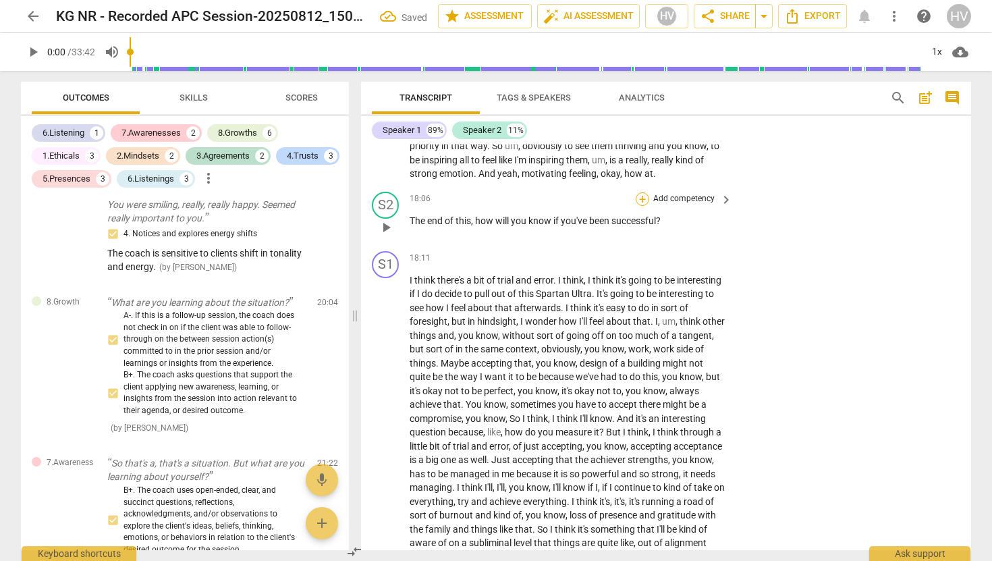
click at [641, 197] on div "+" at bounding box center [642, 198] width 13 height 13
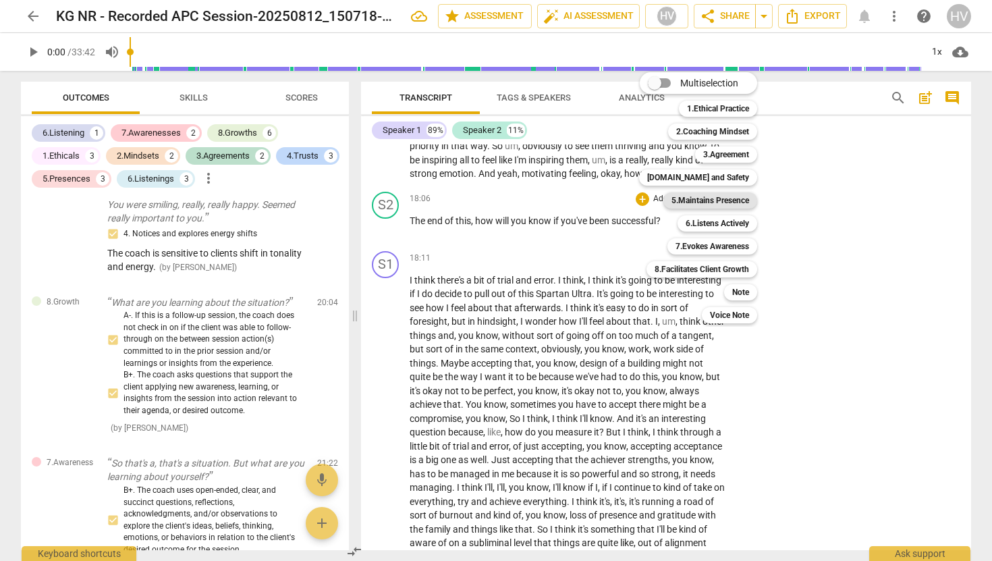
click at [720, 198] on b "5.Maintains Presence" at bounding box center [711, 200] width 78 height 16
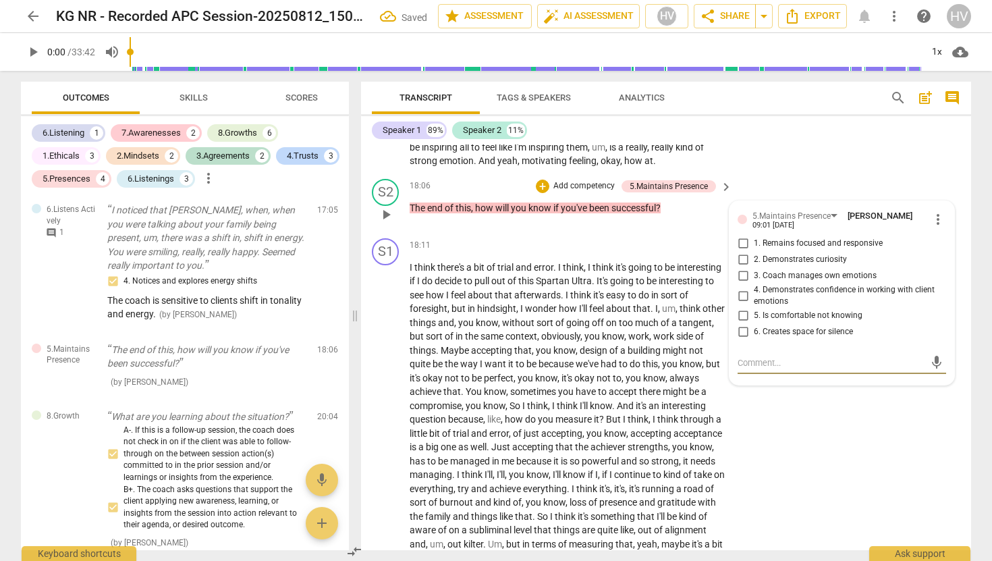
scroll to position [4371, 0]
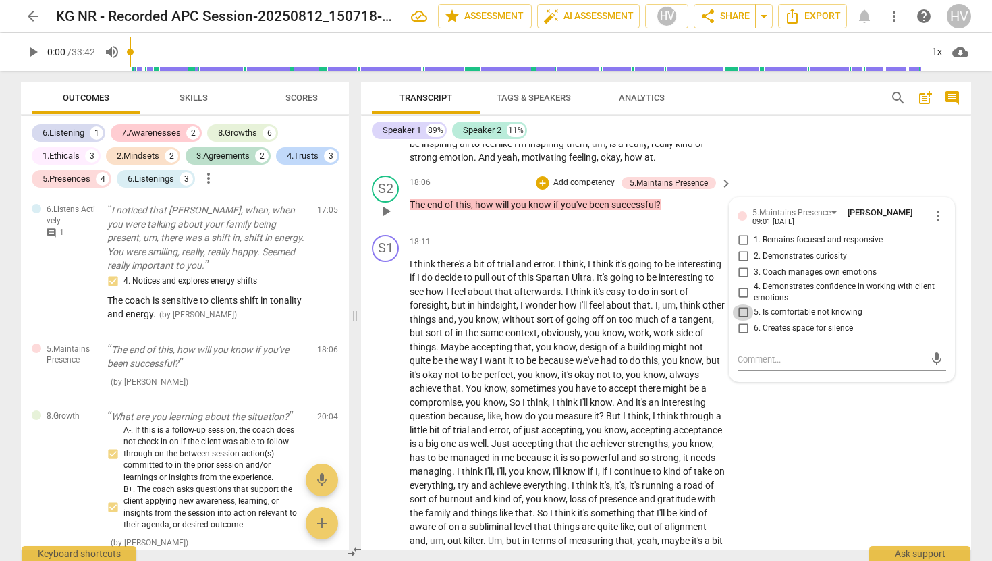
click at [742, 311] on input "5. Is comfortable not knowing" at bounding box center [743, 312] width 22 height 16
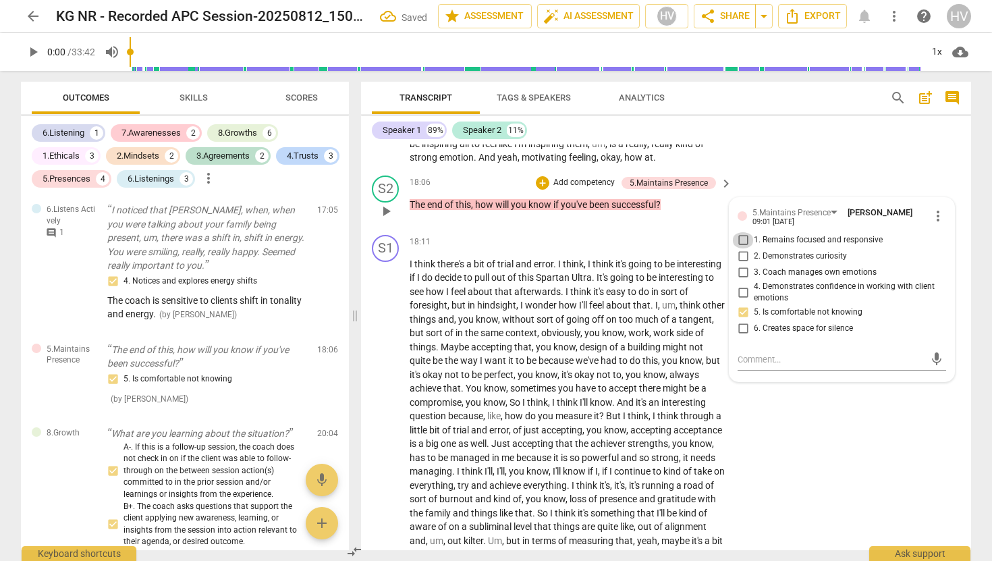
click at [743, 237] on input "1. Remains focused and responsive" at bounding box center [743, 240] width 22 height 16
click at [751, 358] on textarea at bounding box center [831, 359] width 187 height 13
paste textarea "he coach shows curiosity about how the client relates to what they want to acco…"
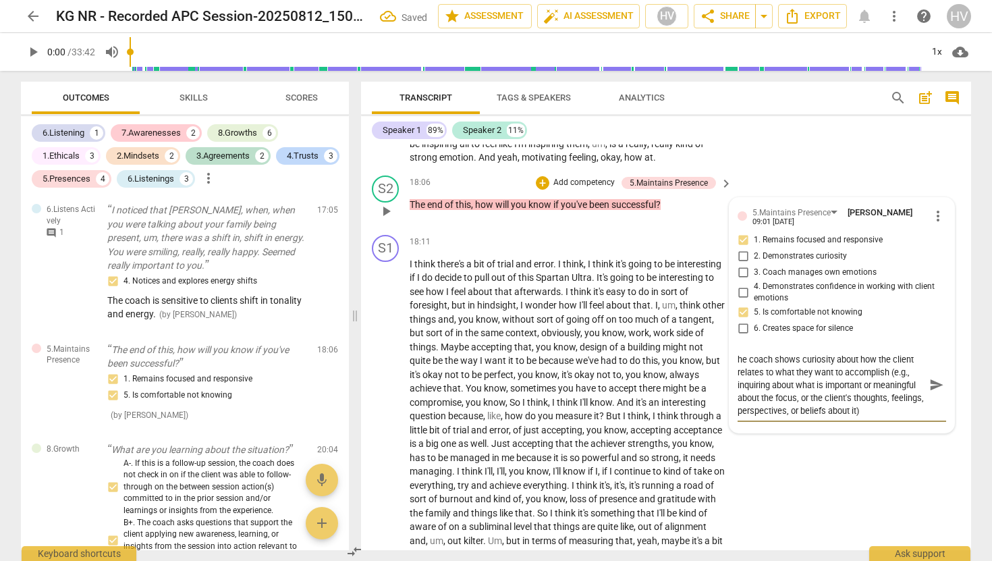
scroll to position [0, 0]
click at [738, 359] on textarea "he coach shows curiosity about how the client relates to what they want to acco…" at bounding box center [831, 385] width 187 height 64
click at [934, 382] on span "send" at bounding box center [936, 385] width 15 height 15
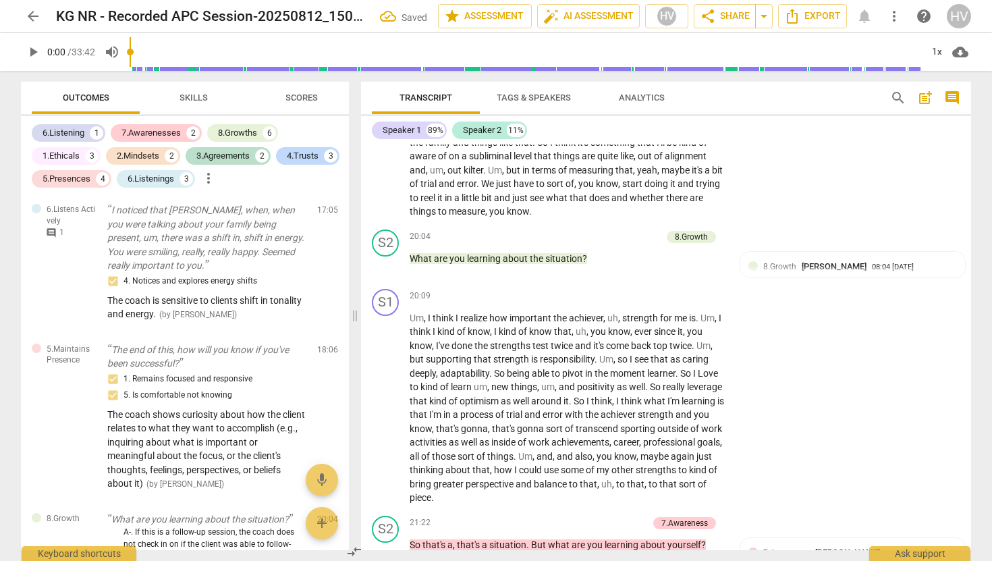
scroll to position [4745, 0]
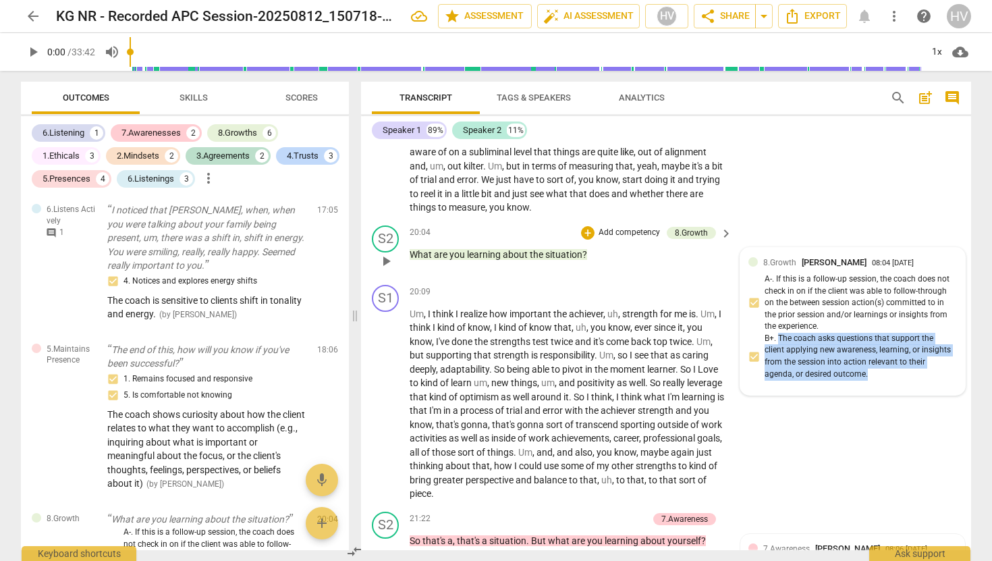
drag, startPoint x: 870, startPoint y: 369, endPoint x: 776, endPoint y: 337, distance: 99.9
click at [776, 337] on div "8.Growth [PERSON_NAME] 08:04 [DATE] A-. If this is a follow-up session, the coa…" at bounding box center [853, 322] width 209 height 132
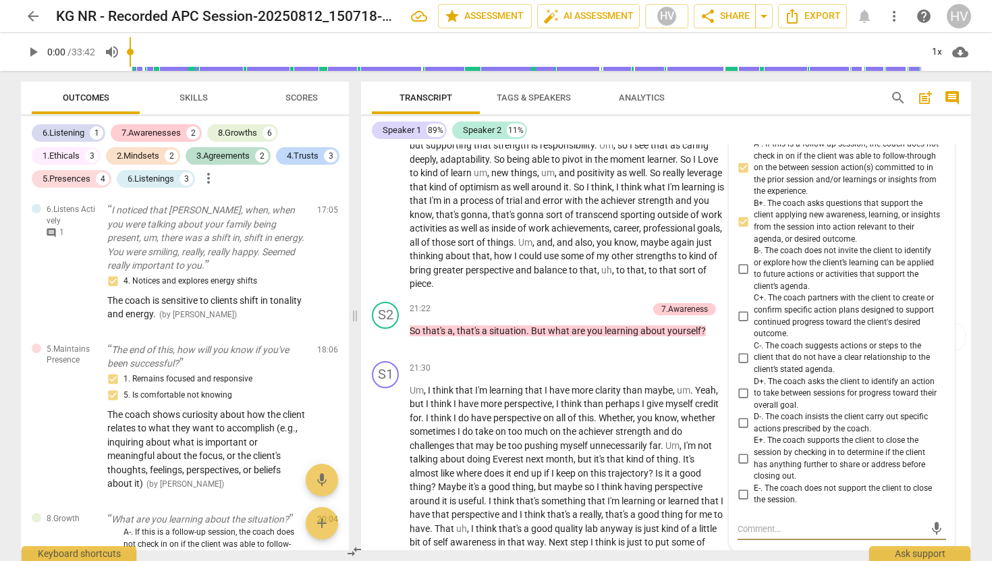
scroll to position [4952, 0]
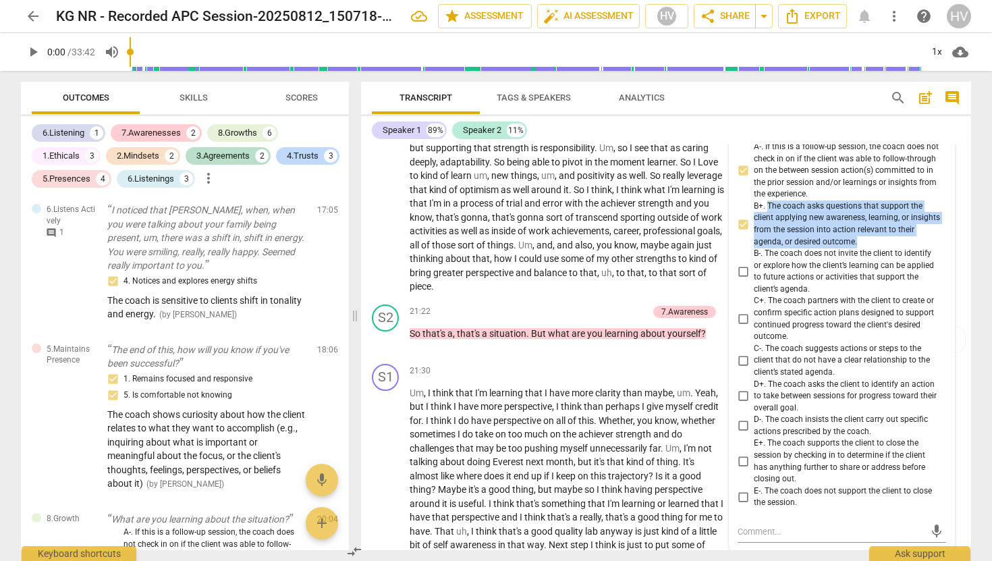
drag, startPoint x: 858, startPoint y: 238, endPoint x: 765, endPoint y: 204, distance: 98.4
click at [765, 204] on span "B+. The coach asks questions that support the client applying new awareness, le…" at bounding box center [847, 223] width 187 height 47
copy span "The coach asks questions that support the client applying new awareness, learni…"
click at [574, 306] on div "+" at bounding box center [574, 311] width 13 height 13
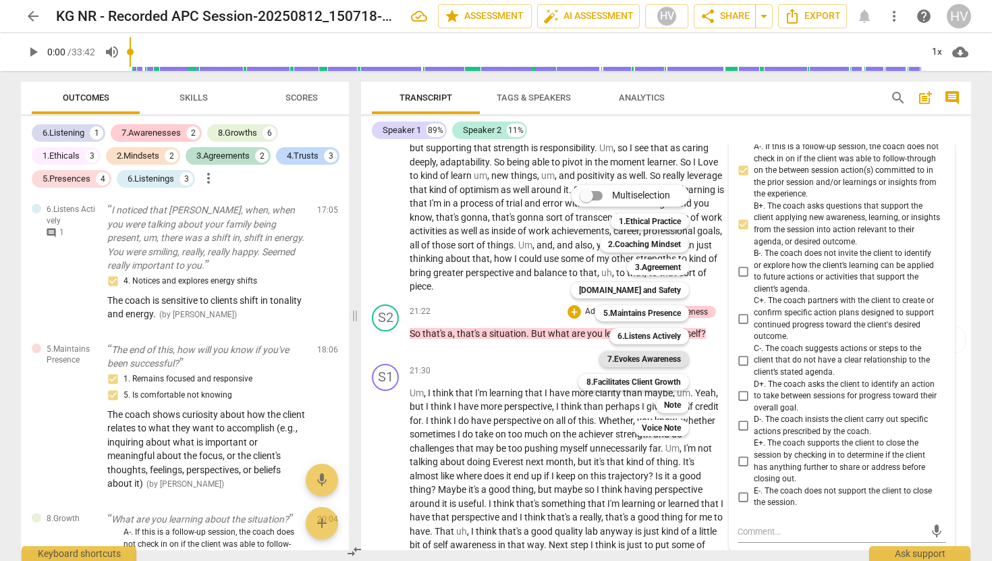
click at [652, 354] on b "7.Evokes Awareness" at bounding box center [644, 359] width 74 height 16
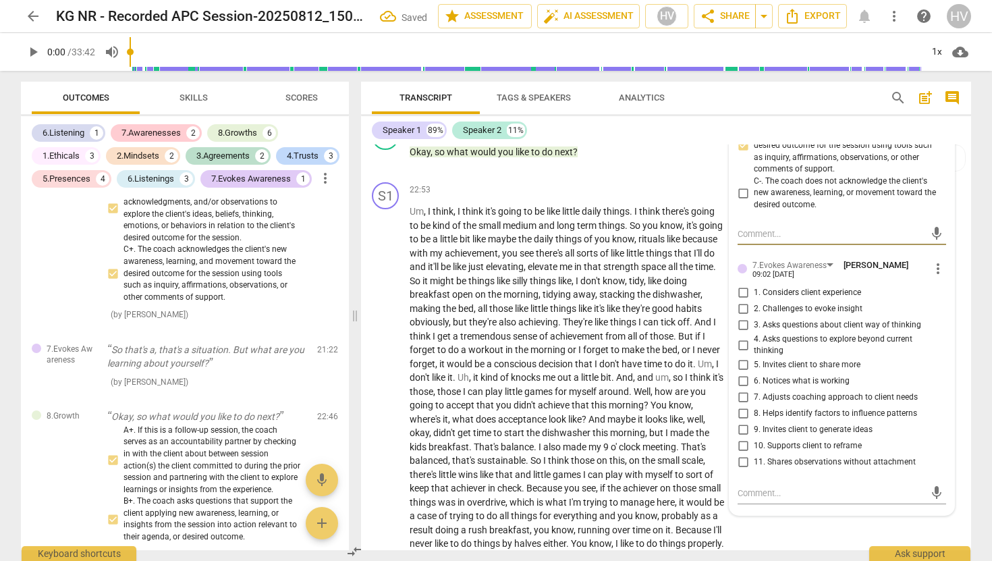
scroll to position [5408, 0]
click at [741, 325] on input "3. Asks questions about client way of thinking" at bounding box center [743, 323] width 22 height 16
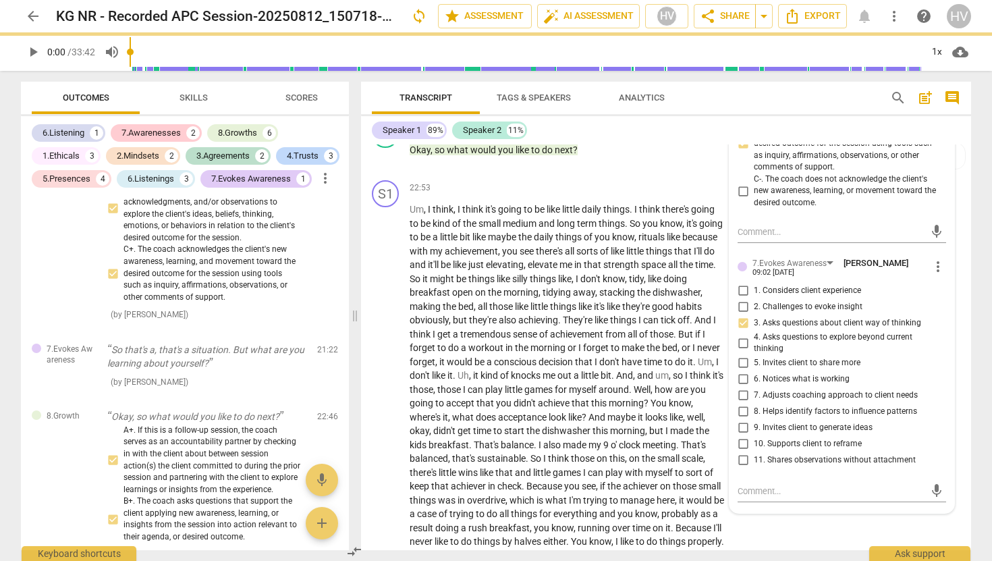
click at [742, 296] on input "1. Considers client experience" at bounding box center [743, 291] width 22 height 16
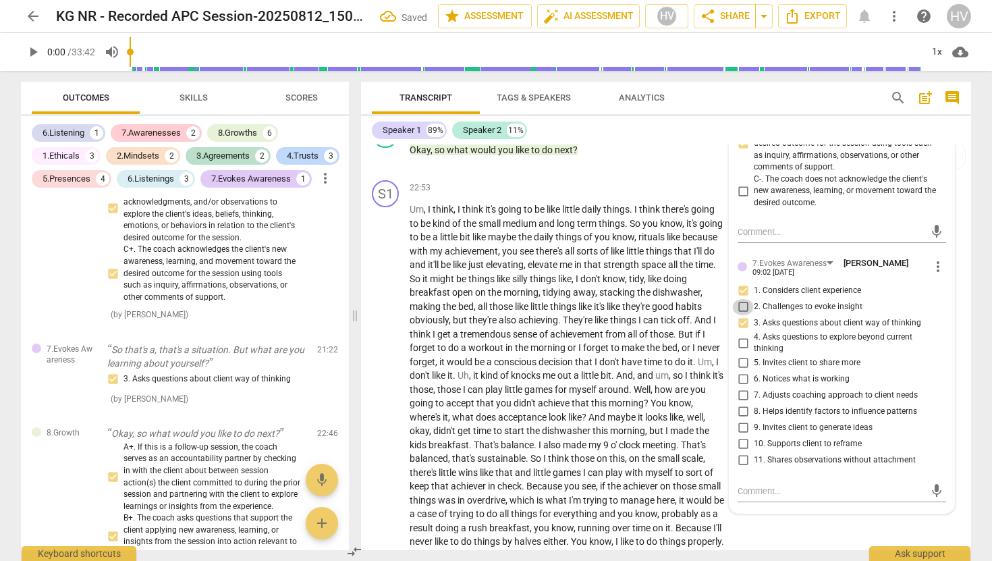
click at [740, 313] on input "2. Challenges to evoke insight" at bounding box center [743, 307] width 22 height 16
click at [740, 344] on input "4. Asks questions to explore beyond current thinking" at bounding box center [743, 343] width 22 height 16
click at [757, 491] on textarea at bounding box center [831, 491] width 187 height 13
paste textarea "The coach asks questions that support the client applying new awareness, learni…"
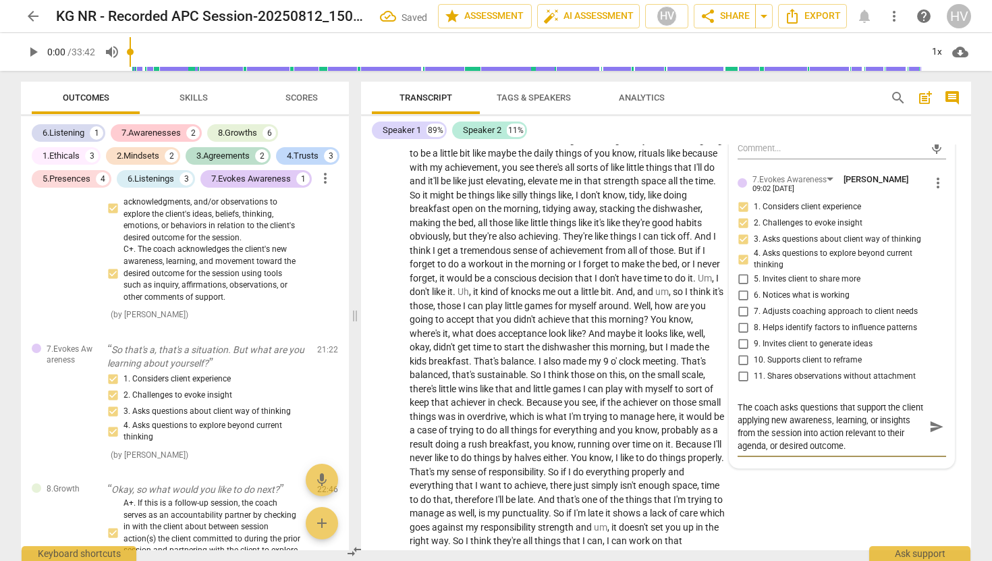
scroll to position [5511, 0]
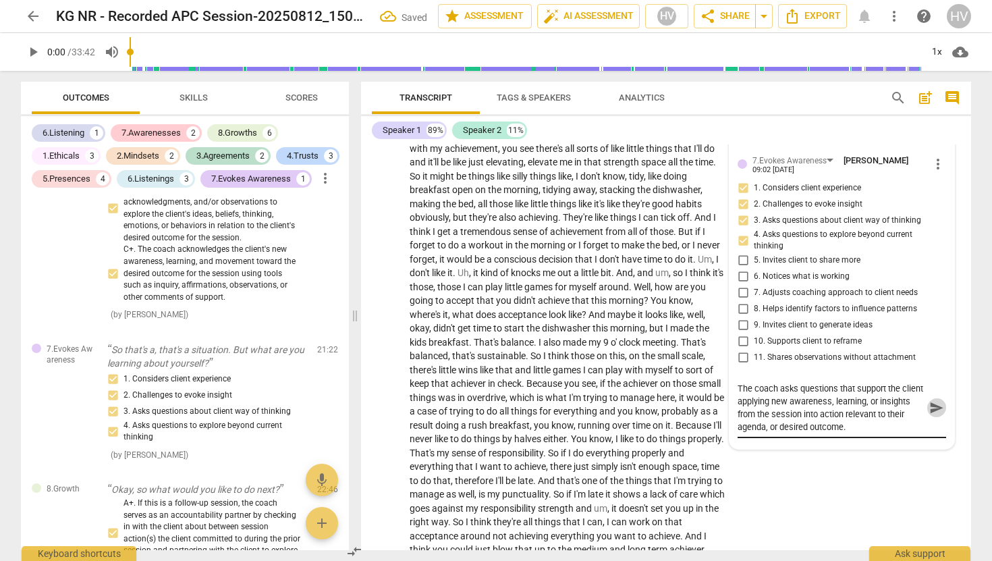
click at [931, 412] on span "send" at bounding box center [936, 407] width 15 height 15
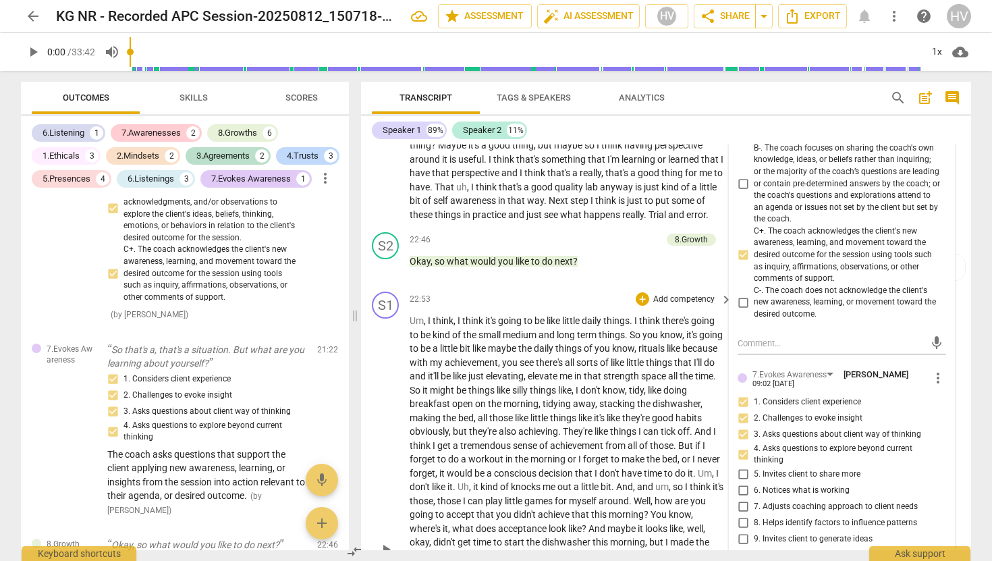
scroll to position [5300, 0]
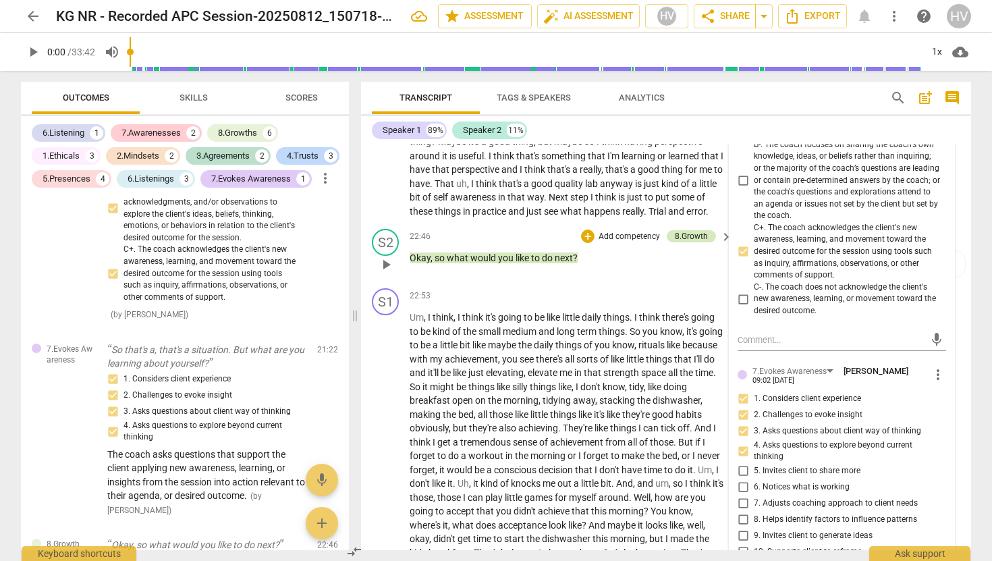
click at [697, 234] on div "8.Growth" at bounding box center [691, 236] width 33 height 12
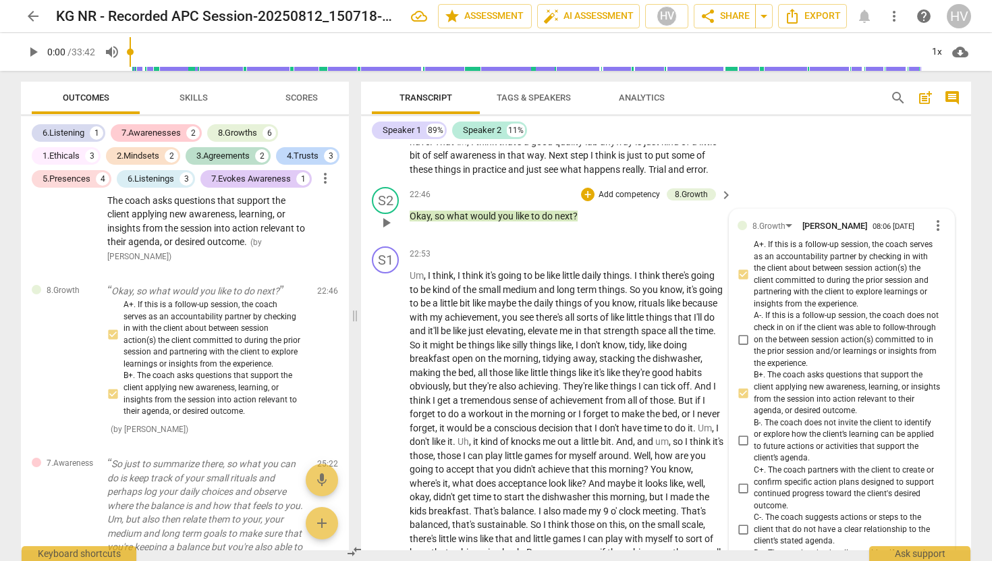
scroll to position [5340, 0]
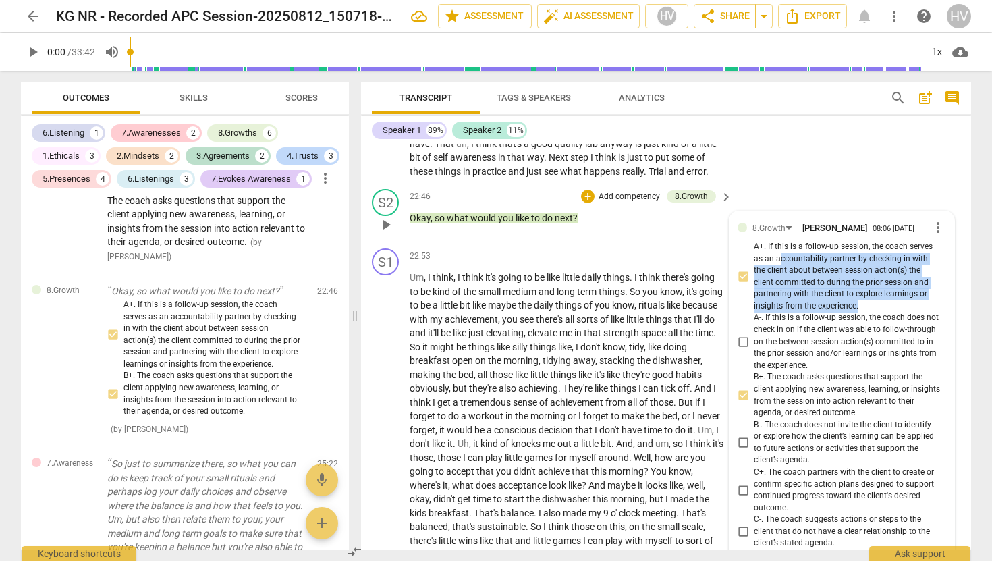
drag, startPoint x: 775, startPoint y: 254, endPoint x: 869, endPoint y: 302, distance: 105.4
click at [869, 302] on span "A+. If this is a follow-up session, the coach serves as an accountability partn…" at bounding box center [847, 276] width 187 height 71
copy span "ccountability partner by checking in with the client about between session acti…"
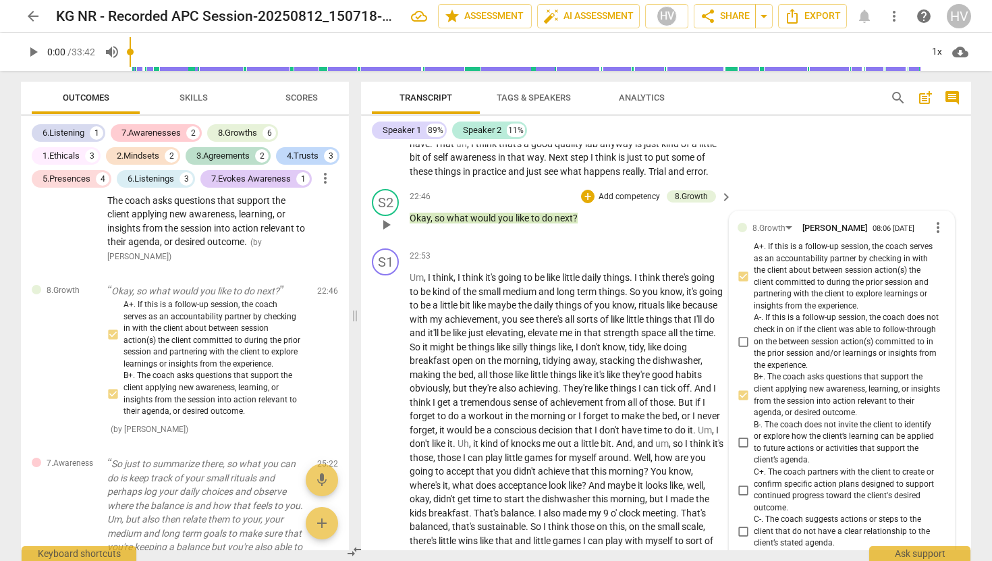
drag, startPoint x: 870, startPoint y: 243, endPoint x: 884, endPoint y: 269, distance: 29.9
click at [884, 269] on span "A+. If this is a follow-up session, the coach serves as an accountability partn…" at bounding box center [847, 276] width 187 height 71
click at [754, 269] on input "A+. If this is a follow-up session, the coach serves as an accountability partn…" at bounding box center [743, 277] width 22 height 16
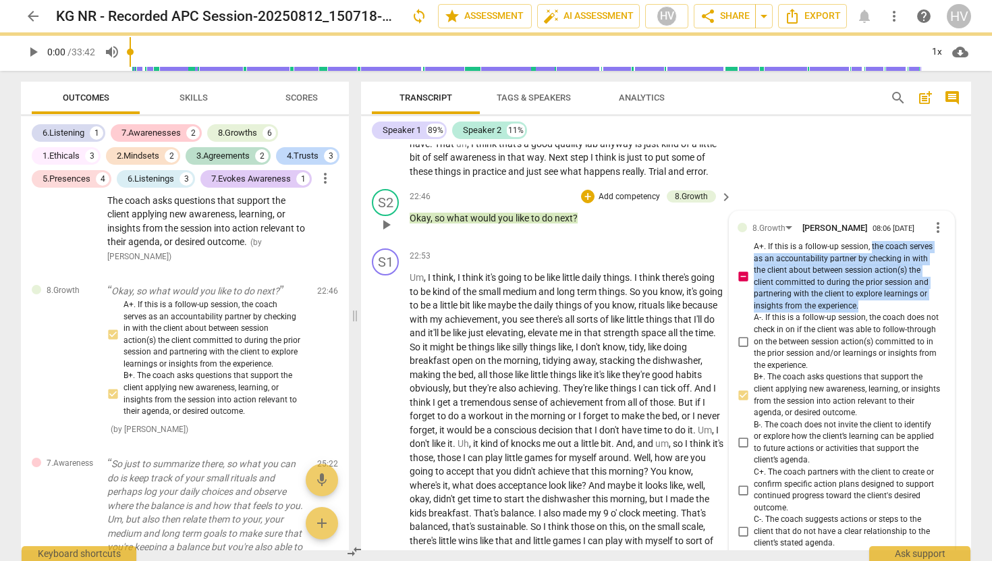
drag, startPoint x: 869, startPoint y: 244, endPoint x: 867, endPoint y: 305, distance: 61.5
click at [867, 305] on span "A+. If this is a follow-up session, the coach serves as an accountability partn…" at bounding box center [847, 276] width 187 height 71
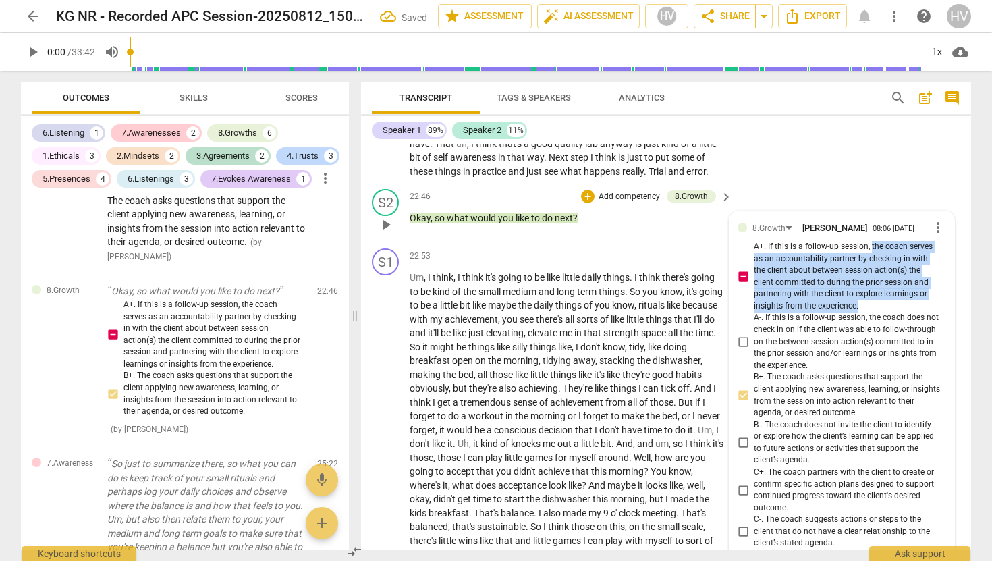
copy span "the coach serves as an accountability partner by checking in with the client ab…"
click at [583, 196] on div "+" at bounding box center [587, 196] width 13 height 13
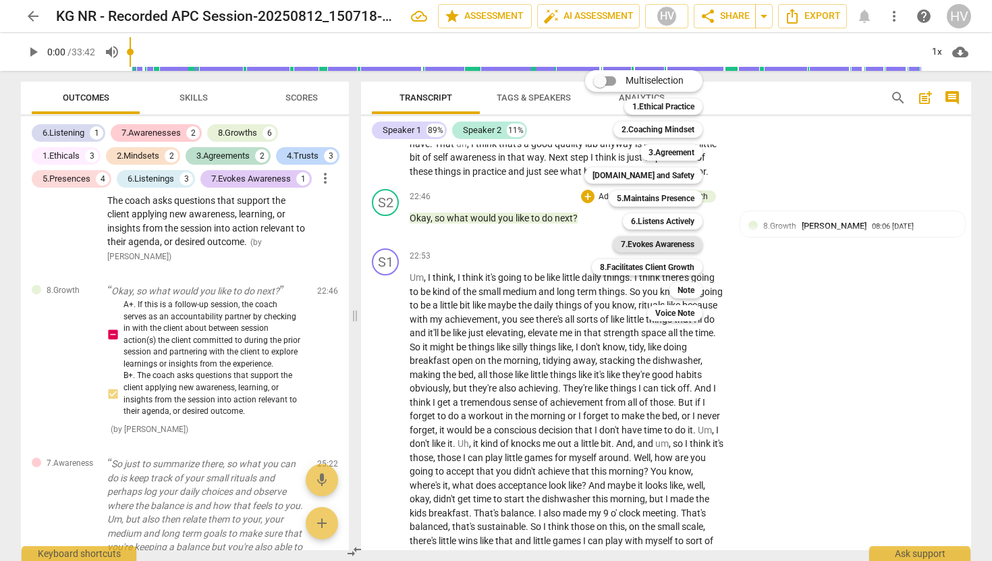
click at [675, 243] on b "7.Evokes Awareness" at bounding box center [658, 244] width 74 height 16
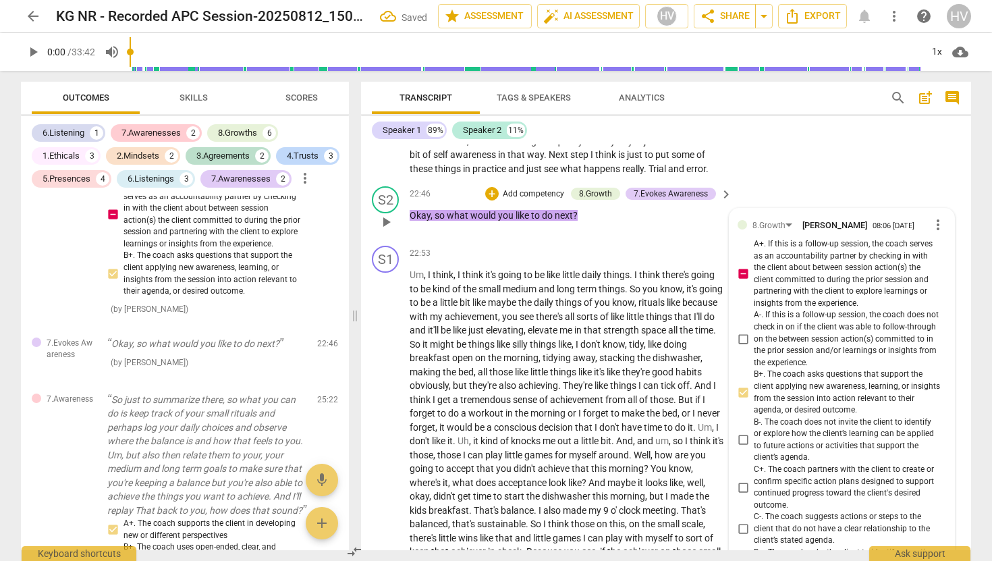
scroll to position [5332, 0]
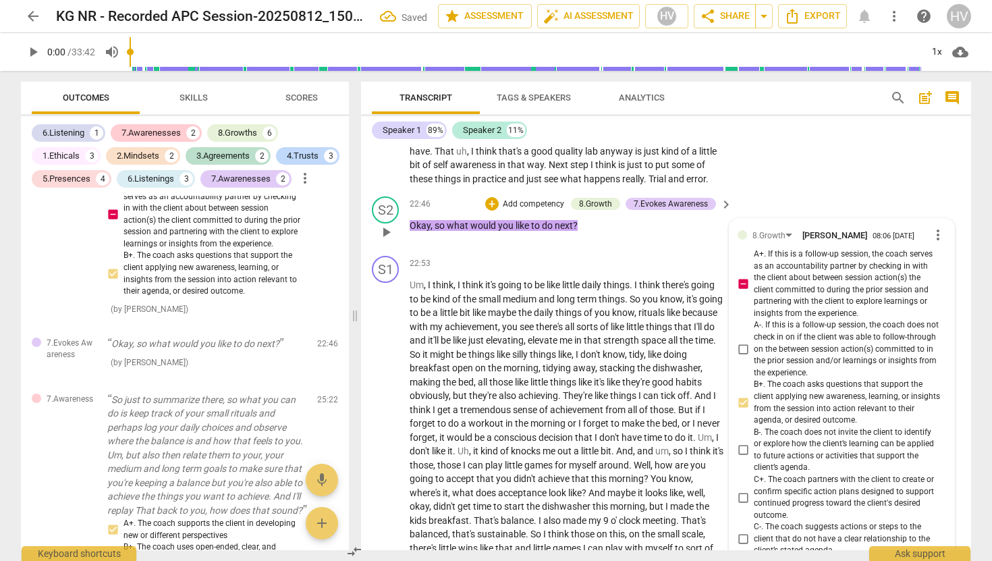
click at [930, 238] on span "more_vert" at bounding box center [938, 235] width 16 height 16
click at [933, 258] on li "Delete" at bounding box center [948, 259] width 47 height 26
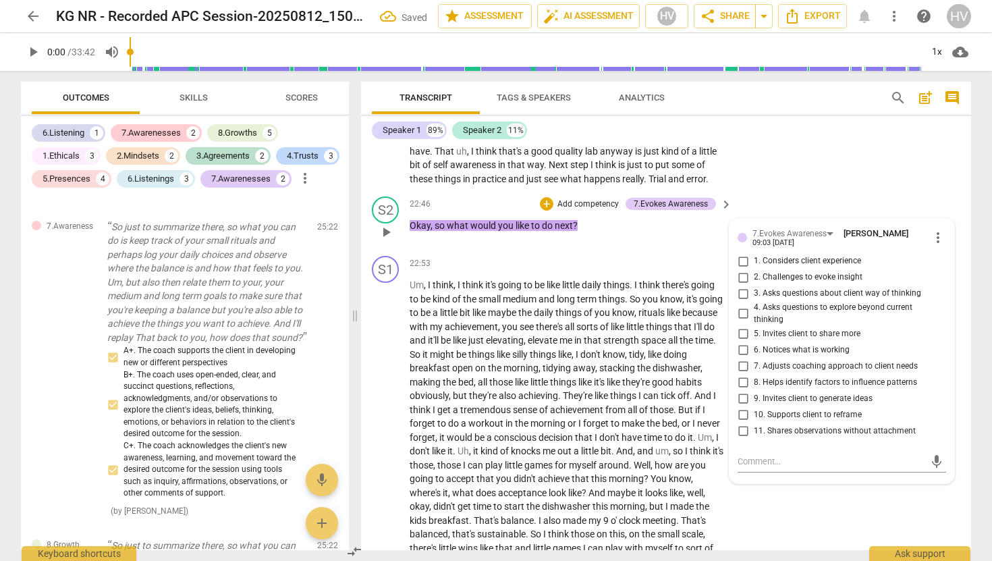
scroll to position [3137, 0]
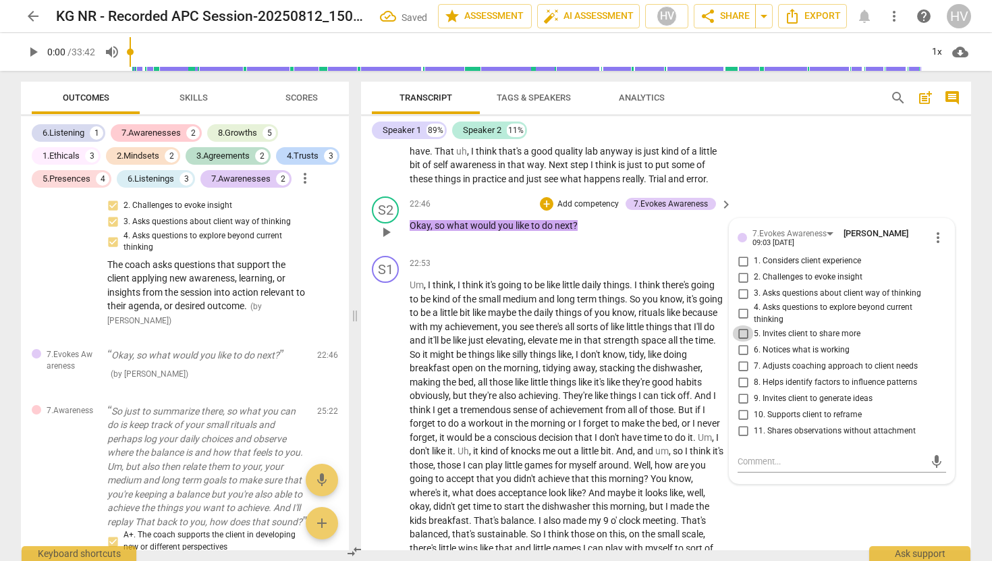
click at [738, 334] on input "5. Invites client to share more" at bounding box center [743, 333] width 22 height 16
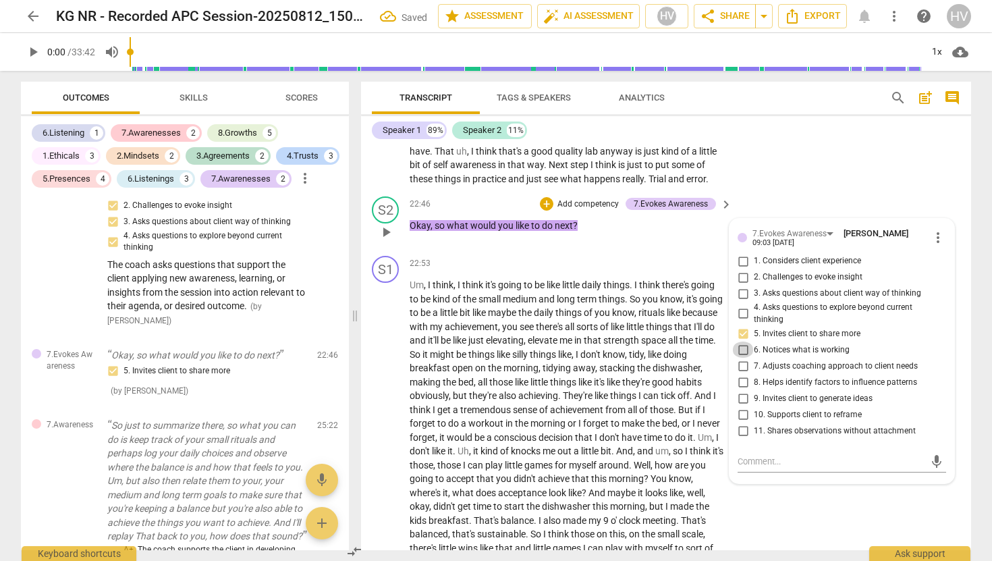
click at [738, 349] on input "6. Notices what is working" at bounding box center [743, 350] width 22 height 16
click at [740, 362] on input "7. Adjusts coaching approach to client needs" at bounding box center [743, 366] width 22 height 16
click at [742, 380] on input "8. Helps identify factors to influence patterns" at bounding box center [743, 382] width 22 height 16
click at [747, 461] on textarea at bounding box center [831, 461] width 187 height 13
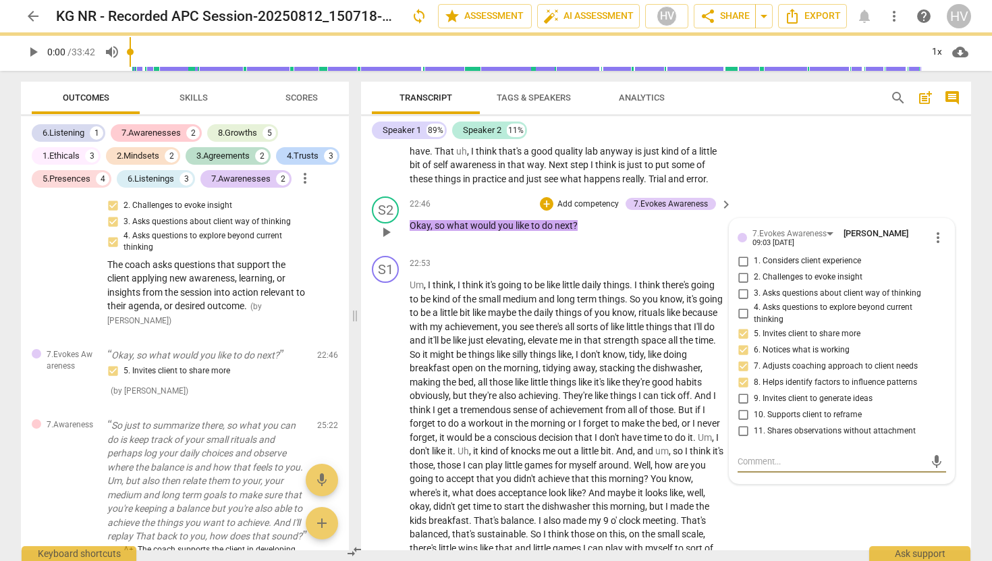
paste textarea "the coach serves as an accountability partner by checking in with the client ab…"
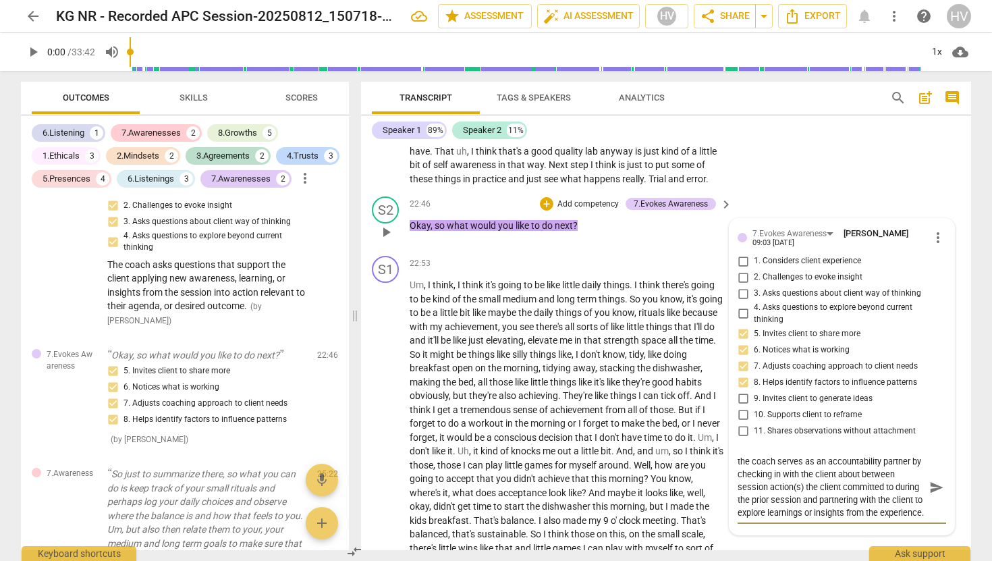
scroll to position [13, 0]
click at [932, 483] on span "send" at bounding box center [936, 487] width 15 height 15
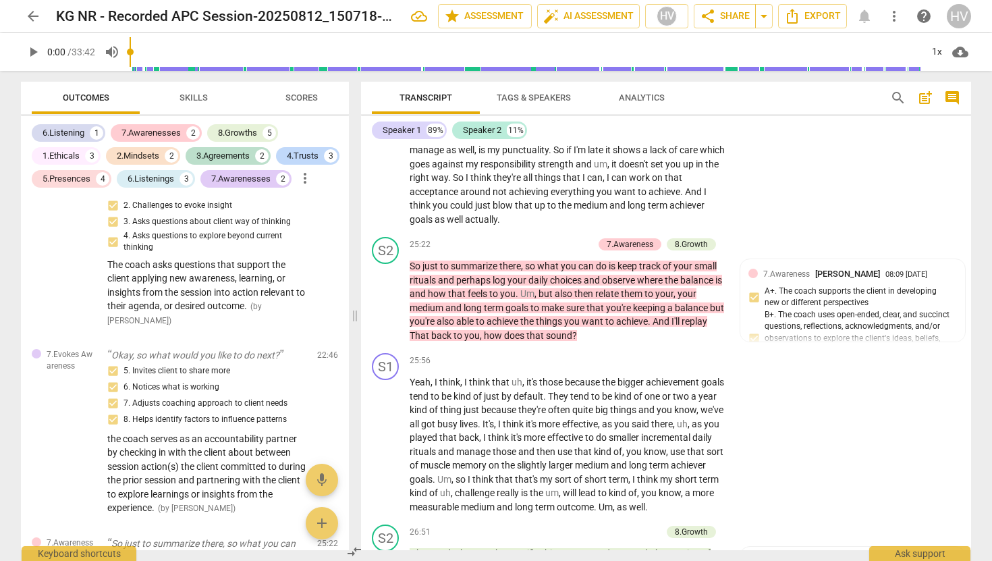
scroll to position [5860, 0]
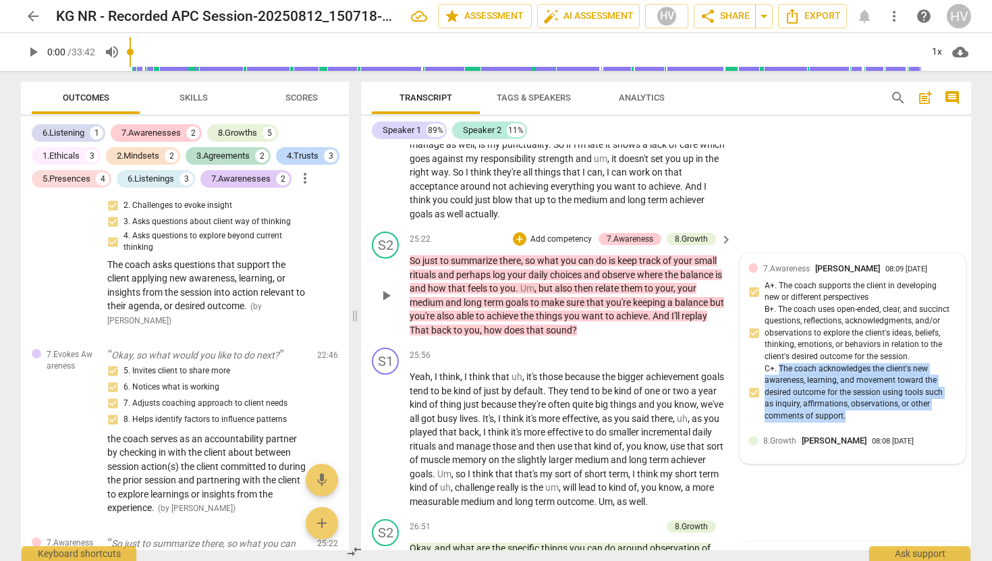
drag, startPoint x: 846, startPoint y: 415, endPoint x: 775, endPoint y: 368, distance: 85.7
click at [775, 368] on div "7.Awareness [PERSON_NAME] 08:09 [DATE] A+. The coach supports the client in dev…" at bounding box center [853, 345] width 209 height 167
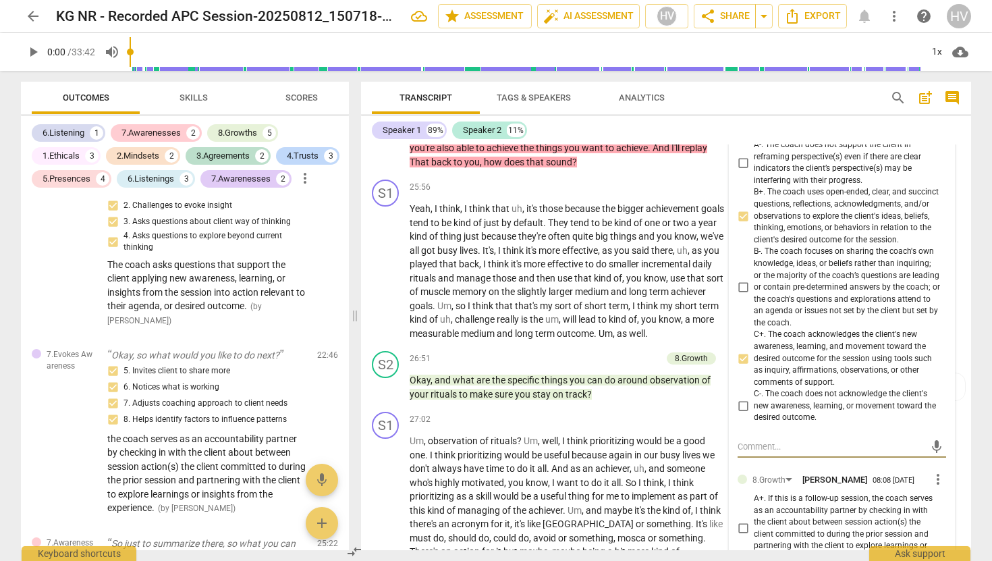
scroll to position [6026, 0]
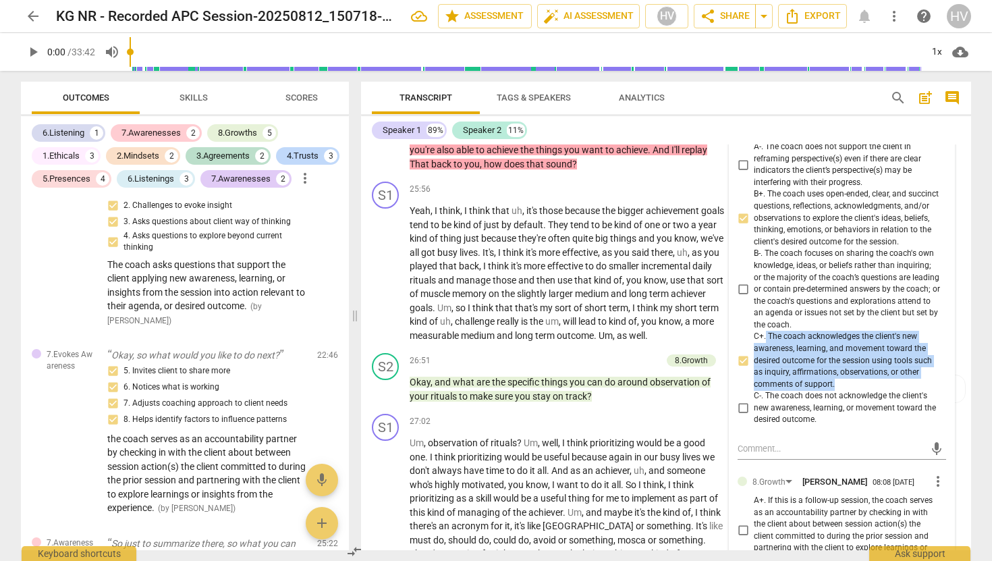
drag, startPoint x: 836, startPoint y: 385, endPoint x: 763, endPoint y: 341, distance: 86.0
click at [763, 341] on span "C+. The coach acknowledges the client's new awareness, learning, and movement t…" at bounding box center [847, 360] width 187 height 59
copy span "The coach acknowledges the client's new awareness, learning, and movement towar…"
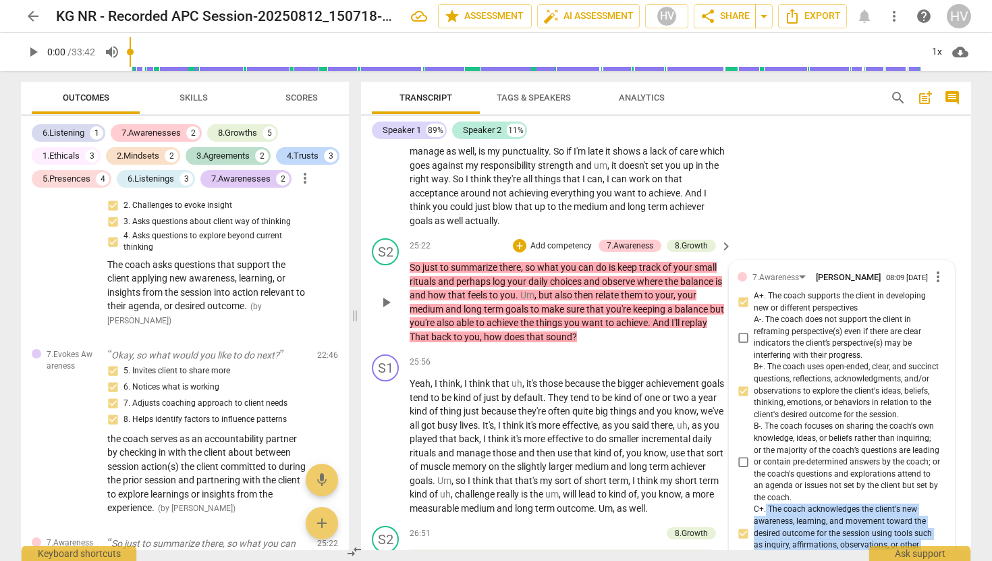
scroll to position [5853, 0]
click at [516, 240] on div "+" at bounding box center [519, 246] width 13 height 13
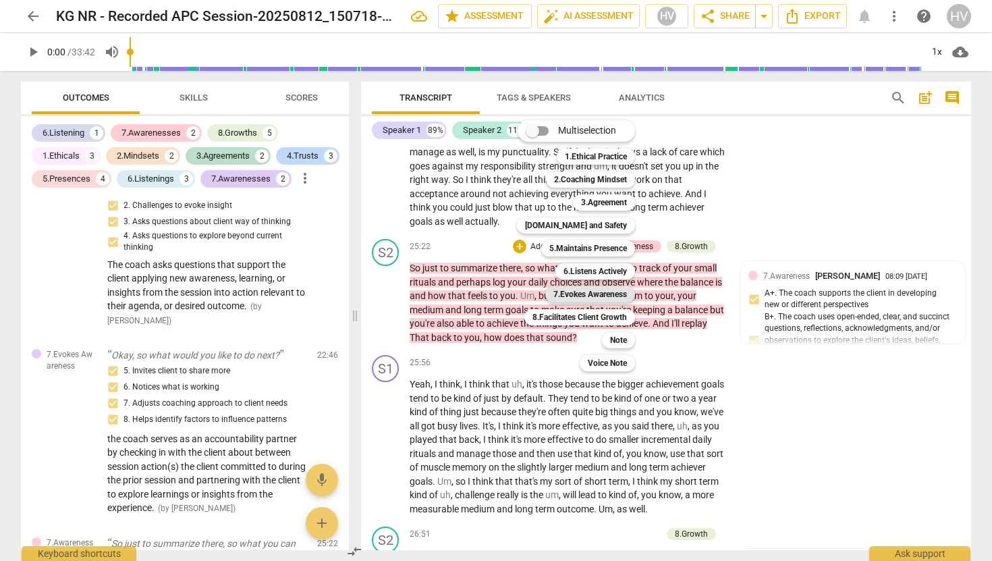
click at [605, 292] on b "7.Evokes Awareness" at bounding box center [590, 294] width 74 height 16
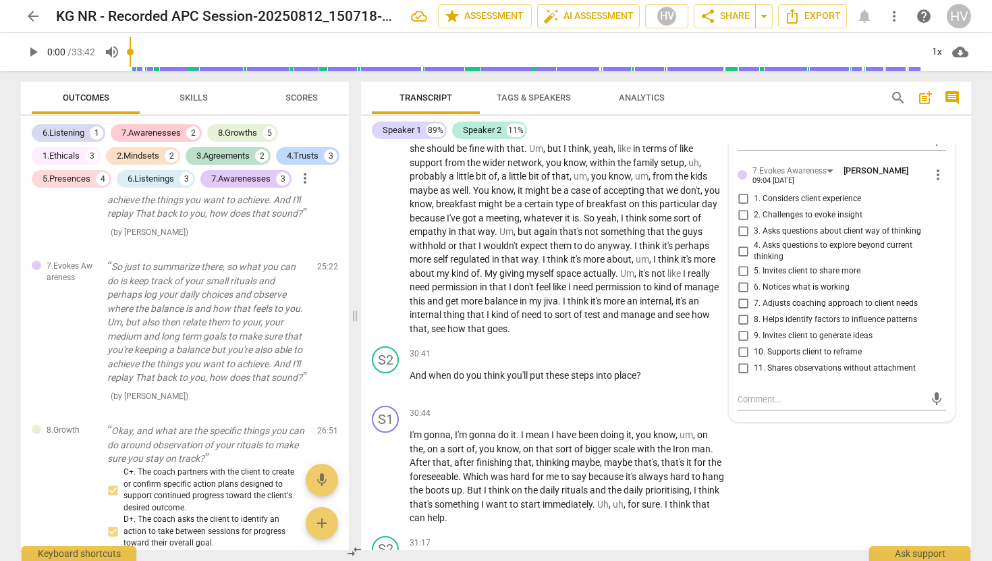
scroll to position [6844, 0]
click at [742, 371] on input "11. Shares observations without attachment" at bounding box center [743, 367] width 22 height 16
click at [740, 358] on input "10. Supports client to reframe" at bounding box center [743, 351] width 22 height 16
click at [744, 337] on input "9. Invites client to generate ideas" at bounding box center [743, 335] width 22 height 16
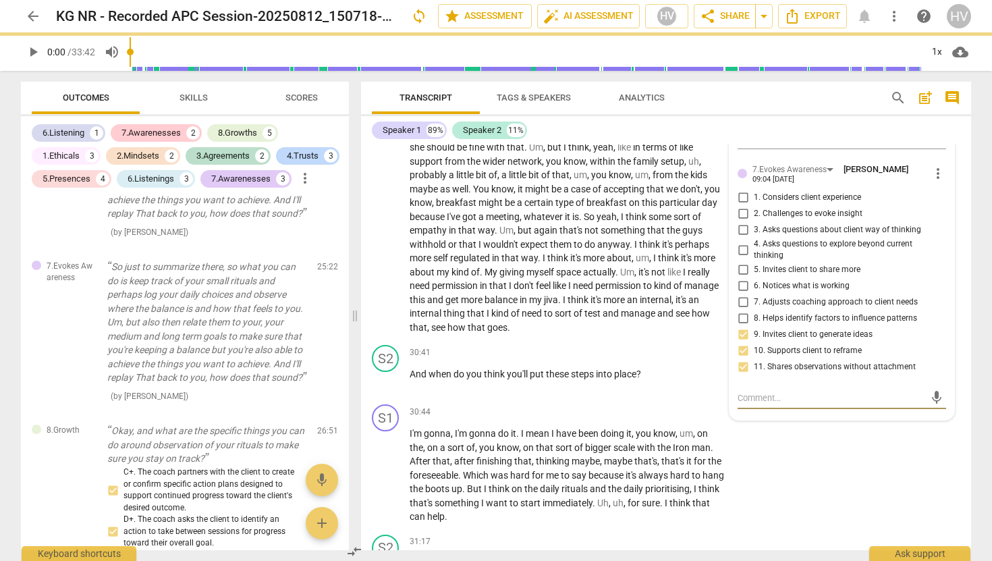
click at [745, 400] on textarea at bounding box center [831, 397] width 187 height 13
paste textarea "The coach acknowledges the client's new awareness, learning, and movement towar…"
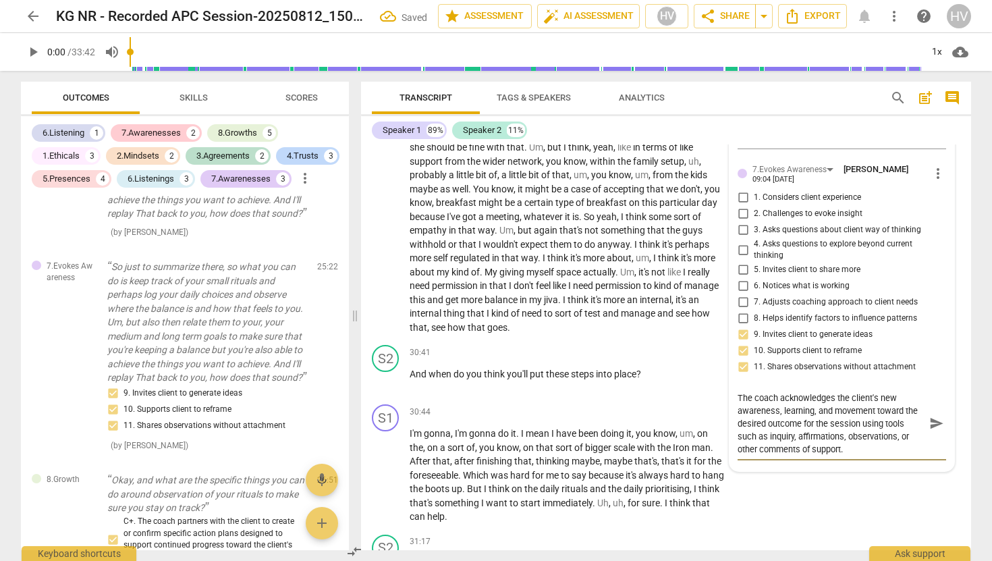
click at [930, 428] on span "send" at bounding box center [936, 423] width 15 height 15
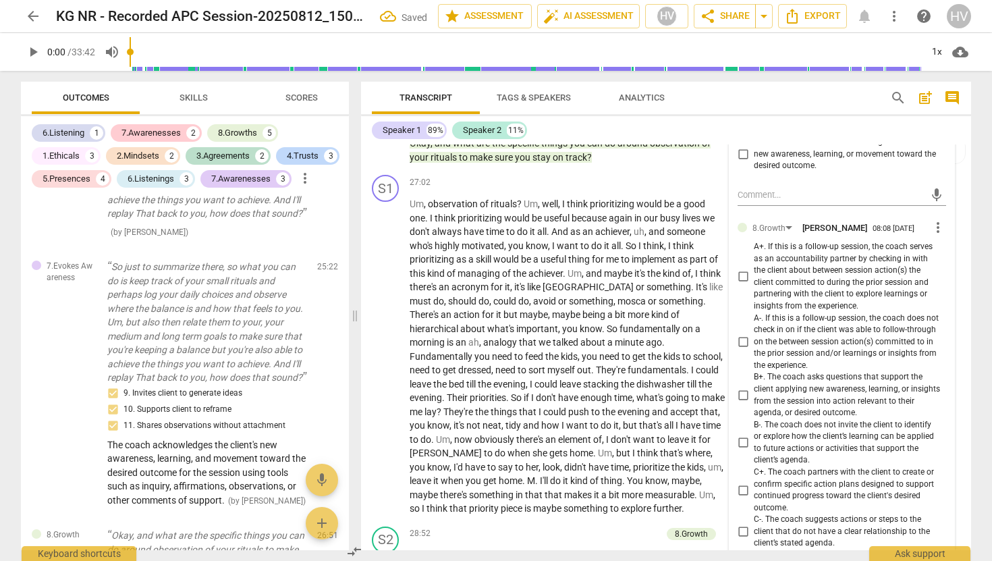
scroll to position [6267, 0]
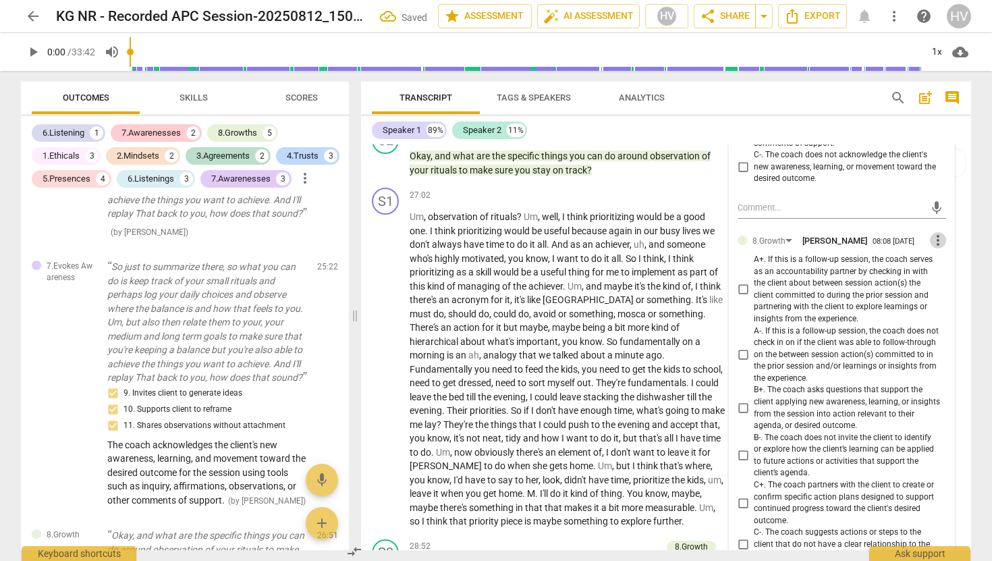
click at [937, 242] on span "more_vert" at bounding box center [938, 240] width 16 height 16
click at [943, 267] on li "Delete" at bounding box center [948, 269] width 47 height 26
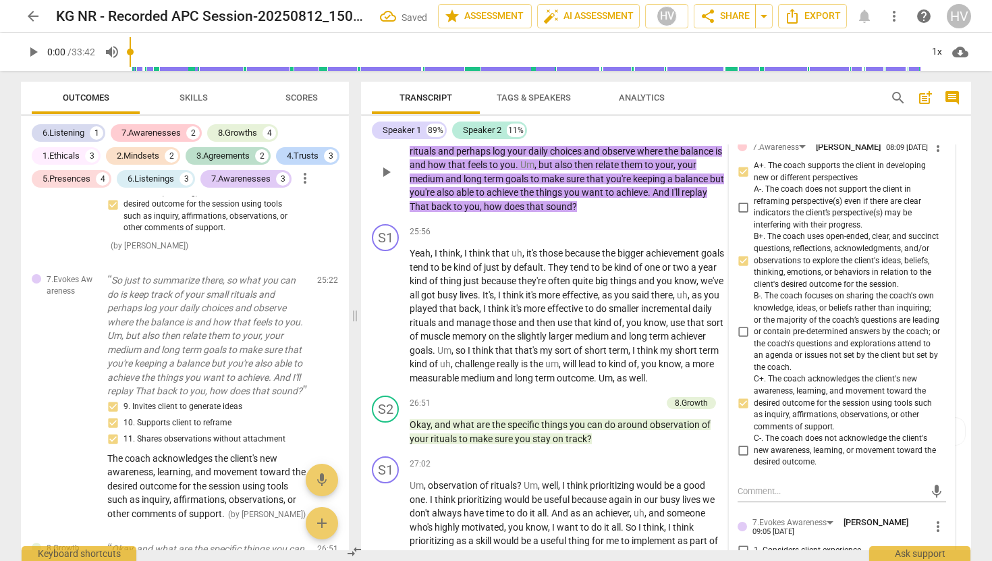
scroll to position [5907, 0]
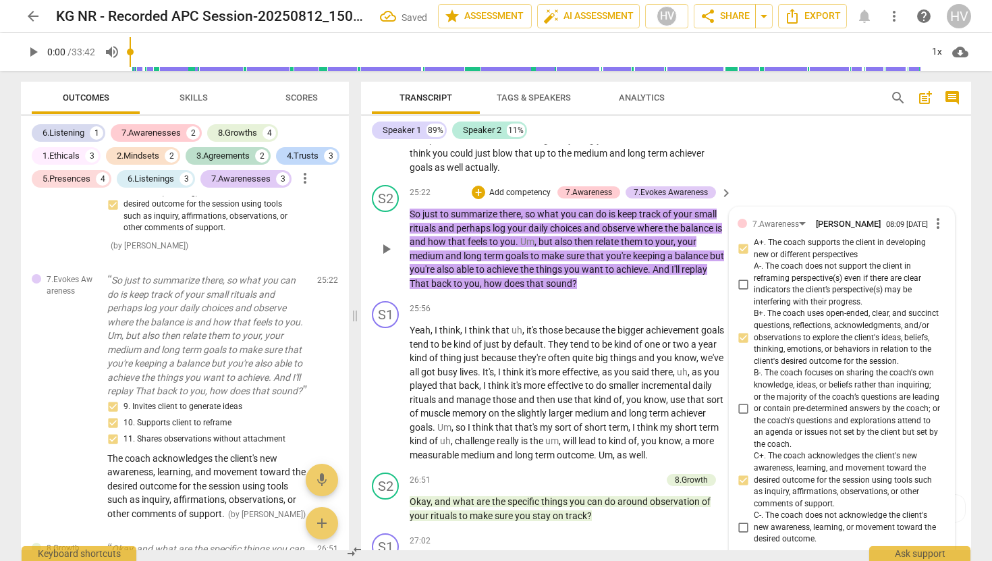
click at [938, 226] on span "more_vert" at bounding box center [938, 223] width 16 height 16
click at [940, 254] on li "Delete" at bounding box center [948, 251] width 47 height 26
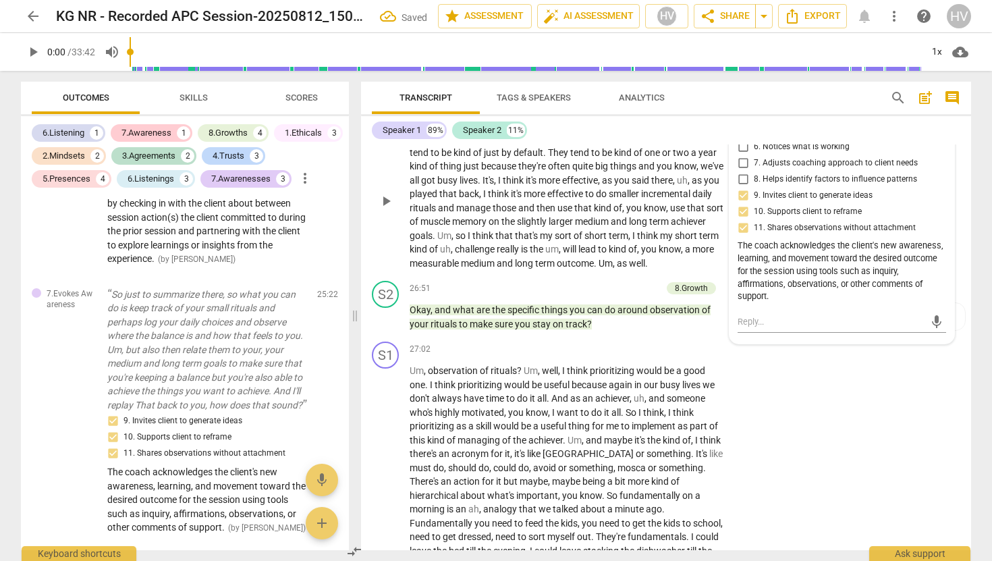
scroll to position [6103, 0]
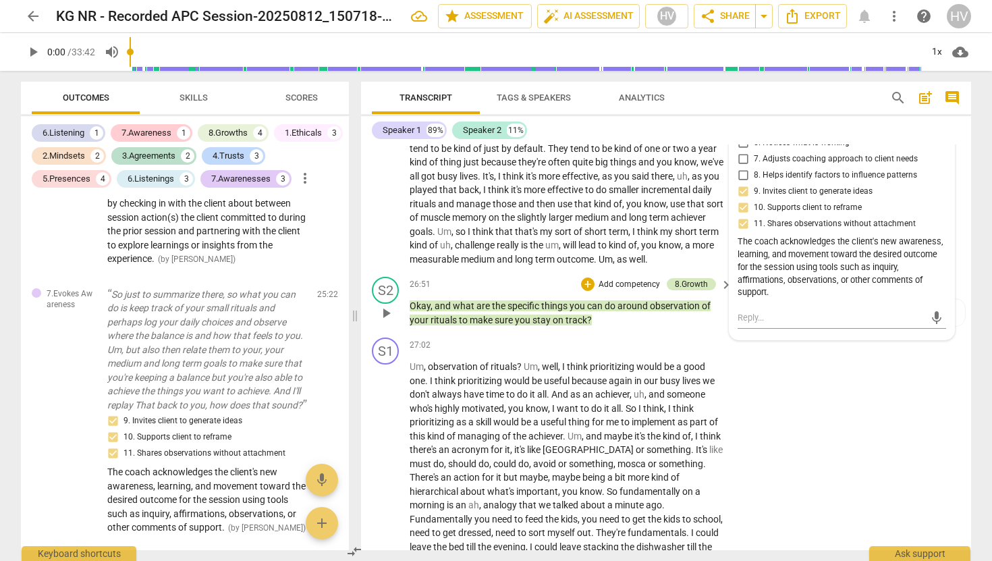
click at [685, 290] on div "8.Growth" at bounding box center [691, 284] width 33 height 12
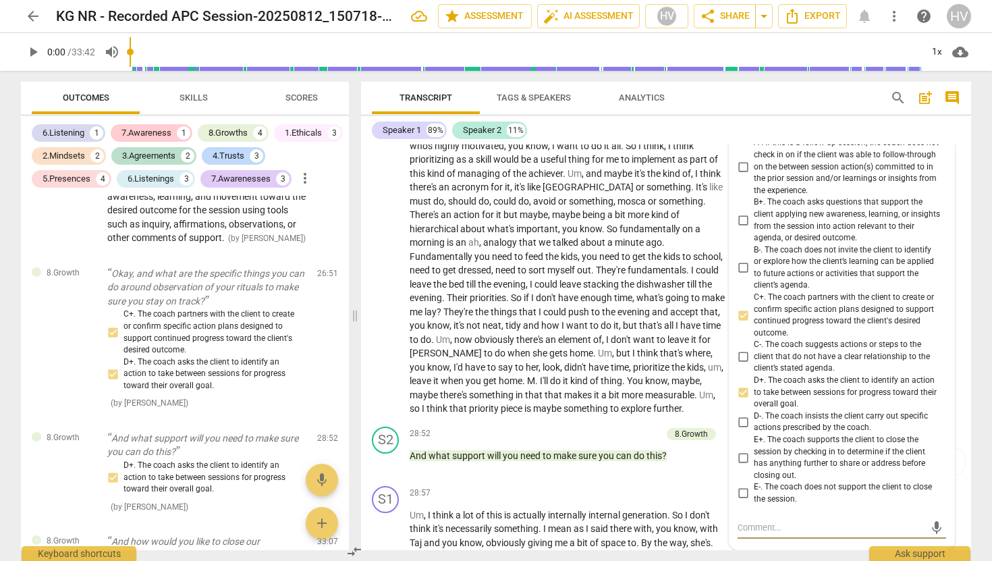
scroll to position [6372, 0]
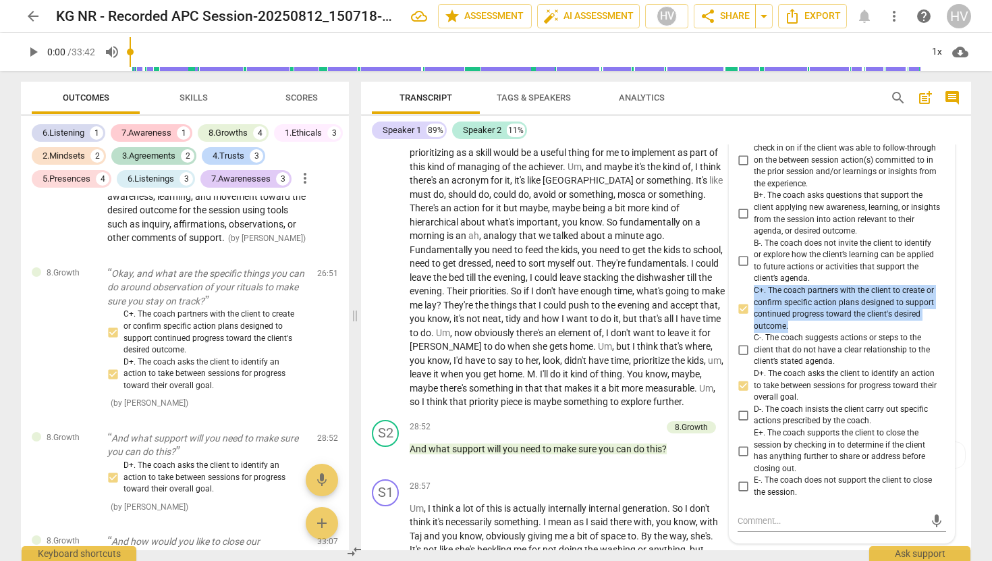
drag, startPoint x: 794, startPoint y: 336, endPoint x: 750, endPoint y: 306, distance: 53.4
click at [750, 306] on label "C+. The coach partners with the client to create or confirm specific action pla…" at bounding box center [836, 308] width 209 height 47
copy span "C+. The coach partners with the client to create or confirm specific action pla…"
click at [587, 434] on div "+" at bounding box center [587, 427] width 13 height 13
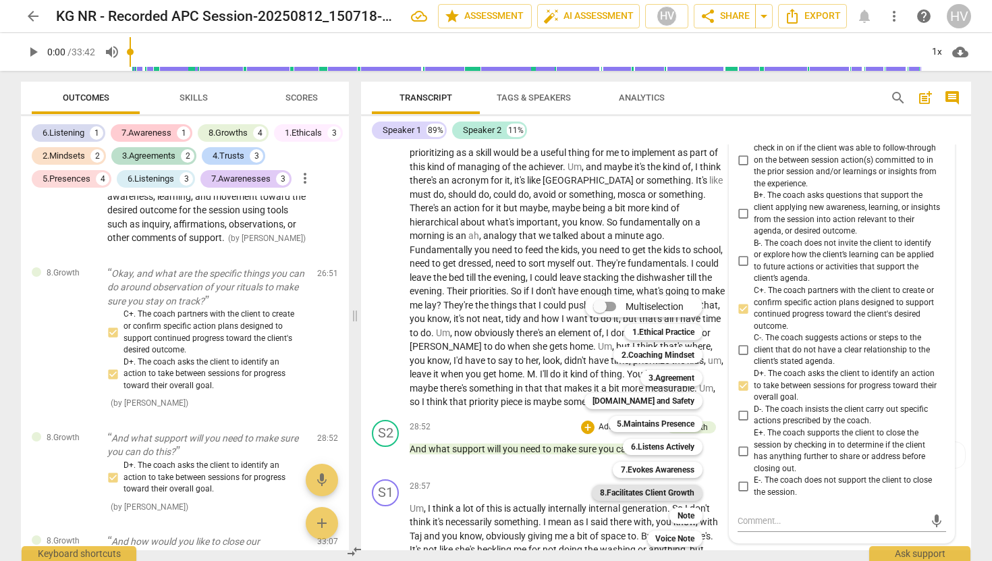
click at [669, 494] on b "8.Facilitates Client Growth" at bounding box center [647, 493] width 94 height 16
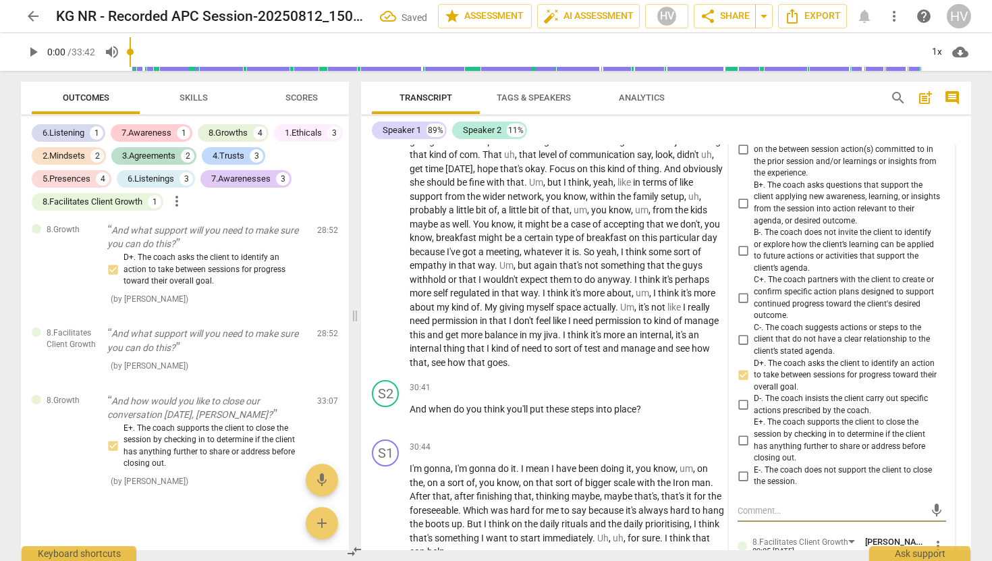
scroll to position [6597, 0]
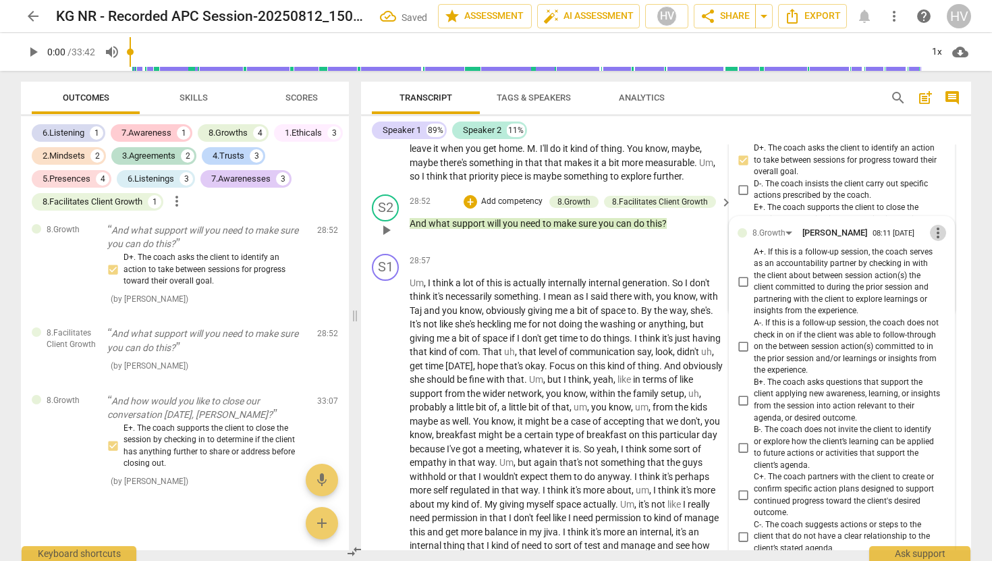
click at [936, 241] on span "more_vert" at bounding box center [938, 233] width 16 height 16
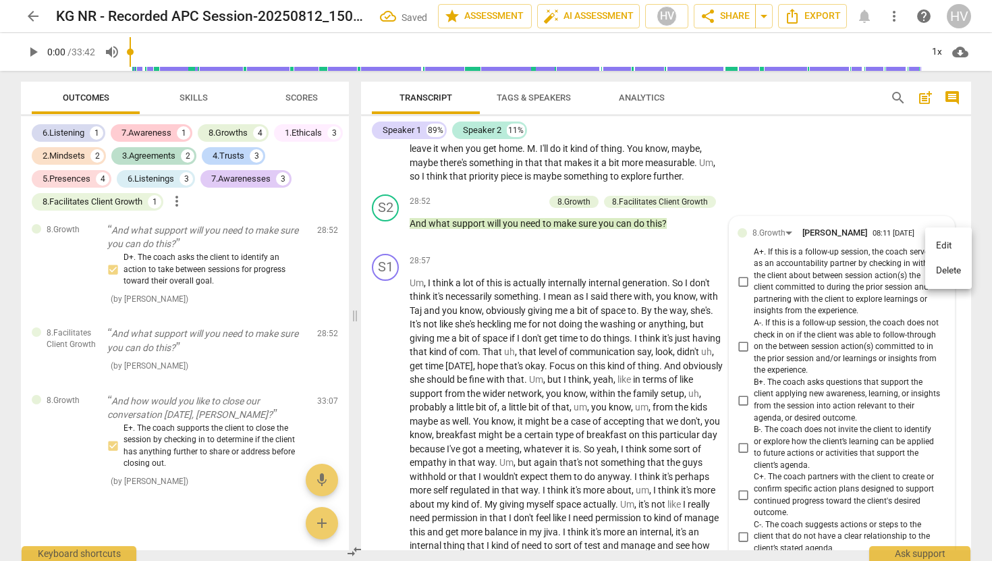
click at [938, 265] on li "Delete" at bounding box center [948, 271] width 47 height 26
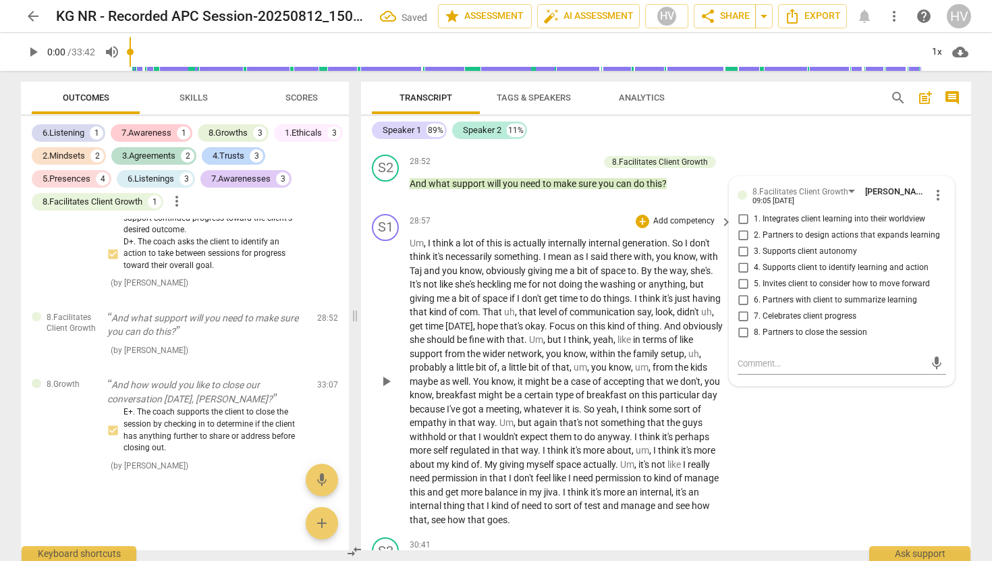
scroll to position [6639, 0]
click at [738, 306] on input "6. Partners with client to summarize learning" at bounding box center [743, 298] width 22 height 16
click at [745, 290] on input "5. Invites client to consider how to move forward" at bounding box center [743, 282] width 22 height 16
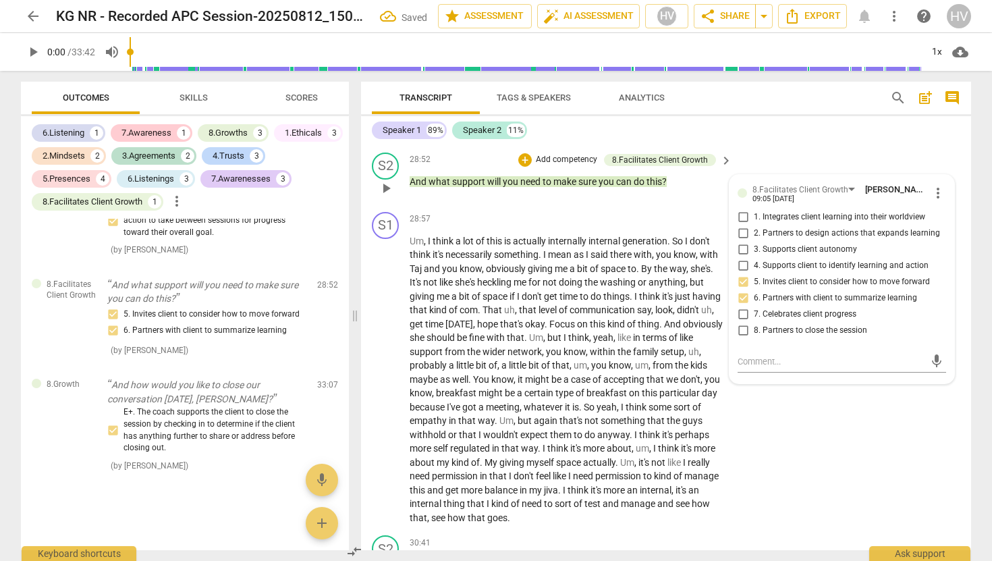
scroll to position [3894, 0]
click at [740, 225] on input "1. Integrates client learning into their worldview" at bounding box center [743, 217] width 22 height 16
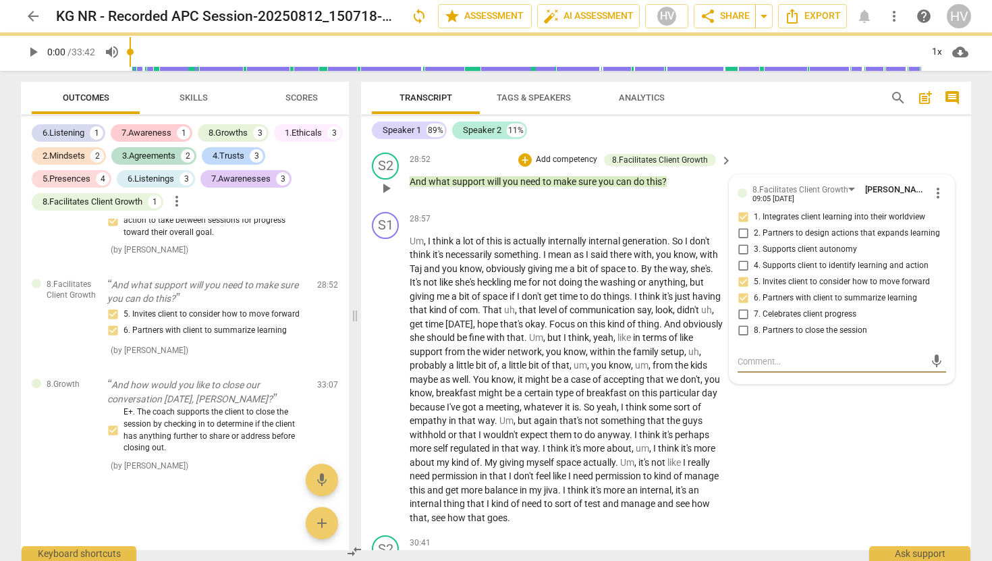
click at [750, 368] on textarea at bounding box center [831, 361] width 187 height 13
paste textarea "C+. The coach partners with the client to create or confirm specific action pla…"
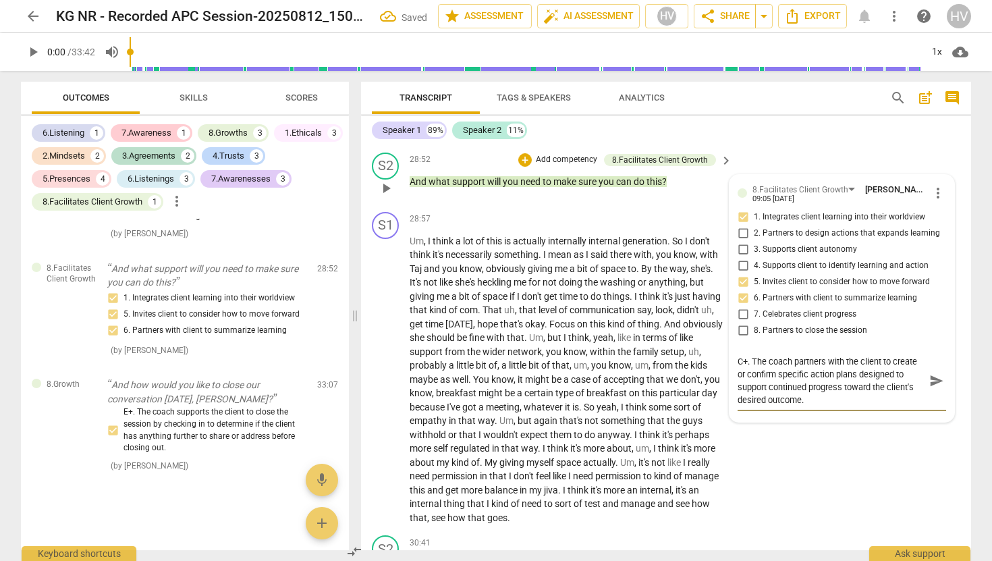
scroll to position [3906, 0]
click at [750, 374] on textarea "C+. The coach partners with the client to create or confirm specific action pla…" at bounding box center [831, 380] width 187 height 51
click at [929, 388] on span "send" at bounding box center [936, 380] width 15 height 15
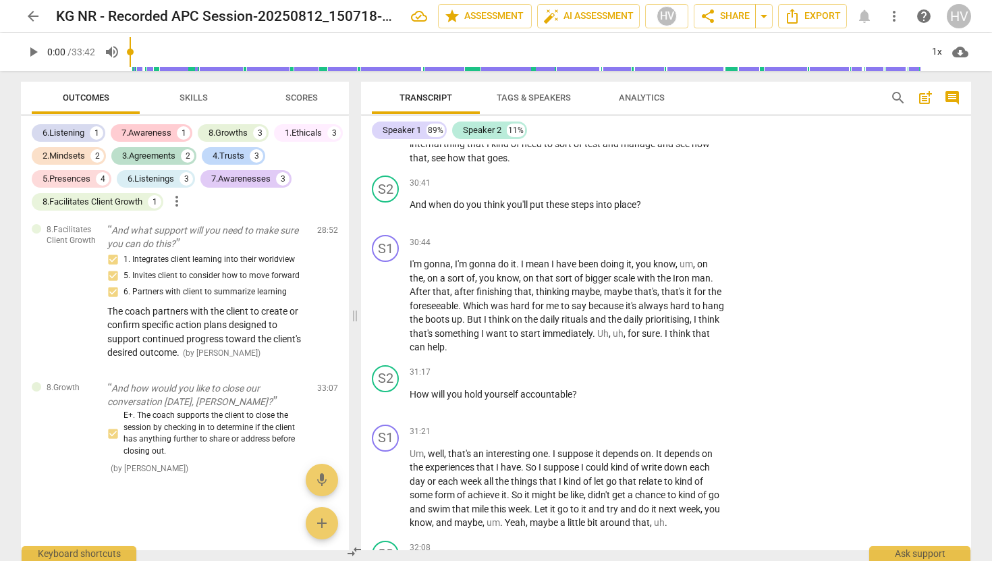
scroll to position [7013, 0]
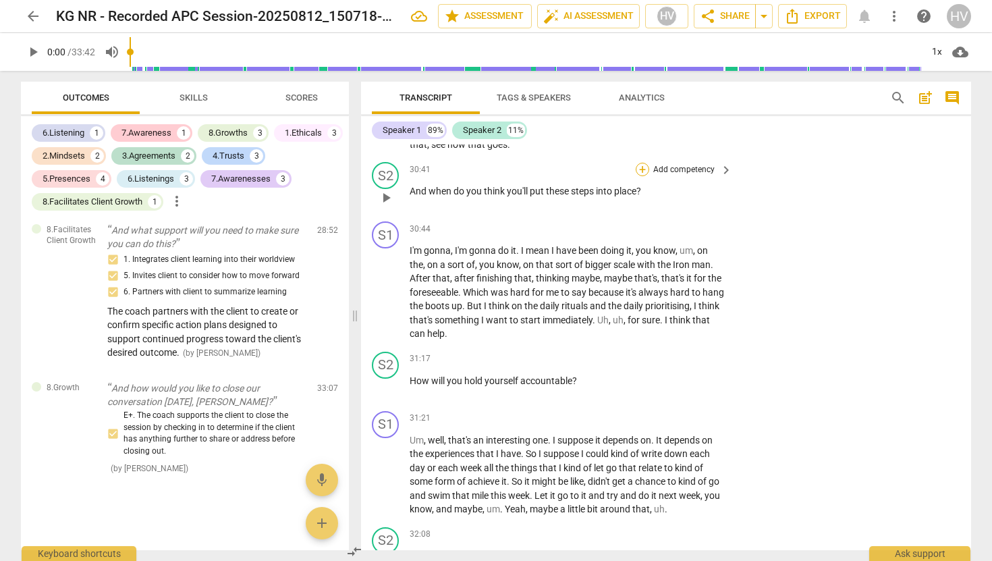
click at [638, 176] on div "+" at bounding box center [642, 169] width 13 height 13
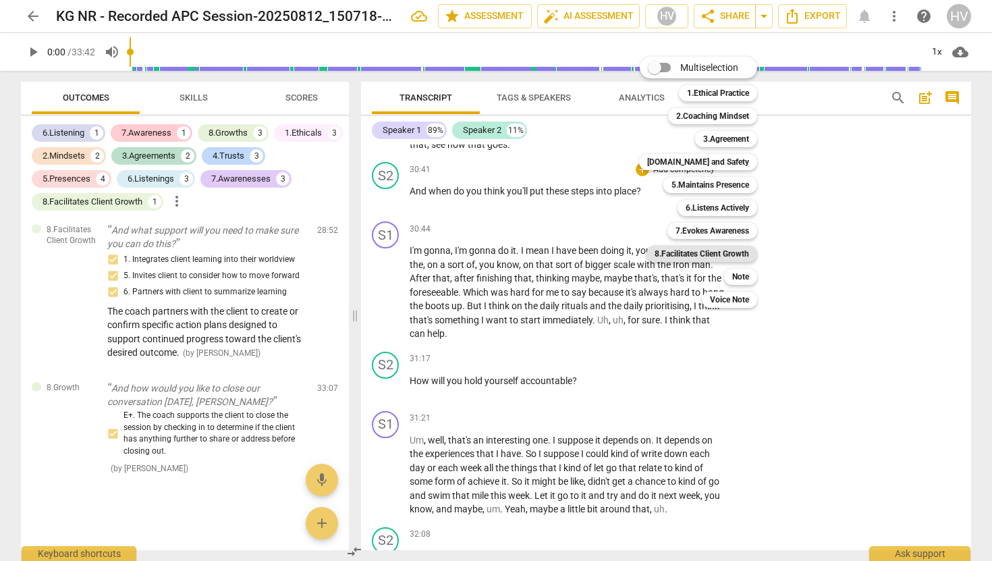
click at [735, 254] on b "8.Facilitates Client Growth" at bounding box center [702, 254] width 94 height 16
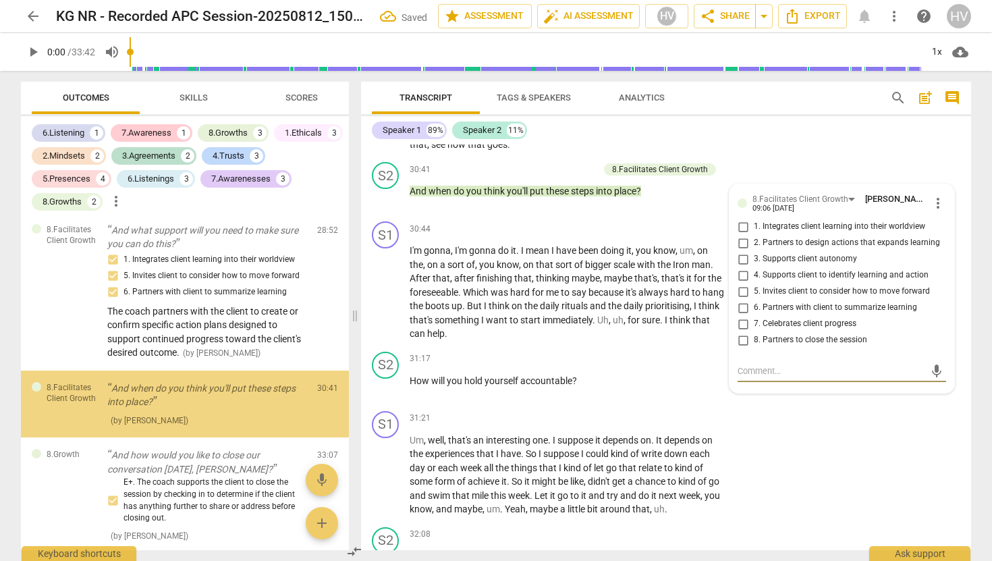
scroll to position [3968, 0]
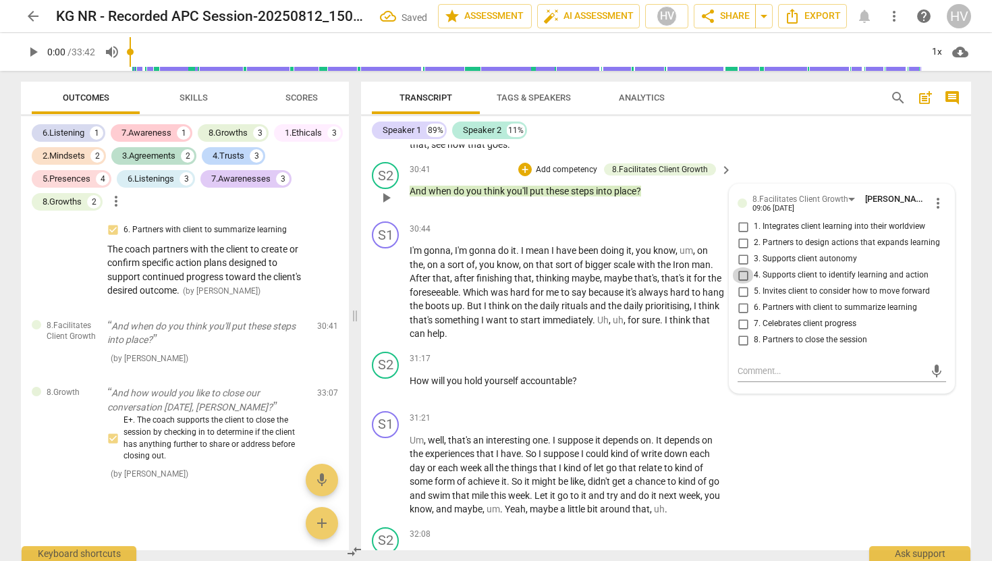
click at [742, 283] on input "4. Supports client to identify learning and action" at bounding box center [743, 275] width 22 height 16
click at [740, 267] on input "3. Supports client autonomy" at bounding box center [743, 259] width 22 height 16
click at [743, 377] on textarea at bounding box center [831, 370] width 187 height 13
paste textarea "C+. The coach partners with the client to create or confirm specific action pla…"
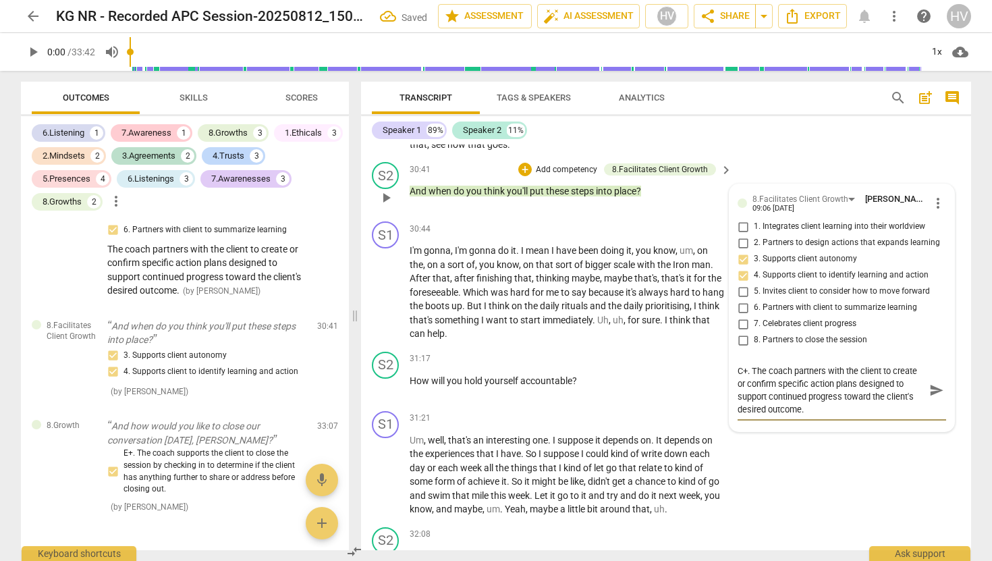
click at [751, 385] on textarea "C+. The coach partners with the client to create or confirm specific action pla…" at bounding box center [831, 389] width 187 height 51
click at [933, 398] on span "send" at bounding box center [936, 390] width 15 height 15
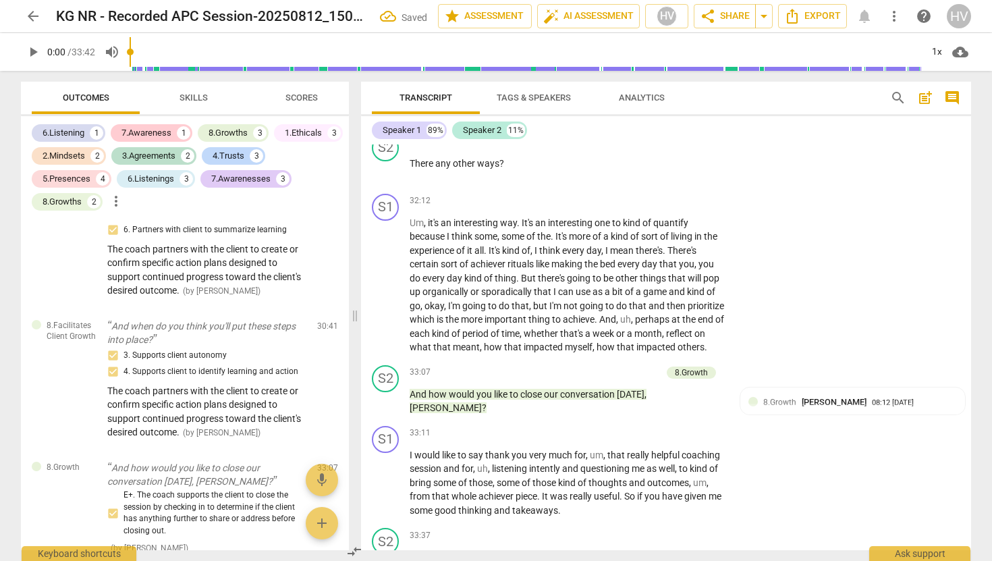
scroll to position [7410, 0]
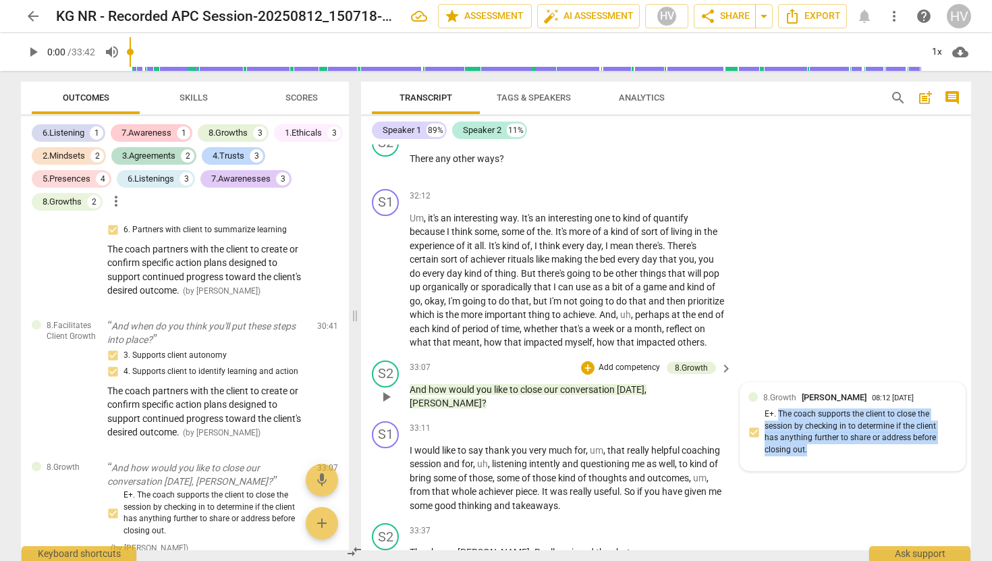
drag, startPoint x: 777, startPoint y: 439, endPoint x: 810, endPoint y: 477, distance: 50.2
click at [810, 463] on div "8.Growth [PERSON_NAME] 08:12 [DATE] E+. The coach supports the client to close …" at bounding box center [853, 427] width 209 height 72
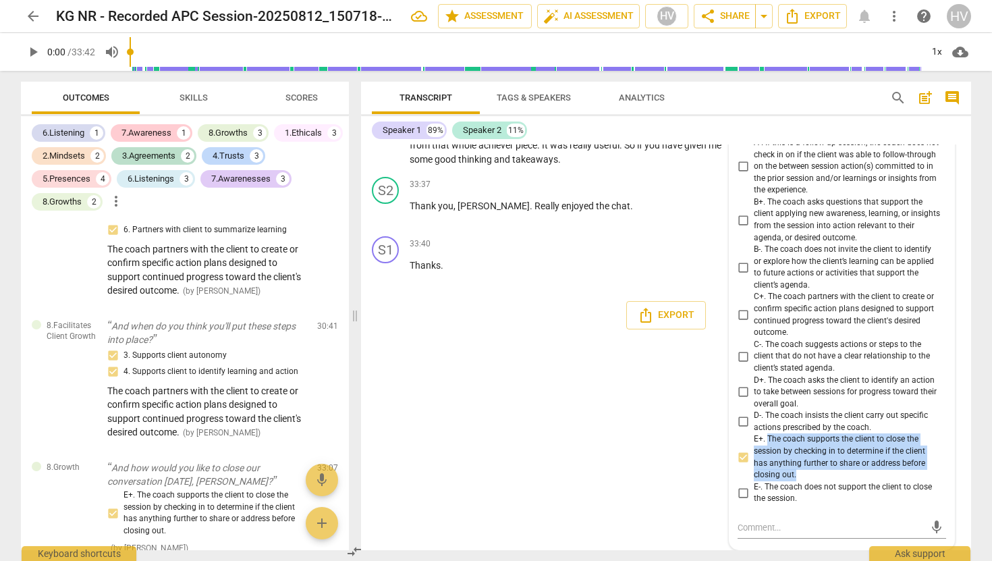
drag, startPoint x: 764, startPoint y: 437, endPoint x: 800, endPoint y: 475, distance: 52.0
click at [800, 475] on span "E+. The coach supports the client to close the session by checking in to determ…" at bounding box center [847, 456] width 187 height 47
copy span "The coach supports the client to close the session by checking in to determine …"
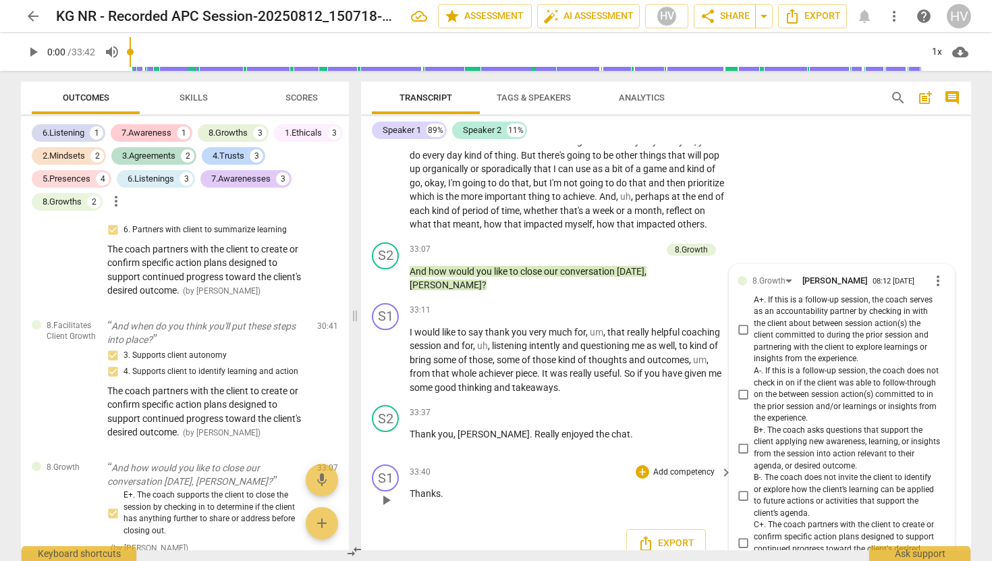
scroll to position [7555, 0]
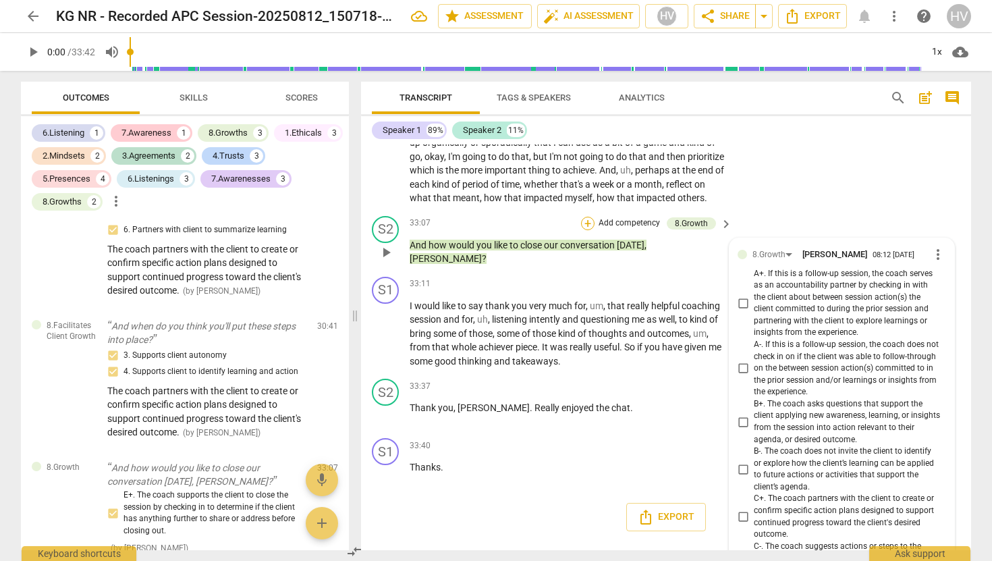
click at [587, 230] on div "+" at bounding box center [587, 223] width 13 height 13
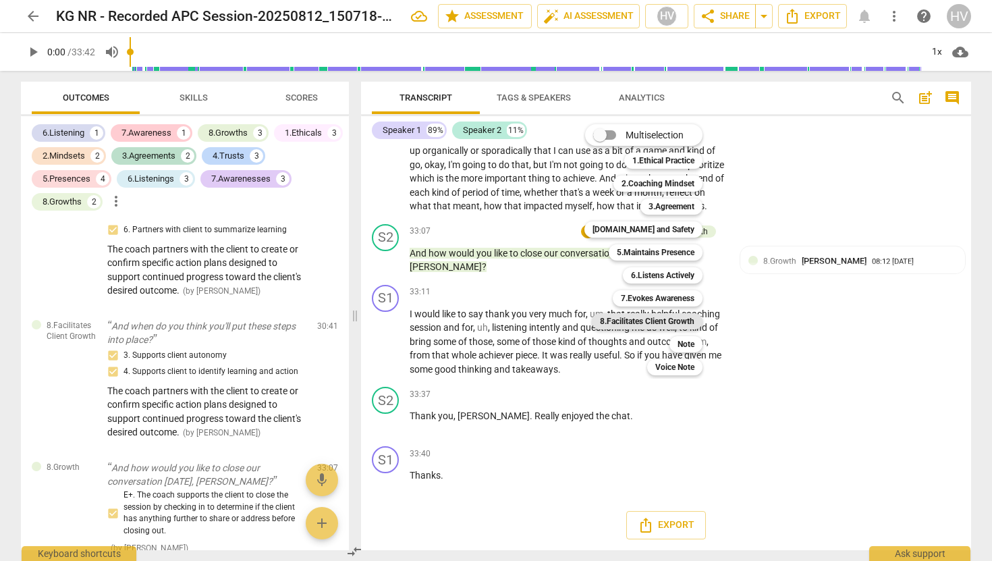
click at [670, 320] on b "8.Facilitates Client Growth" at bounding box center [647, 321] width 94 height 16
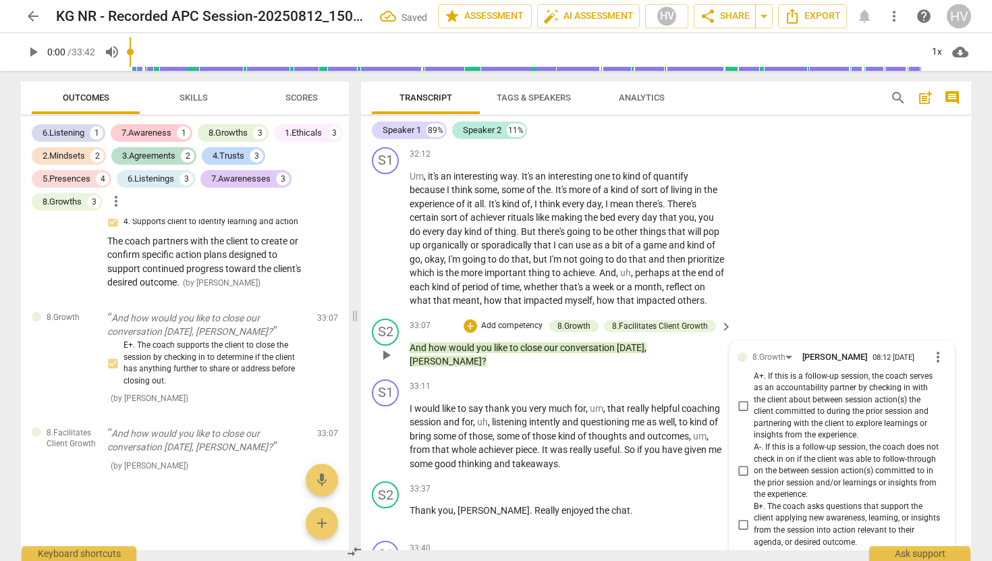
scroll to position [7397, 0]
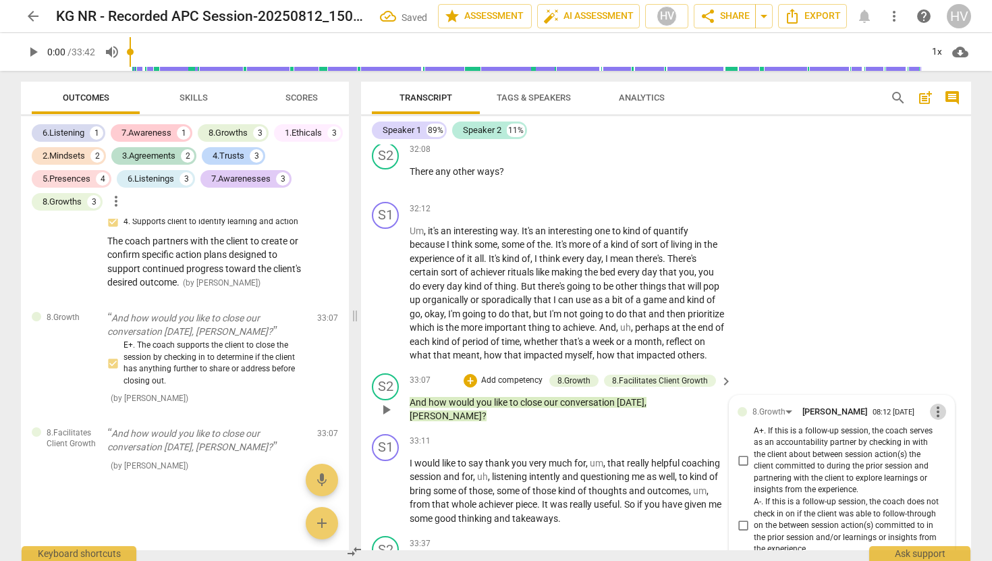
click at [933, 420] on span "more_vert" at bounding box center [938, 412] width 16 height 16
click at [942, 461] on li "Delete" at bounding box center [948, 463] width 47 height 26
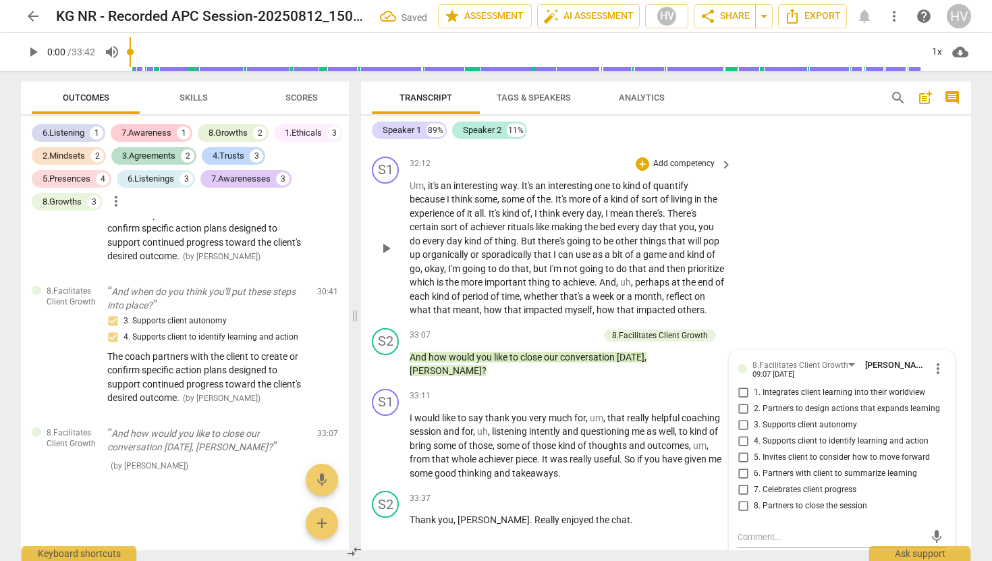
scroll to position [7571, 0]
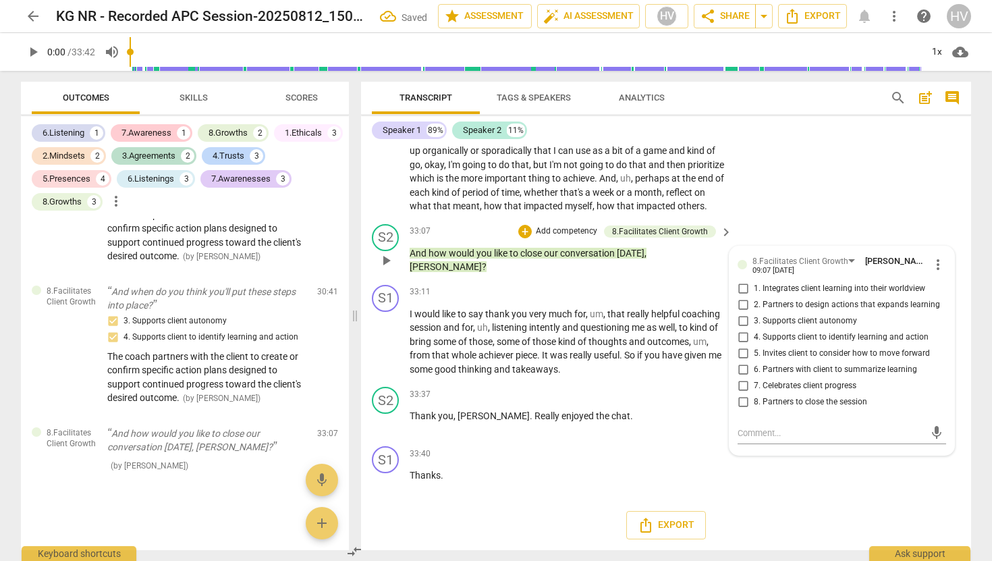
click at [741, 404] on input "8. Partners to close the session" at bounding box center [743, 402] width 22 height 16
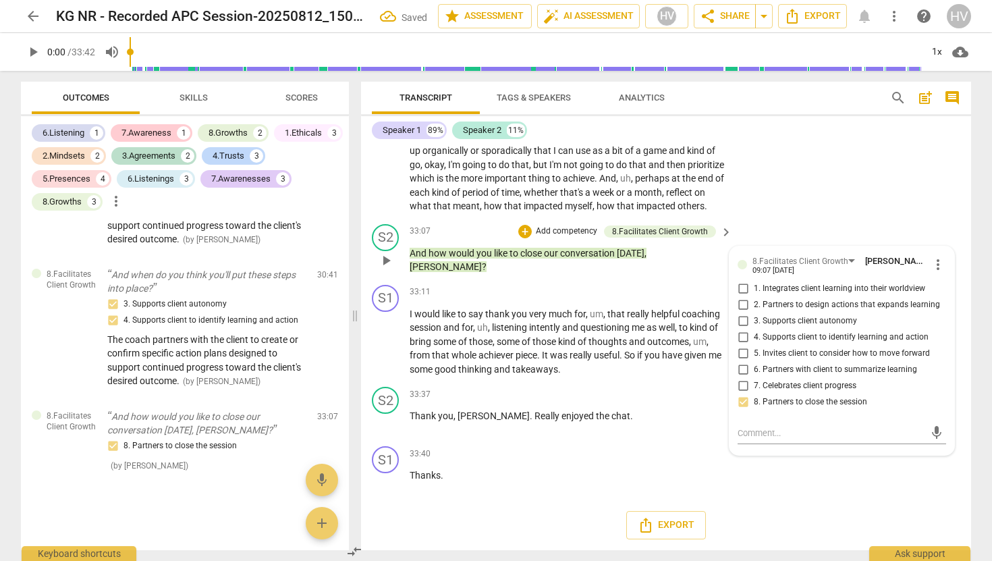
scroll to position [4062, 0]
click at [758, 433] on textarea at bounding box center [831, 433] width 187 height 13
paste textarea "The coach supports the client to close the session by checking in to determine …"
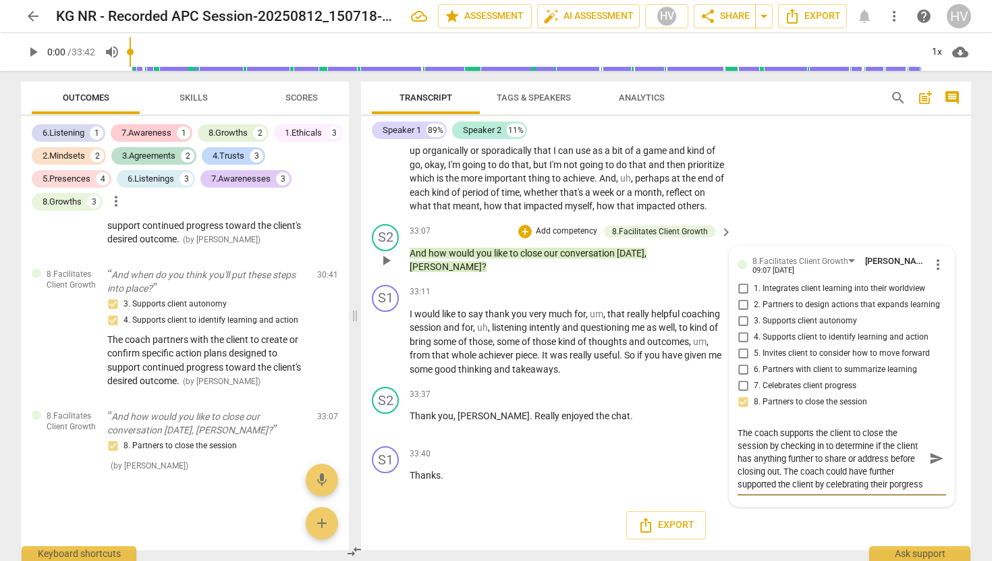
scroll to position [11, 0]
click at [748, 489] on textarea "The coach supports the client to close the session by checking in to determine …" at bounding box center [831, 459] width 187 height 64
click at [933, 460] on span "send" at bounding box center [936, 458] width 15 height 15
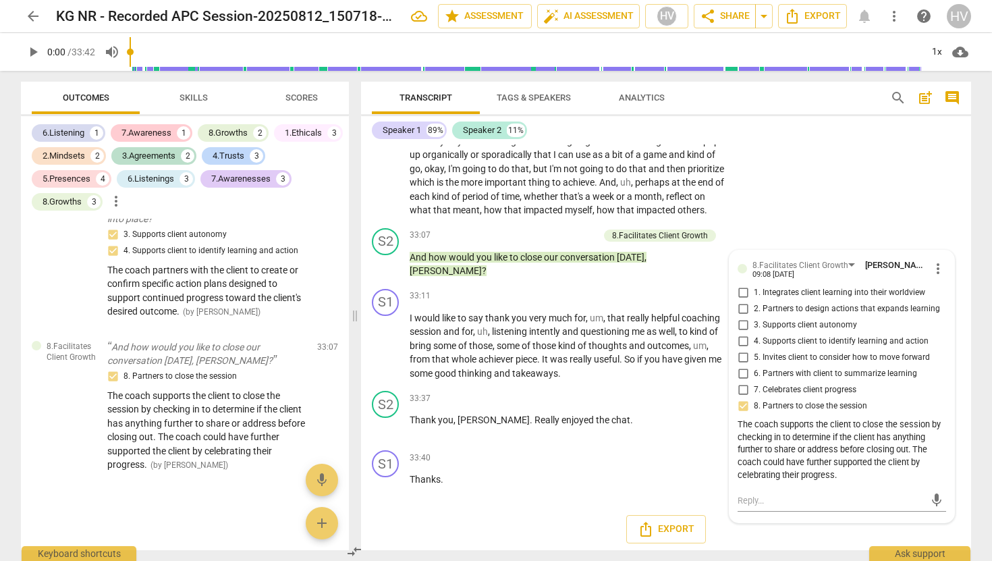
scroll to position [7571, 0]
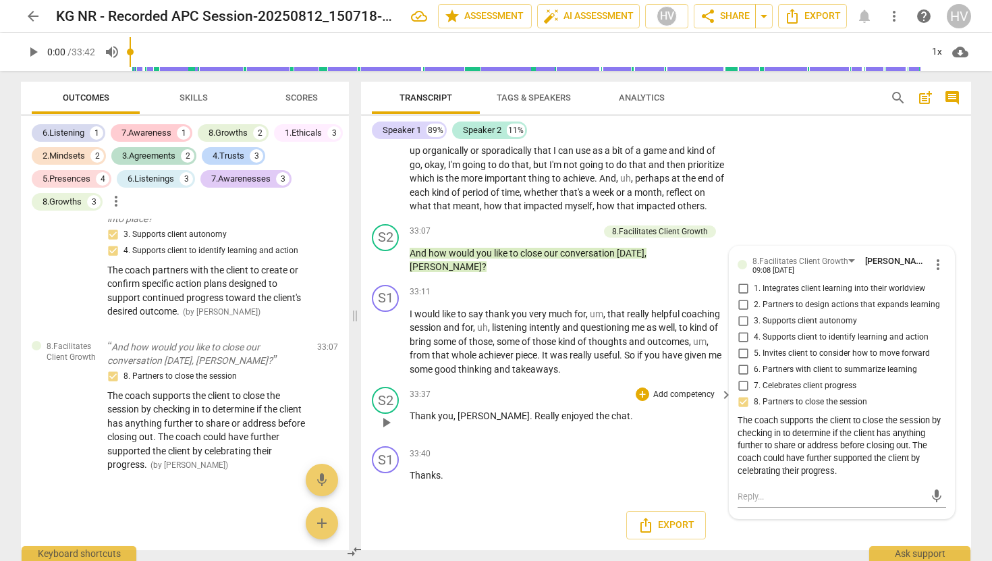
click at [667, 438] on div "S2 play_arrow pause 33:37 + Add competency keyboard_arrow_right Thank you , [PE…" at bounding box center [666, 410] width 610 height 59
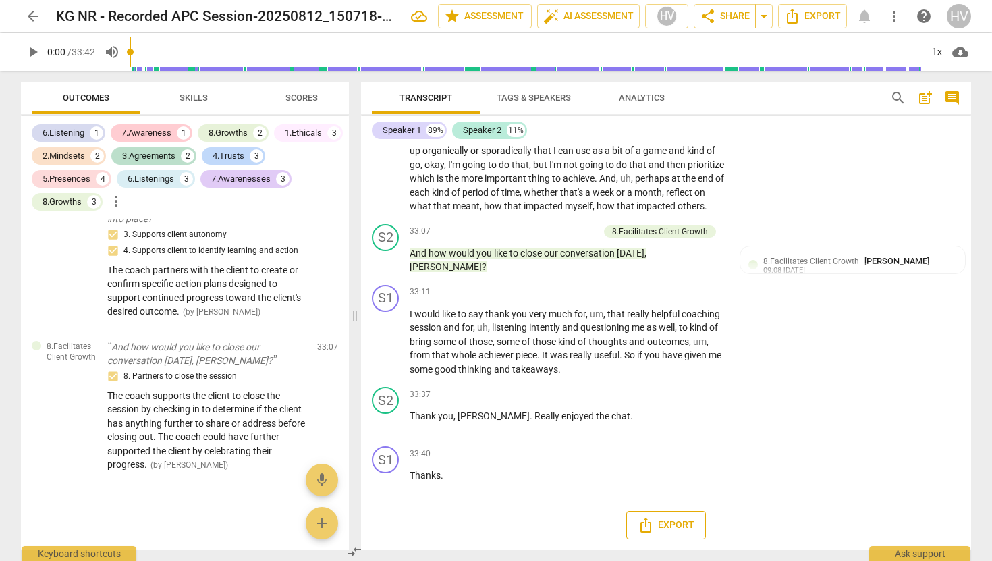
click at [674, 525] on span "Export" at bounding box center [666, 525] width 57 height 16
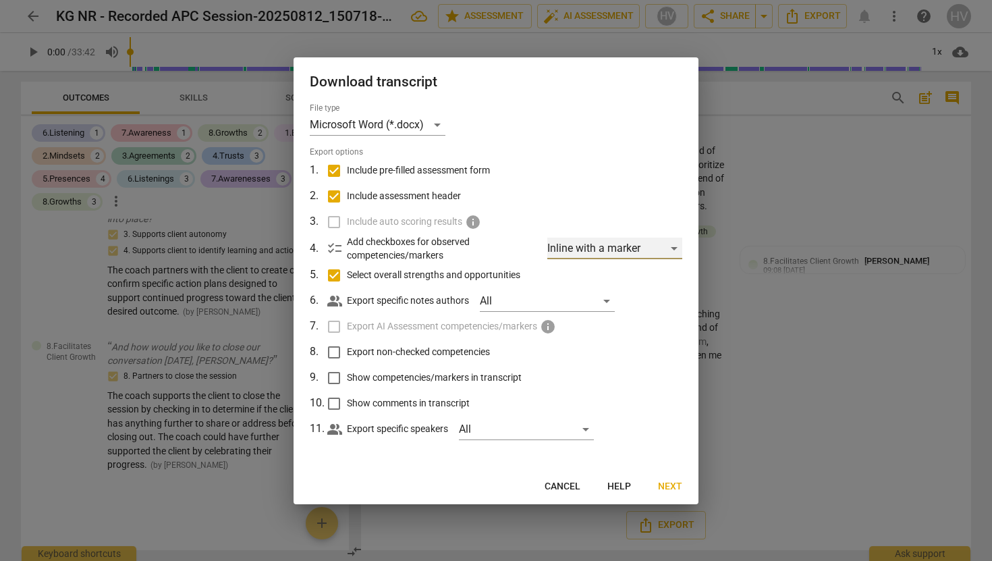
click at [672, 248] on div "Inline with a marker" at bounding box center [614, 249] width 135 height 22
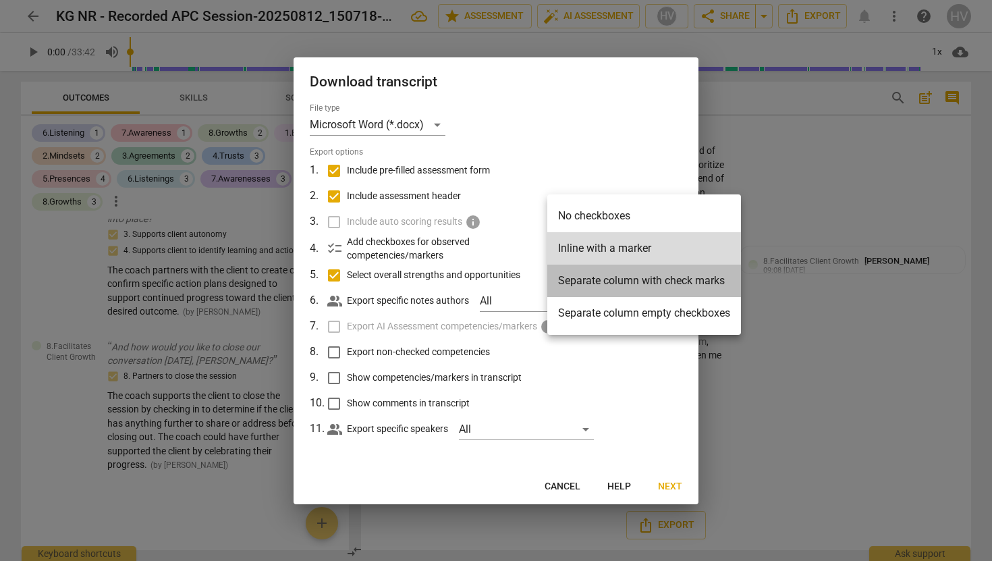
click at [633, 281] on li "Separate column with check marks" at bounding box center [644, 281] width 194 height 32
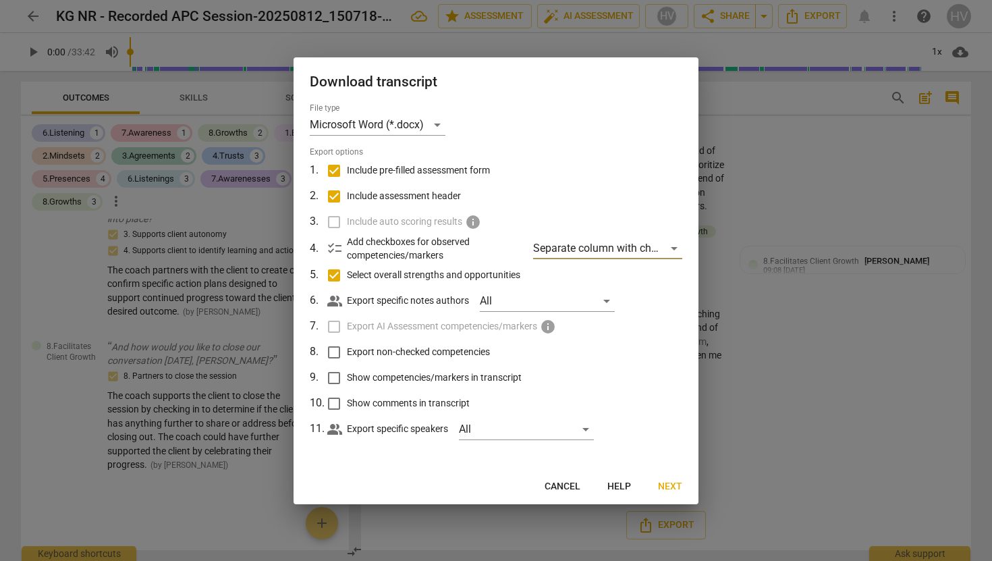
click at [333, 381] on input "Show competencies/markers in transcript" at bounding box center [334, 378] width 26 height 26
click at [667, 481] on span "Next" at bounding box center [670, 486] width 24 height 13
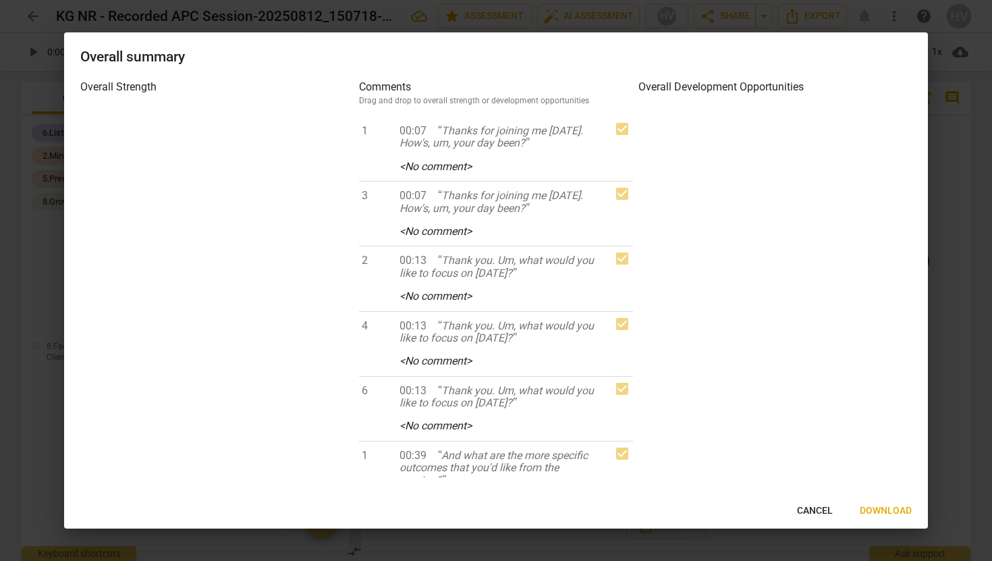
click at [886, 508] on span "Download" at bounding box center [886, 510] width 52 height 13
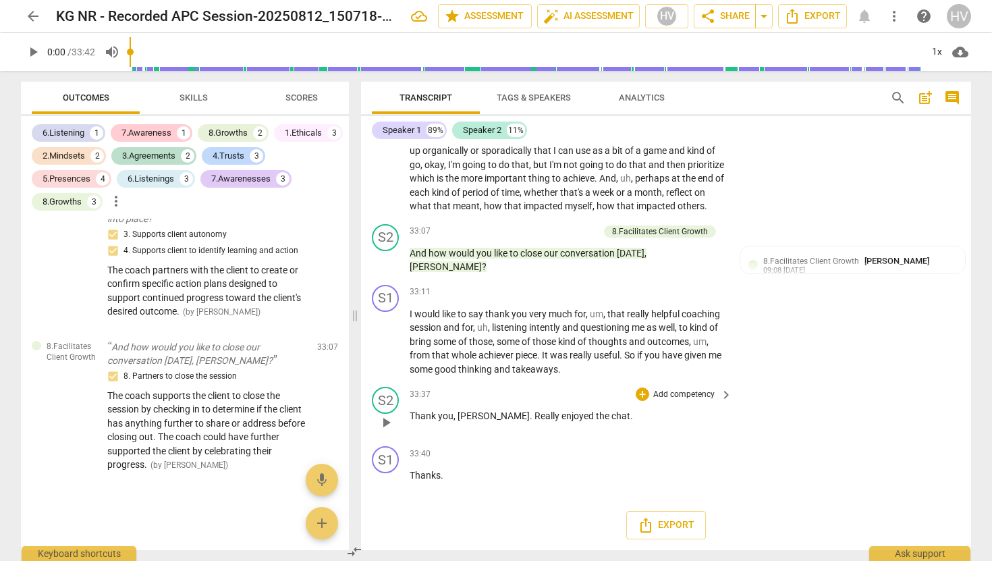
click at [683, 410] on p "Thank you , [PERSON_NAME] . Really enjoyed the chat ." at bounding box center [568, 416] width 316 height 14
